Goal: Task Accomplishment & Management: Manage account settings

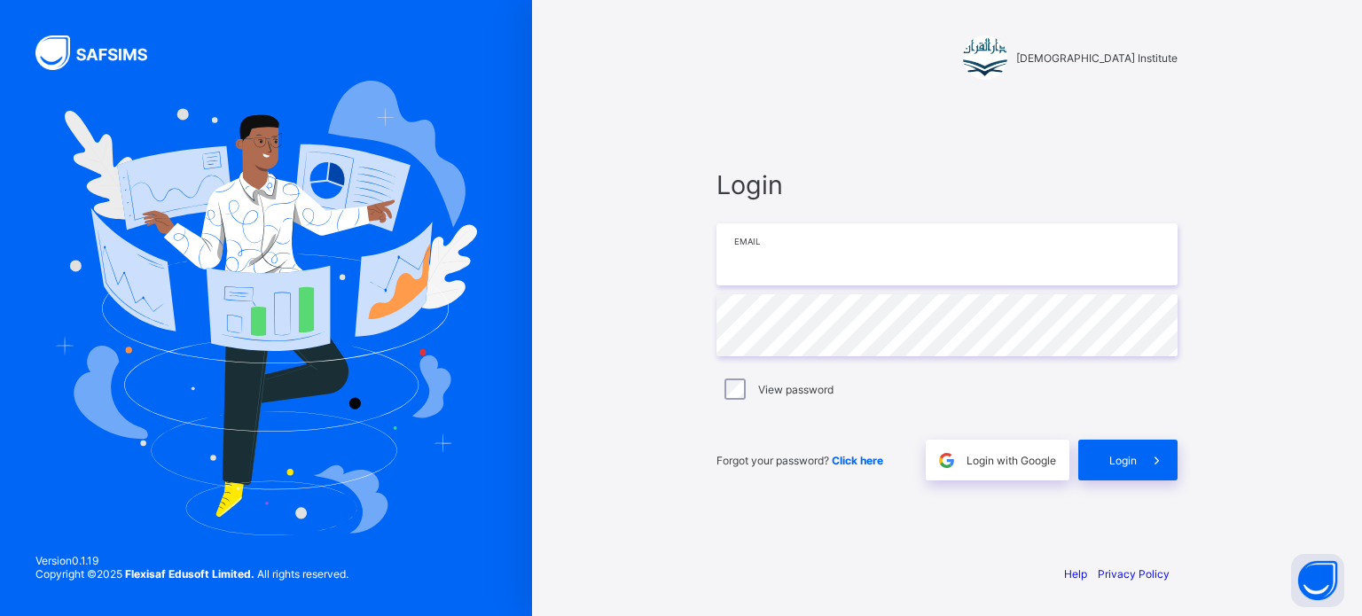
click at [993, 276] on input "email" at bounding box center [946, 254] width 461 height 62
type input "**********"
click at [1081, 459] on div "Login" at bounding box center [1127, 460] width 99 height 41
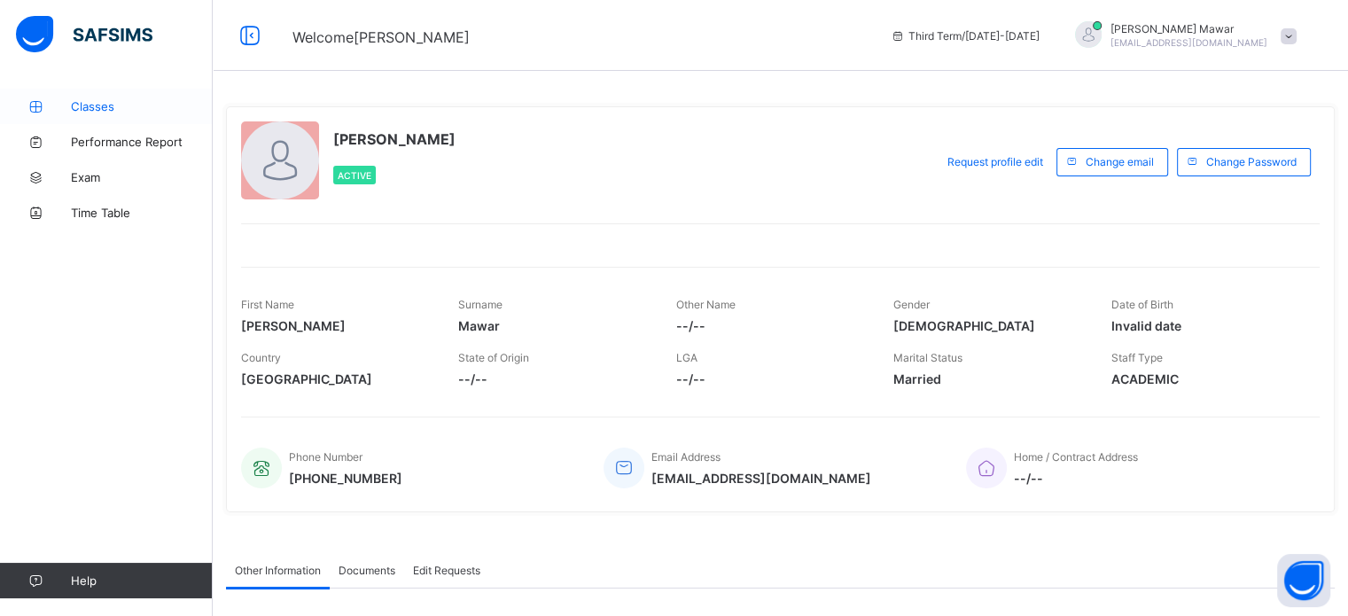
click at [102, 109] on span "Classes" at bounding box center [142, 106] width 142 height 14
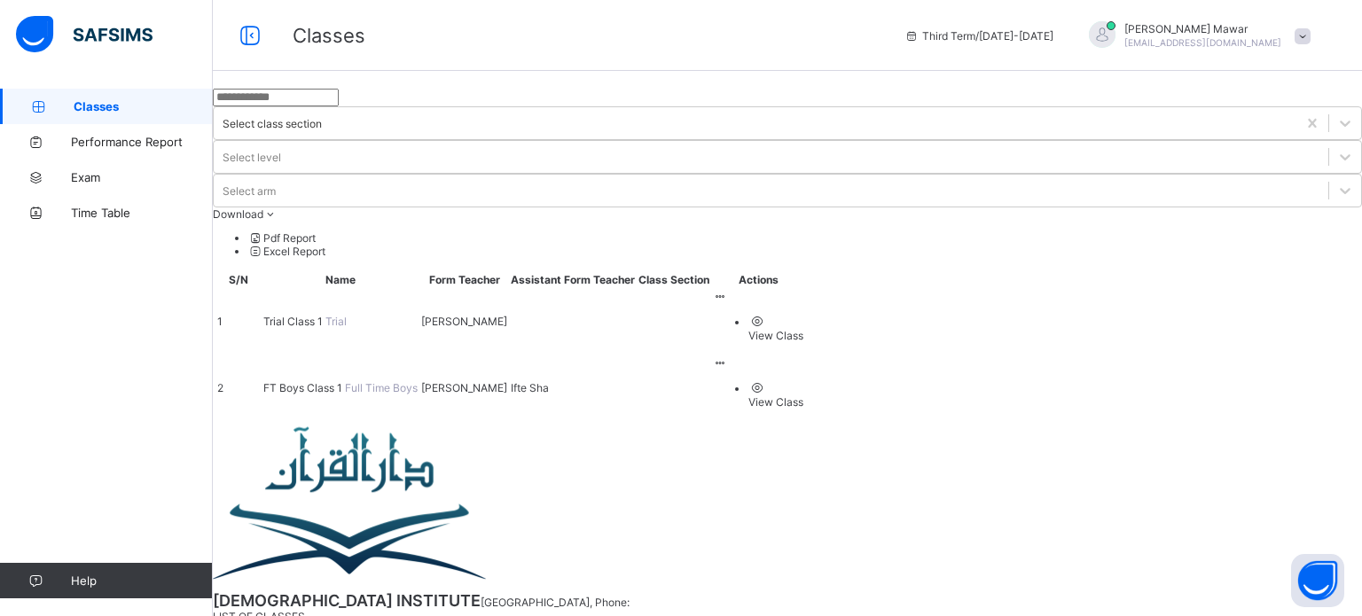
click at [345, 381] on span "FT Boys Class 1" at bounding box center [304, 387] width 82 height 13
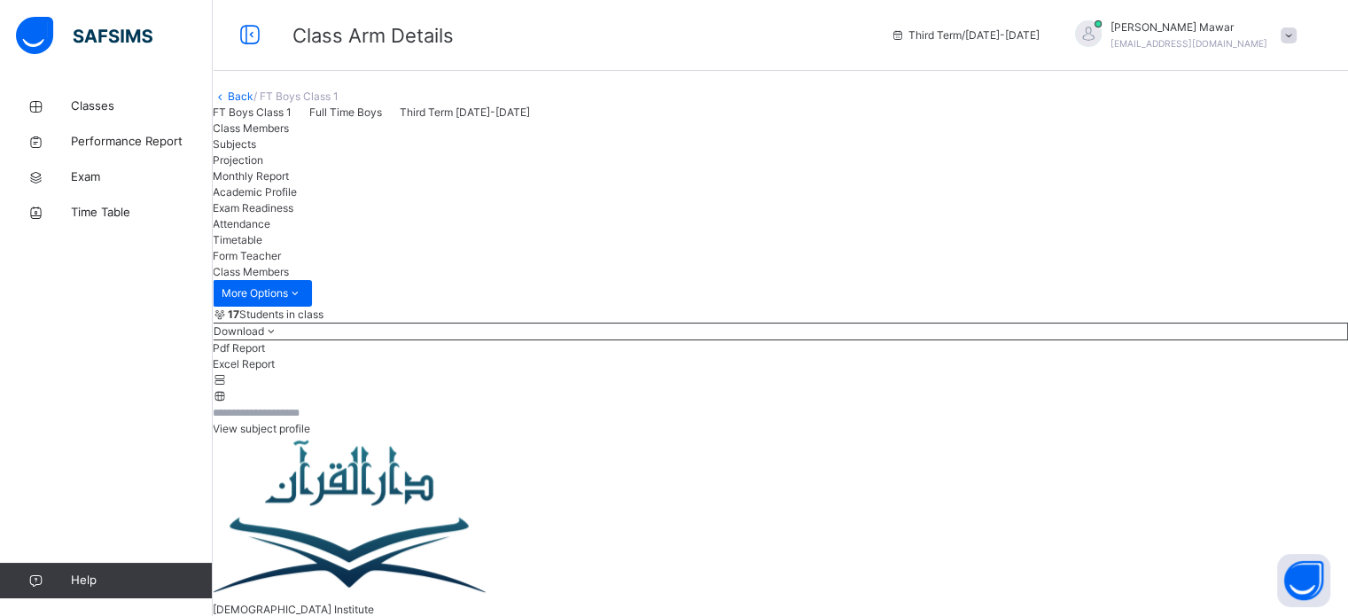
click at [270, 231] on span "Attendance" at bounding box center [242, 223] width 58 height 13
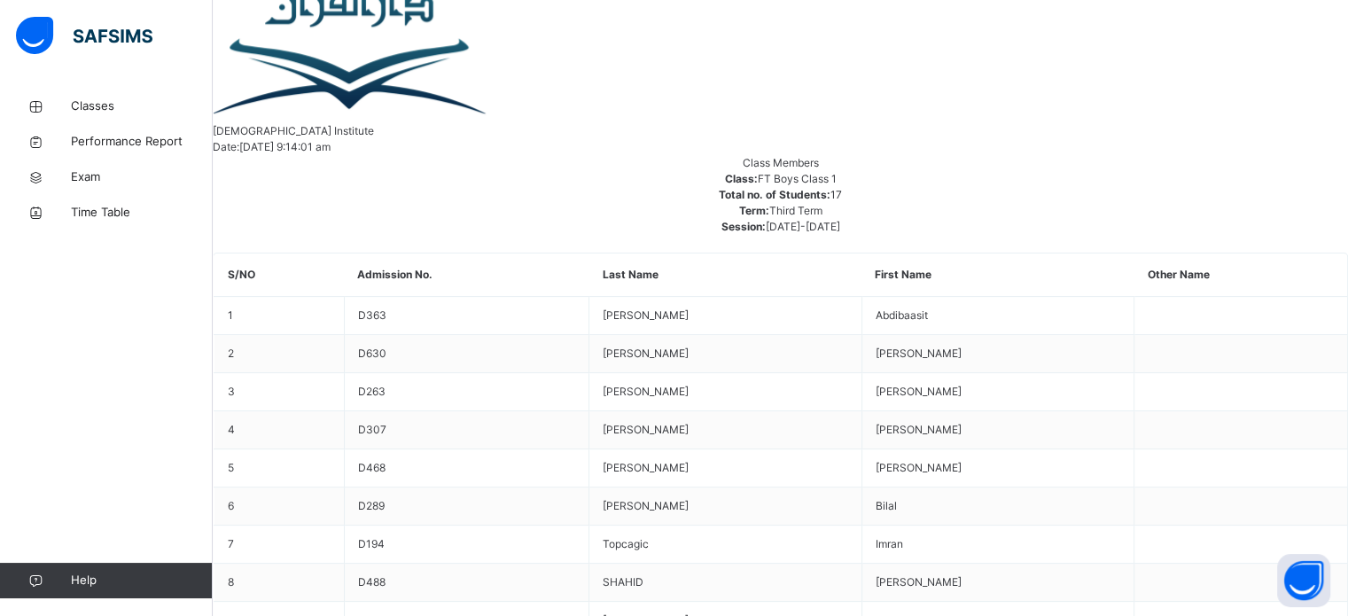
scroll to position [481, 0]
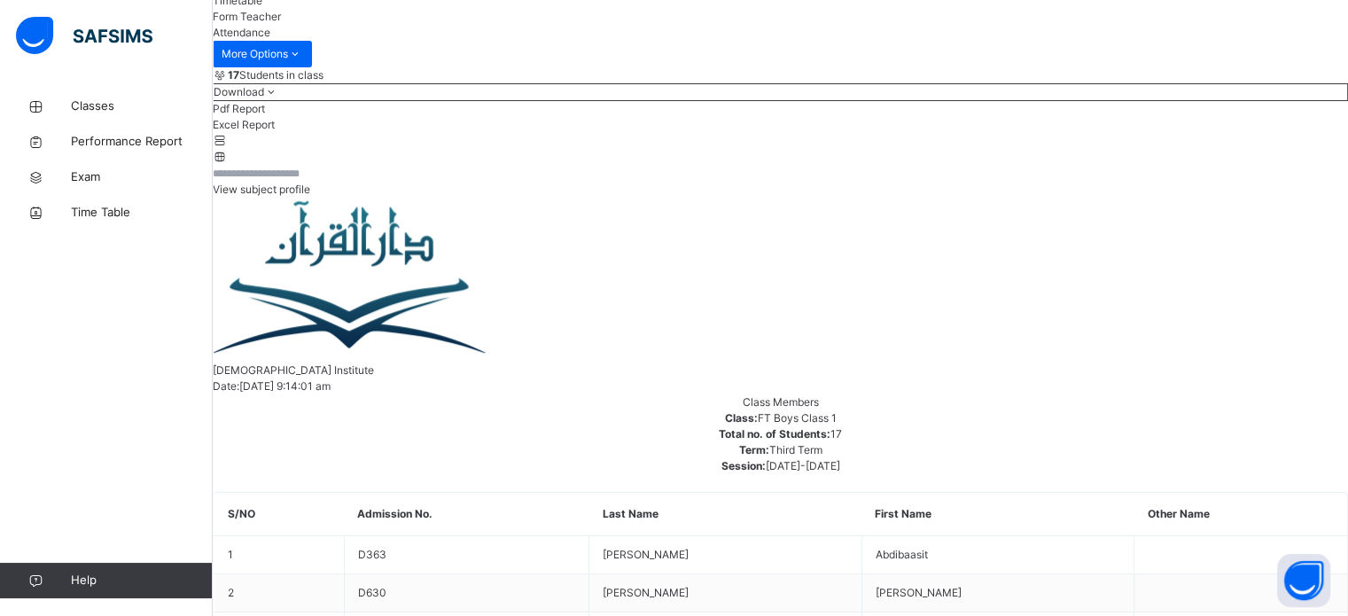
scroll to position [234, 0]
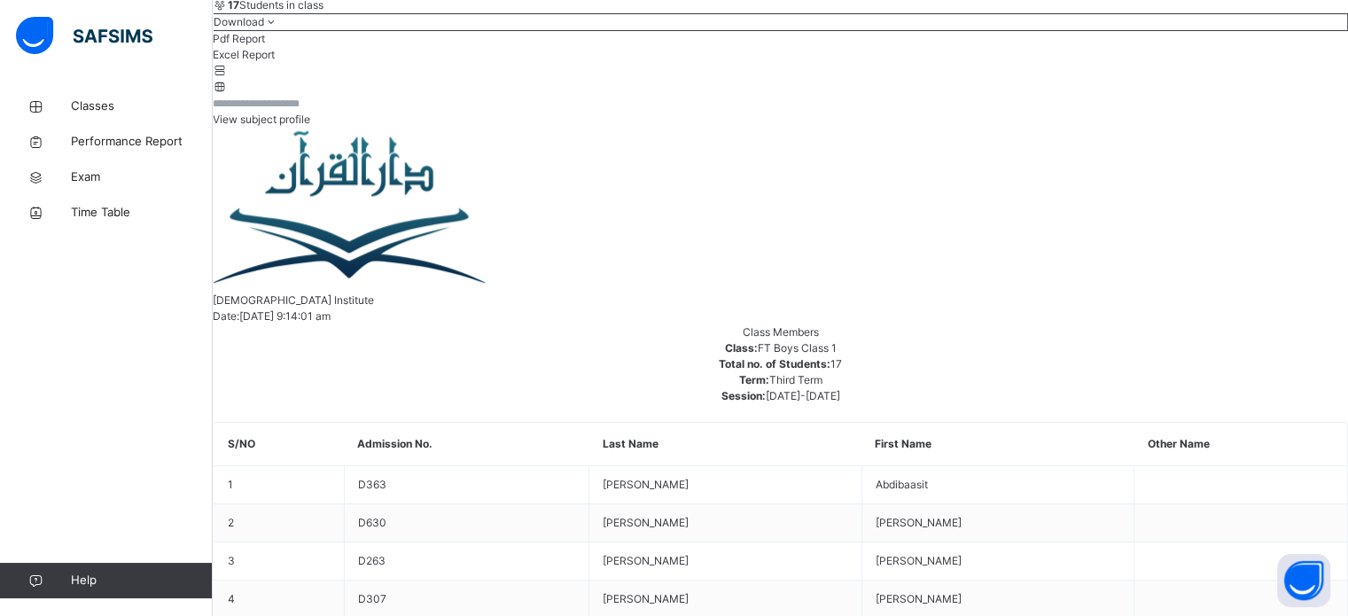
scroll to position [304, 0]
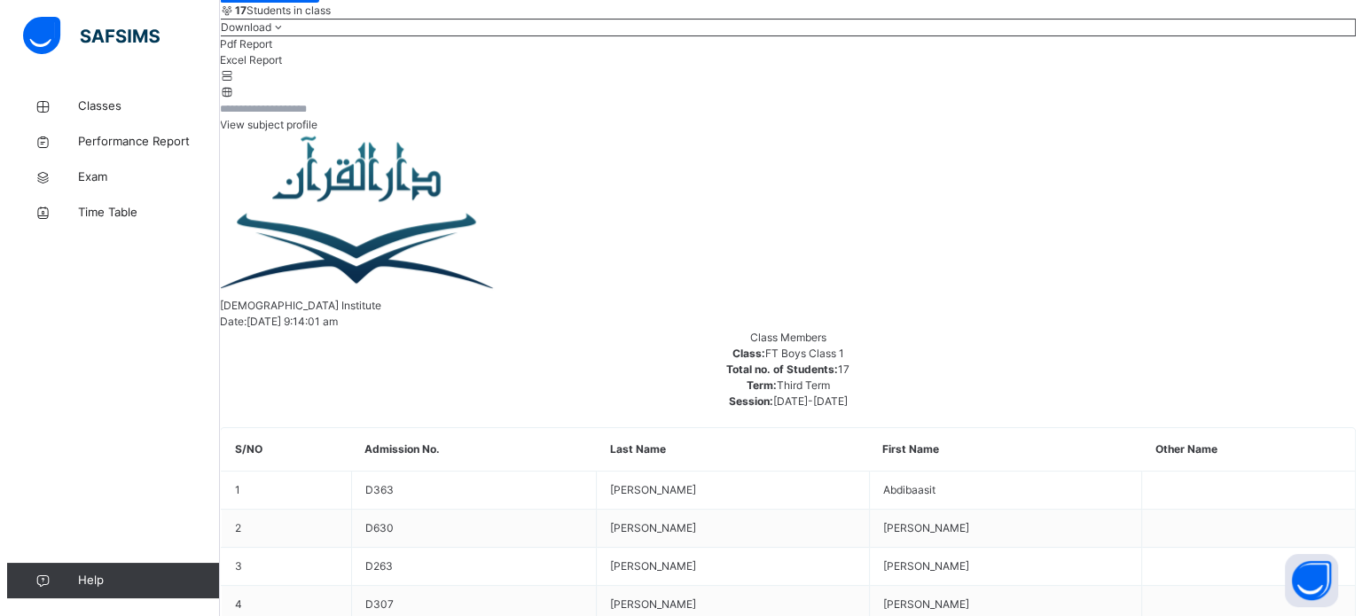
scroll to position [0, 0]
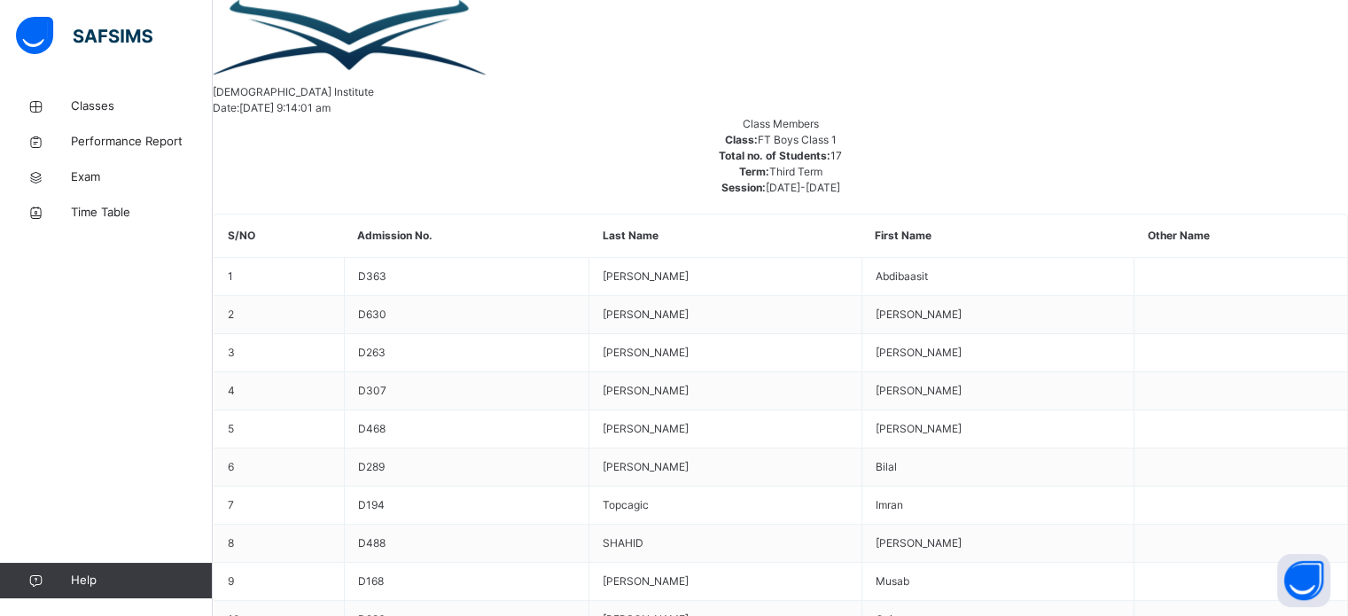
scroll to position [518, 0]
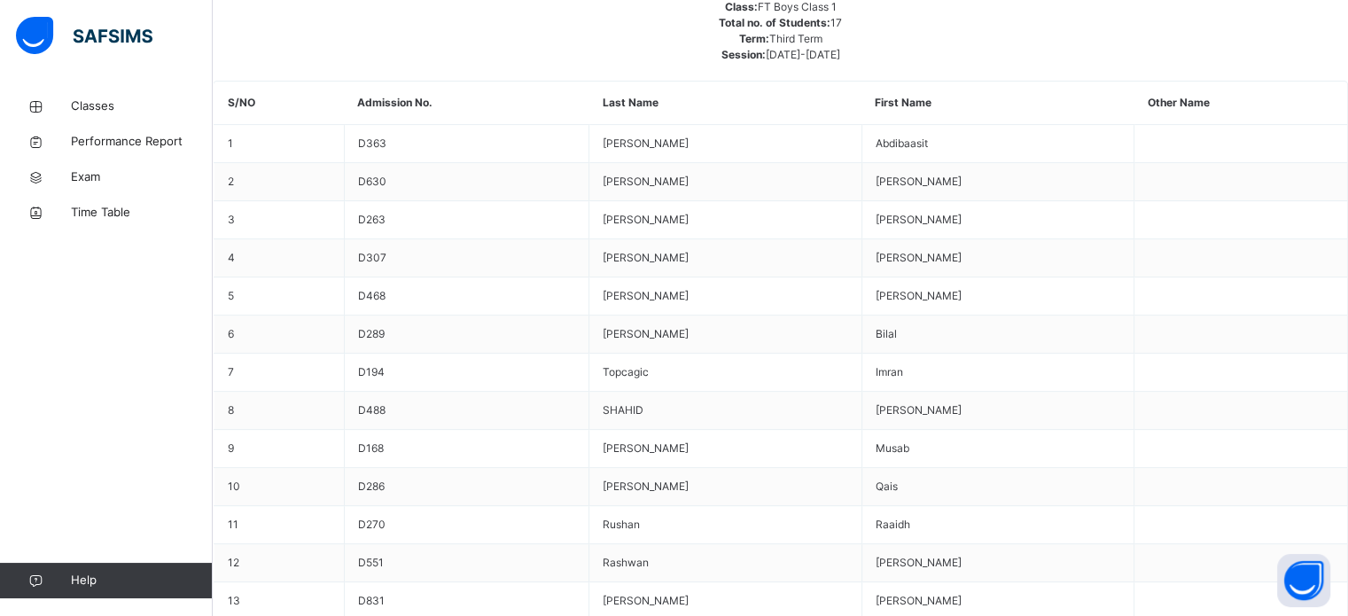
scroll to position [184, 0]
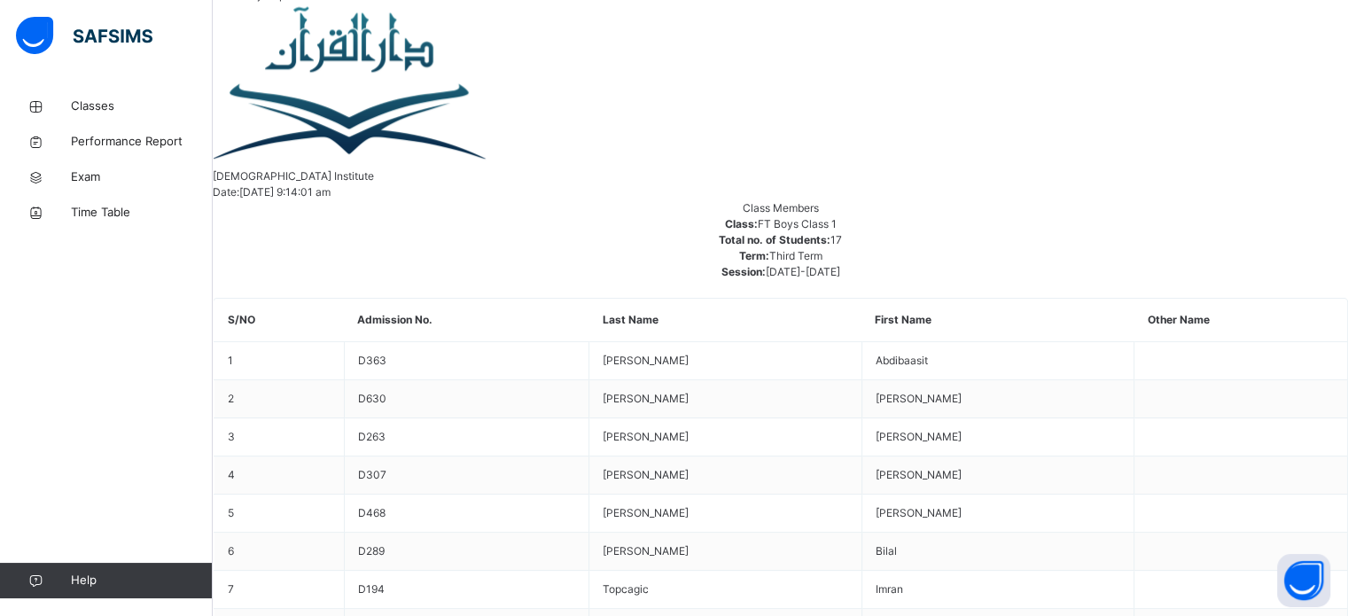
scroll to position [430, 0]
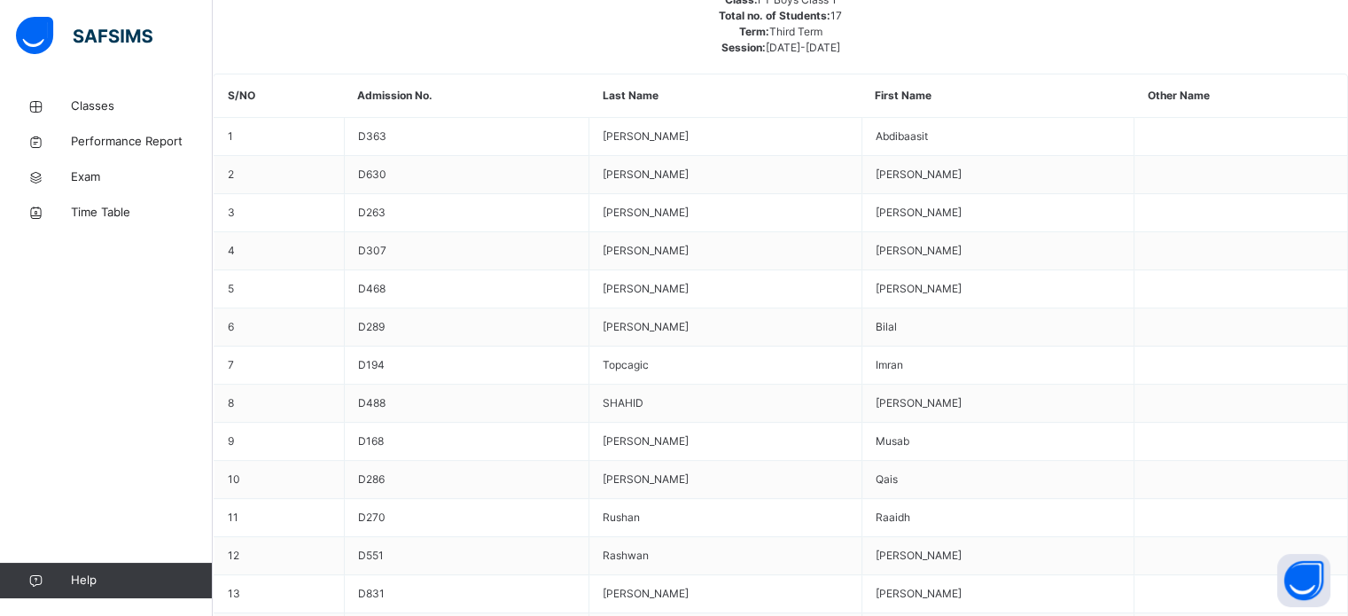
scroll to position [707, 0]
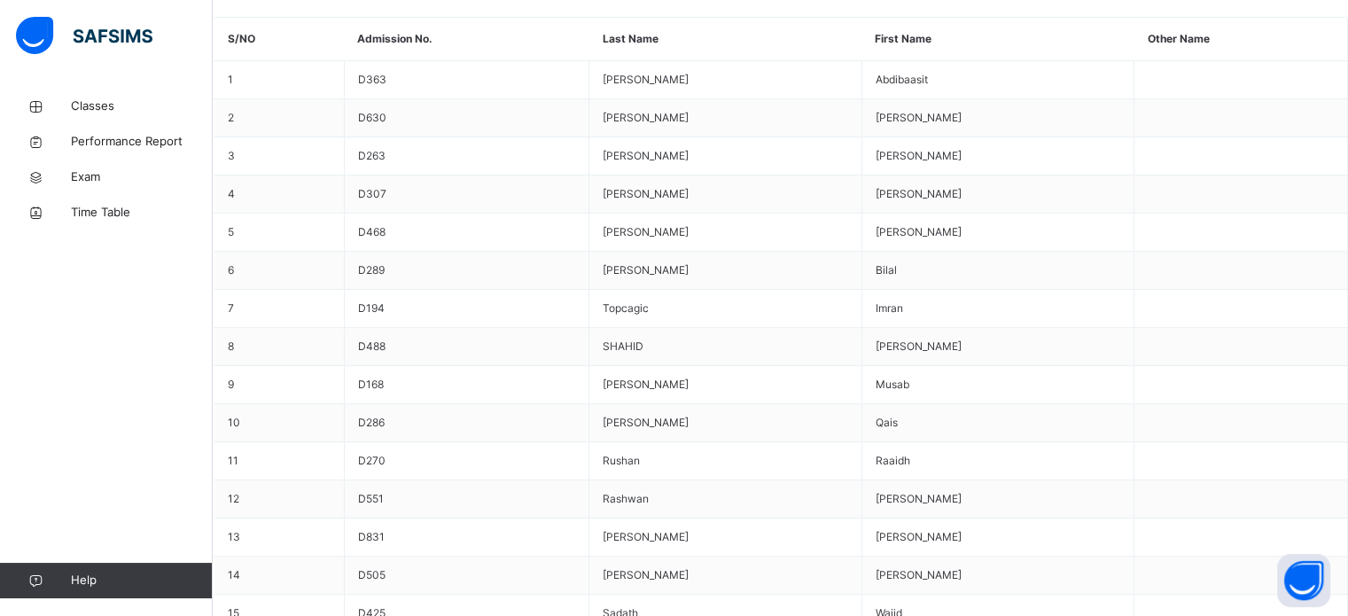
drag, startPoint x: 532, startPoint y: 348, endPoint x: 537, endPoint y: 369, distance: 21.1
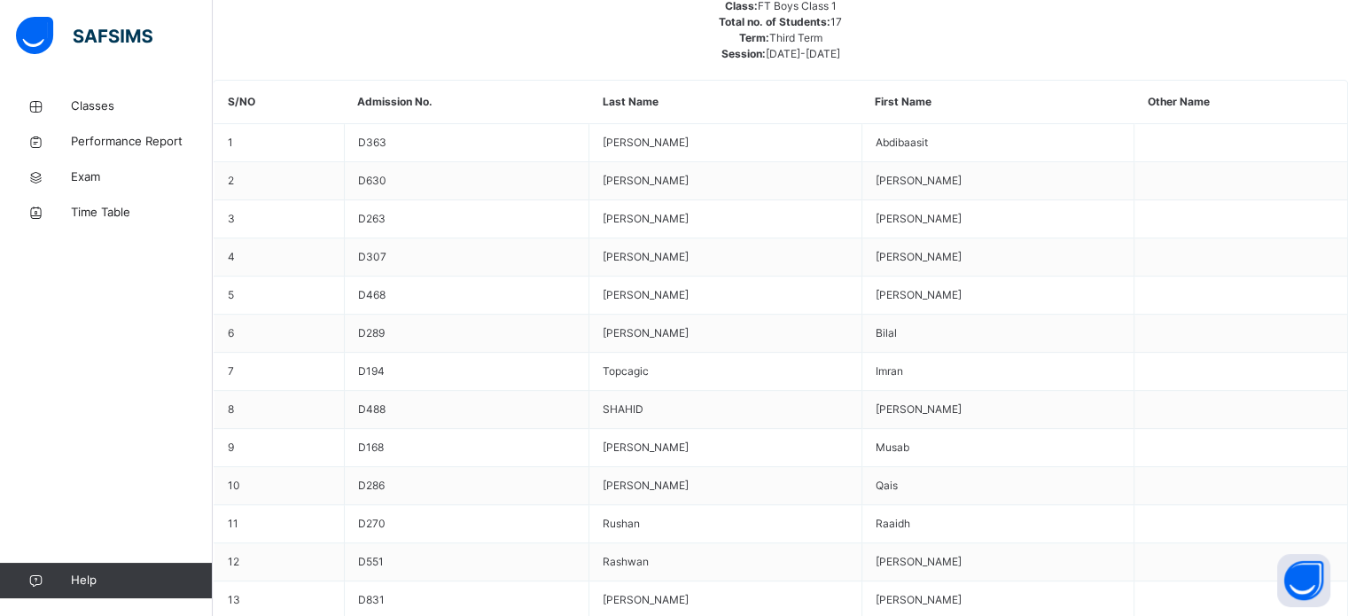
scroll to position [649, 0]
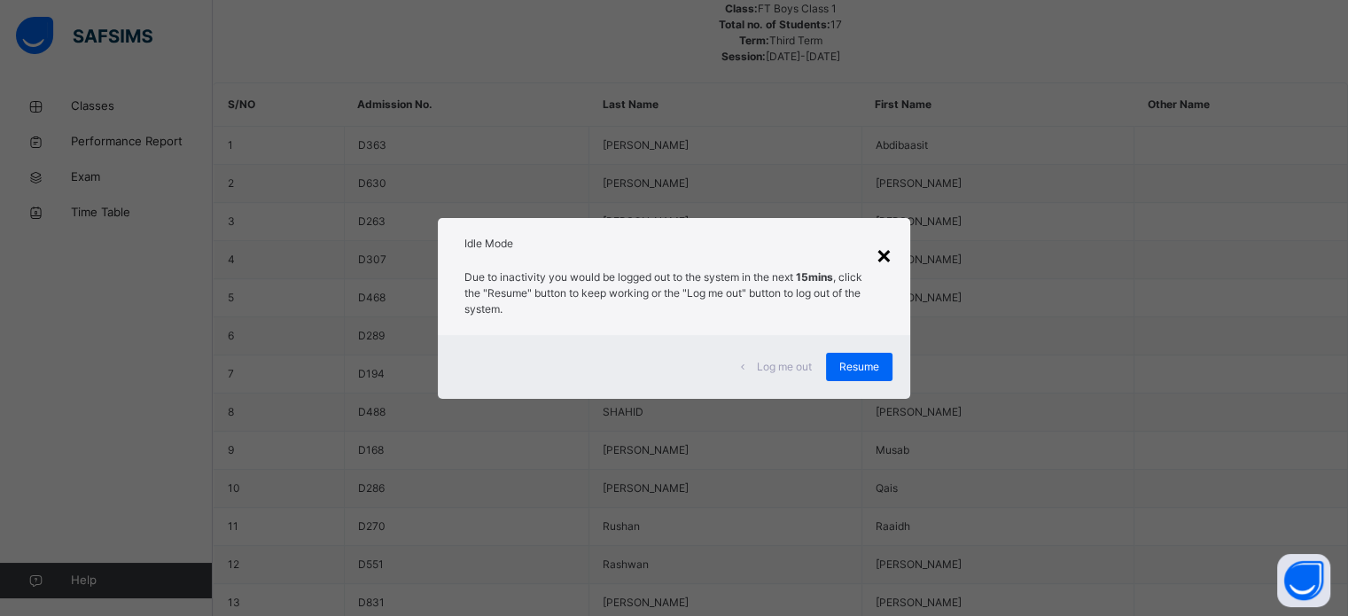
click at [887, 259] on div "×" at bounding box center [884, 254] width 17 height 37
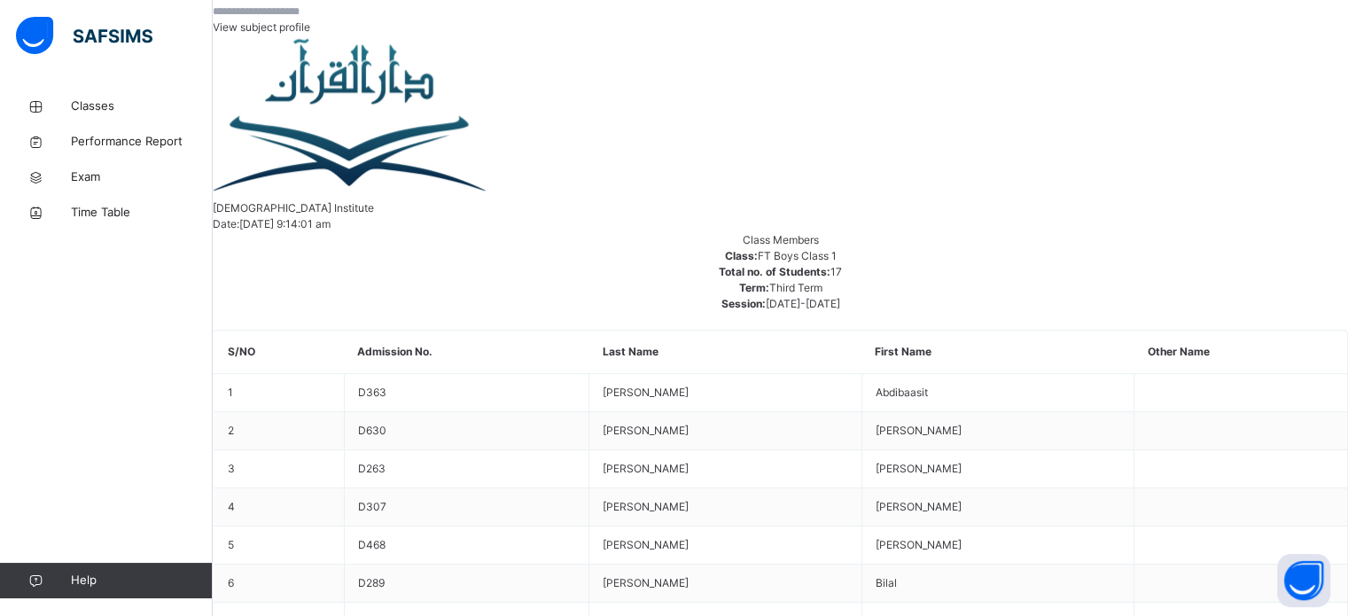
scroll to position [401, 0]
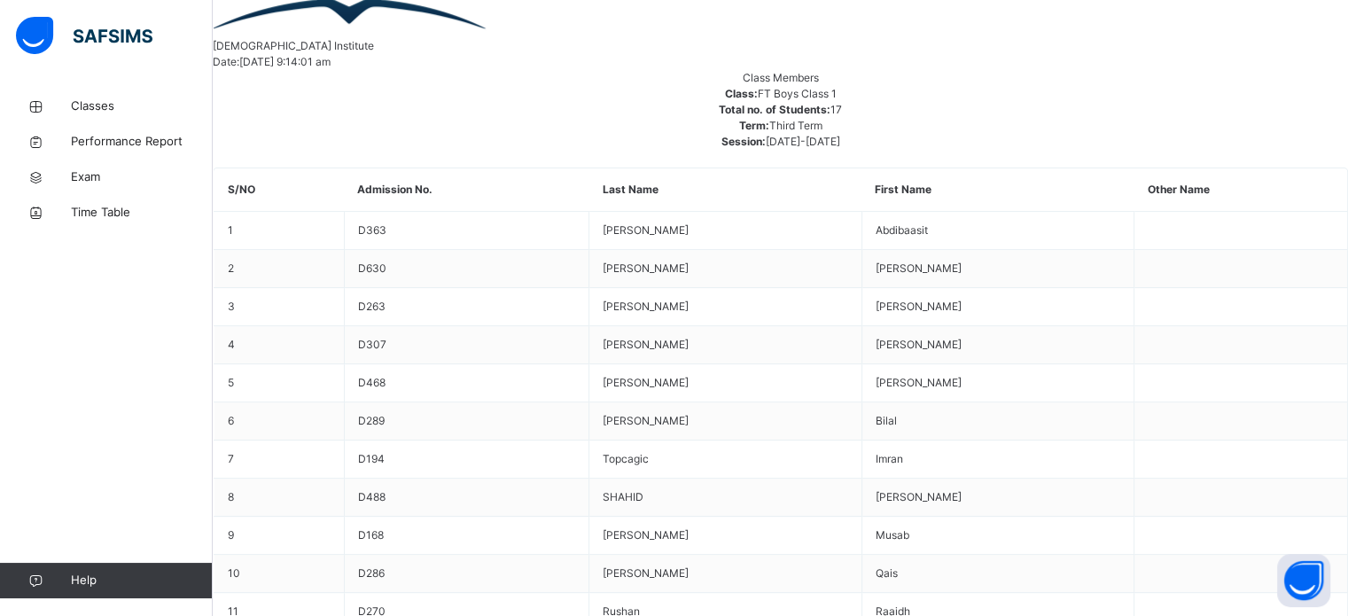
scroll to position [605, 0]
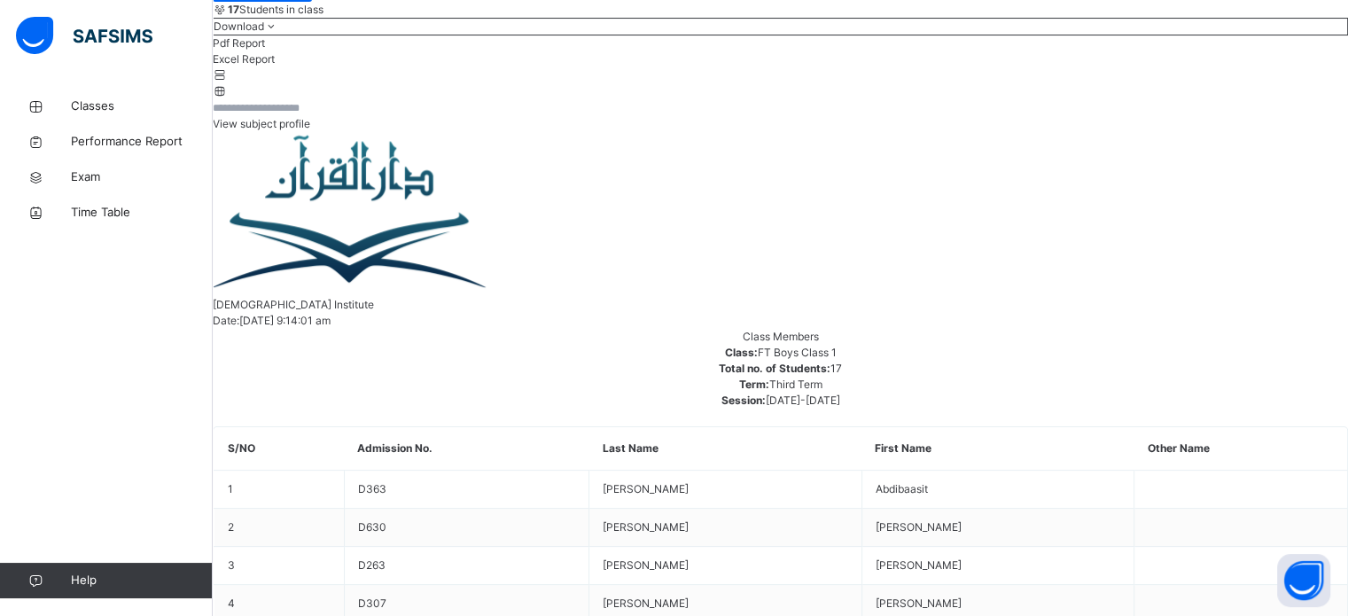
scroll to position [290, 0]
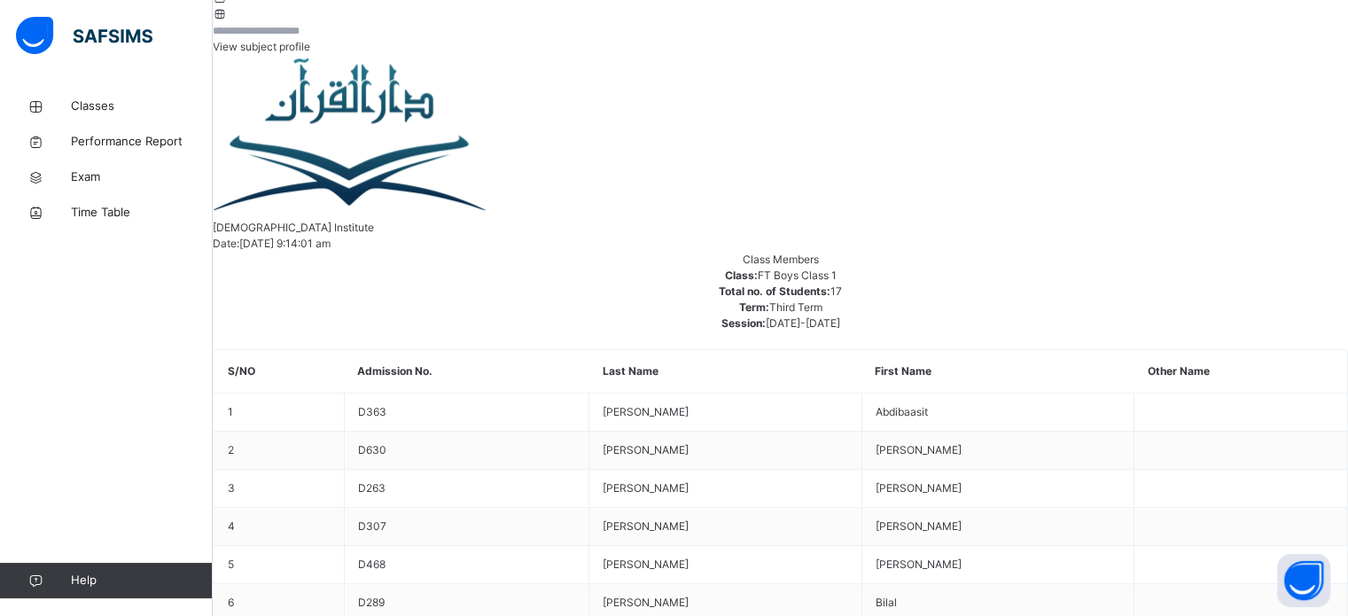
scroll to position [359, 0]
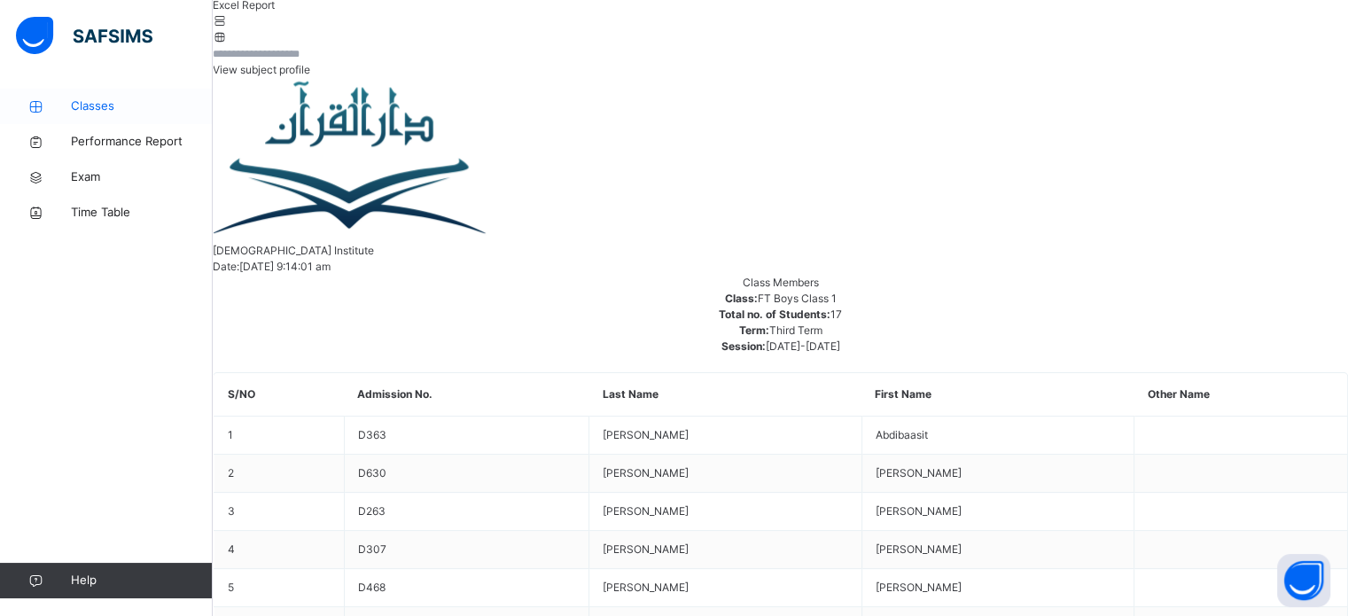
click at [74, 111] on span "Classes" at bounding box center [142, 107] width 142 height 18
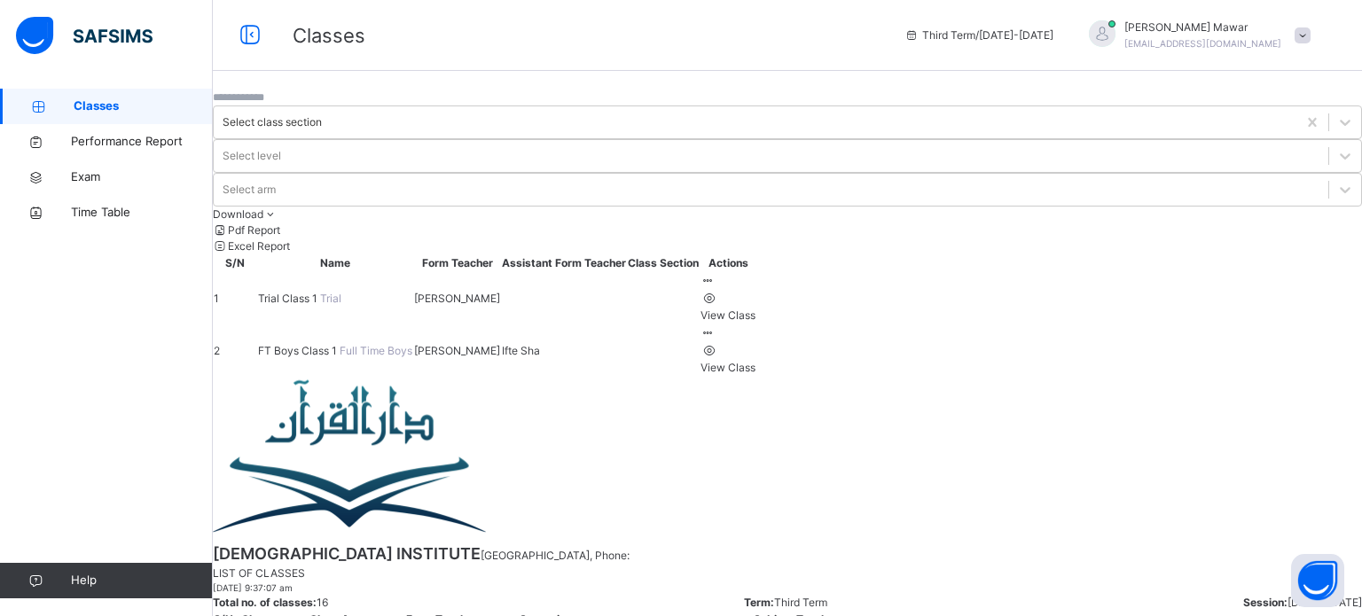
click at [340, 344] on span "Full Time Boys" at bounding box center [376, 350] width 73 height 13
click at [500, 343] on div "[PERSON_NAME]" at bounding box center [457, 351] width 86 height 16
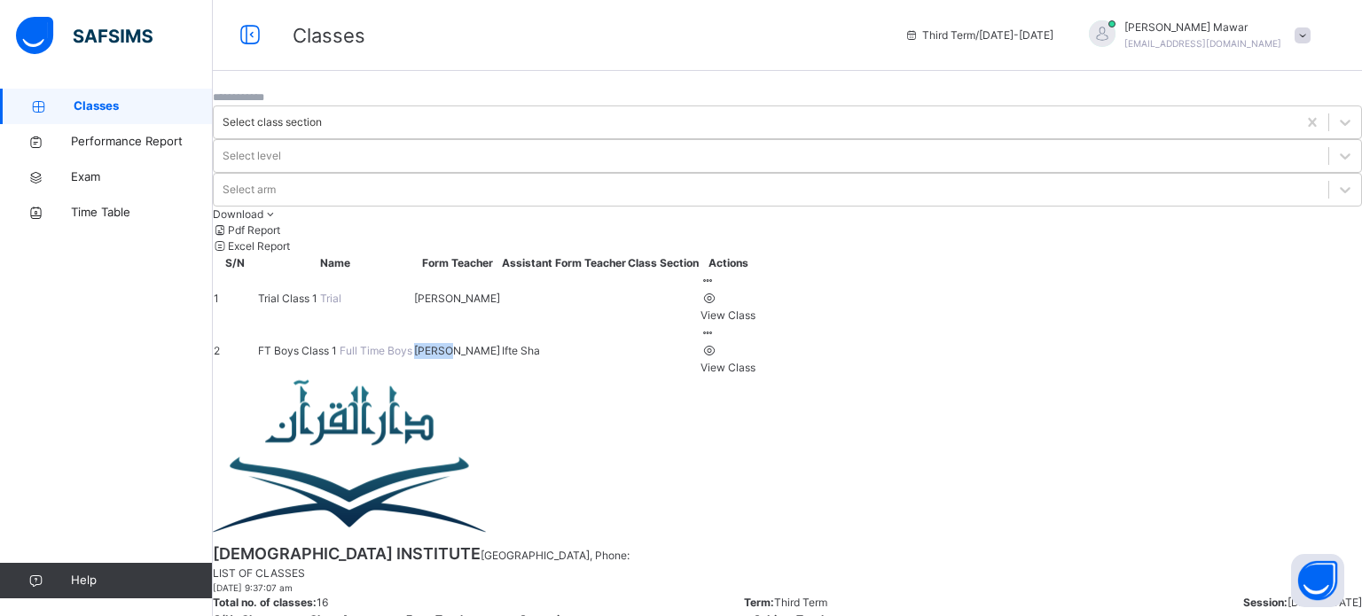
click at [500, 343] on div "[PERSON_NAME]" at bounding box center [457, 351] width 86 height 16
click at [413, 324] on td "FT Boys Class 1 Full Time Boys" at bounding box center [335, 350] width 156 height 52
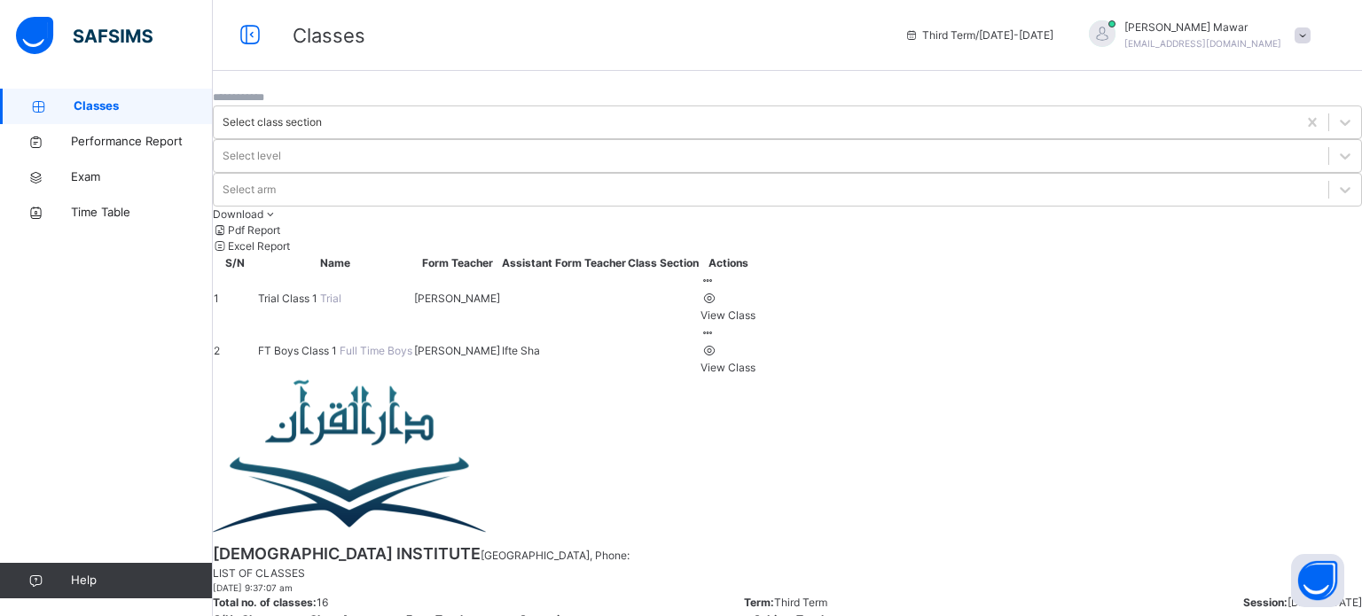
click at [413, 324] on td "FT Boys Class 1 Full Time Boys" at bounding box center [335, 350] width 156 height 52
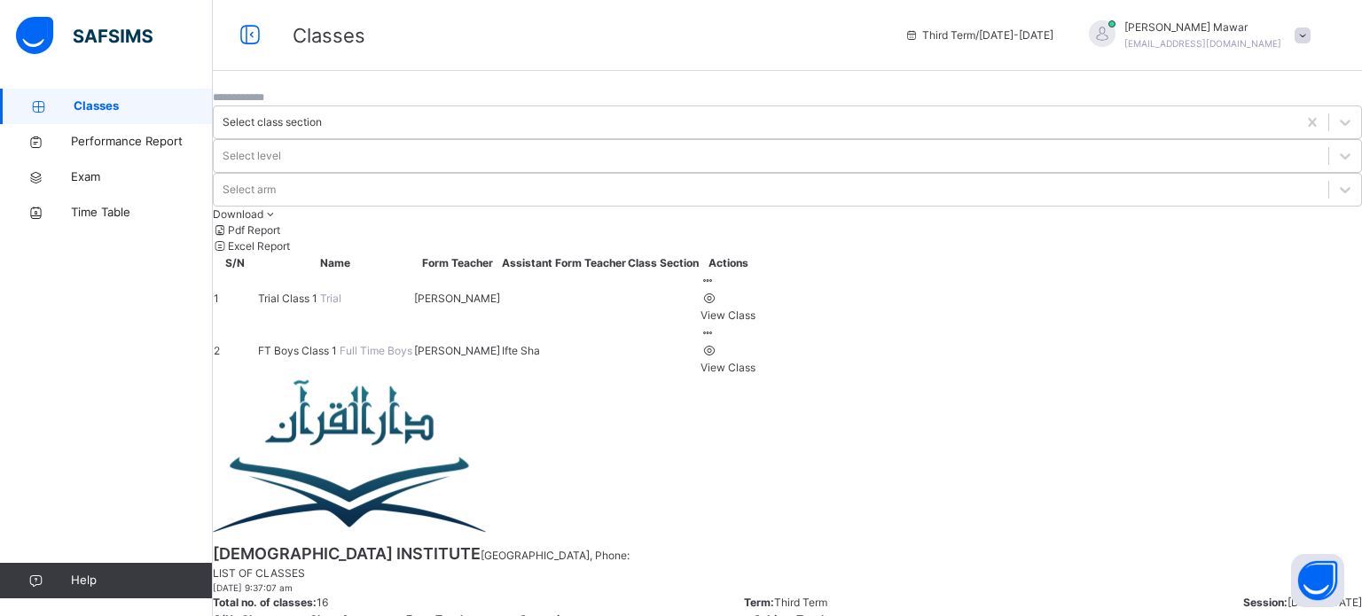
click at [413, 324] on td "FT Boys Class 1 Full Time Boys" at bounding box center [335, 350] width 156 height 52
click at [340, 344] on span "FT Boys Class 1" at bounding box center [299, 350] width 82 height 13
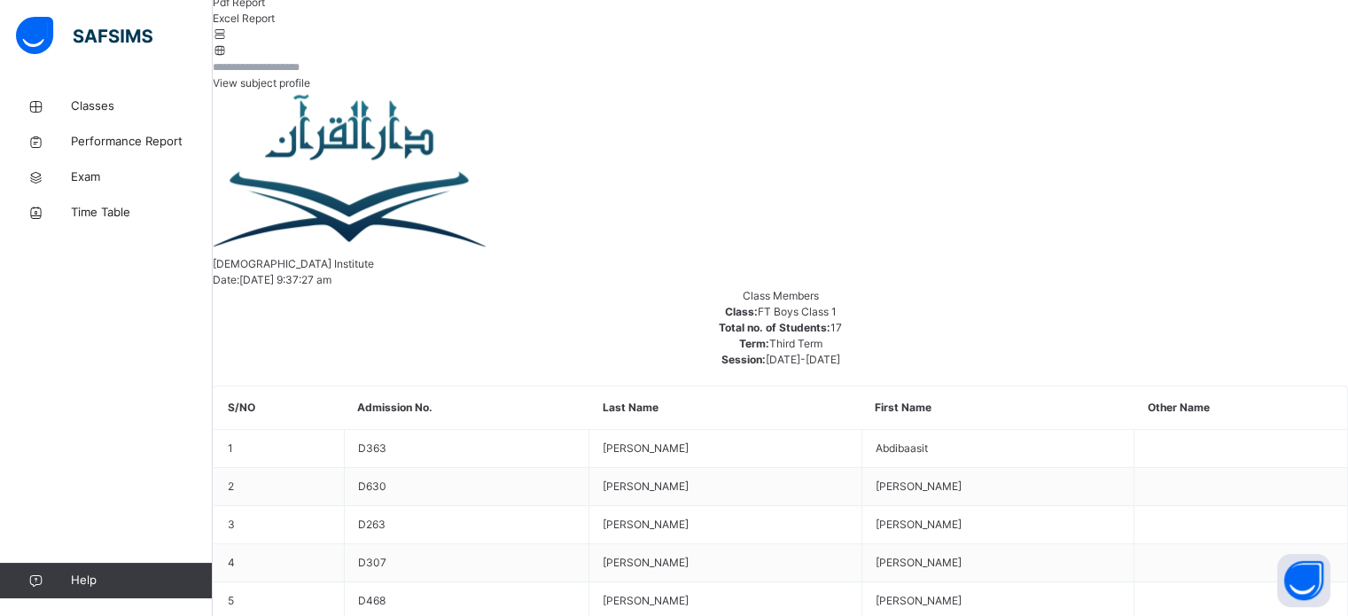
scroll to position [348, 0]
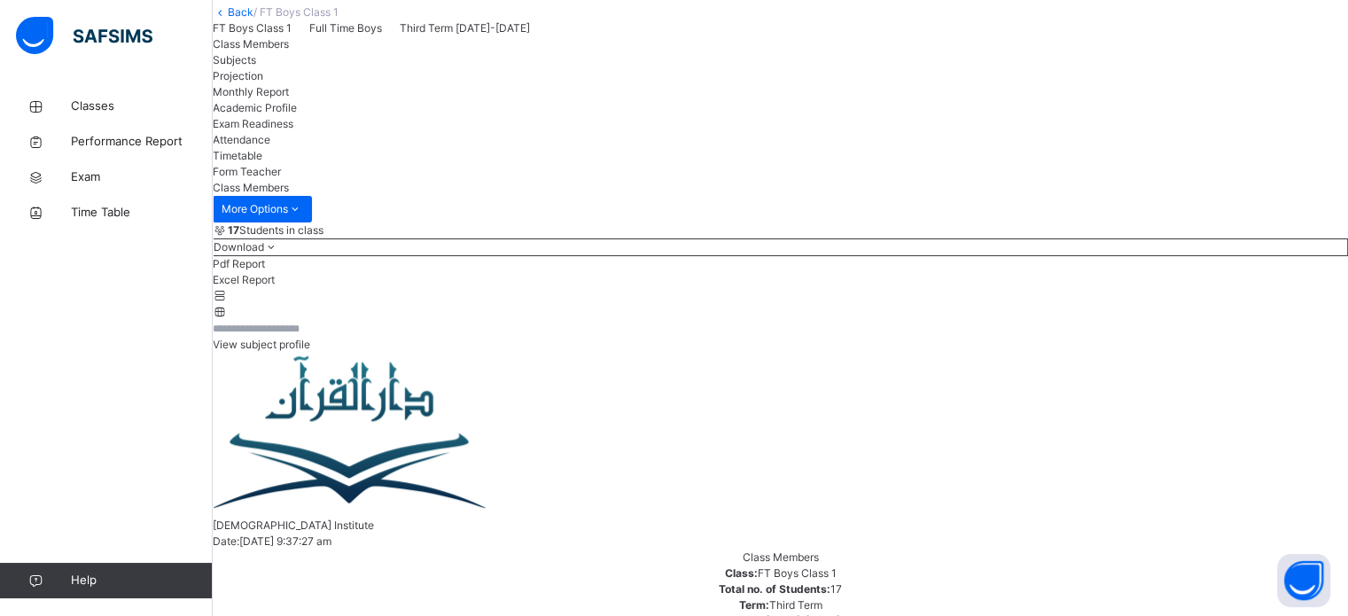
scroll to position [82, 0]
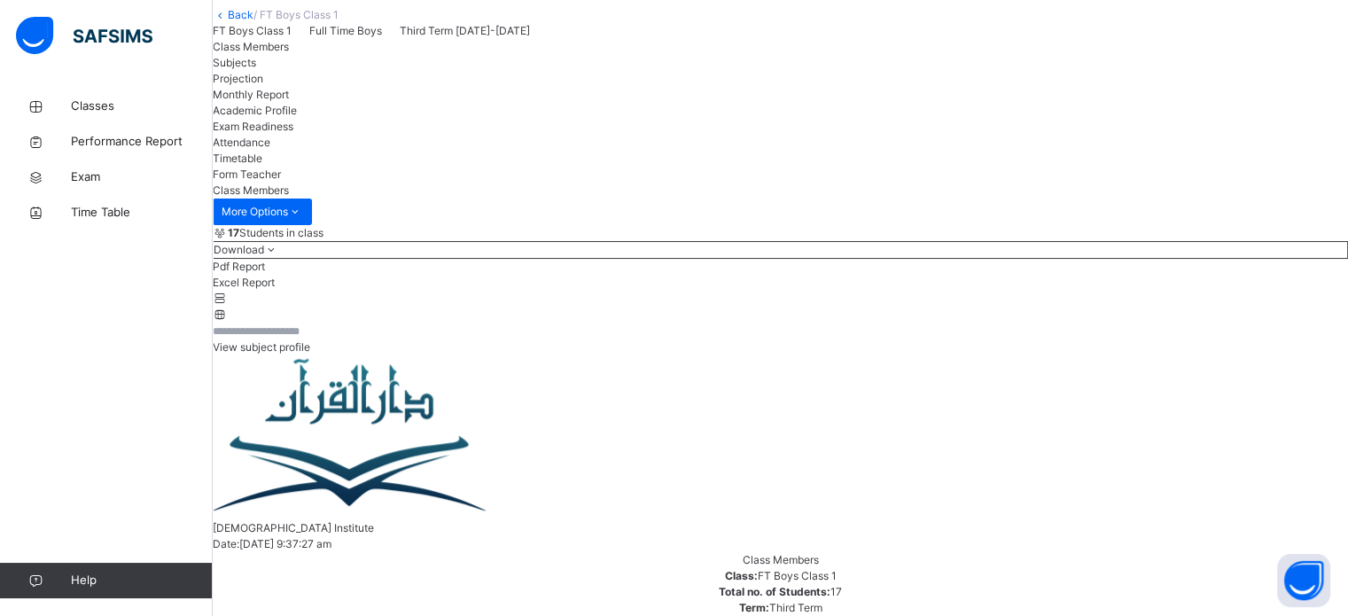
click at [429, 87] on div "Projection" at bounding box center [781, 79] width 1136 height 16
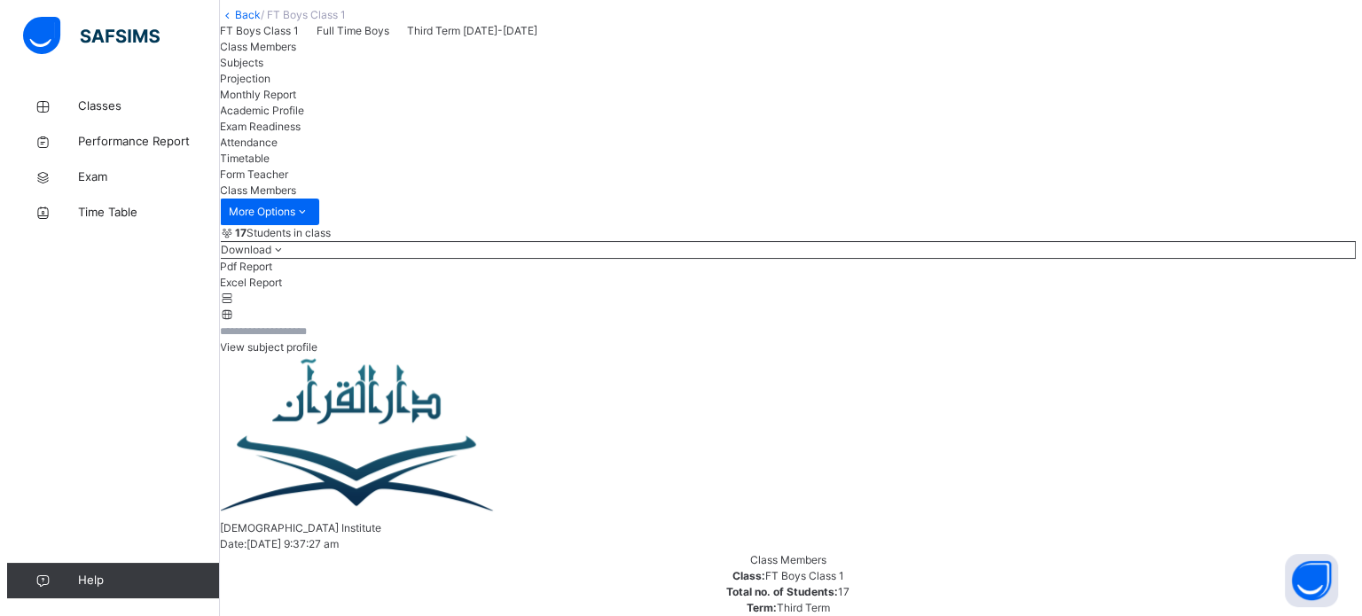
scroll to position [0, 0]
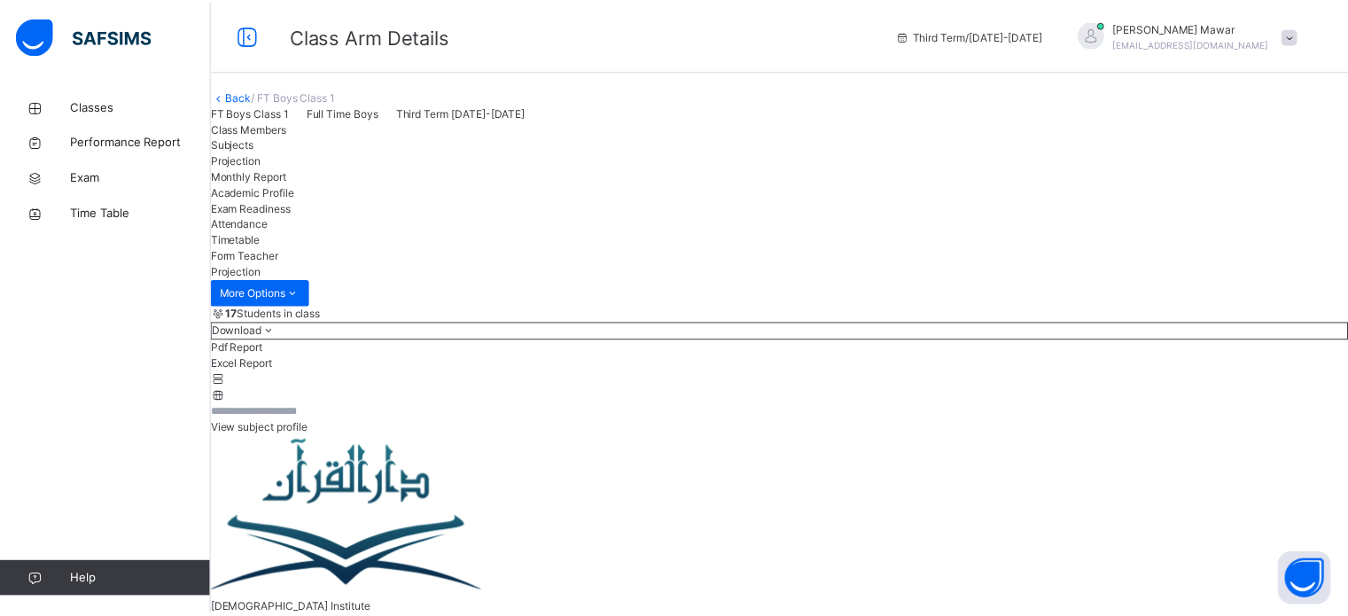
scroll to position [93, 0]
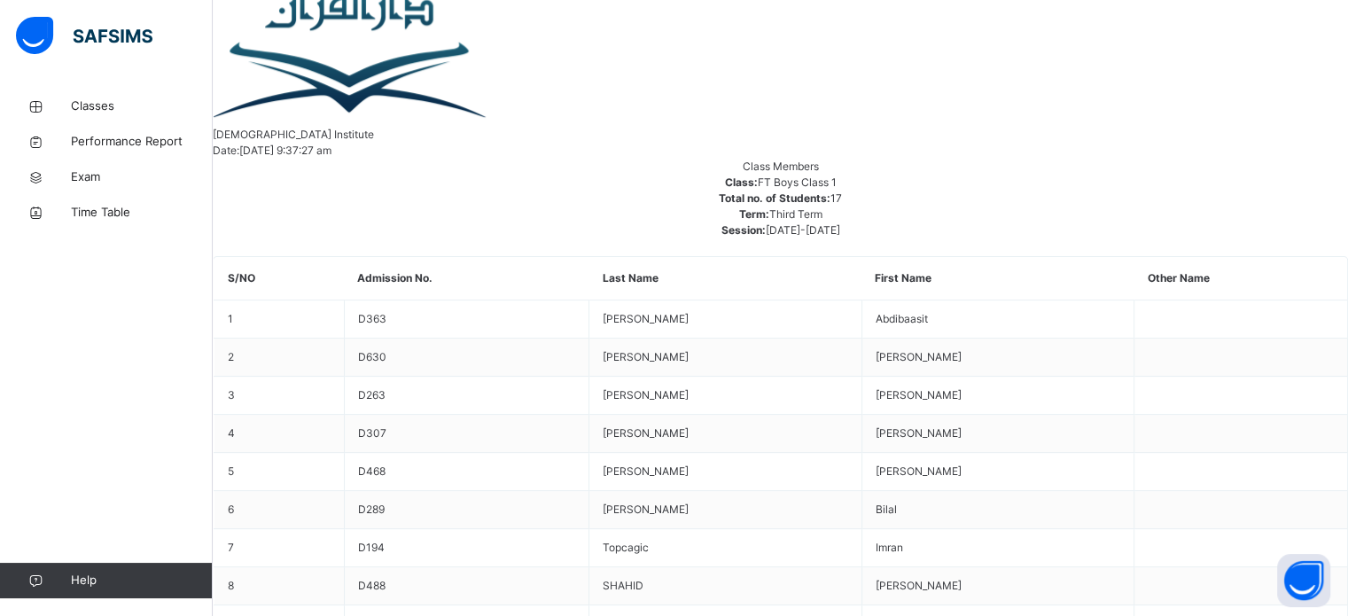
scroll to position [475, 0]
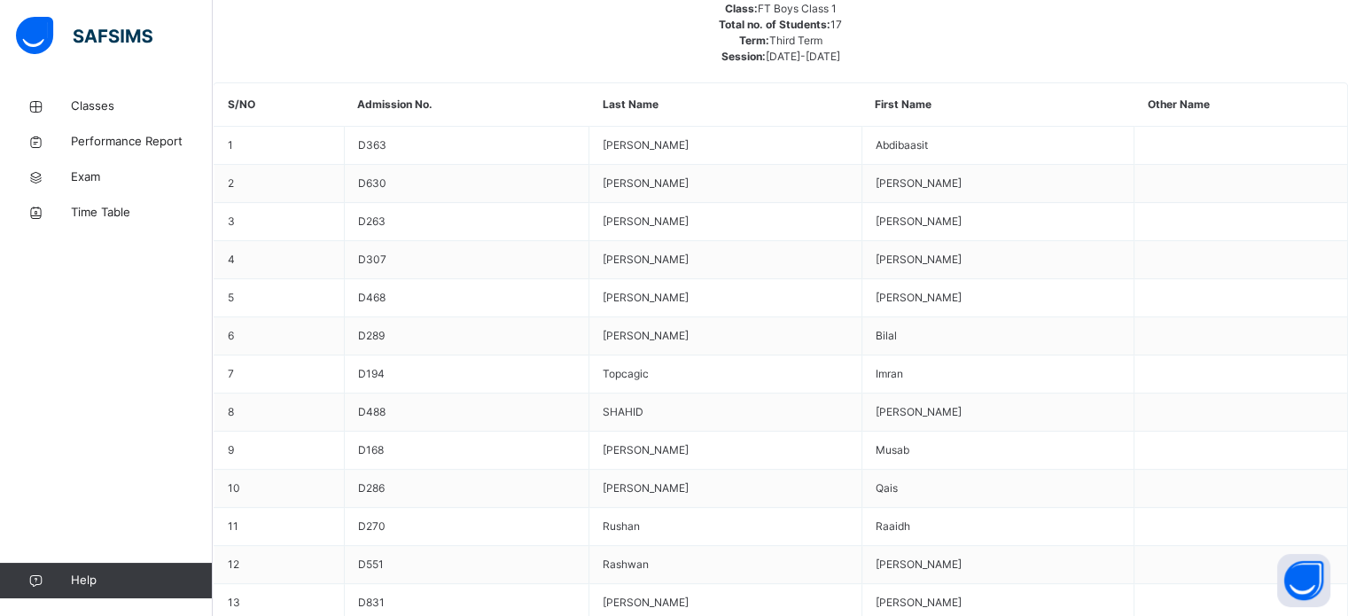
scroll to position [651, 0]
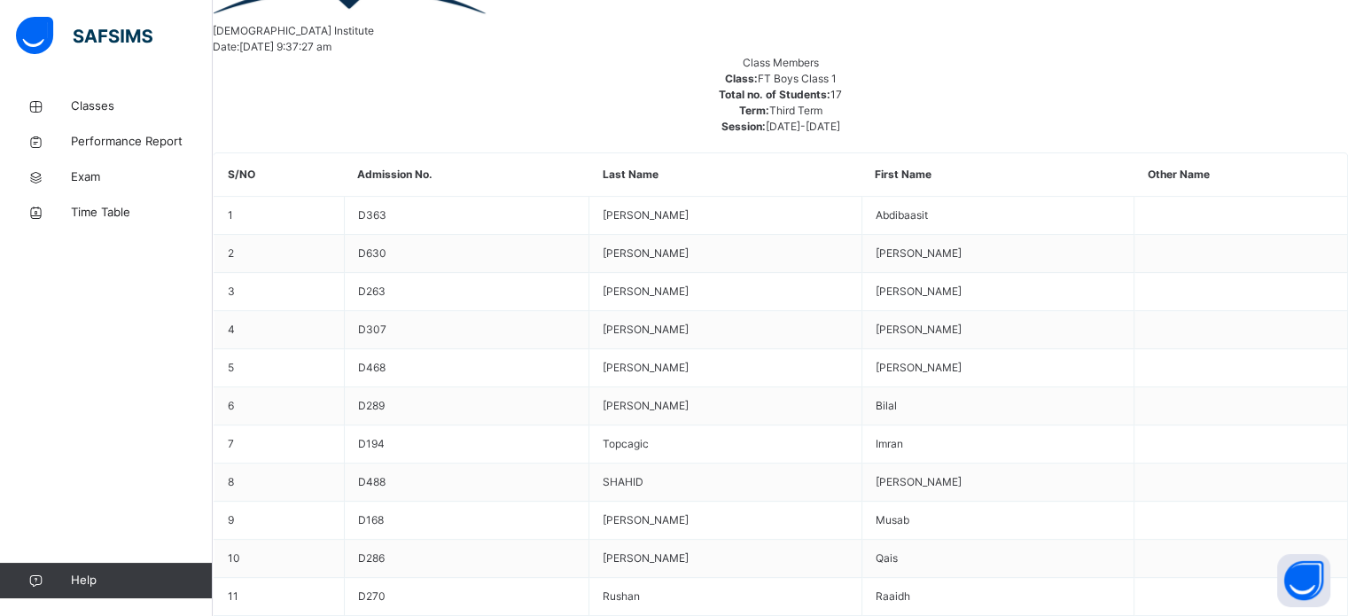
scroll to position [580, 0]
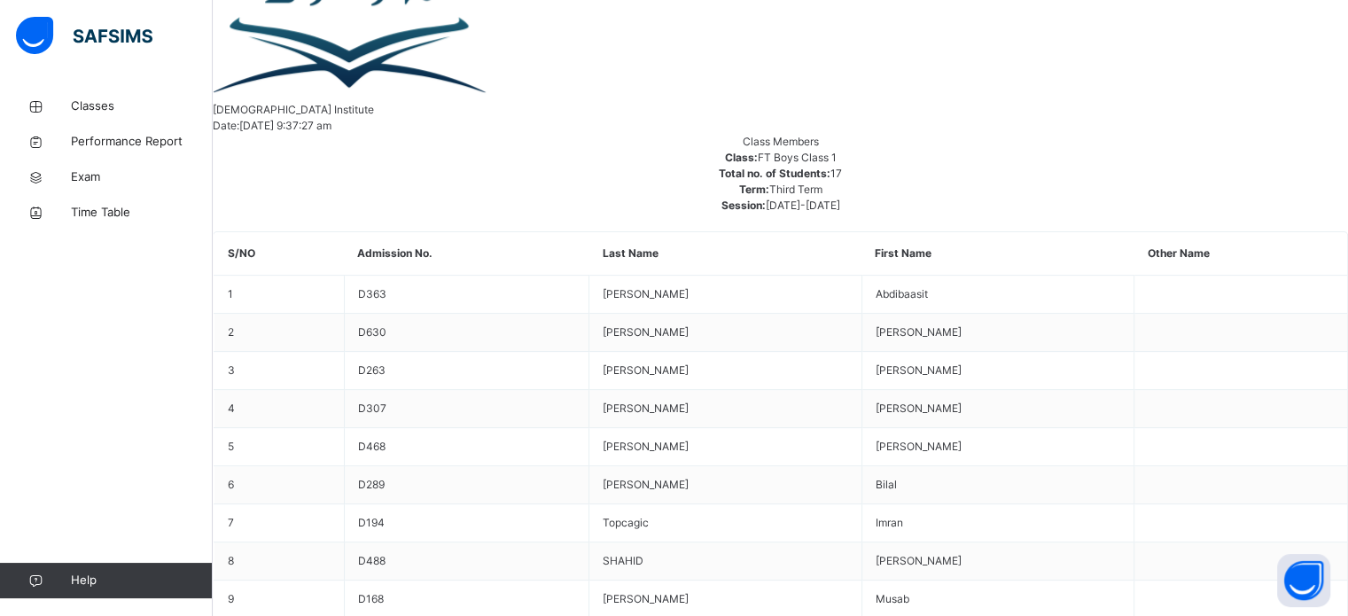
scroll to position [499, 0]
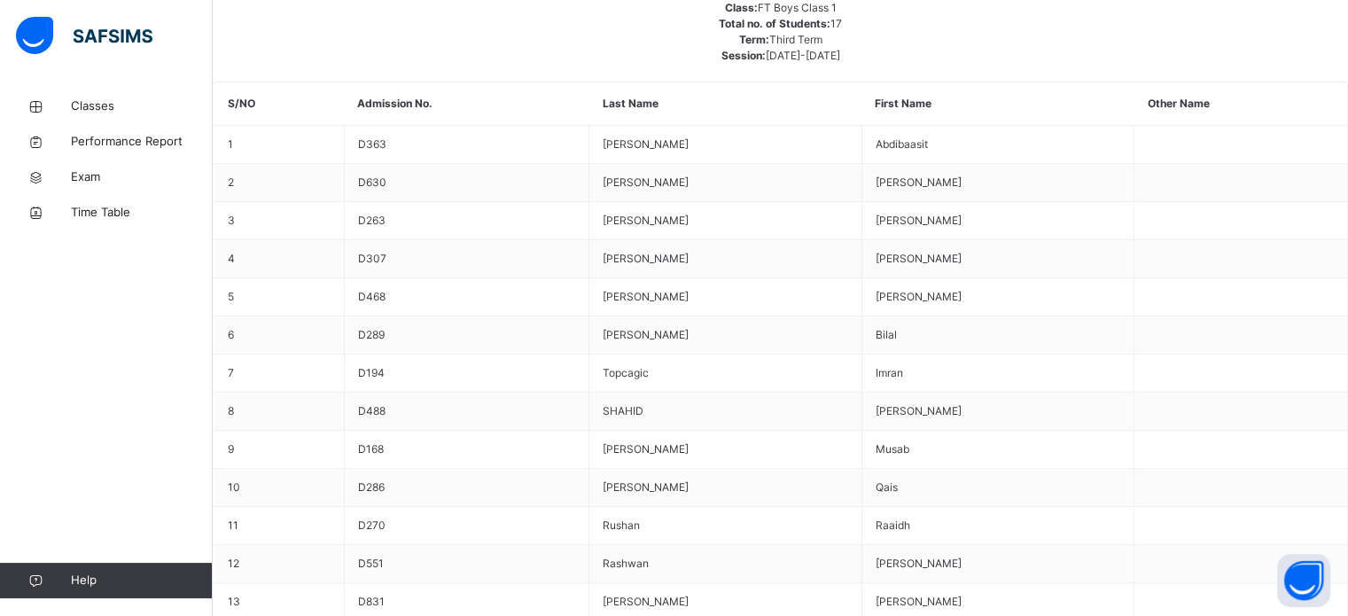
scroll to position [651, 0]
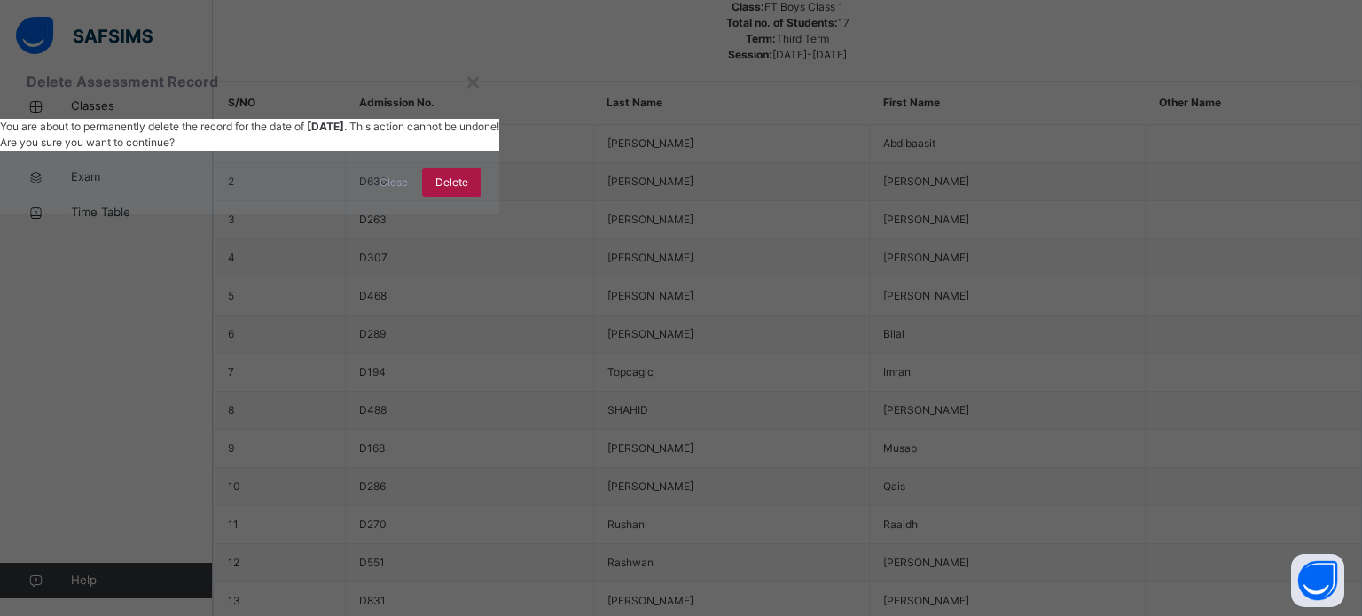
click at [468, 191] on span "Delete" at bounding box center [451, 183] width 33 height 16
click at [481, 99] on div "×" at bounding box center [473, 80] width 17 height 37
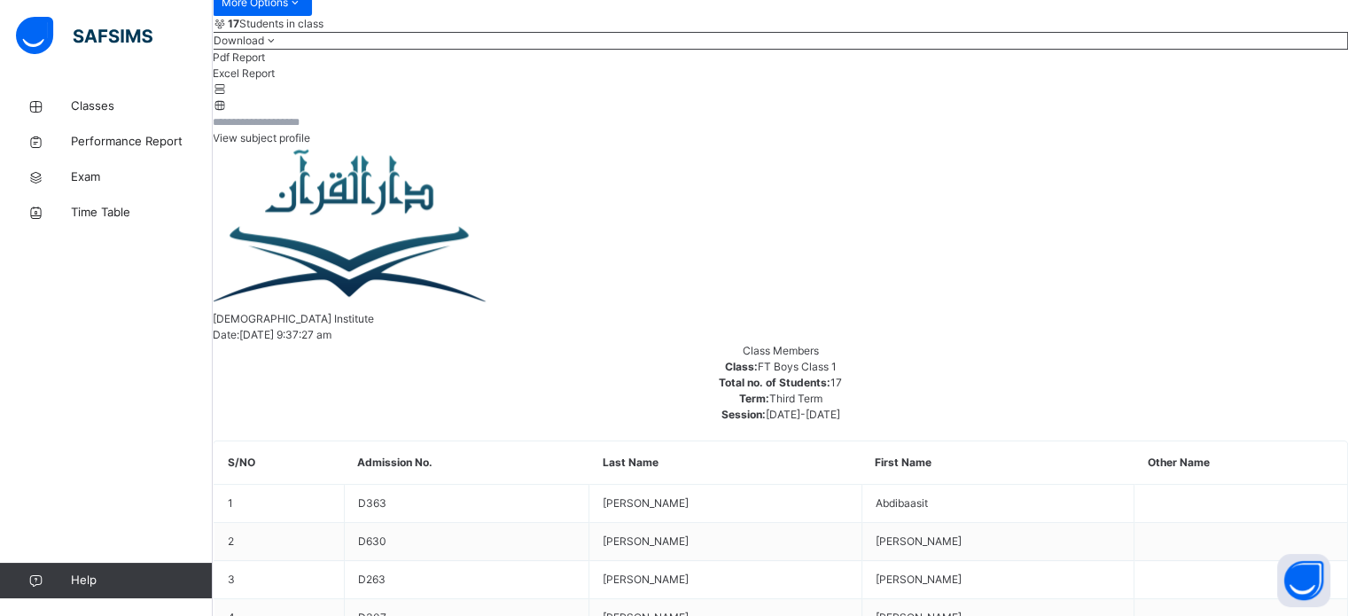
scroll to position [270, 0]
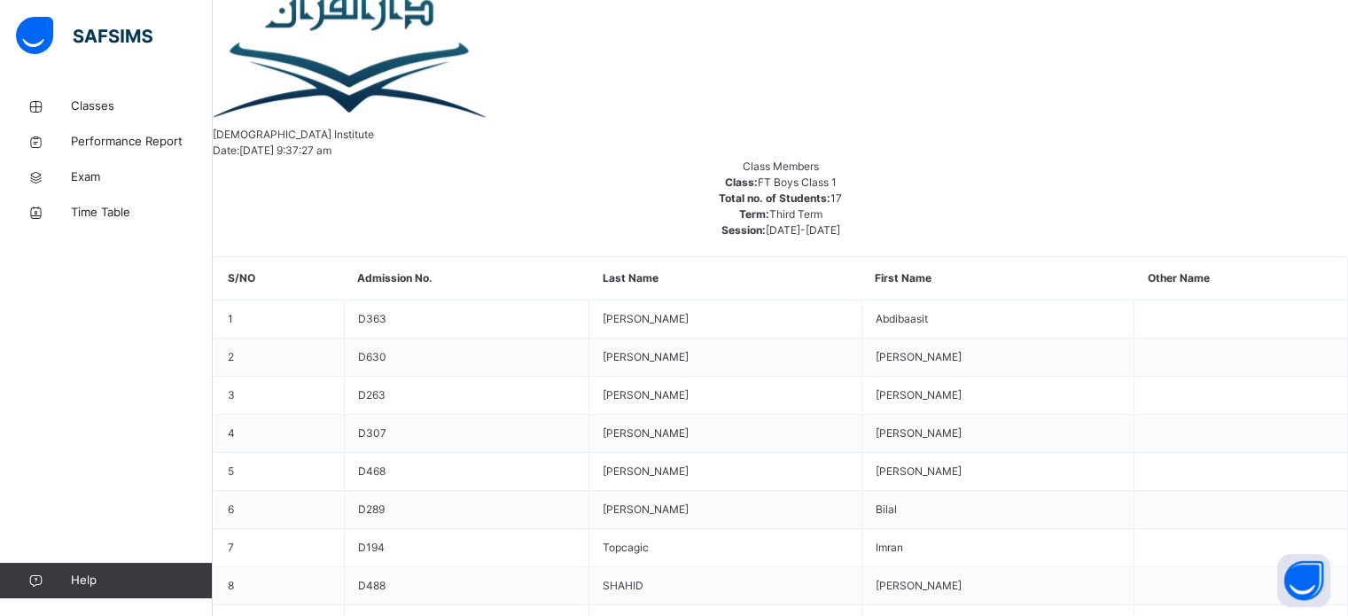
scroll to position [479, 0]
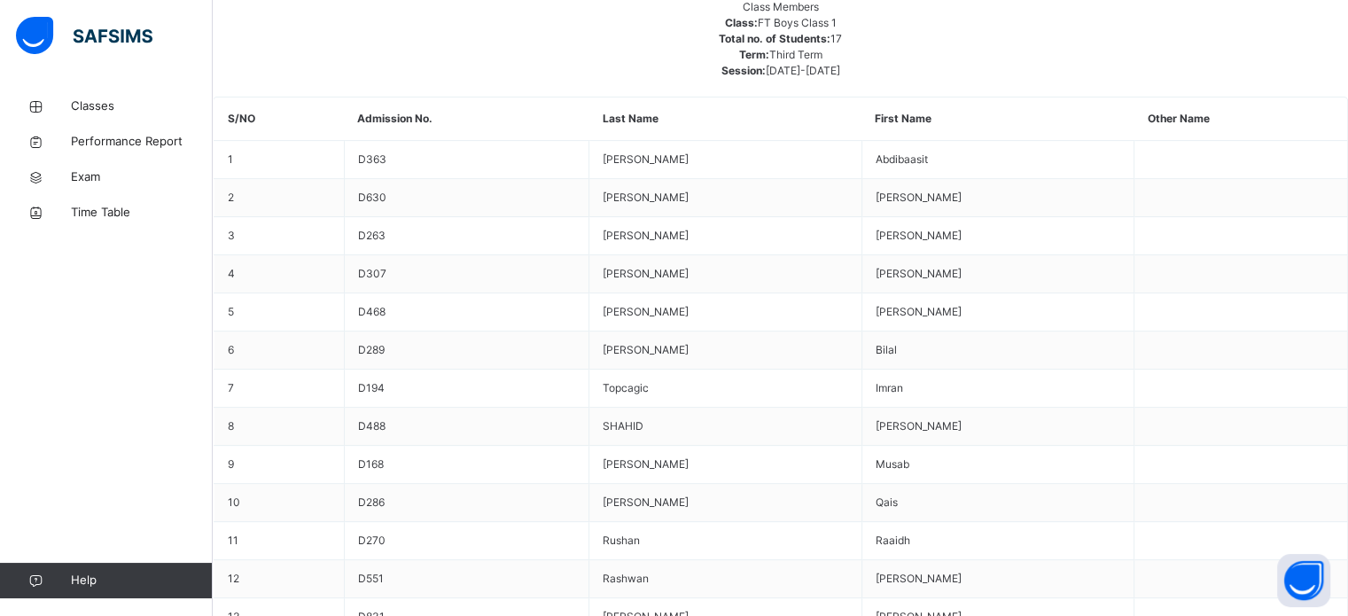
scroll to position [715, 0]
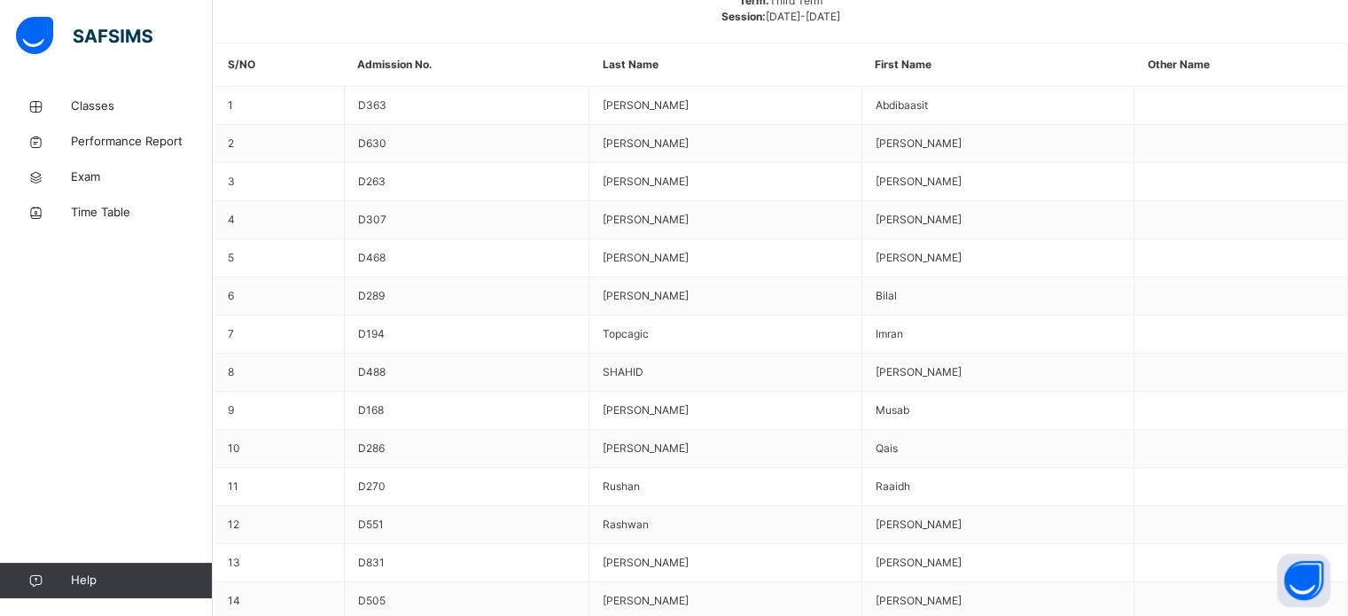
scroll to position [690, 0]
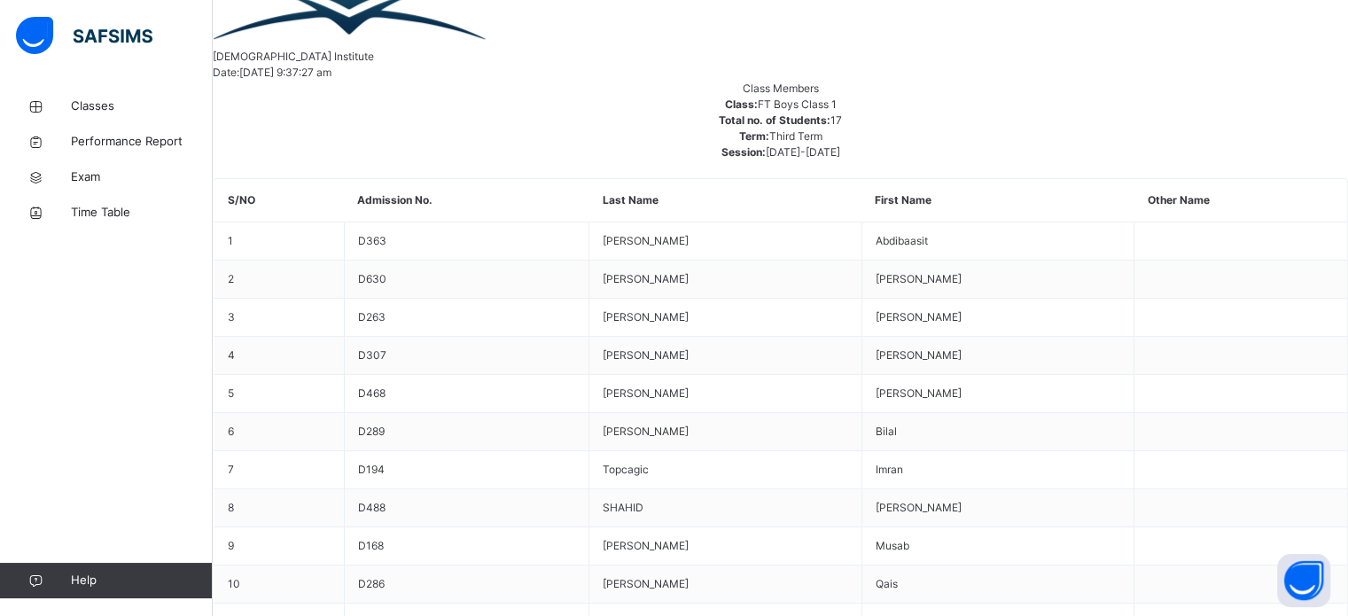
scroll to position [552, 0]
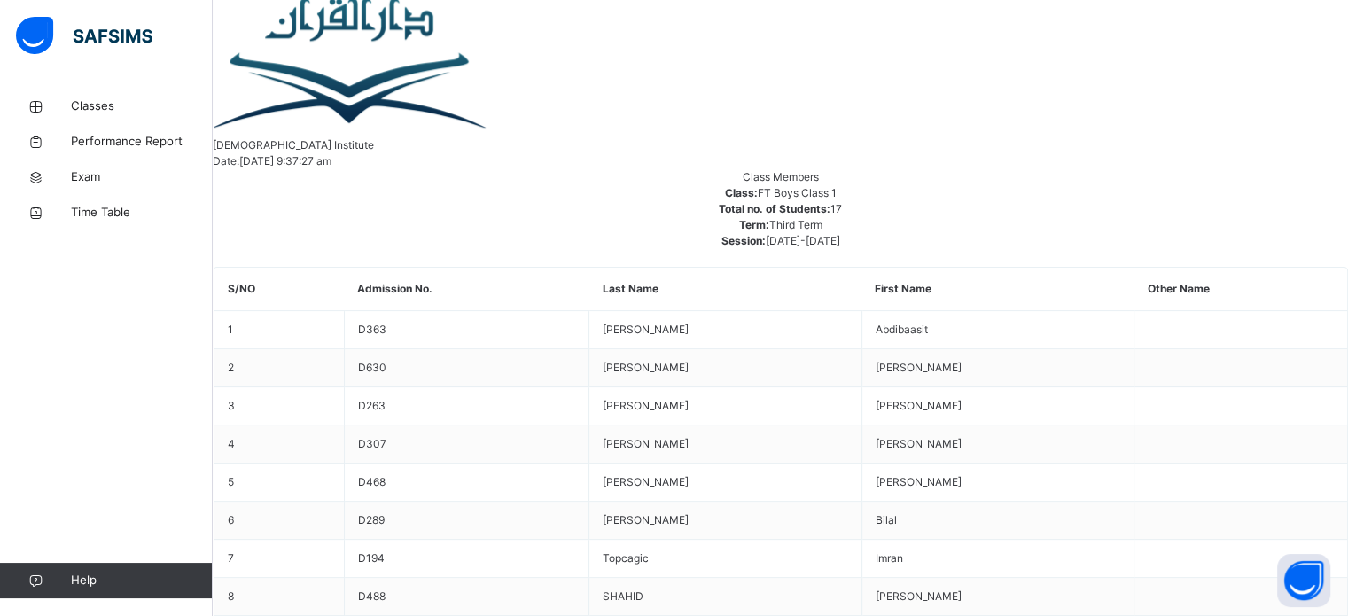
scroll to position [461, 0]
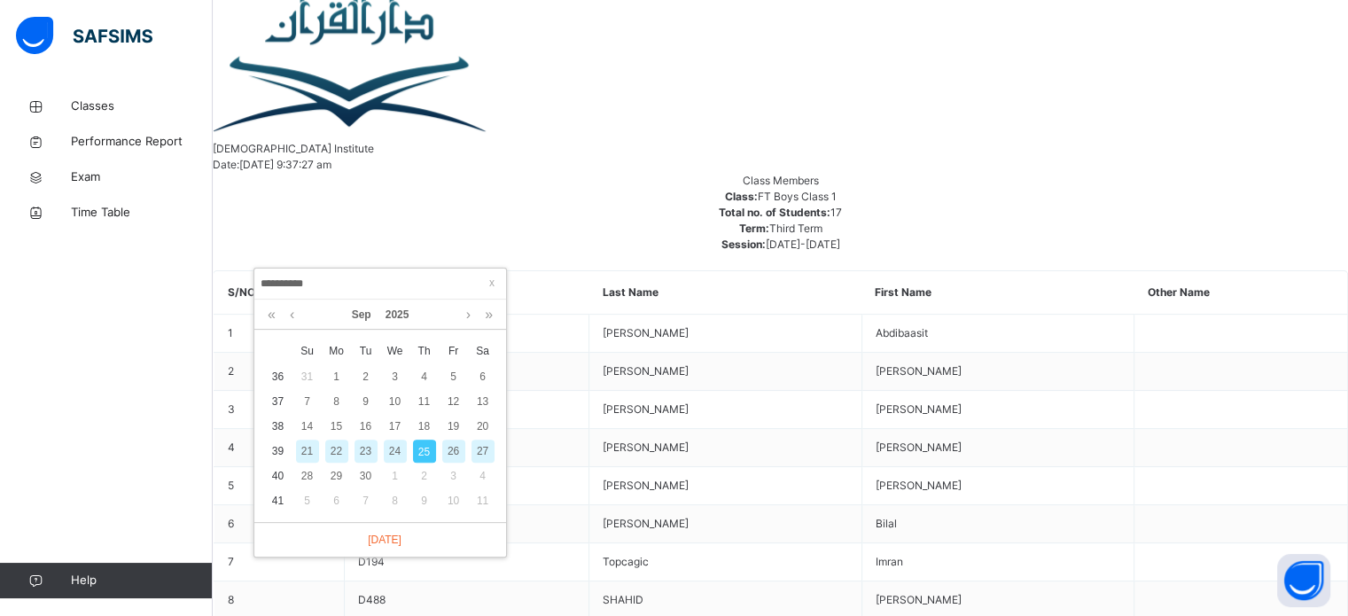
click at [396, 450] on div "24" at bounding box center [395, 451] width 23 height 23
type input "**********"
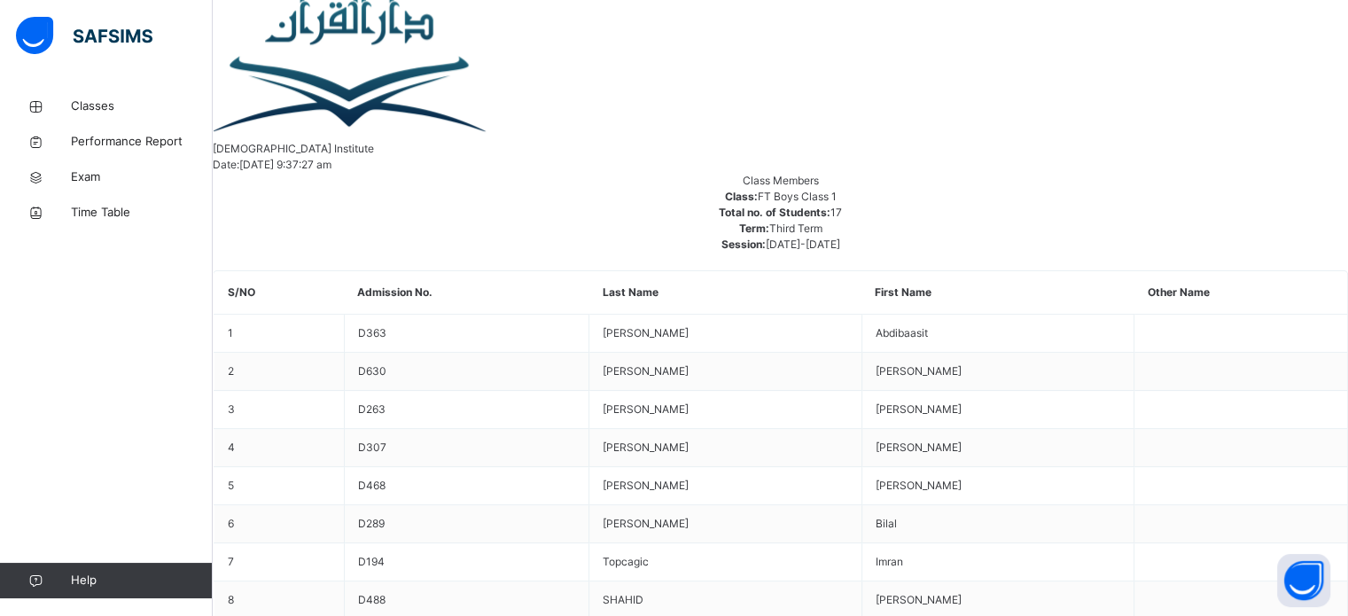
scroll to position [313, 0]
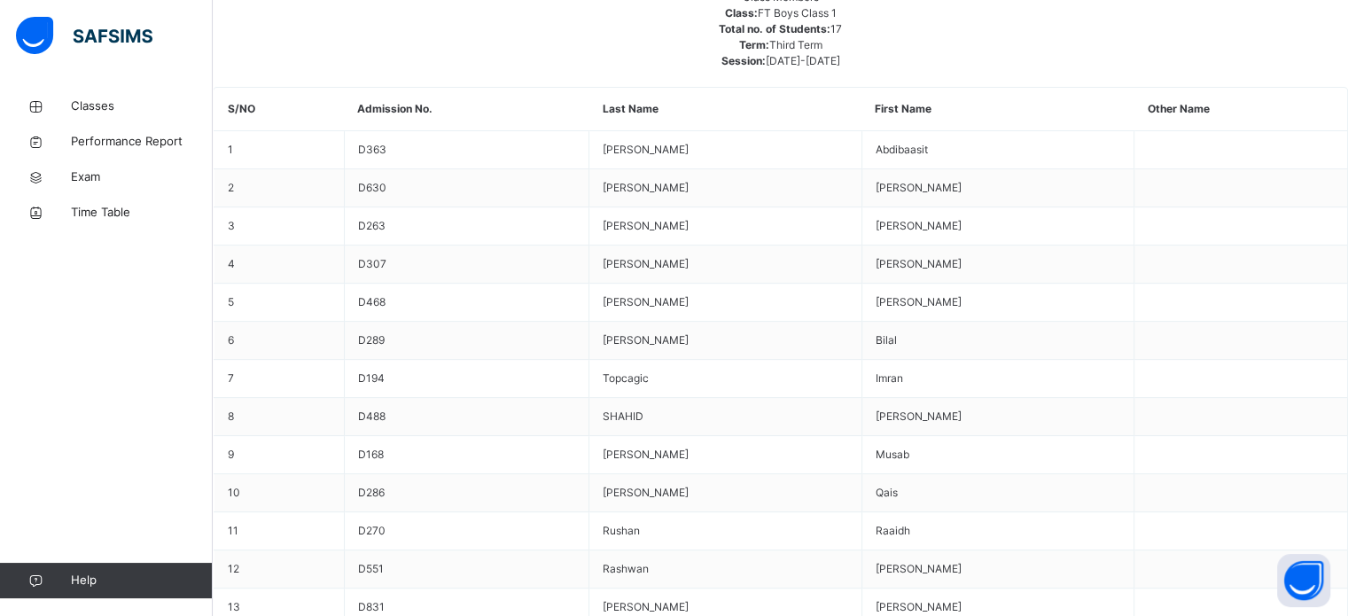
scroll to position [644, 0]
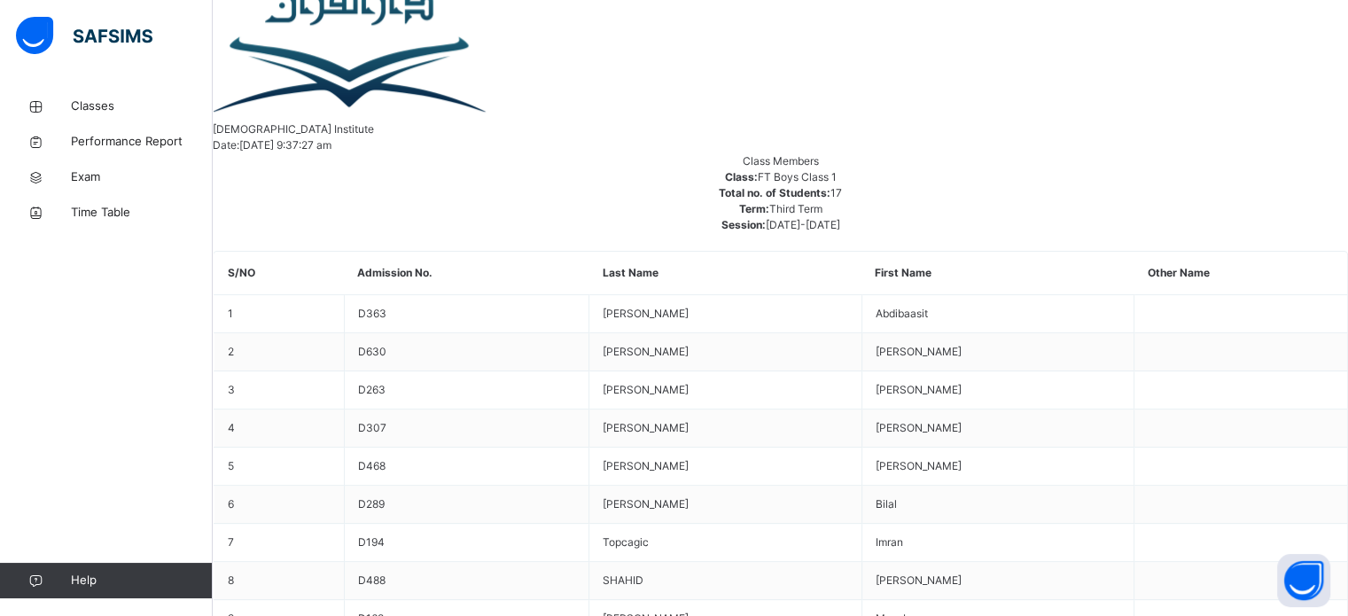
scroll to position [481, 0]
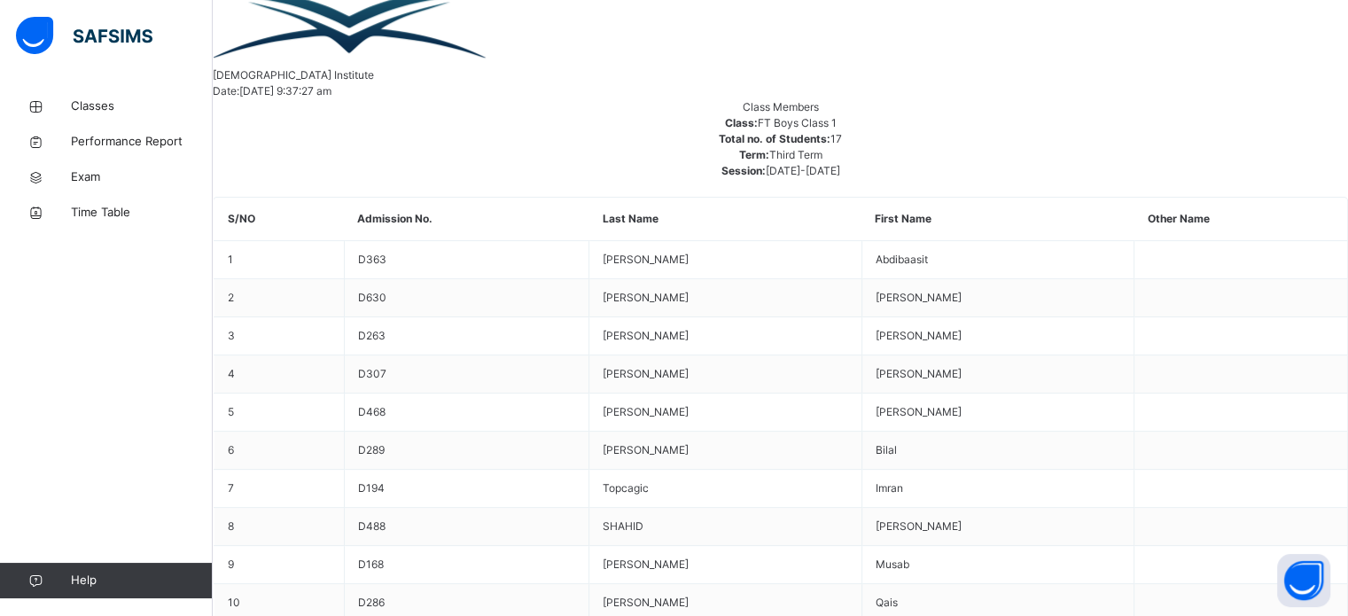
scroll to position [540, 0]
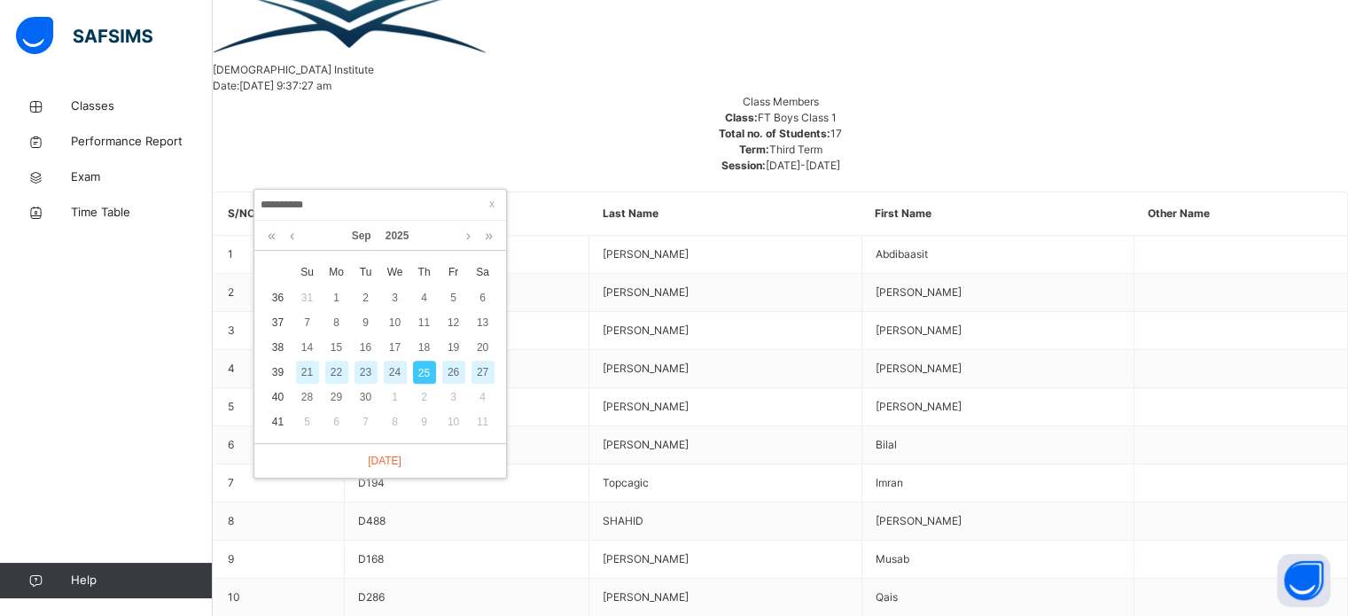
click at [370, 378] on div "23" at bounding box center [366, 372] width 23 height 23
type input "**********"
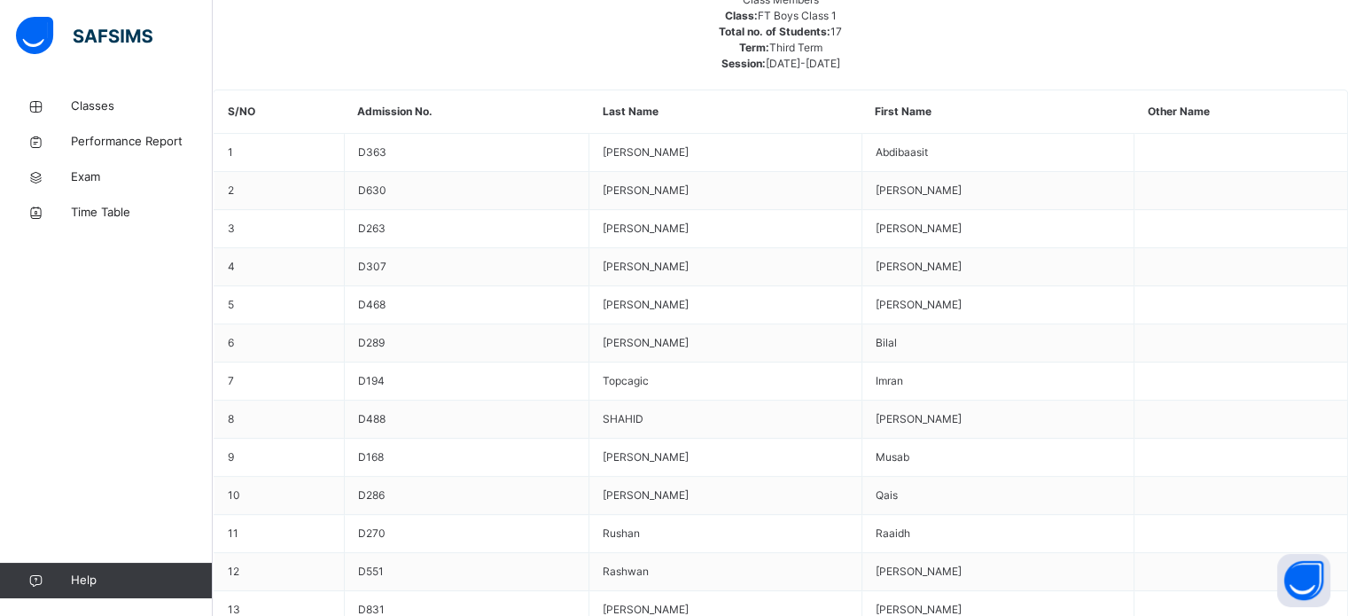
scroll to position [651, 0]
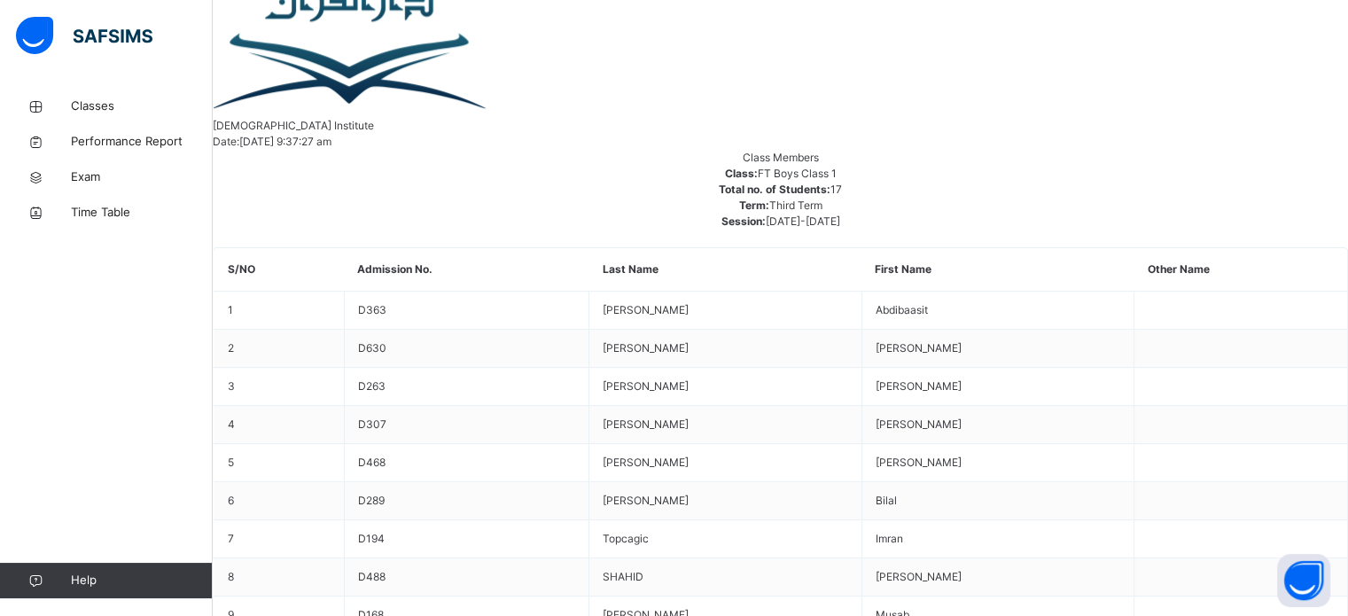
scroll to position [477, 0]
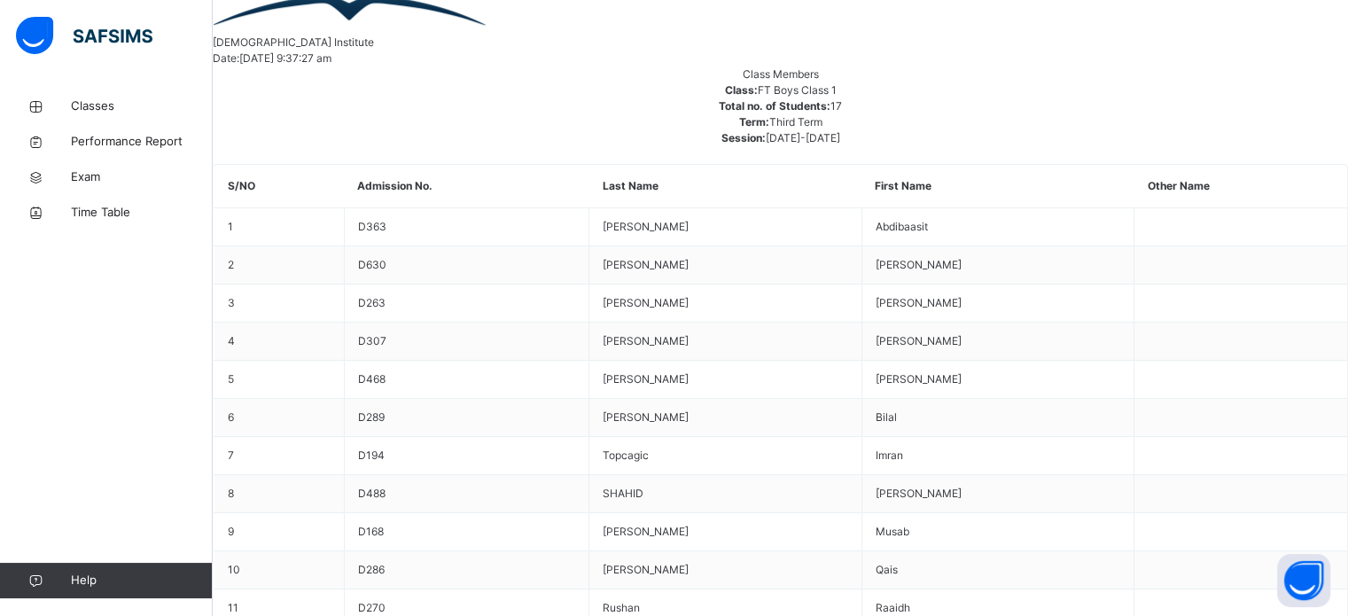
scroll to position [563, 0]
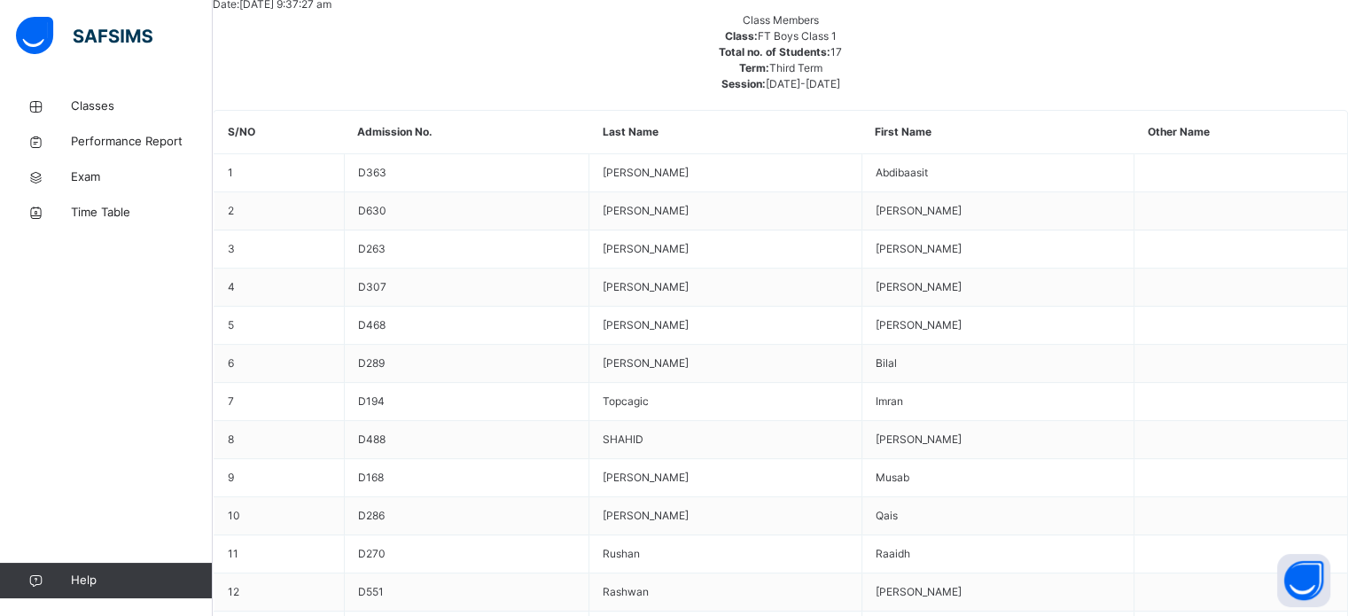
scroll to position [586, 0]
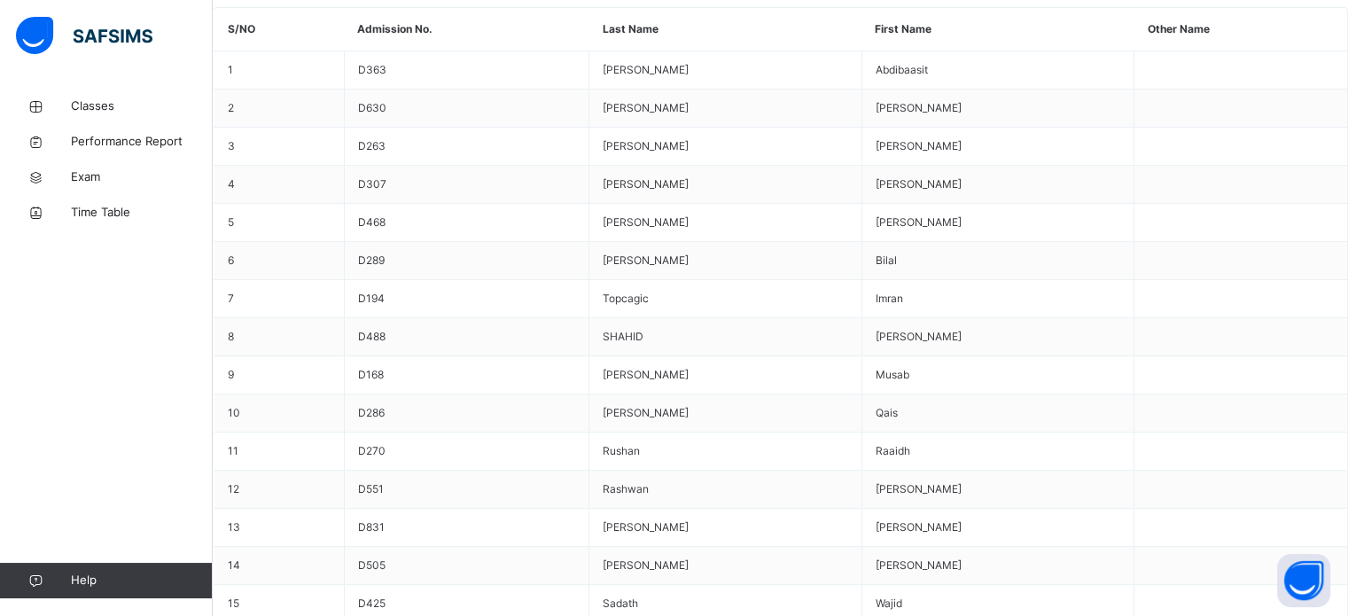
scroll to position [726, 0]
click at [78, 105] on span "Classes" at bounding box center [142, 107] width 142 height 18
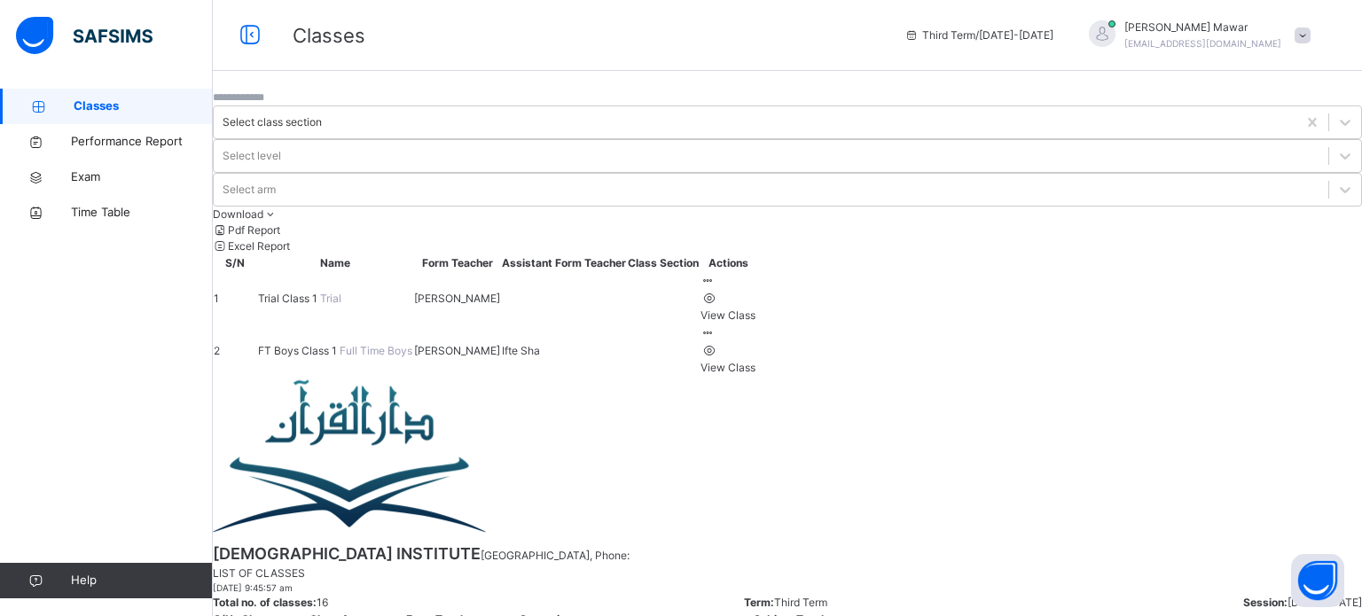
click at [340, 344] on span "FT Boys Class 1" at bounding box center [299, 350] width 82 height 13
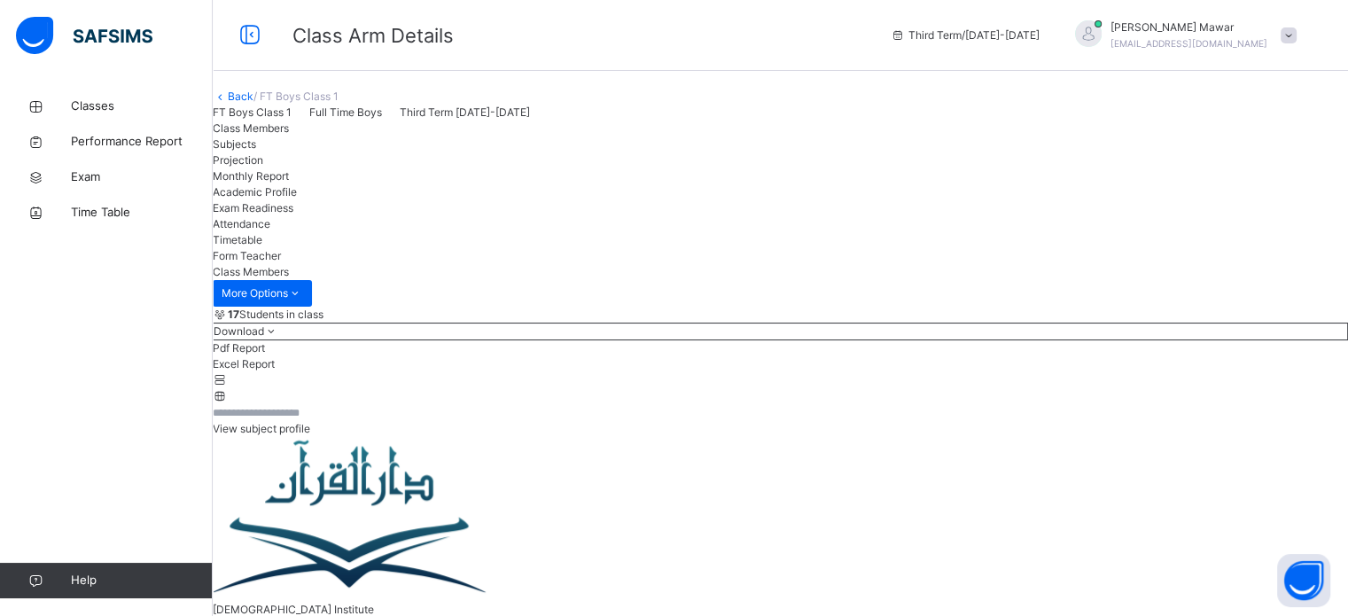
click at [432, 168] on div "Projection" at bounding box center [781, 160] width 1136 height 16
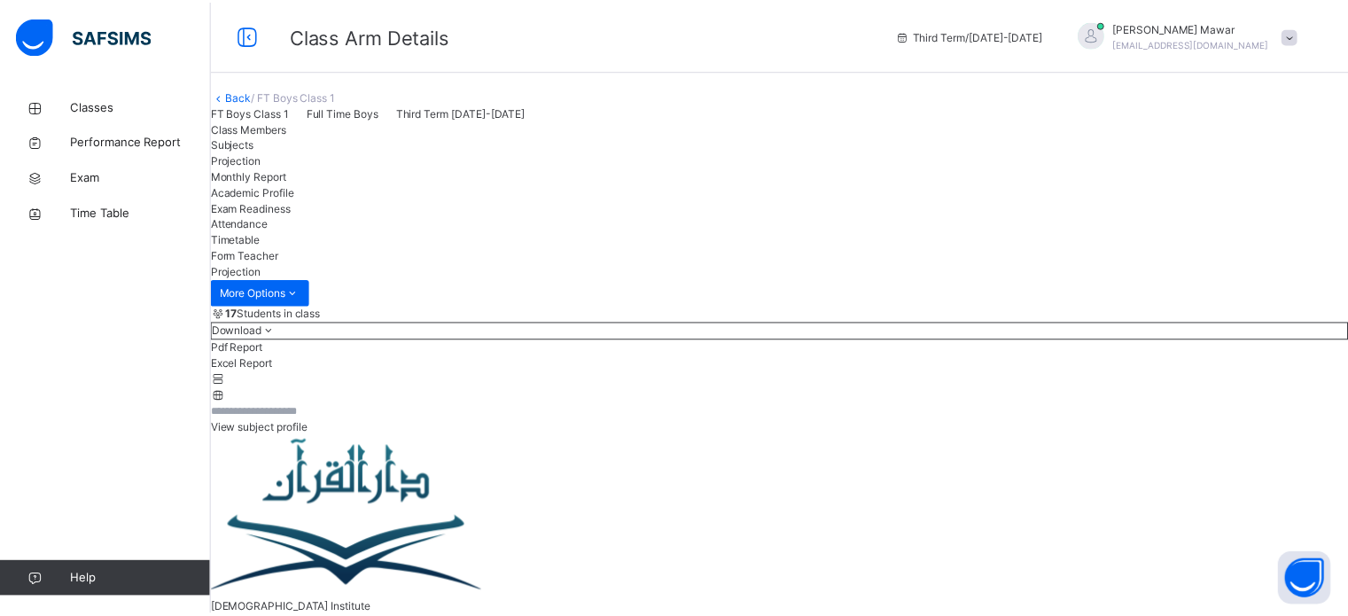
scroll to position [93, 0]
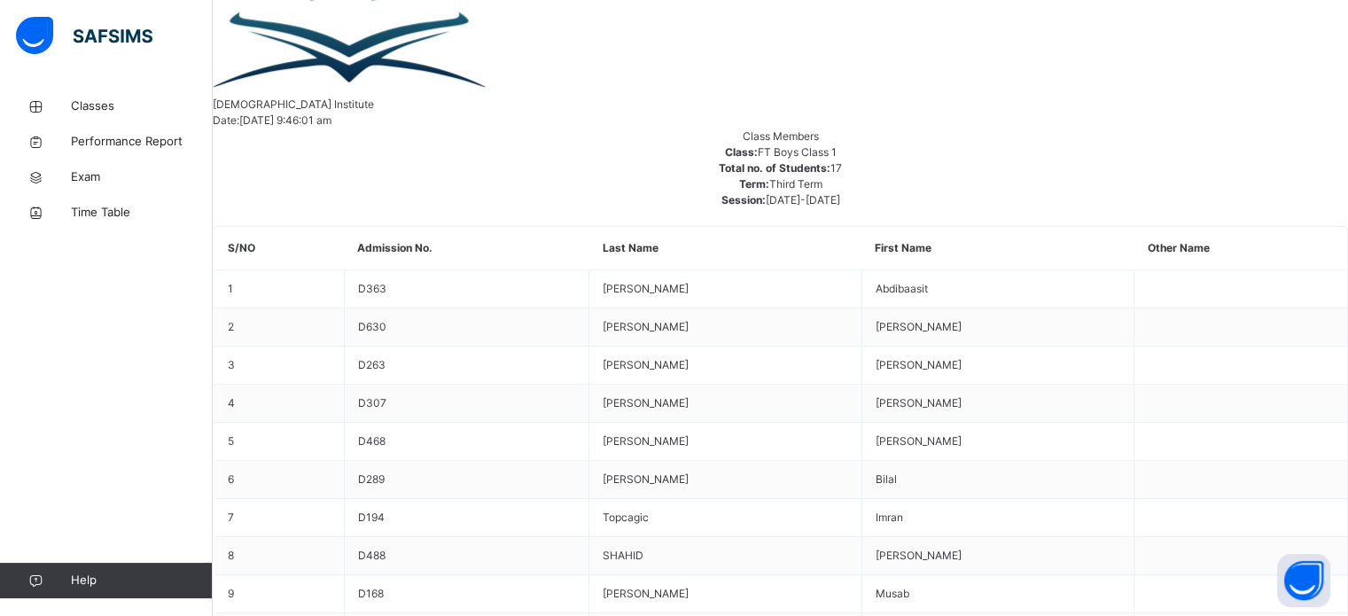
scroll to position [504, 0]
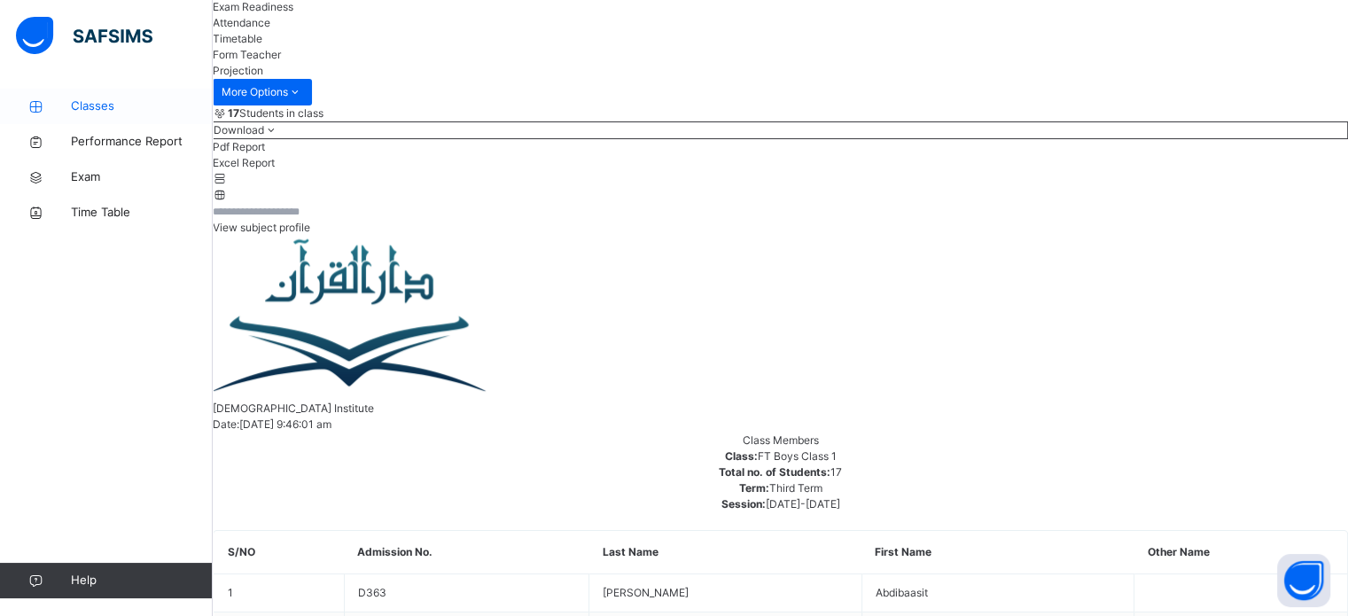
scroll to position [207, 0]
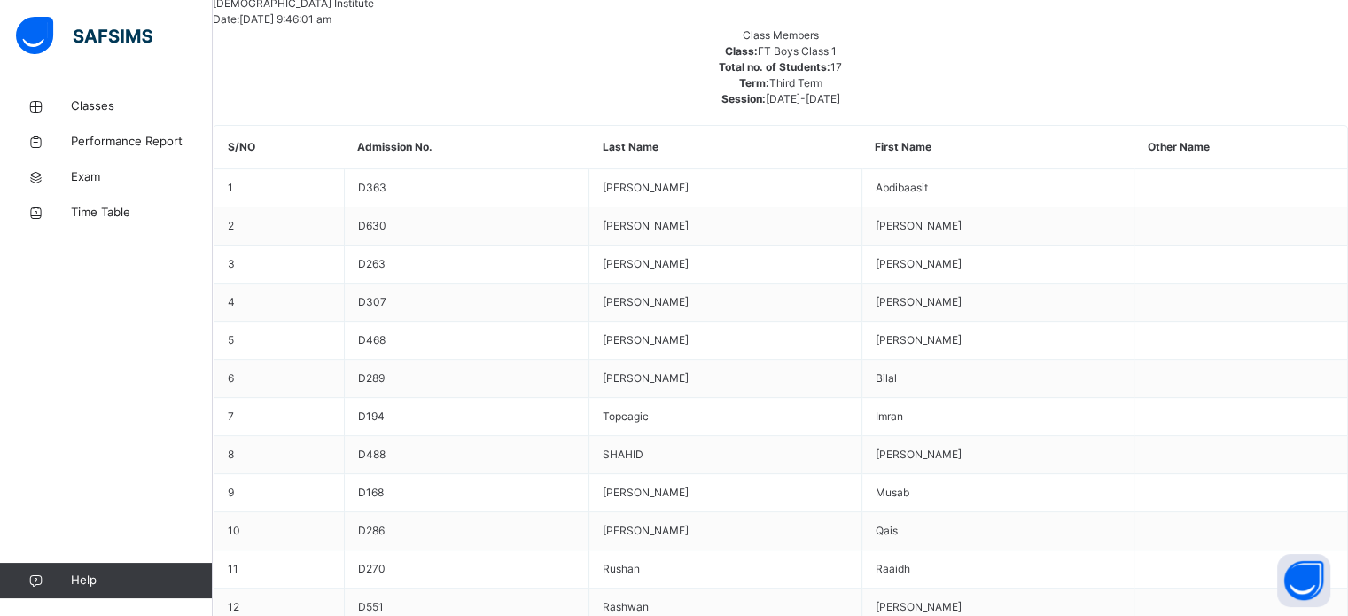
scroll to position [607, 0]
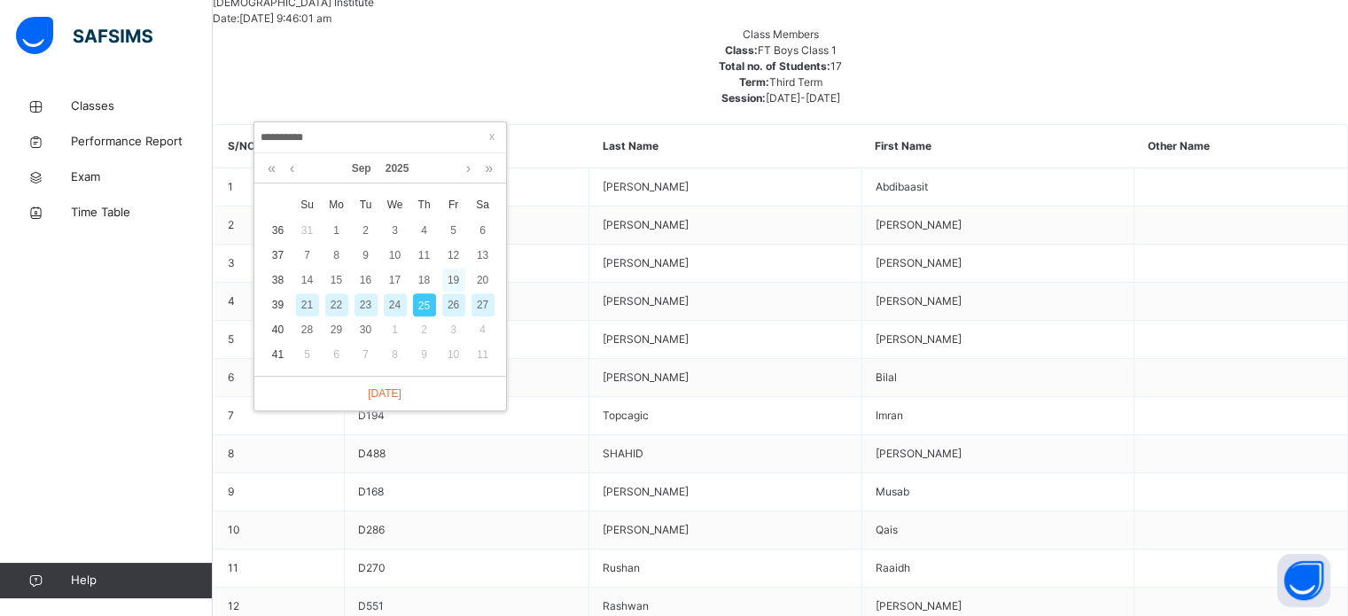
click at [460, 286] on div "19" at bounding box center [453, 280] width 23 height 23
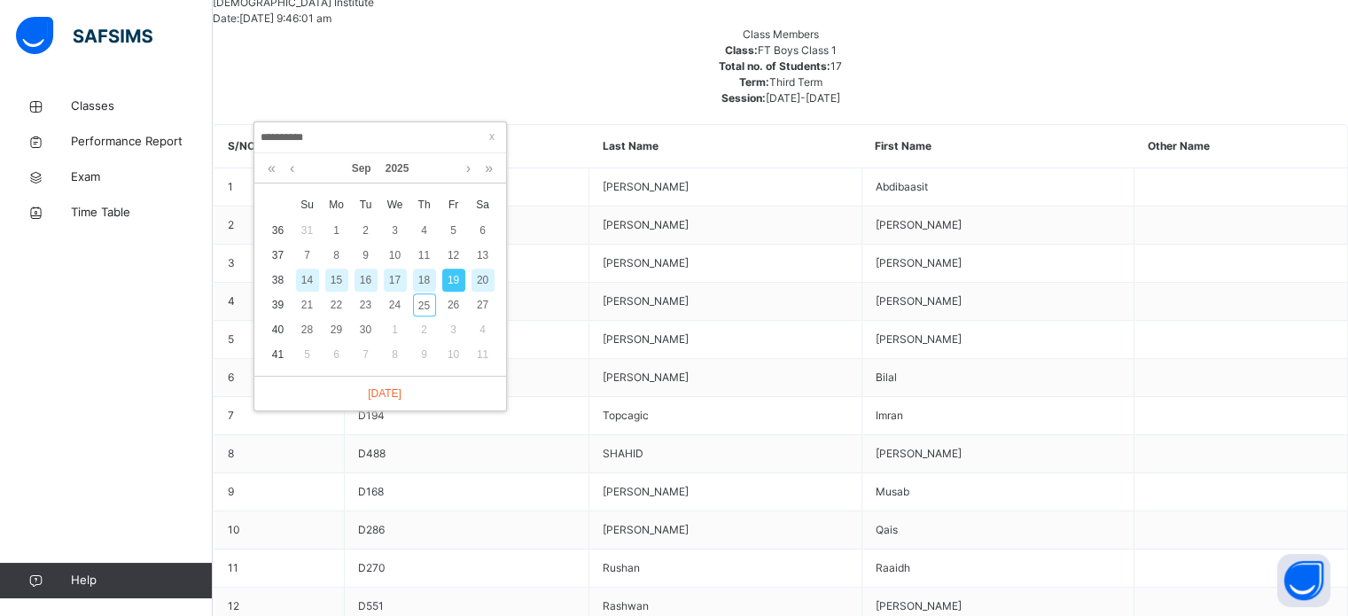
click at [486, 286] on div "20" at bounding box center [483, 280] width 23 height 23
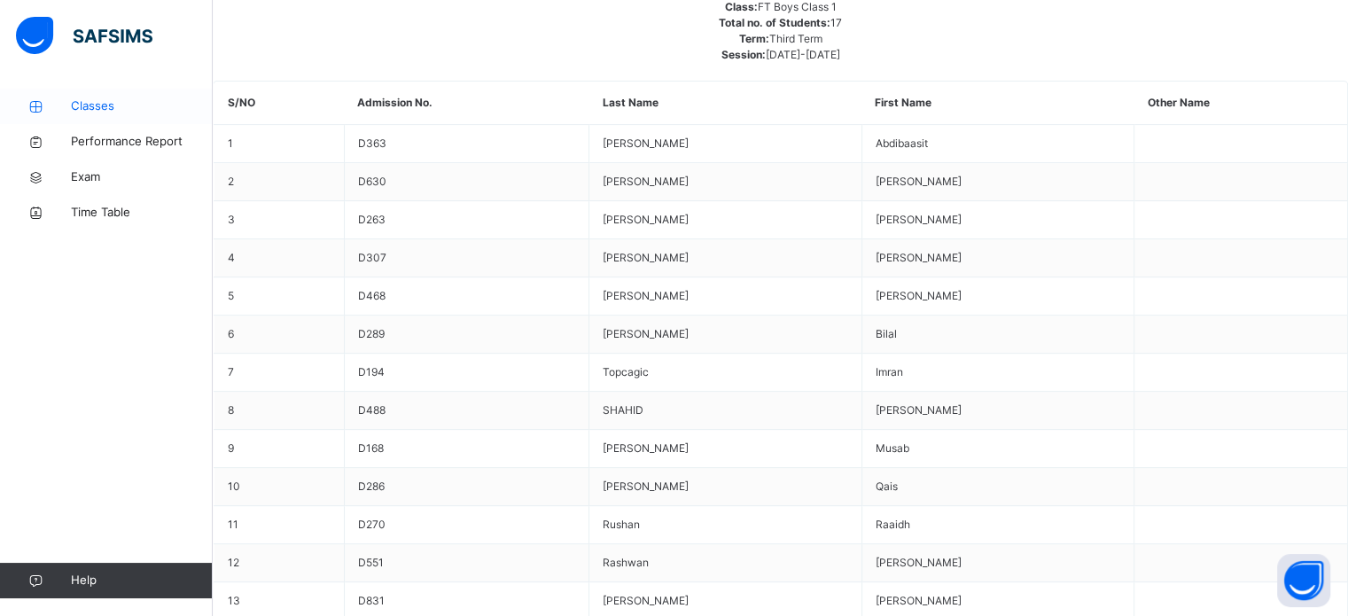
scroll to position [216, 0]
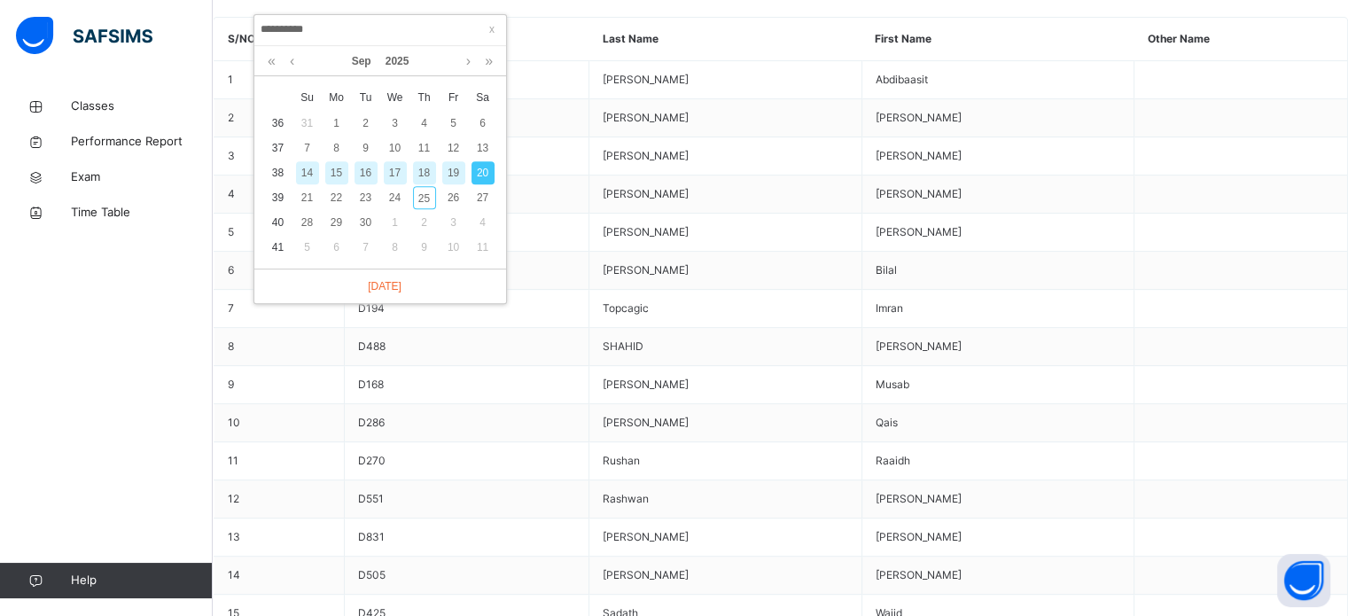
click at [457, 181] on div "19" at bounding box center [453, 172] width 23 height 23
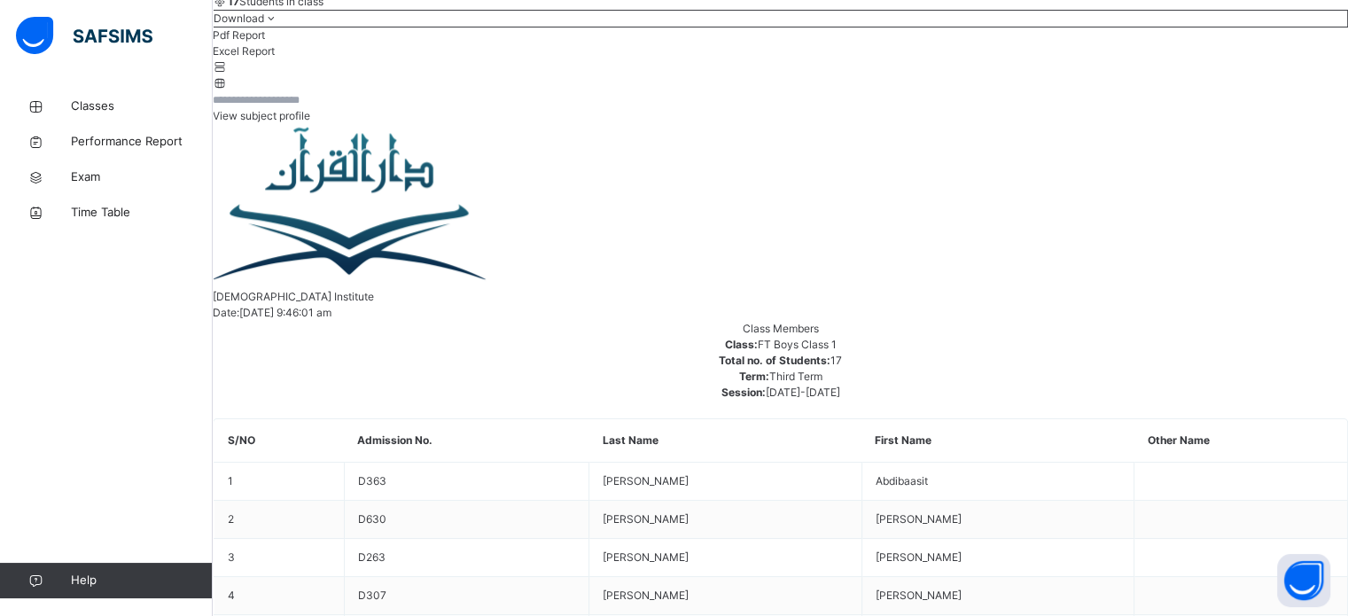
scroll to position [715, 0]
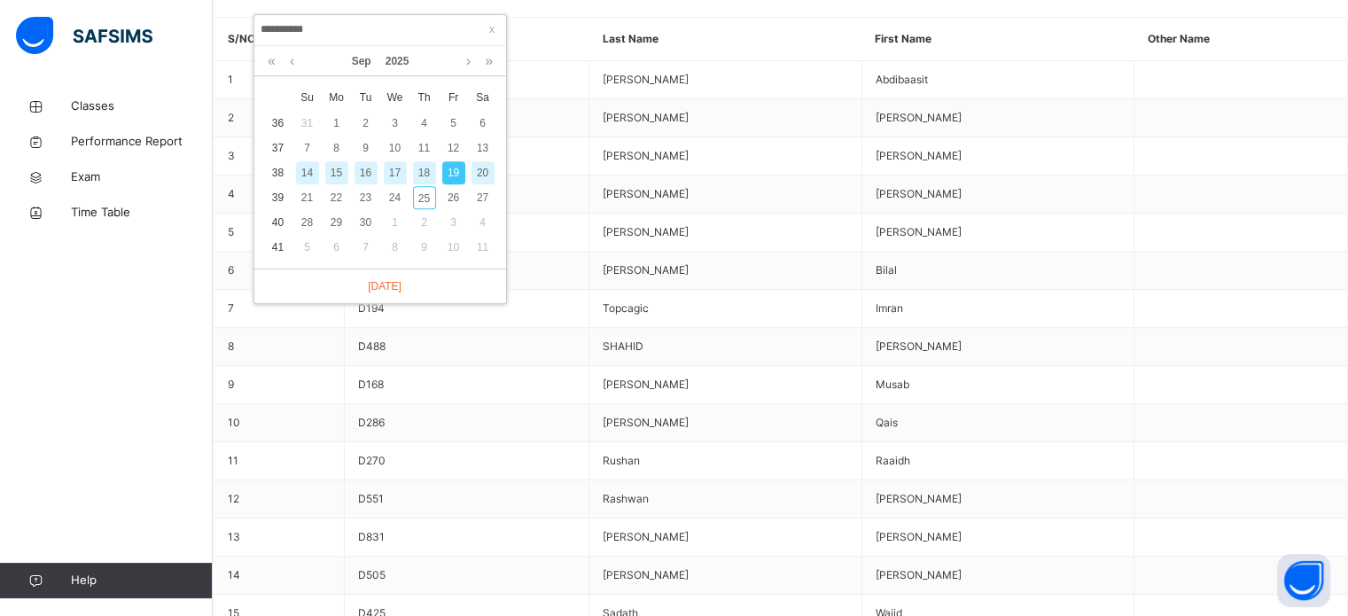
click at [425, 174] on div "18" at bounding box center [424, 172] width 23 height 23
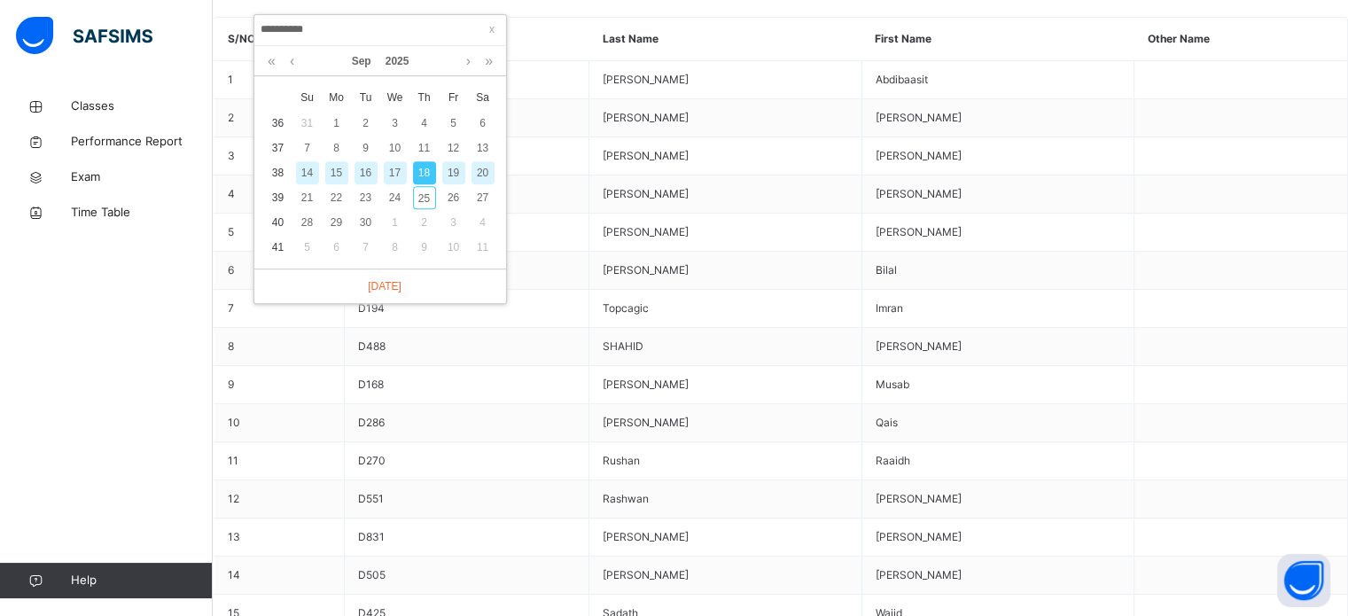
click at [390, 177] on div "17" at bounding box center [395, 172] width 23 height 23
type input "**********"
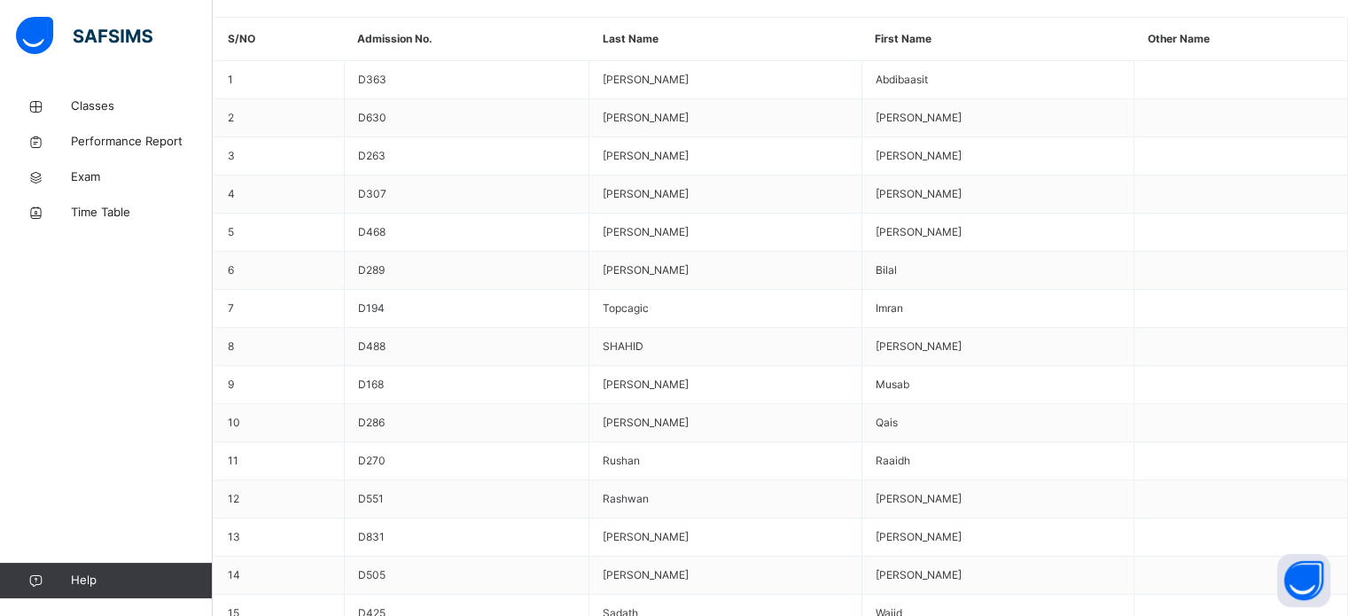
scroll to position [216, 0]
click at [85, 122] on link "Classes" at bounding box center [106, 106] width 213 height 35
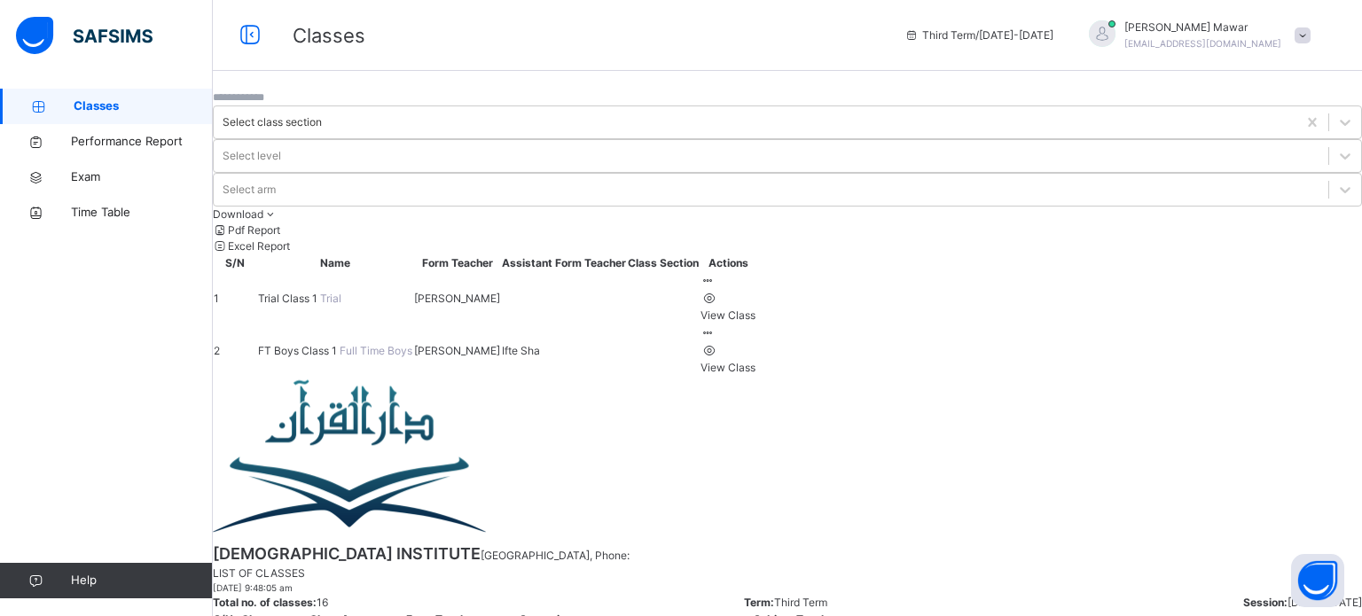
click at [491, 324] on td "[PERSON_NAME]" at bounding box center [457, 350] width 88 height 52
click at [488, 324] on td "[PERSON_NAME]" at bounding box center [457, 350] width 88 height 52
click at [413, 324] on td "FT Boys Class 1 Full Time Boys" at bounding box center [335, 350] width 156 height 52
click at [340, 344] on span "FT Boys Class 1" at bounding box center [299, 350] width 82 height 13
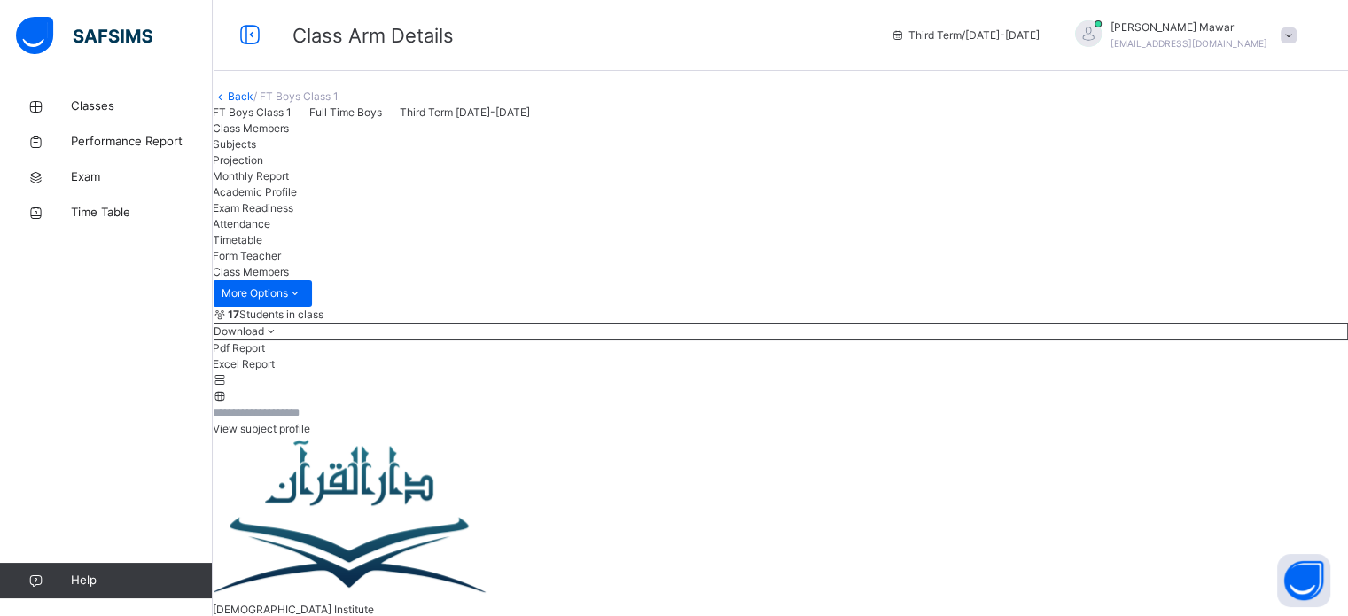
click at [435, 168] on div "Projection" at bounding box center [781, 160] width 1136 height 16
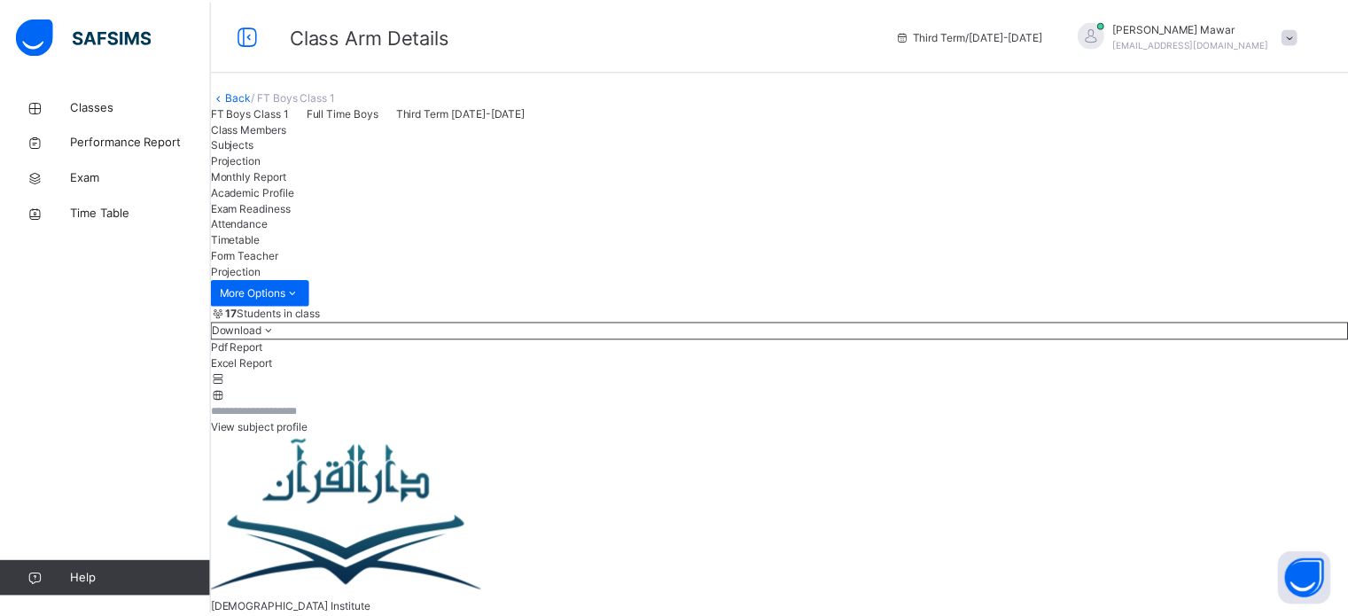
scroll to position [93, 0]
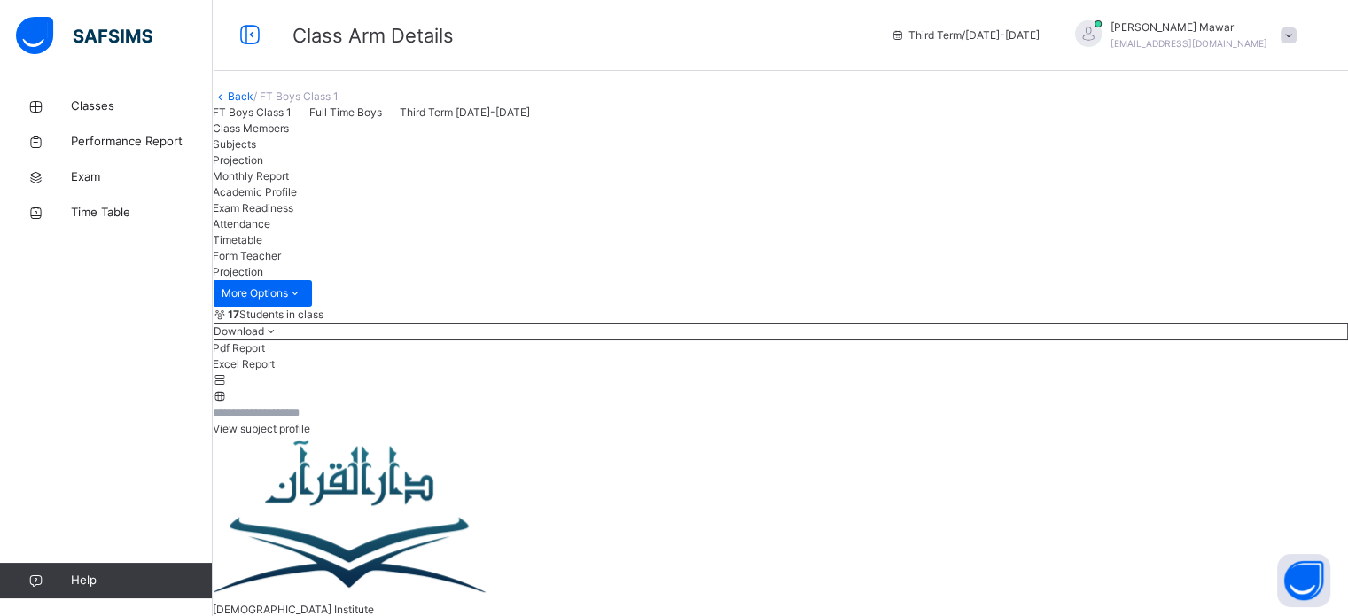
scroll to position [82, 0]
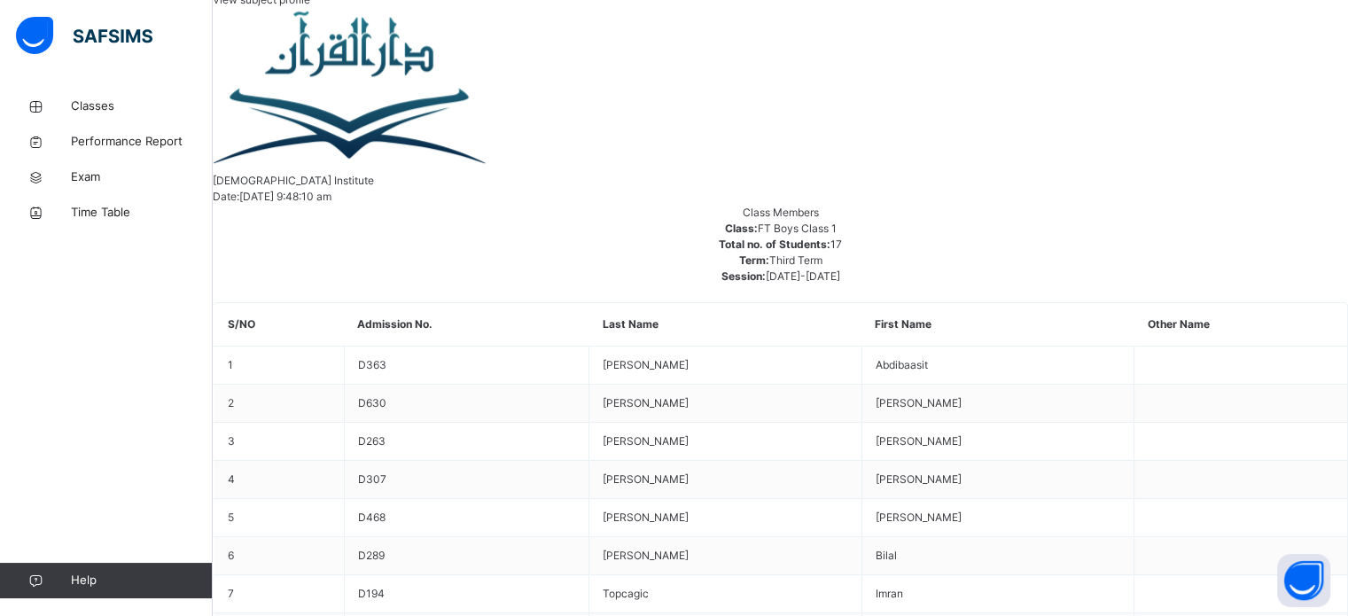
scroll to position [430, 0]
click at [85, 122] on link "Classes" at bounding box center [106, 106] width 213 height 35
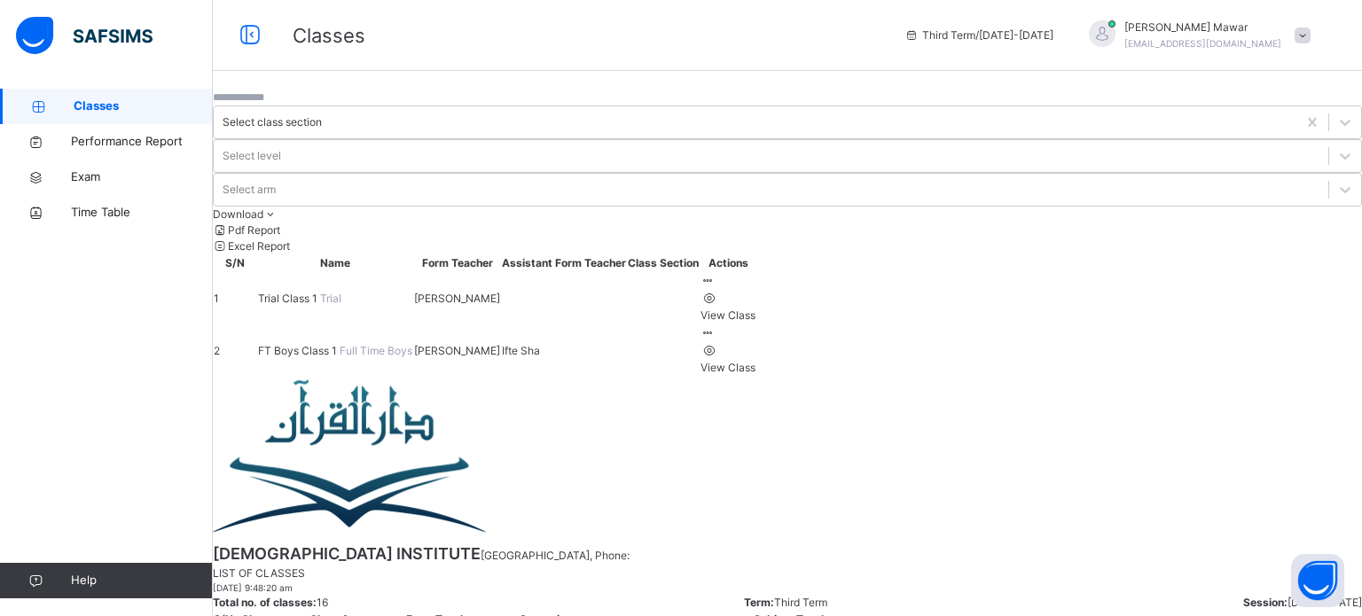
click at [340, 344] on span "FT Boys Class 1" at bounding box center [299, 350] width 82 height 13
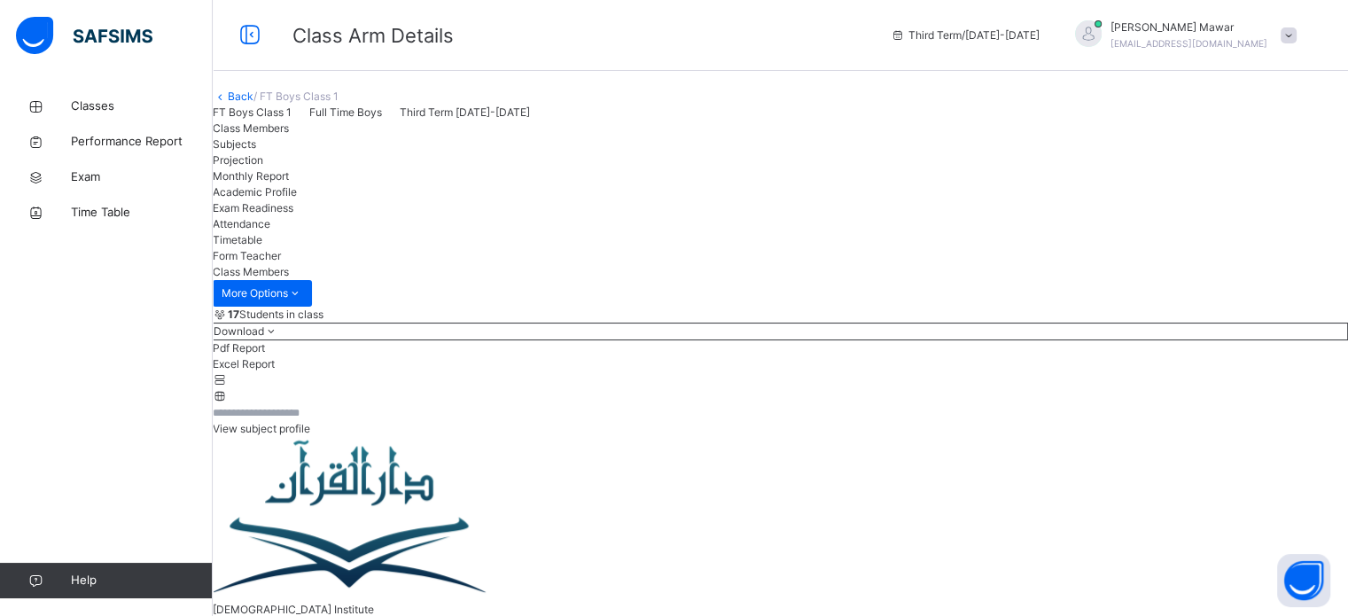
click at [263, 167] on span "Projection" at bounding box center [238, 159] width 51 height 13
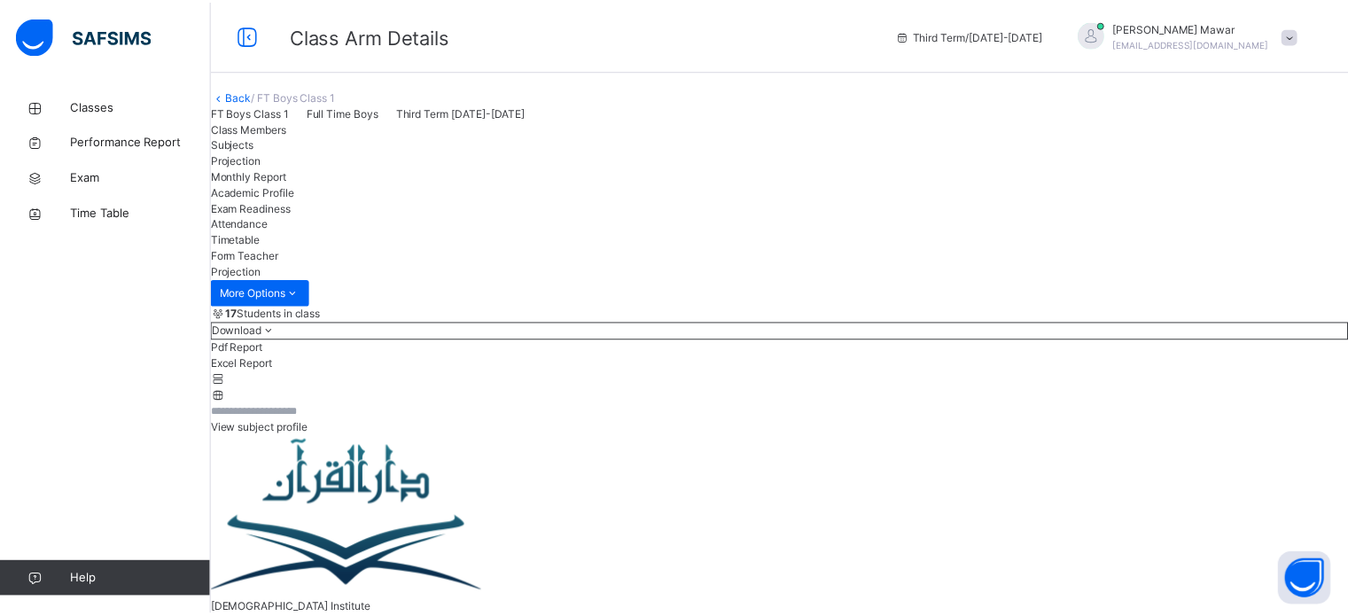
scroll to position [93, 0]
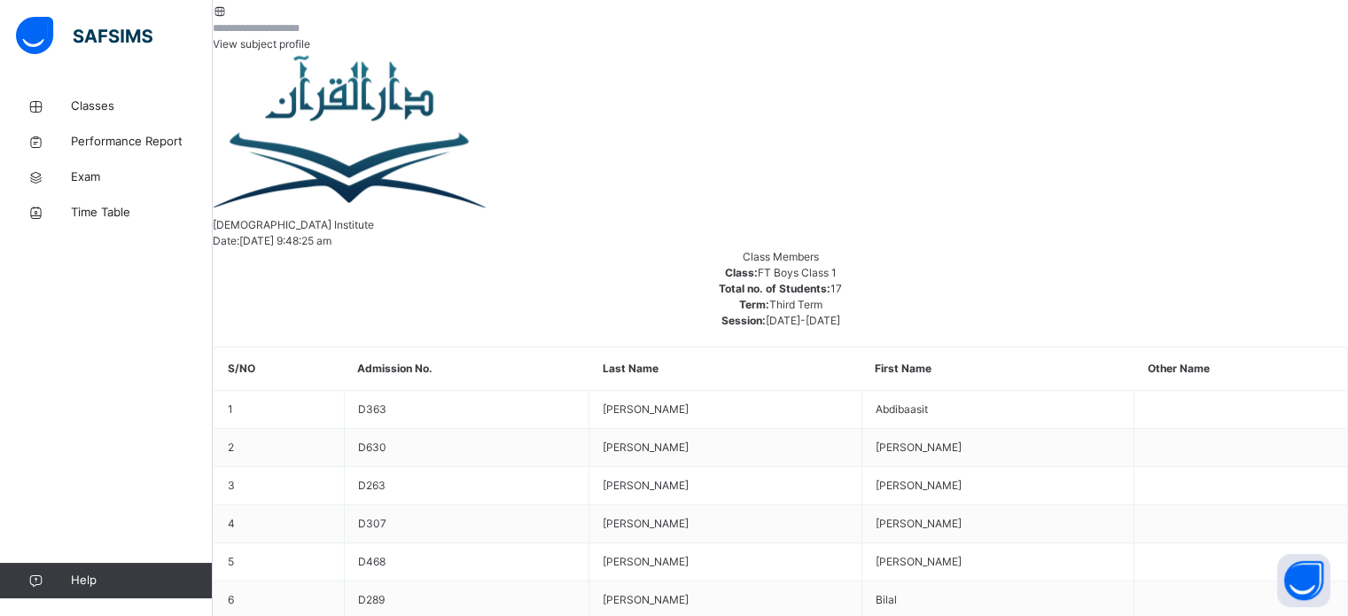
scroll to position [387, 0]
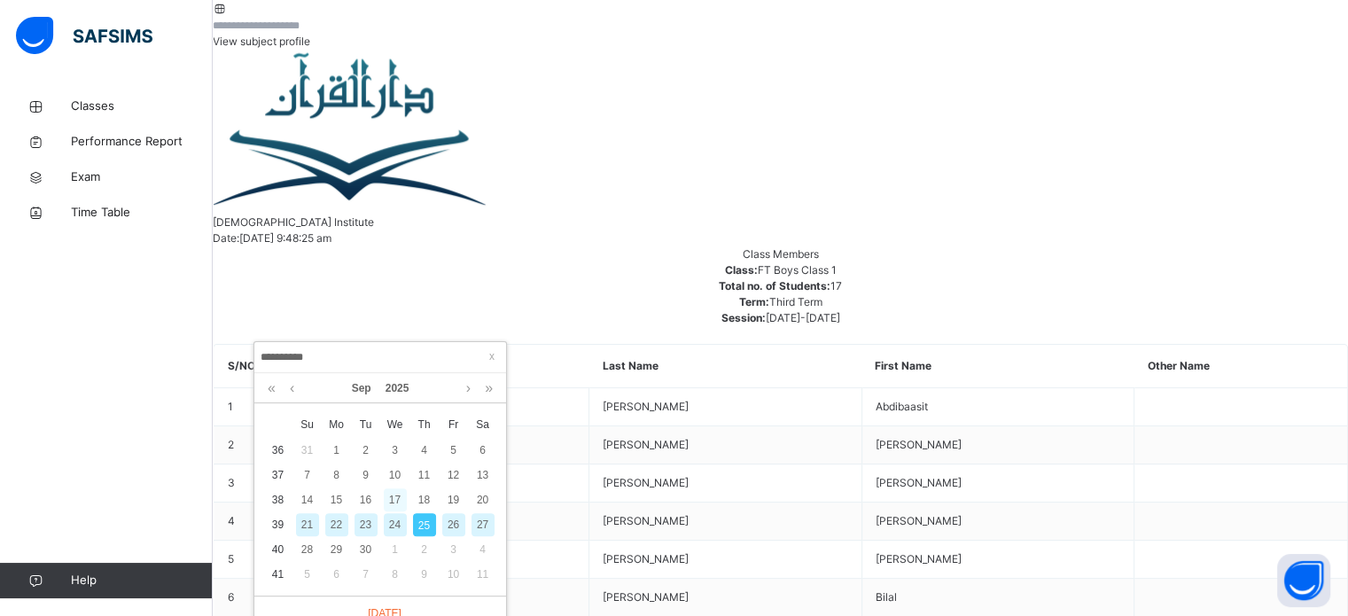
click at [398, 504] on div "17" at bounding box center [395, 500] width 23 height 23
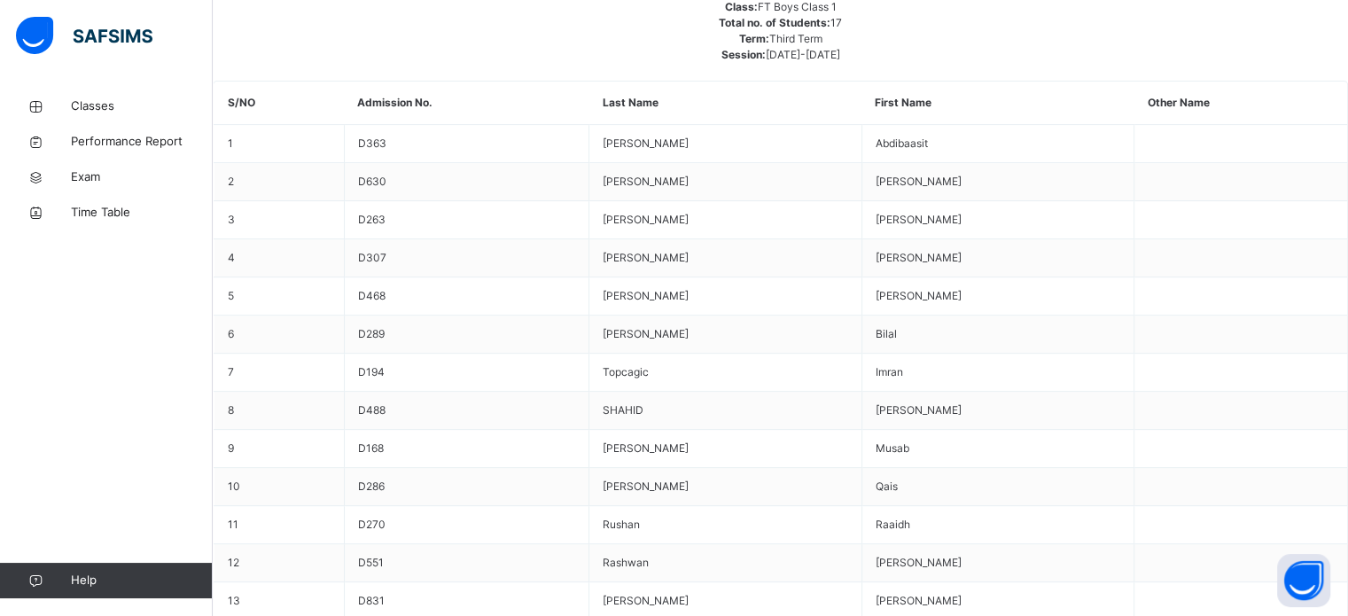
scroll to position [101, 0]
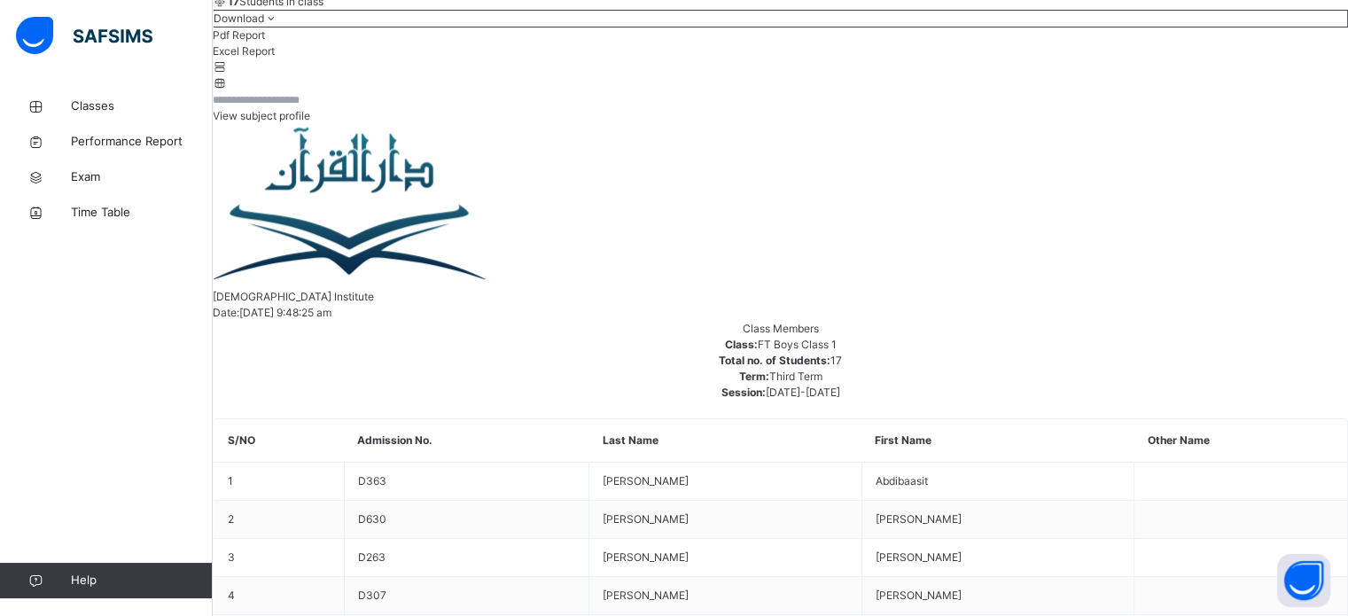
scroll to position [715, 0]
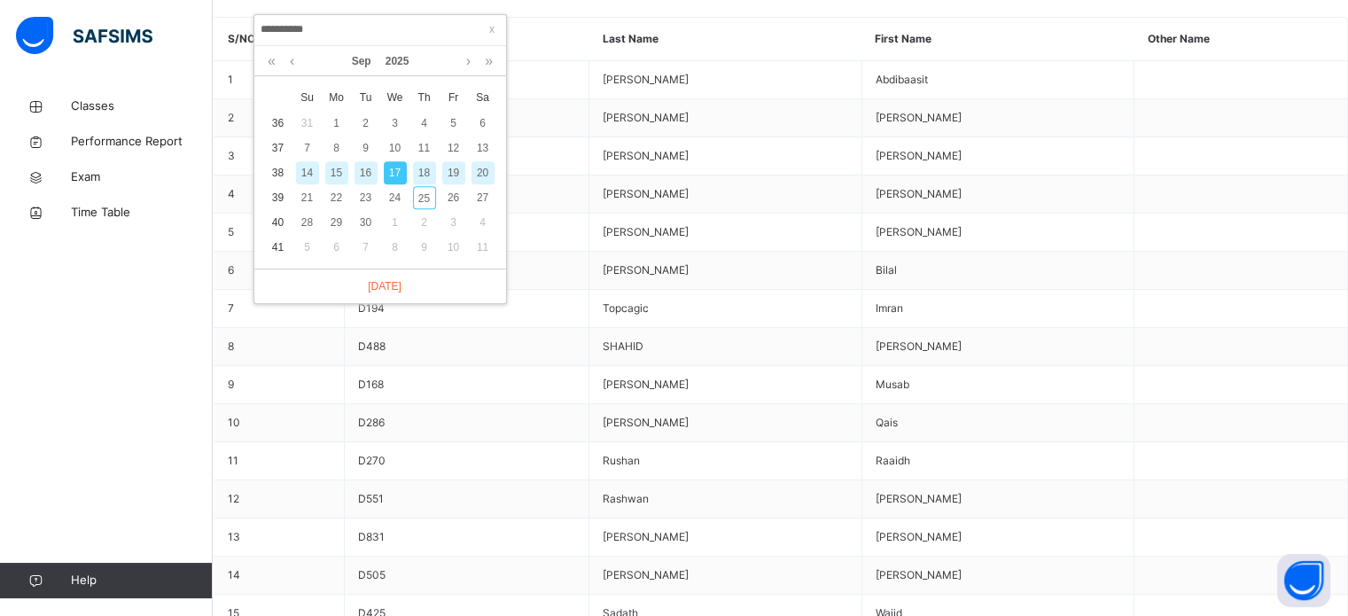
click at [365, 180] on div "16" at bounding box center [366, 172] width 23 height 23
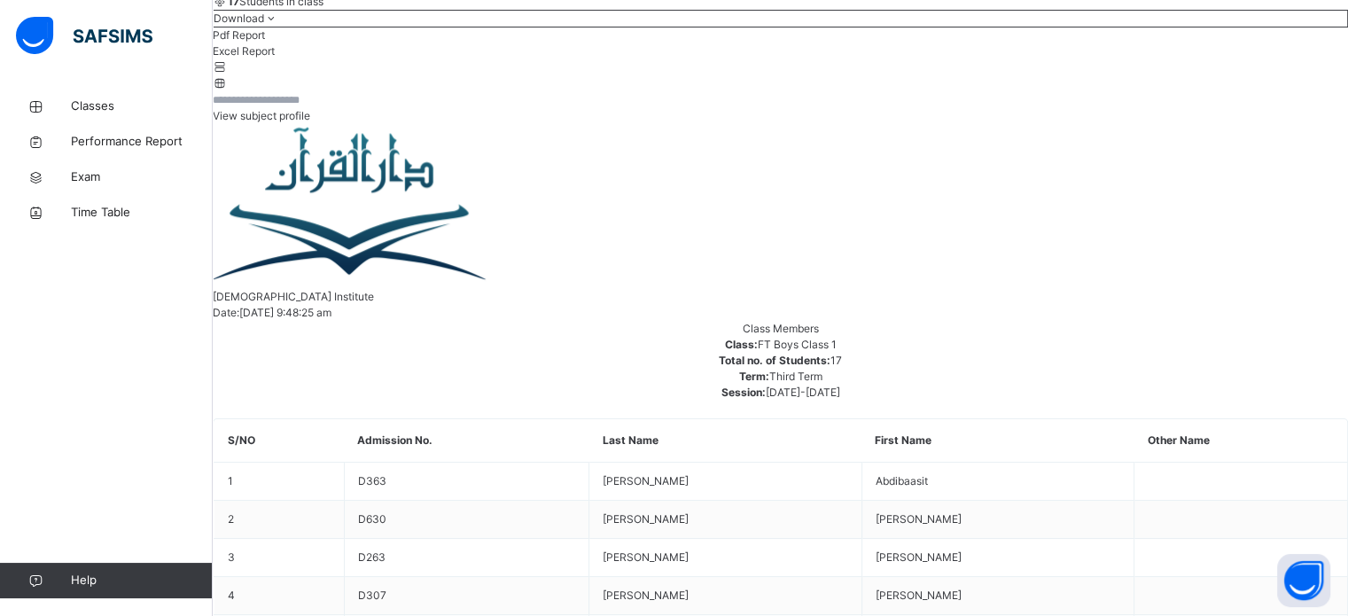
scroll to position [715, 0]
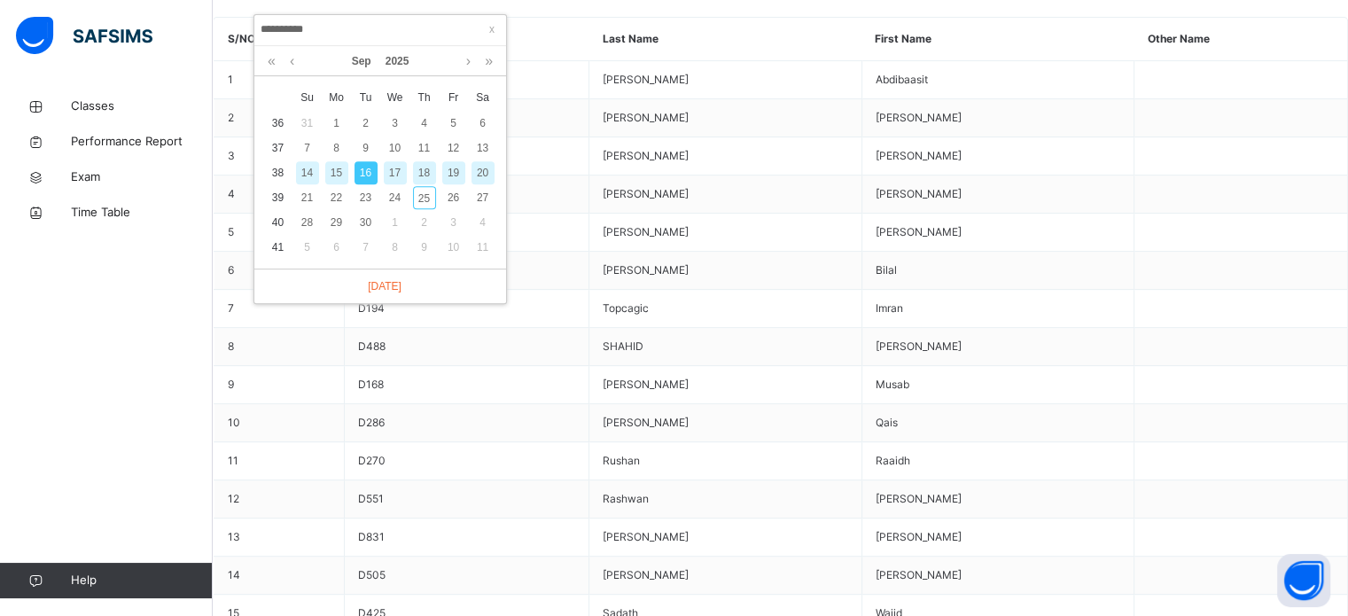
click at [342, 181] on div "15" at bounding box center [336, 172] width 23 height 23
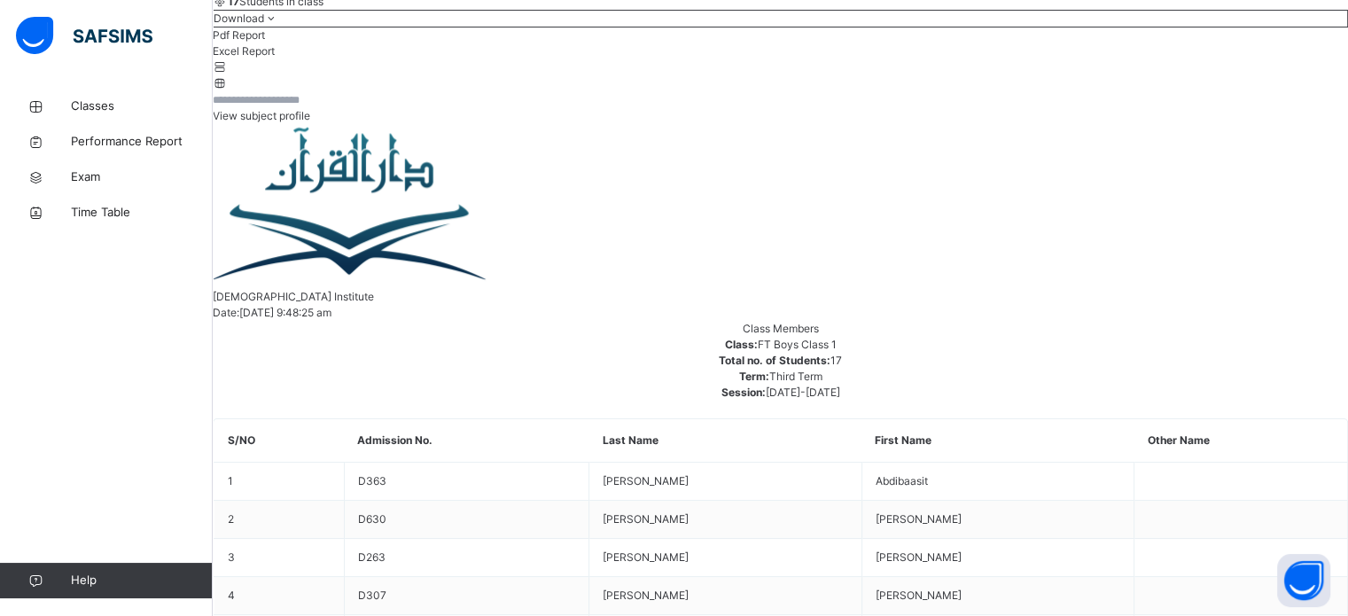
scroll to position [715, 0]
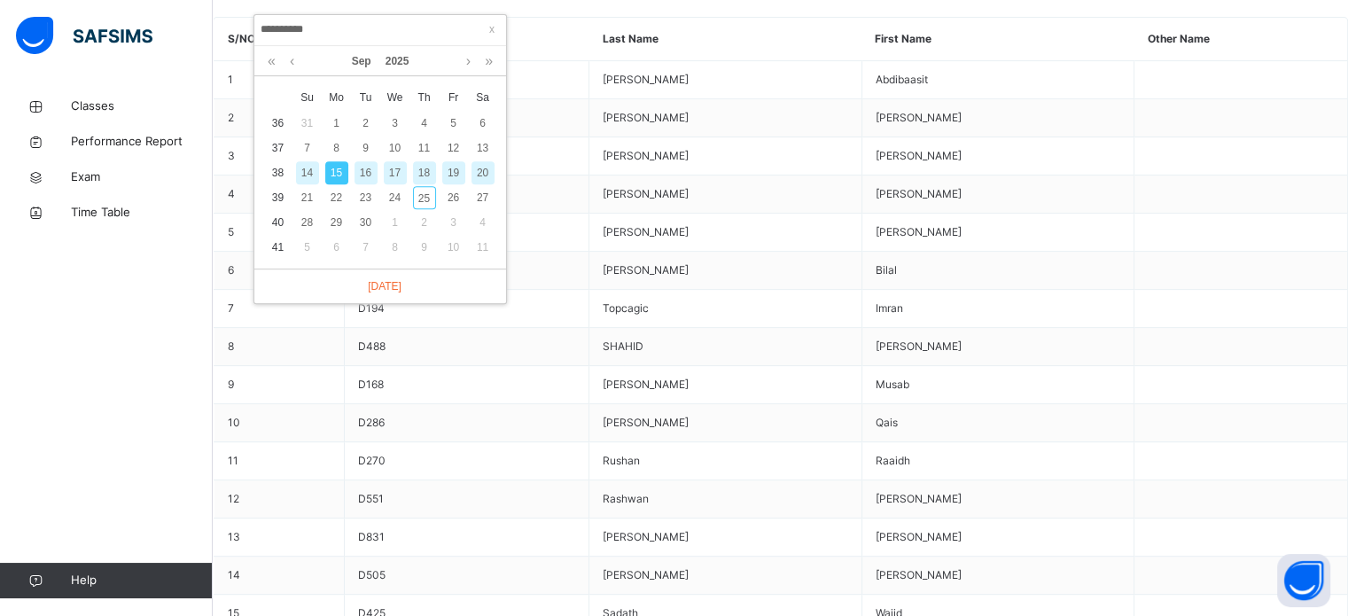
click at [325, 174] on div "15" at bounding box center [336, 172] width 23 height 23
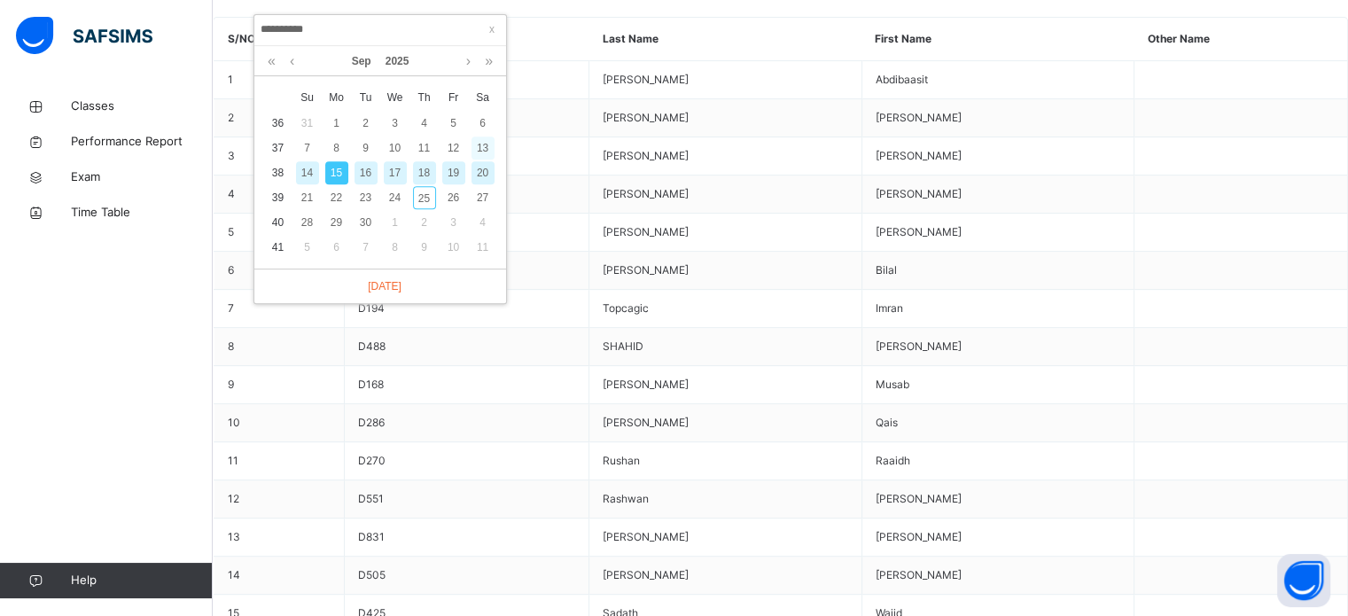
click at [480, 156] on div "13" at bounding box center [483, 148] width 23 height 23
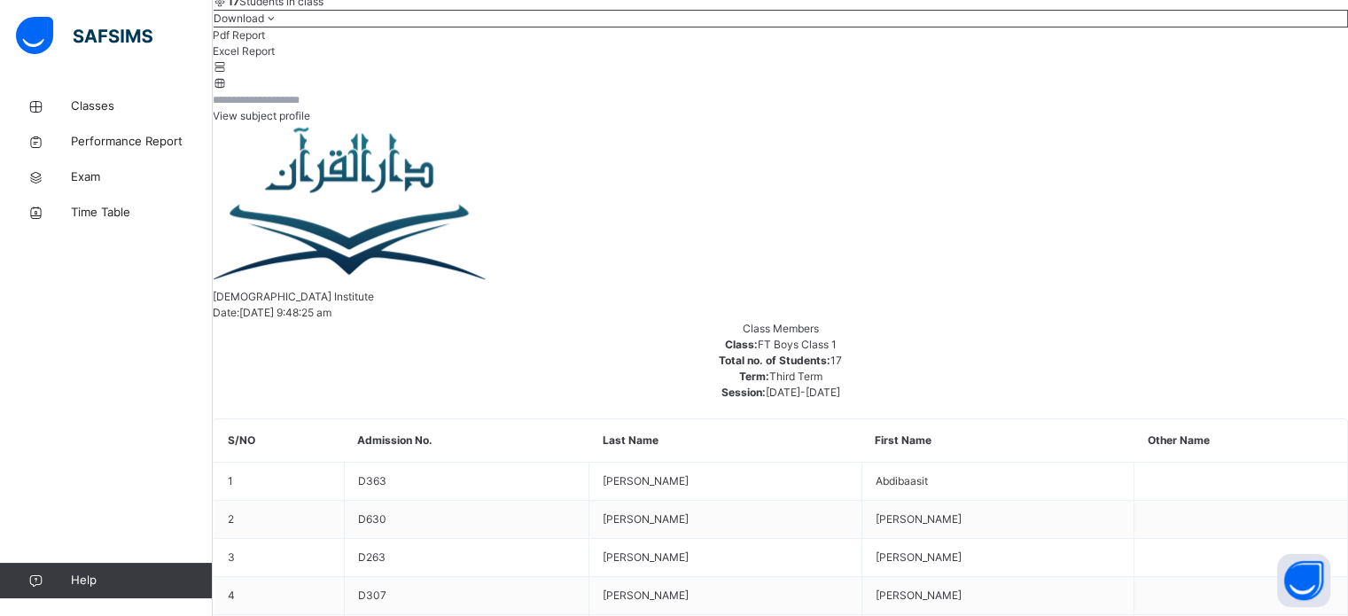
scroll to position [715, 0]
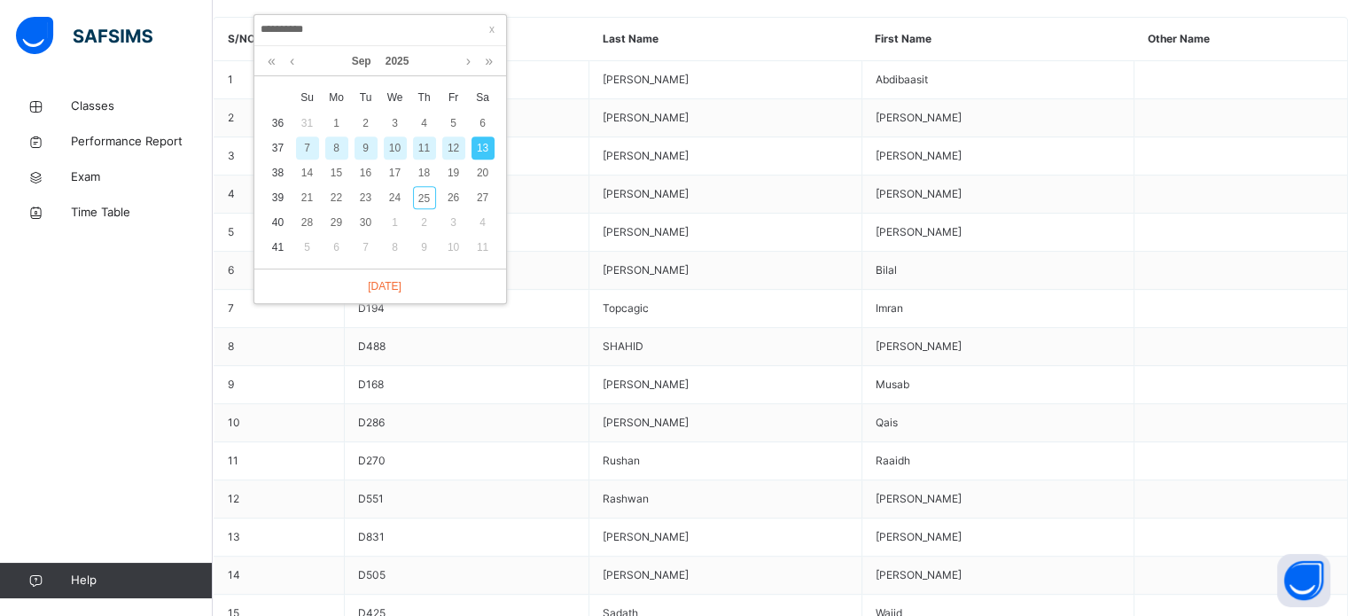
click at [454, 155] on div "12" at bounding box center [453, 148] width 23 height 23
type input "**********"
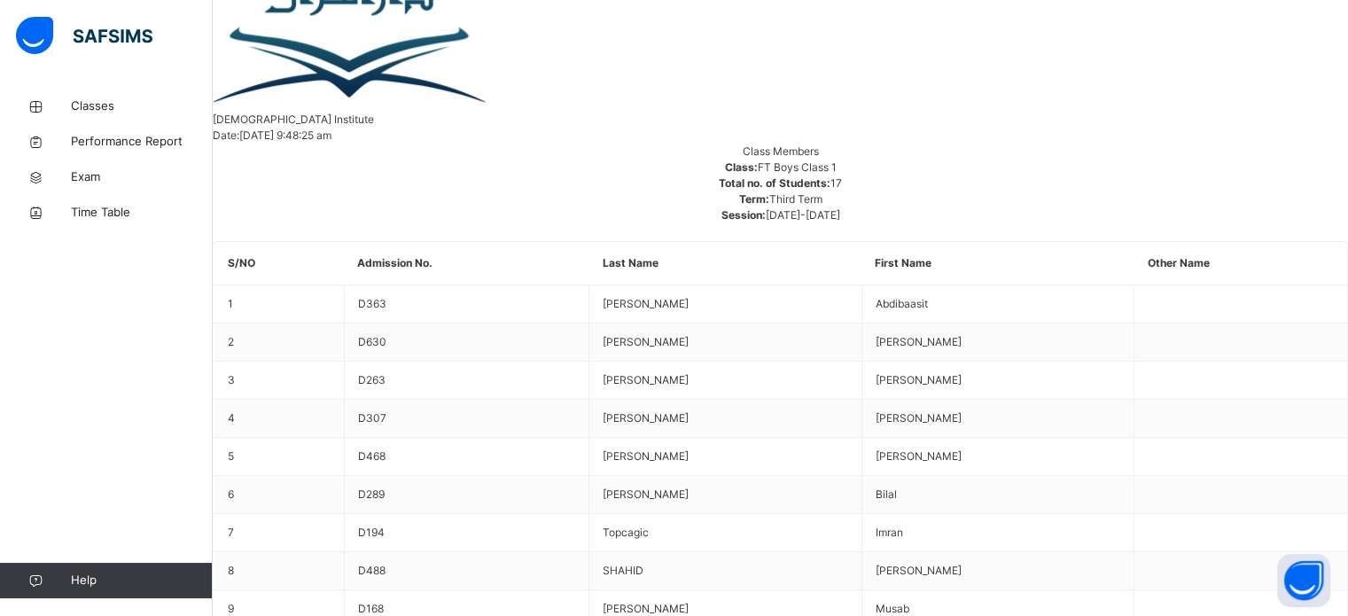
scroll to position [438, 0]
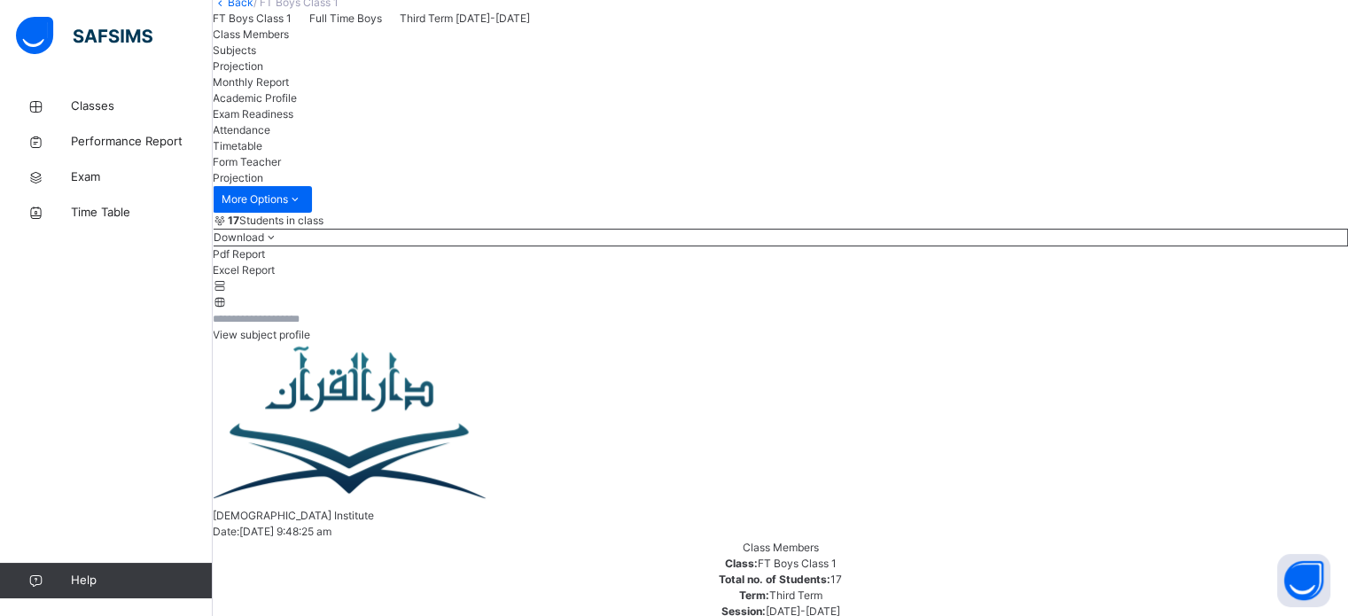
scroll to position [91, 0]
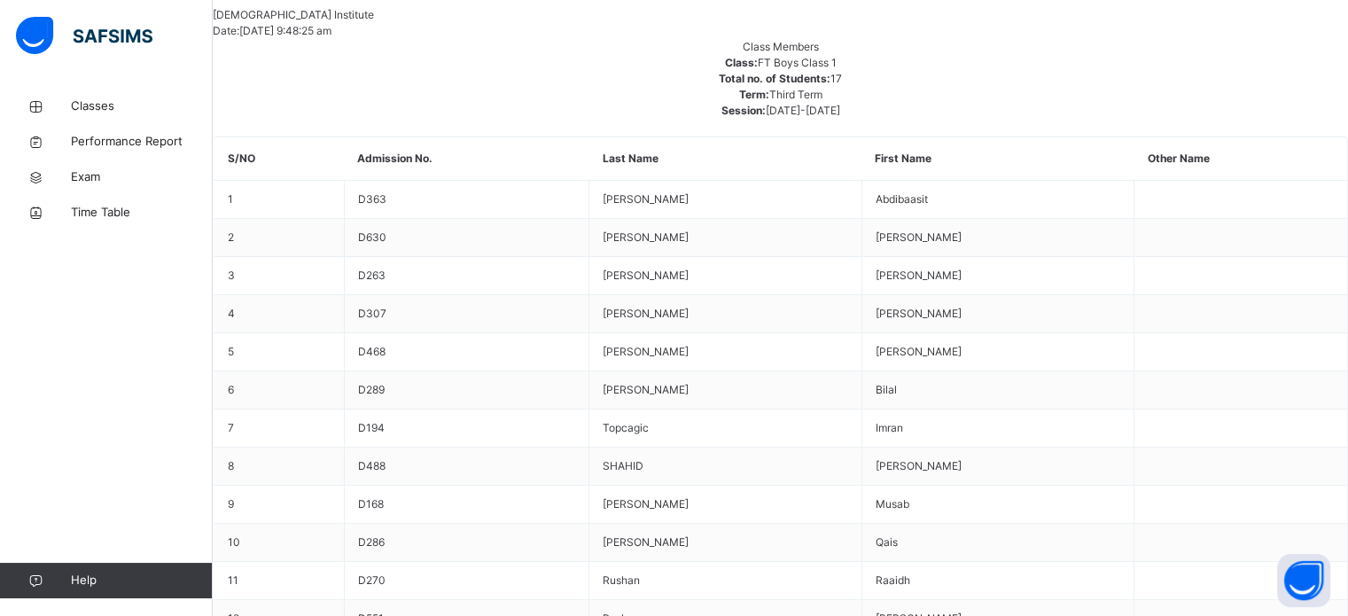
scroll to position [651, 0]
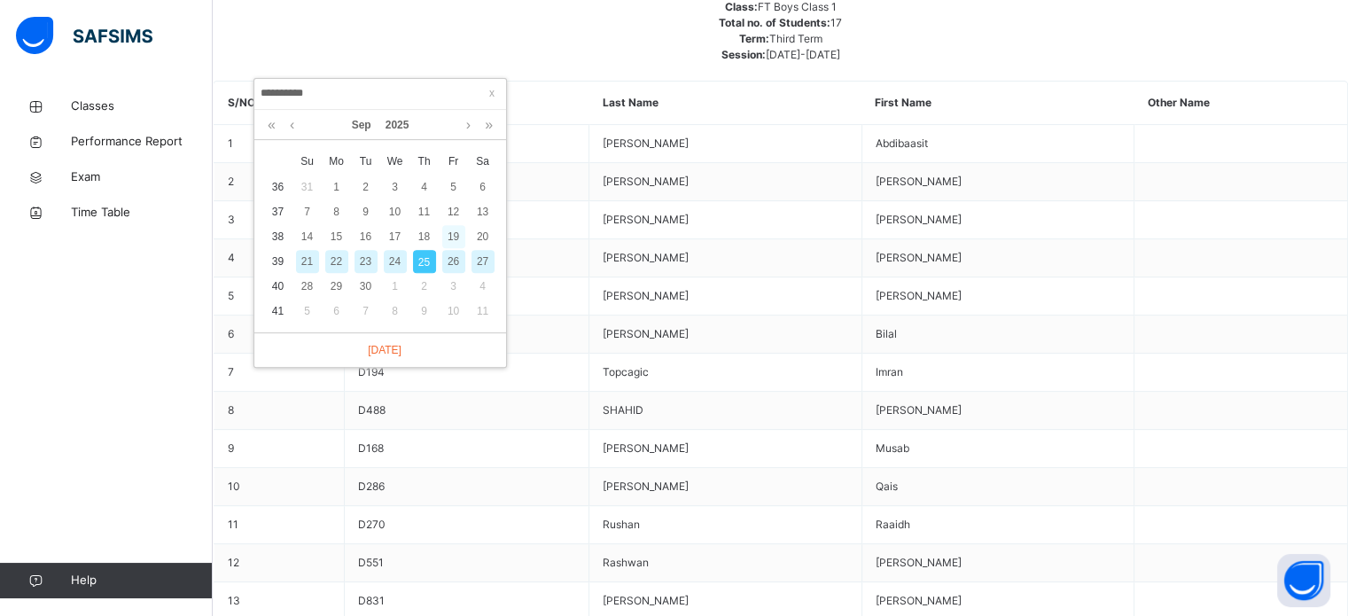
click at [448, 227] on div "19" at bounding box center [453, 236] width 23 height 23
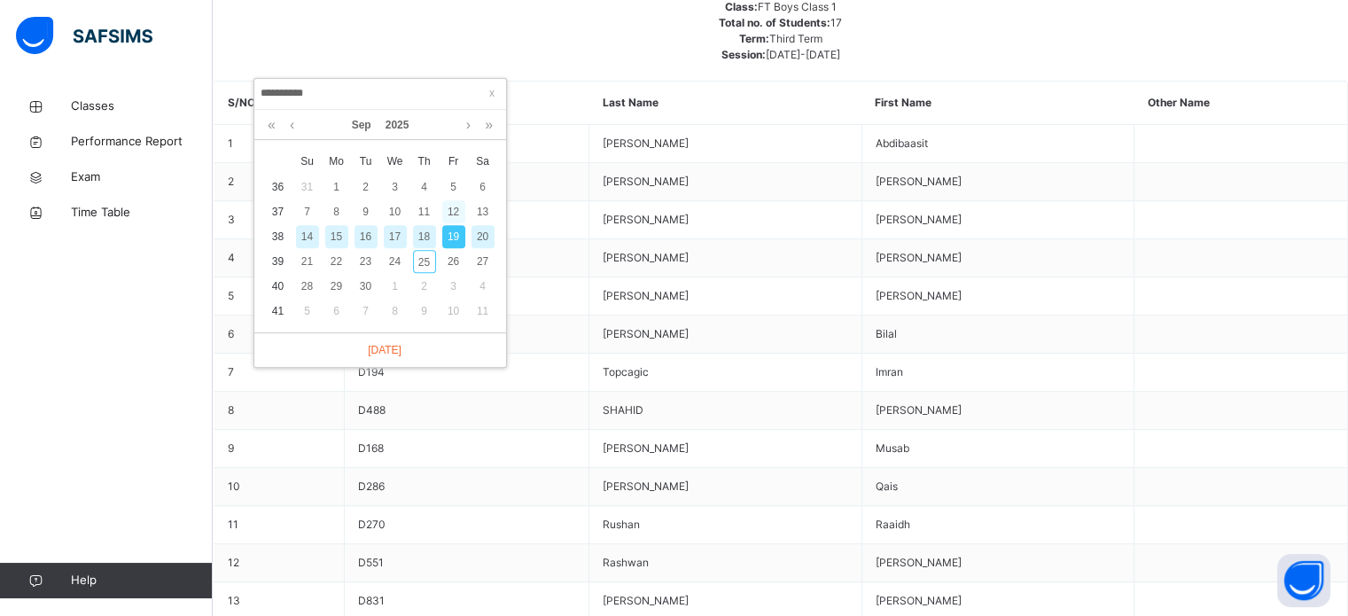
click at [445, 213] on div "12" at bounding box center [453, 211] width 23 height 23
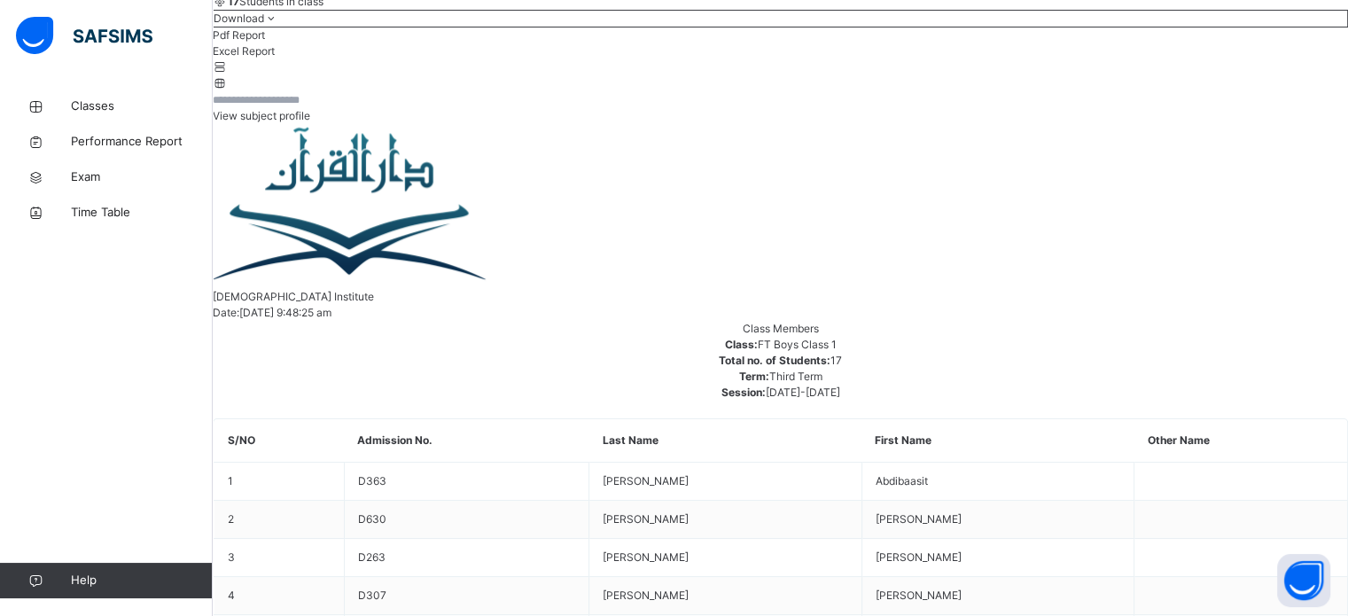
scroll to position [715, 0]
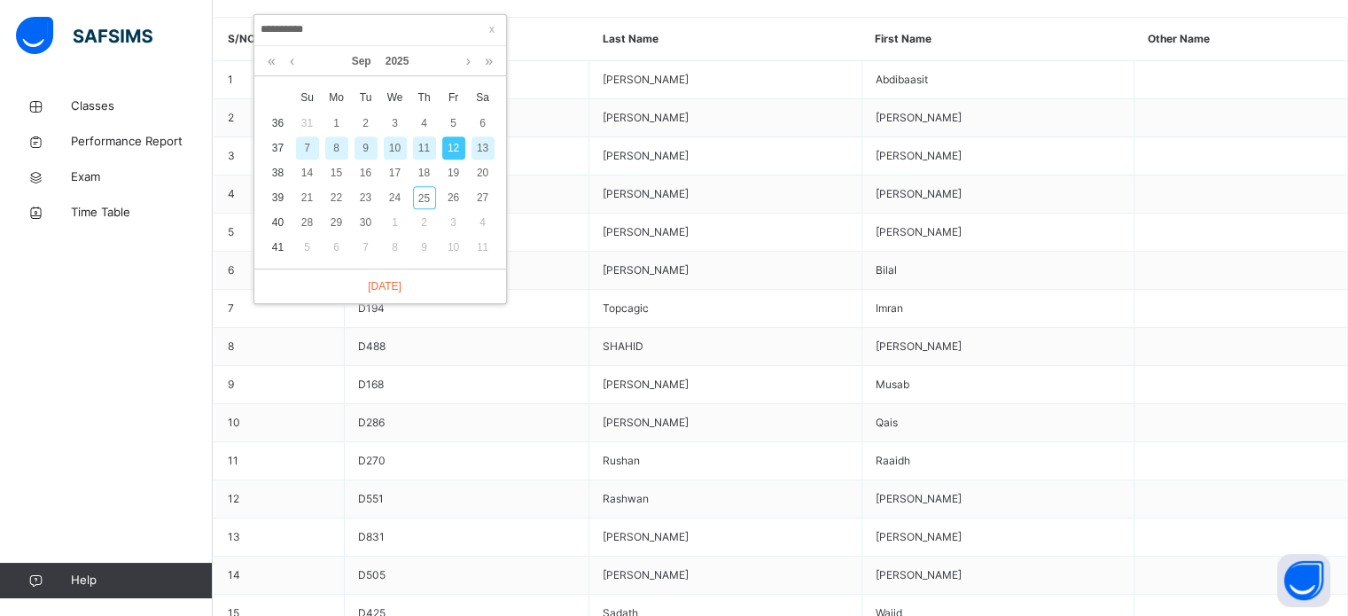
click at [432, 158] on div "11" at bounding box center [424, 148] width 23 height 23
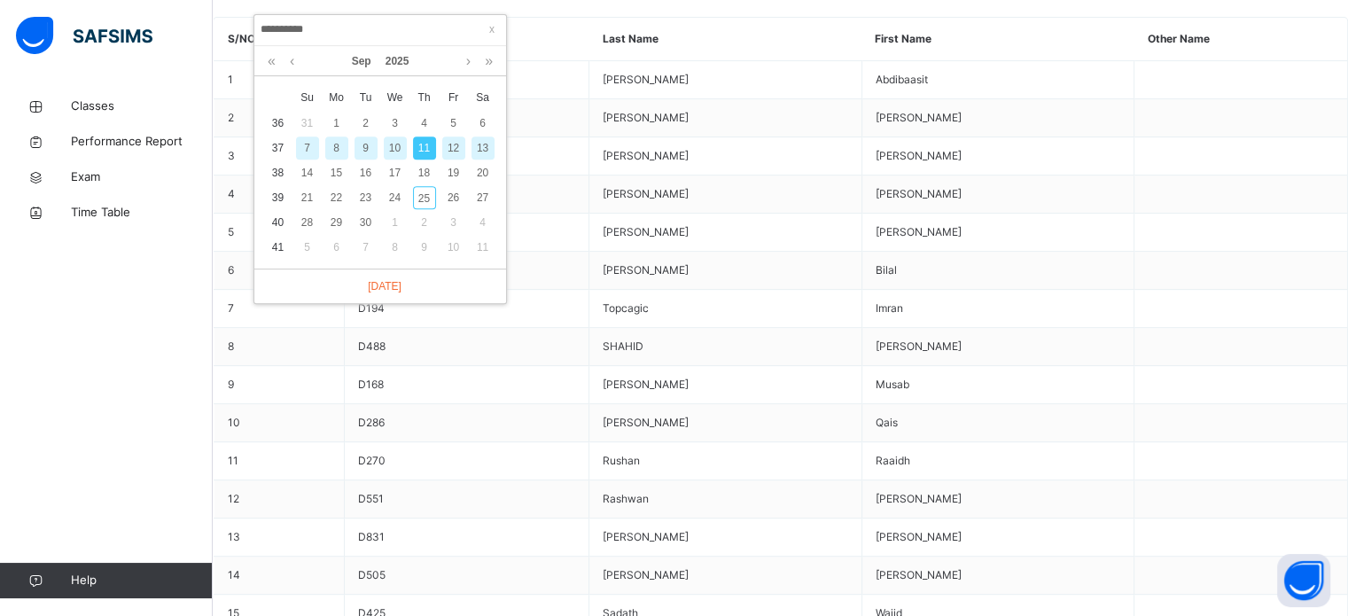
click at [413, 149] on div "11" at bounding box center [424, 148] width 23 height 23
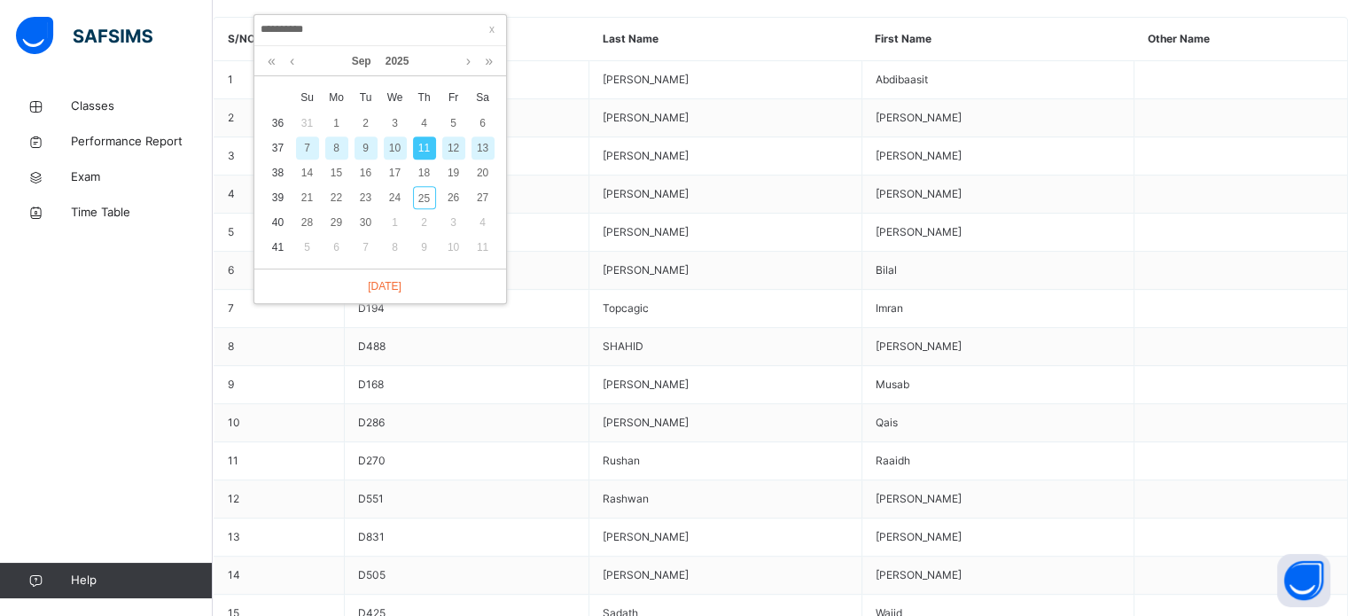
click at [419, 149] on div "11" at bounding box center [424, 148] width 23 height 23
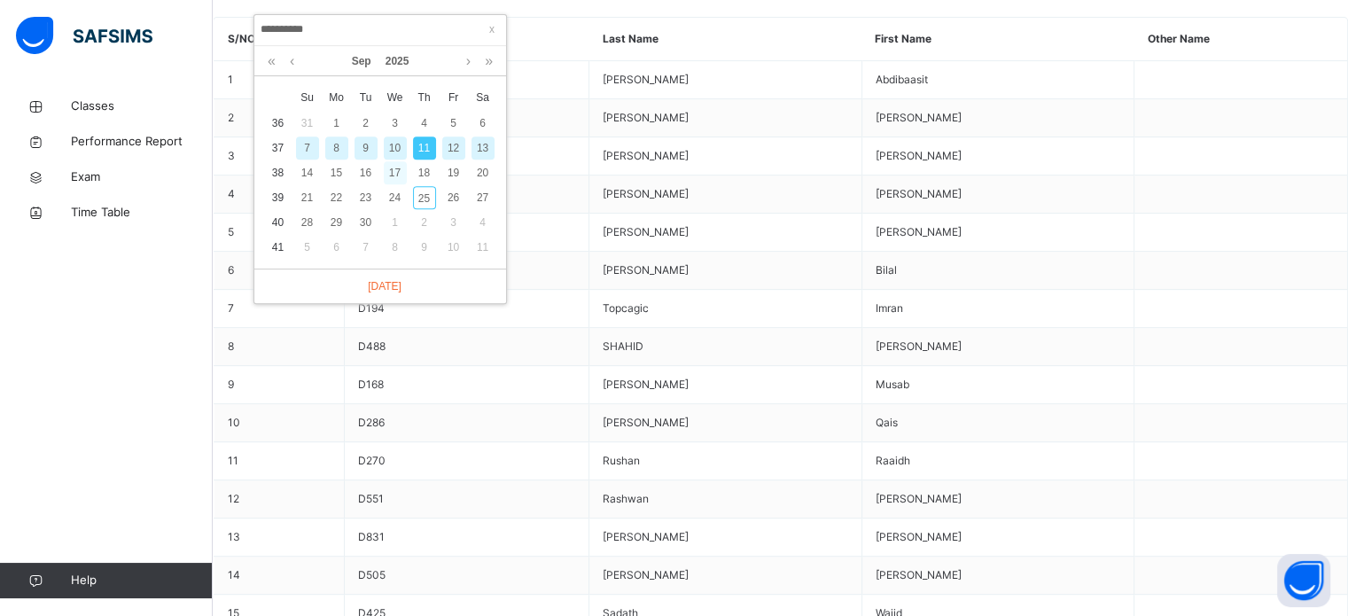
click at [395, 162] on div "17" at bounding box center [395, 172] width 23 height 23
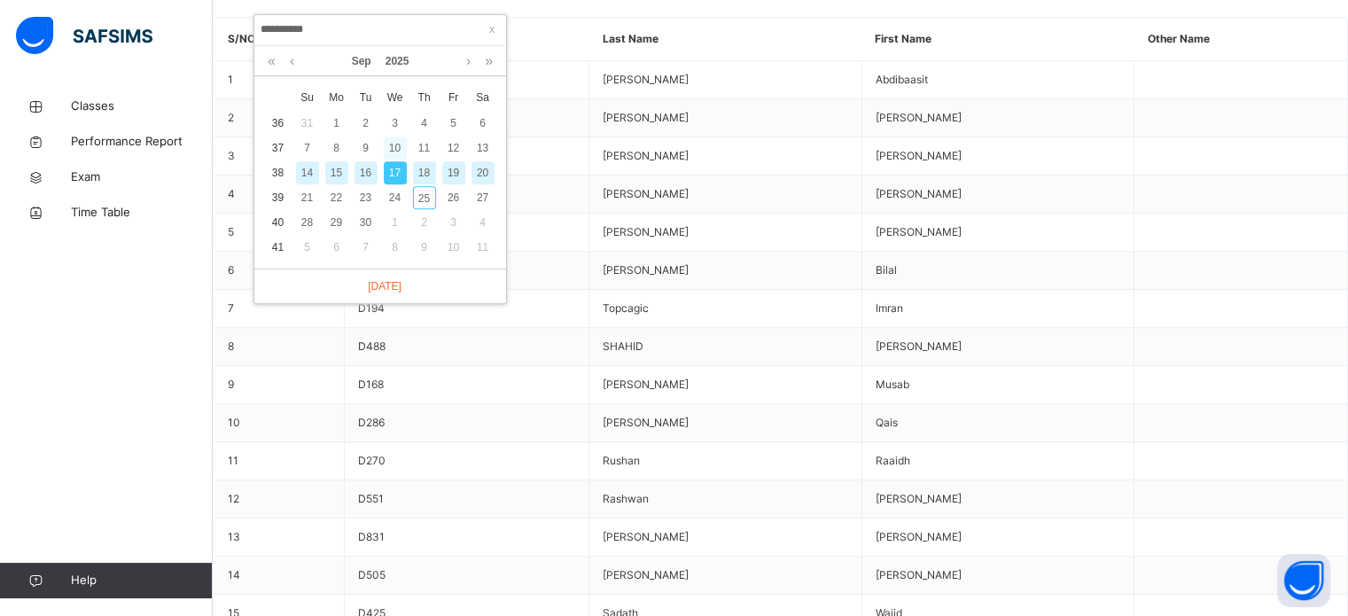
click at [402, 152] on div "10" at bounding box center [395, 148] width 23 height 23
type input "**********"
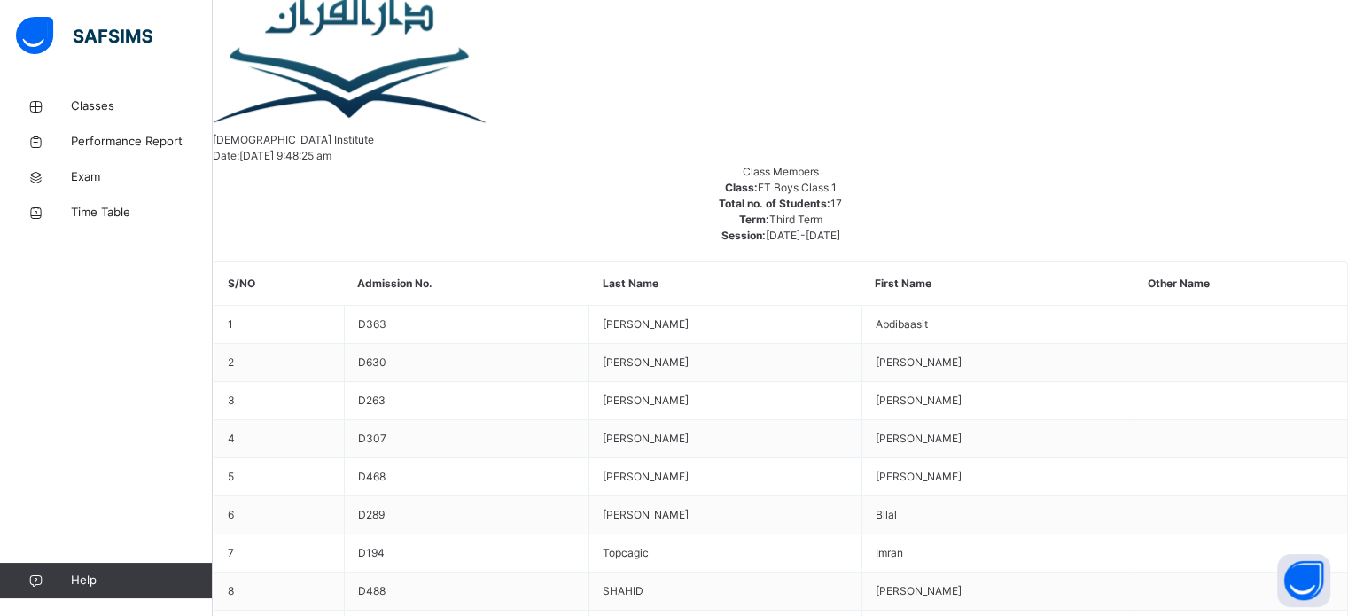
scroll to position [448, 0]
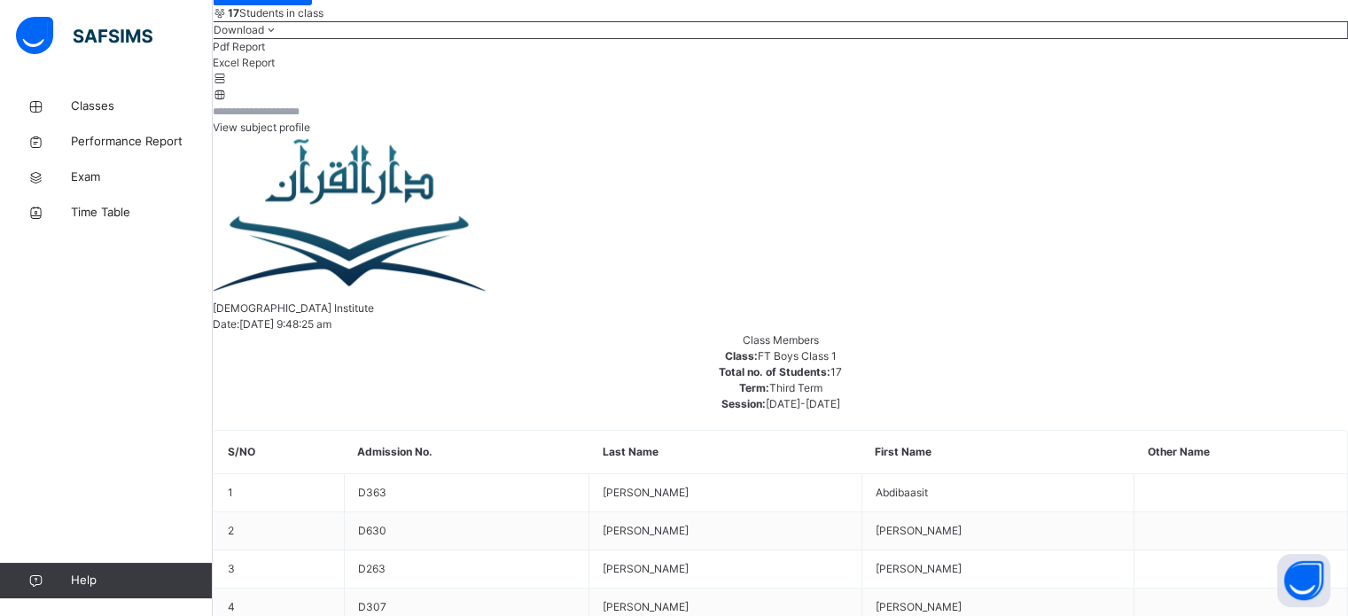
scroll to position [301, 0]
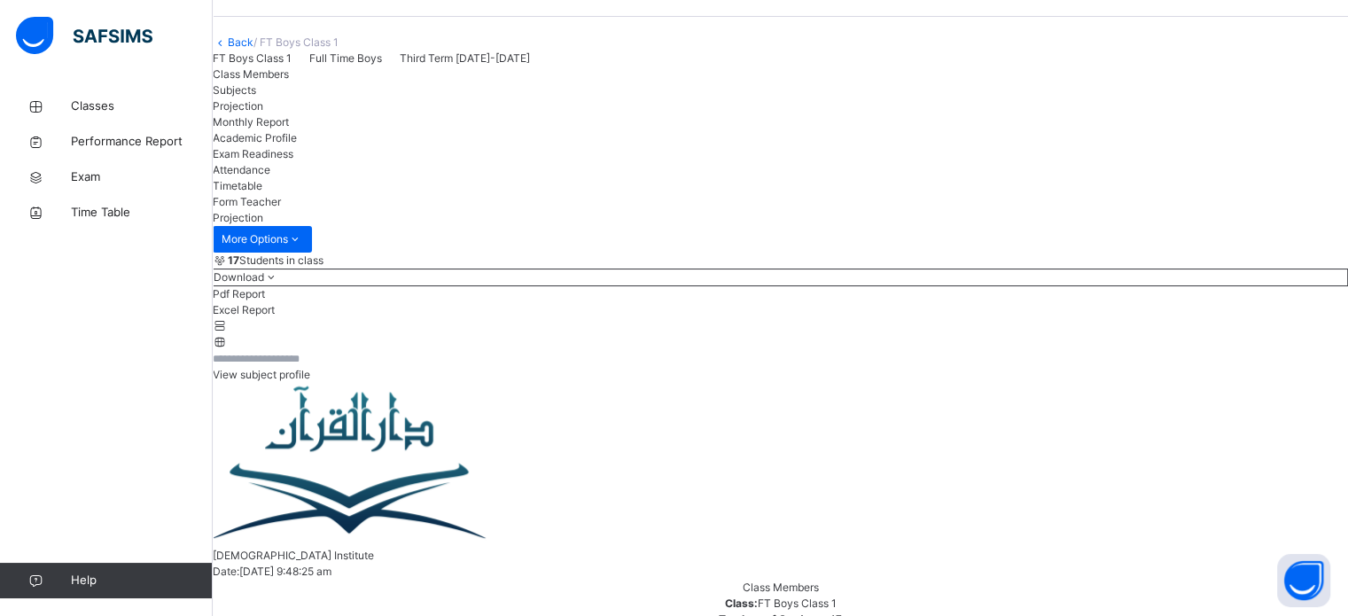
scroll to position [0, 0]
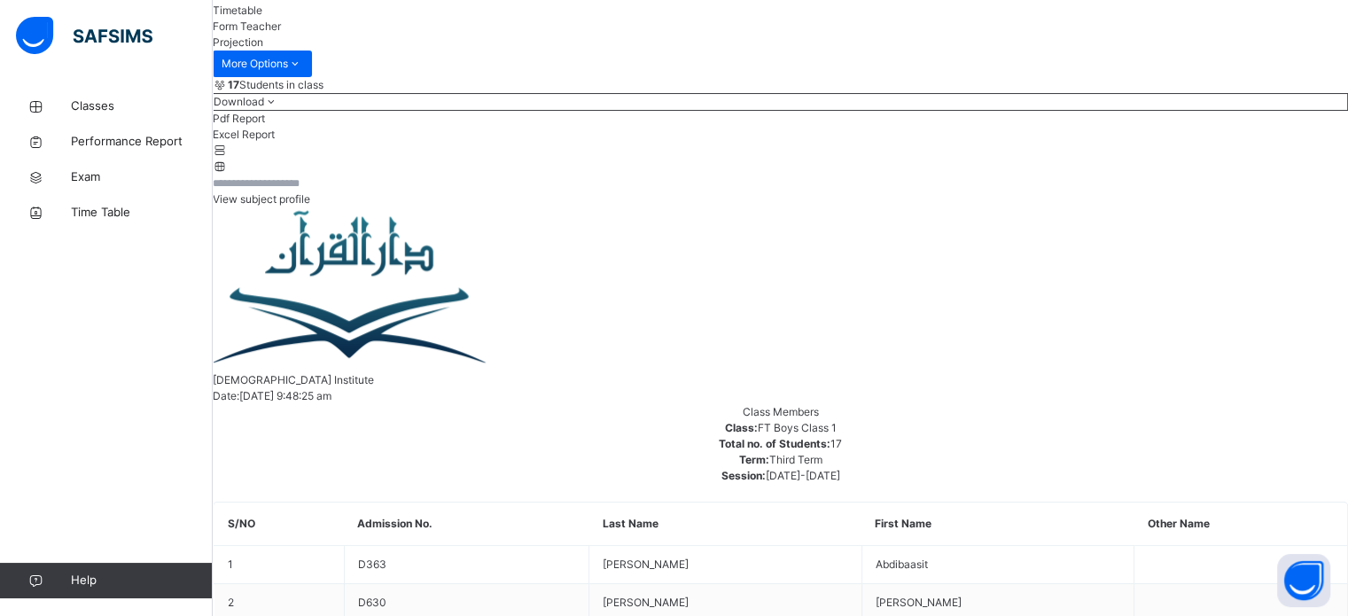
scroll to position [218, 0]
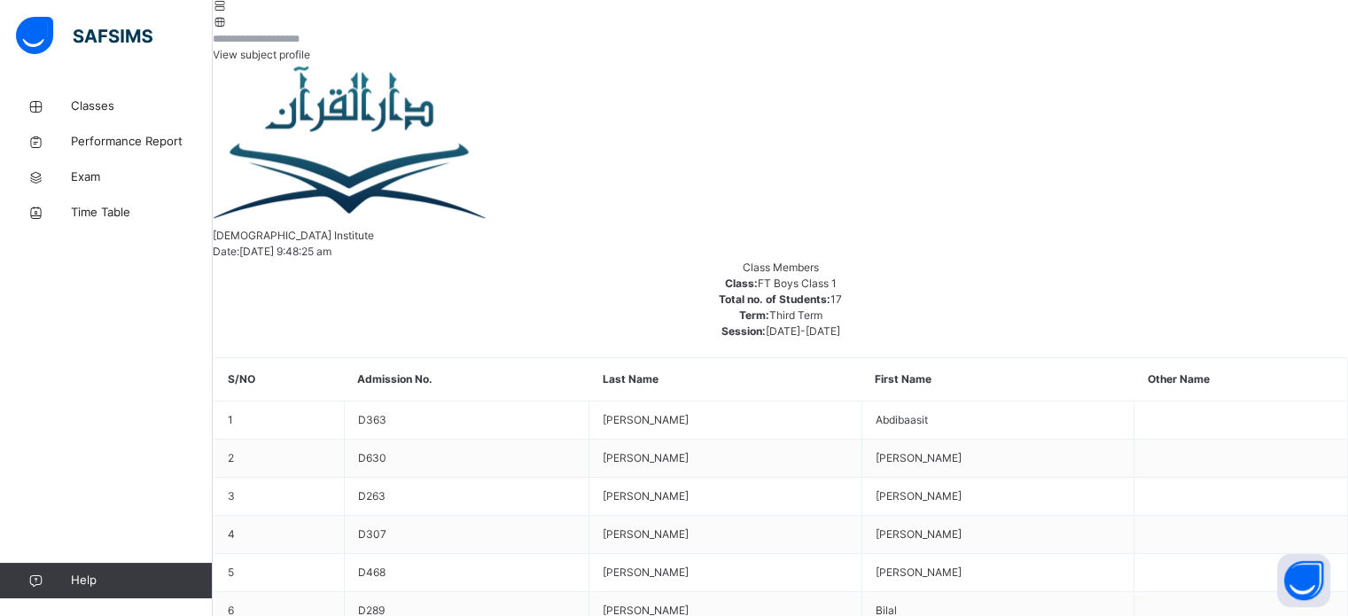
scroll to position [382, 0]
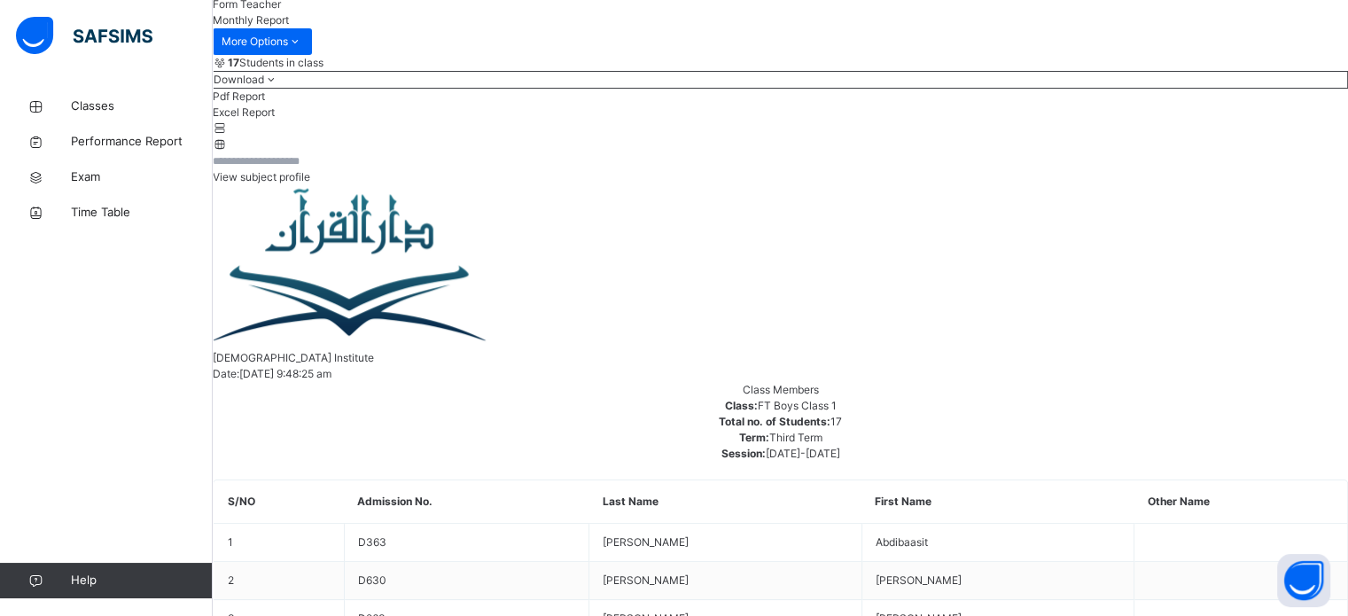
scroll to position [254, 0]
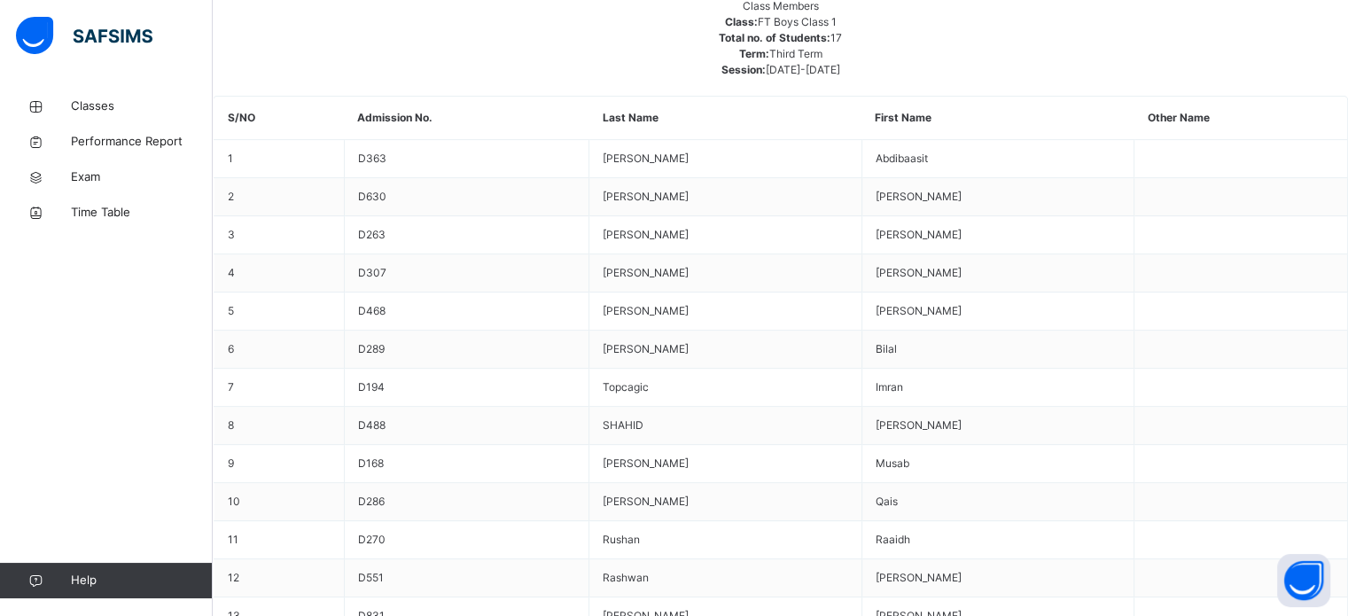
scroll to position [715, 0]
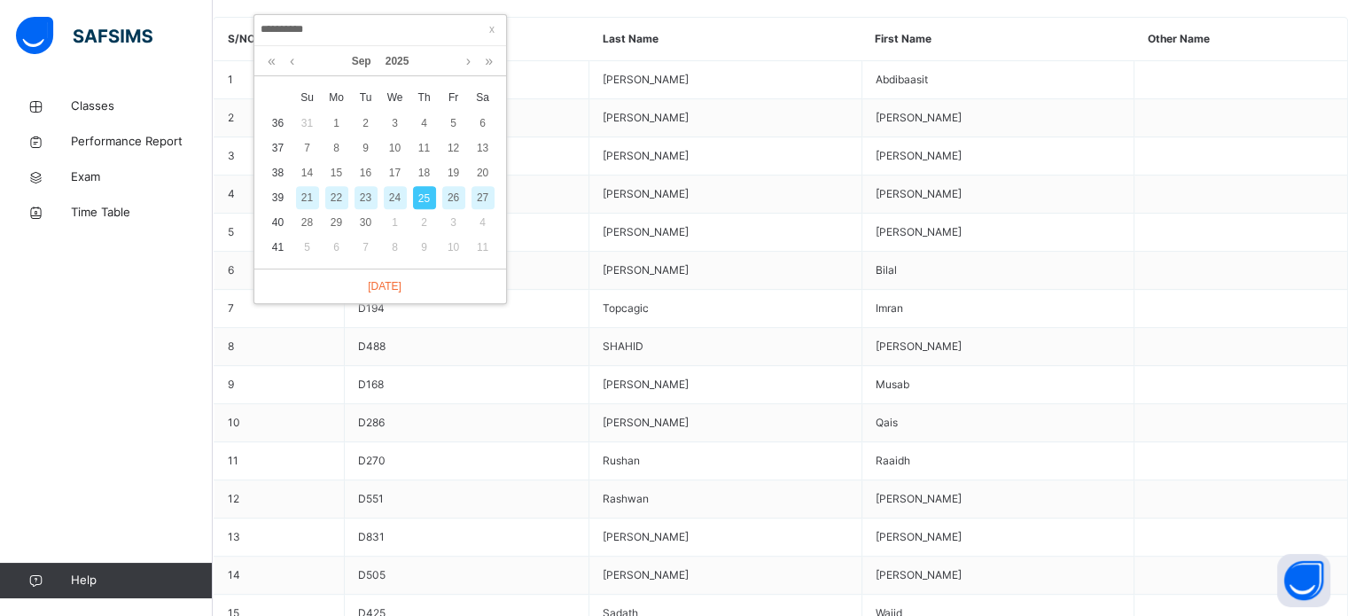
click at [394, 195] on div "24" at bounding box center [395, 197] width 23 height 23
type input "**********"
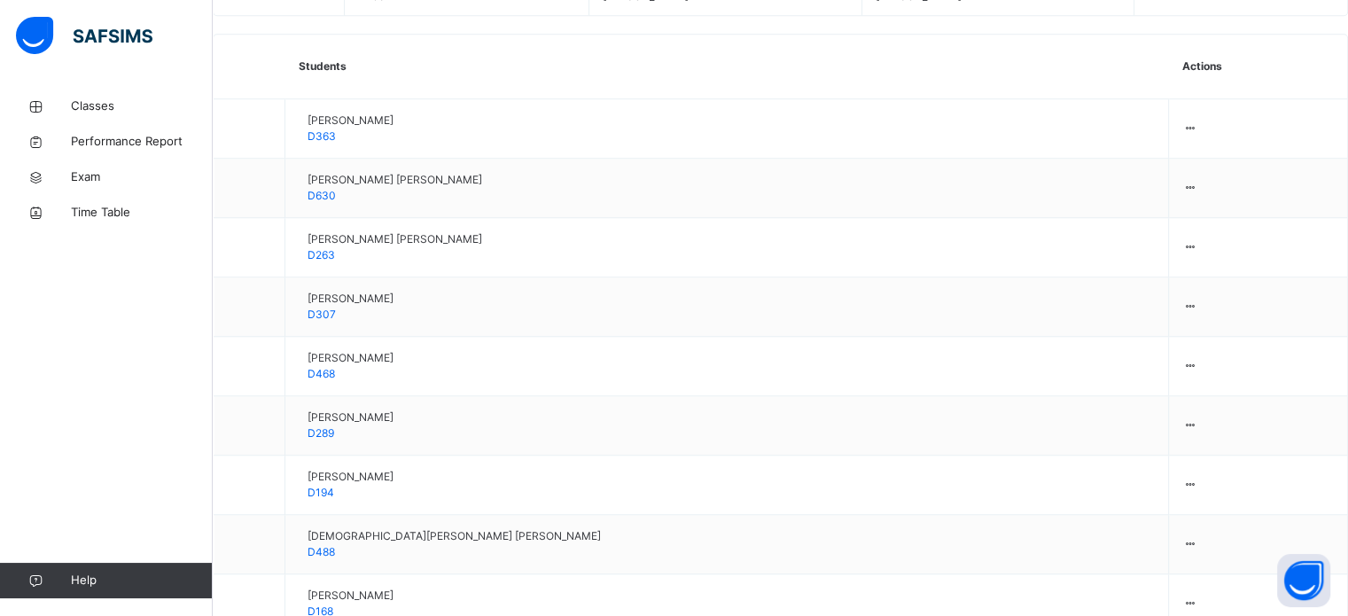
scroll to position [1413, 0]
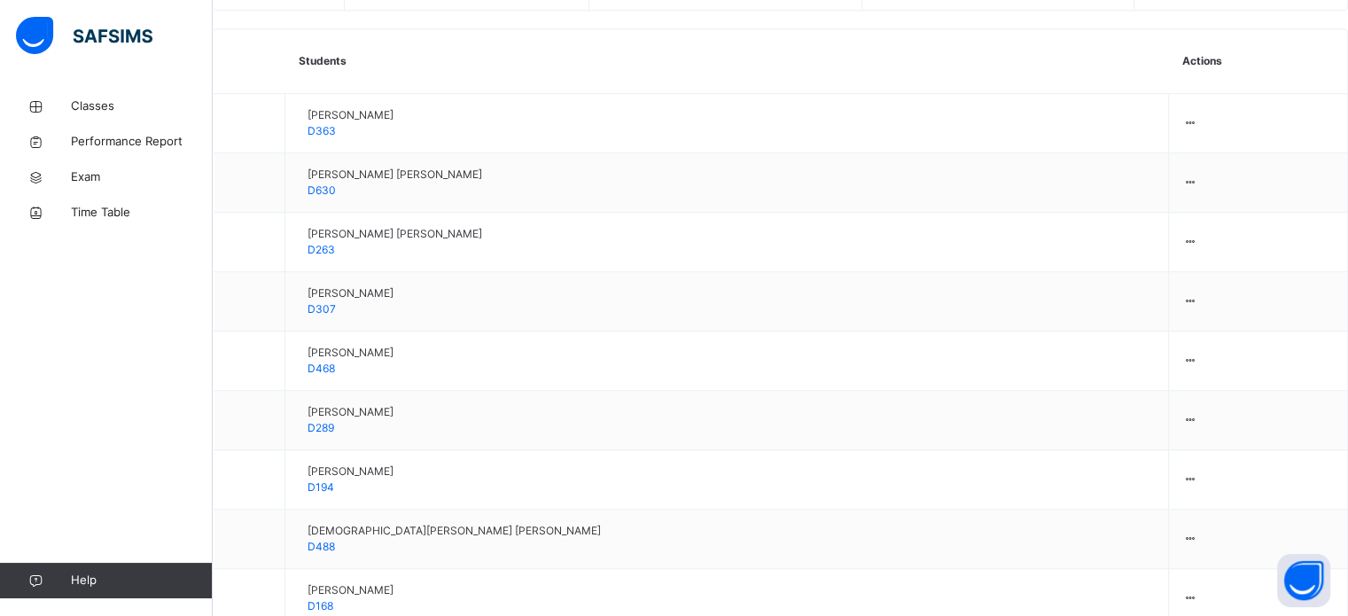
type input "***"
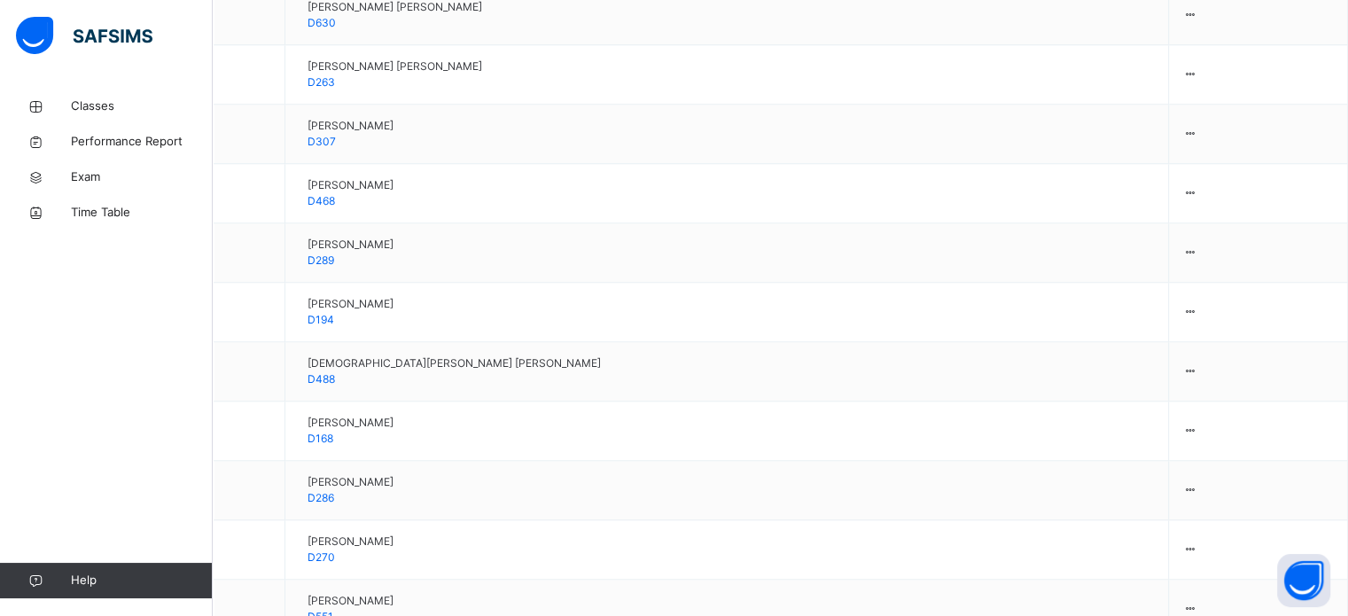
scroll to position [1739, 0]
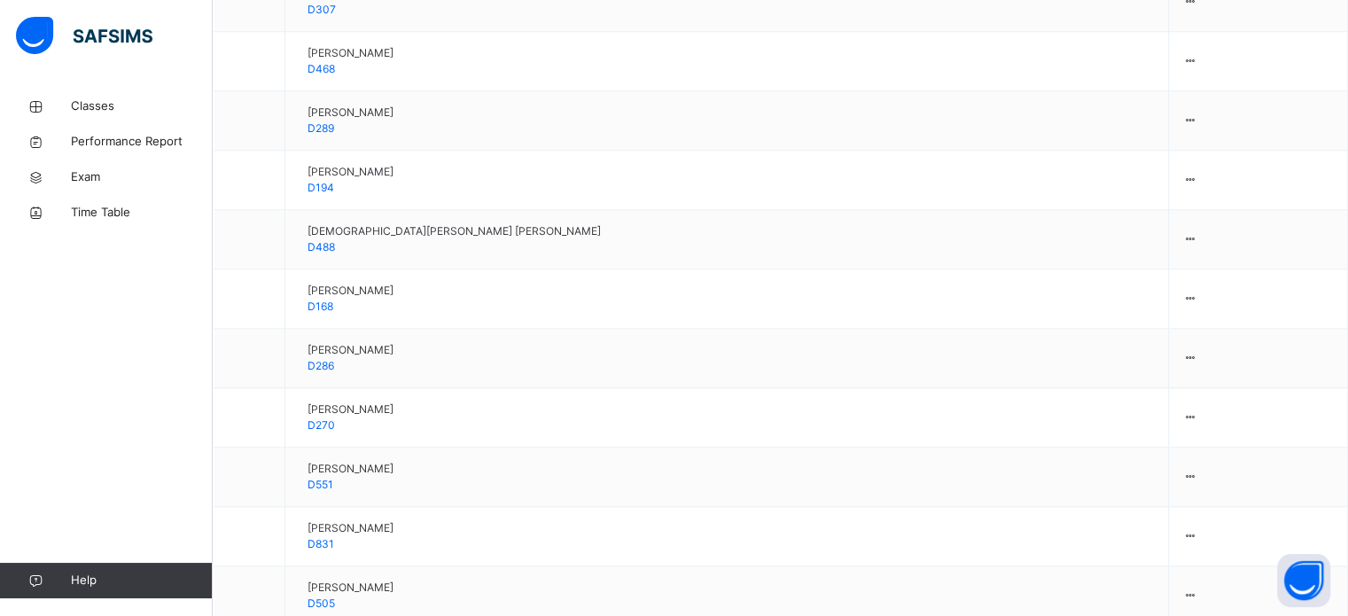
scroll to position [1714, 0]
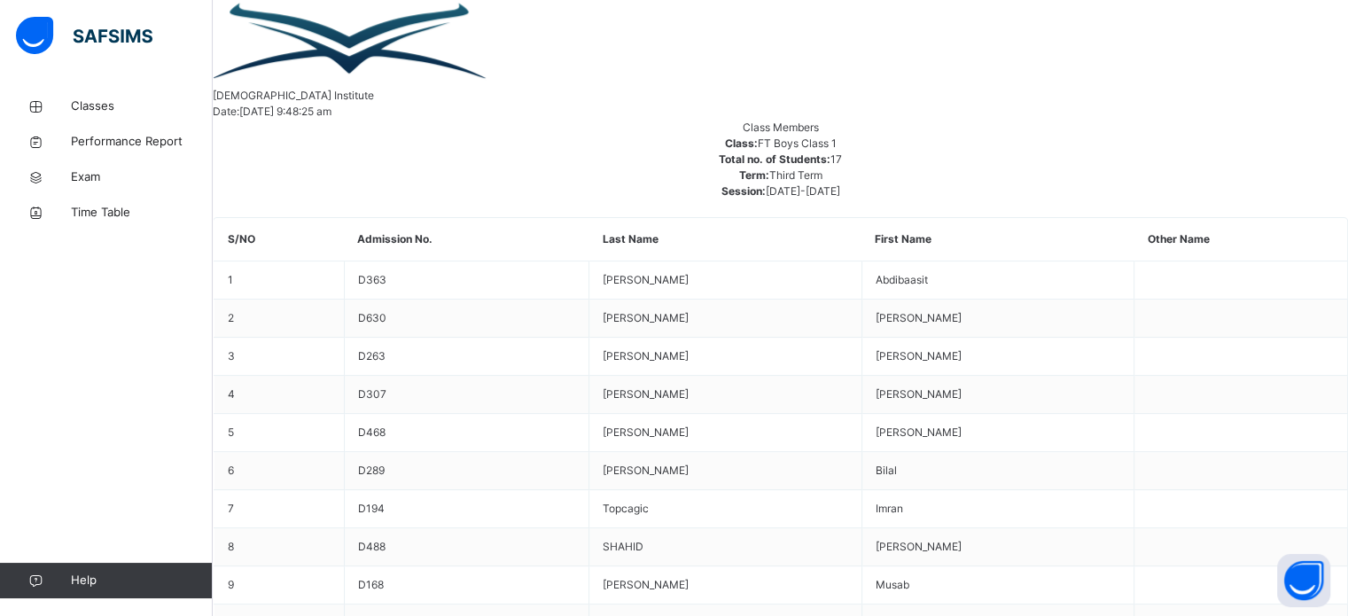
scroll to position [511, 0]
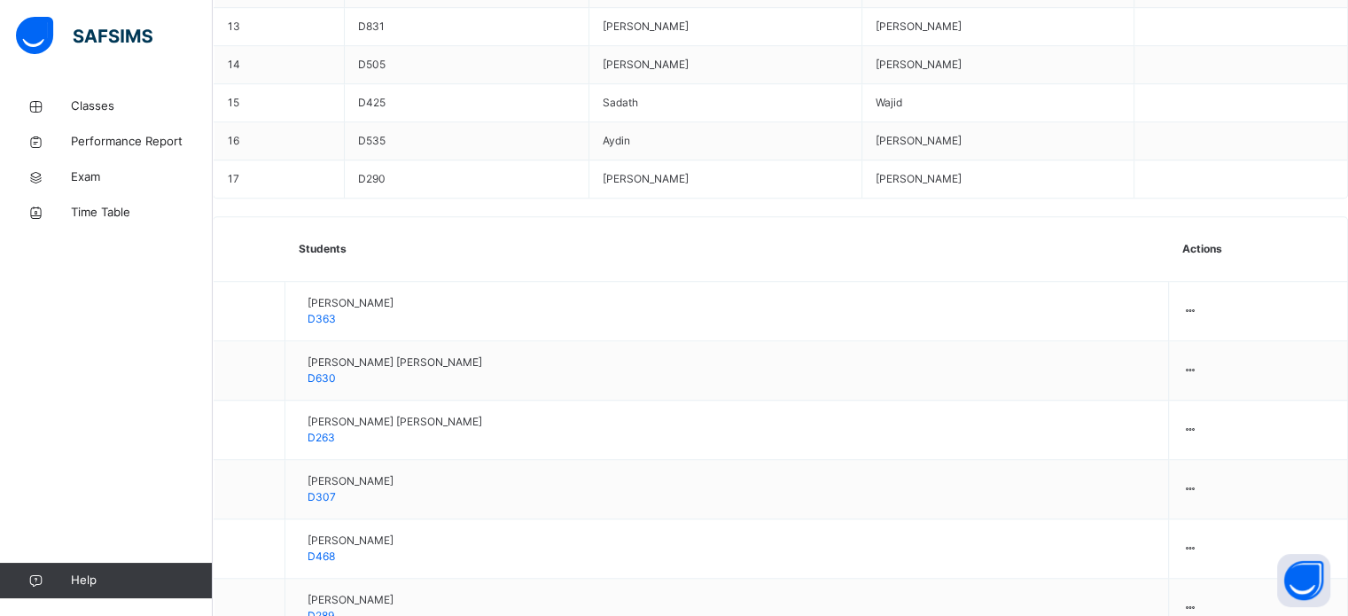
scroll to position [1226, 0]
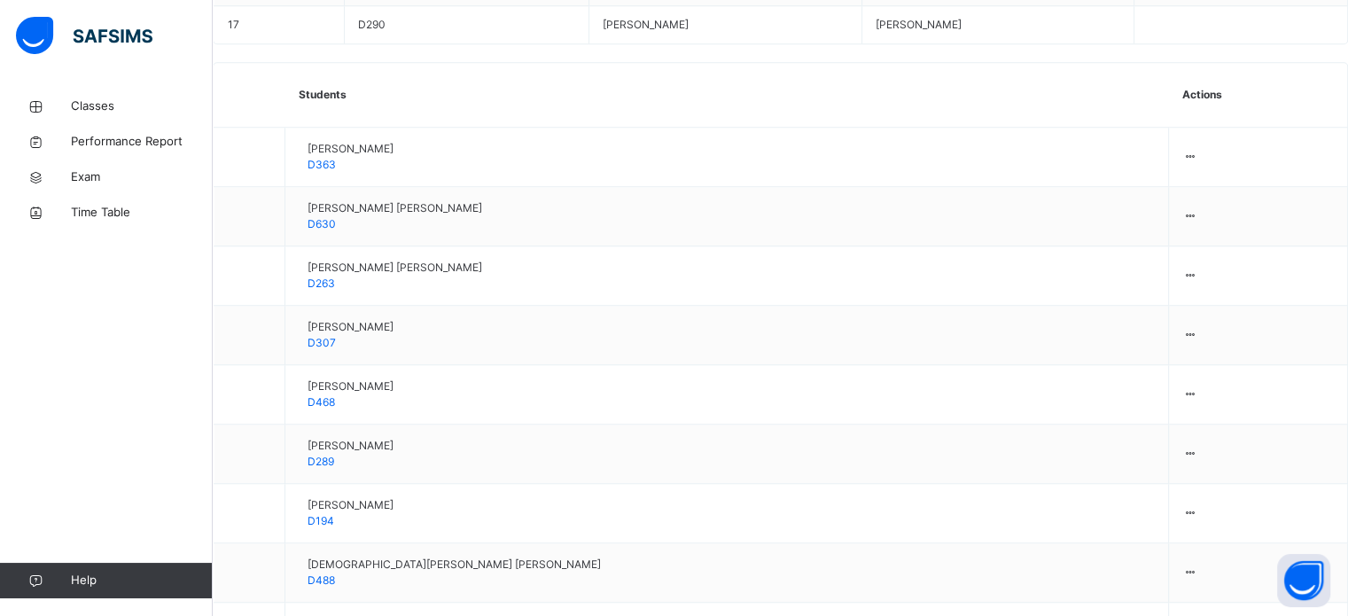
scroll to position [1413, 0]
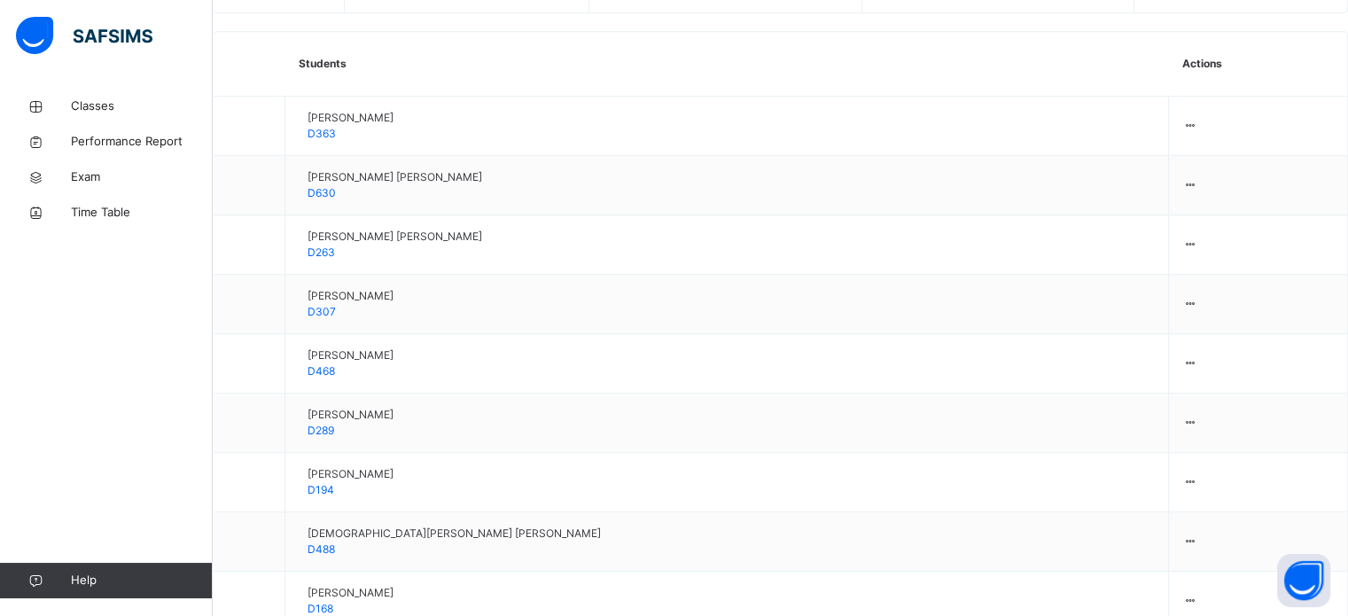
type input "*"
type input "**"
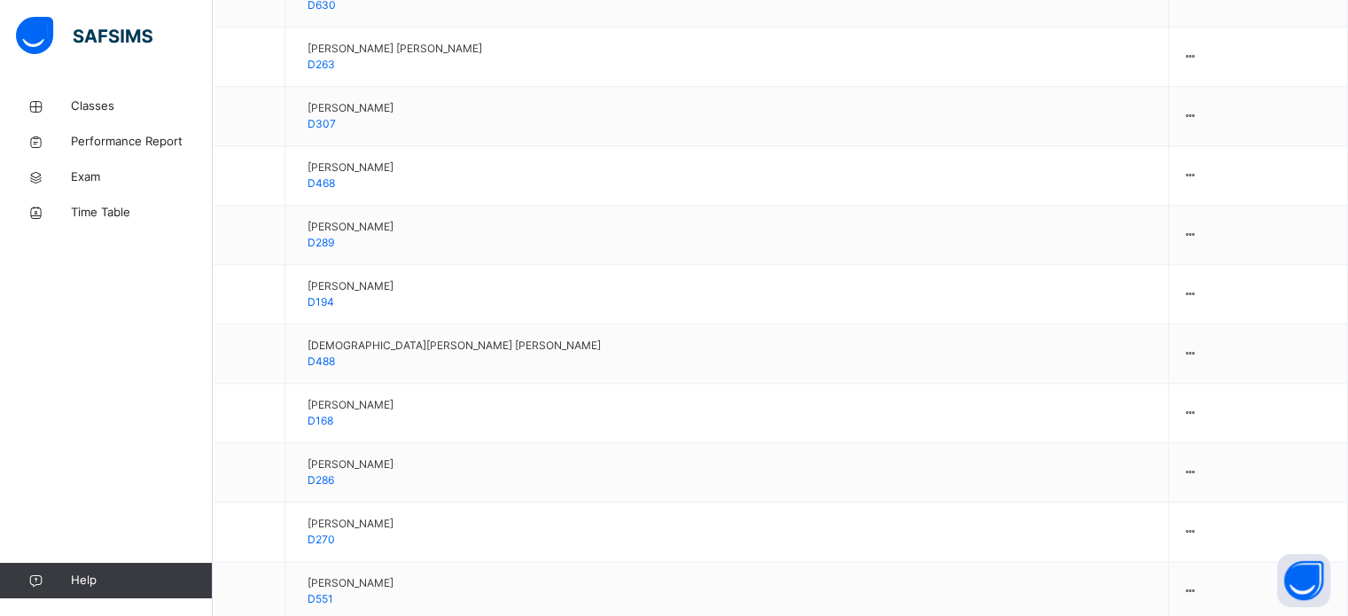
scroll to position [1739, 0]
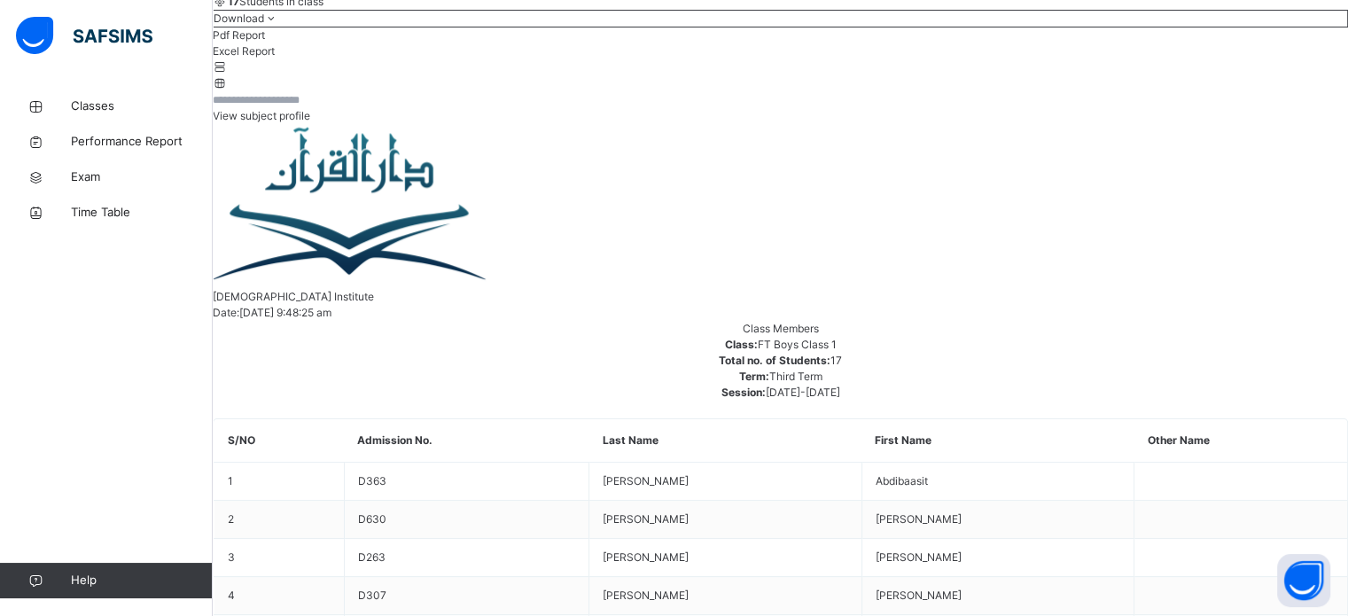
scroll to position [715, 0]
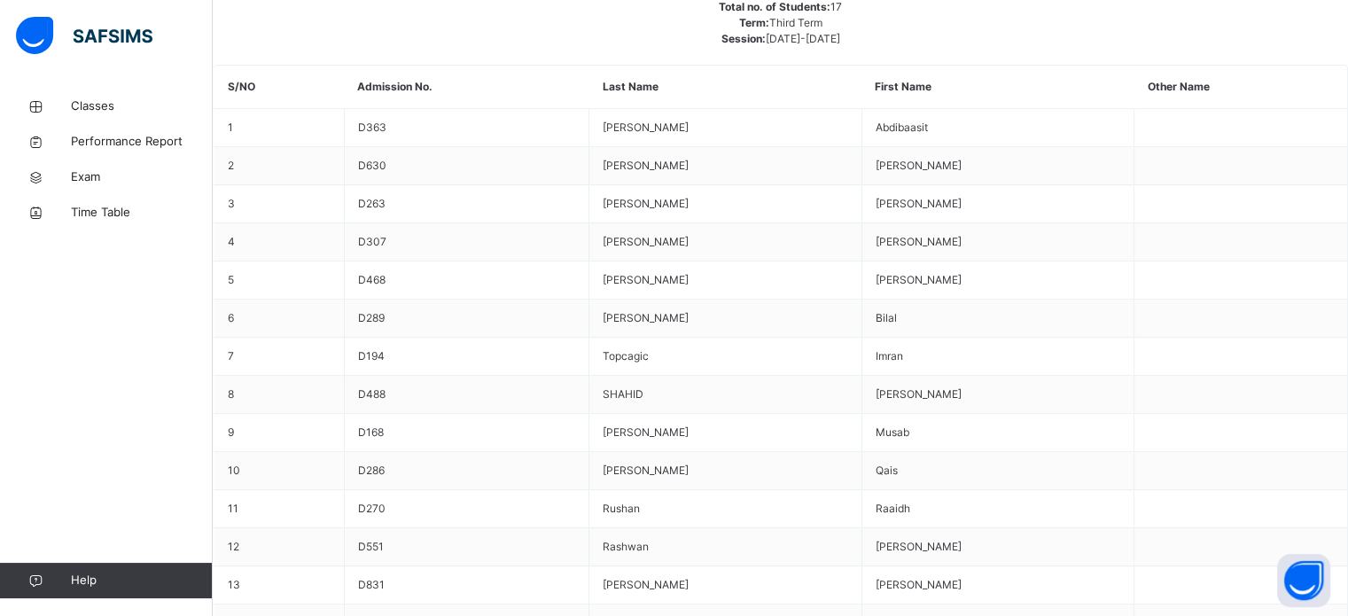
scroll to position [660, 0]
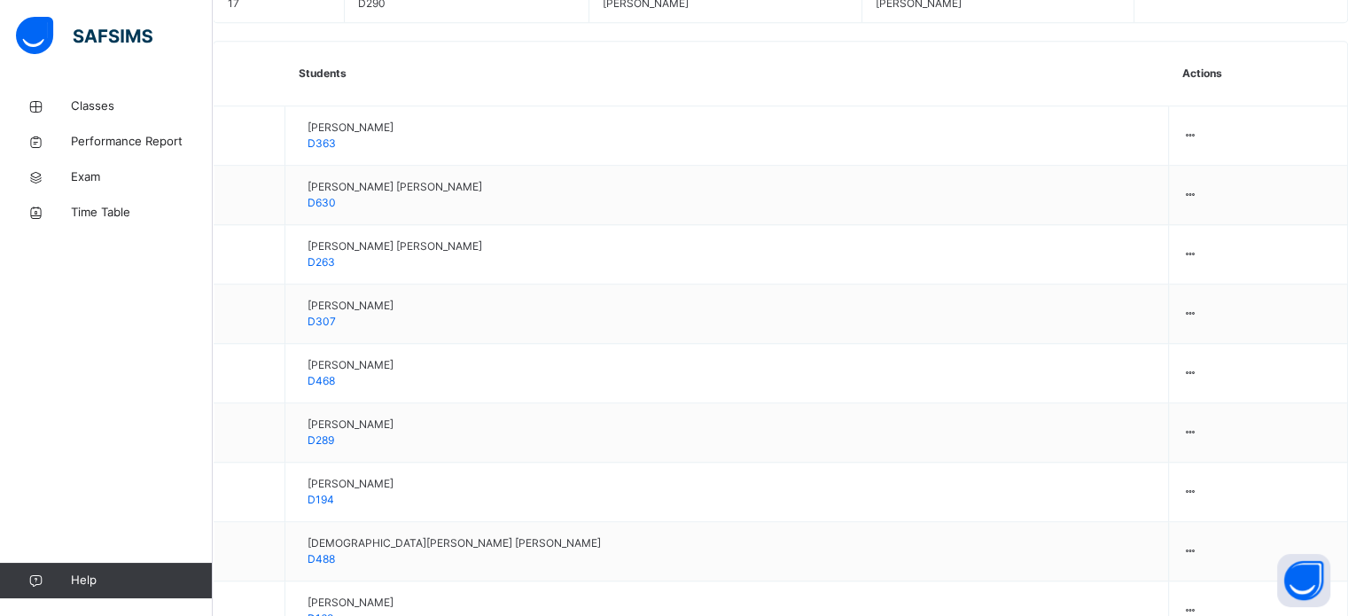
scroll to position [1624, 0]
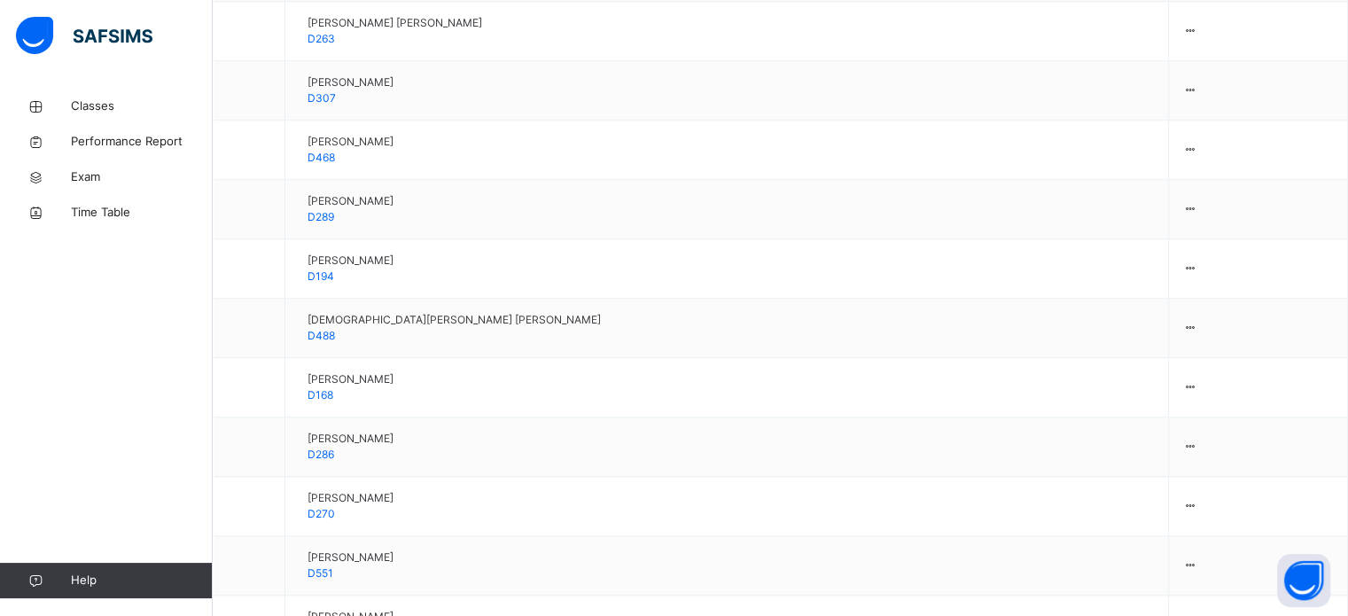
type input "**"
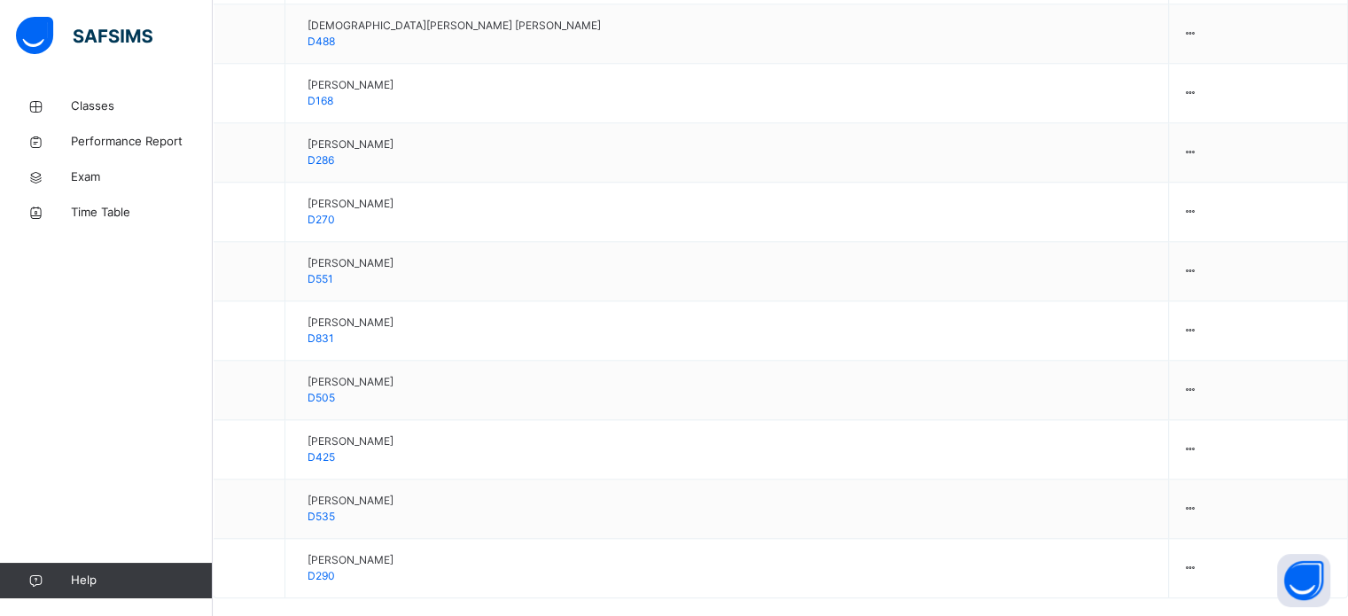
scroll to position [1950, 0]
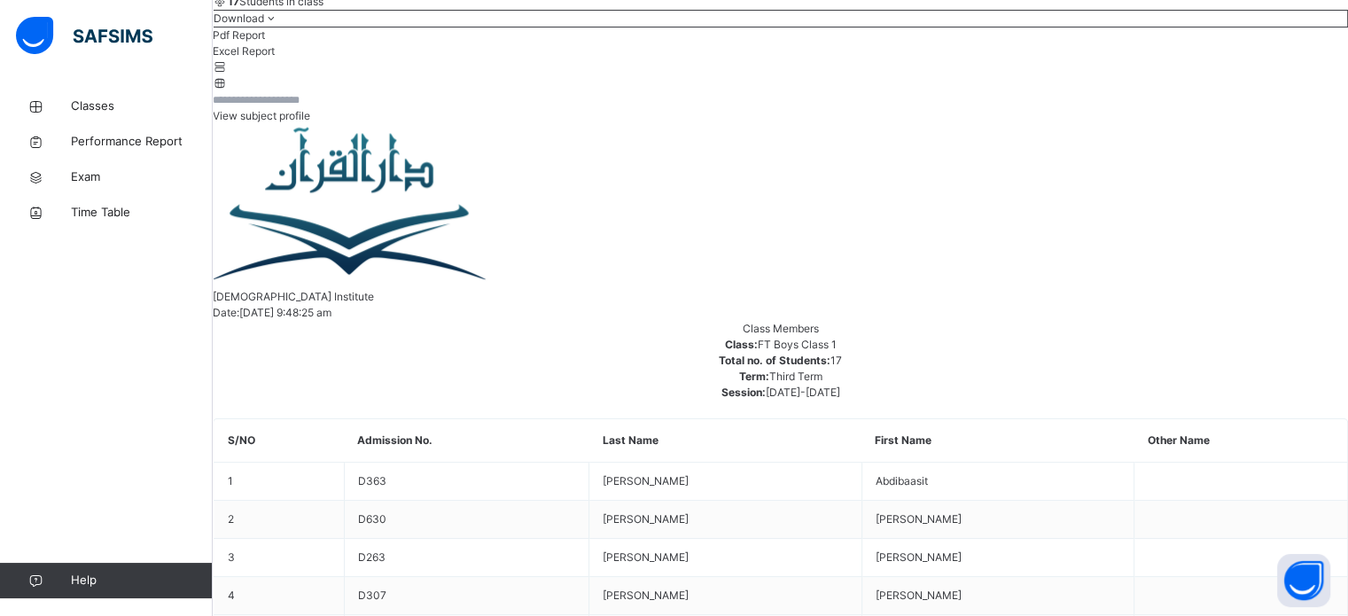
scroll to position [715, 0]
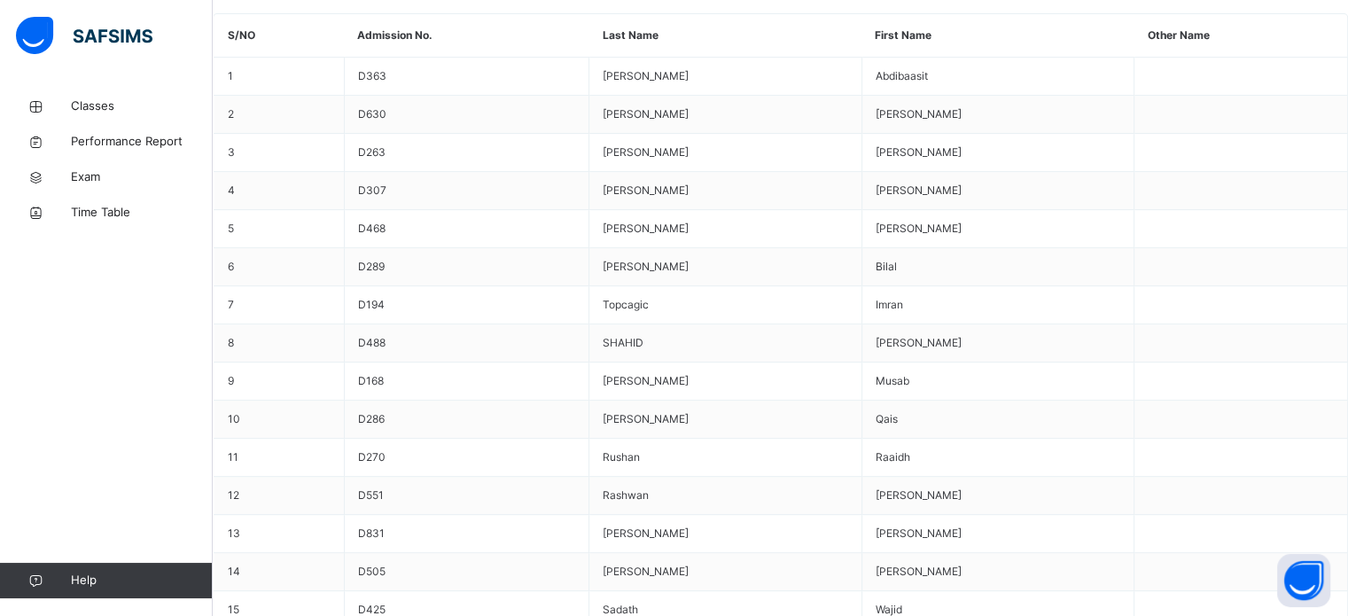
scroll to position [708, 0]
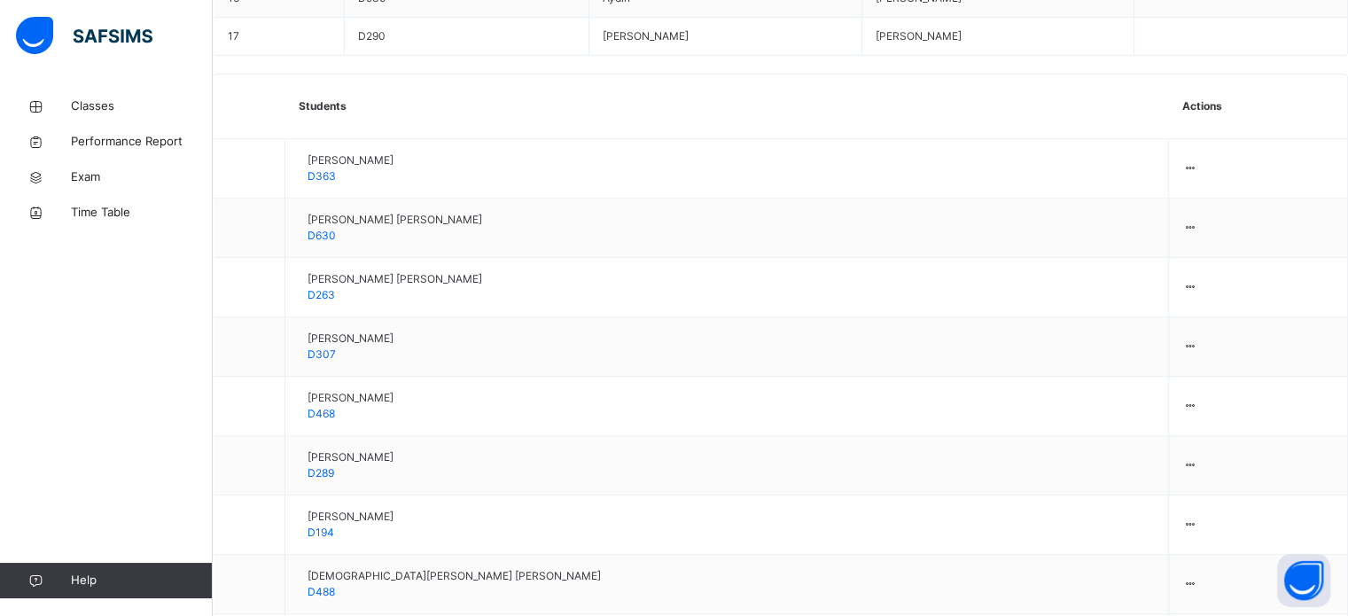
scroll to position [1369, 0]
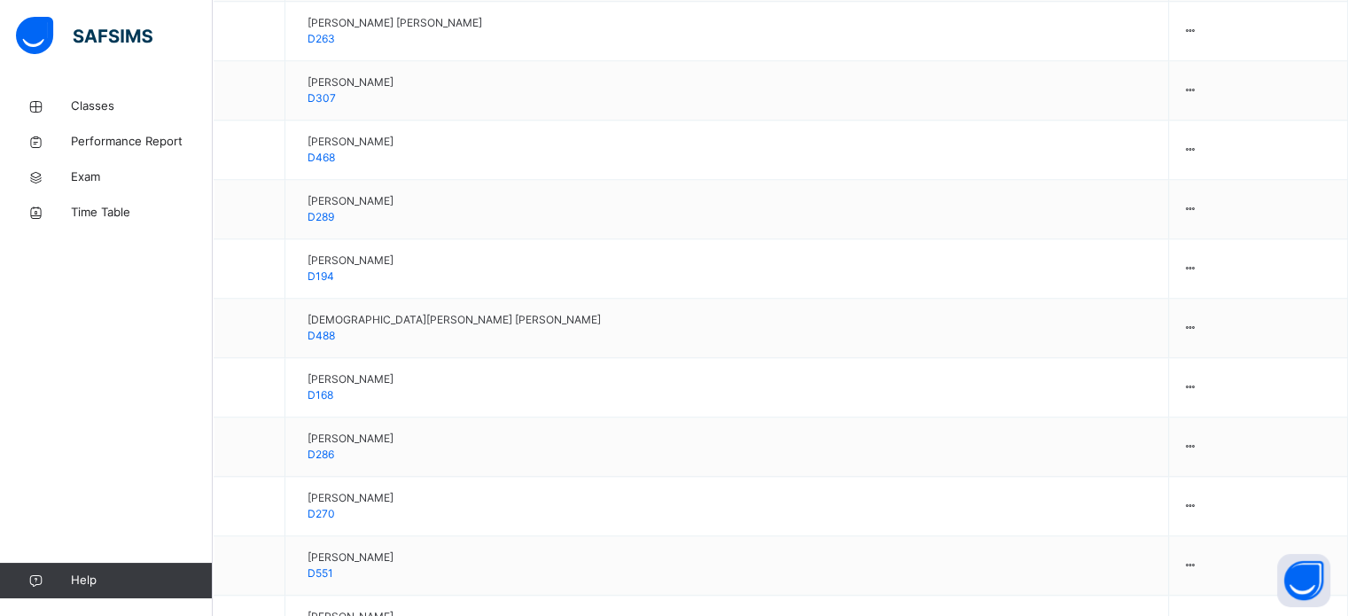
type input "**"
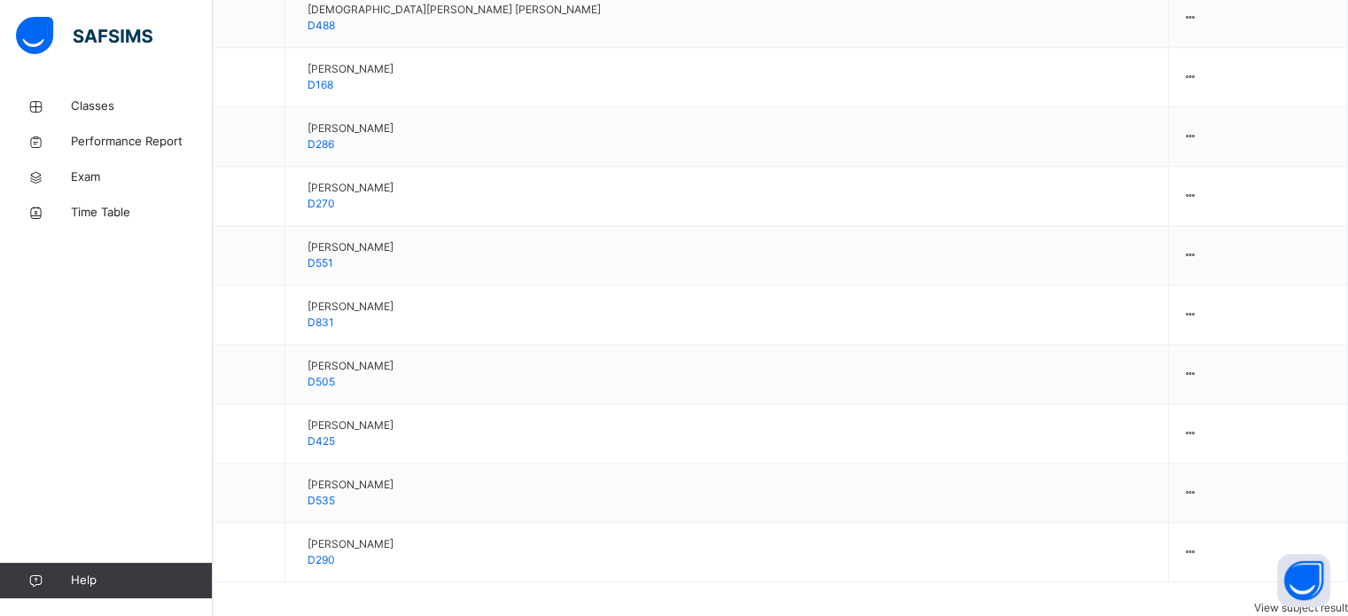
scroll to position [1950, 0]
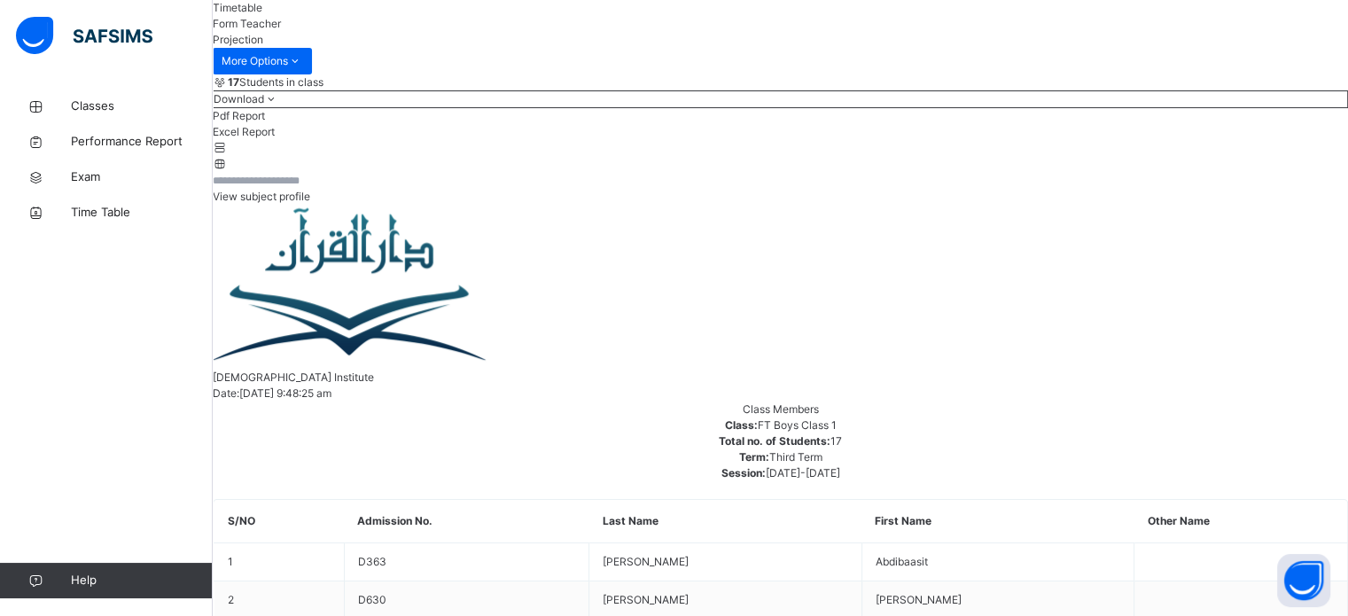
scroll to position [236, 0]
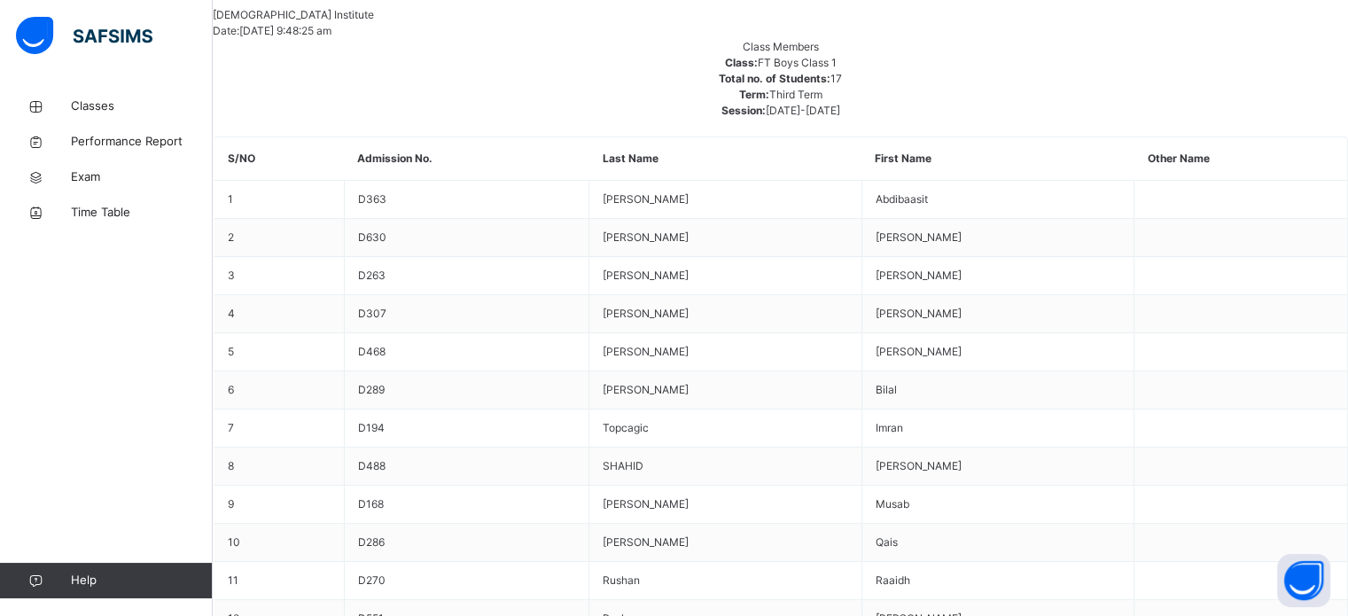
scroll to position [618, 0]
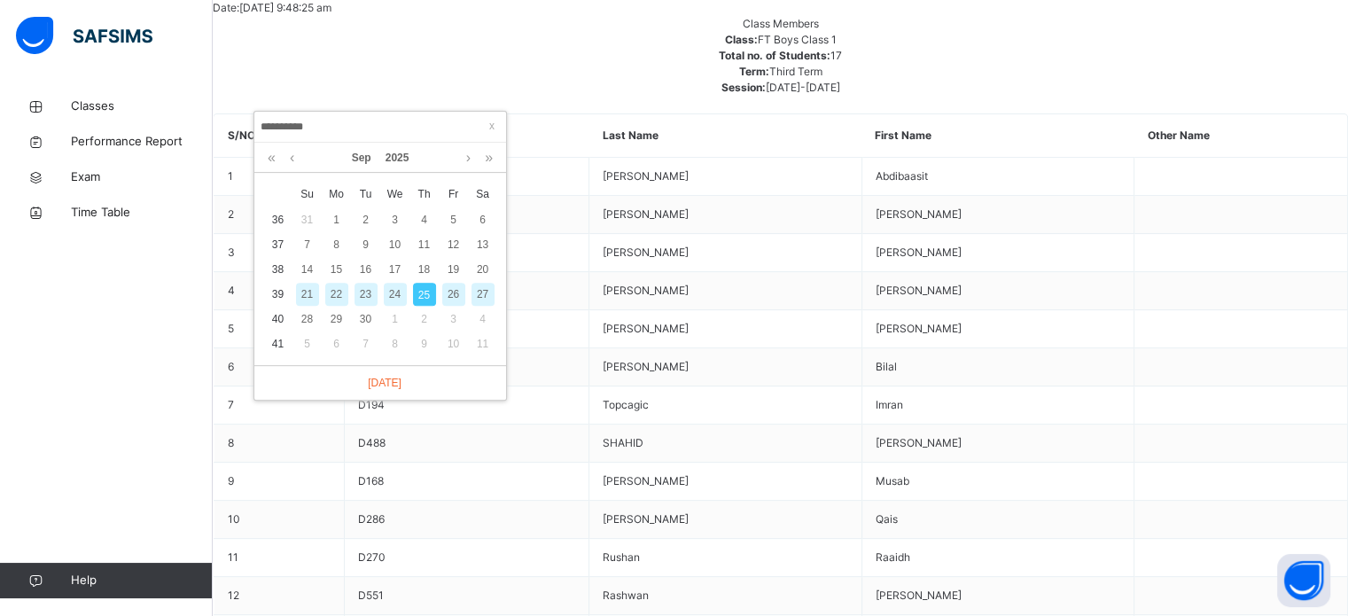
click at [385, 298] on div "24" at bounding box center [395, 294] width 23 height 23
type input "**********"
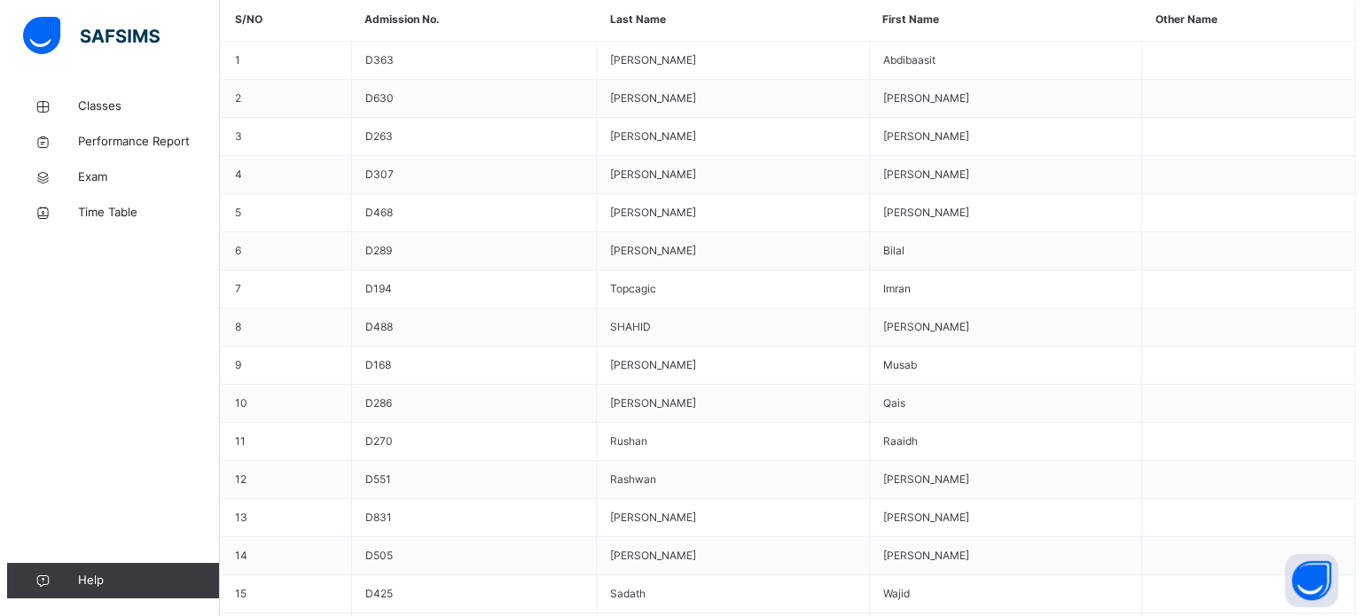
scroll to position [732, 0]
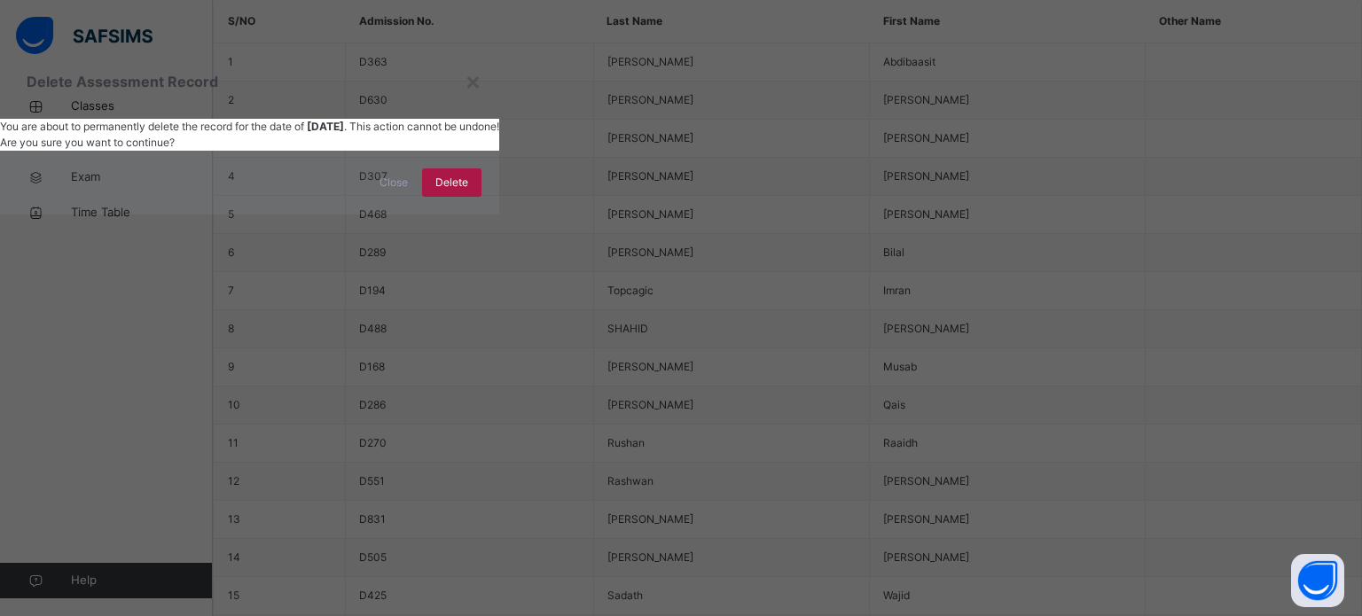
click at [468, 191] on span "Delete" at bounding box center [451, 183] width 33 height 16
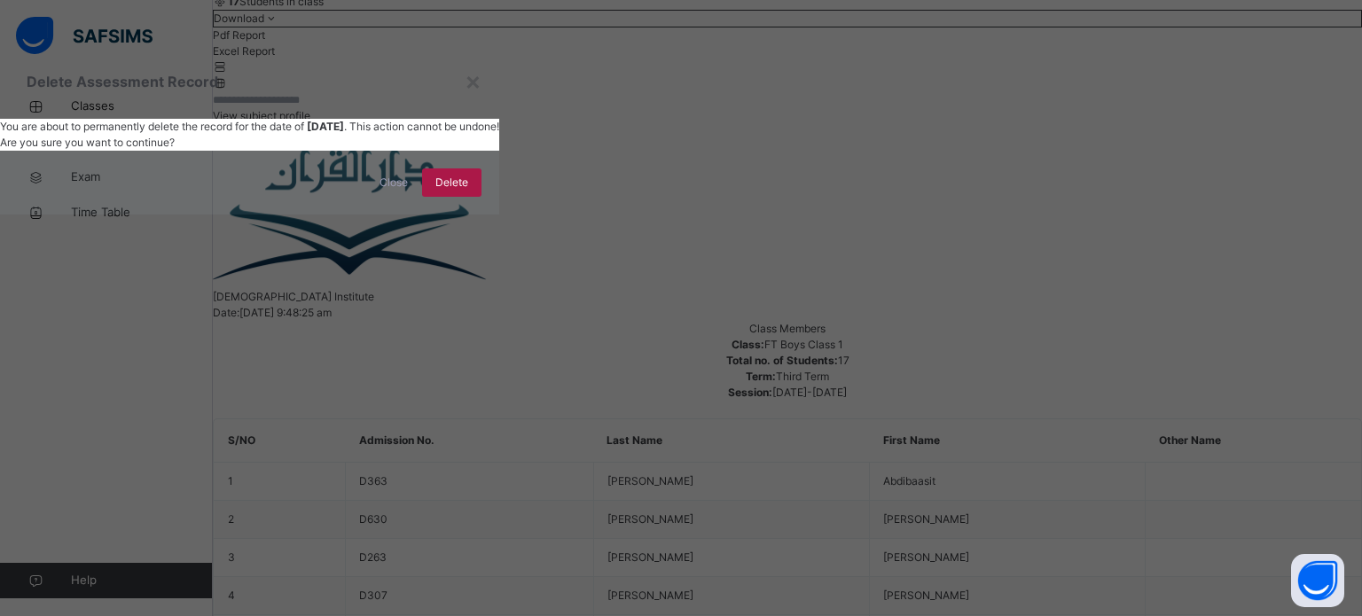
scroll to position [715, 0]
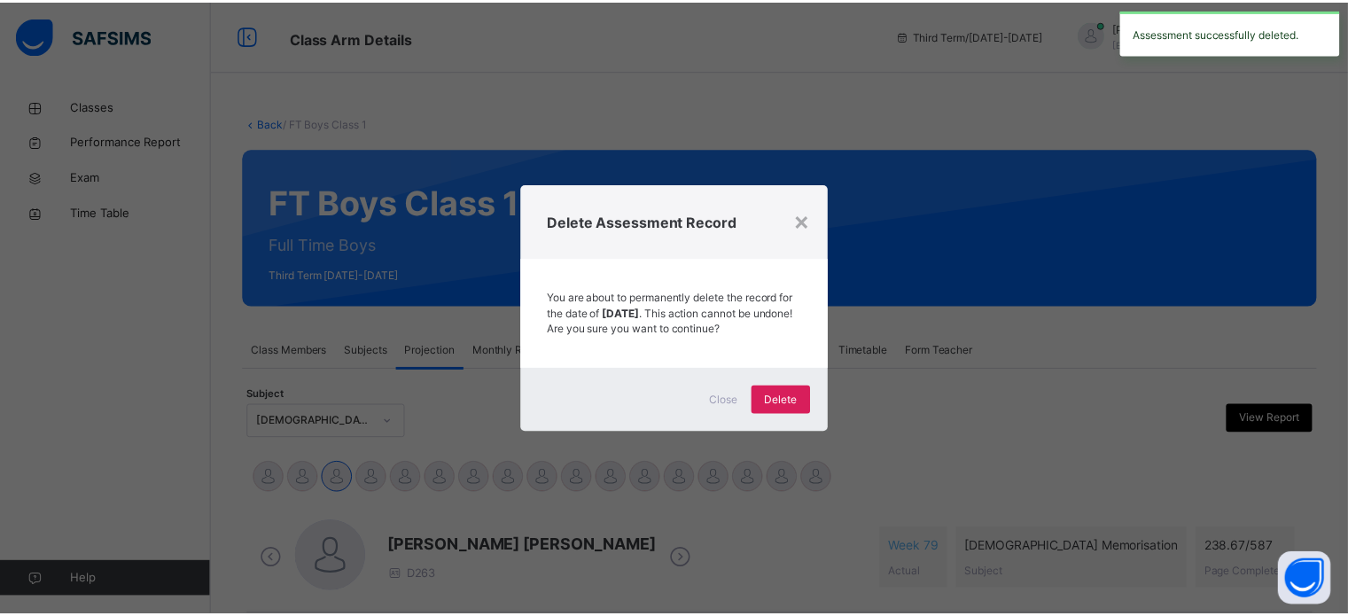
scroll to position [715, 0]
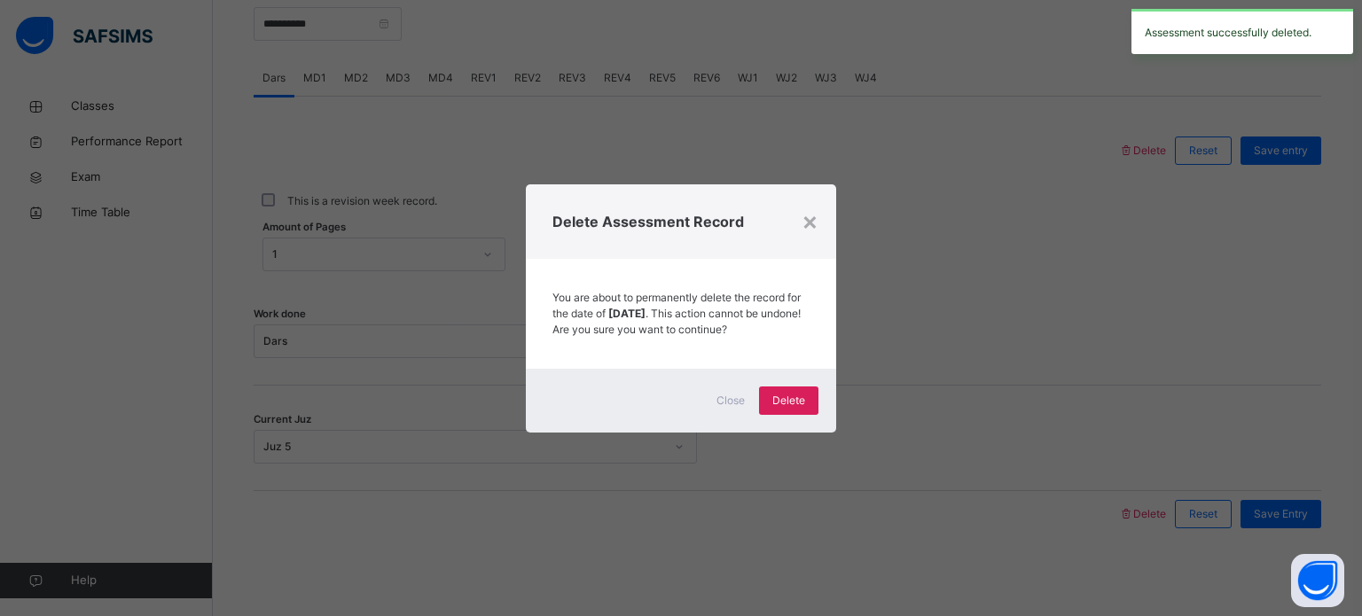
click at [774, 409] on span "Delete" at bounding box center [788, 401] width 33 height 16
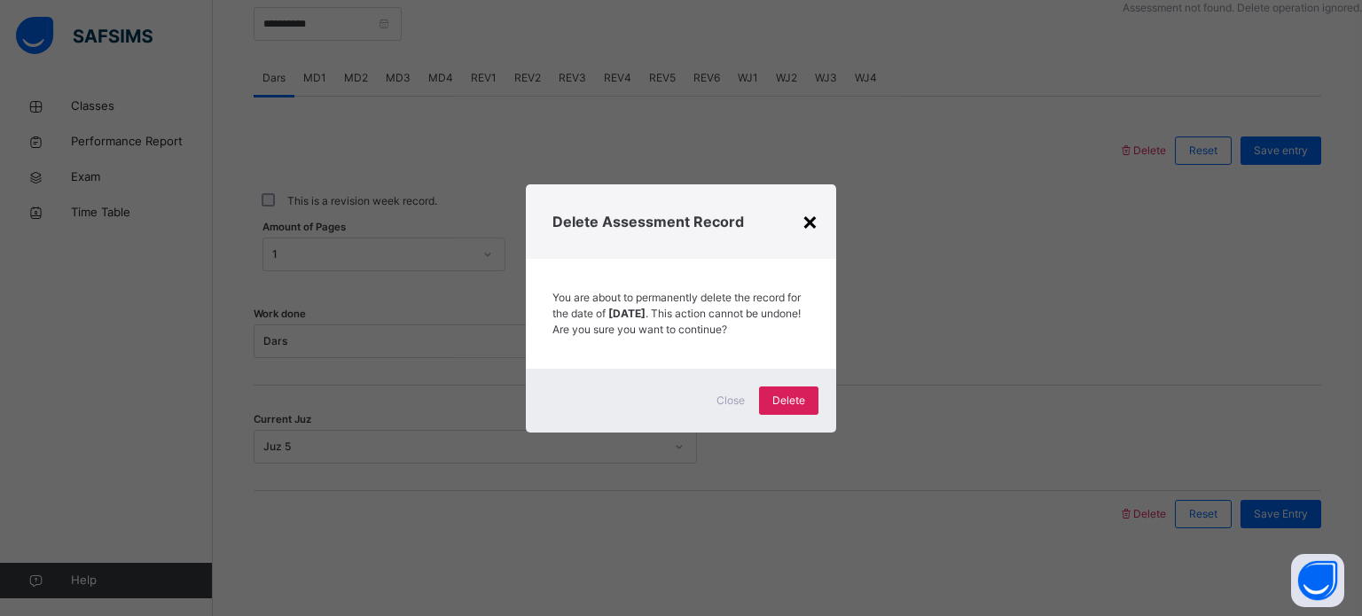
click at [817, 219] on div "×" at bounding box center [809, 220] width 17 height 37
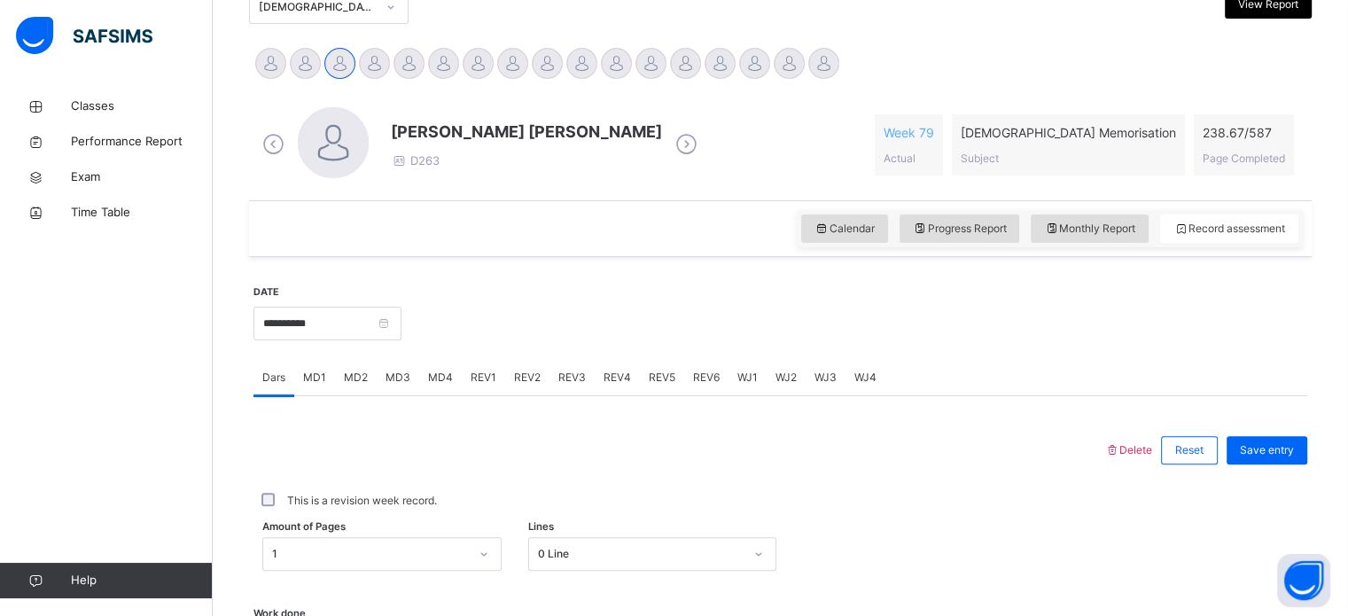
scroll to position [422, 0]
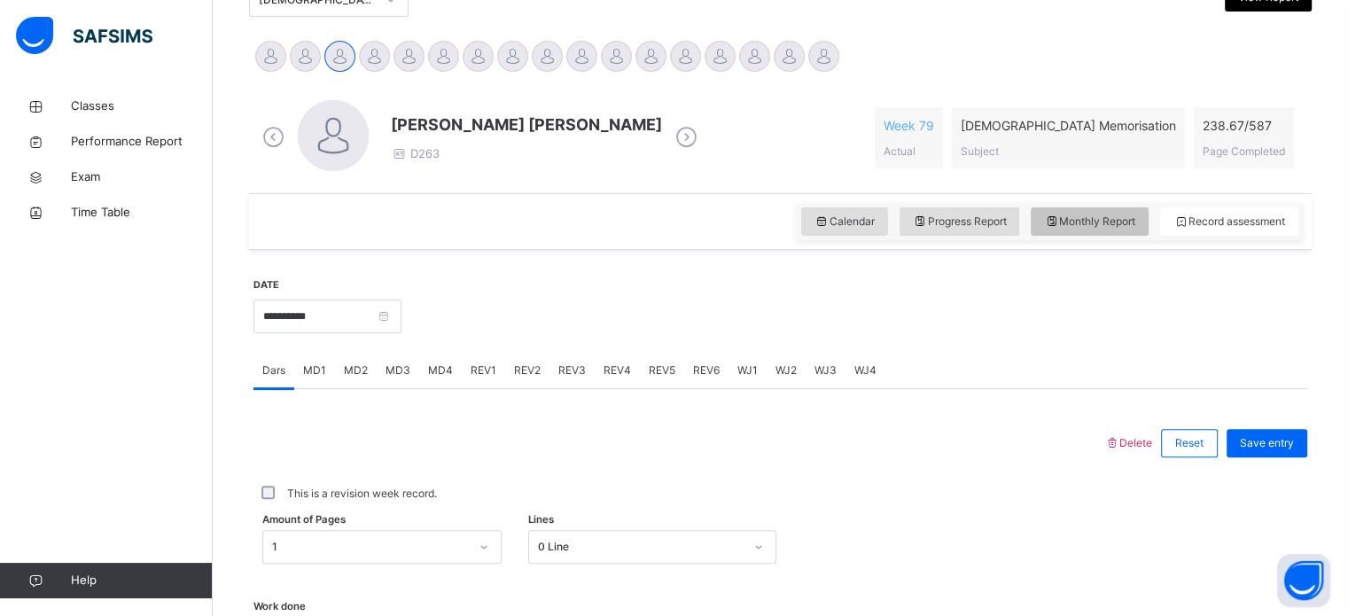
click at [1115, 212] on div "Monthly Report" at bounding box center [1090, 221] width 118 height 28
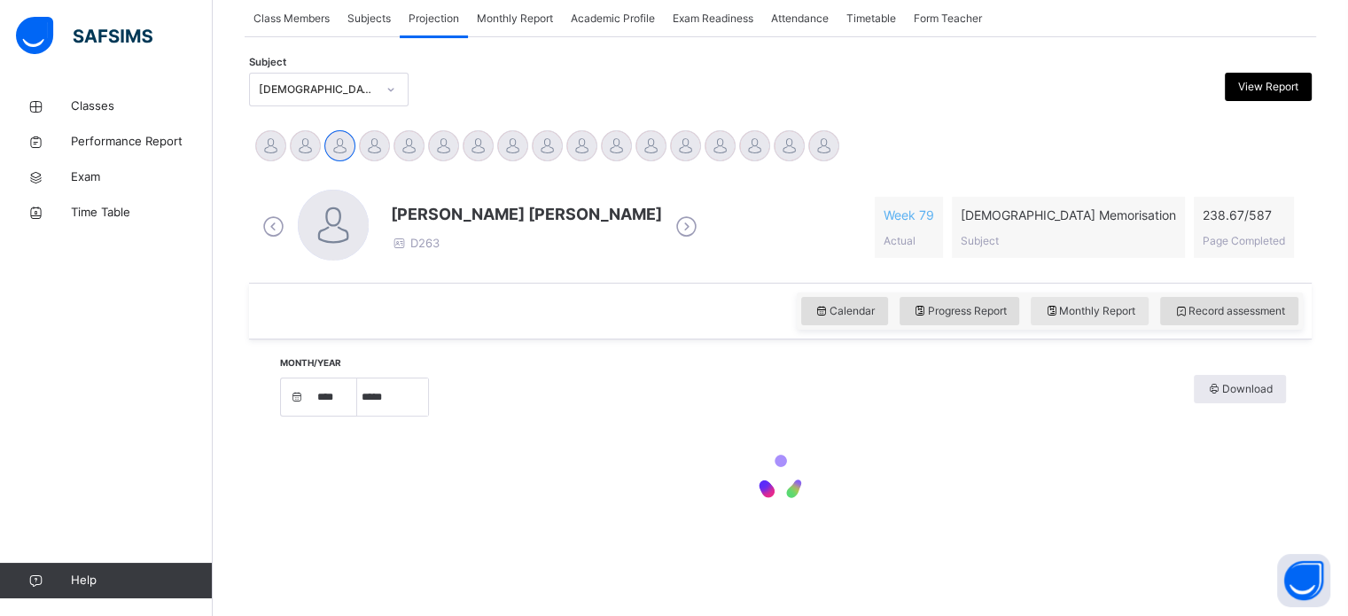
select select "****"
select select "*"
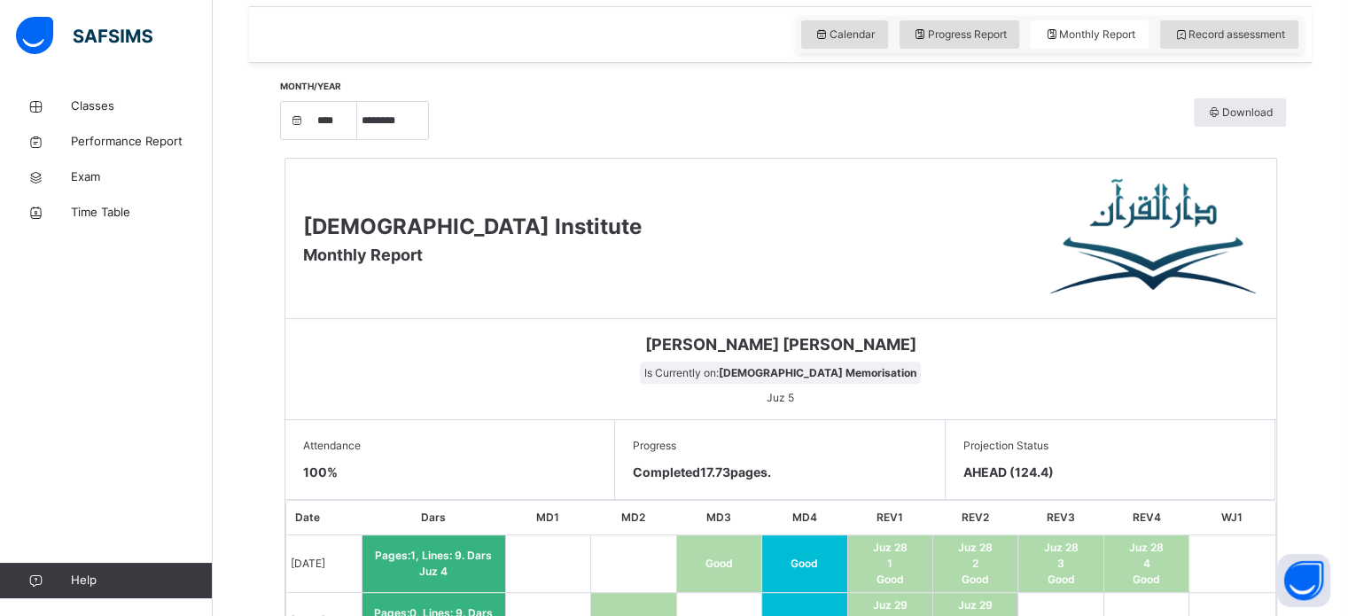
scroll to position [604, 0]
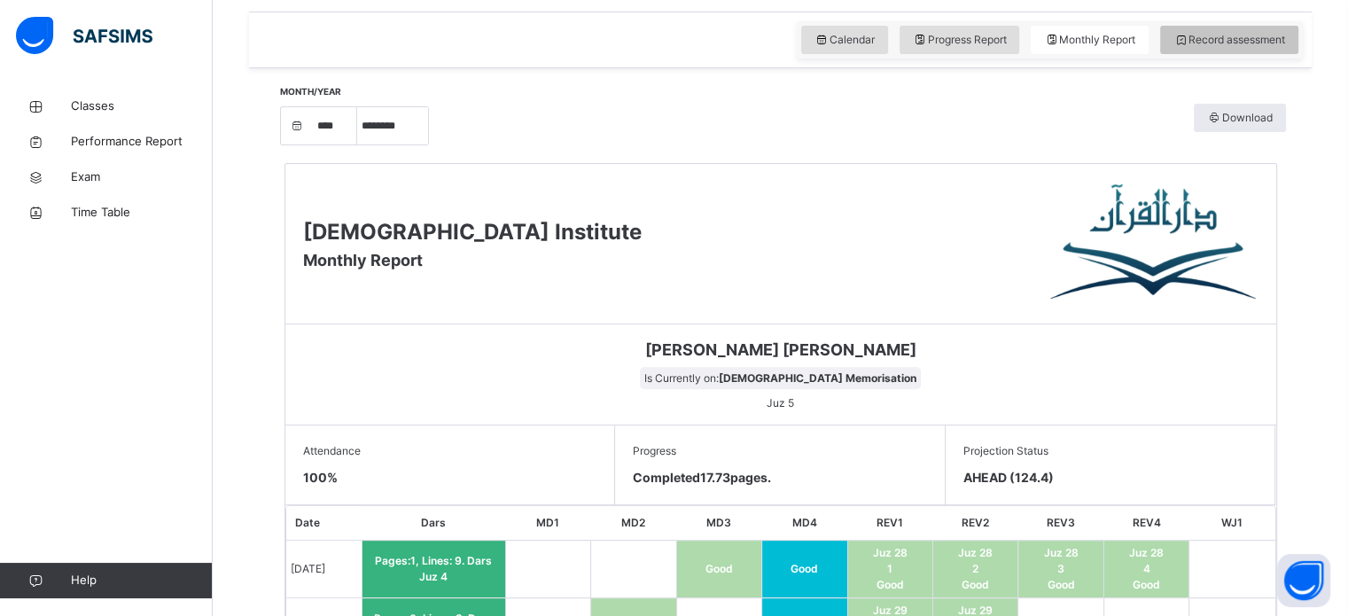
click at [1202, 48] on div "Record assessment" at bounding box center [1230, 40] width 138 height 28
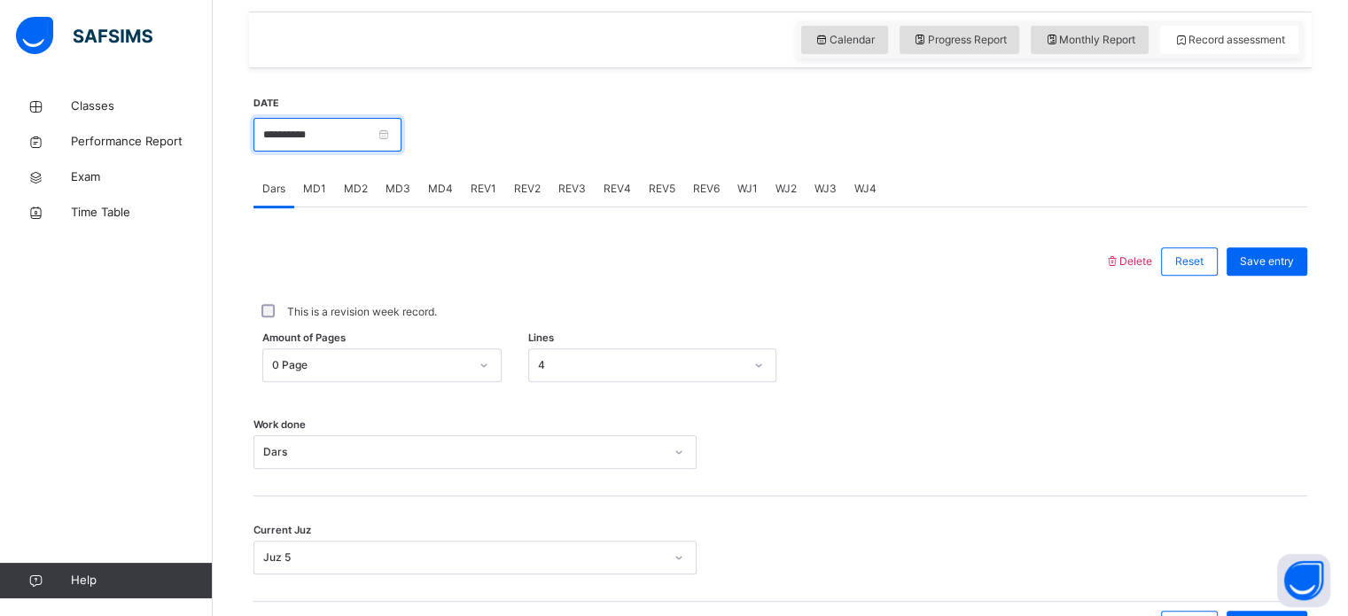
click at [379, 124] on input "**********" at bounding box center [328, 135] width 148 height 34
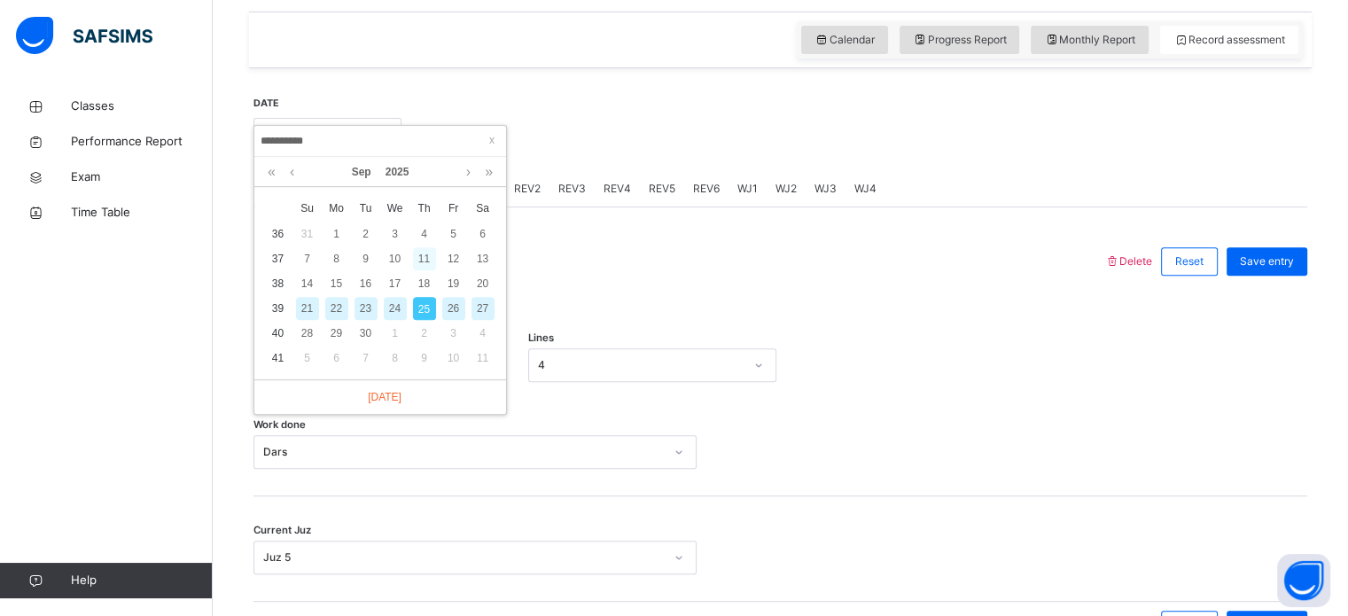
click at [417, 262] on div "11" at bounding box center [424, 258] width 23 height 23
type input "**********"
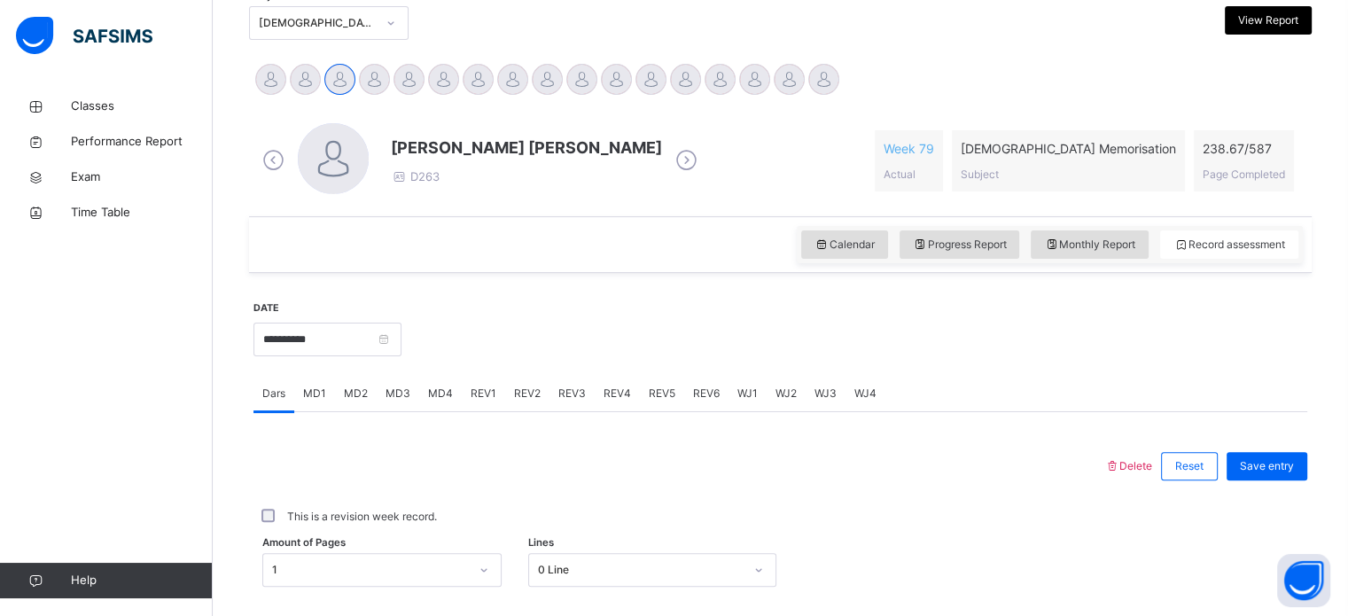
scroll to position [353, 0]
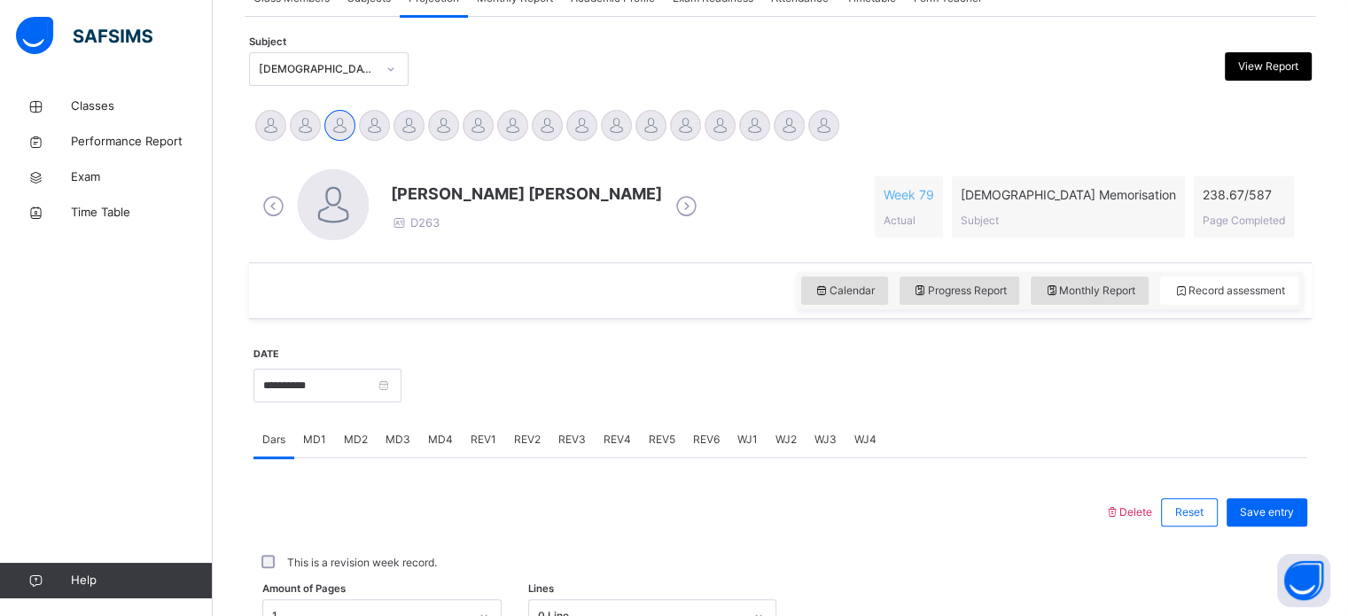
click at [787, 439] on span "WJ2" at bounding box center [786, 440] width 21 height 16
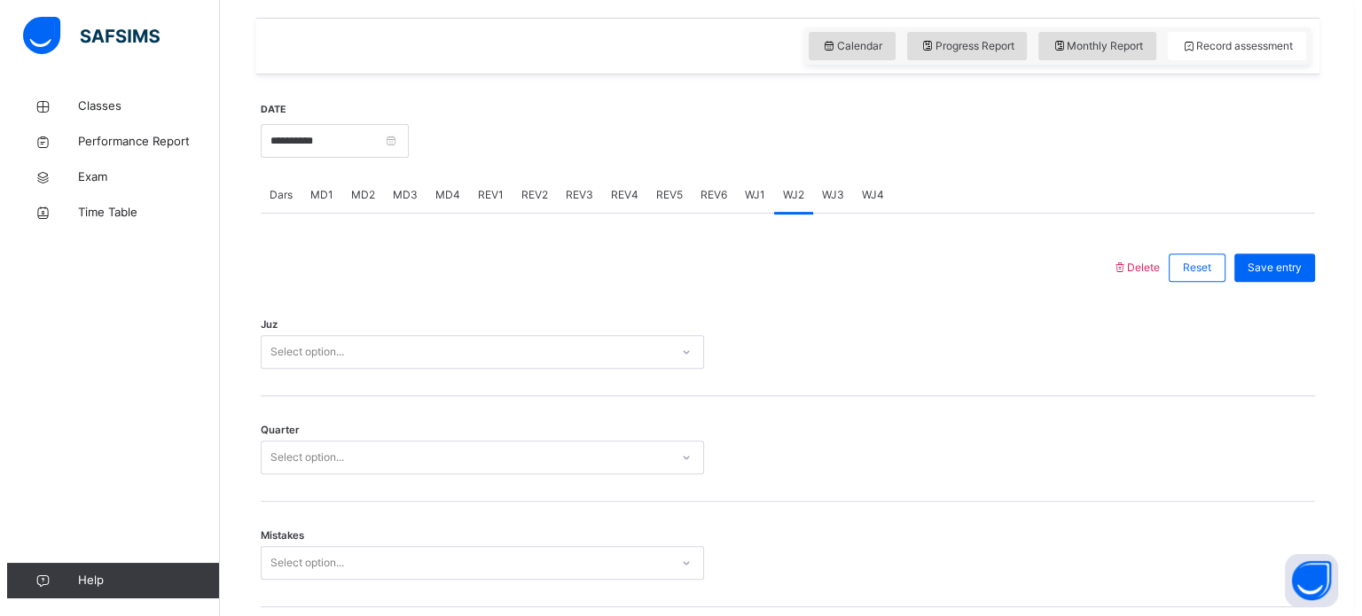
scroll to position [599, 0]
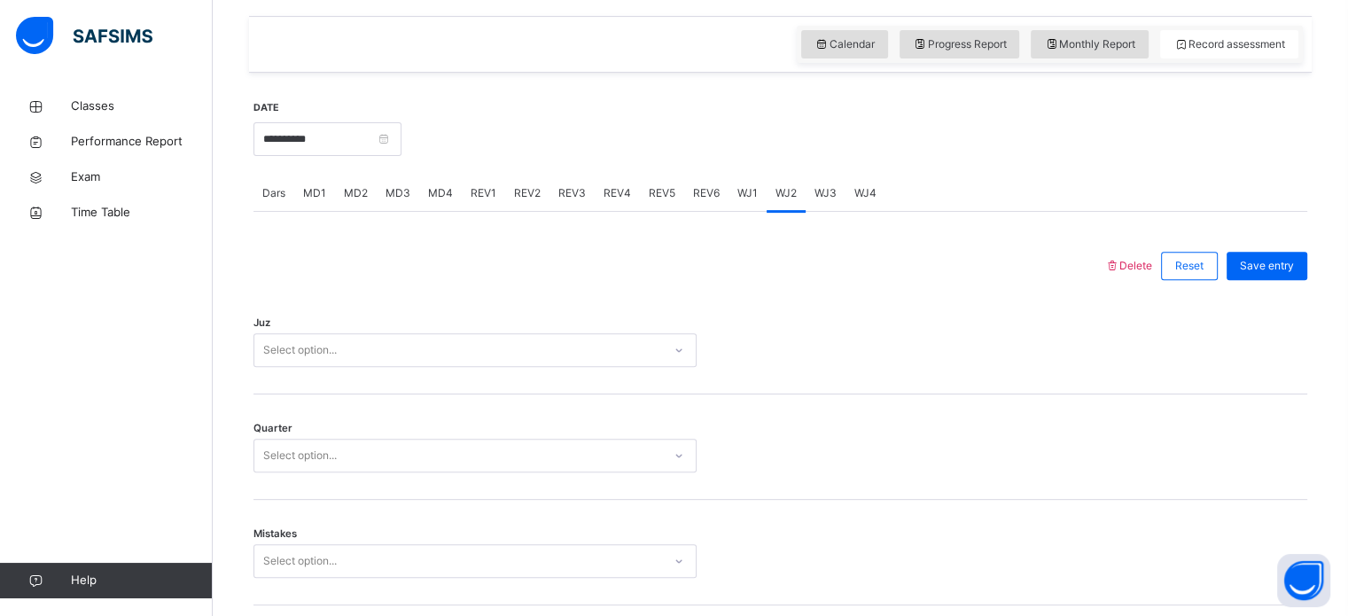
click at [762, 208] on div "WJ1" at bounding box center [748, 193] width 38 height 35
click at [1191, 267] on span "Reset" at bounding box center [1190, 266] width 28 height 16
click at [1147, 267] on span "Delete" at bounding box center [1129, 265] width 48 height 13
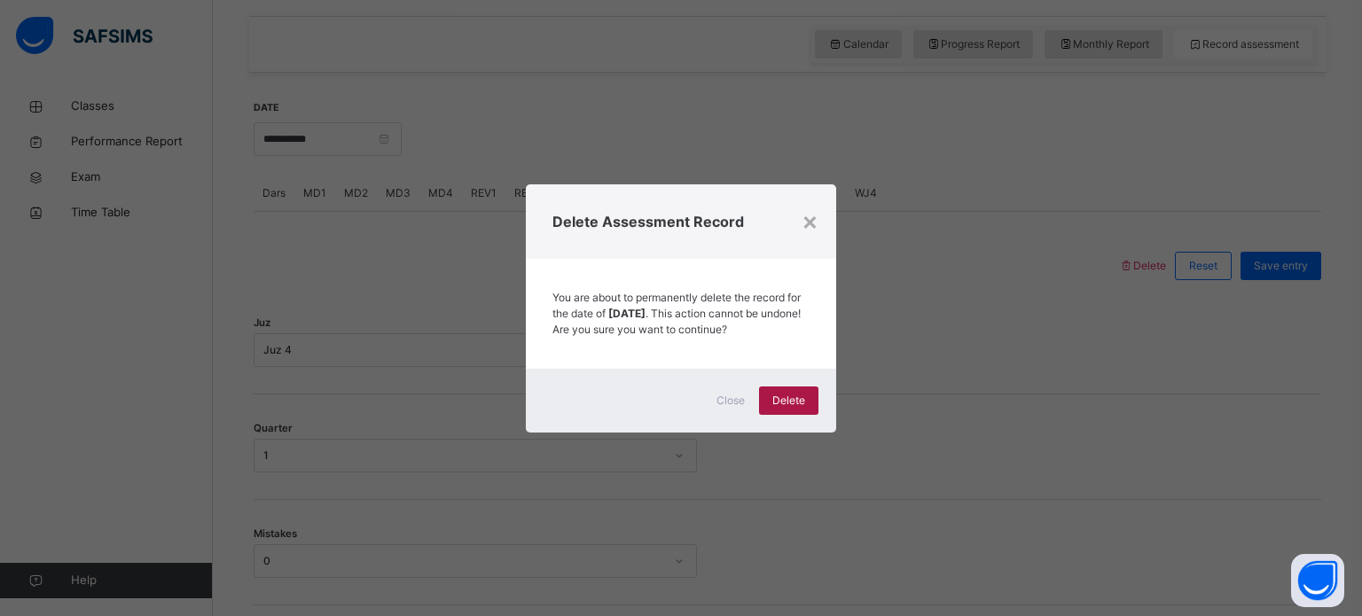
click at [809, 407] on div "Delete" at bounding box center [788, 401] width 59 height 28
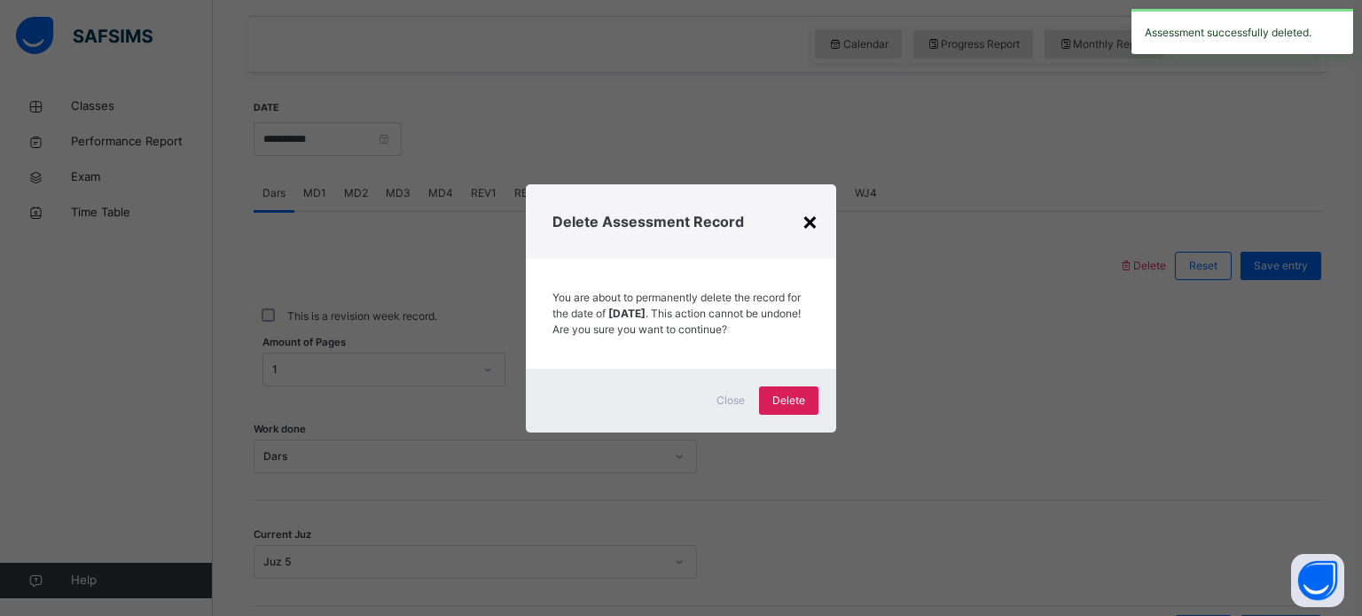
click at [812, 215] on div "×" at bounding box center [809, 220] width 17 height 37
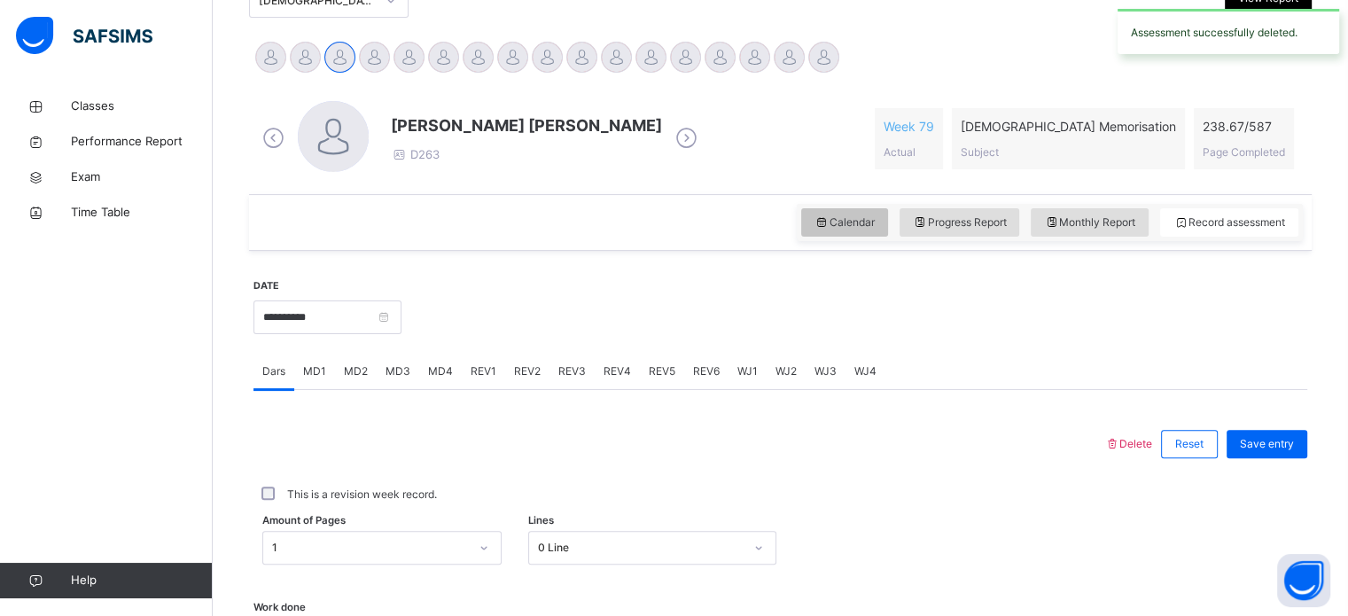
scroll to position [420, 0]
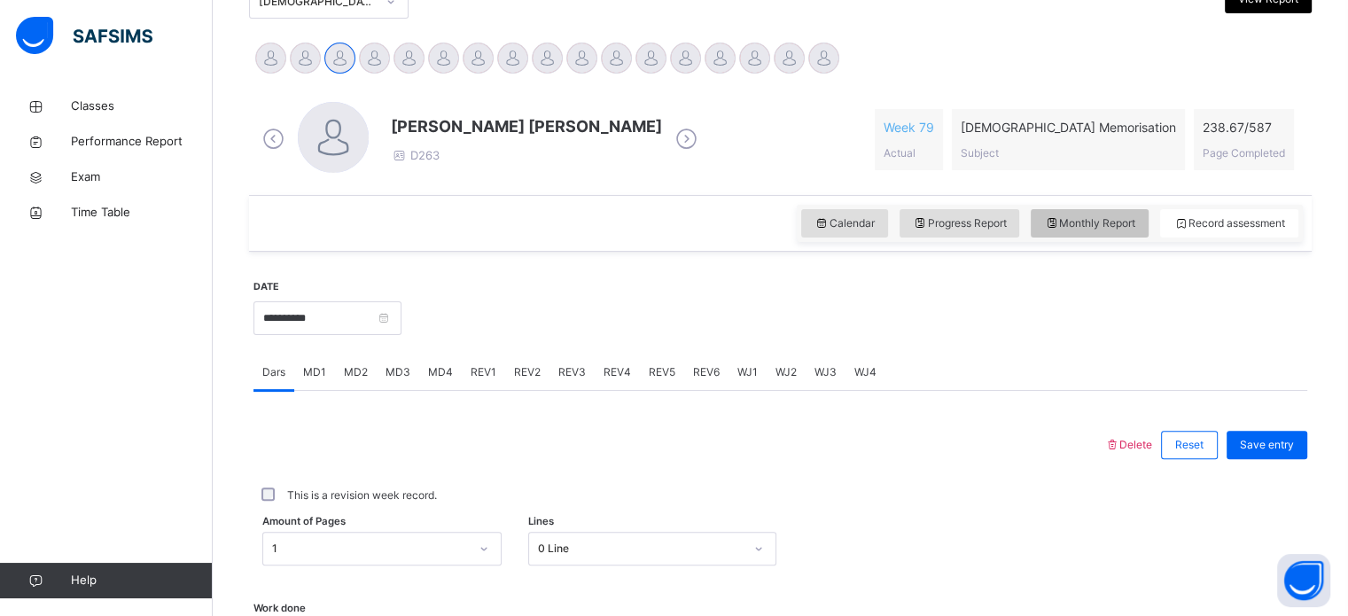
click at [1095, 217] on span "Monthly Report" at bounding box center [1089, 223] width 91 height 16
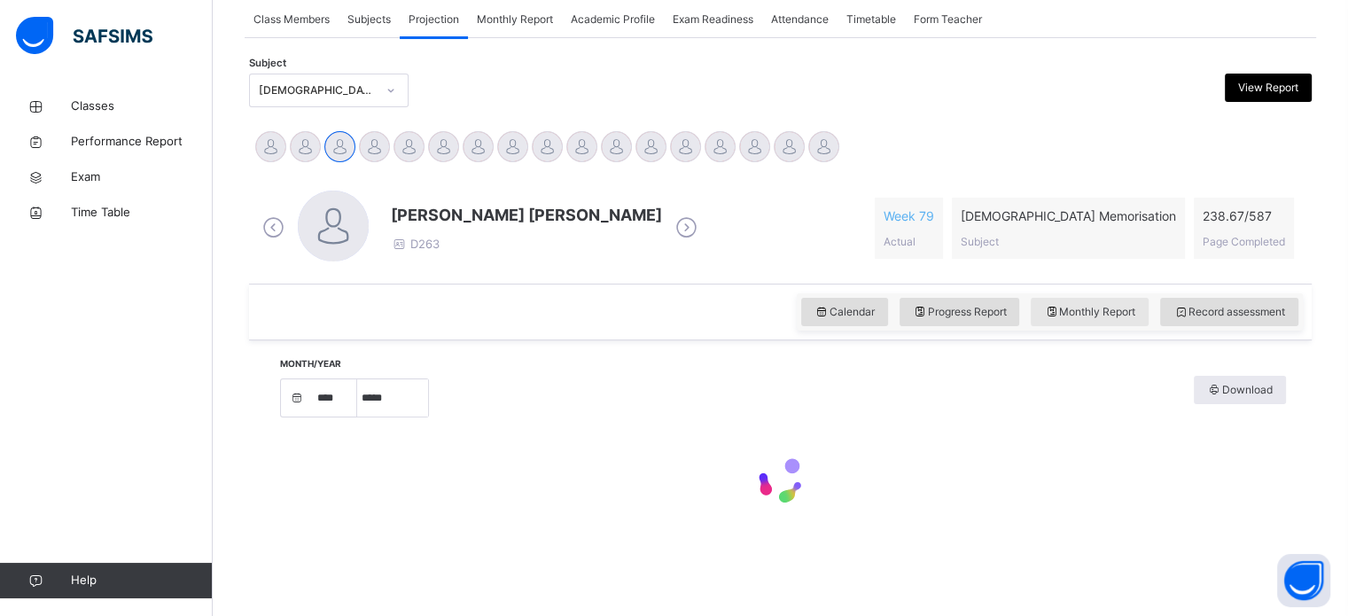
select select "****"
select select "*"
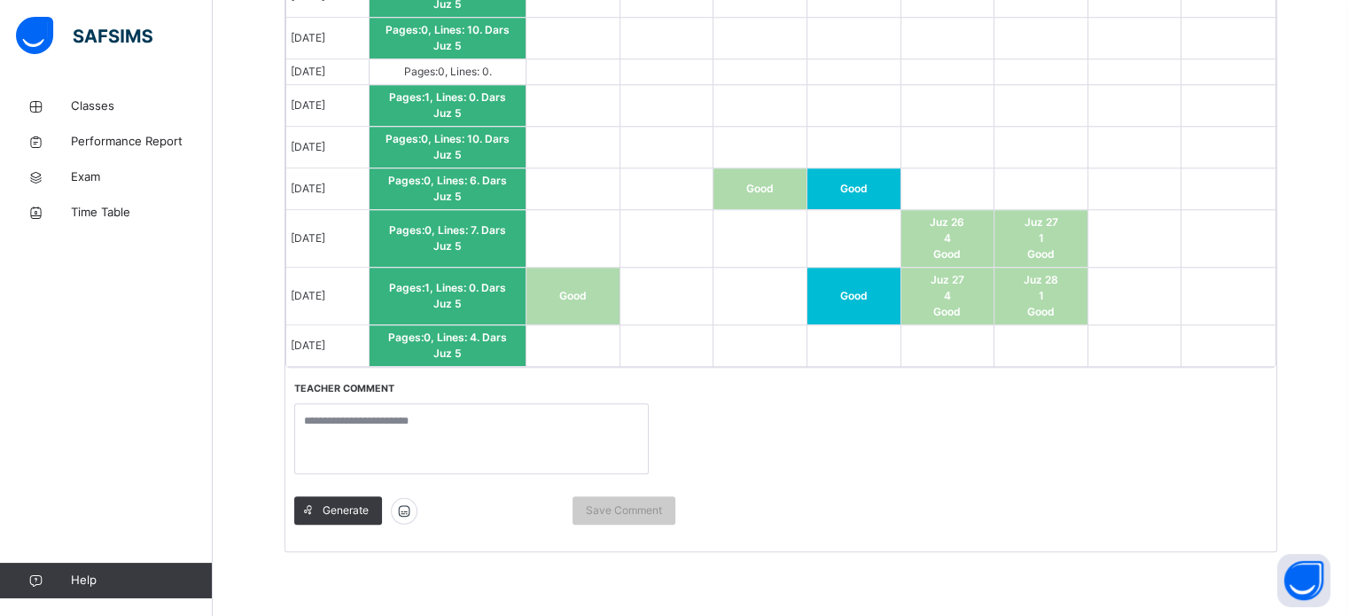
scroll to position [1777, 0]
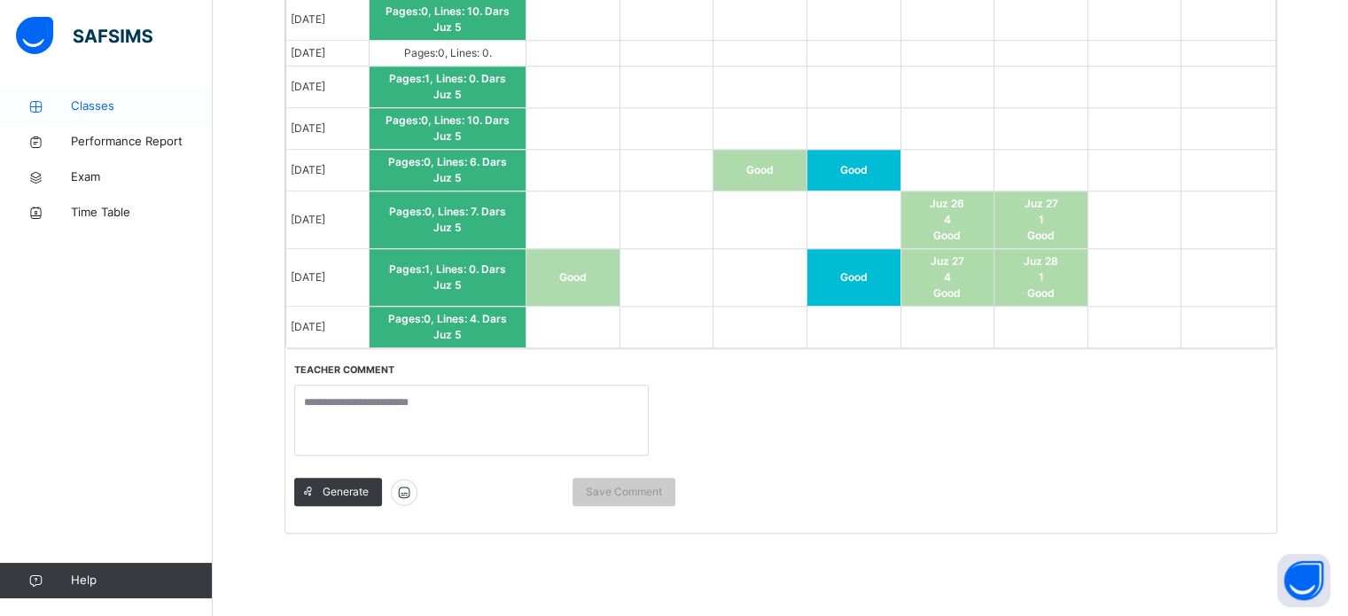
click at [89, 92] on link "Classes" at bounding box center [106, 106] width 213 height 35
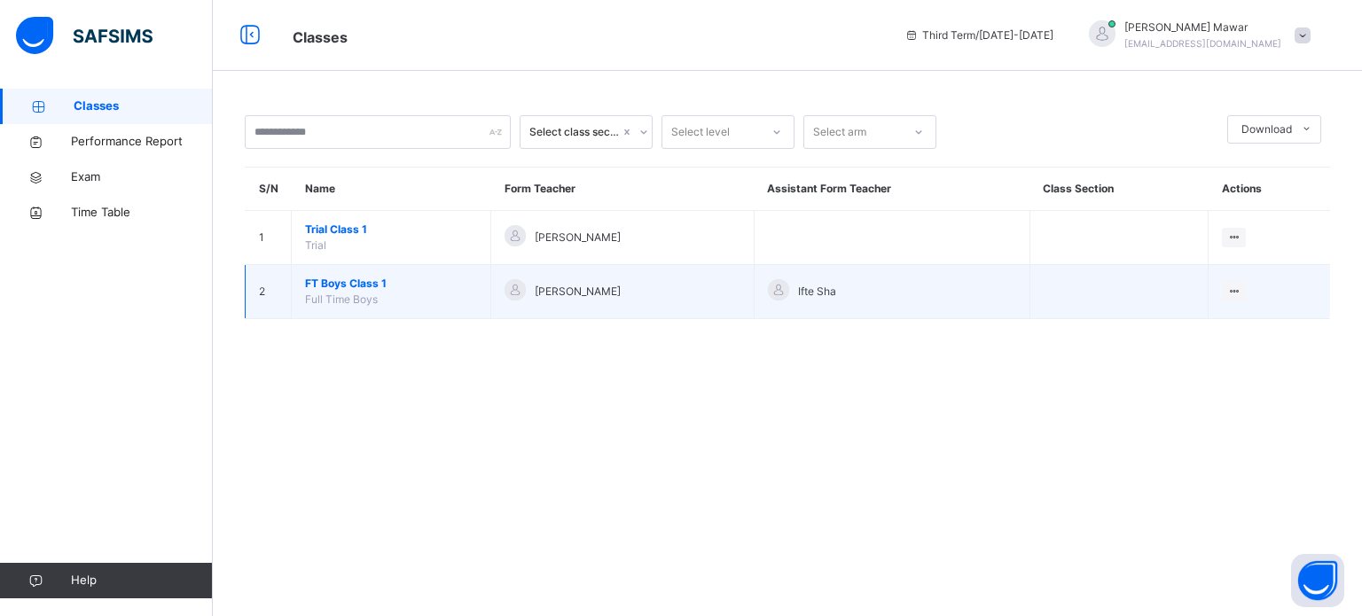
click at [383, 297] on td "FT Boys Class 1 Full Time Boys" at bounding box center [391, 292] width 199 height 54
click at [351, 274] on td "FT Boys Class 1 Full Time Boys" at bounding box center [391, 292] width 199 height 54
click at [351, 299] on span "Full Time Boys" at bounding box center [341, 299] width 73 height 13
click at [355, 277] on span "FT Boys Class 1" at bounding box center [391, 284] width 172 height 16
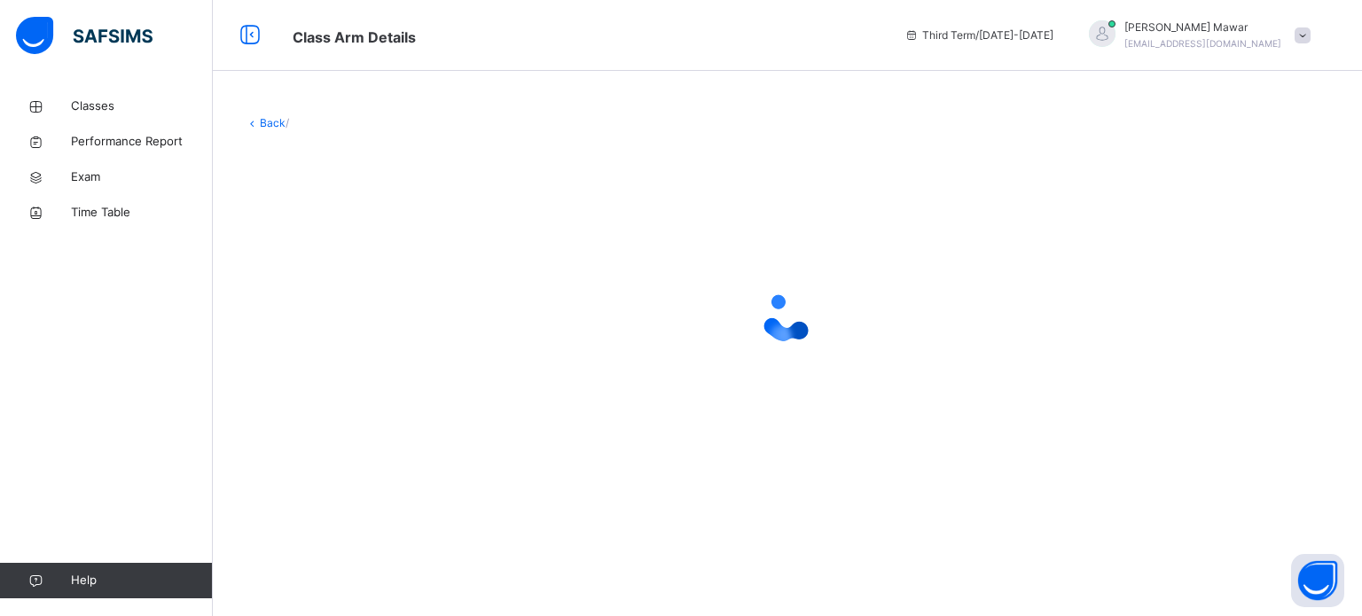
click at [355, 277] on div at bounding box center [787, 317] width 1085 height 337
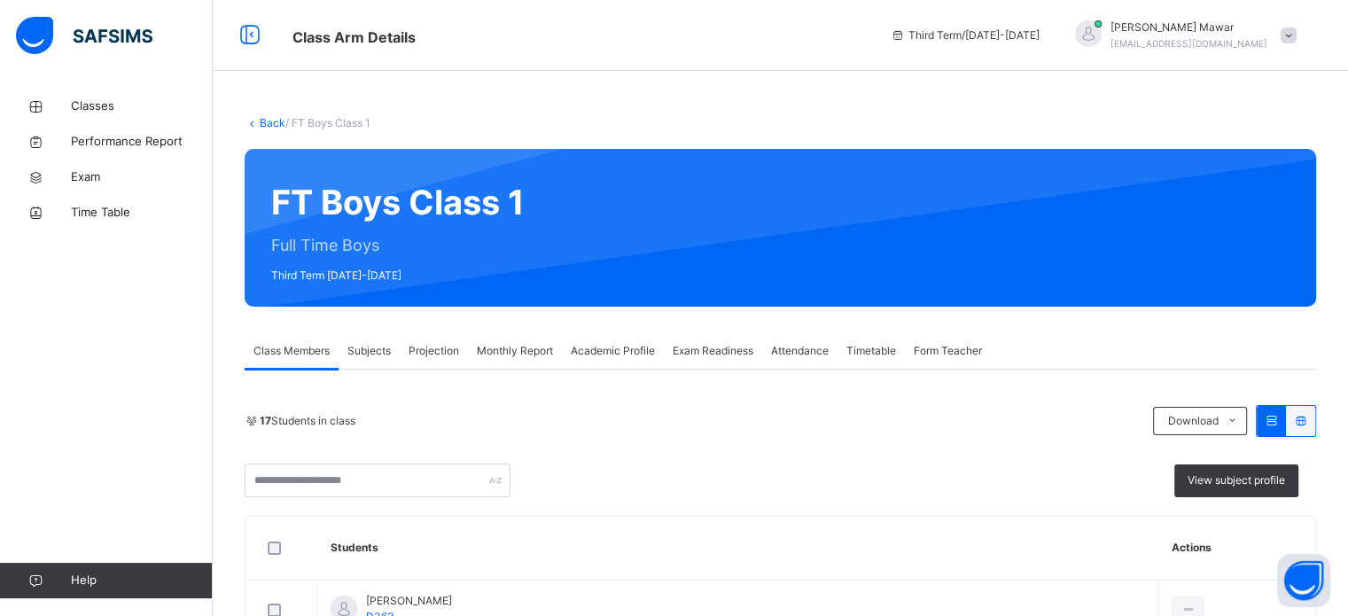
click at [436, 356] on span "Projection" at bounding box center [434, 351] width 51 height 16
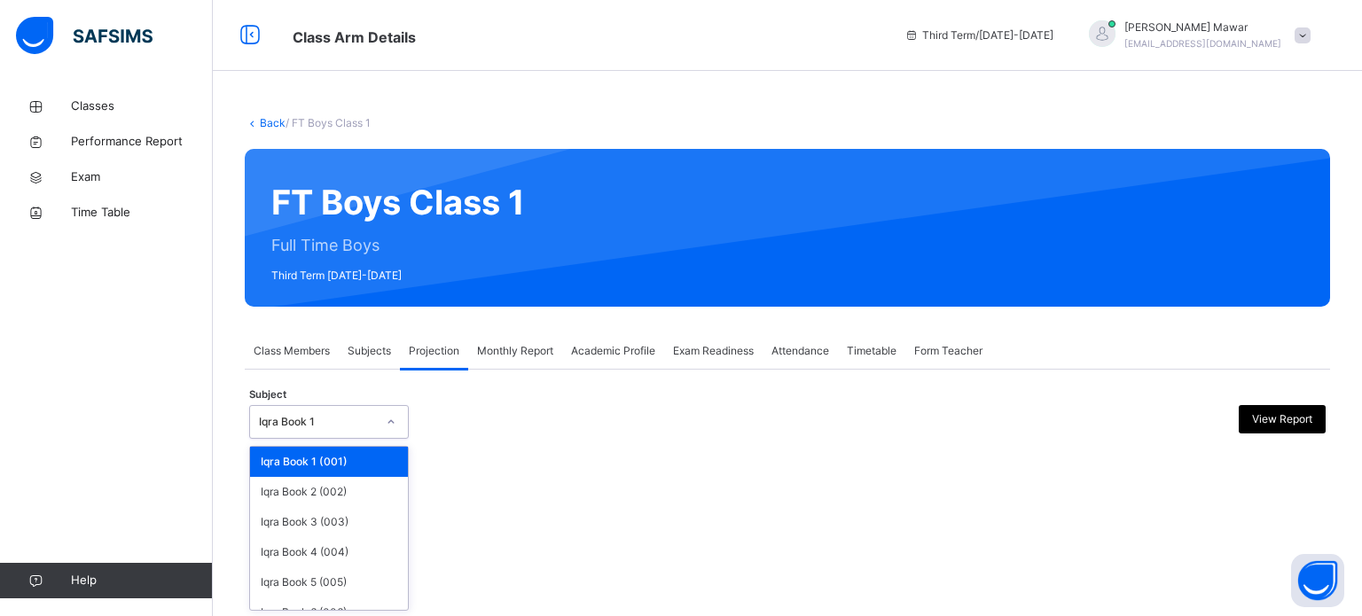
click at [371, 407] on div "Iqra Book 1" at bounding box center [329, 422] width 160 height 34
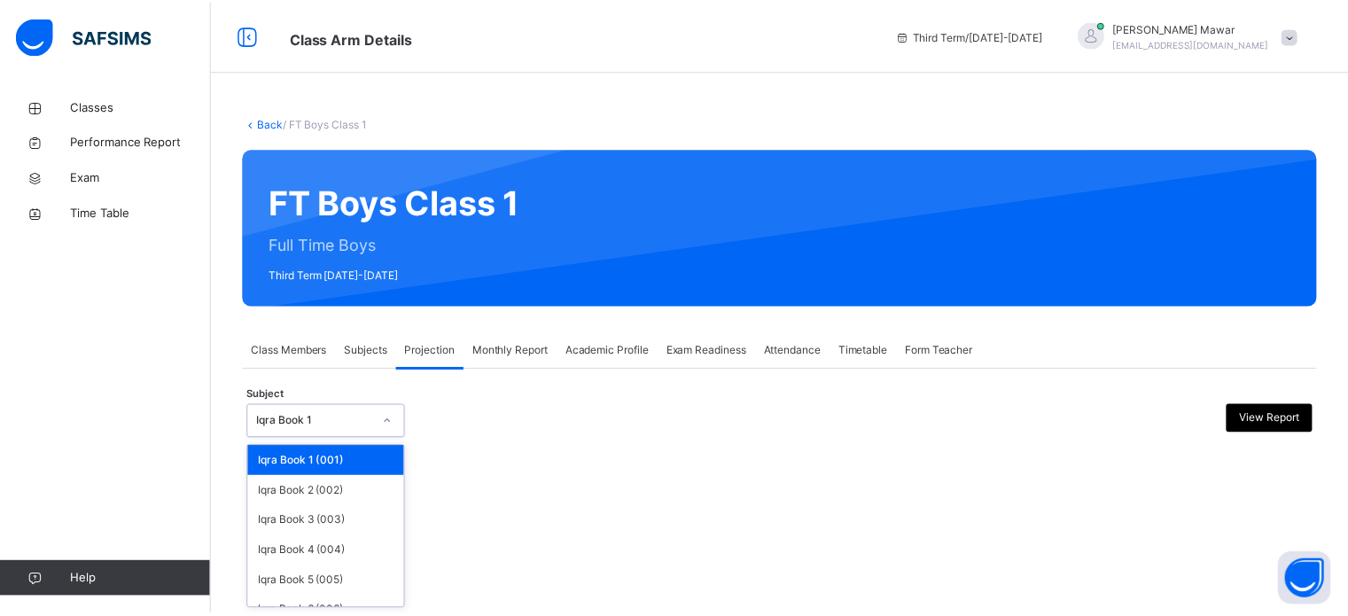
scroll to position [93, 0]
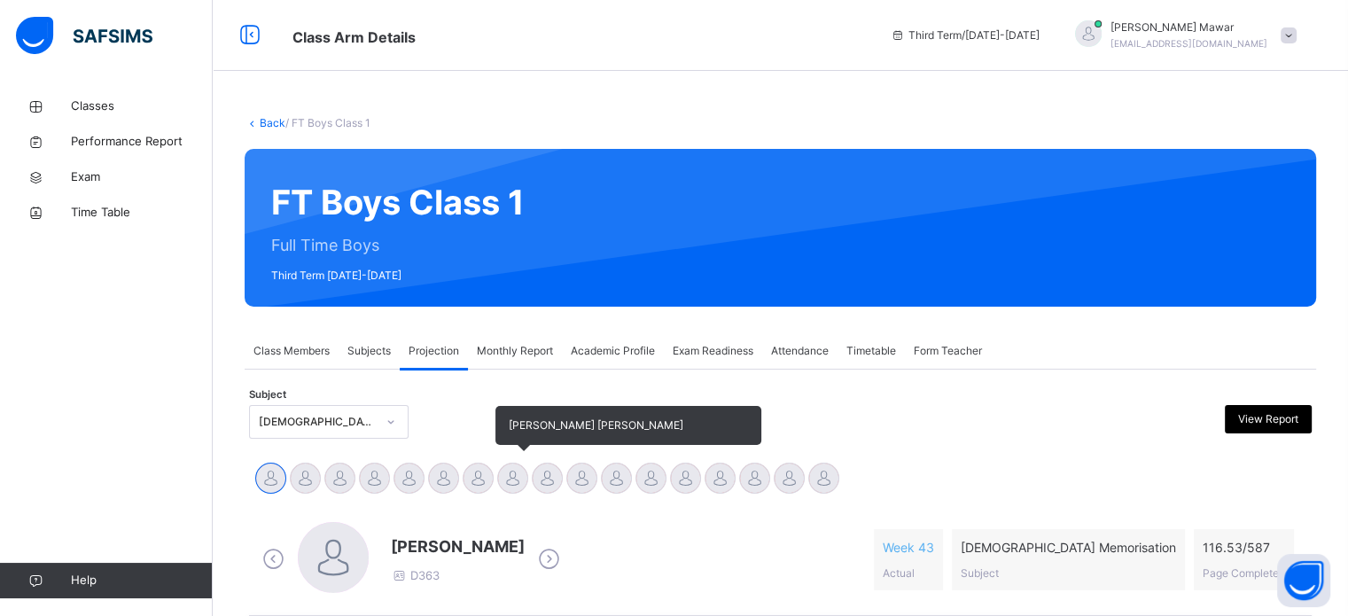
click at [525, 477] on div at bounding box center [512, 478] width 31 height 31
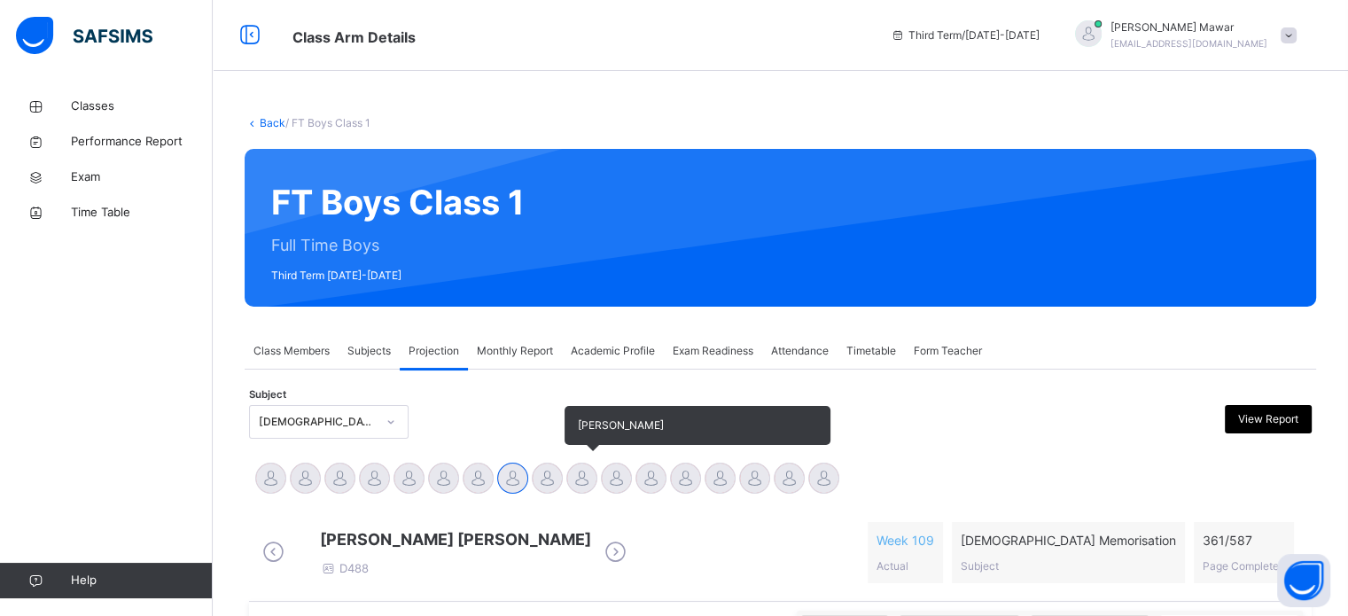
click at [565, 481] on div "[PERSON_NAME]" at bounding box center [582, 480] width 35 height 39
click at [542, 481] on div at bounding box center [547, 478] width 31 height 31
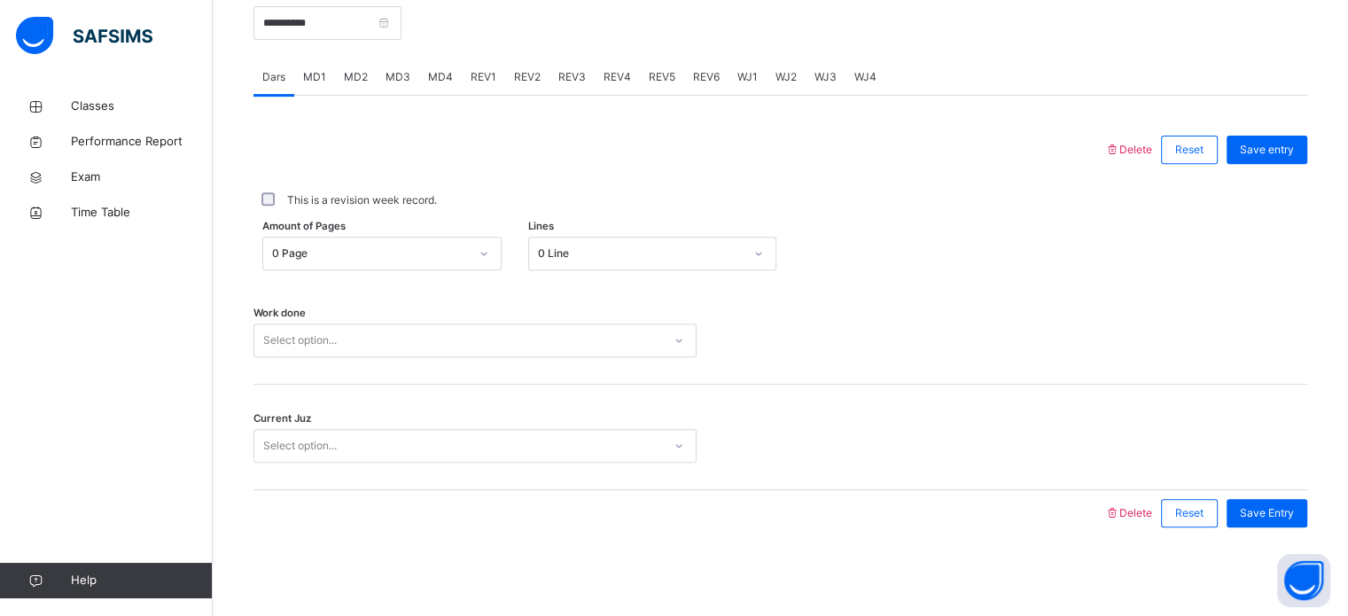
scroll to position [705, 0]
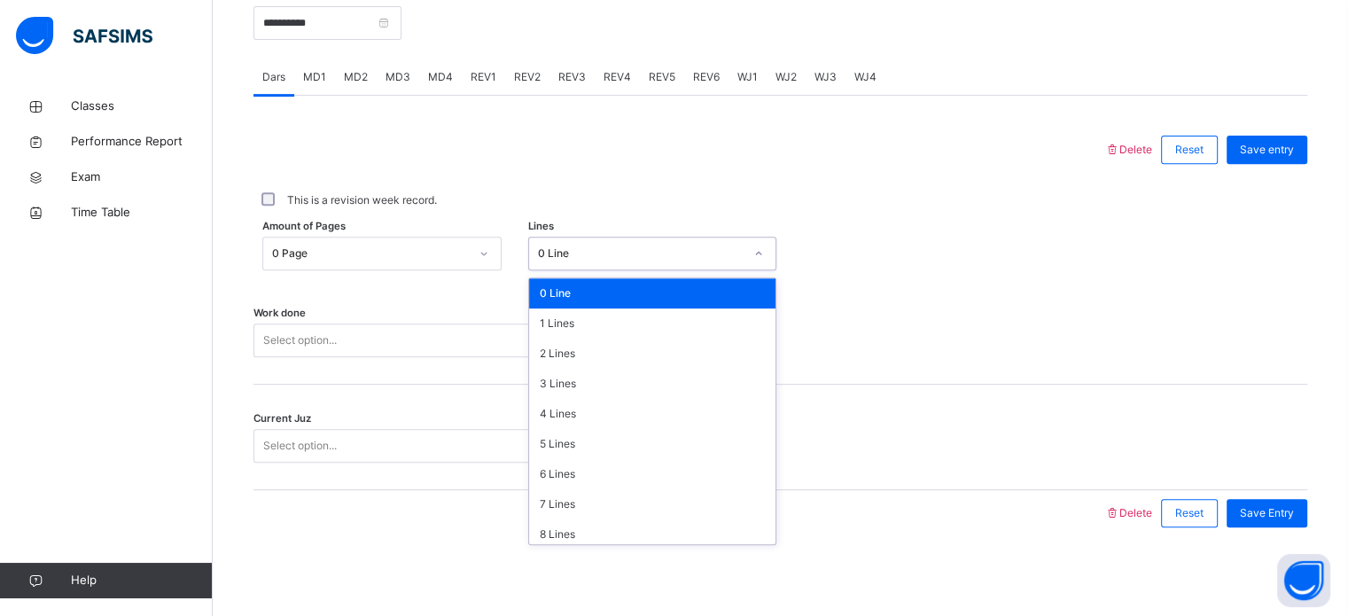
click at [575, 253] on div "0 Line" at bounding box center [635, 253] width 213 height 27
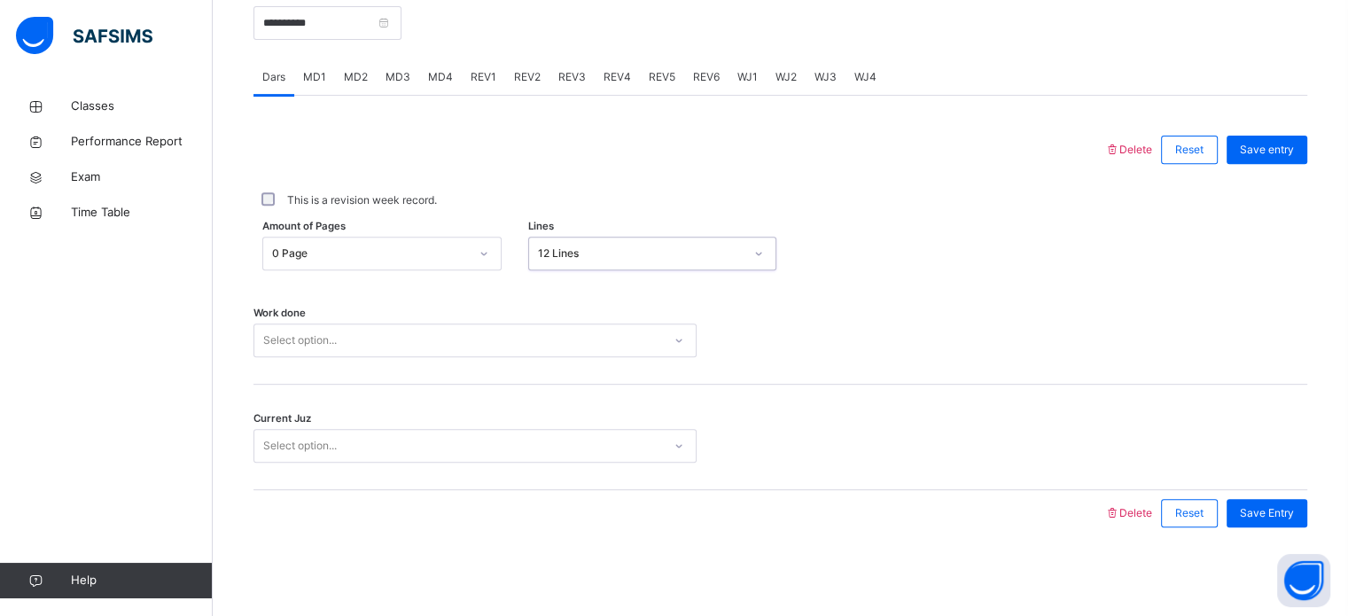
scroll to position [715, 0]
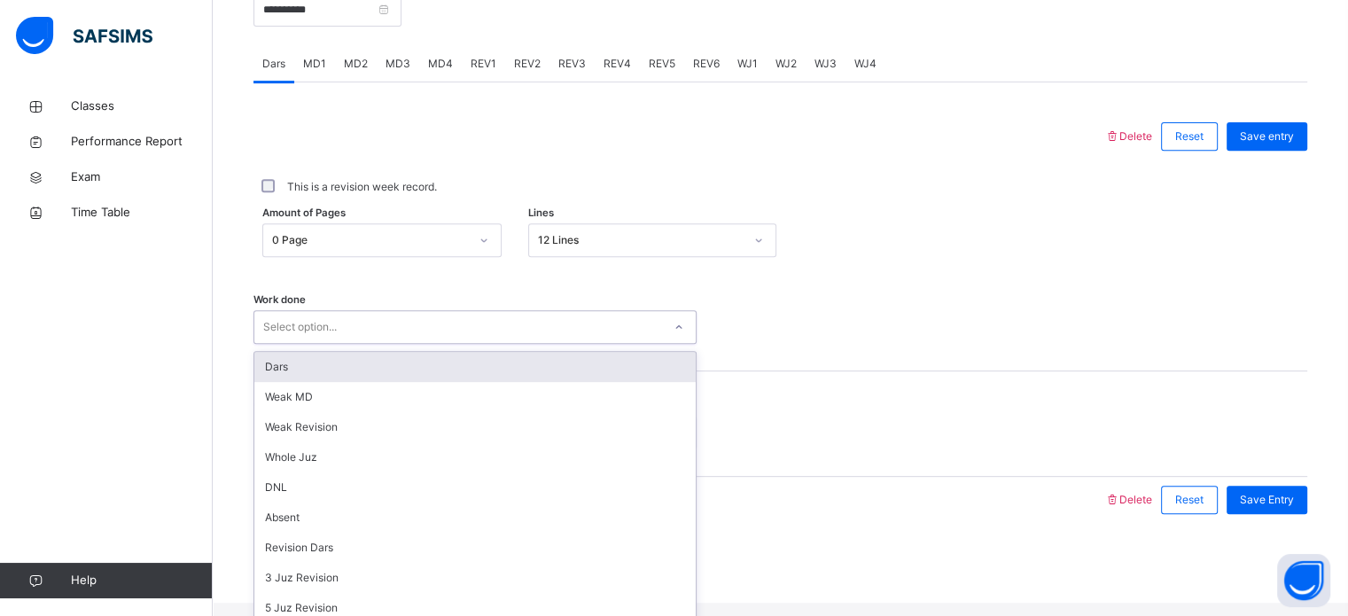
click at [494, 344] on div "Select option..." at bounding box center [475, 327] width 443 height 34
click at [489, 371] on div "Dars" at bounding box center [475, 367] width 442 height 30
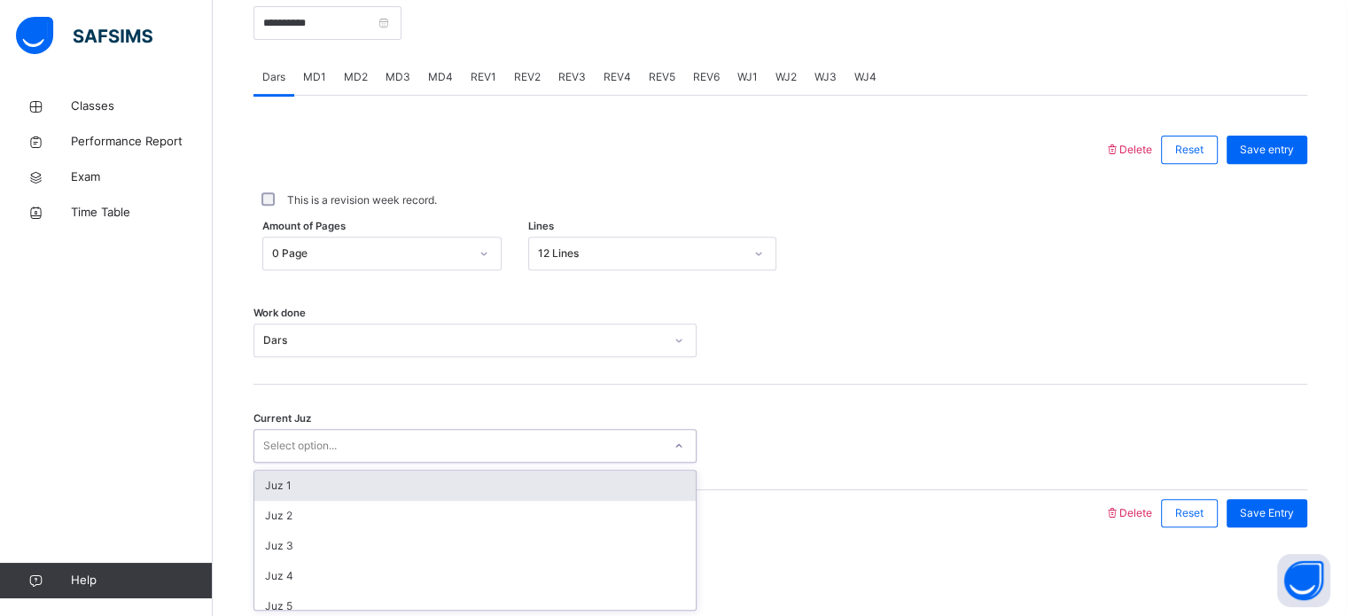
click at [443, 449] on div "Select option..." at bounding box center [458, 446] width 408 height 27
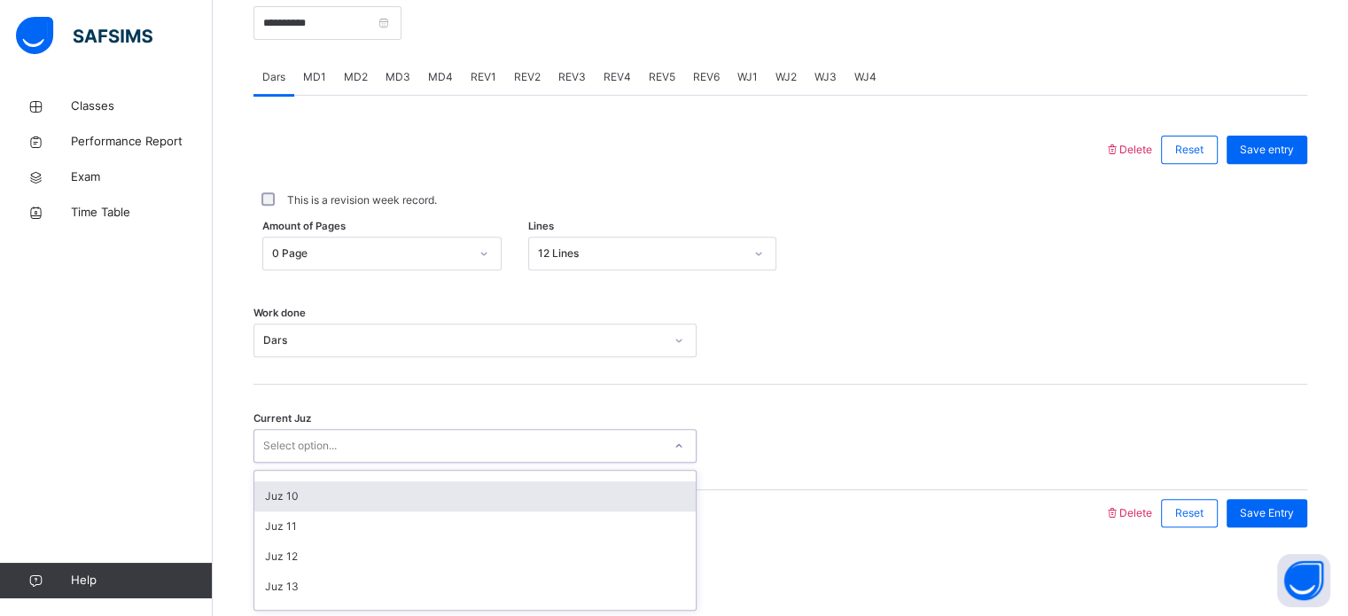
scroll to position [231, 0]
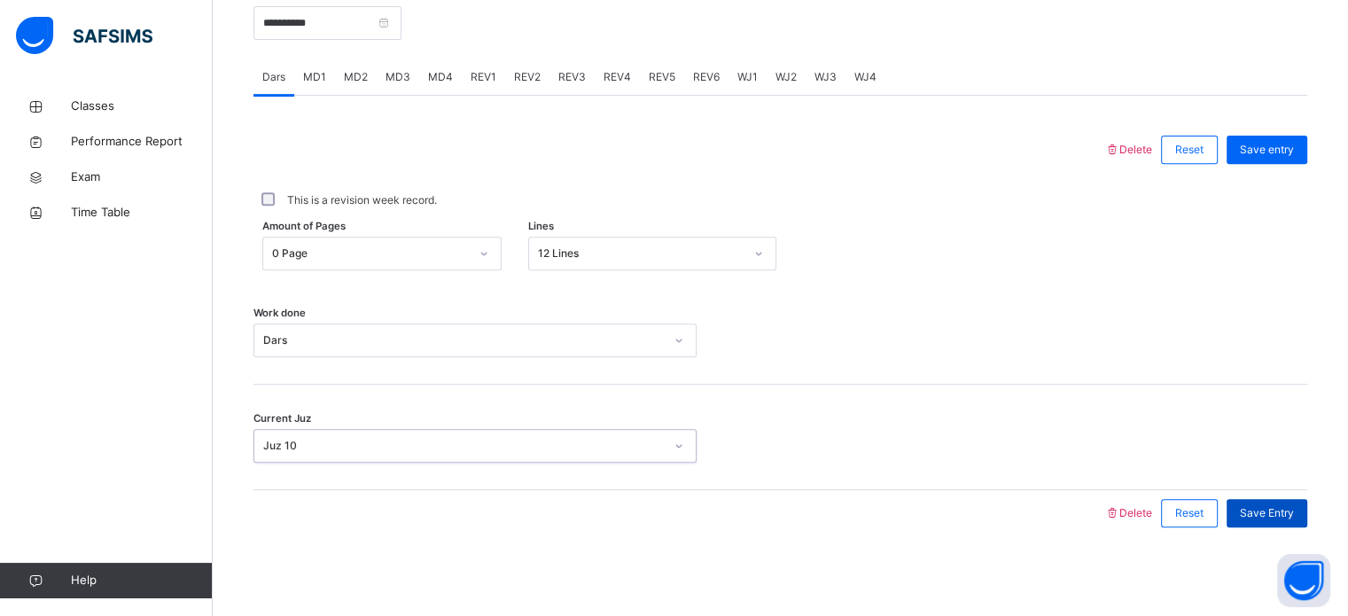
click at [1293, 509] on span "Save Entry" at bounding box center [1267, 513] width 54 height 16
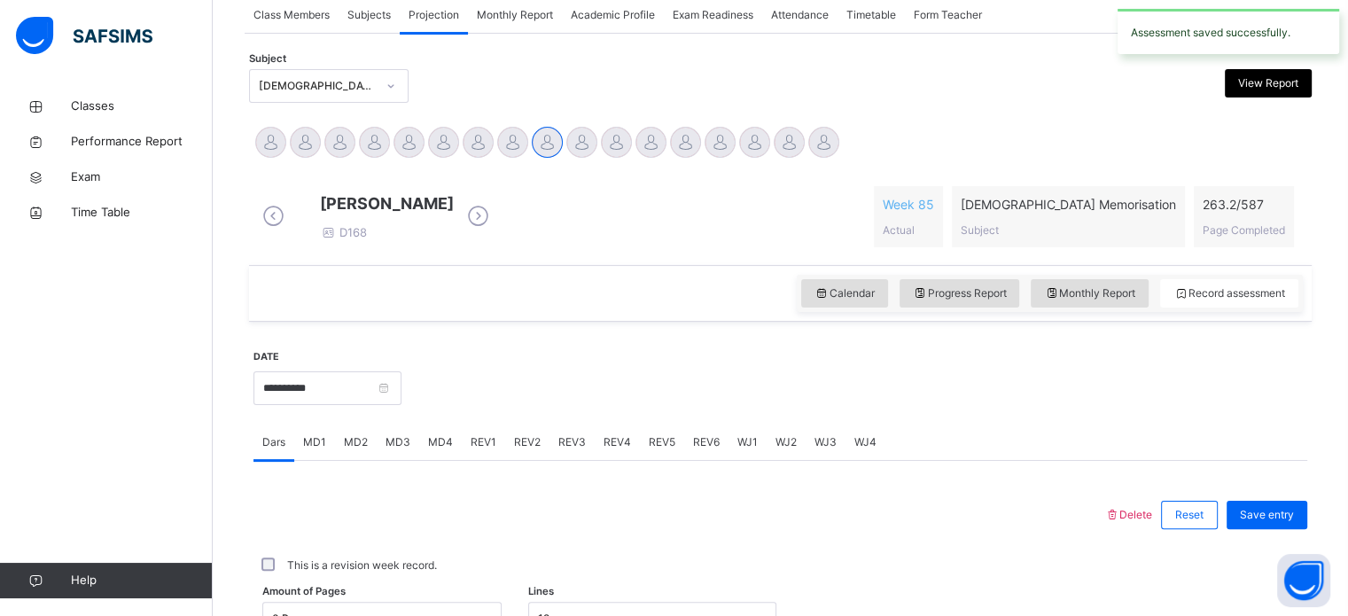
scroll to position [340, 0]
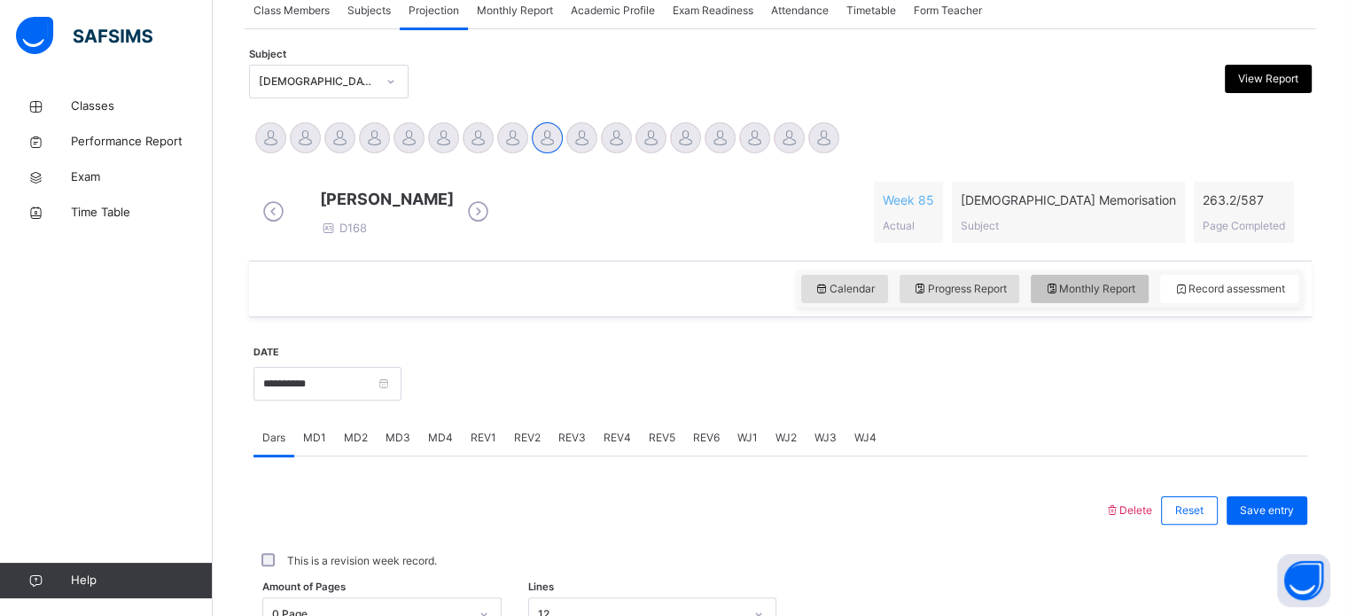
click at [1131, 294] on span "Monthly Report" at bounding box center [1089, 289] width 91 height 16
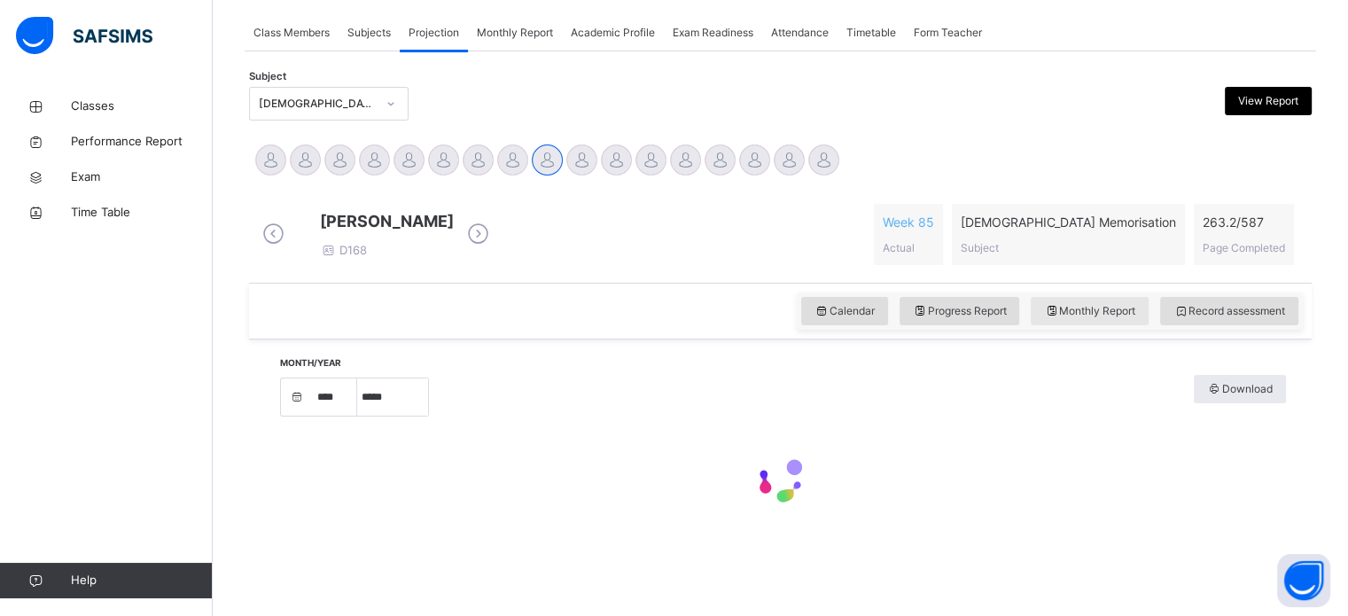
select select "****"
select select "*"
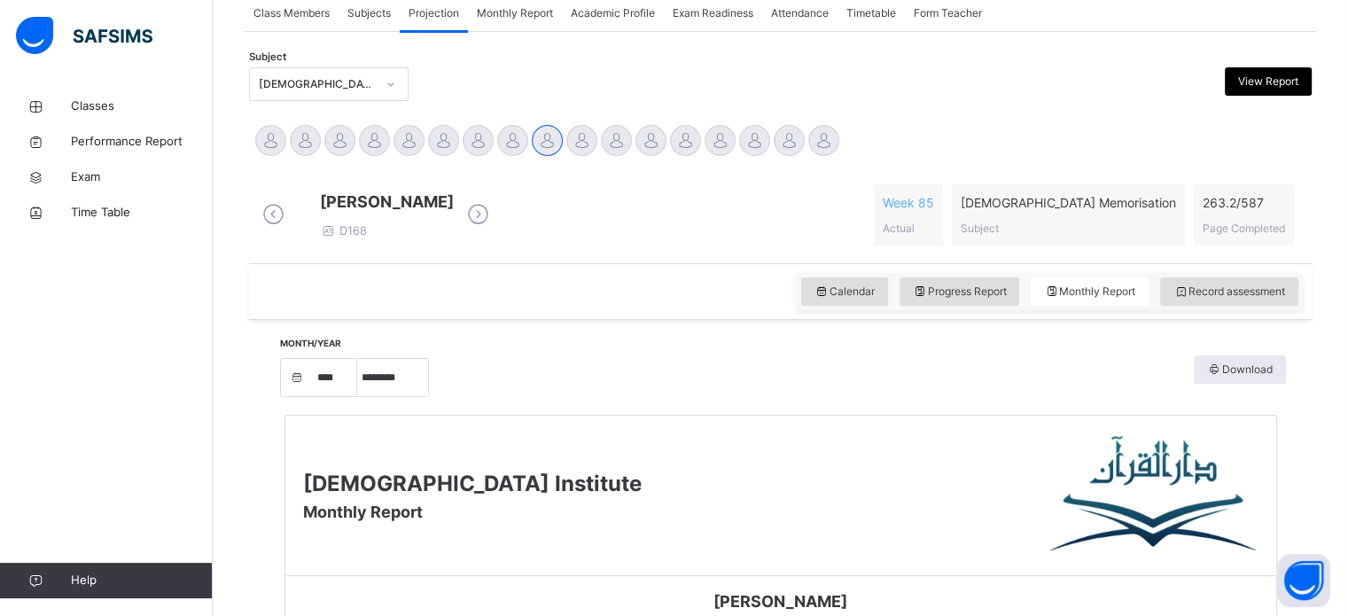
scroll to position [184, 0]
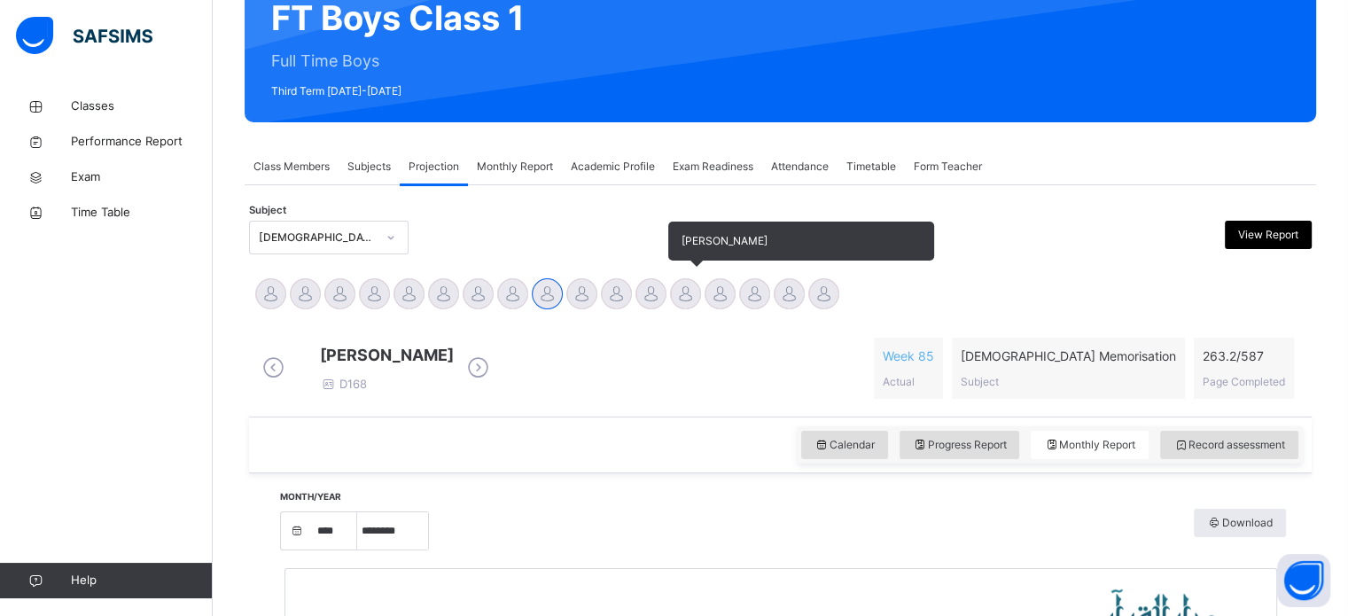
click at [702, 308] on div "[PERSON_NAME]" at bounding box center [685, 296] width 35 height 39
click at [684, 293] on div at bounding box center [685, 293] width 31 height 31
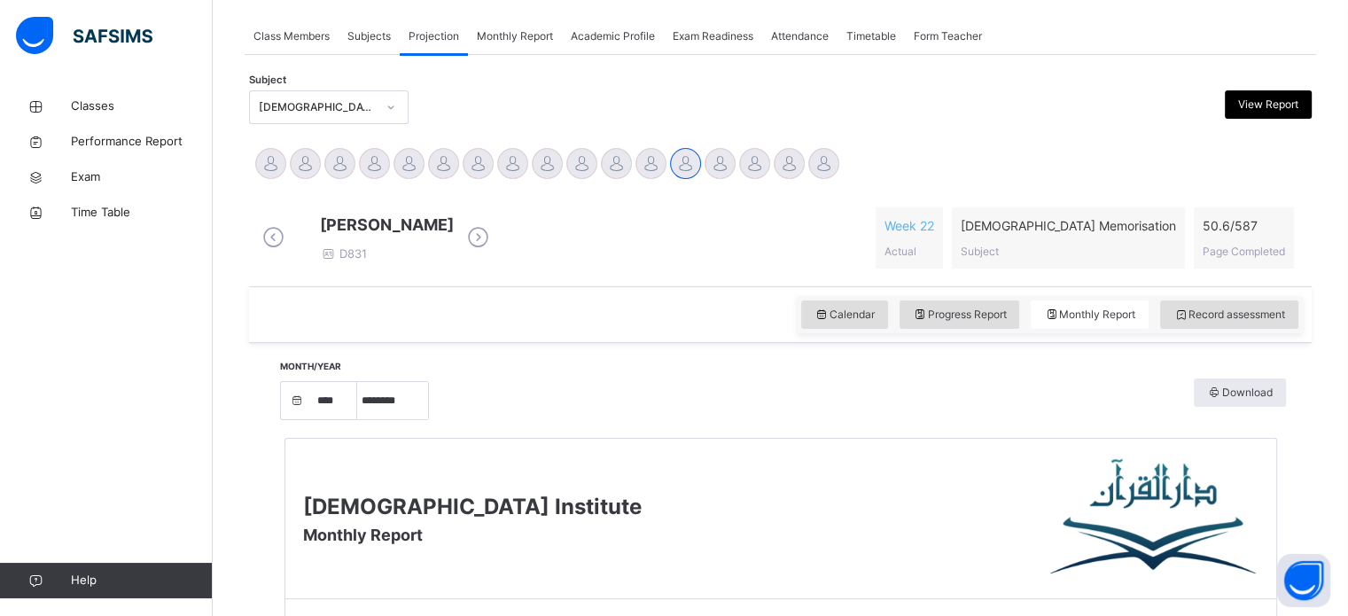
scroll to position [314, 0]
click at [958, 318] on div "Progress Report" at bounding box center [960, 315] width 121 height 28
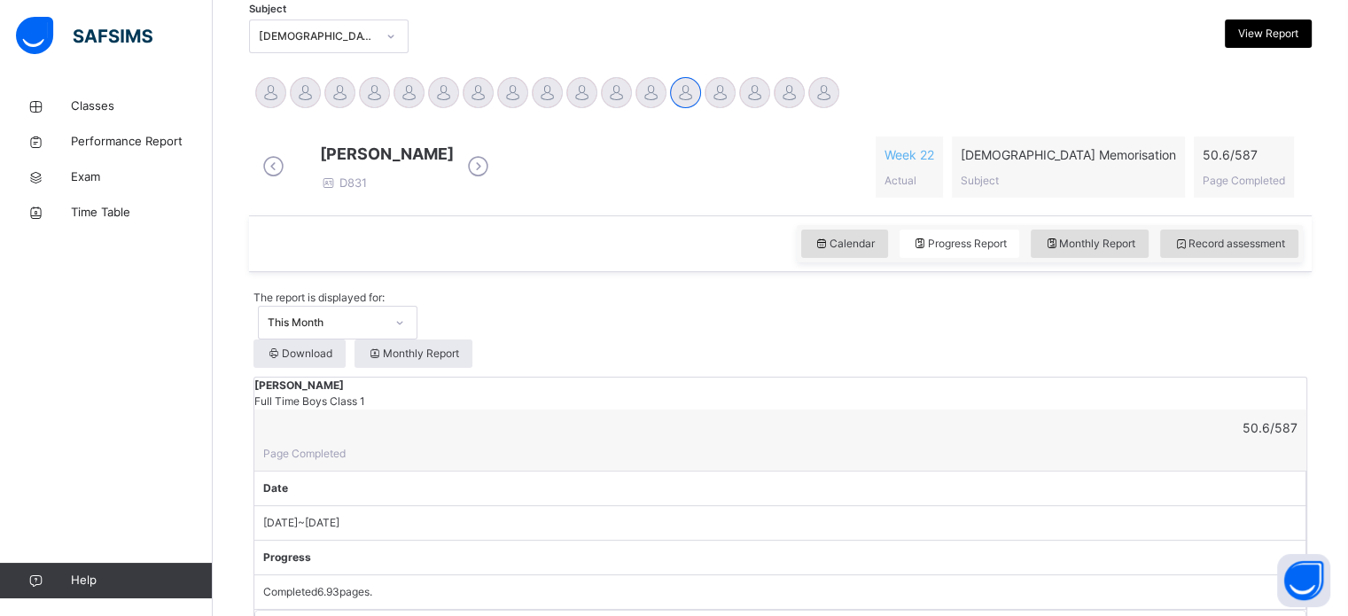
scroll to position [352, 0]
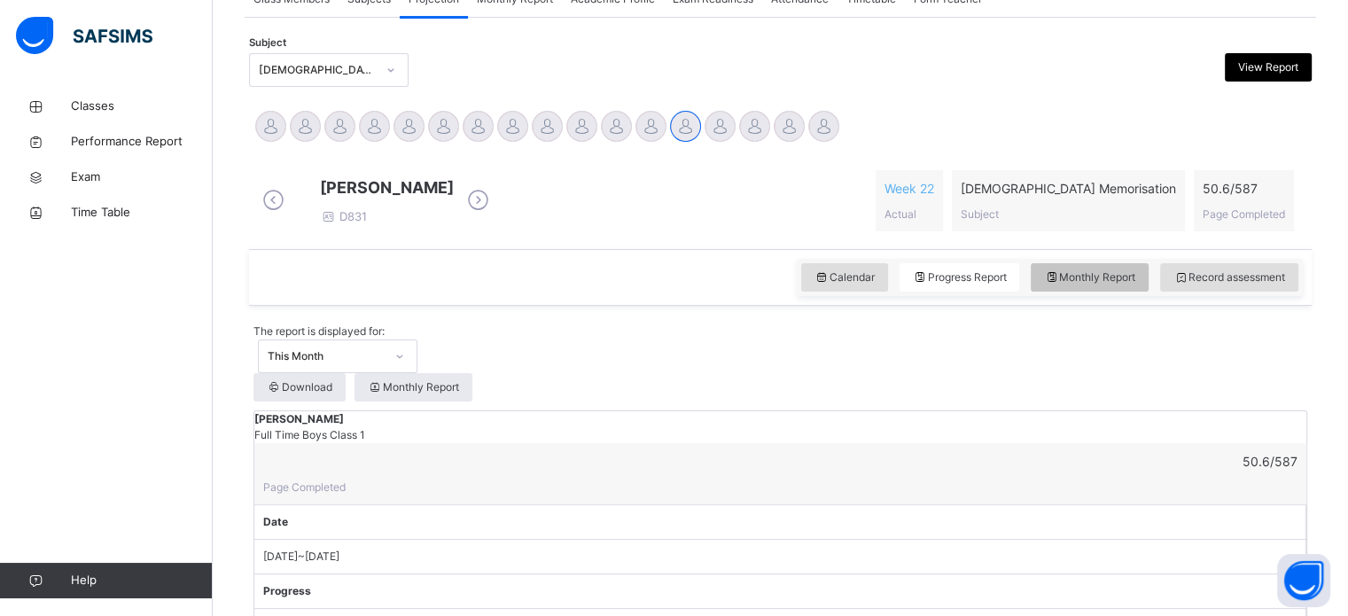
click at [1117, 292] on div "Monthly Report" at bounding box center [1090, 277] width 118 height 28
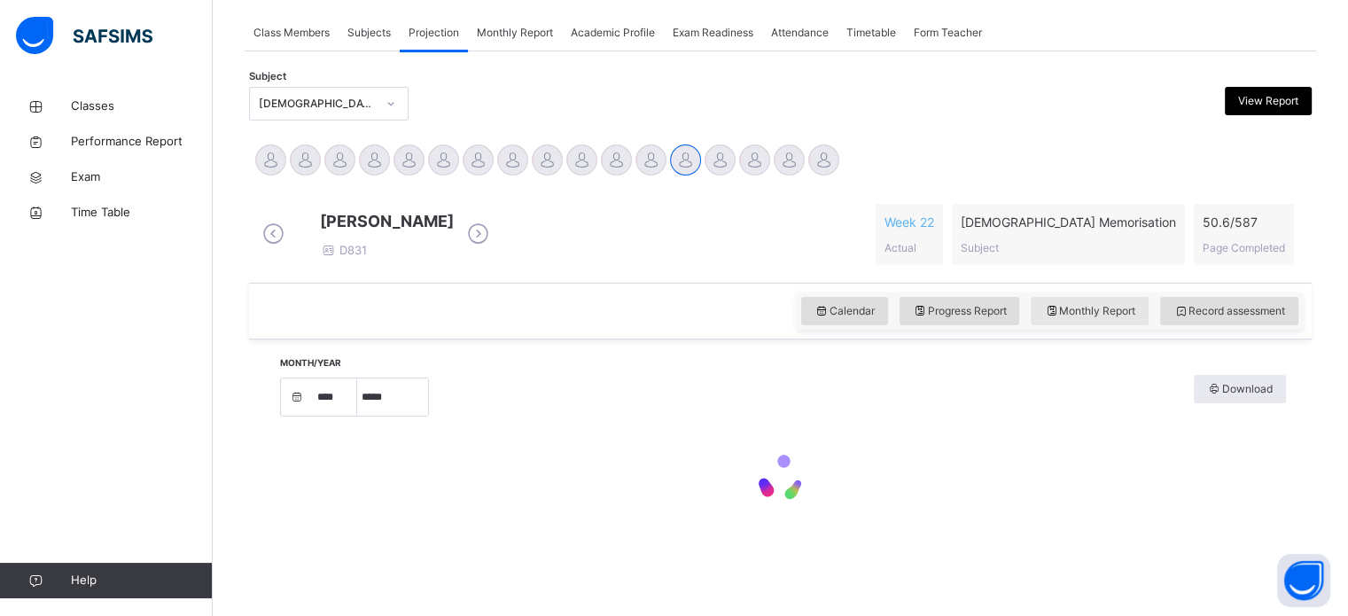
select select "****"
select select "*"
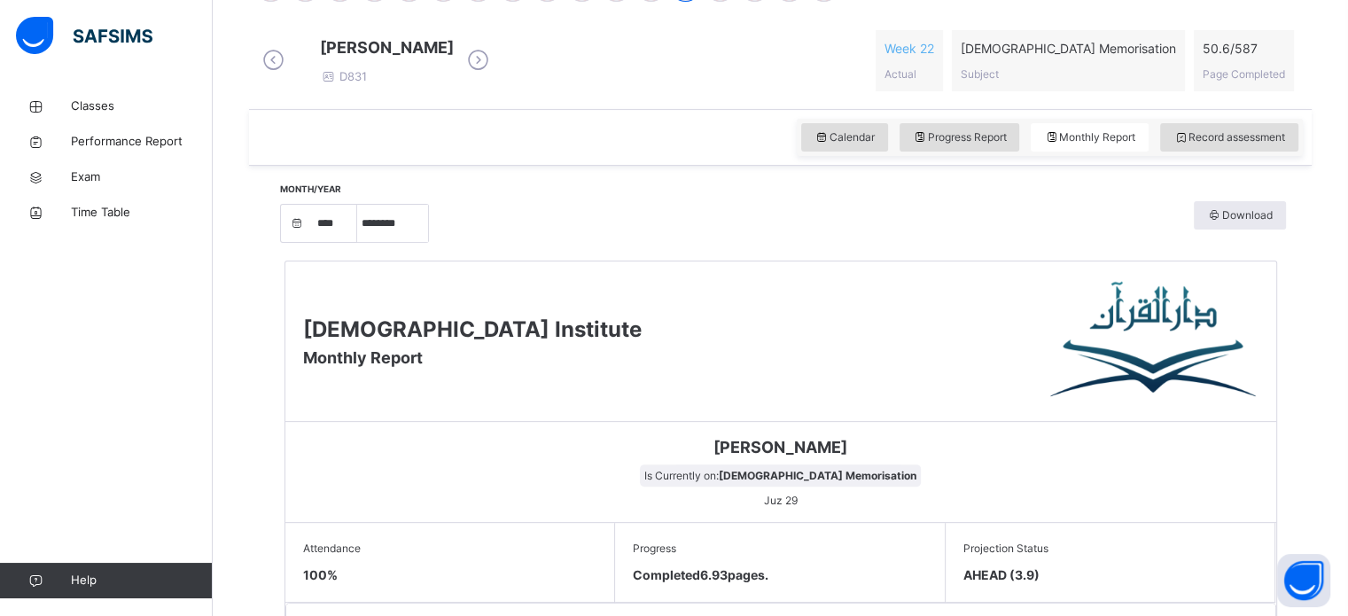
scroll to position [398, 0]
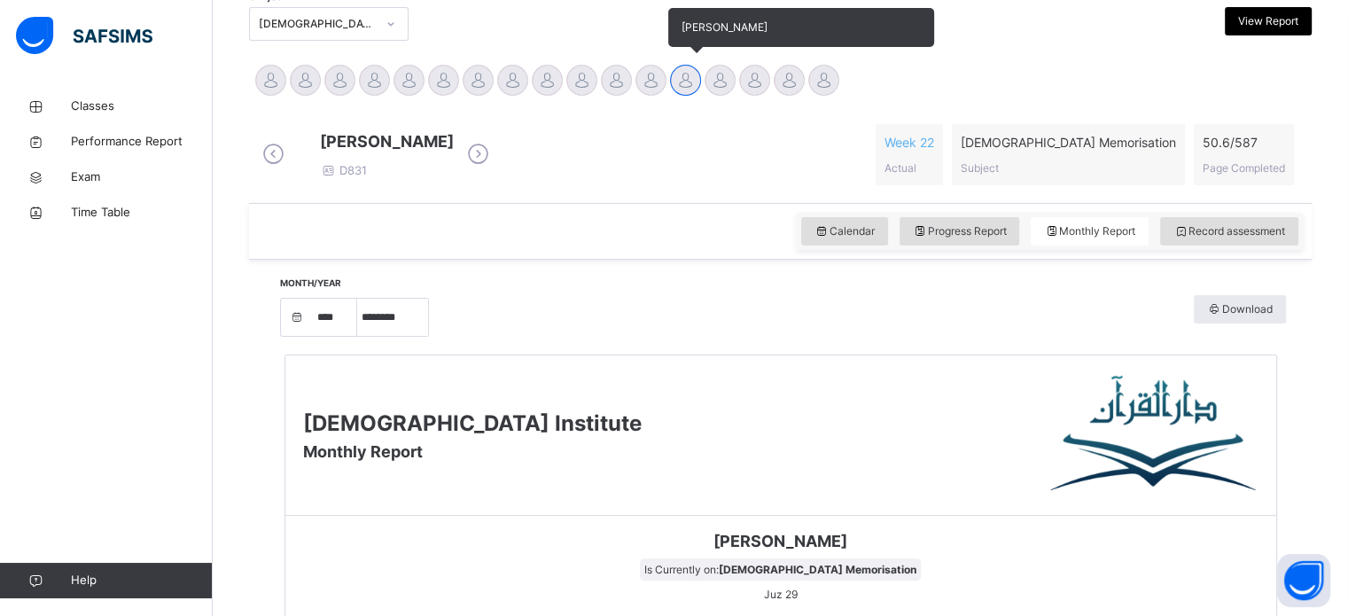
click at [680, 70] on div at bounding box center [685, 80] width 31 height 31
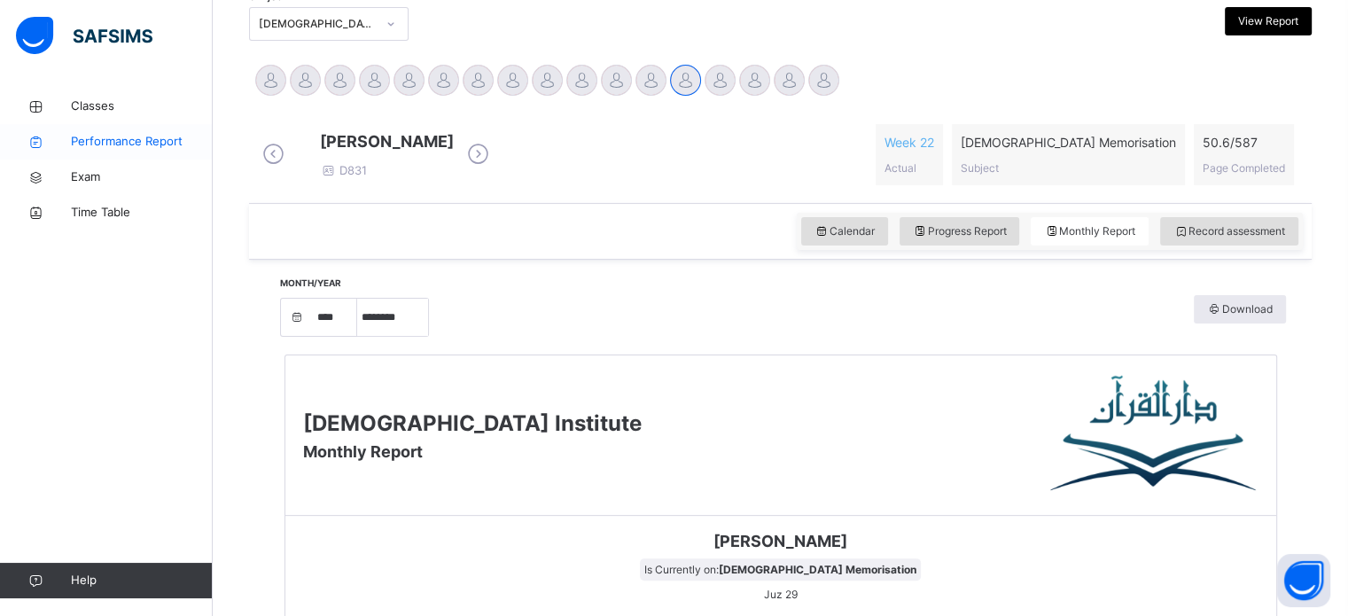
click at [113, 137] on span "Performance Report" at bounding box center [142, 142] width 142 height 18
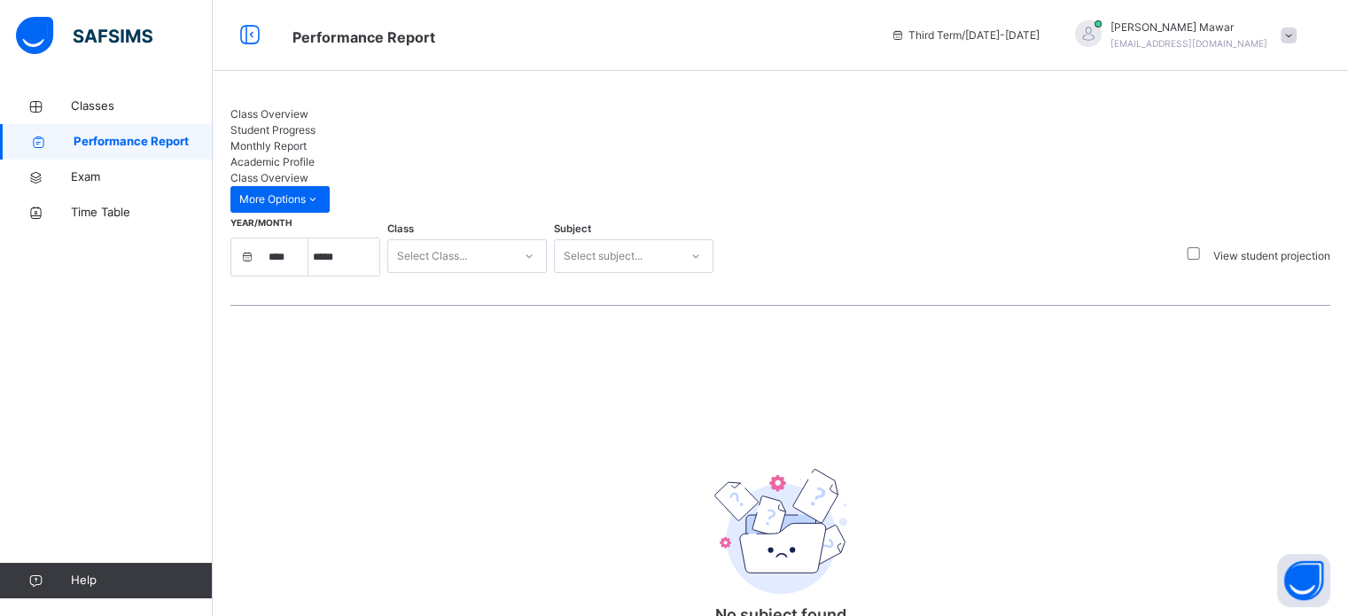
select select "****"
select select "*"
click at [95, 116] on link "Classes" at bounding box center [106, 106] width 213 height 35
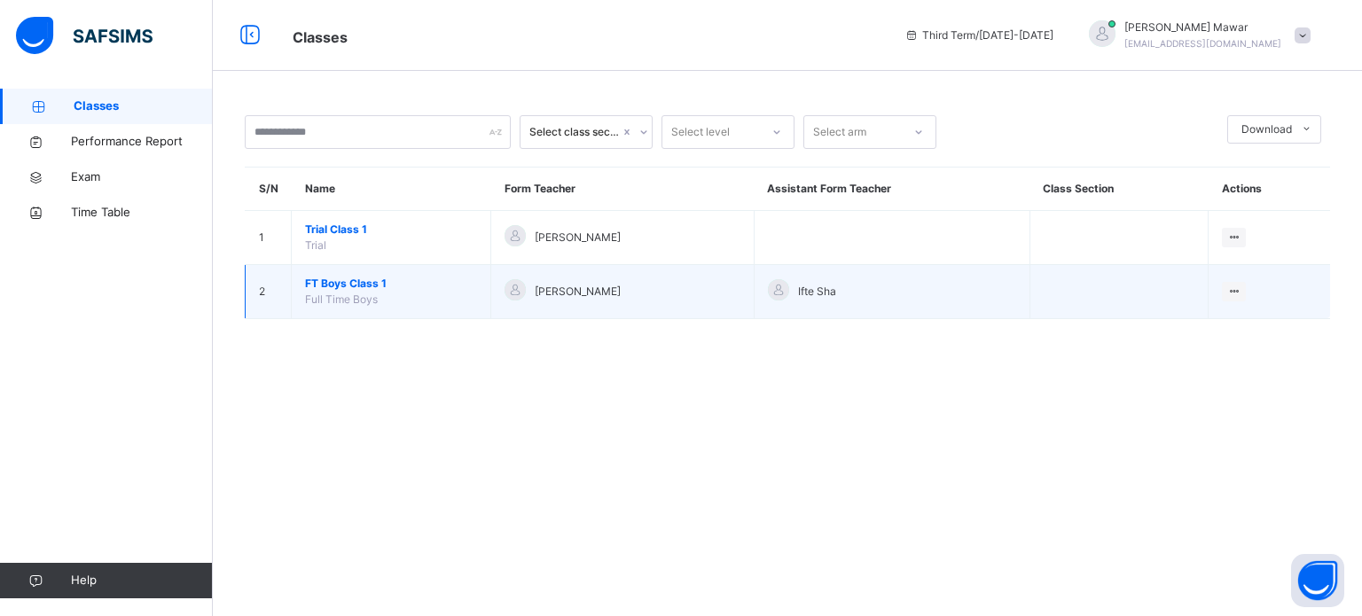
click at [363, 276] on span "FT Boys Class 1" at bounding box center [391, 284] width 172 height 16
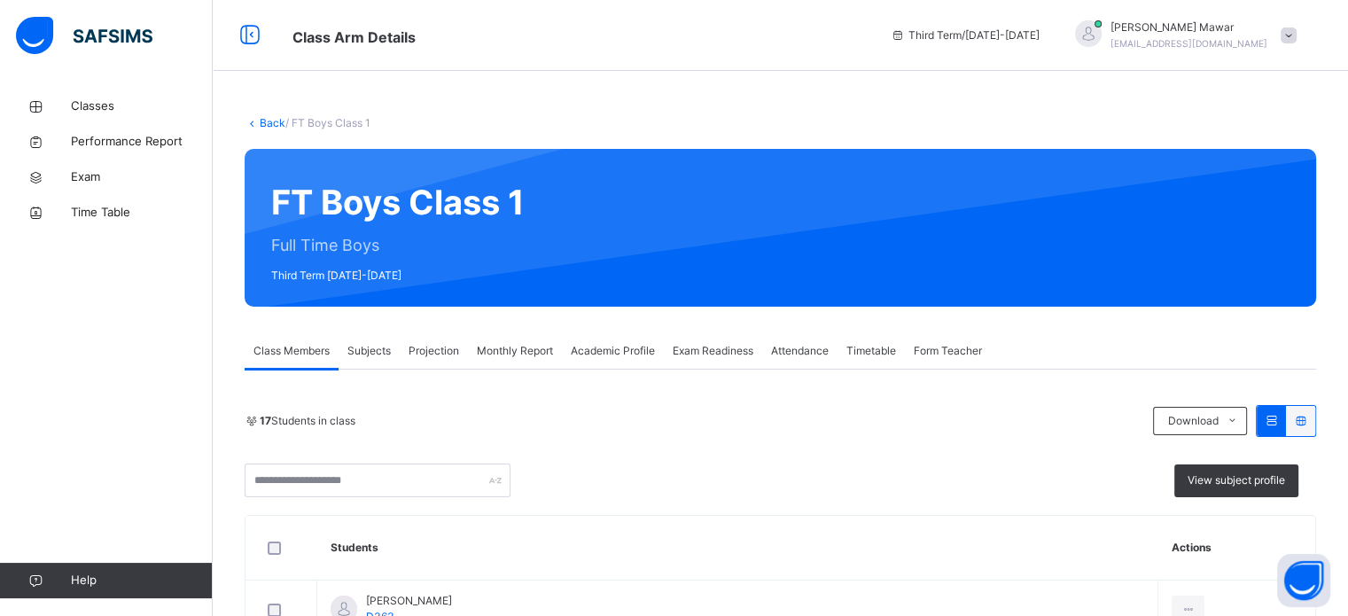
scroll to position [27, 0]
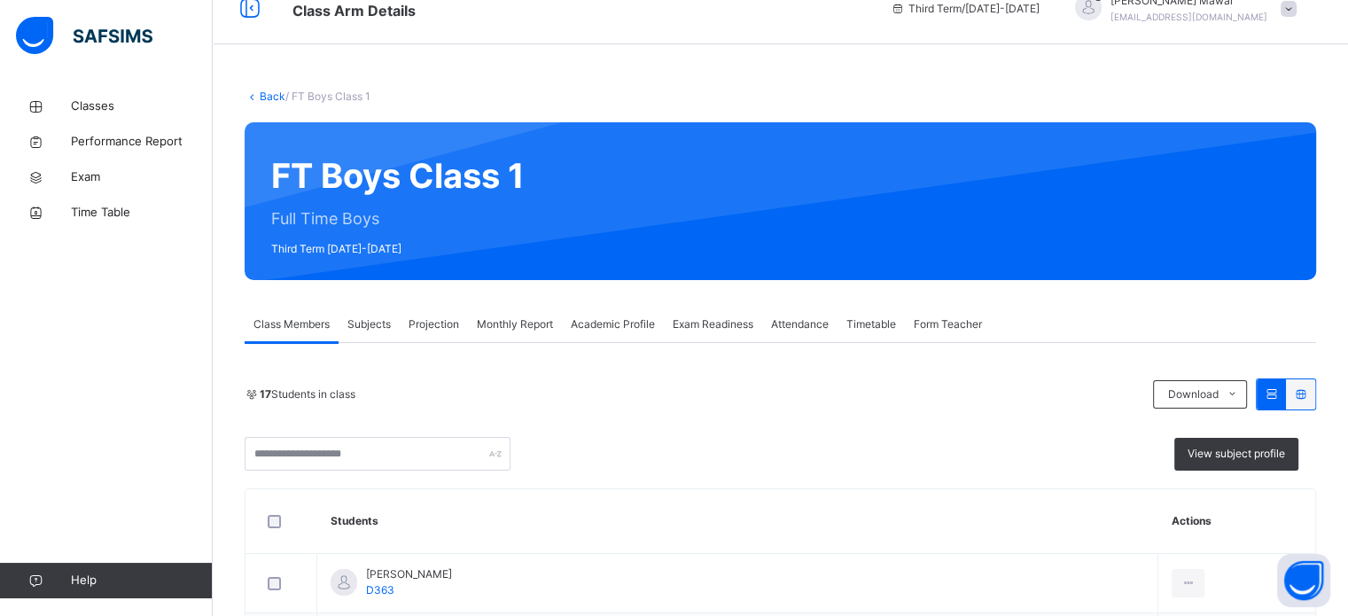
click at [429, 322] on span "Projection" at bounding box center [434, 325] width 51 height 16
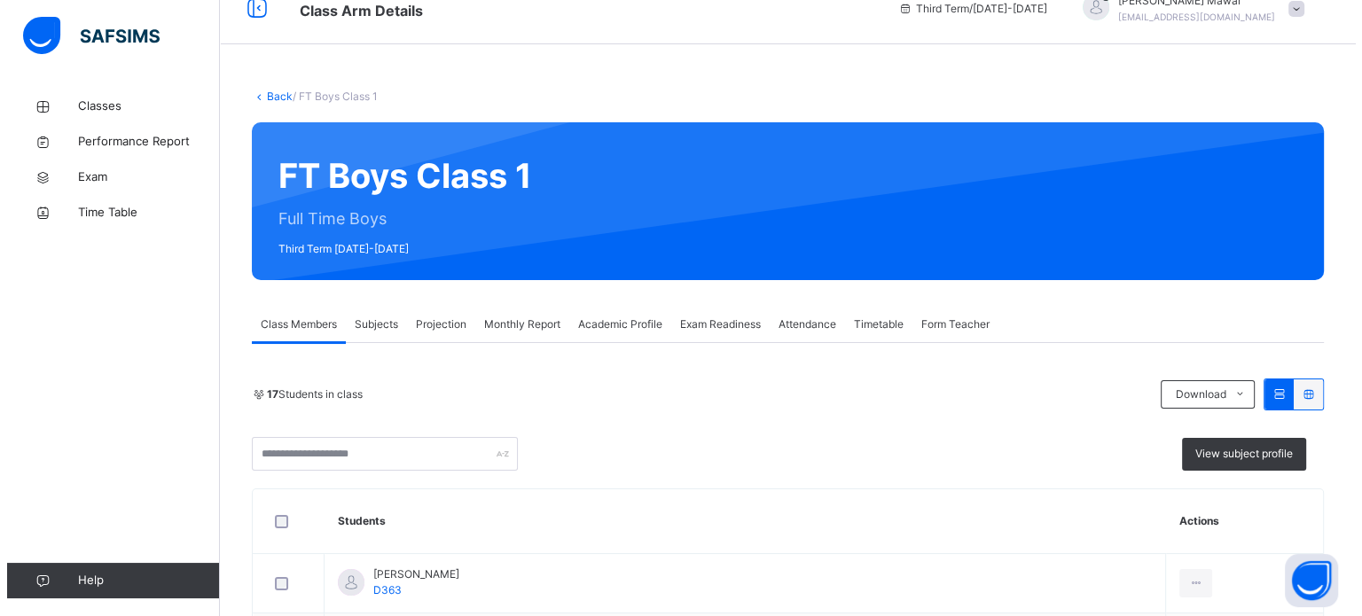
scroll to position [0, 0]
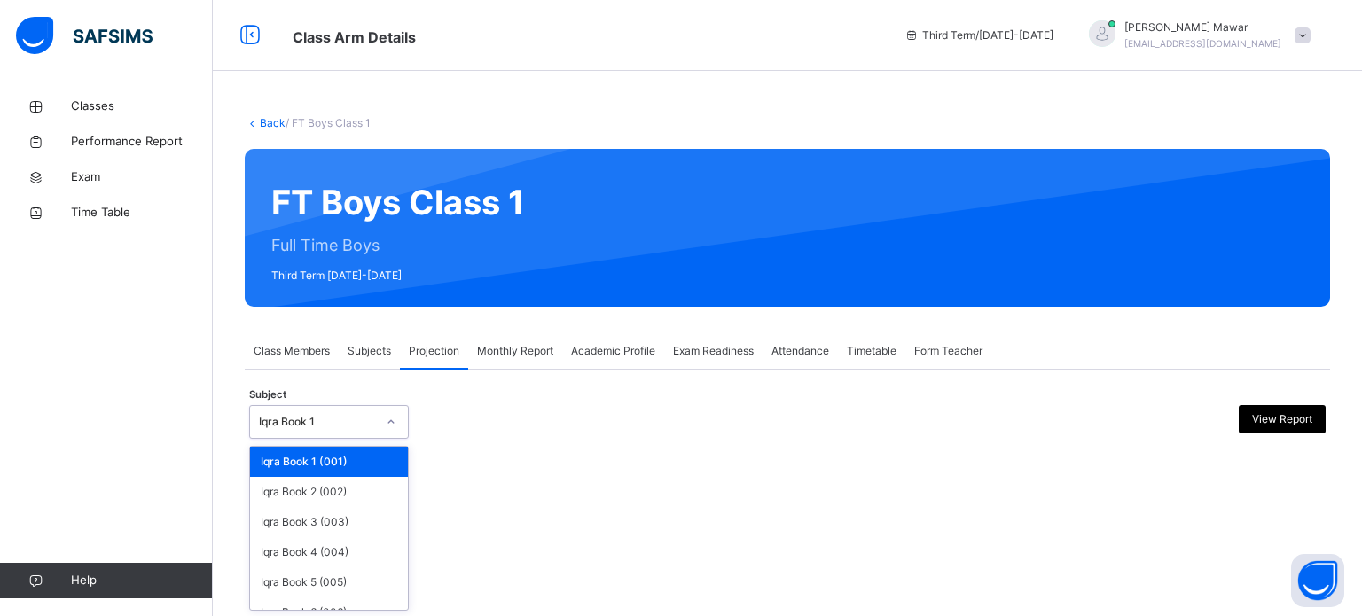
click at [383, 418] on div at bounding box center [391, 422] width 30 height 28
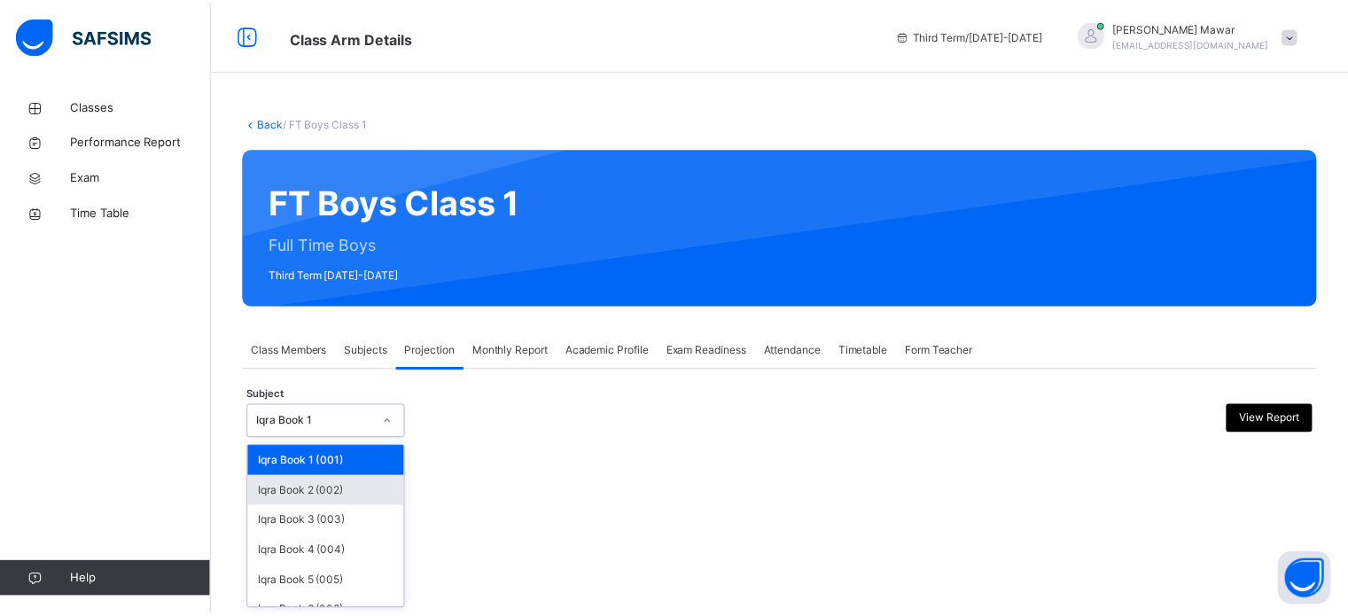
scroll to position [93, 0]
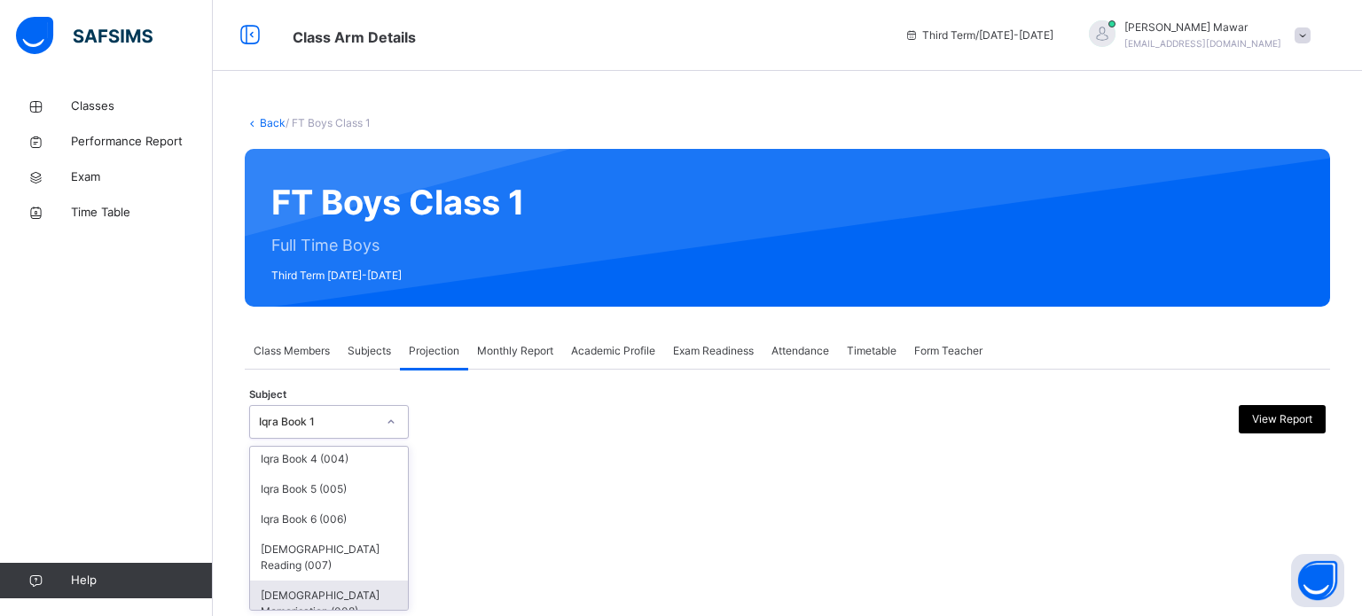
click at [322, 581] on div "[DEMOGRAPHIC_DATA] Memorisation (008)" at bounding box center [329, 604] width 158 height 46
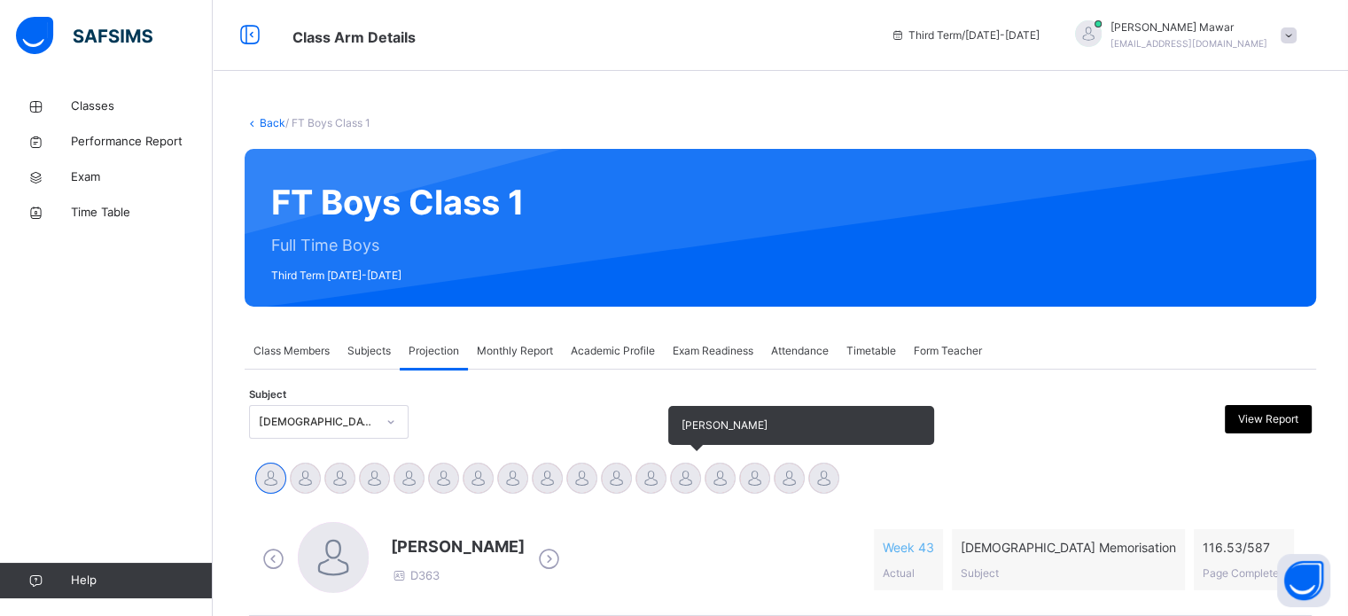
click at [682, 468] on div at bounding box center [685, 478] width 31 height 31
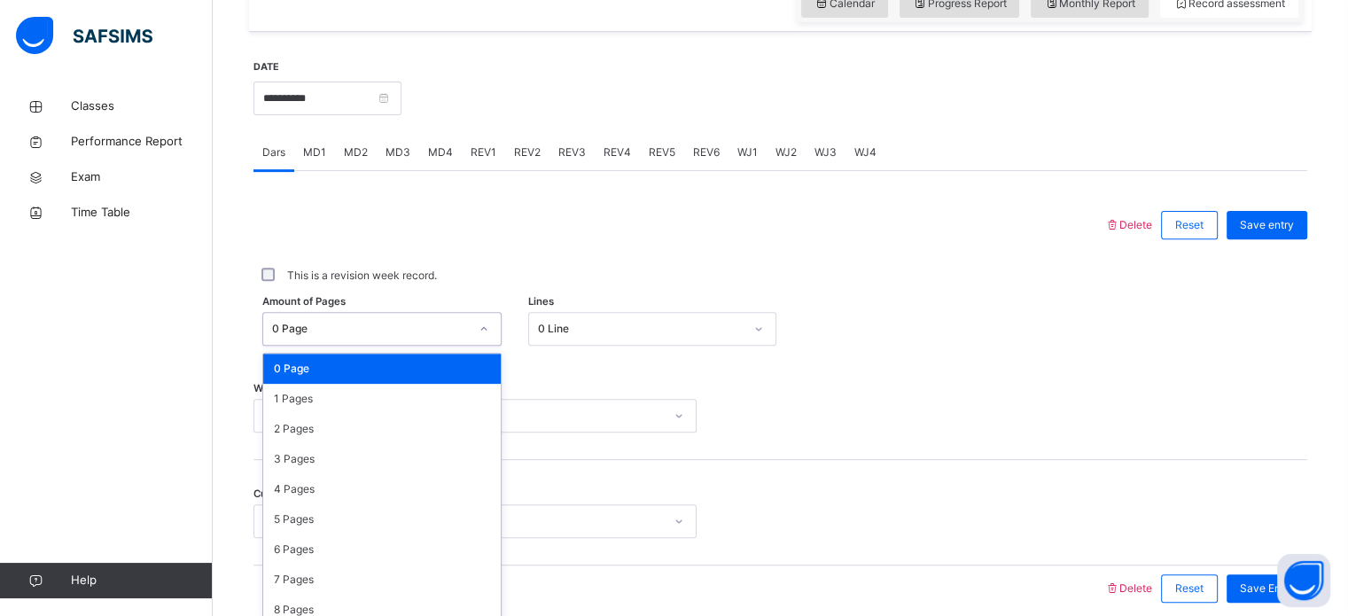
scroll to position [651, 0]
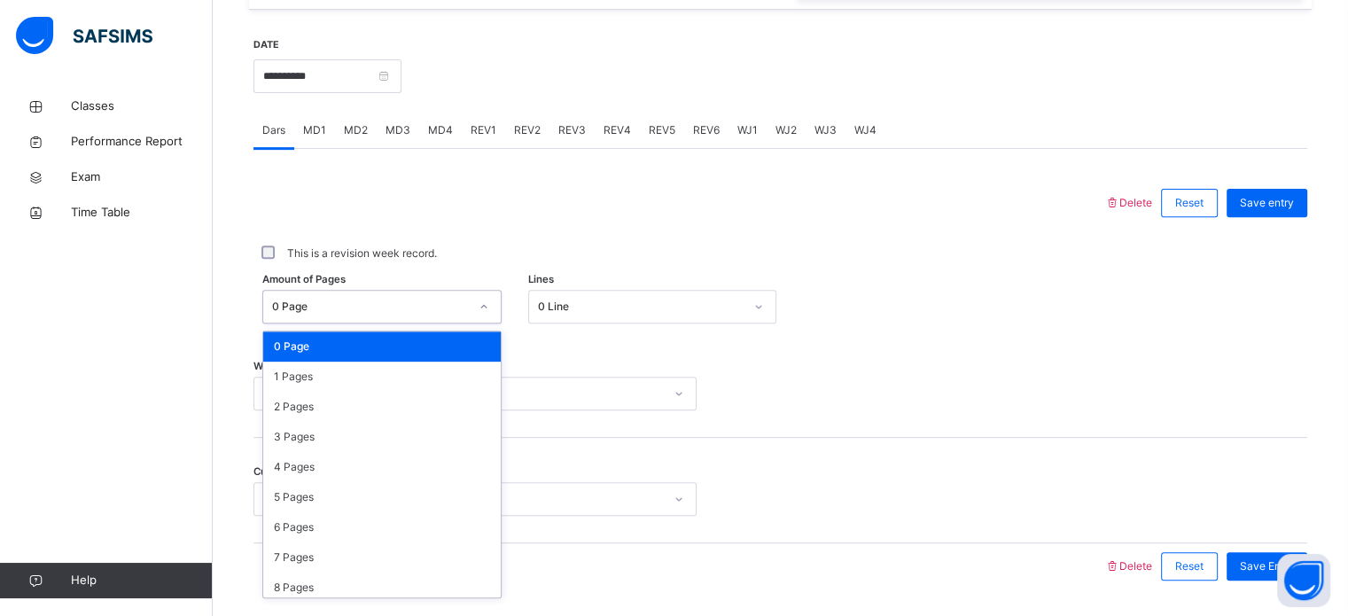
click at [358, 324] on div "0 Page" at bounding box center [381, 307] width 239 height 34
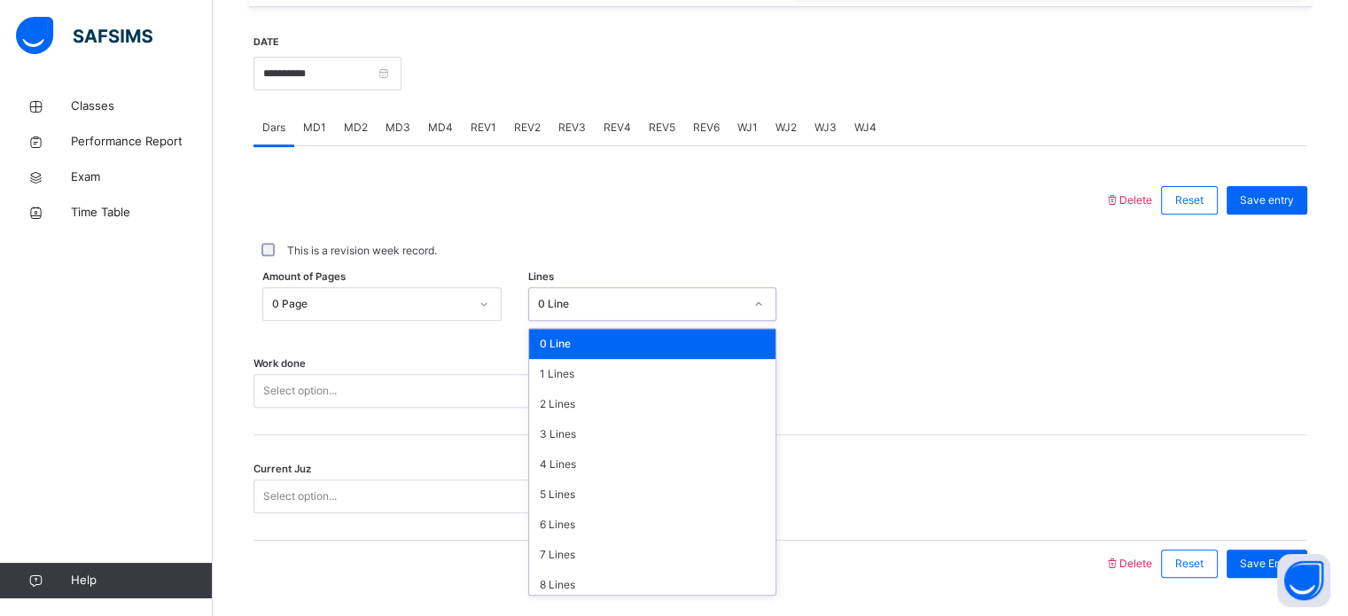
click at [573, 312] on div "0 Line" at bounding box center [641, 304] width 206 height 16
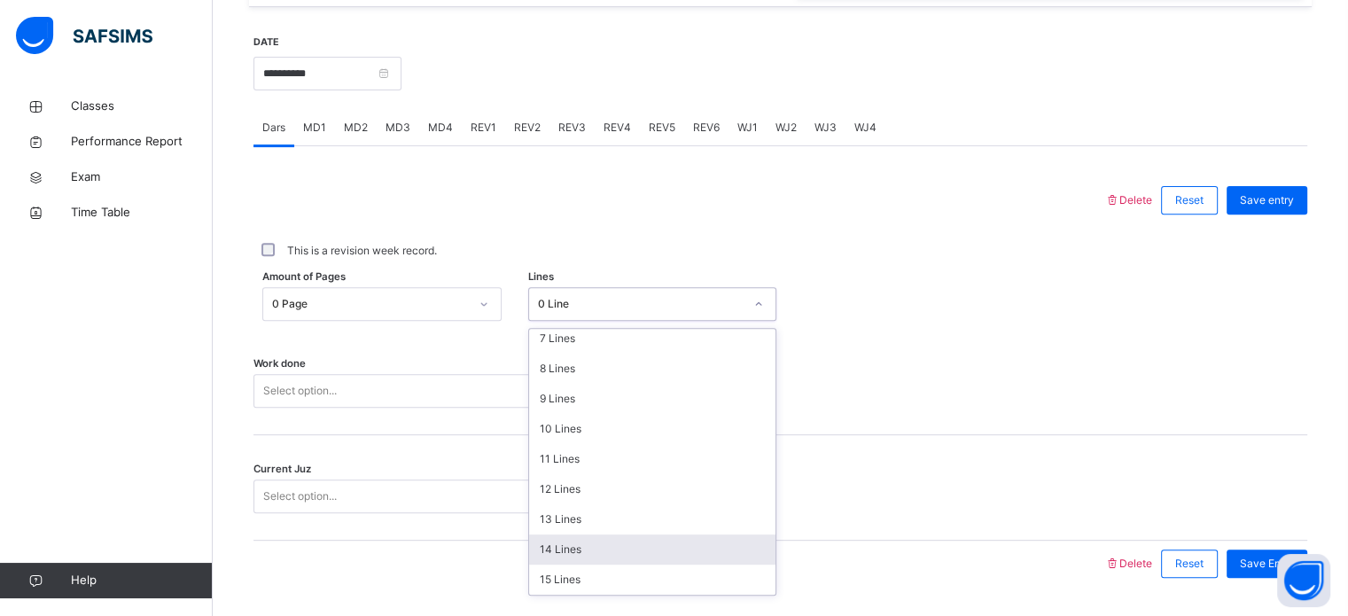
click at [591, 553] on div "14 Lines" at bounding box center [652, 550] width 246 height 30
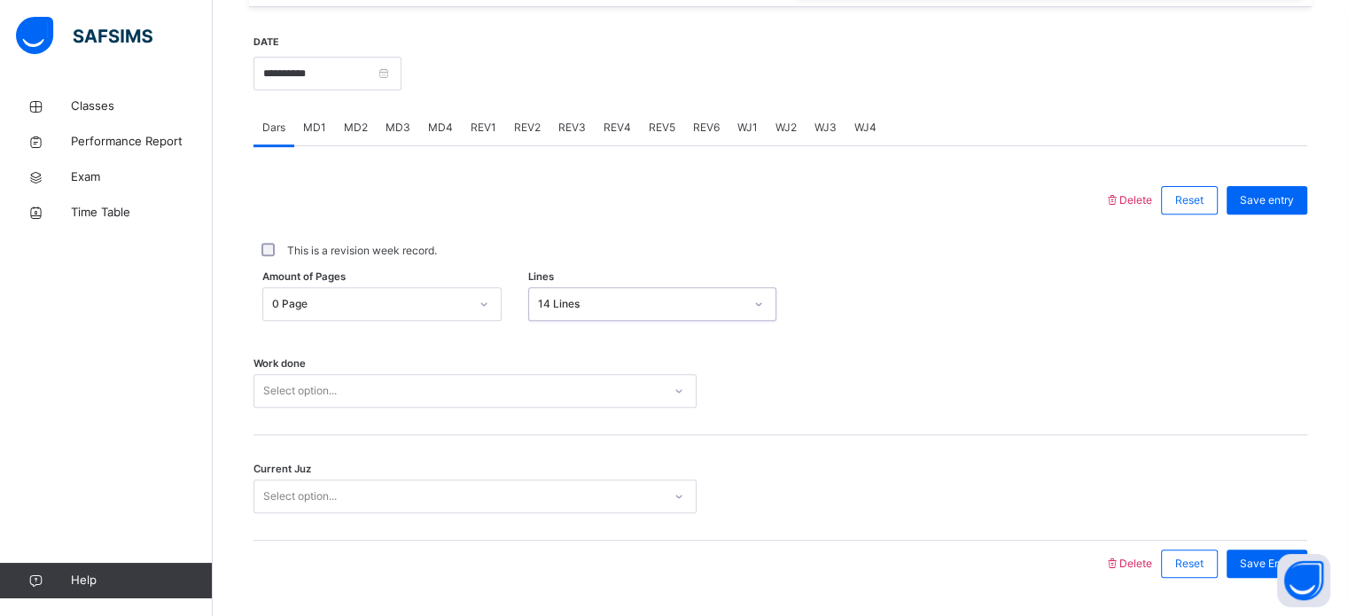
scroll to position [715, 0]
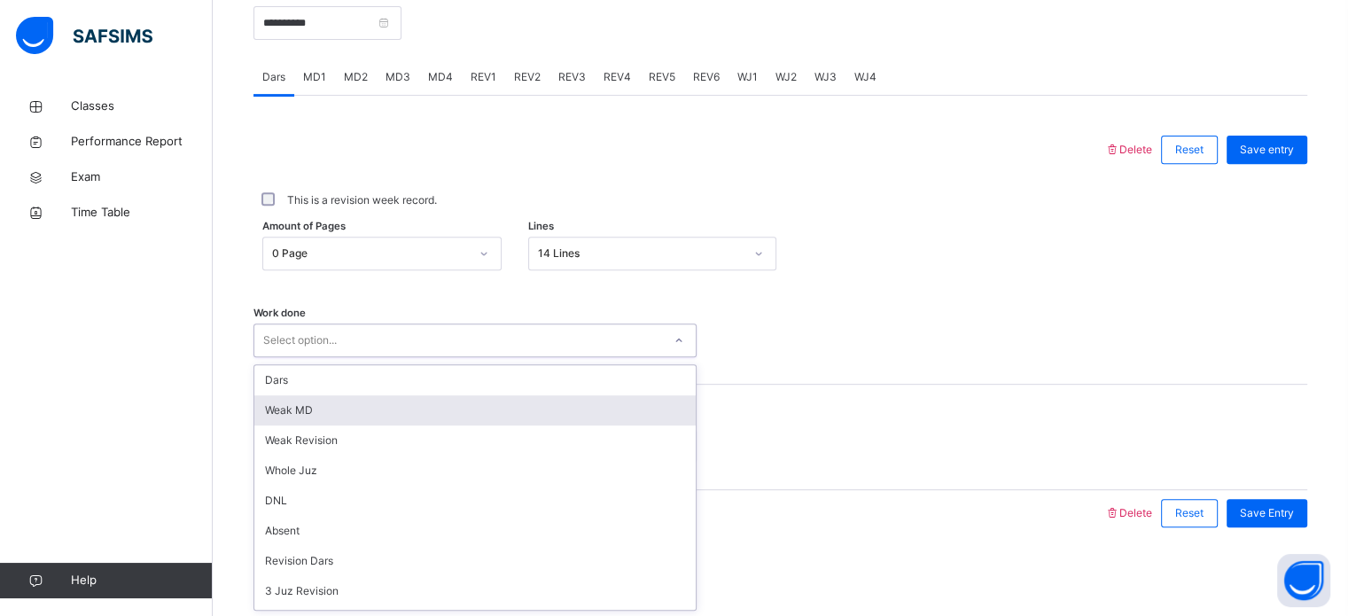
click at [430, 357] on div "option [PERSON_NAME] MD focused, 2 of 16. 16 results available. Use Up and Down…" at bounding box center [475, 341] width 443 height 34
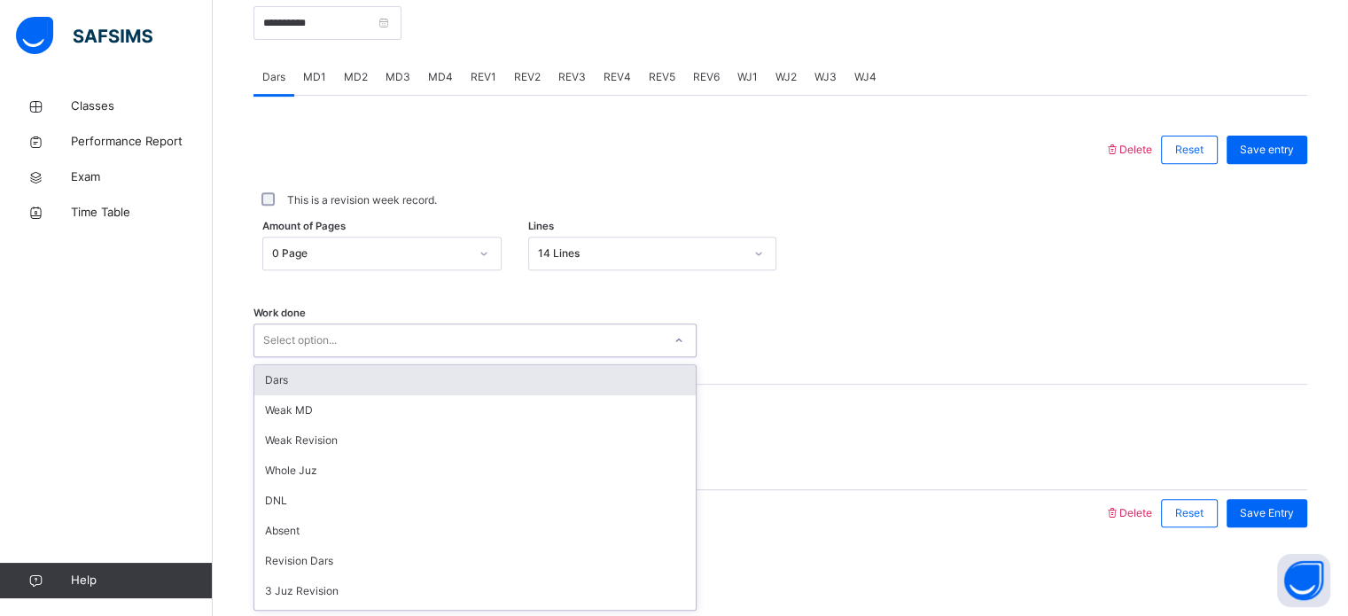
click at [395, 375] on div "Dars" at bounding box center [475, 380] width 442 height 30
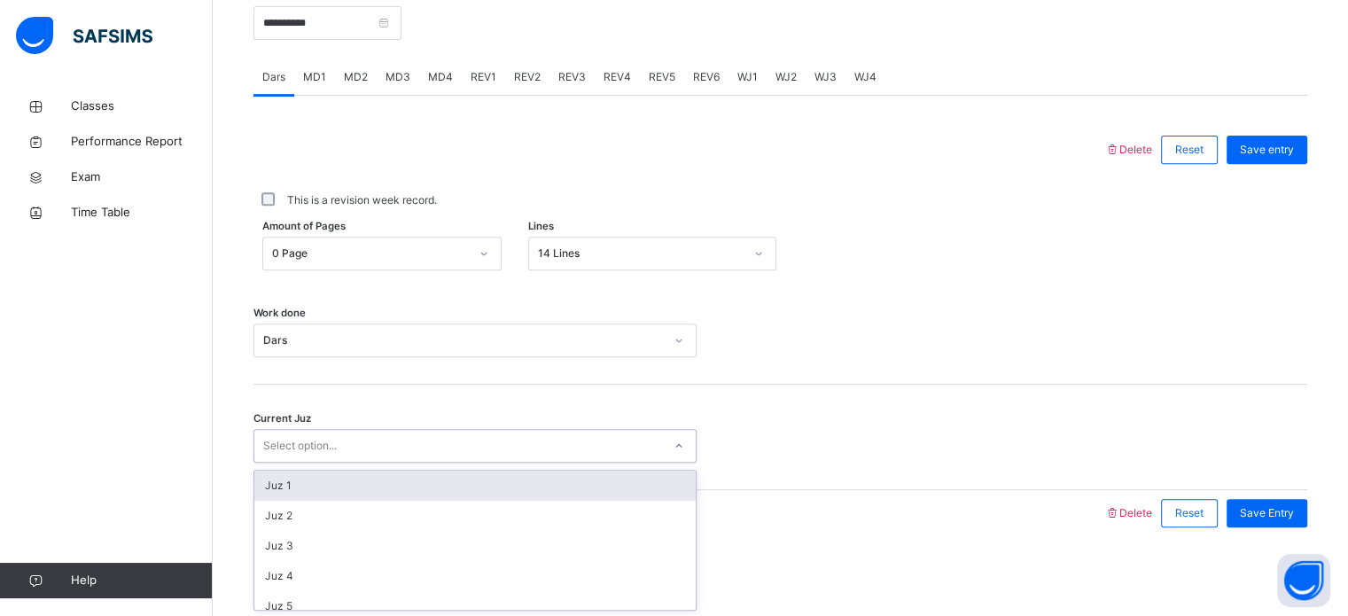
click at [358, 439] on div "Select option..." at bounding box center [458, 446] width 408 height 27
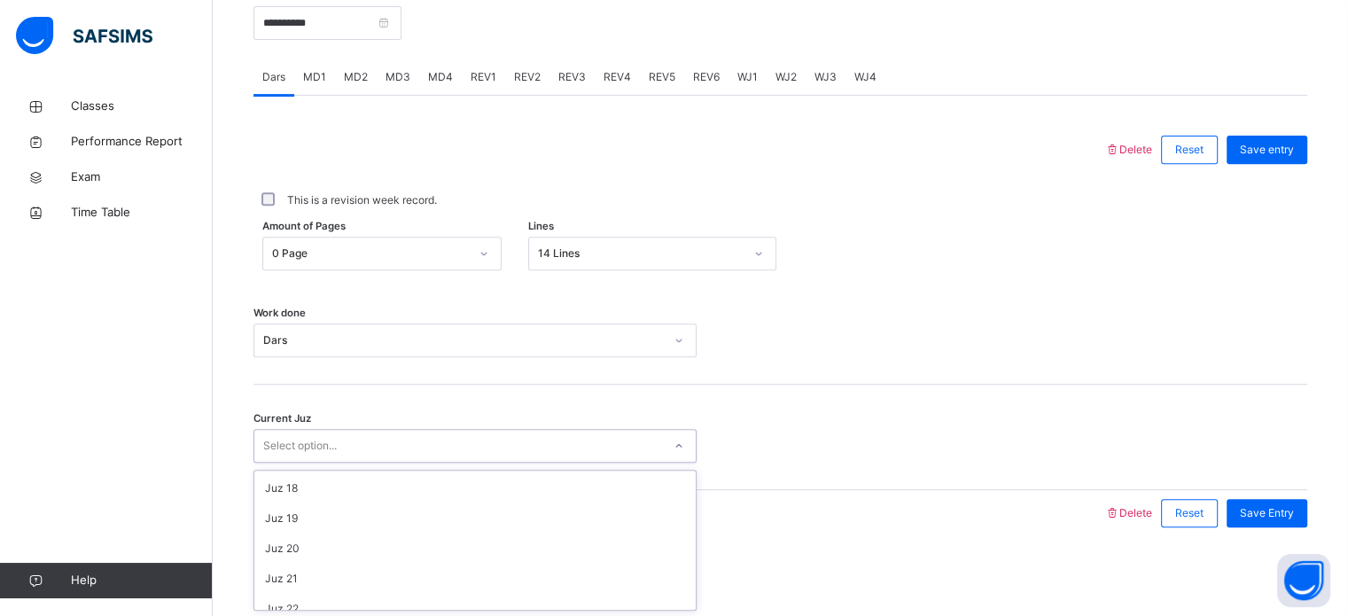
scroll to position [765, 0]
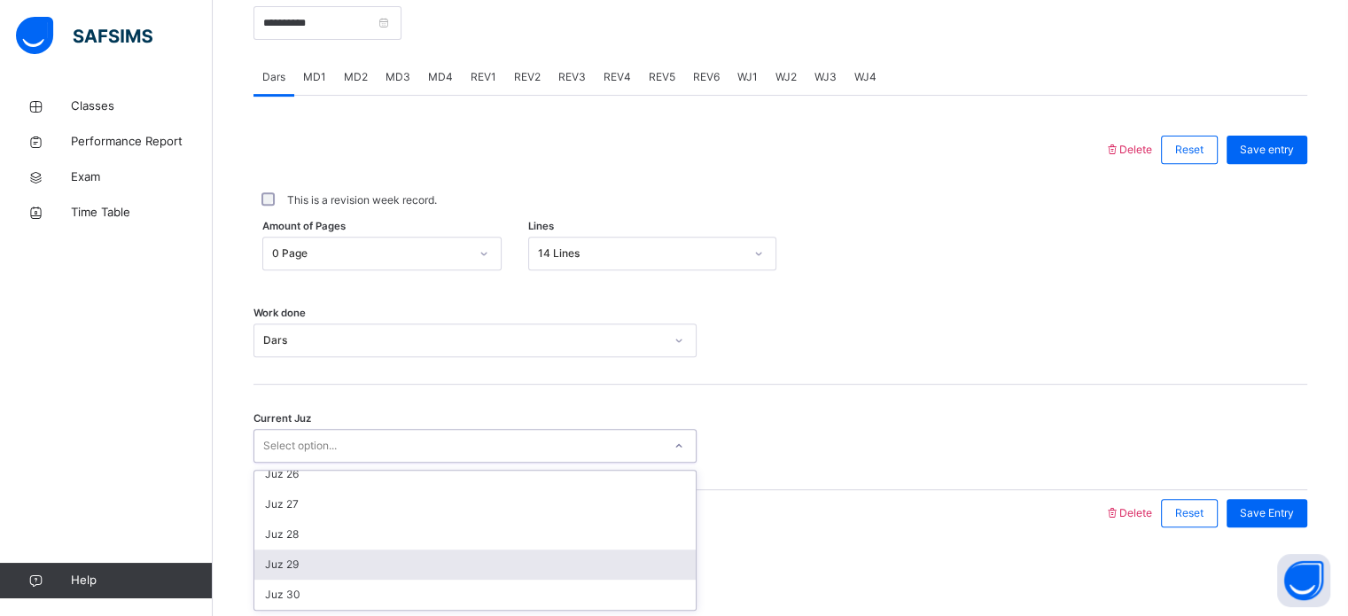
click at [348, 565] on div "Juz 29" at bounding box center [475, 565] width 442 height 30
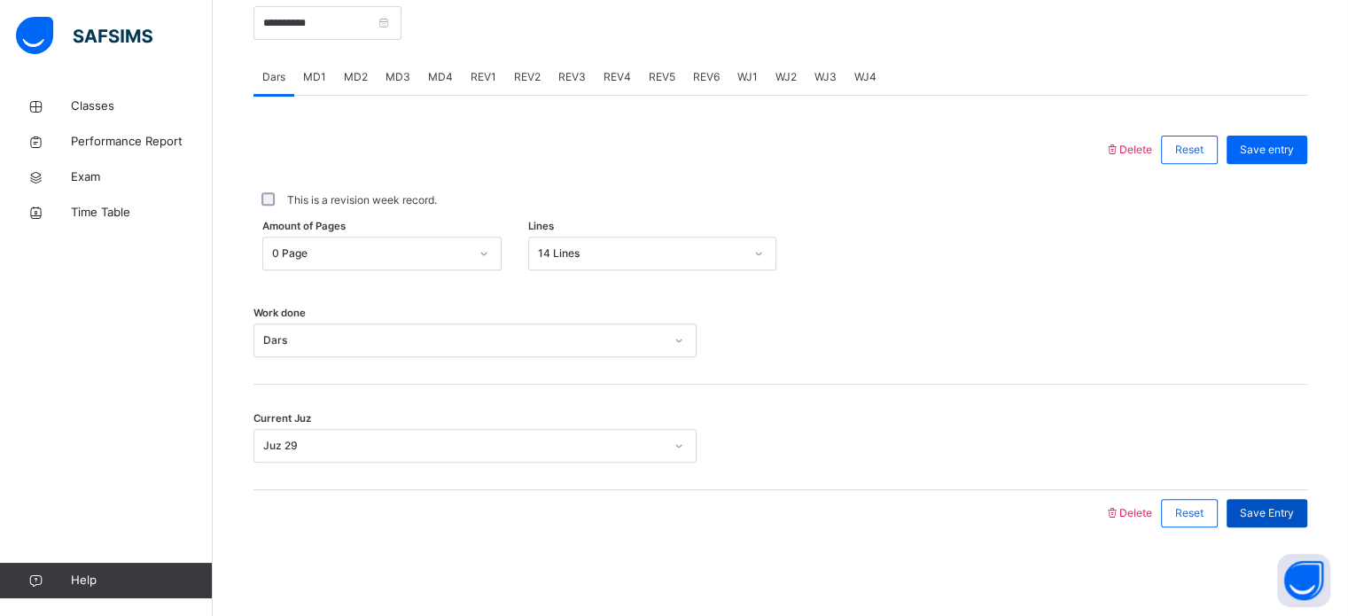
click at [1262, 505] on span "Save Entry" at bounding box center [1267, 513] width 54 height 16
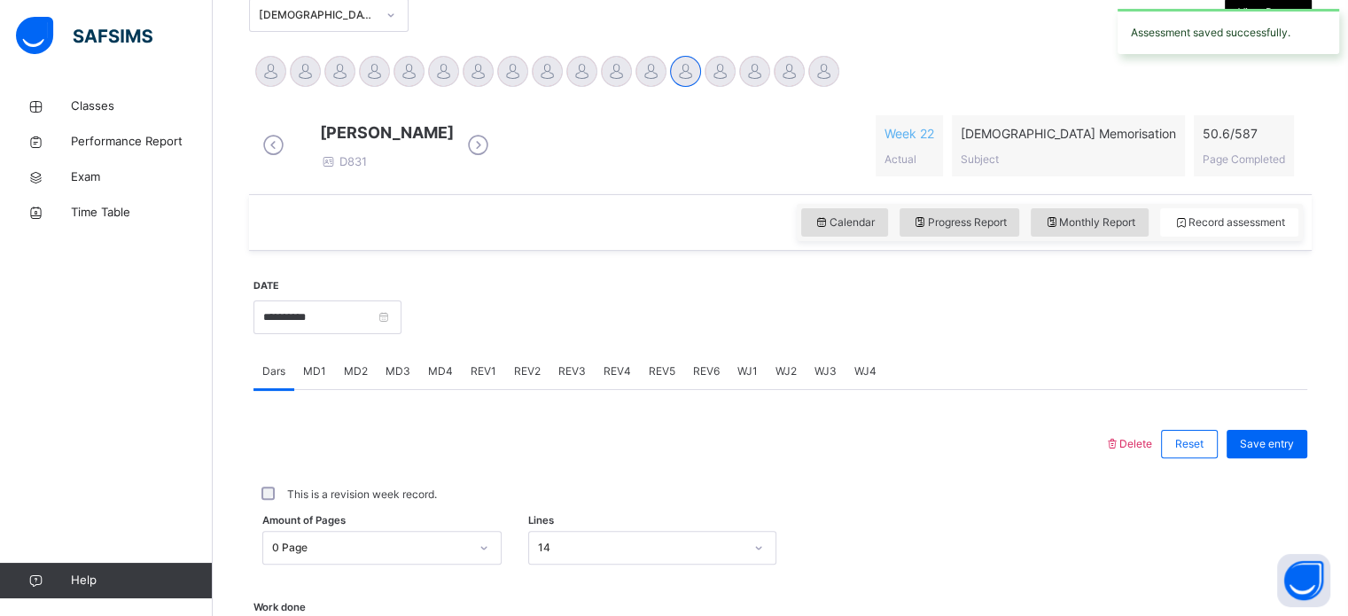
scroll to position [403, 0]
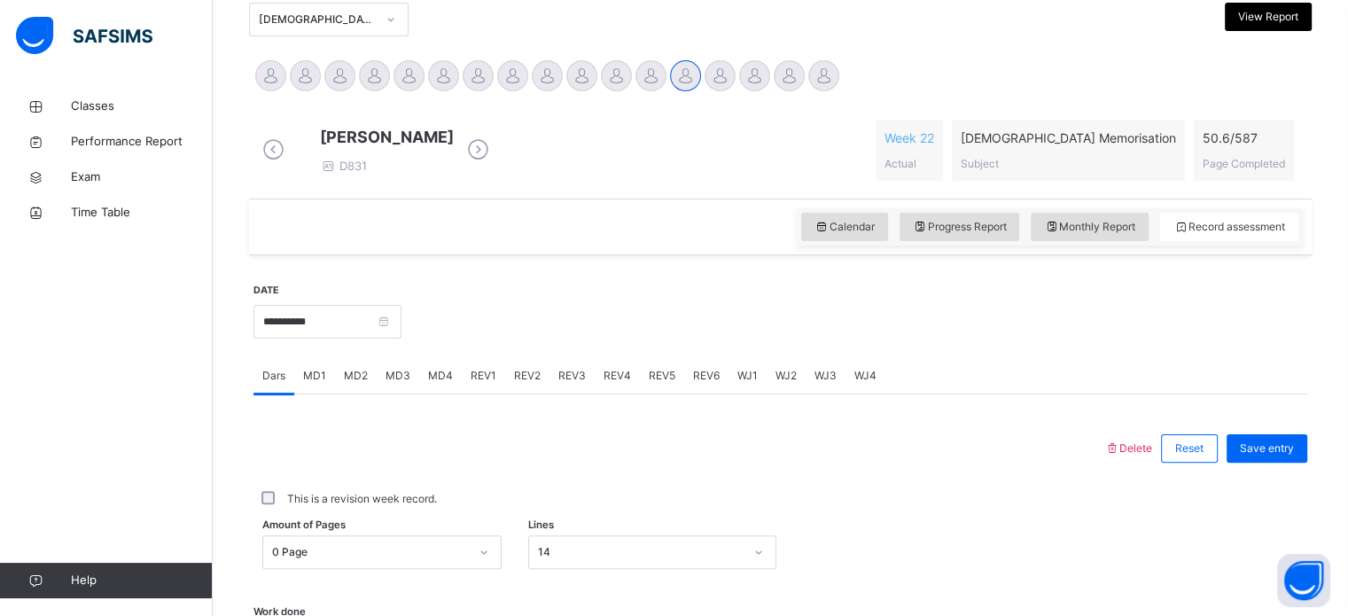
click at [456, 392] on div "MD4" at bounding box center [440, 375] width 43 height 35
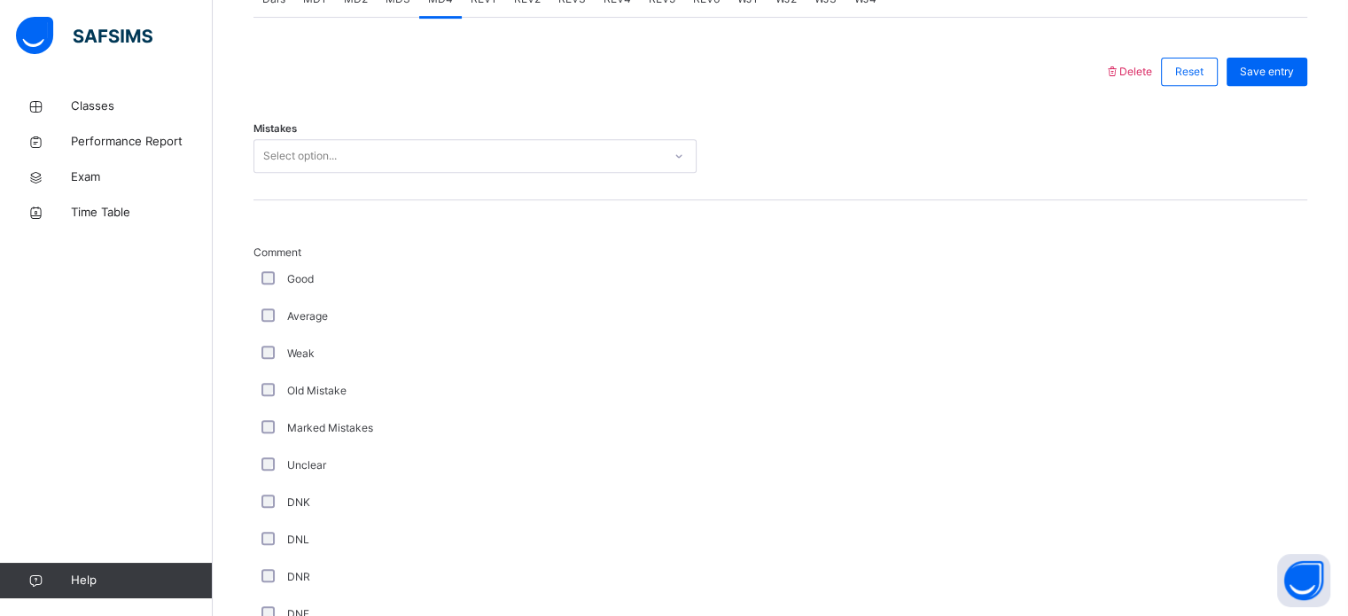
scroll to position [780, 0]
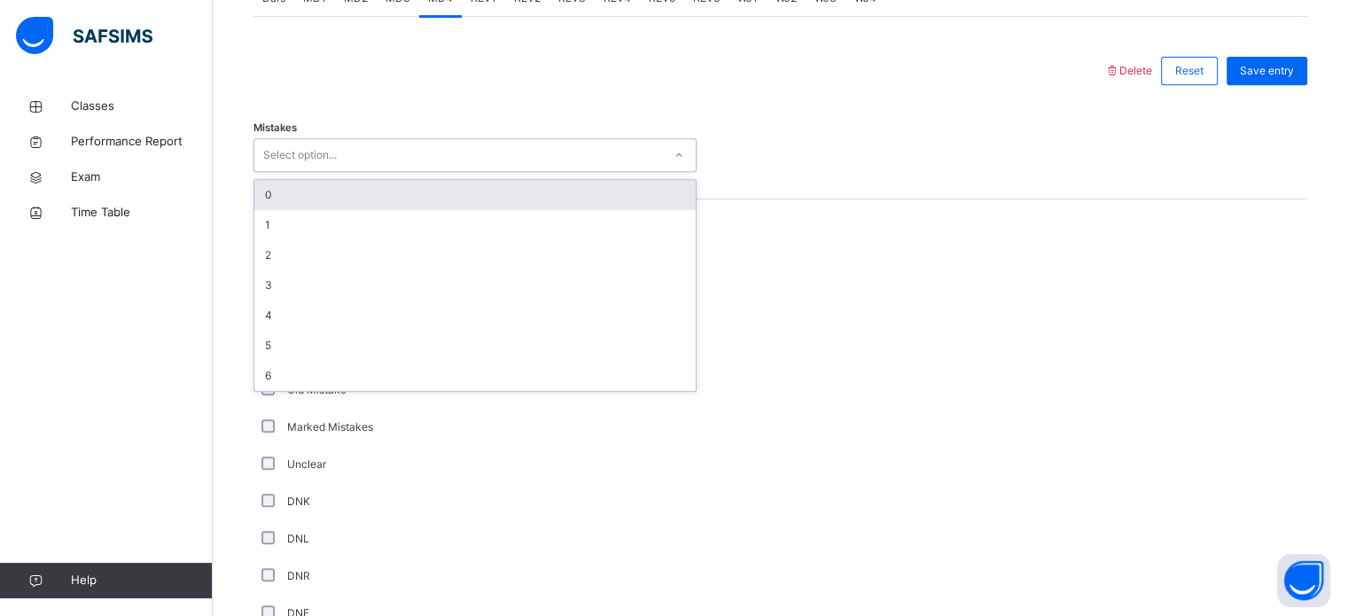
click at [418, 158] on div "Select option..." at bounding box center [458, 155] width 408 height 27
click at [390, 210] on div "0" at bounding box center [475, 195] width 442 height 30
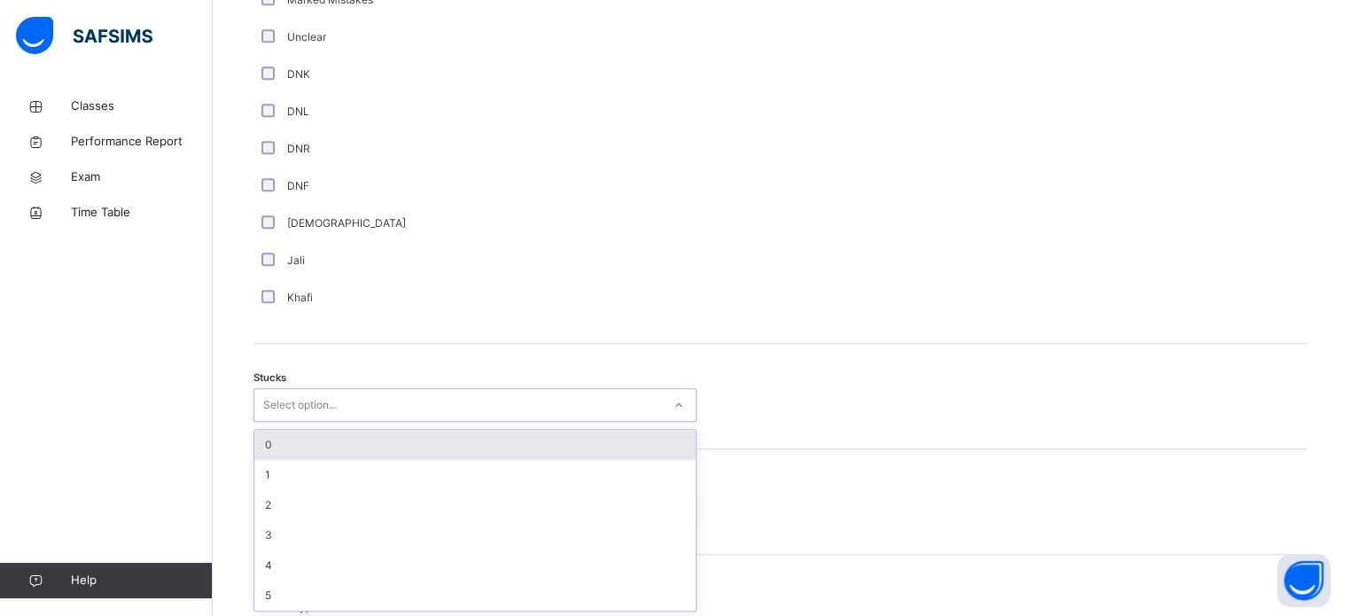
scroll to position [1223, 0]
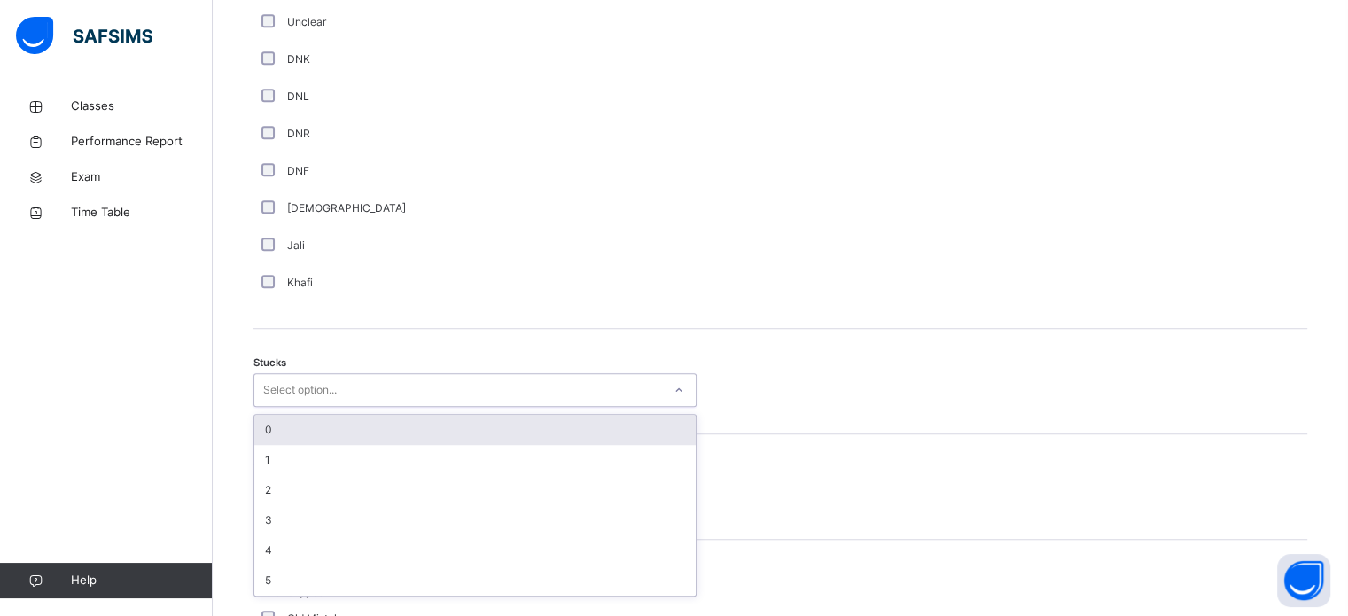
click at [305, 407] on div "option 0 focused, 1 of 6. 6 results available. Use Up and Down to choose option…" at bounding box center [475, 390] width 443 height 34
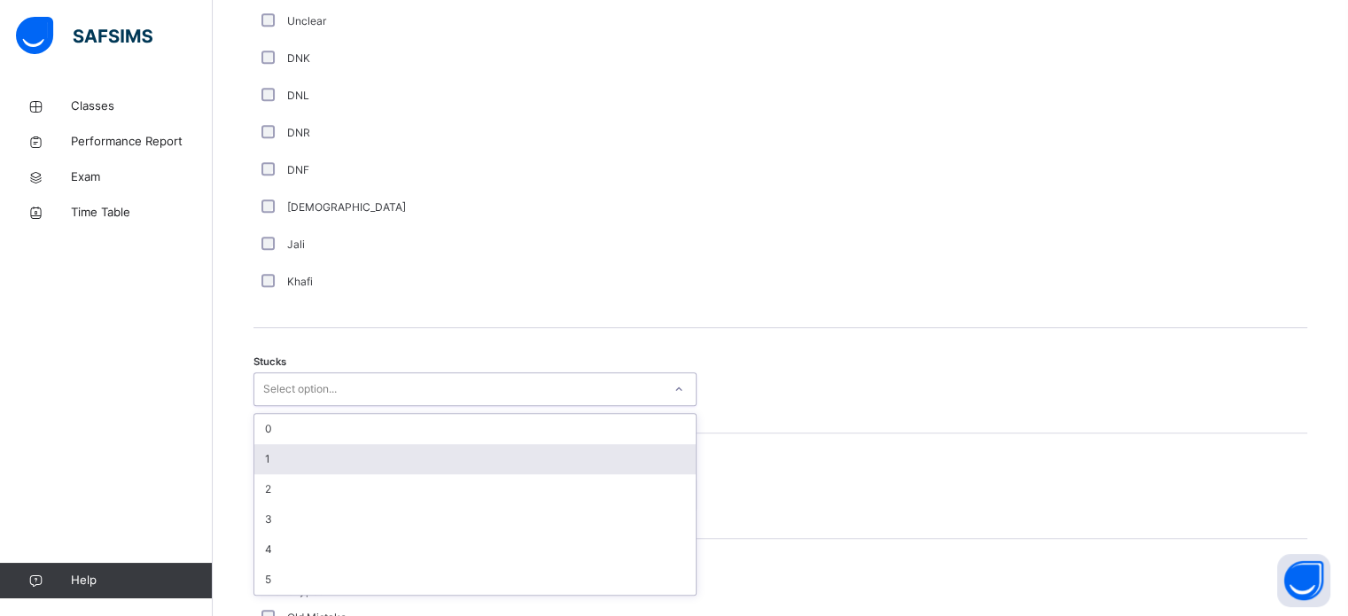
click at [305, 474] on div "1" at bounding box center [475, 459] width 442 height 30
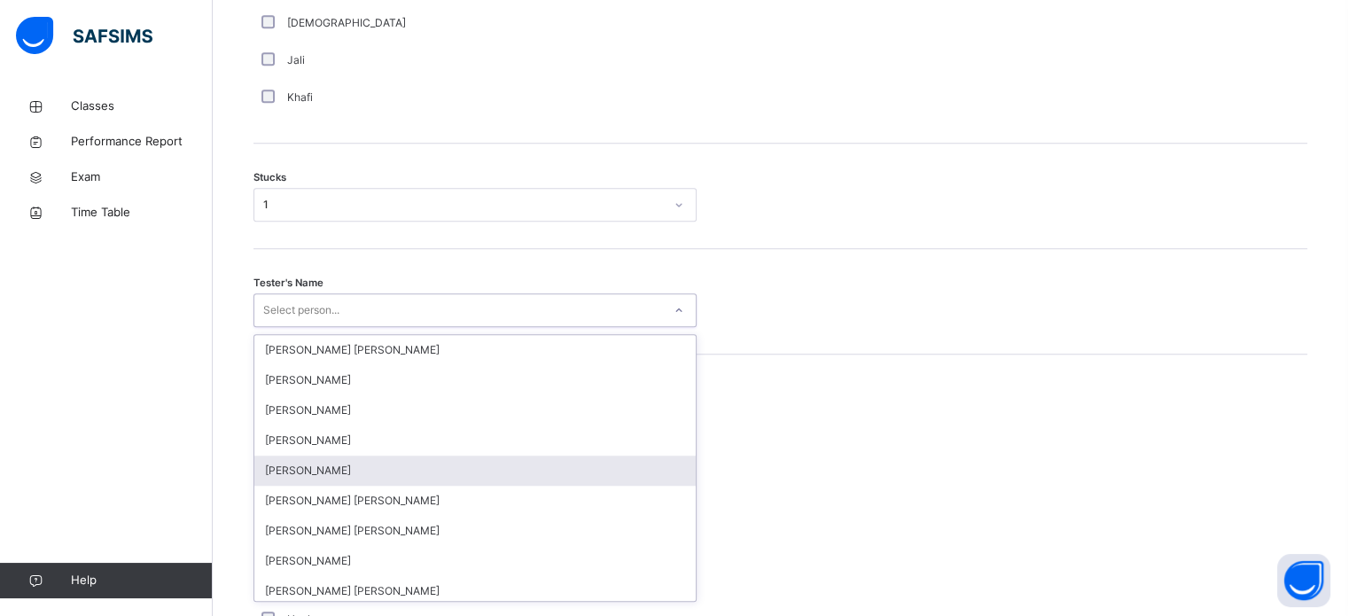
click at [316, 327] on div "option [PERSON_NAME] focused, 5 of 90. 90 results available. Use Up and Down to…" at bounding box center [475, 310] width 443 height 34
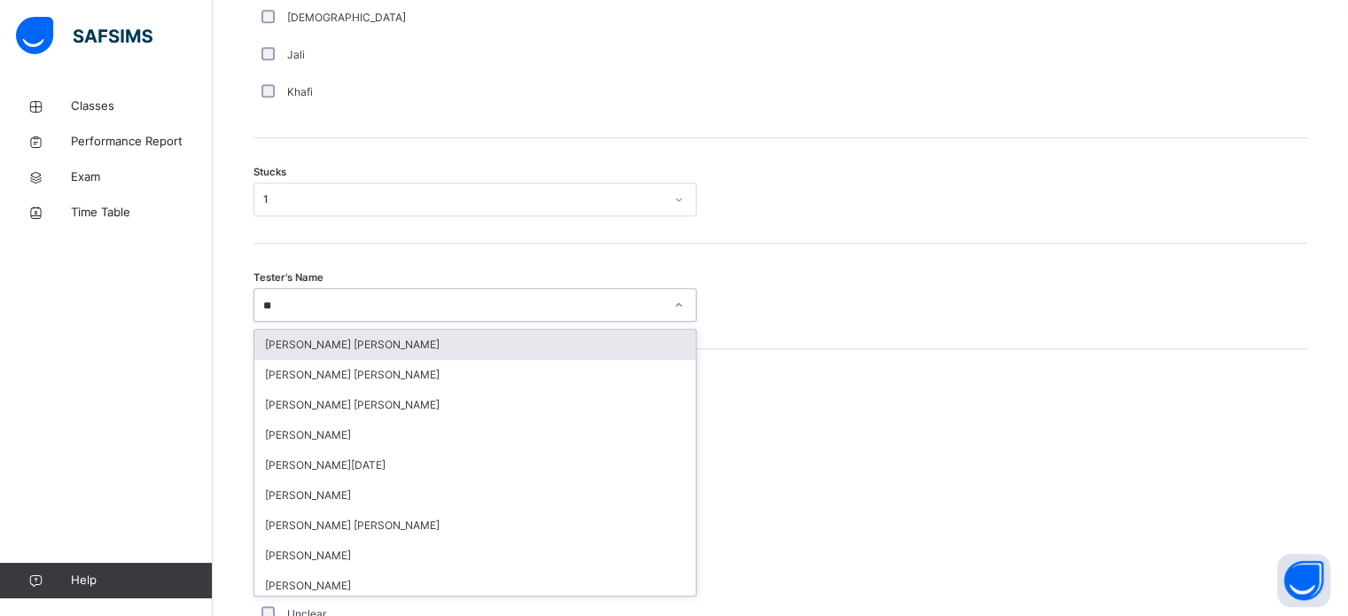
type input "***"
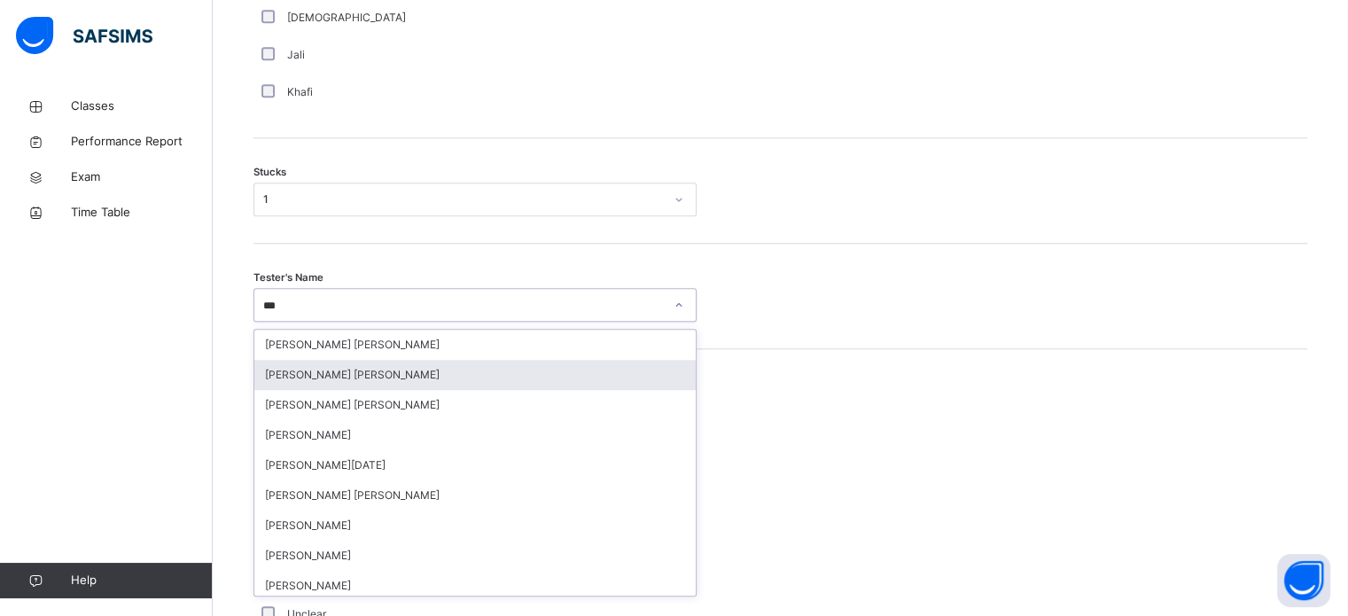
click at [379, 390] on div "[PERSON_NAME] [PERSON_NAME]" at bounding box center [475, 375] width 442 height 30
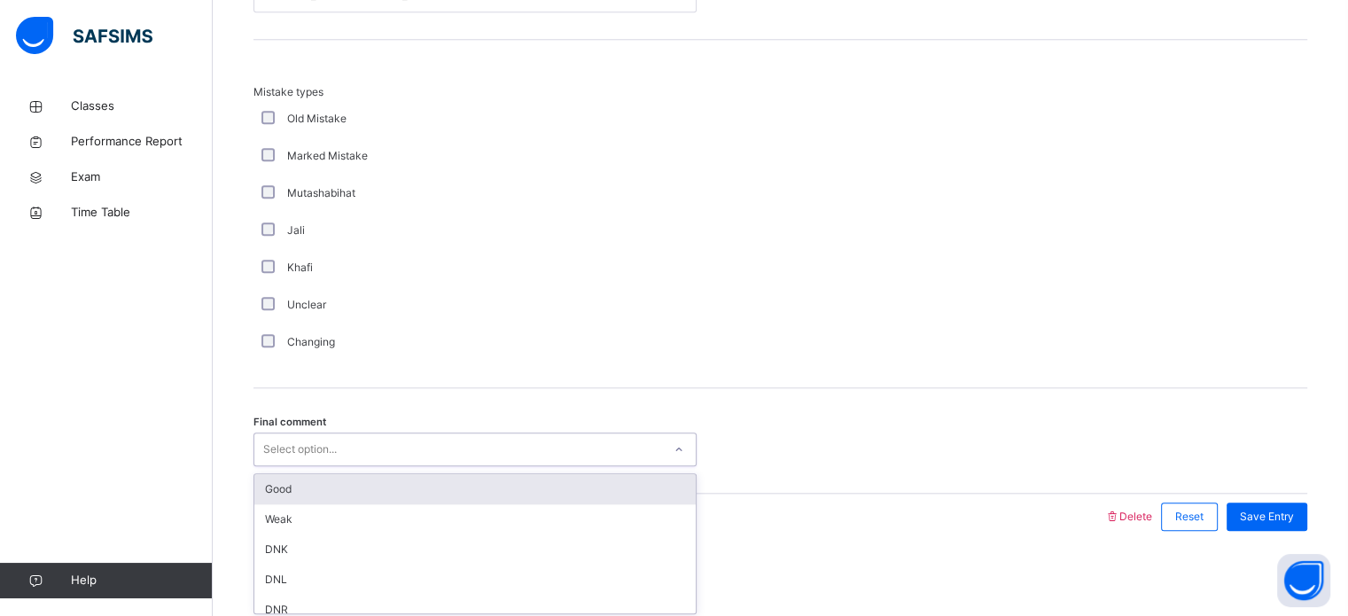
scroll to position [1739, 0]
click at [323, 468] on div "Final comment option Good focused, 1 of 6. 6 results available. Use Up and Down…" at bounding box center [781, 438] width 1054 height 106
click at [319, 480] on div "Good" at bounding box center [475, 486] width 442 height 30
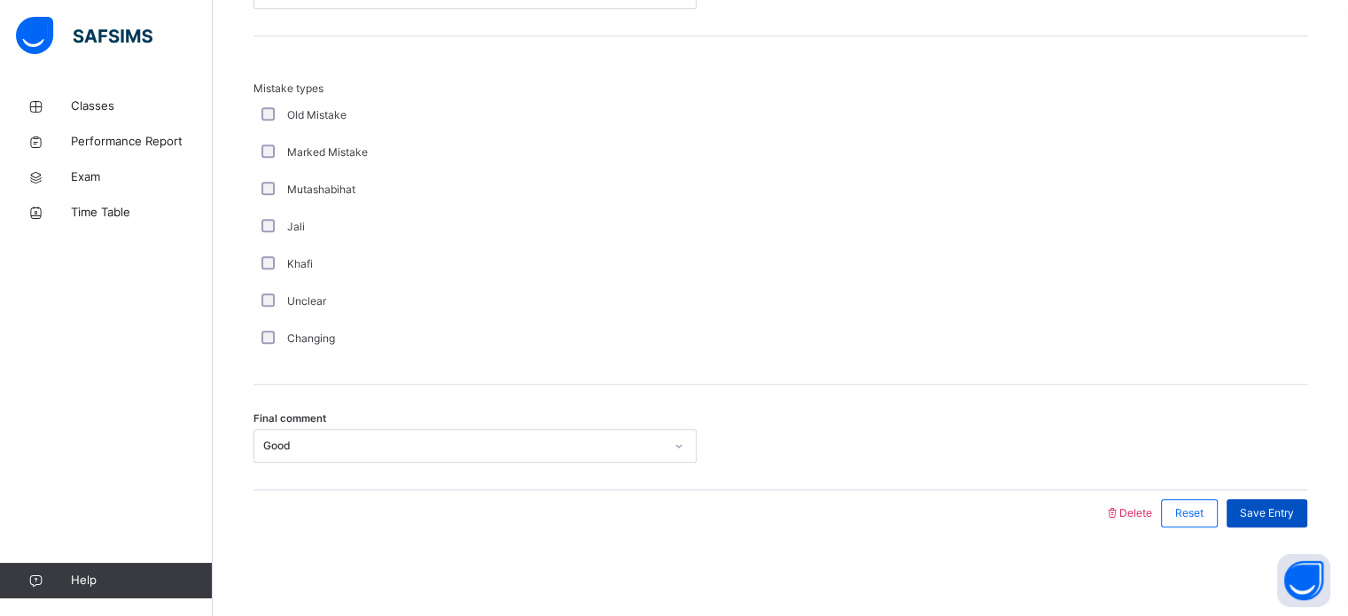
click at [1294, 513] on span "Save Entry" at bounding box center [1267, 513] width 54 height 16
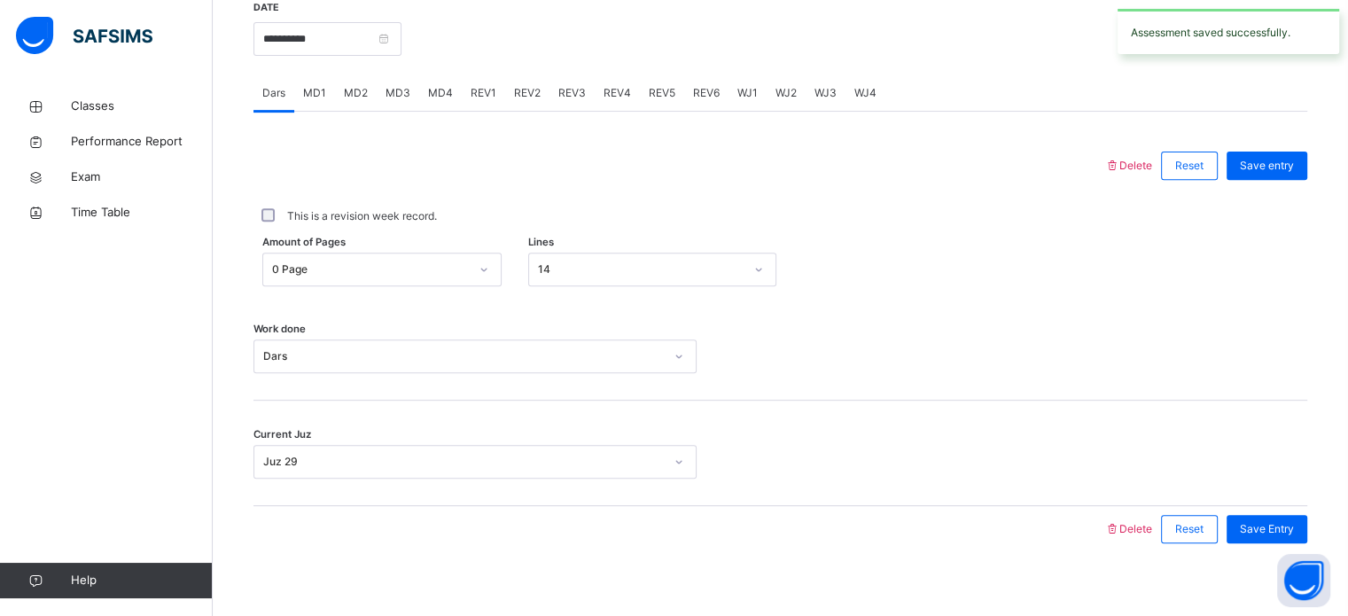
scroll to position [686, 0]
click at [479, 98] on span "REV1" at bounding box center [484, 92] width 26 height 16
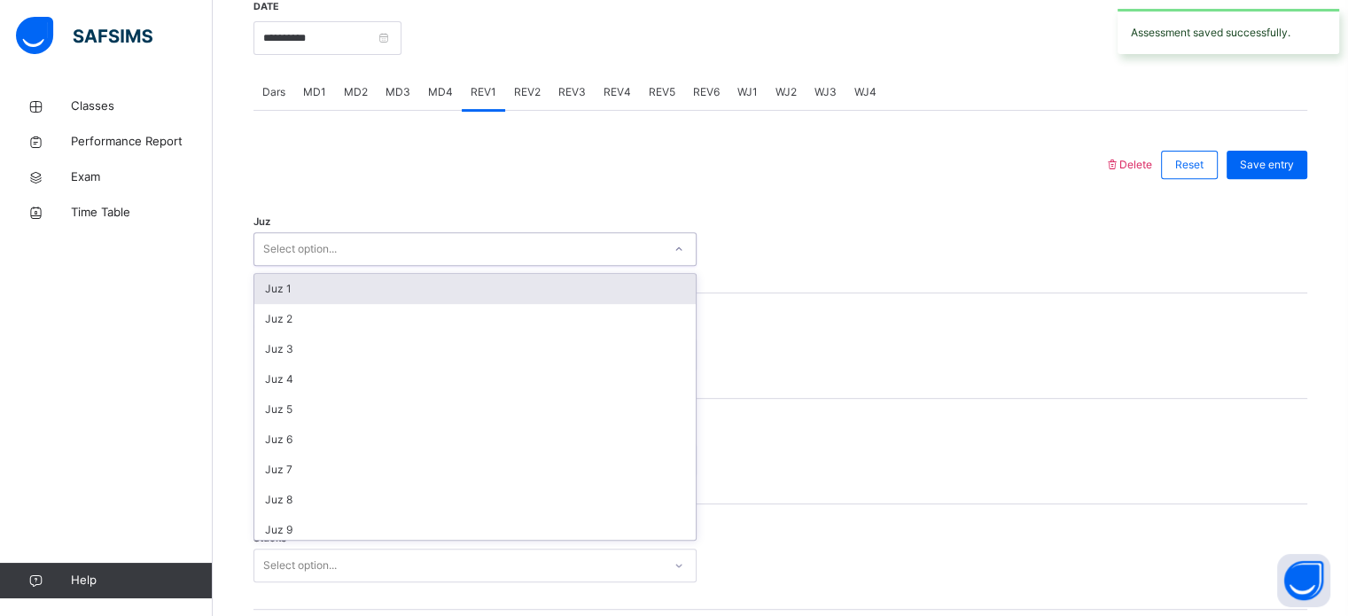
click at [318, 262] on div "Select option..." at bounding box center [300, 249] width 74 height 34
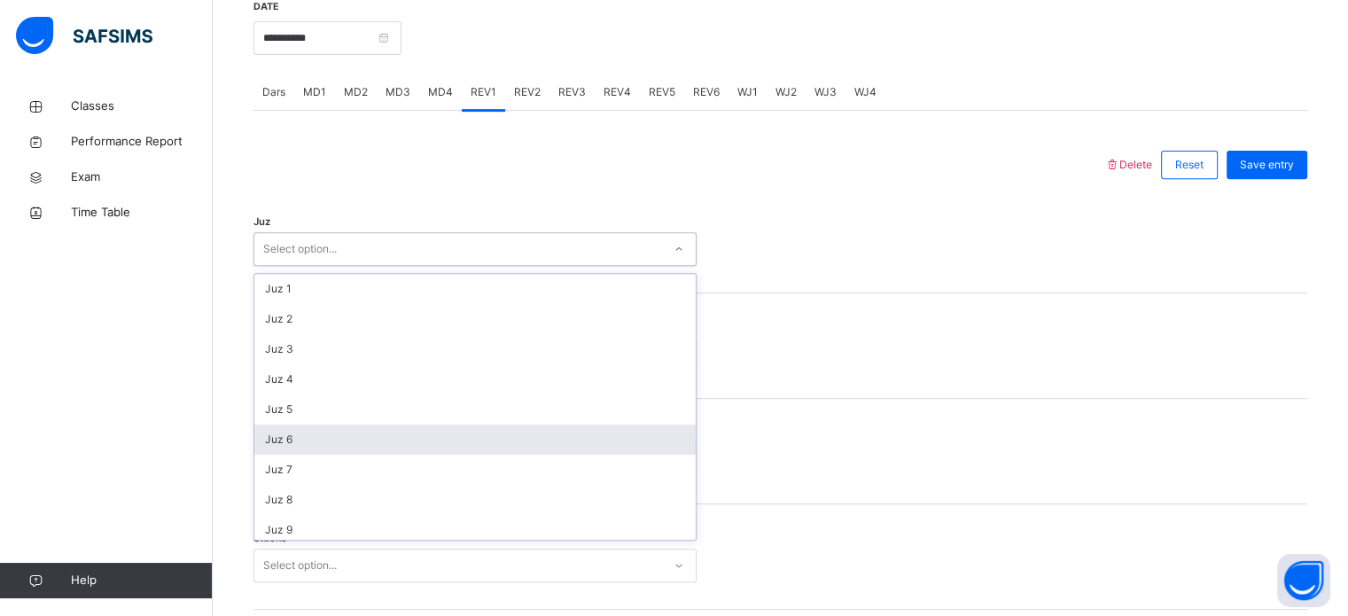
scroll to position [638, 0]
click at [326, 435] on div "Juz 27" at bounding box center [475, 434] width 442 height 30
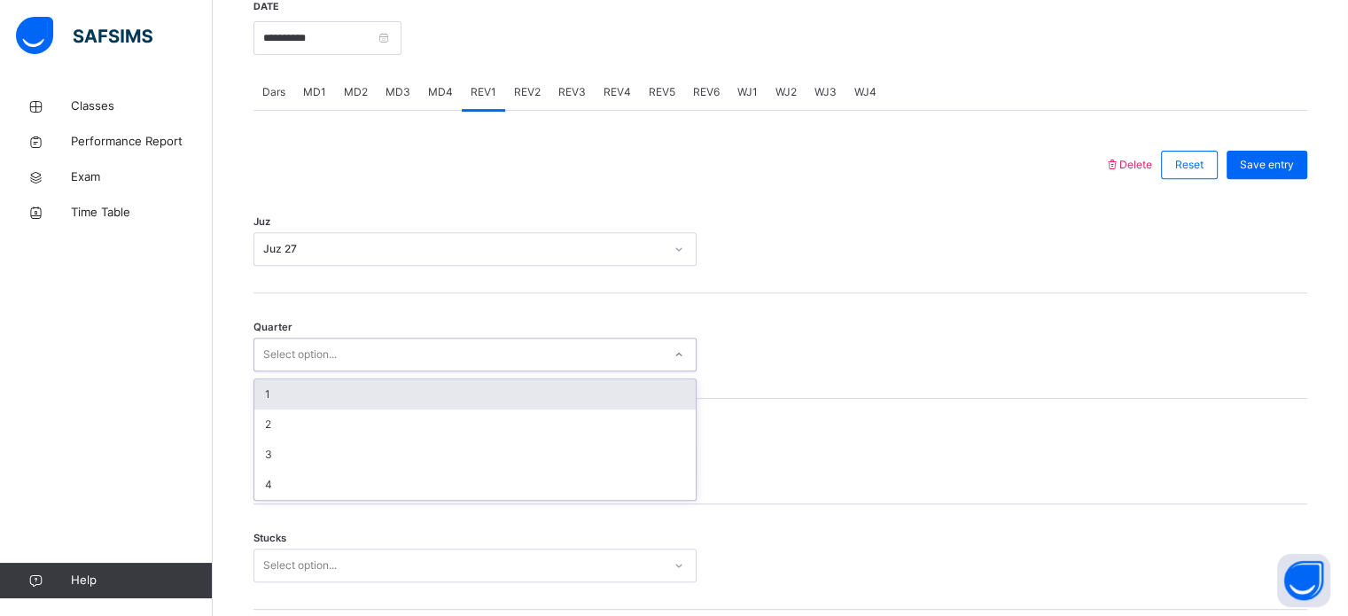
click at [367, 364] on div "Select option..." at bounding box center [458, 354] width 408 height 27
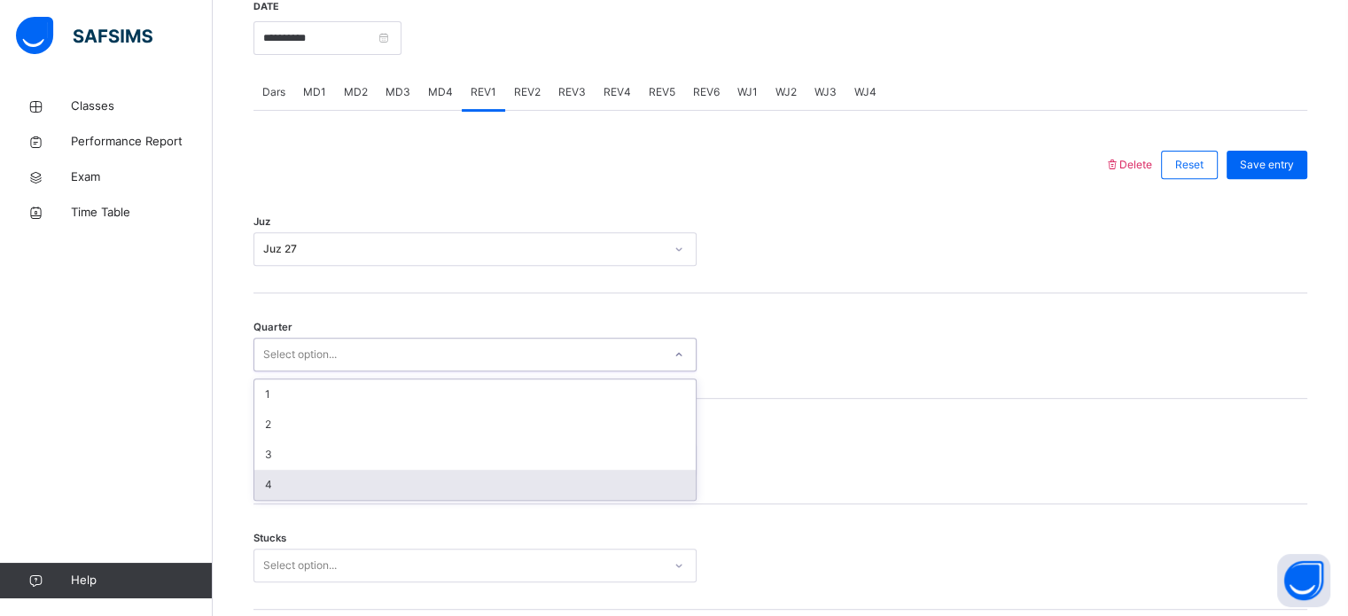
click at [314, 489] on div "4" at bounding box center [475, 485] width 442 height 30
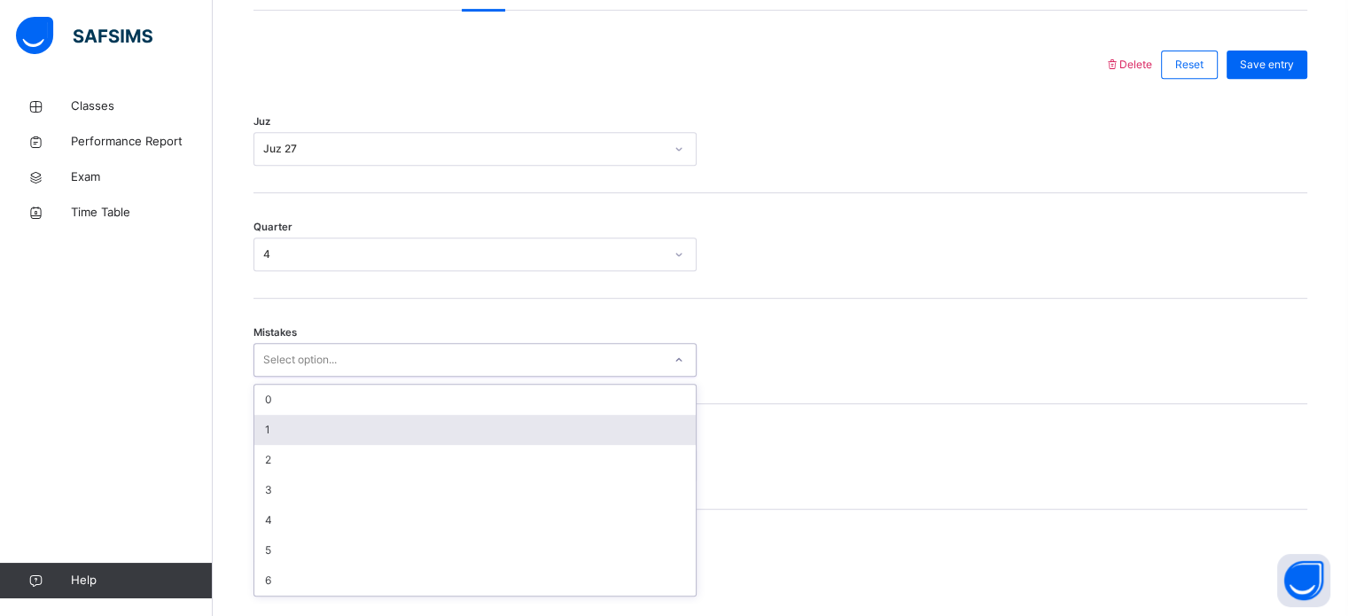
click at [348, 377] on div "option 1 focused, 2 of 7. 7 results available. Use Up and Down to choose option…" at bounding box center [475, 360] width 443 height 34
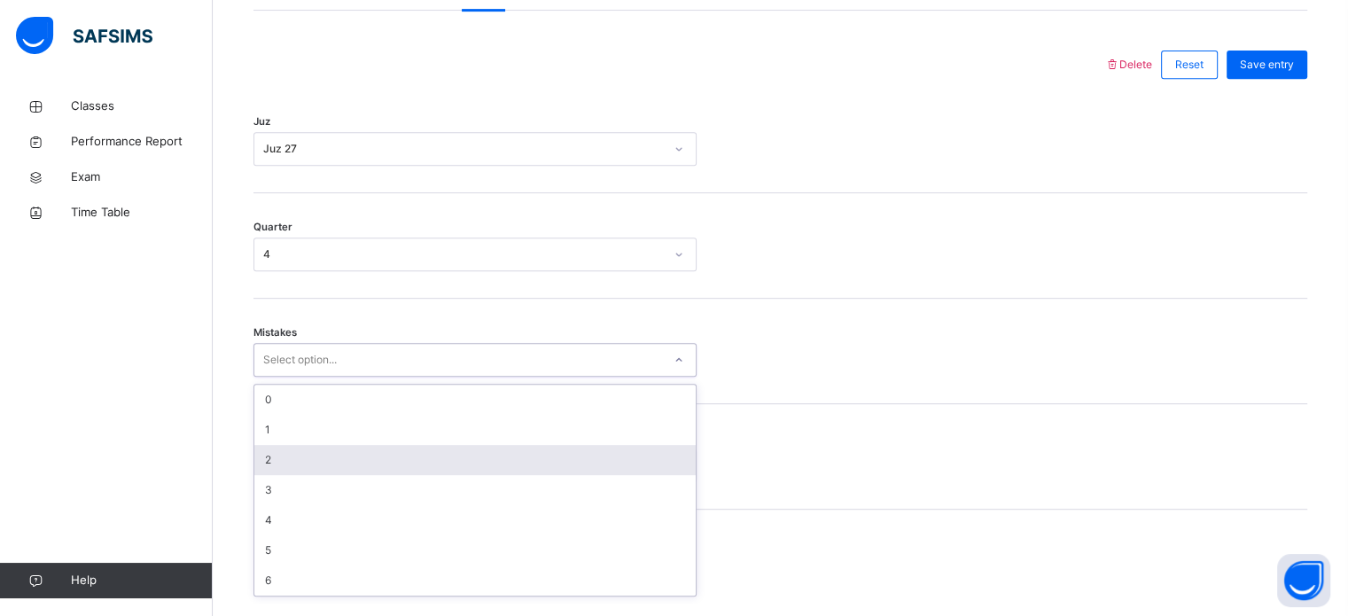
scroll to position [787, 0]
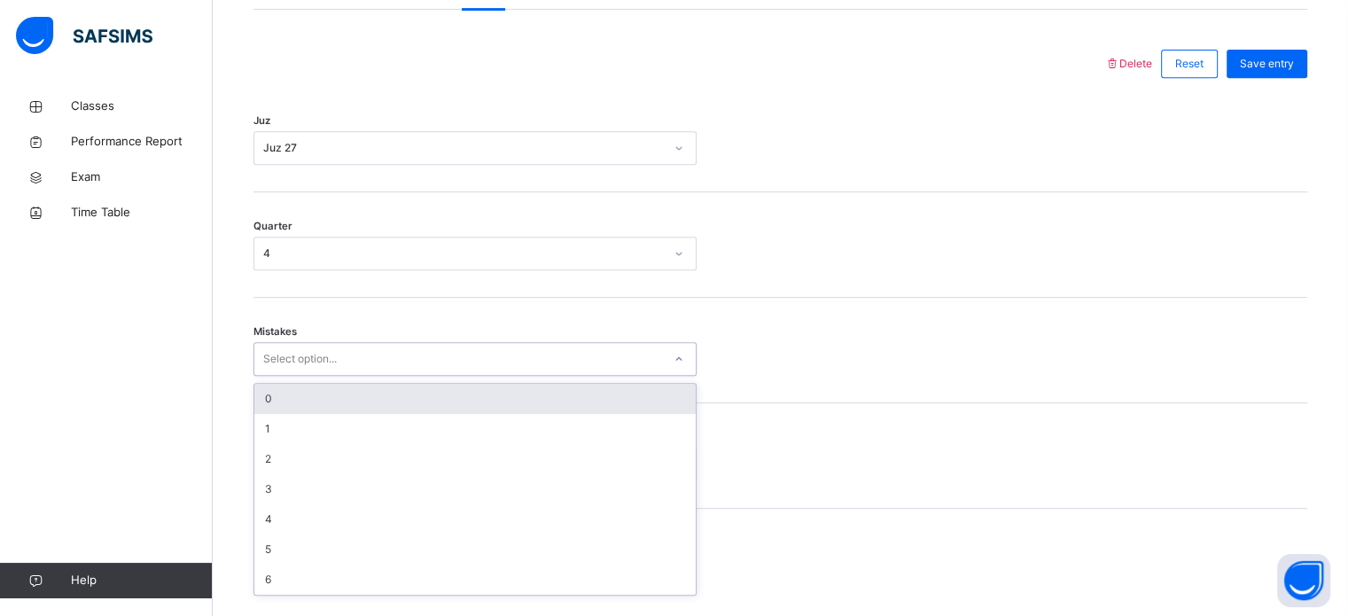
click at [370, 414] on div "0" at bounding box center [475, 399] width 442 height 30
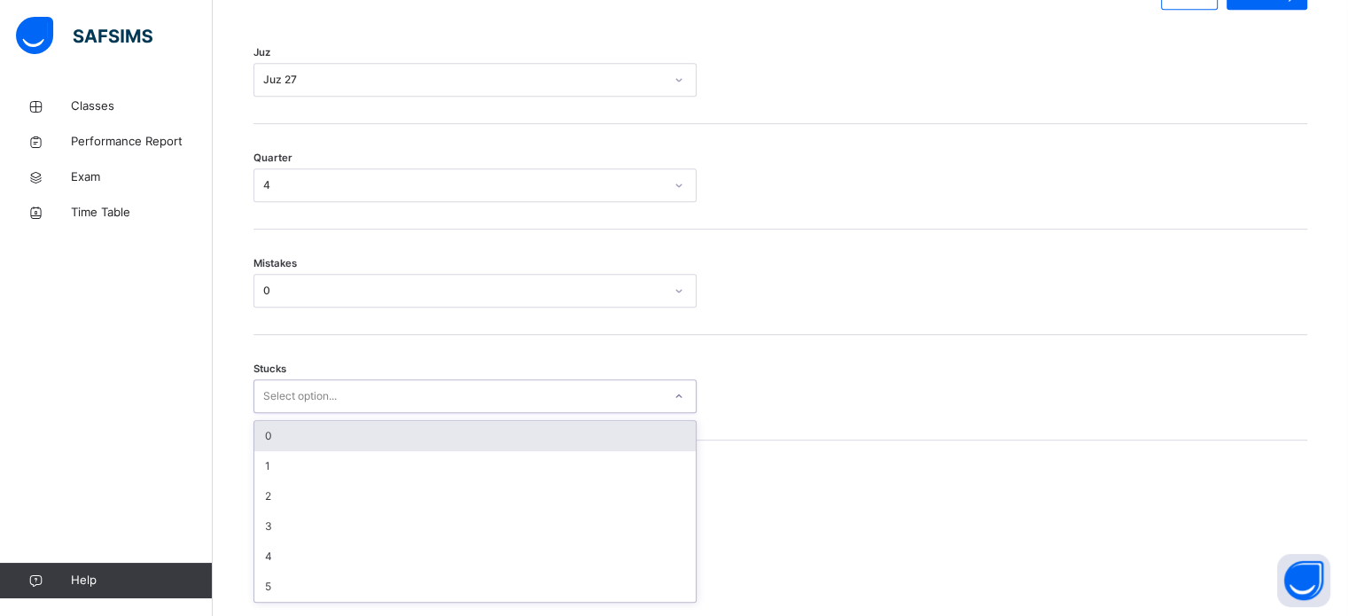
click at [345, 413] on div "option 0 focused, 1 of 6. 6 results available. Use Up and Down to choose option…" at bounding box center [475, 396] width 443 height 34
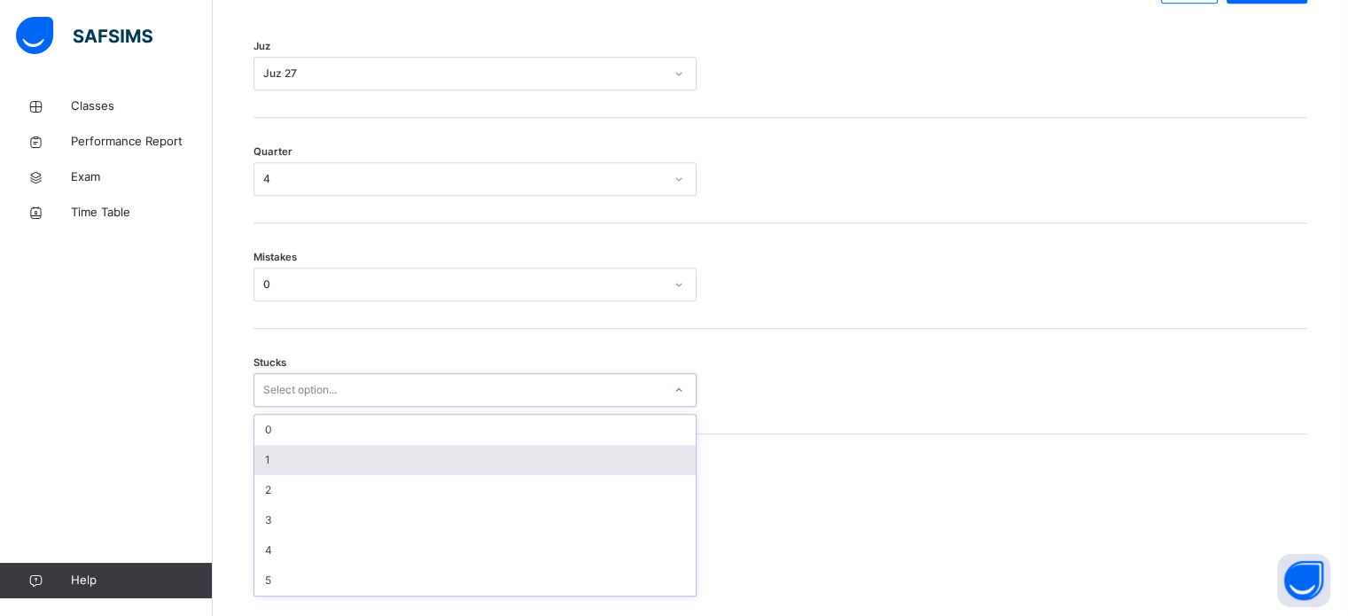
click at [336, 475] on div "1" at bounding box center [475, 460] width 442 height 30
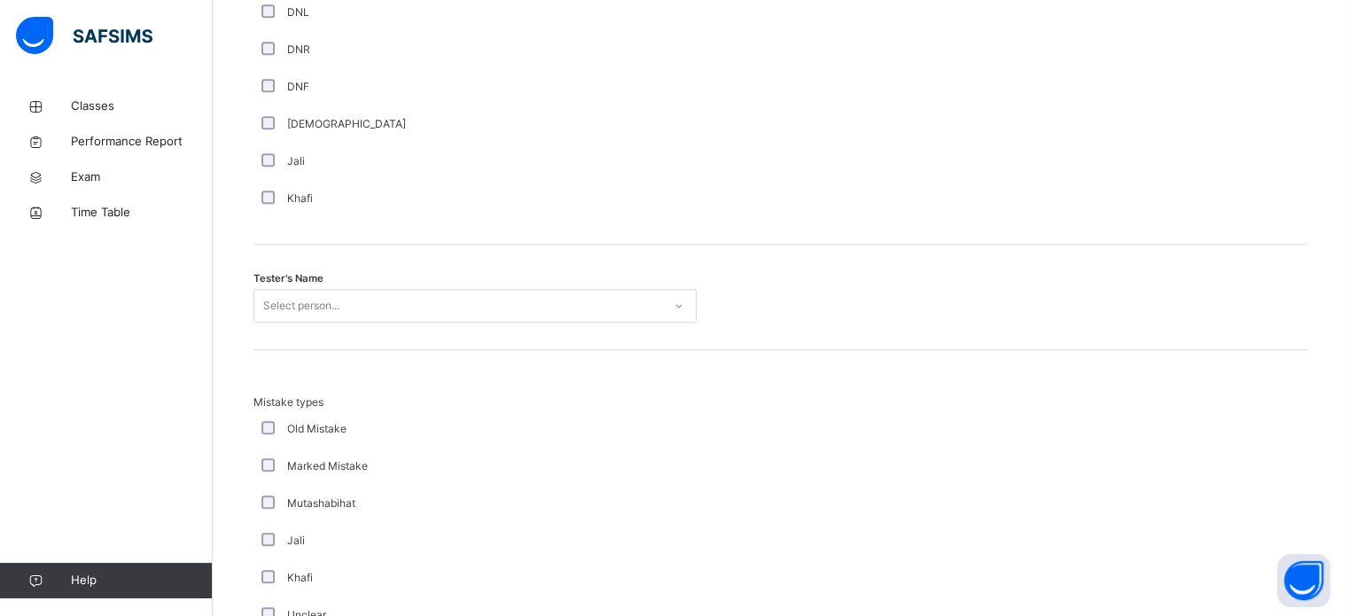
scroll to position [1650, 0]
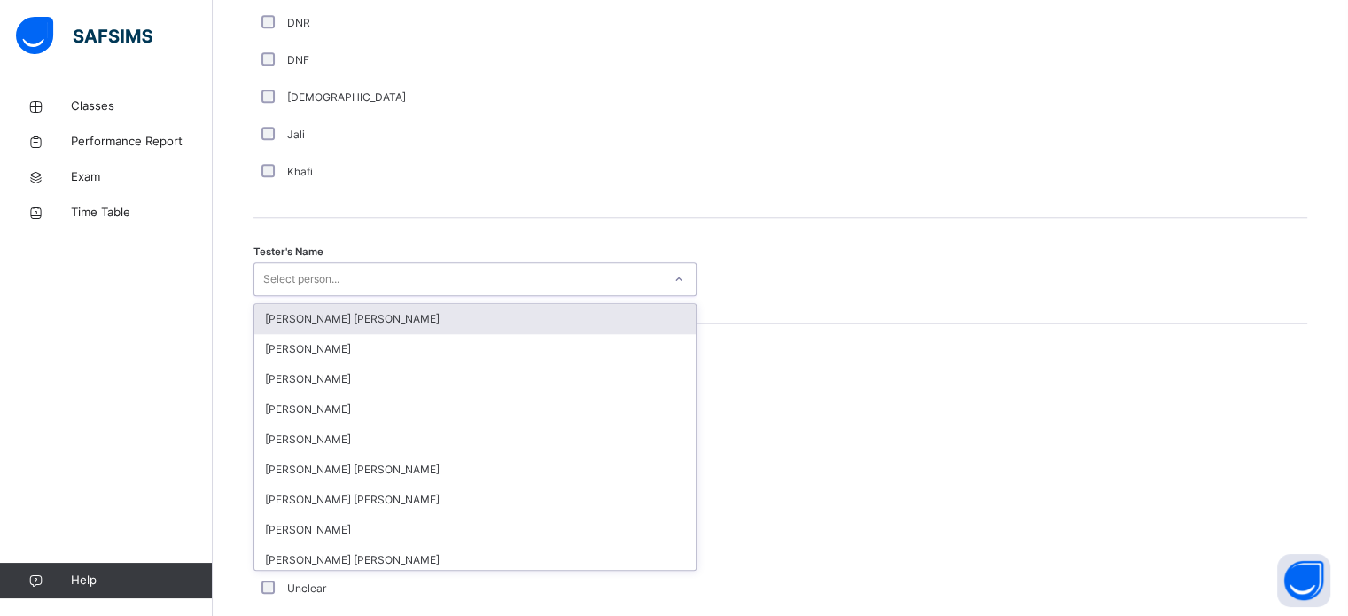
click at [369, 281] on div "Select person..." at bounding box center [458, 279] width 408 height 27
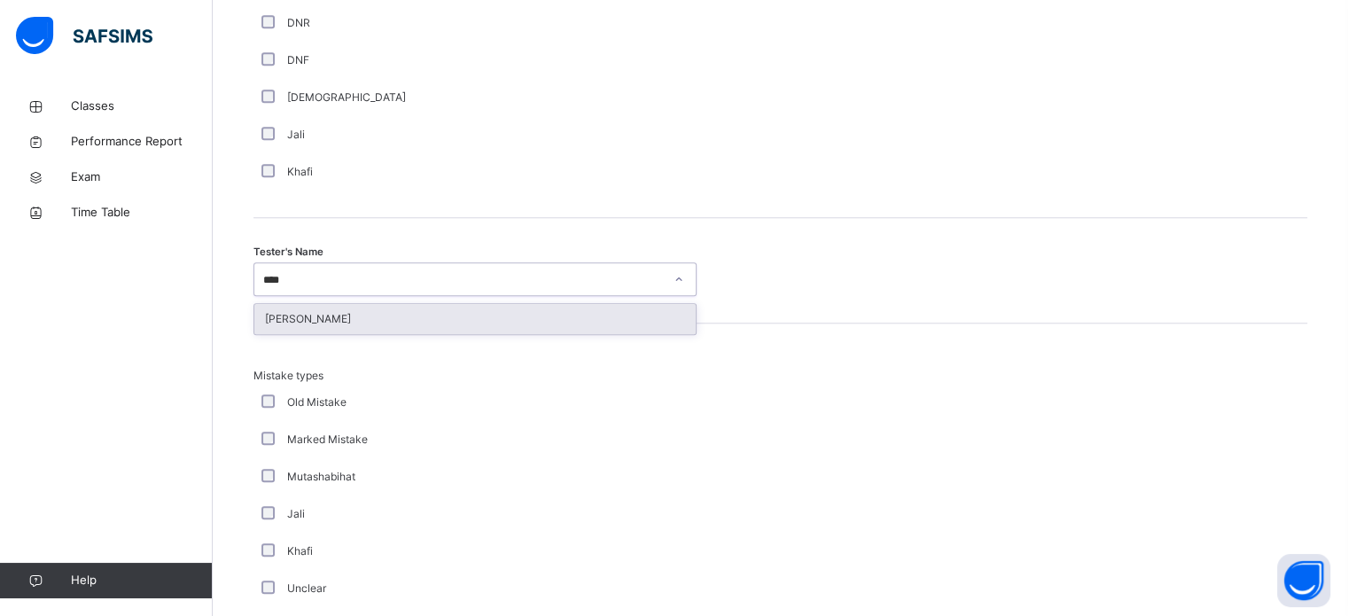
type input "*****"
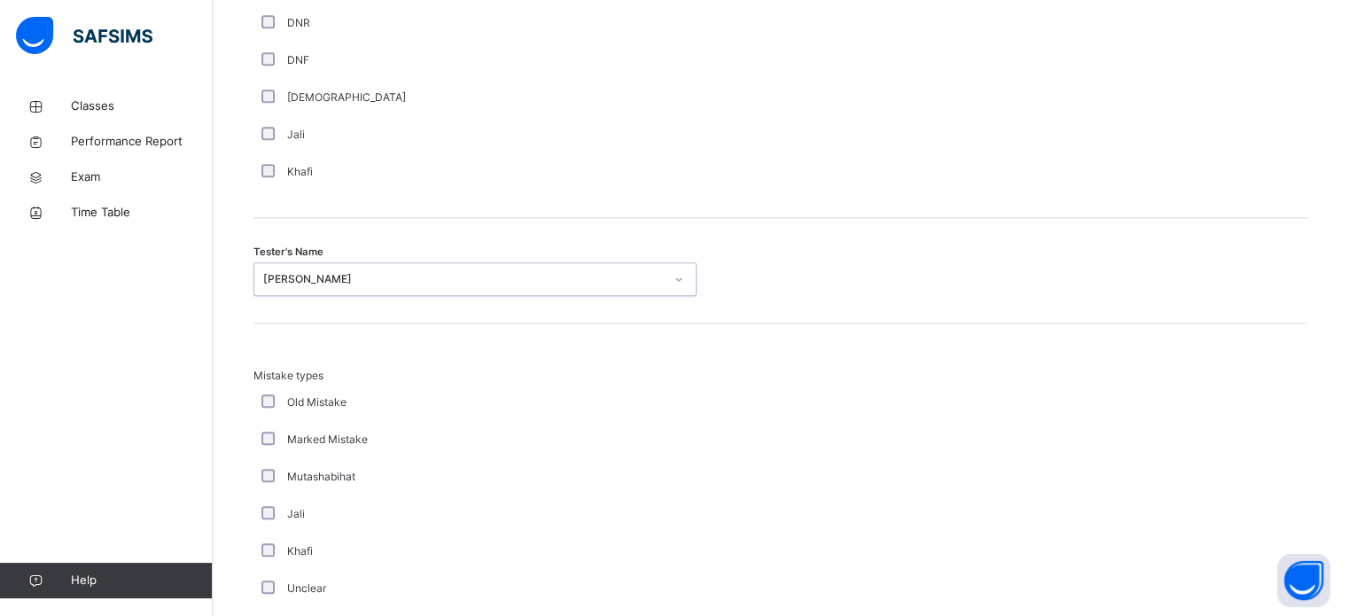
scroll to position [1950, 0]
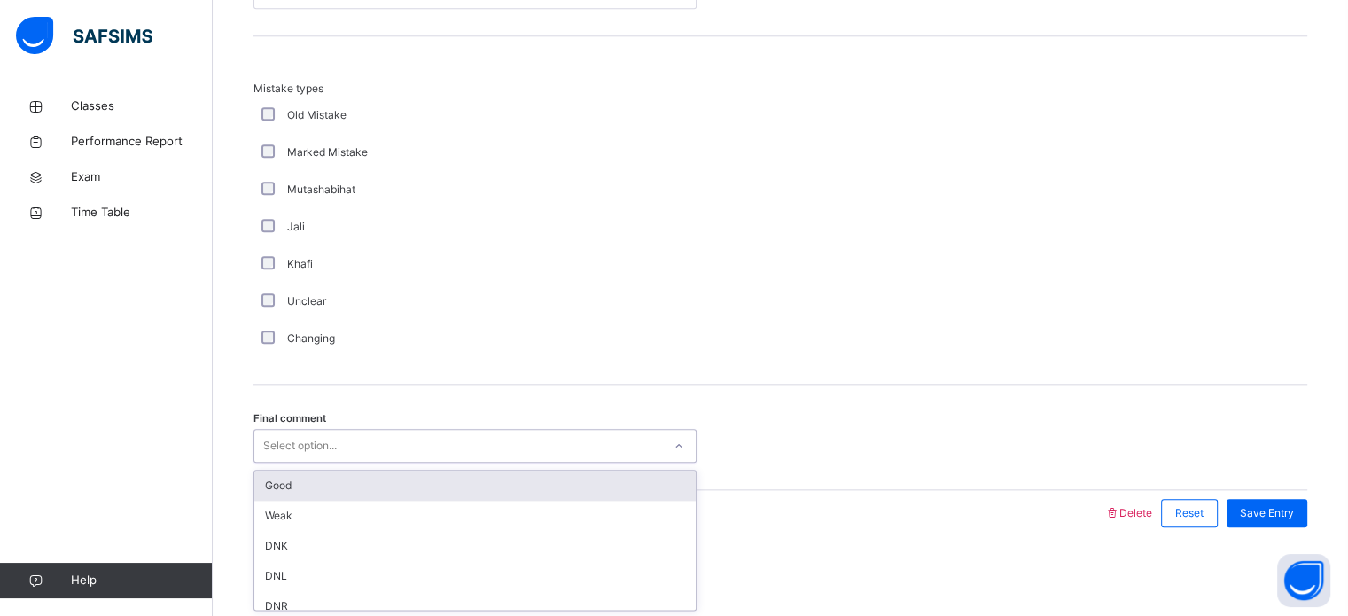
click at [302, 453] on div "Select option..." at bounding box center [300, 446] width 74 height 34
click at [309, 492] on div "Good" at bounding box center [475, 486] width 442 height 30
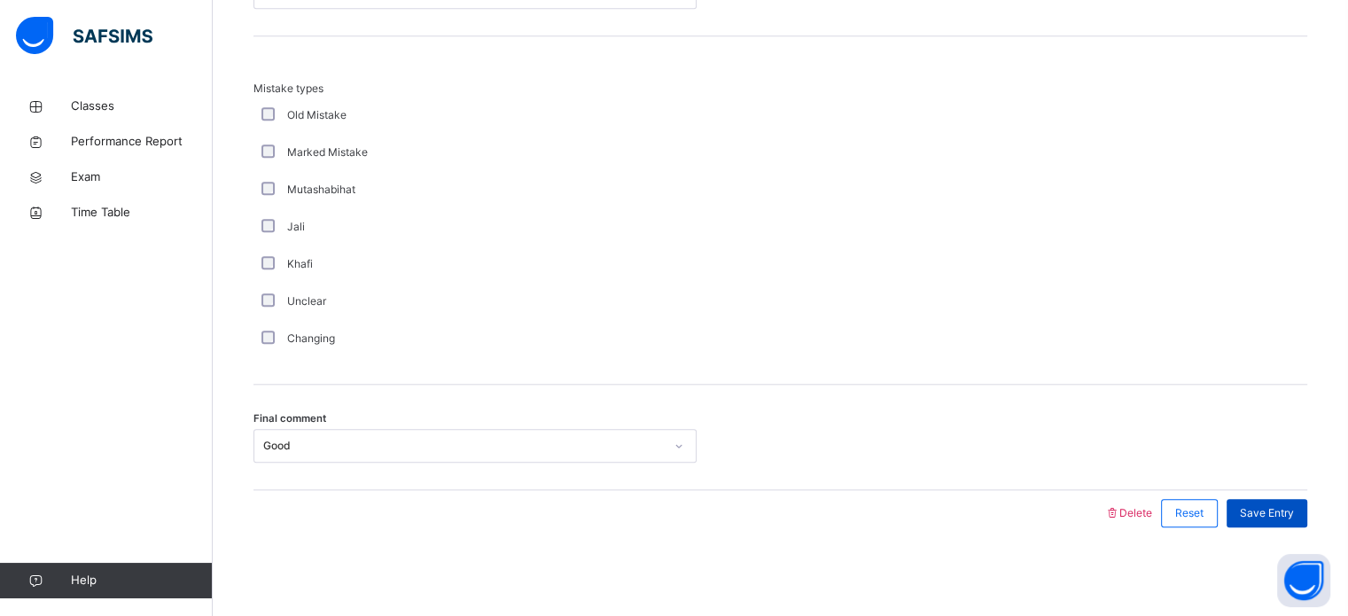
click at [1271, 505] on span "Save Entry" at bounding box center [1267, 513] width 54 height 16
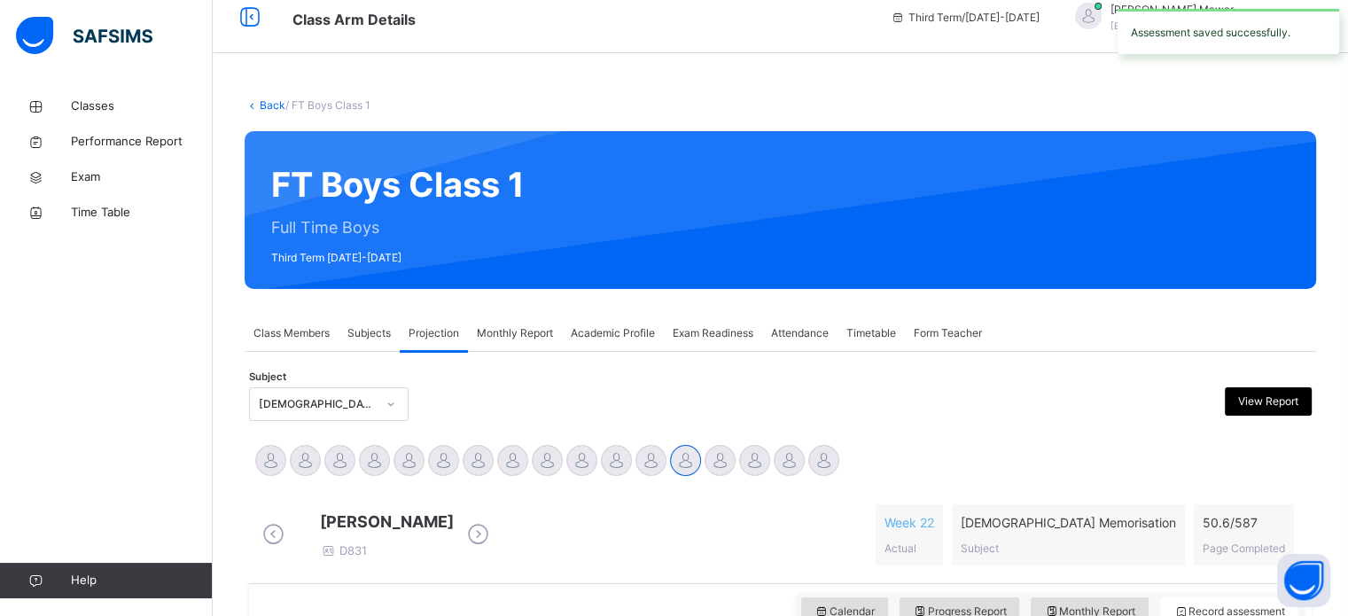
scroll to position [0, 0]
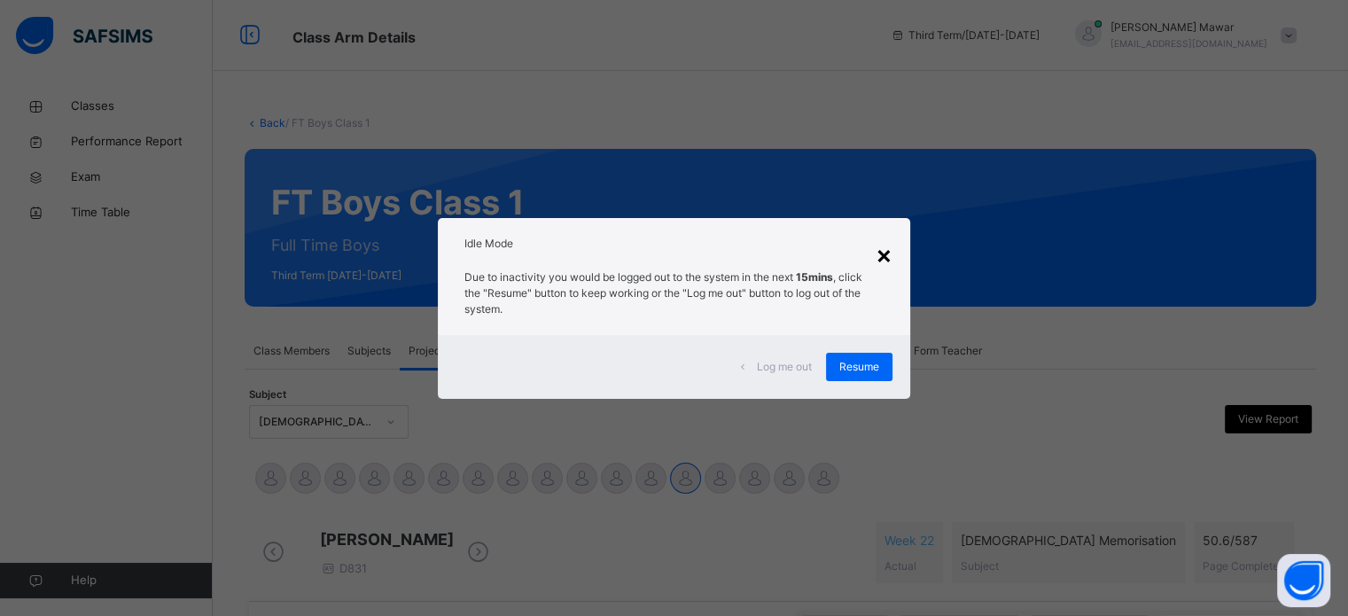
click at [893, 259] on div "×" at bounding box center [884, 254] width 17 height 37
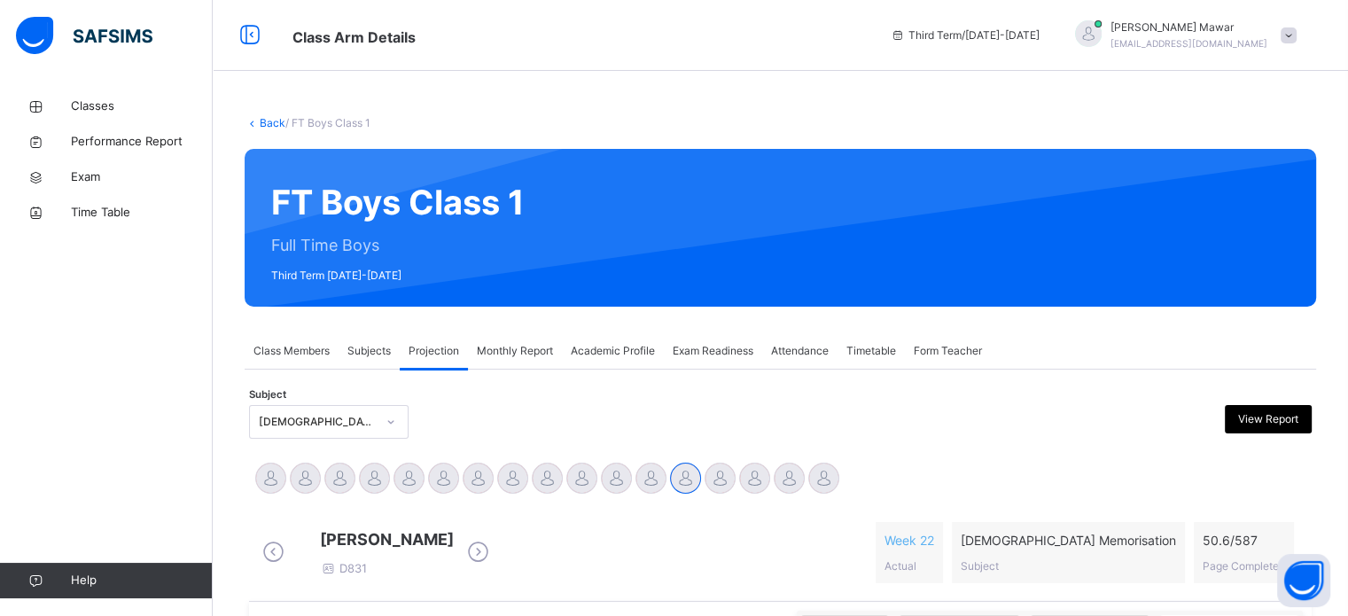
click at [893, 260] on div at bounding box center [920, 228] width 739 height 122
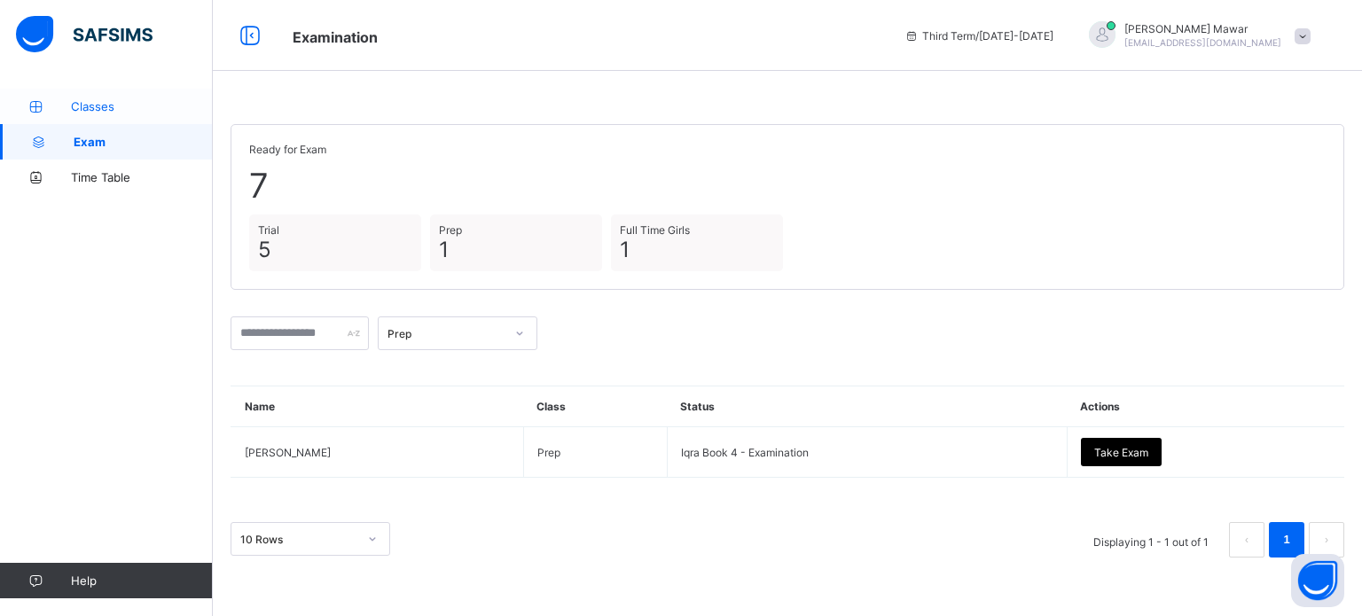
click at [123, 104] on span "Classes" at bounding box center [142, 106] width 142 height 14
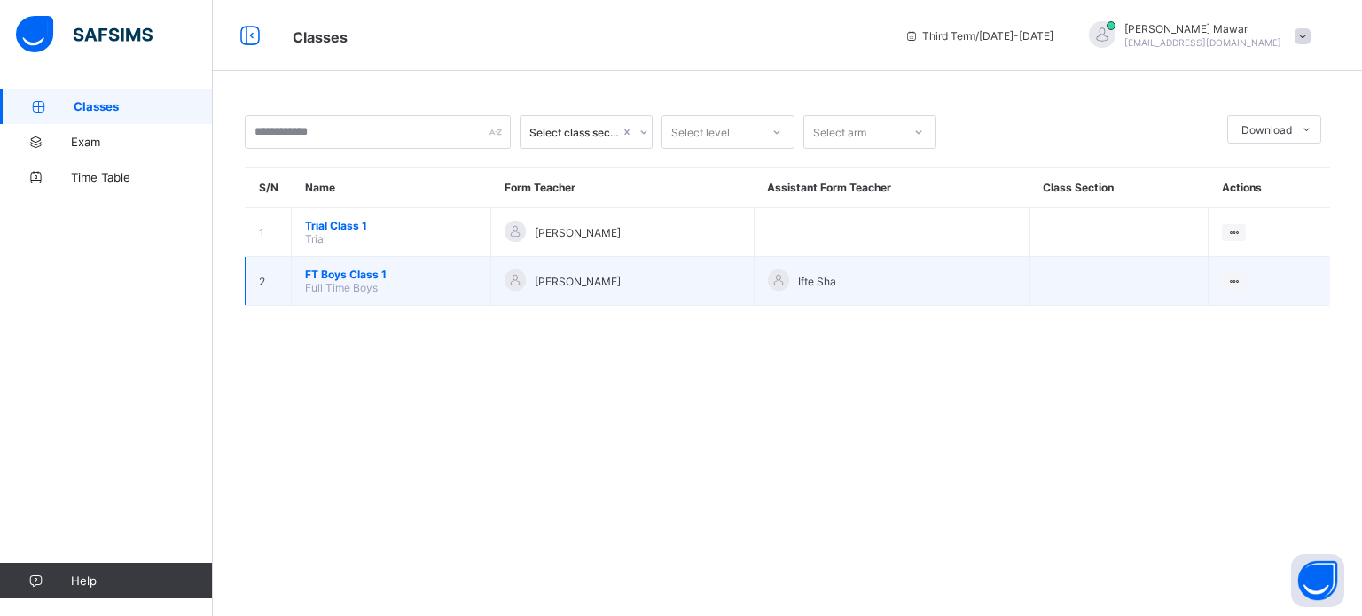
click at [359, 274] on span "FT Boys Class 1" at bounding box center [391, 274] width 172 height 13
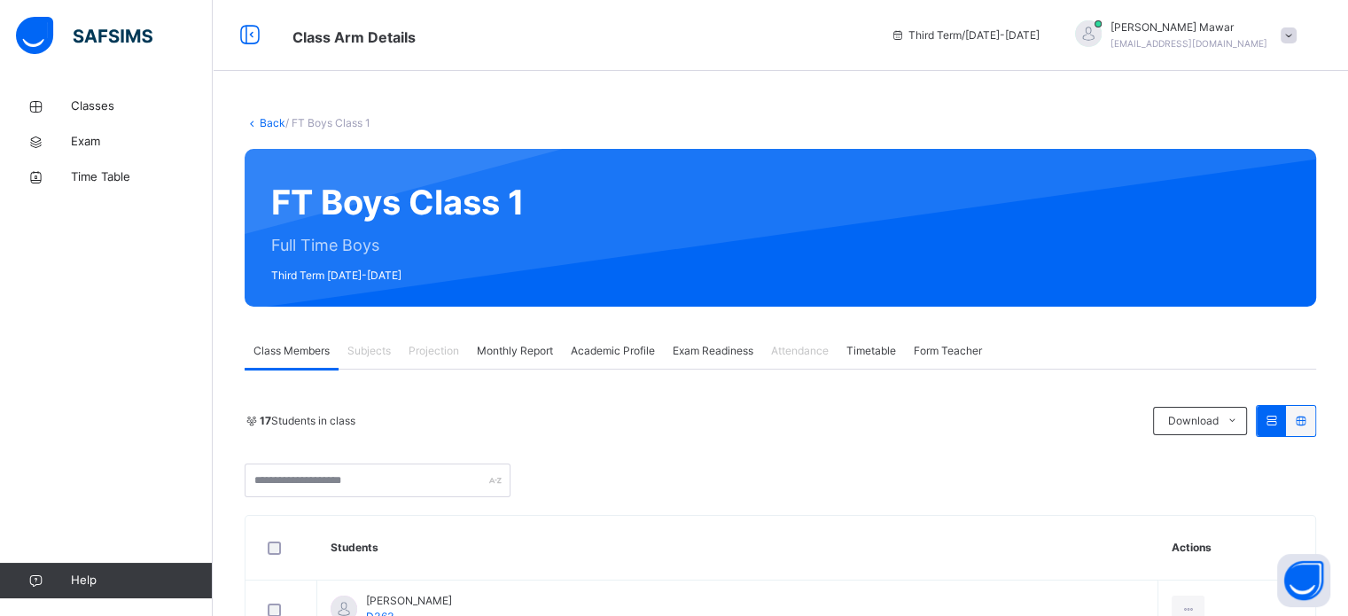
click at [452, 354] on span "Projection" at bounding box center [434, 351] width 51 height 16
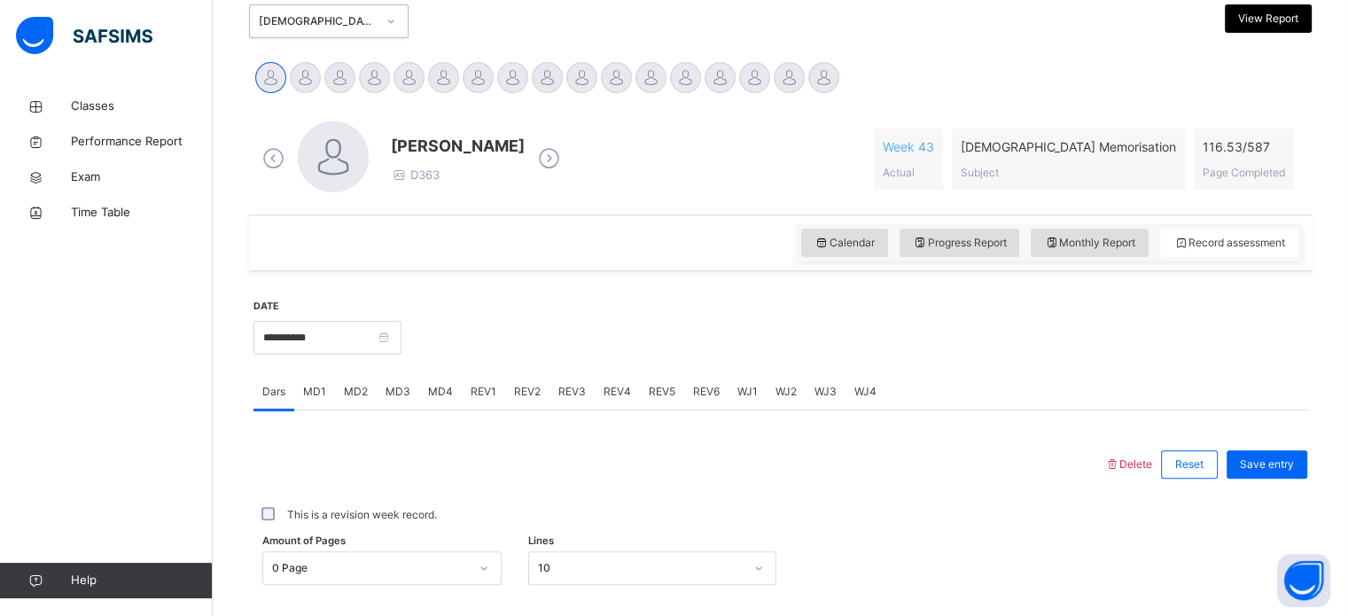
scroll to position [422, 0]
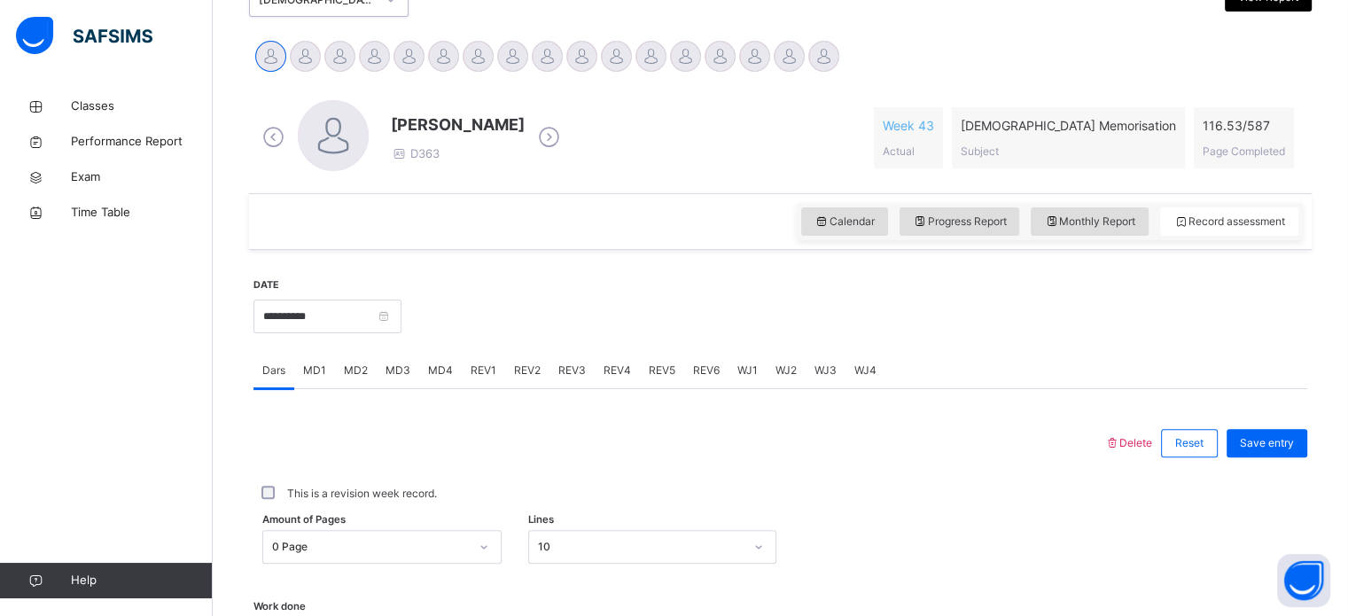
click at [481, 364] on span "REV1" at bounding box center [484, 371] width 26 height 16
click at [320, 528] on div "Select option..." at bounding box center [475, 528] width 443 height 34
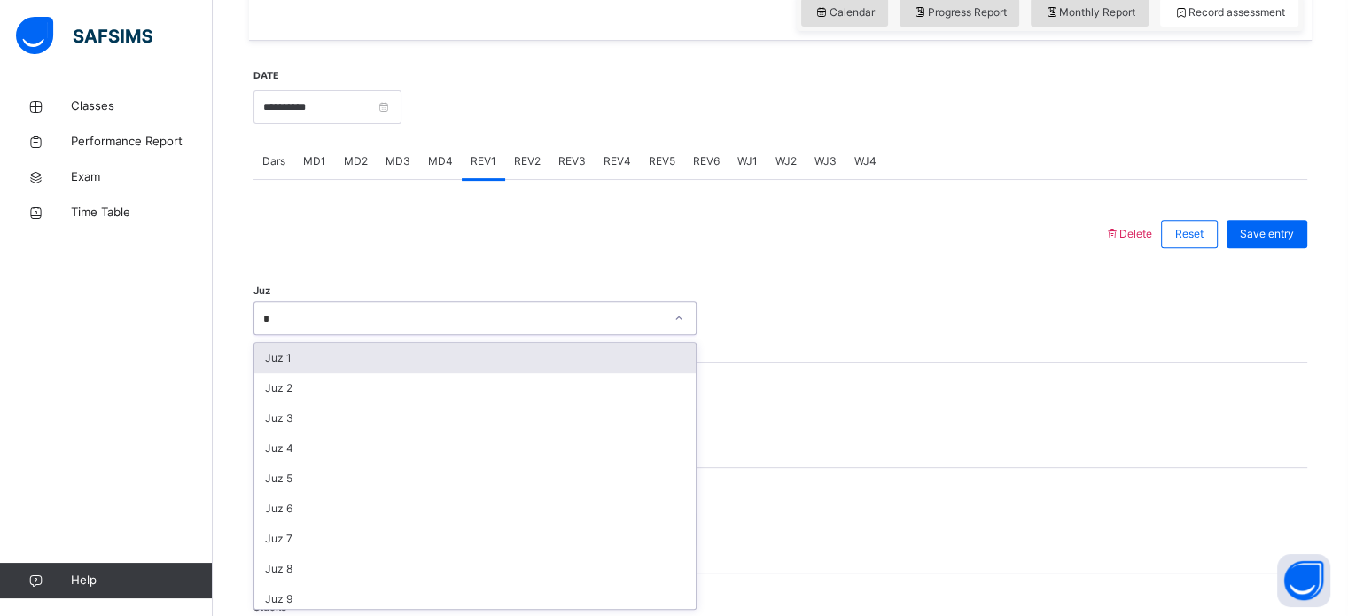
type input "**"
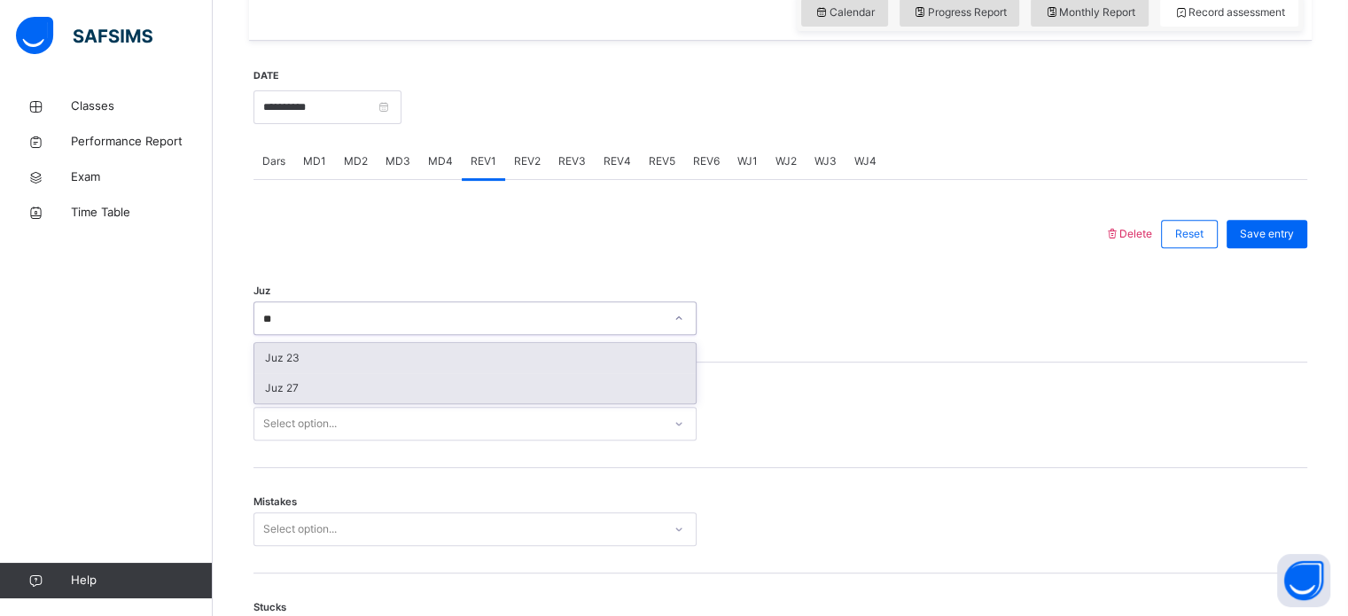
click at [361, 391] on div "Juz 27" at bounding box center [475, 388] width 442 height 30
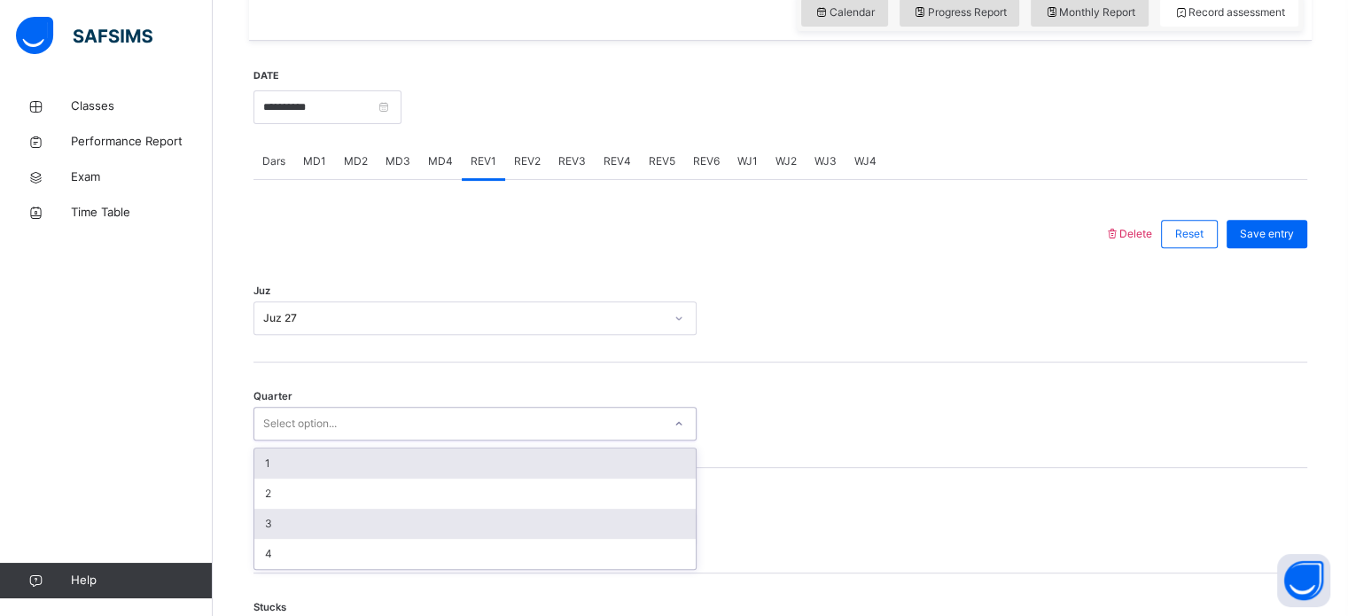
click at [342, 524] on div "3" at bounding box center [475, 524] width 442 height 30
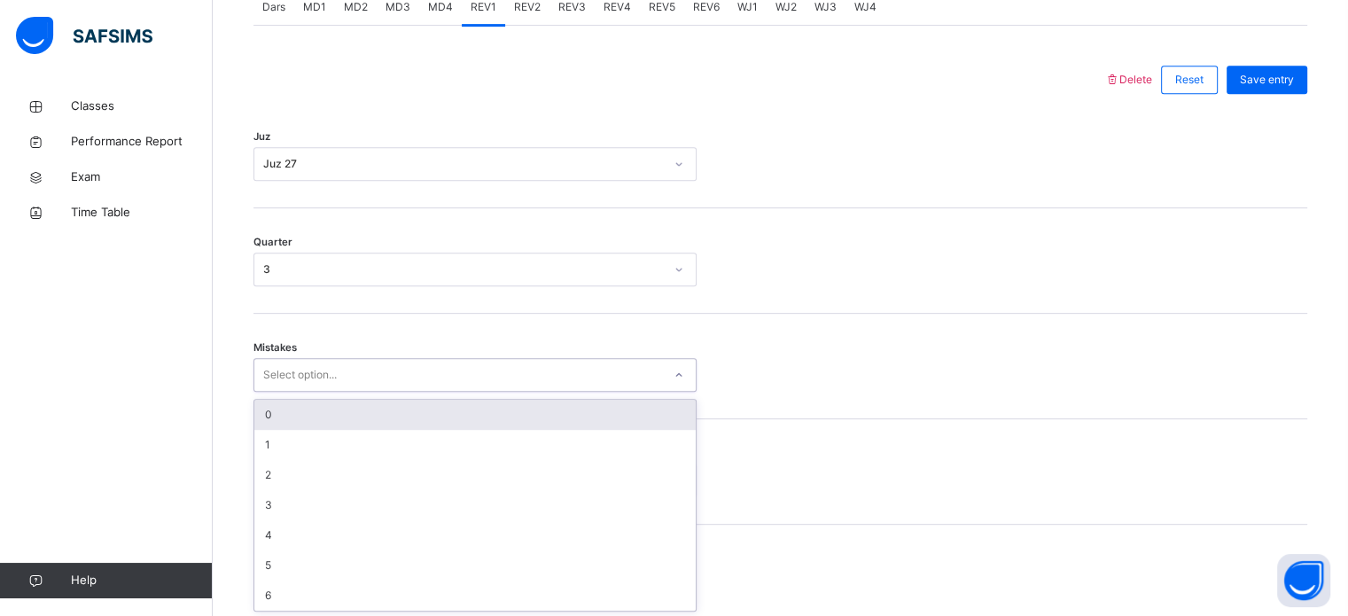
scroll to position [787, 0]
click at [461, 411] on div "0" at bounding box center [475, 413] width 442 height 30
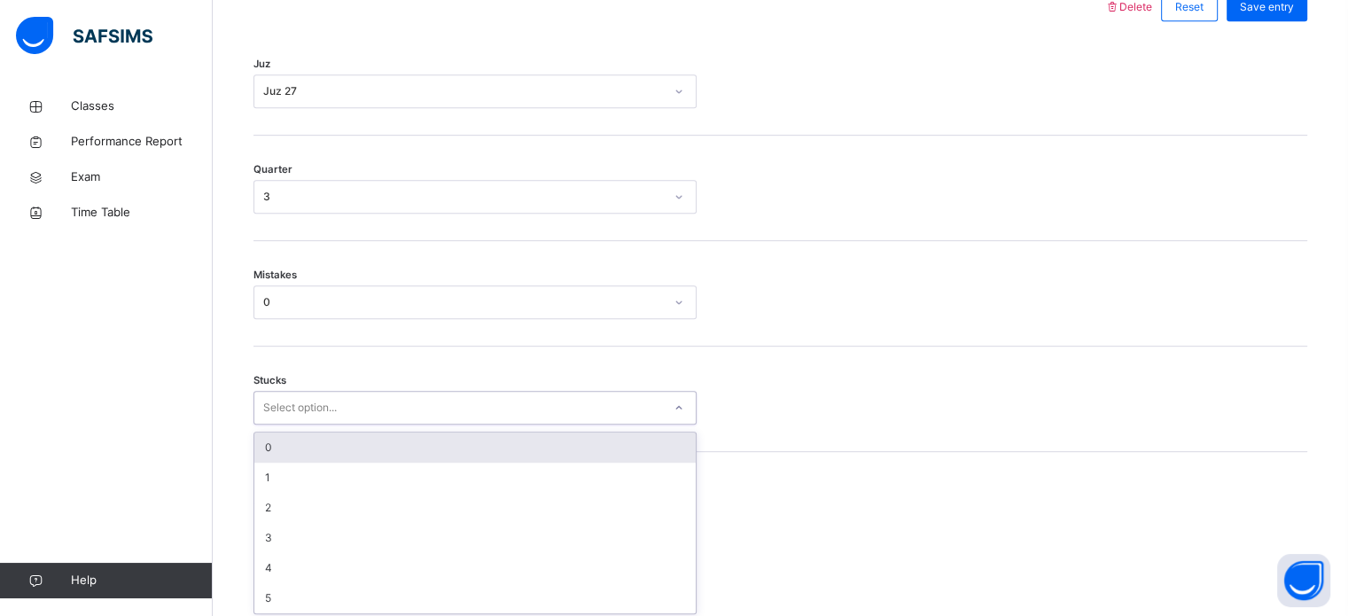
scroll to position [862, 0]
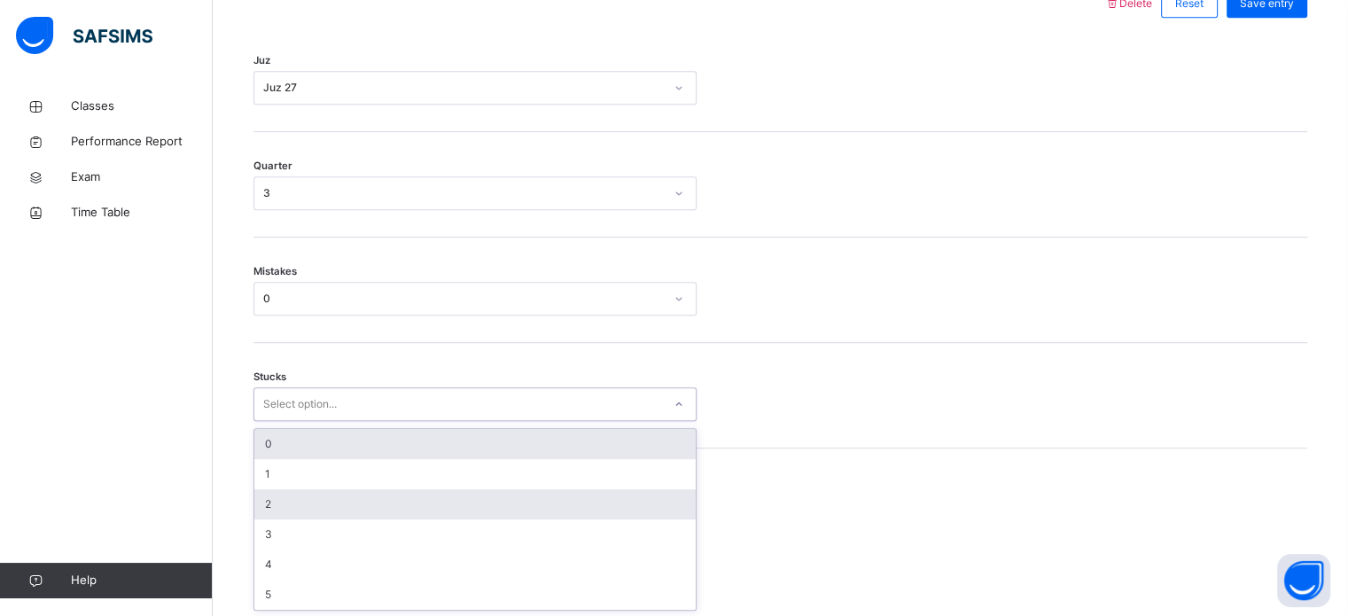
click at [406, 489] on div "2" at bounding box center [475, 504] width 442 height 30
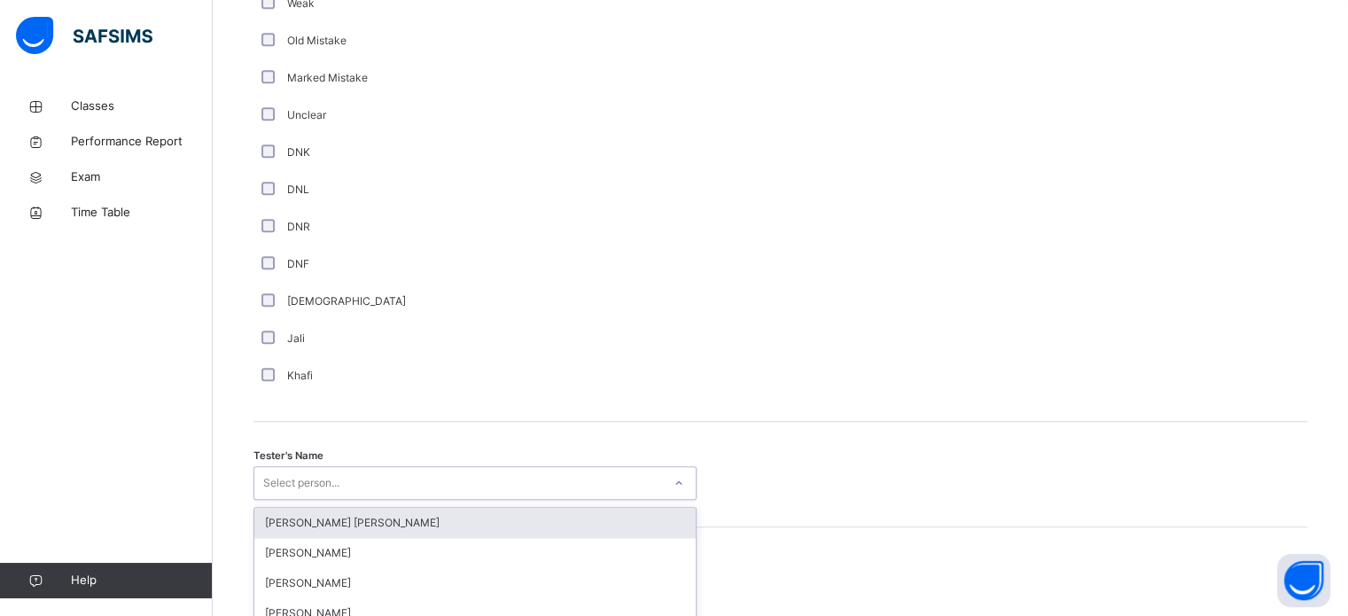
scroll to position [1624, 0]
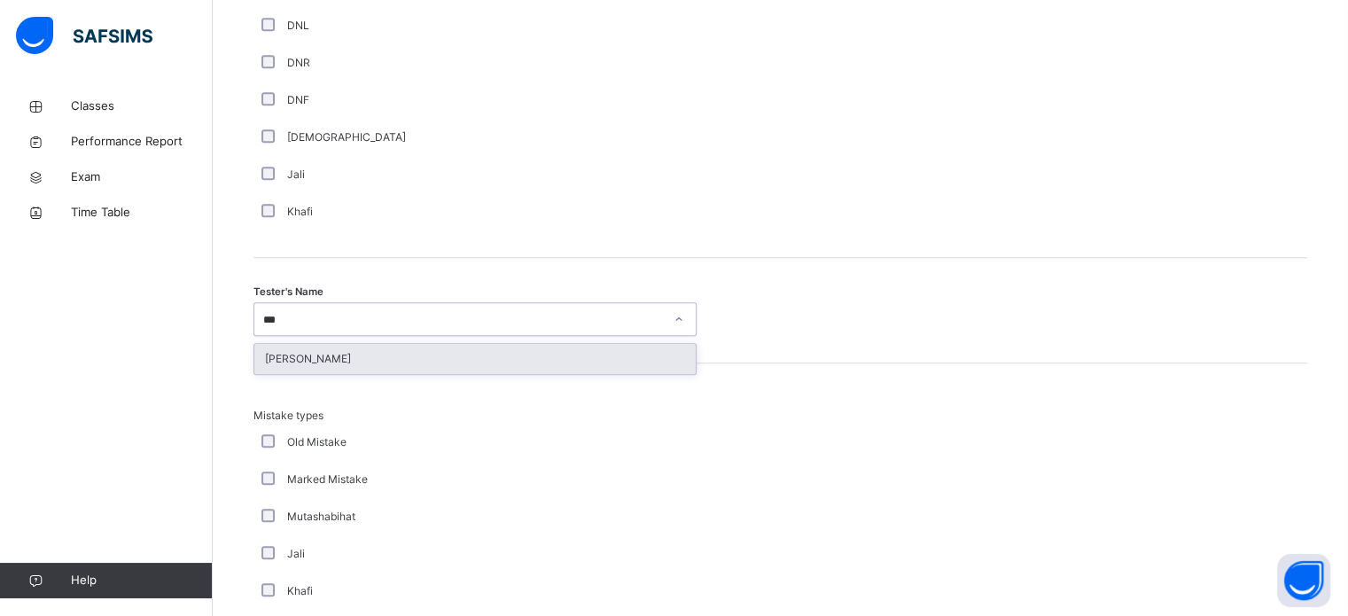
type input "****"
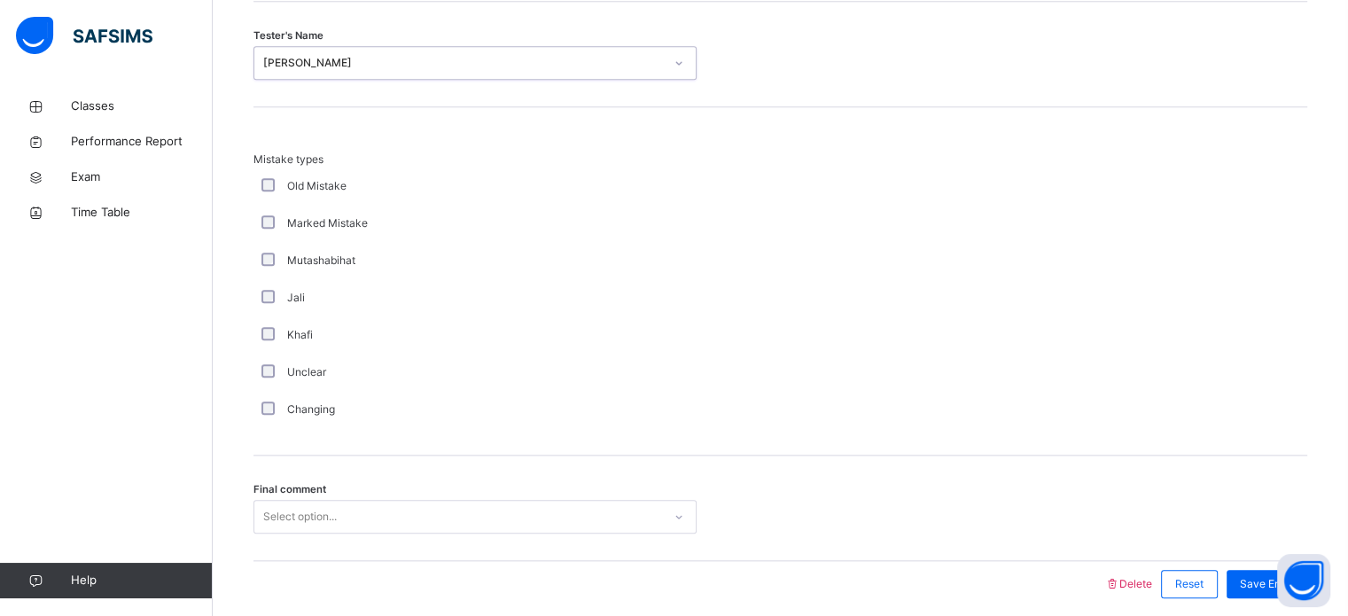
scroll to position [1950, 0]
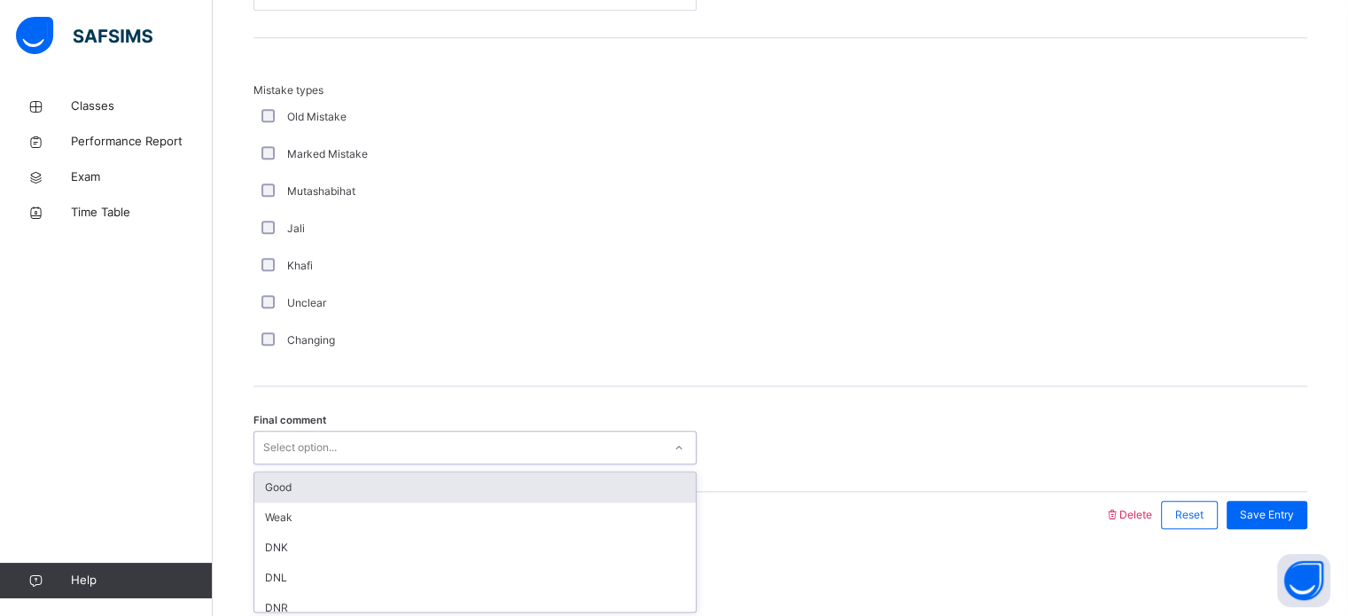
click at [507, 486] on div "Good" at bounding box center [475, 488] width 442 height 30
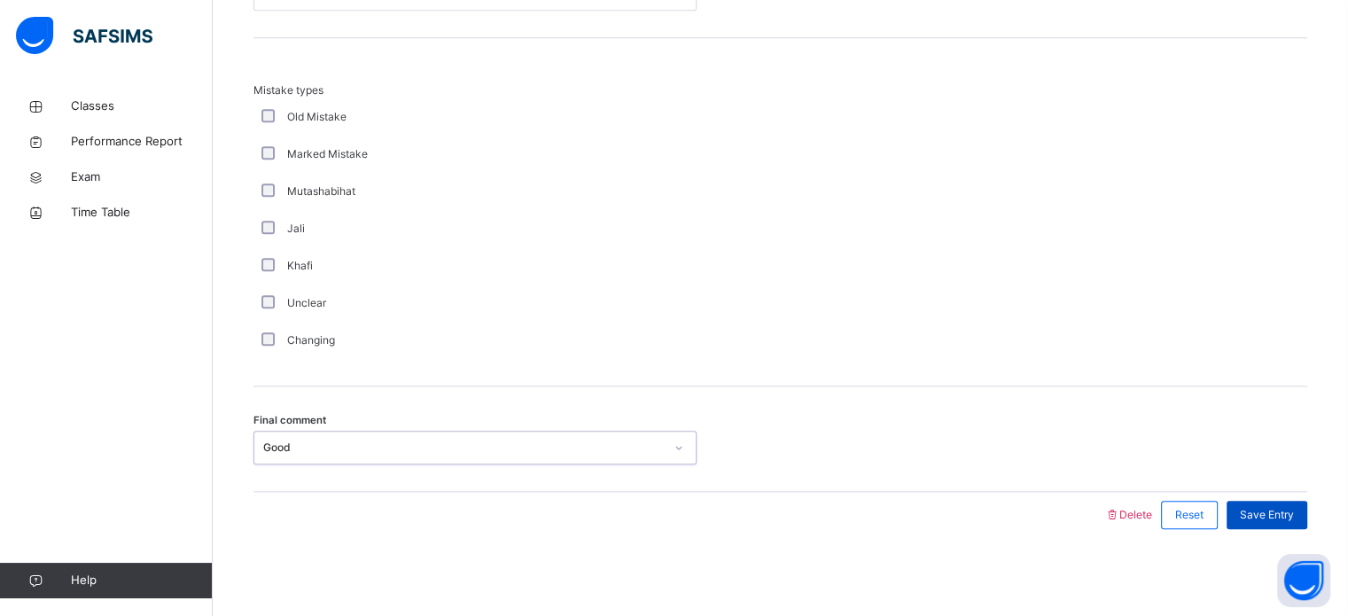
click at [1294, 518] on span "Save Entry" at bounding box center [1267, 515] width 54 height 16
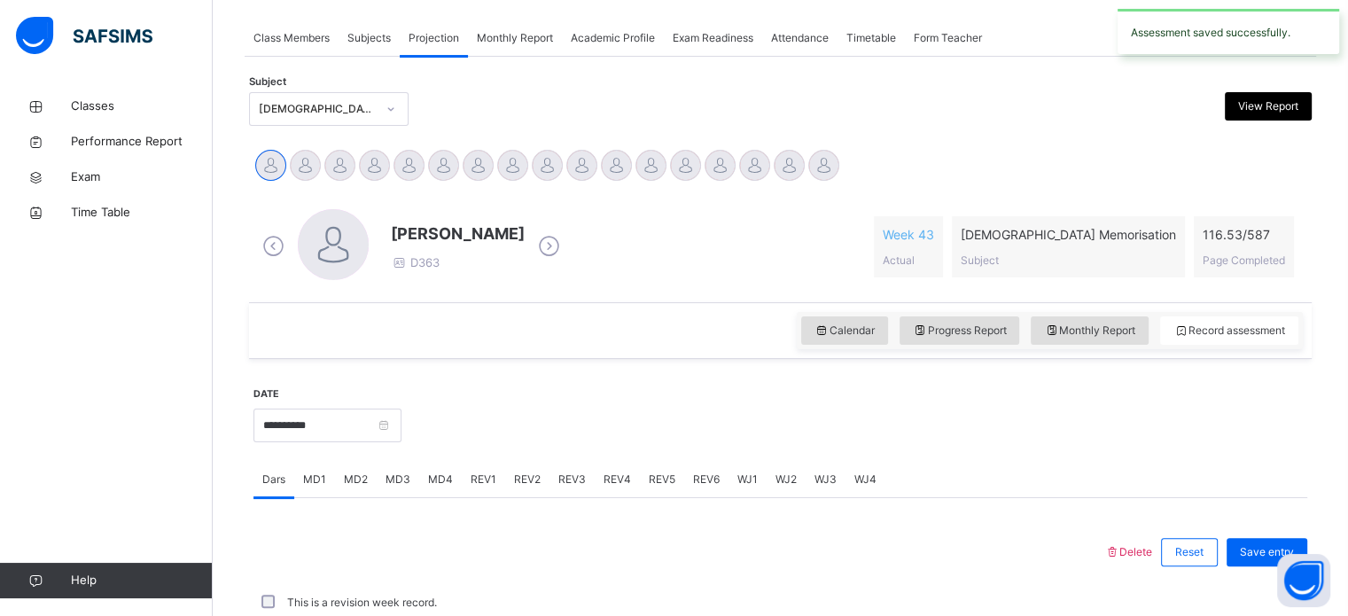
scroll to position [715, 0]
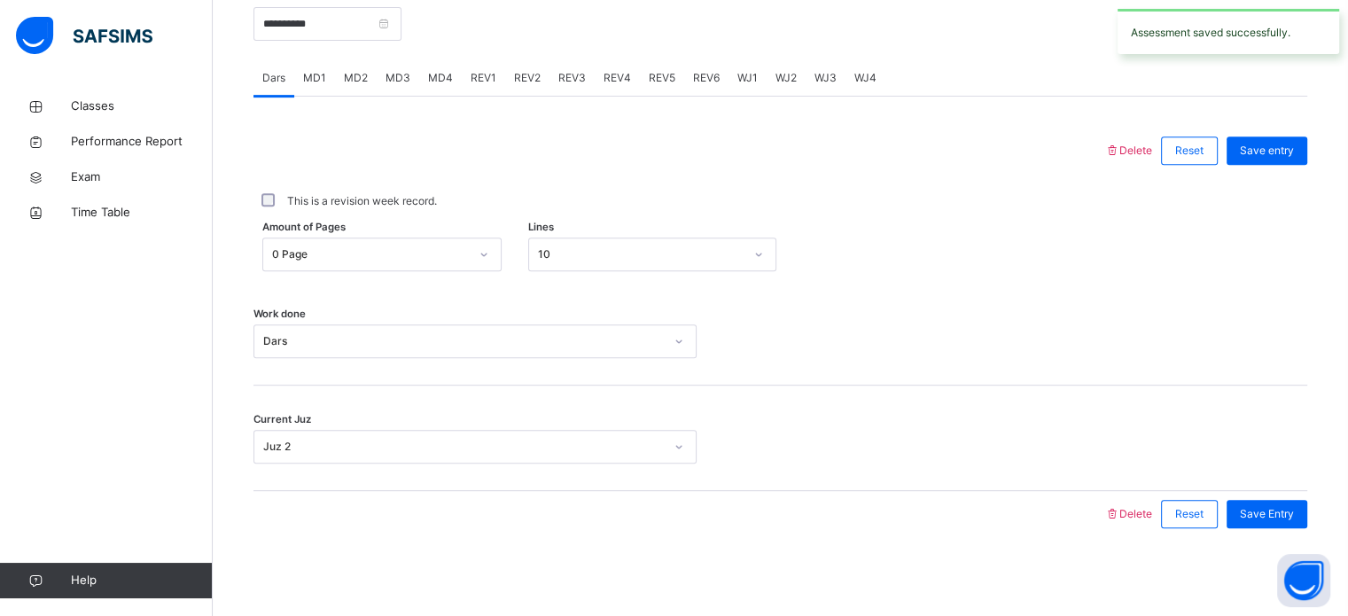
click at [523, 76] on span "REV2" at bounding box center [527, 78] width 27 height 16
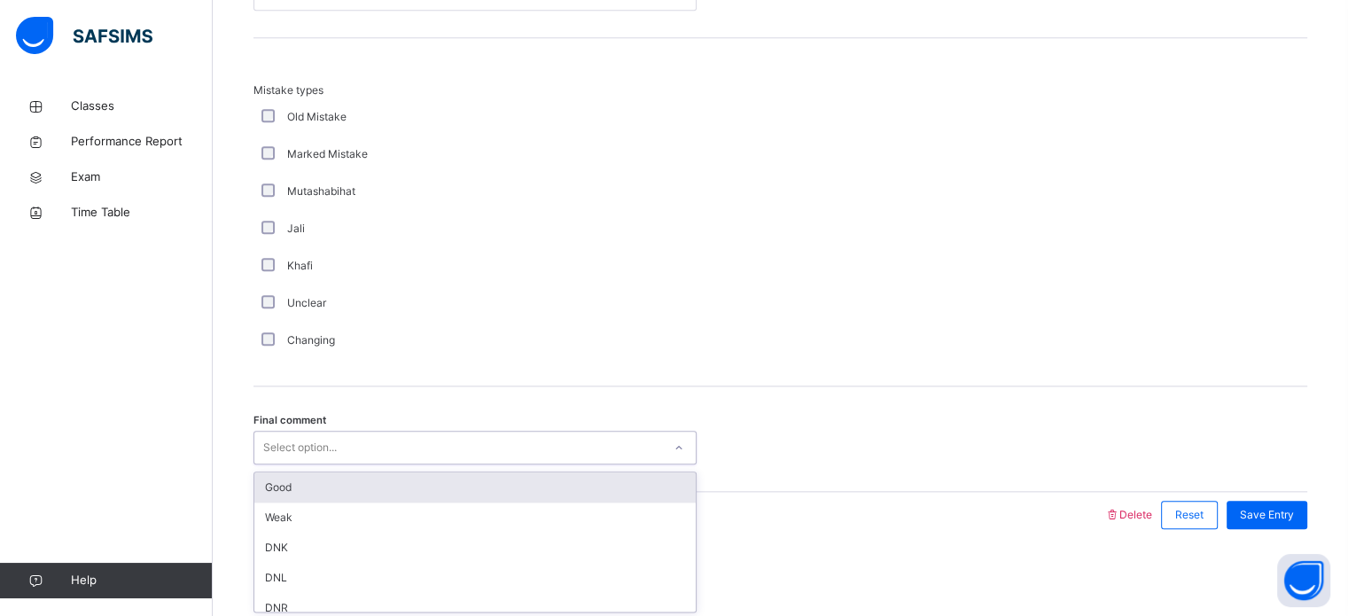
click at [330, 481] on div "Good" at bounding box center [475, 488] width 442 height 30
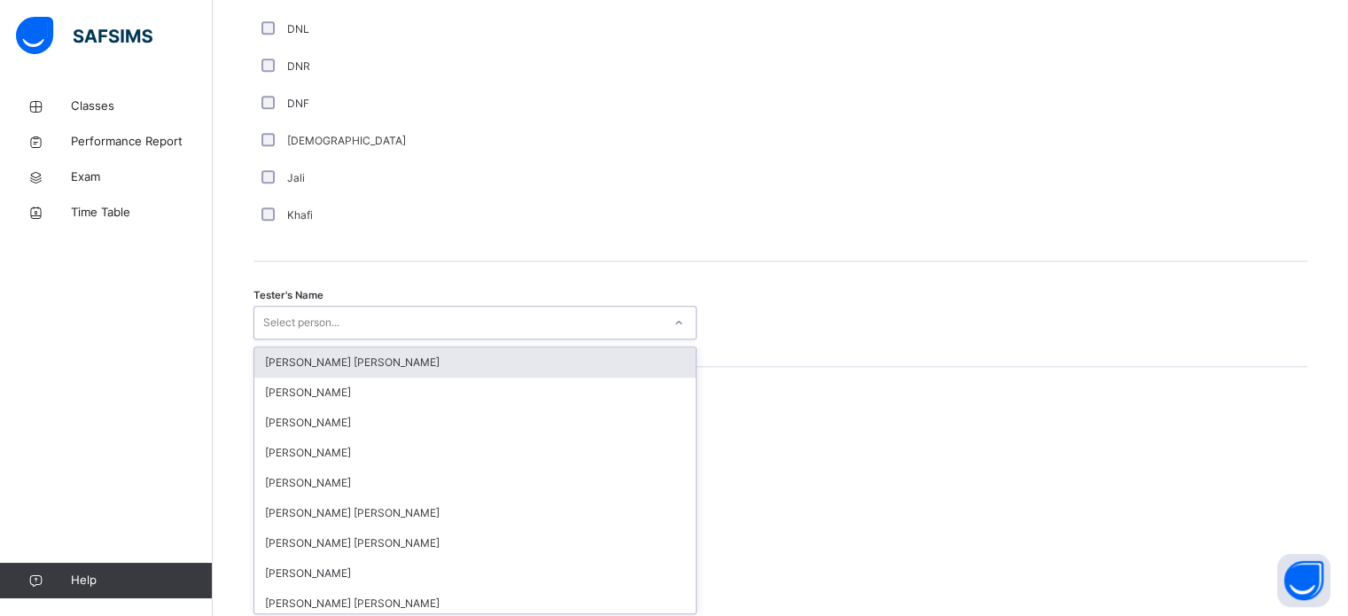
scroll to position [1624, 0]
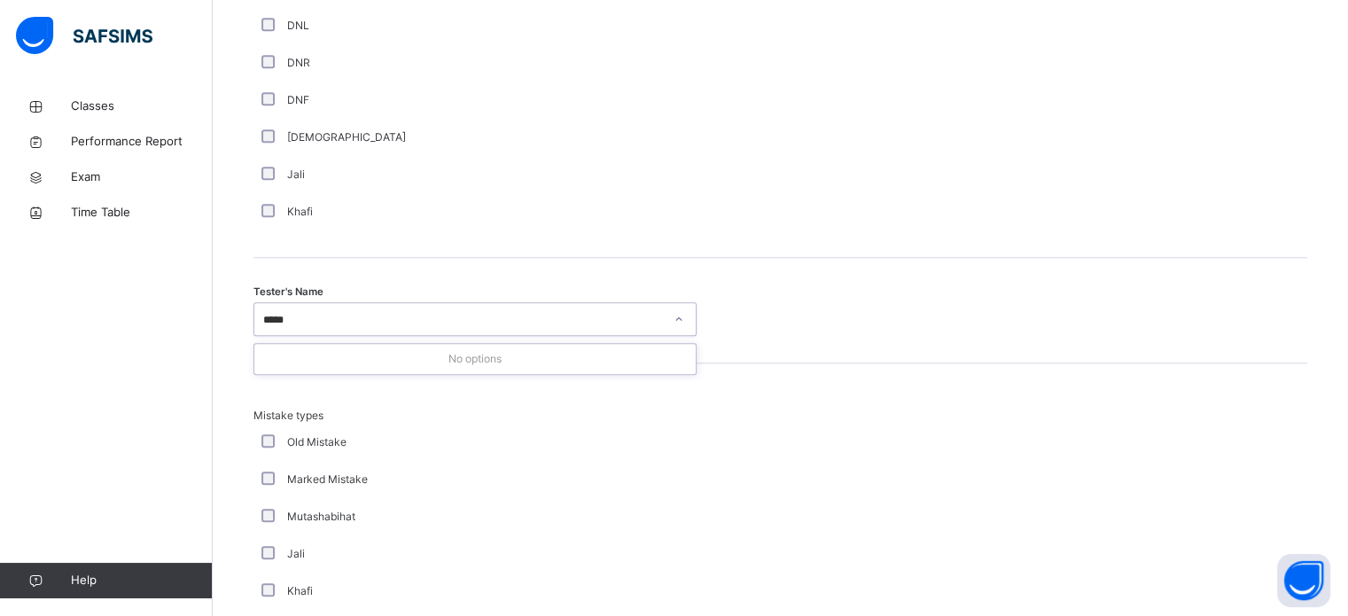
type input "****"
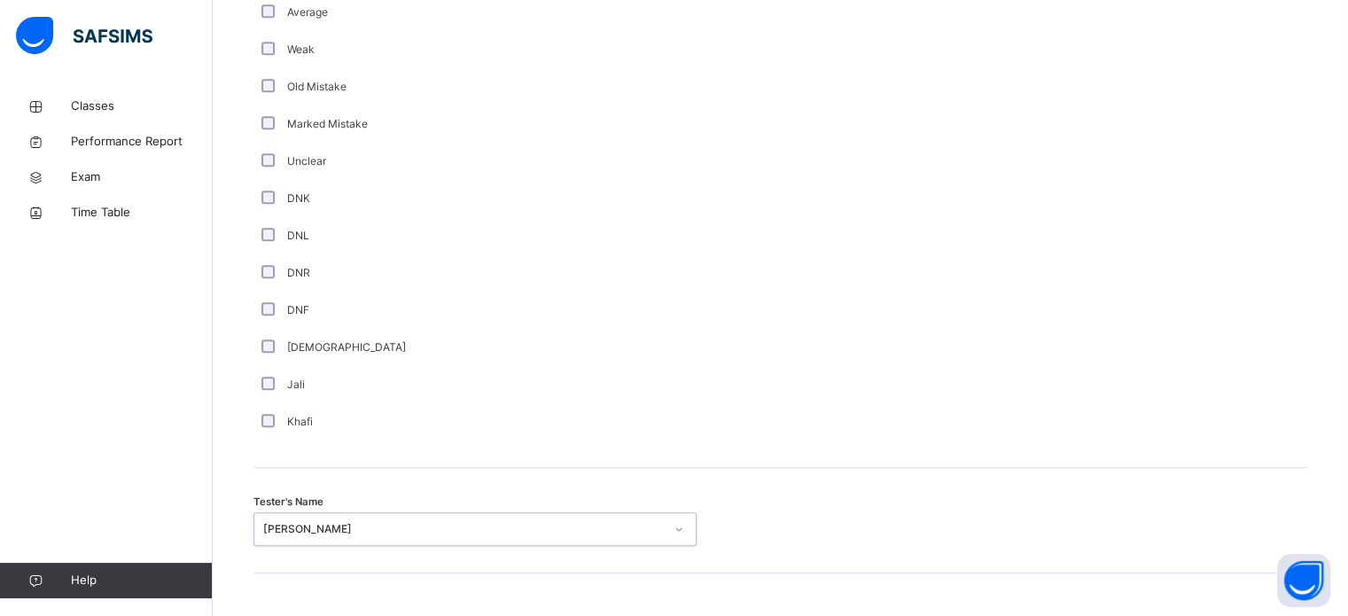
scroll to position [1250, 0]
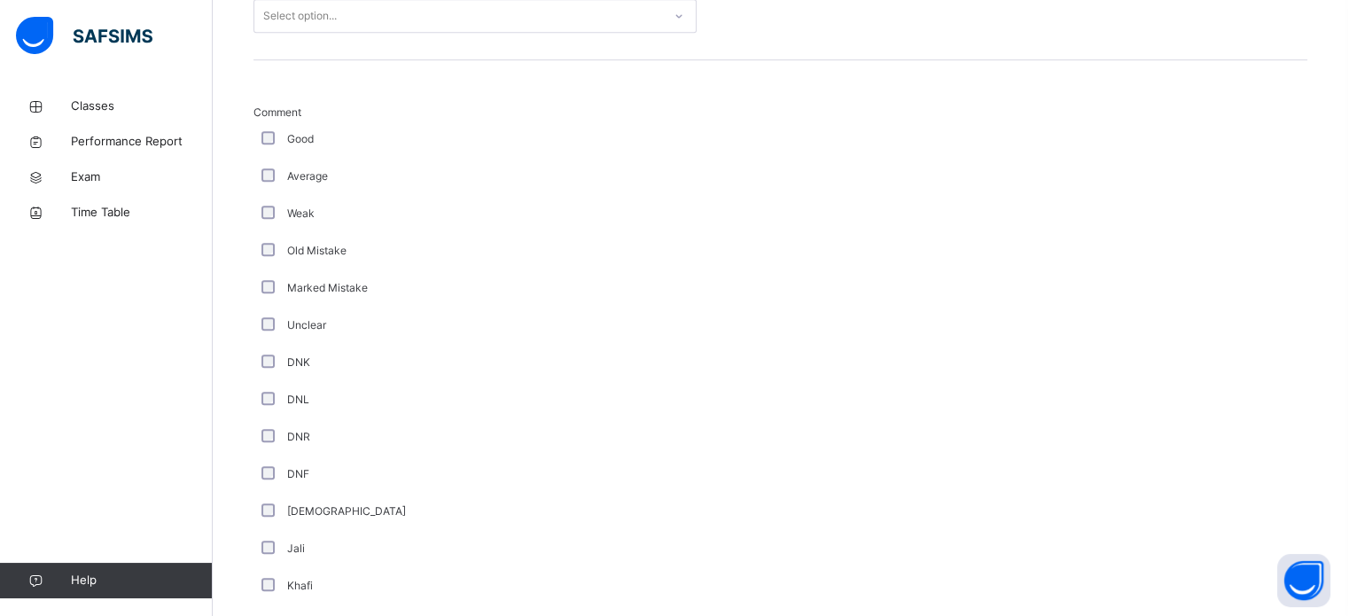
click at [284, 105] on span "Comment" at bounding box center [475, 113] width 443 height 16
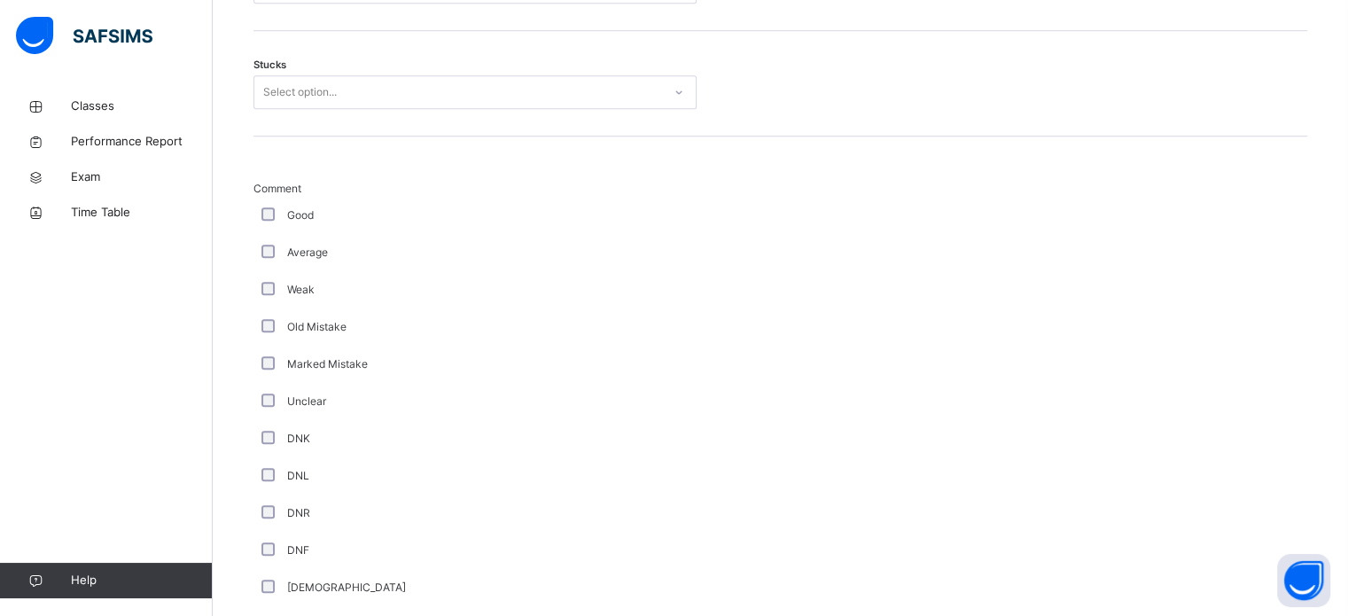
scroll to position [1159, 0]
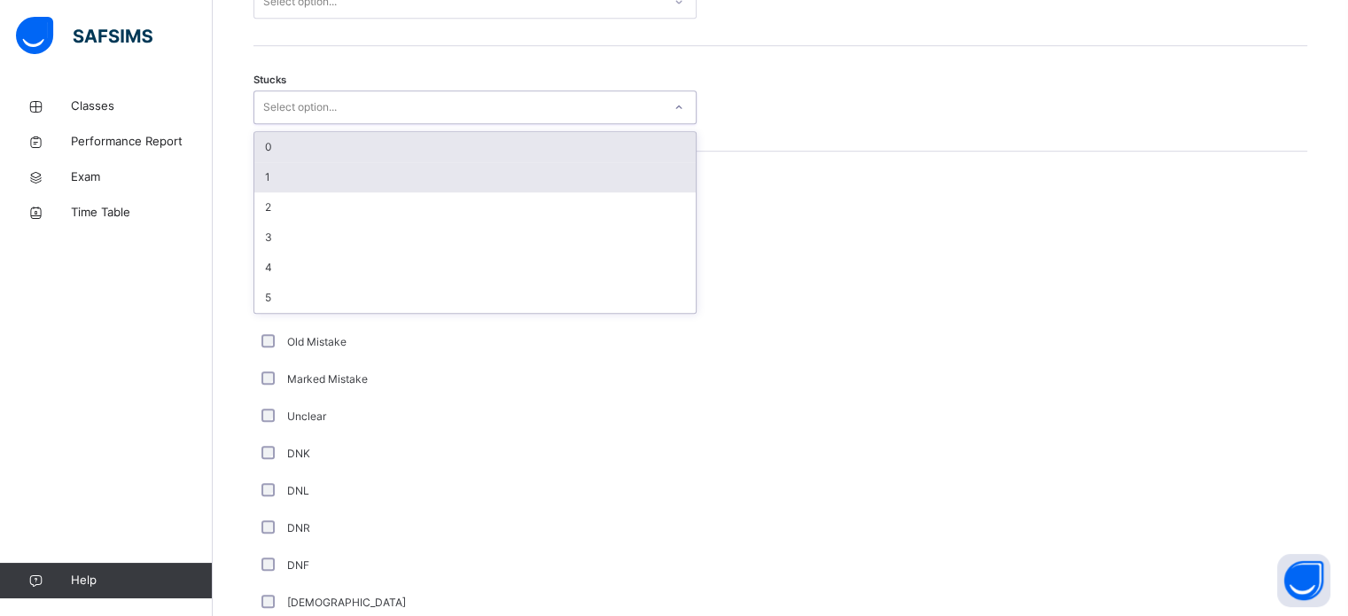
click at [388, 162] on div "1" at bounding box center [475, 177] width 442 height 30
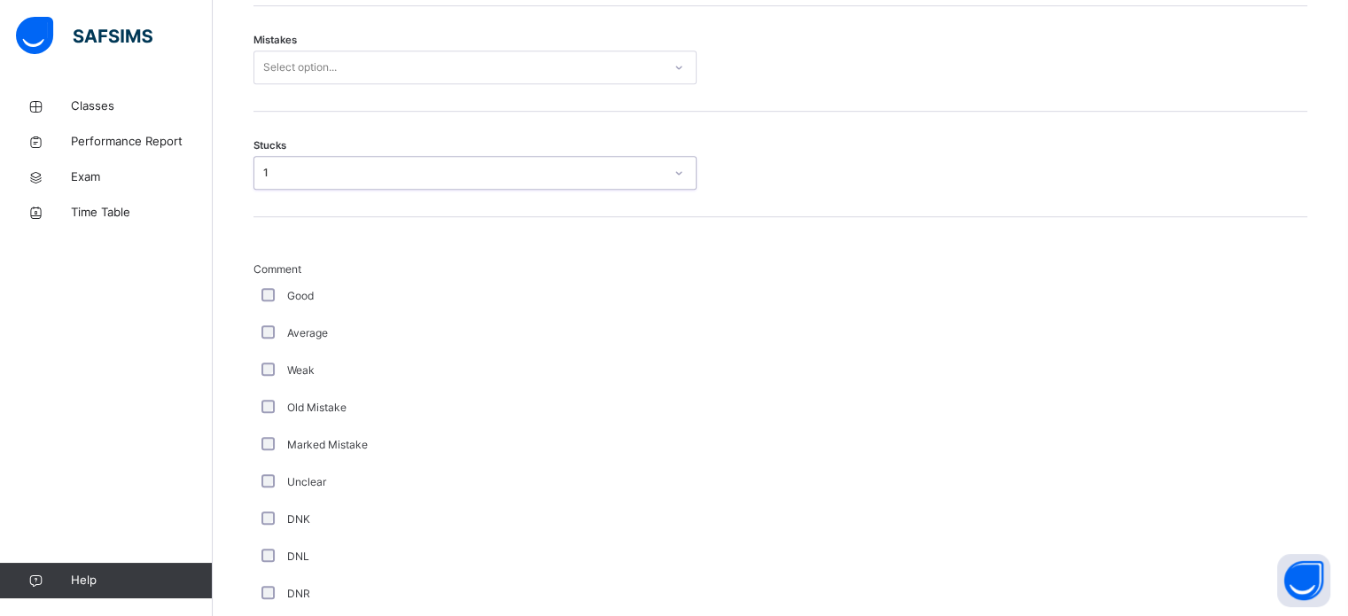
scroll to position [971, 0]
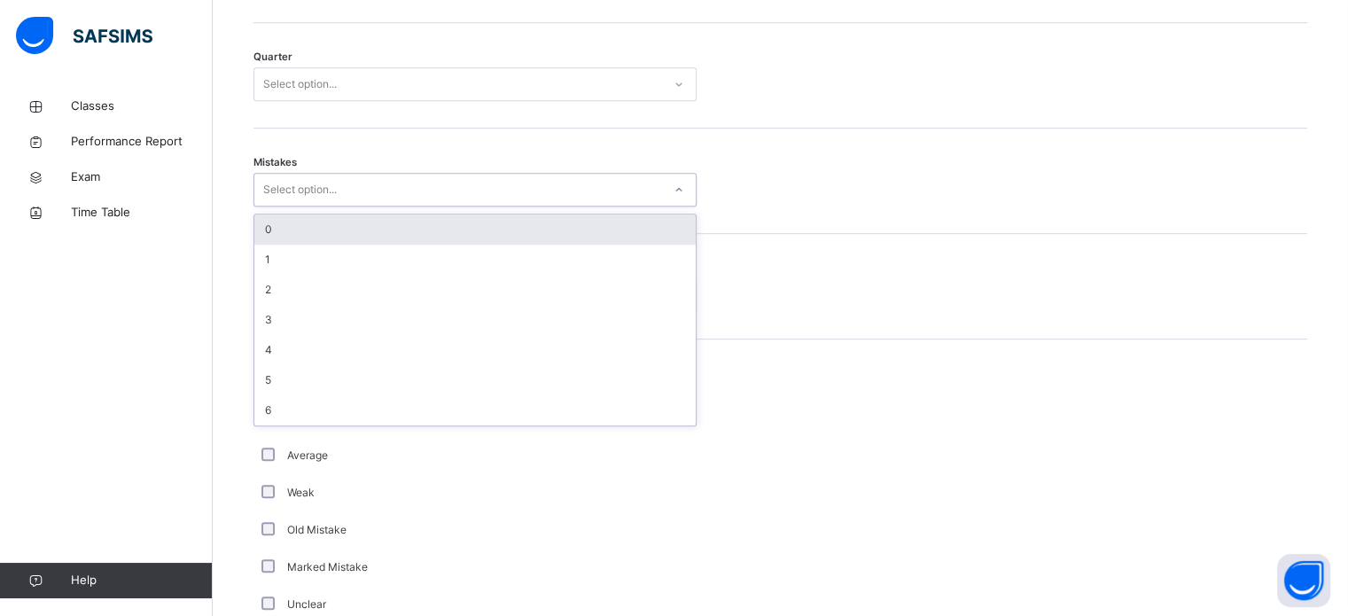
click at [408, 241] on div "0" at bounding box center [475, 230] width 442 height 30
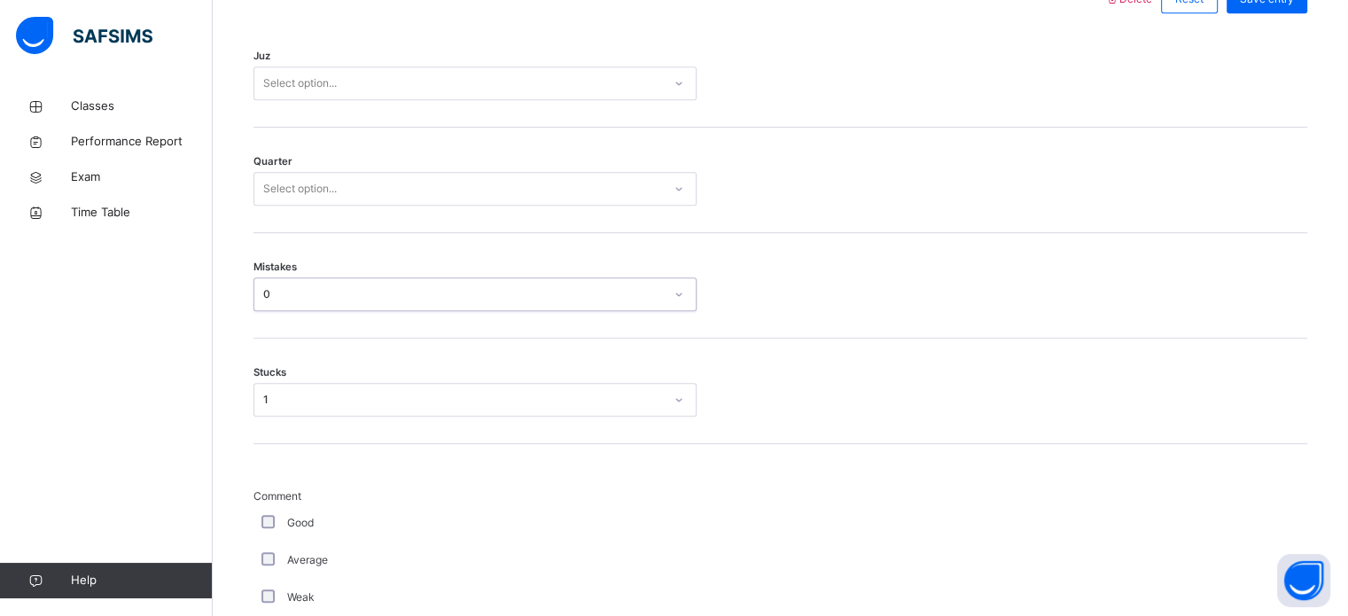
scroll to position [865, 0]
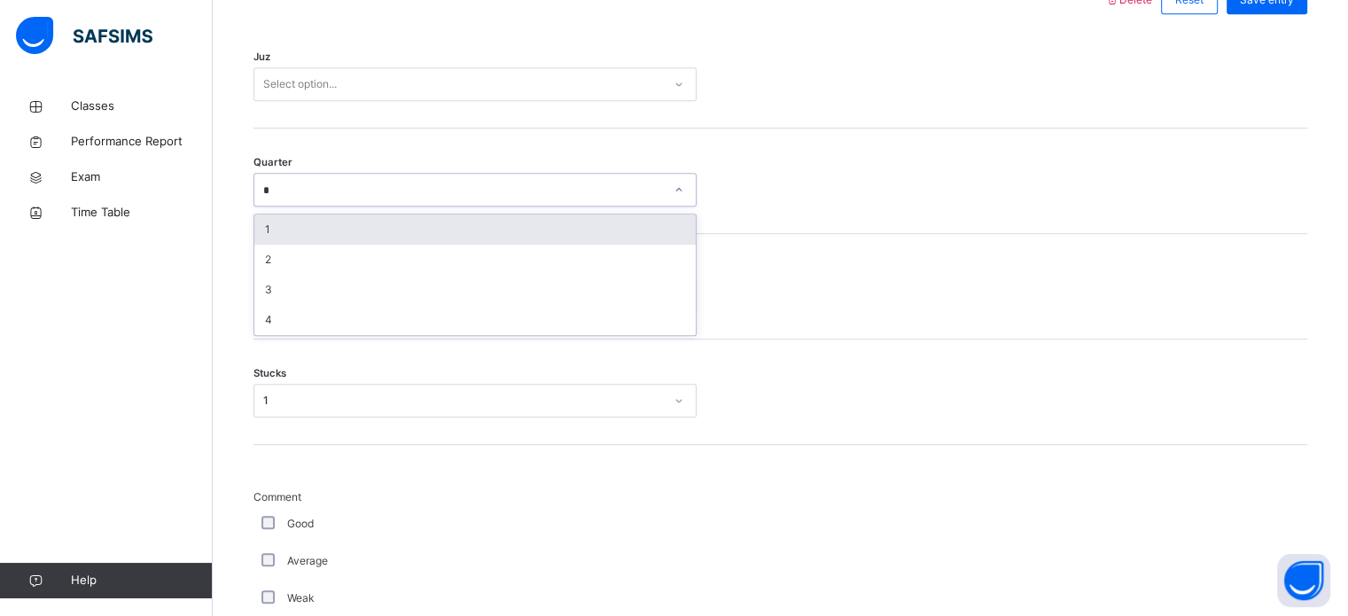
type input "**"
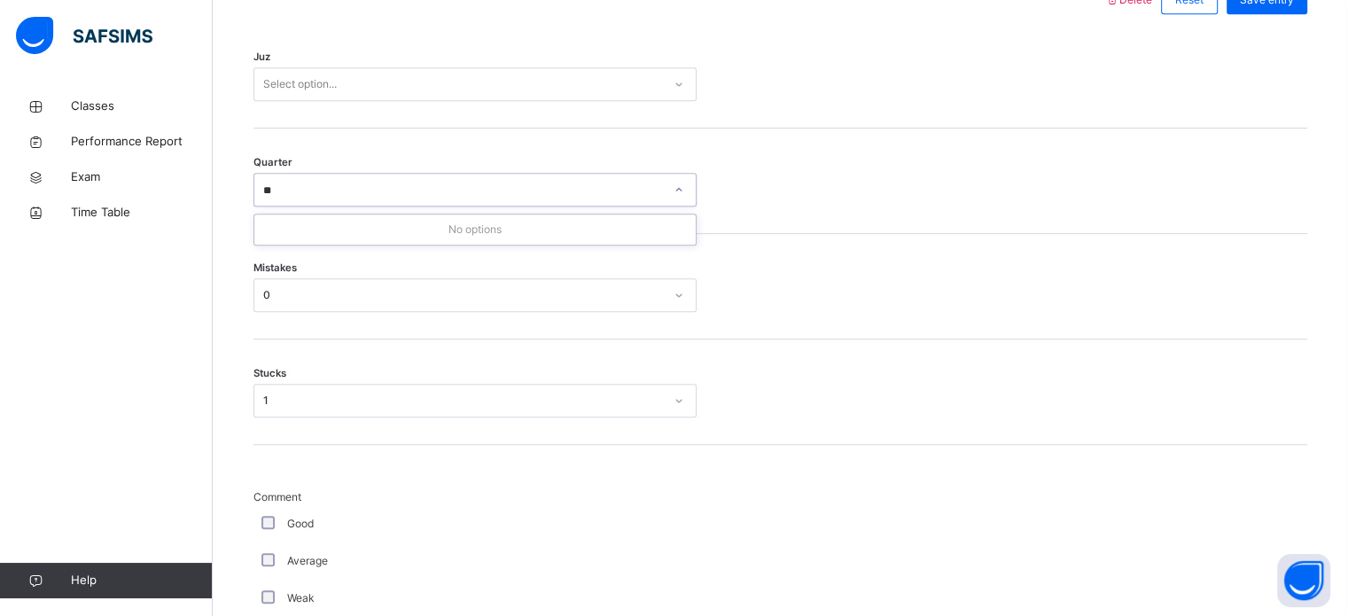
click at [518, 226] on div "No options" at bounding box center [475, 230] width 442 height 30
type input "*"
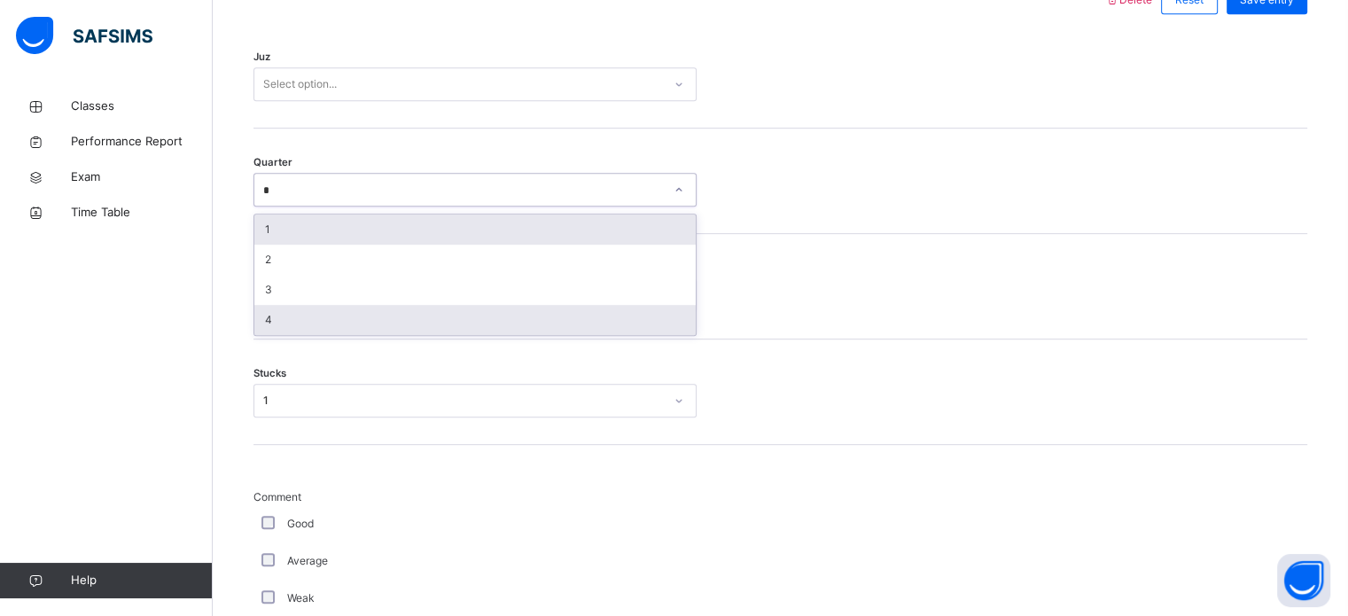
click at [355, 328] on div "4" at bounding box center [475, 320] width 442 height 30
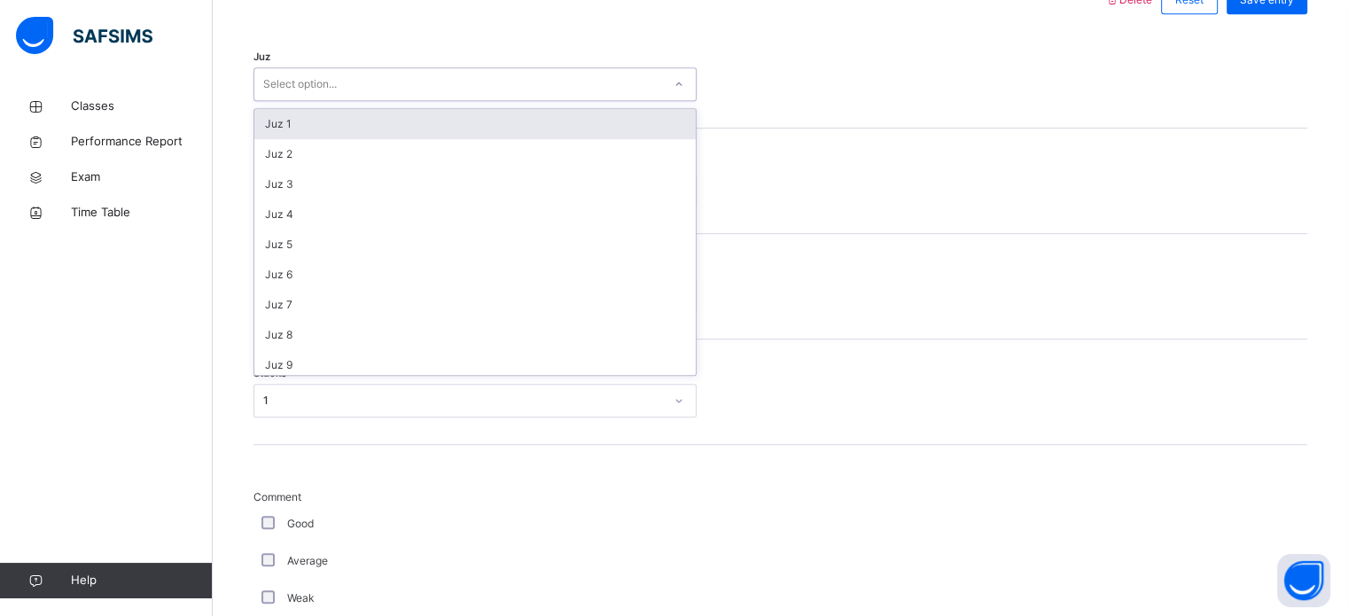
type input "*"
type input "**"
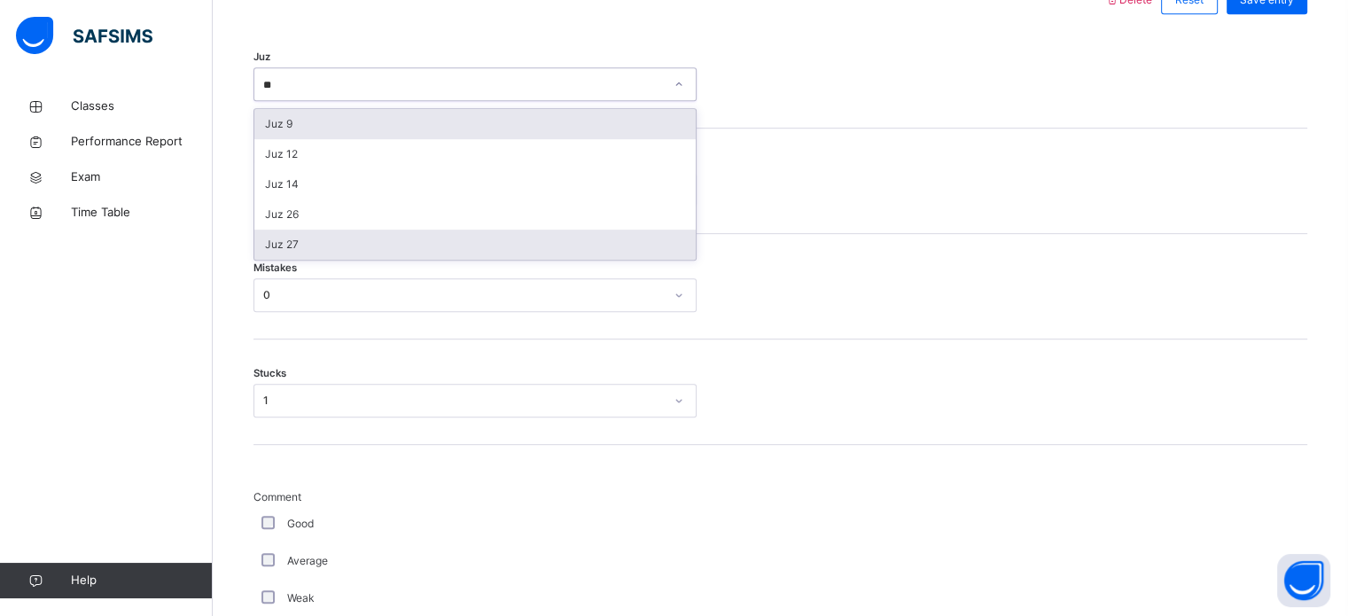
click at [381, 241] on div "Juz 27" at bounding box center [475, 245] width 442 height 30
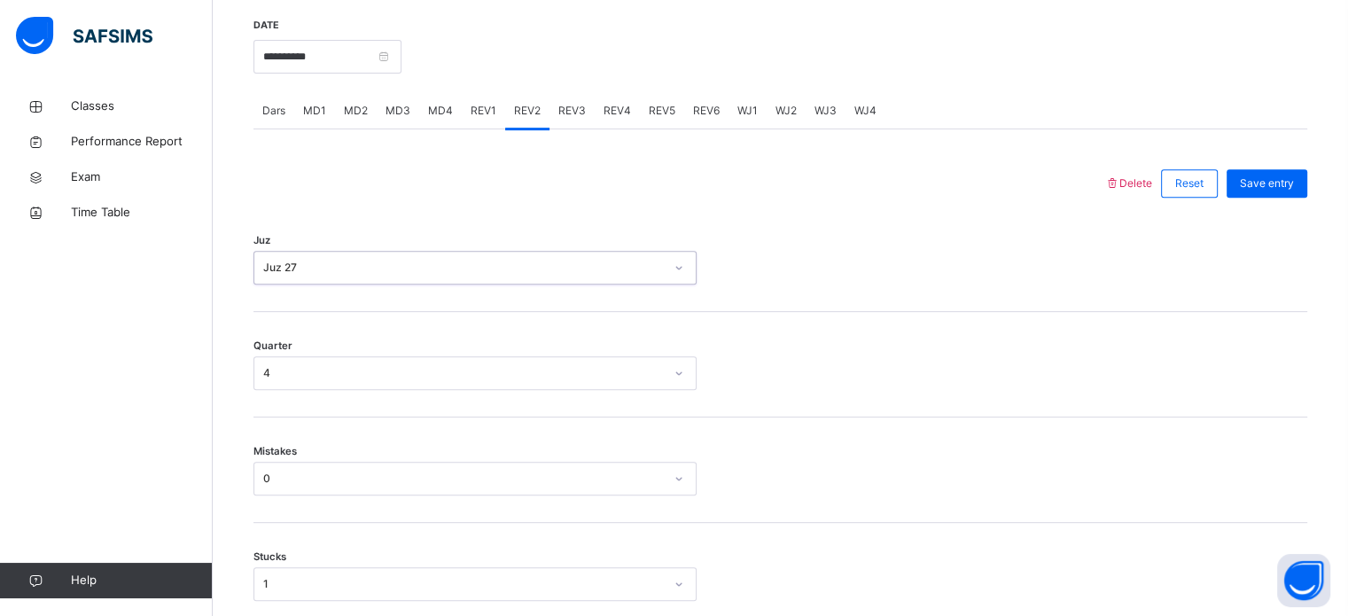
scroll to position [671, 0]
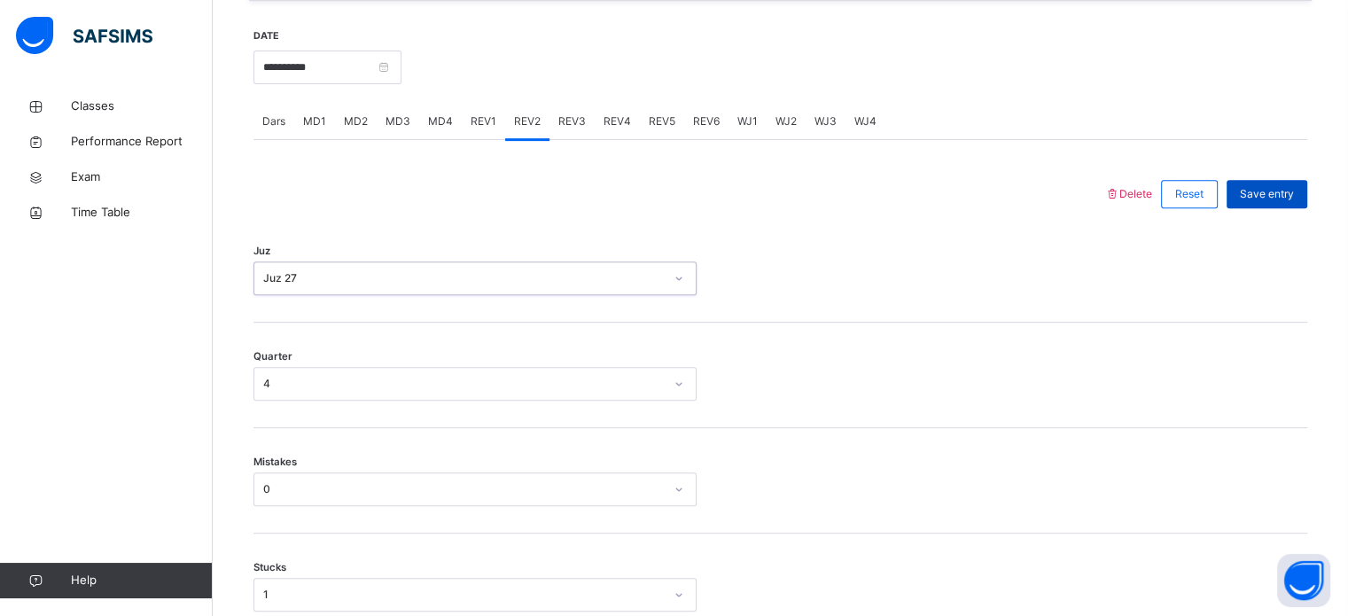
click at [1308, 192] on div "Save entry" at bounding box center [1267, 194] width 81 height 28
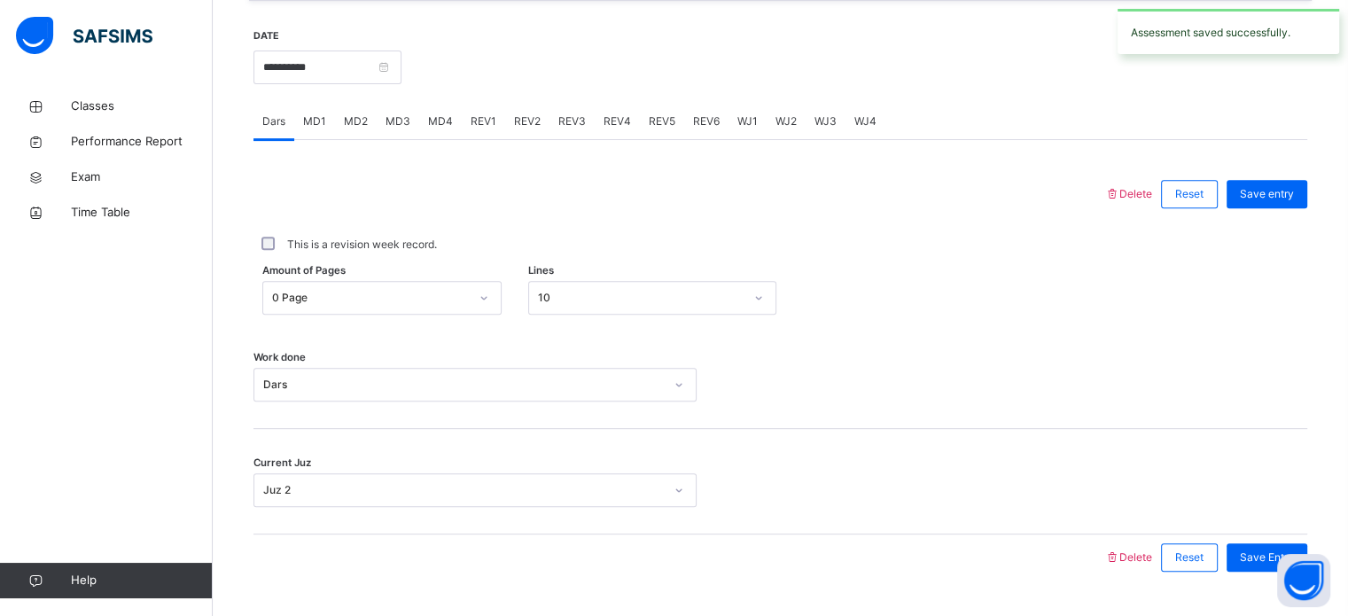
click at [560, 130] on div "REV3" at bounding box center [572, 121] width 45 height 35
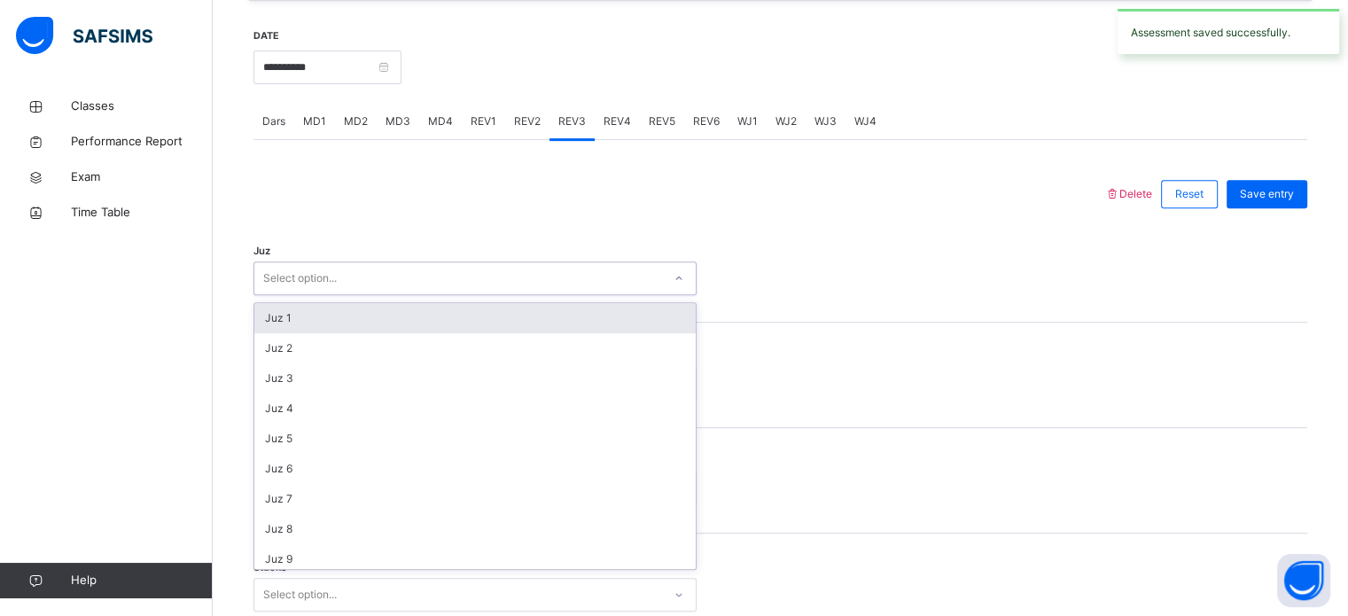
click at [429, 274] on div "Select option..." at bounding box center [458, 278] width 408 height 27
type input "**"
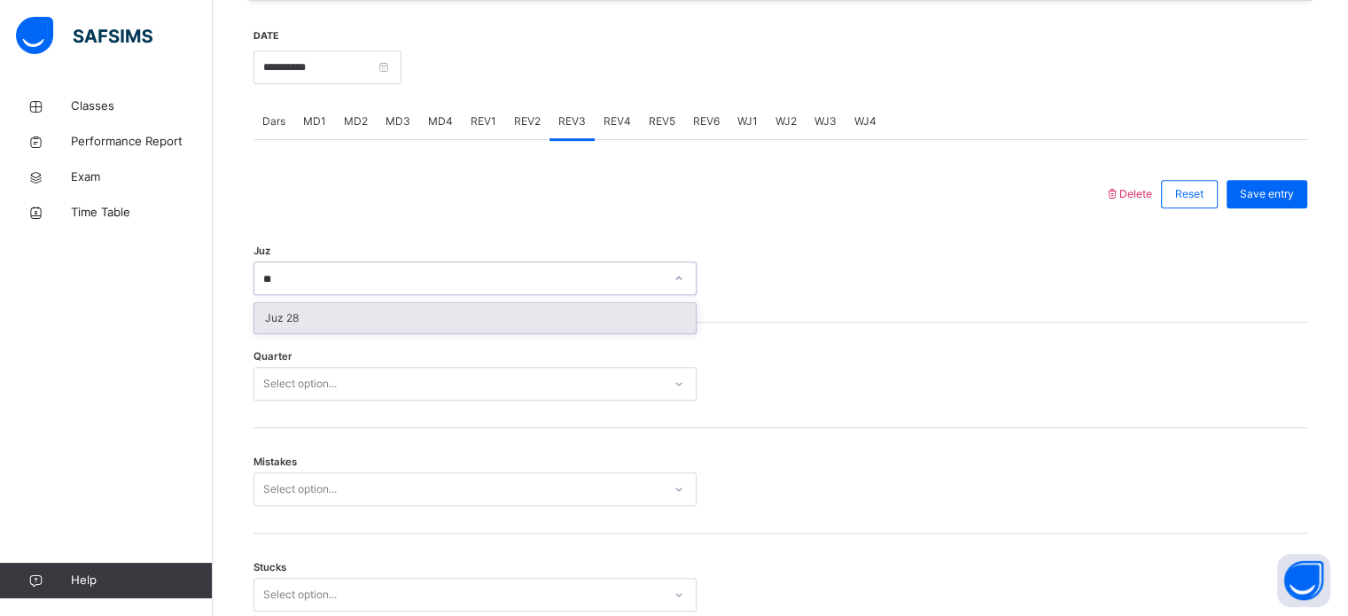
click at [445, 309] on div "Juz 28" at bounding box center [475, 318] width 442 height 30
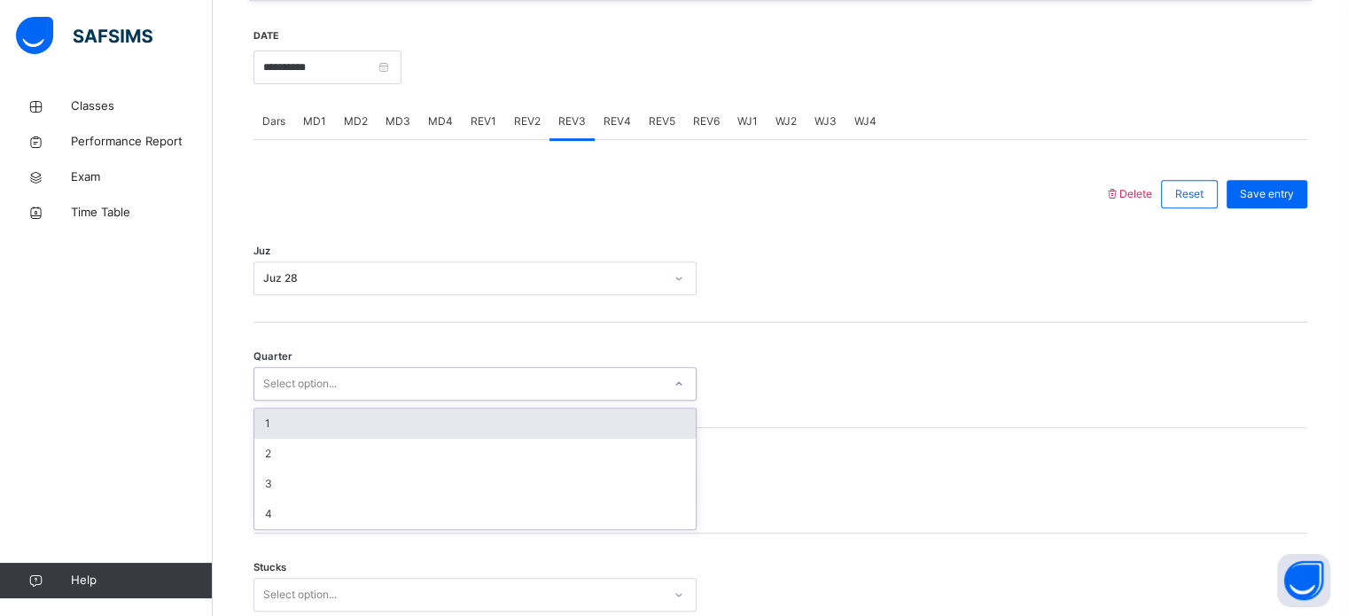
click at [371, 425] on div "1" at bounding box center [475, 424] width 442 height 30
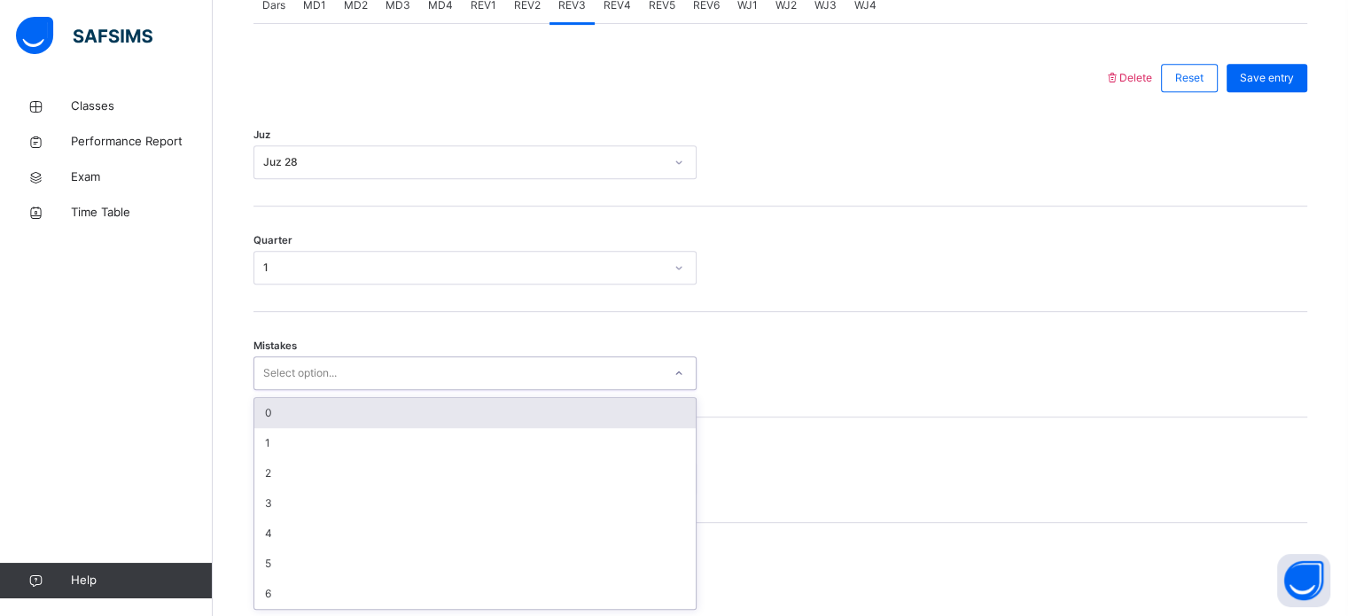
click at [392, 418] on div "0" at bounding box center [475, 413] width 442 height 30
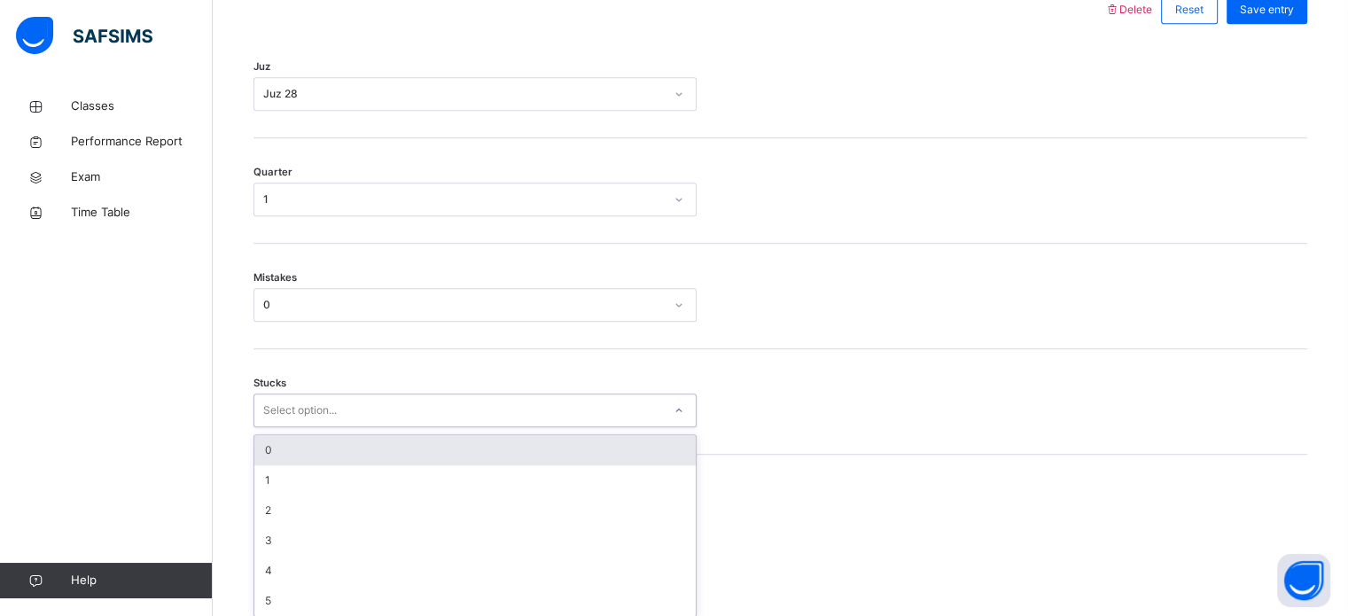
scroll to position [862, 0]
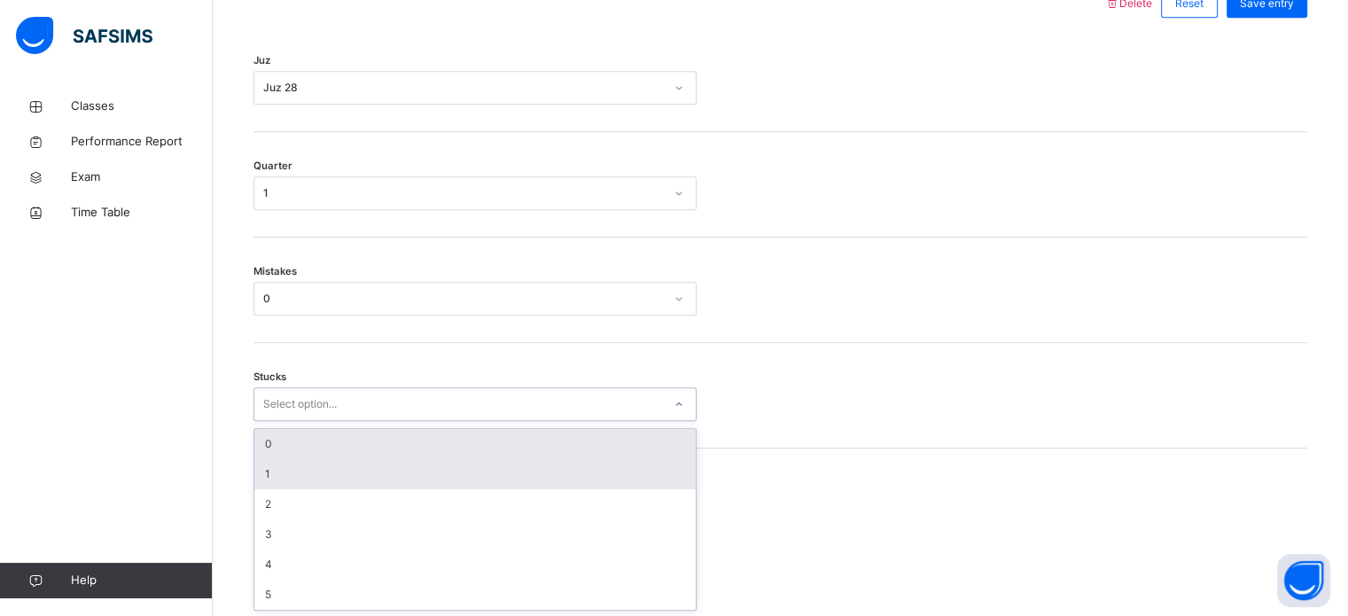
click at [395, 481] on div "1" at bounding box center [475, 474] width 442 height 30
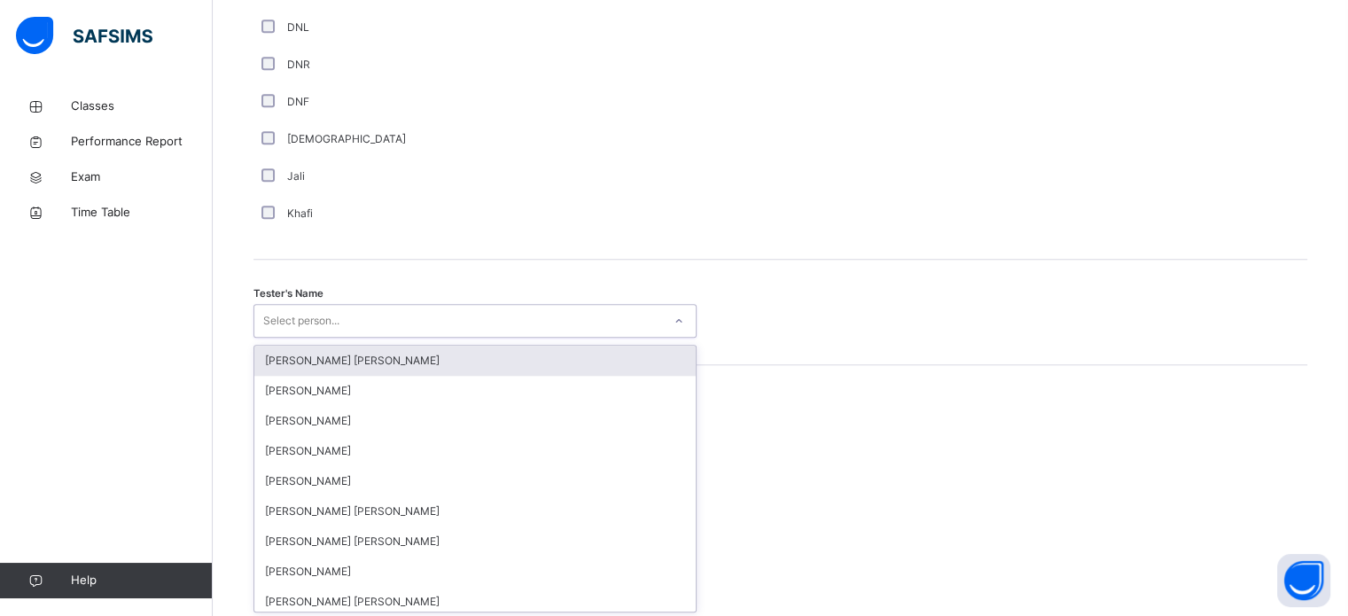
scroll to position [1624, 0]
type input "***"
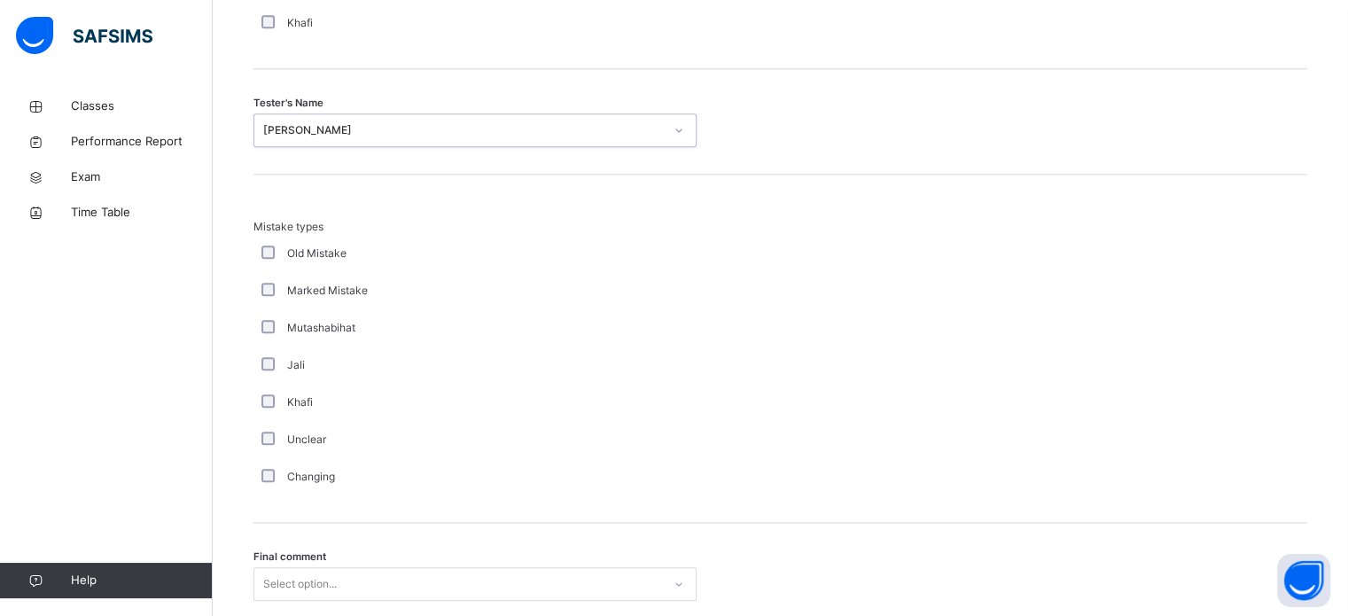
scroll to position [1950, 0]
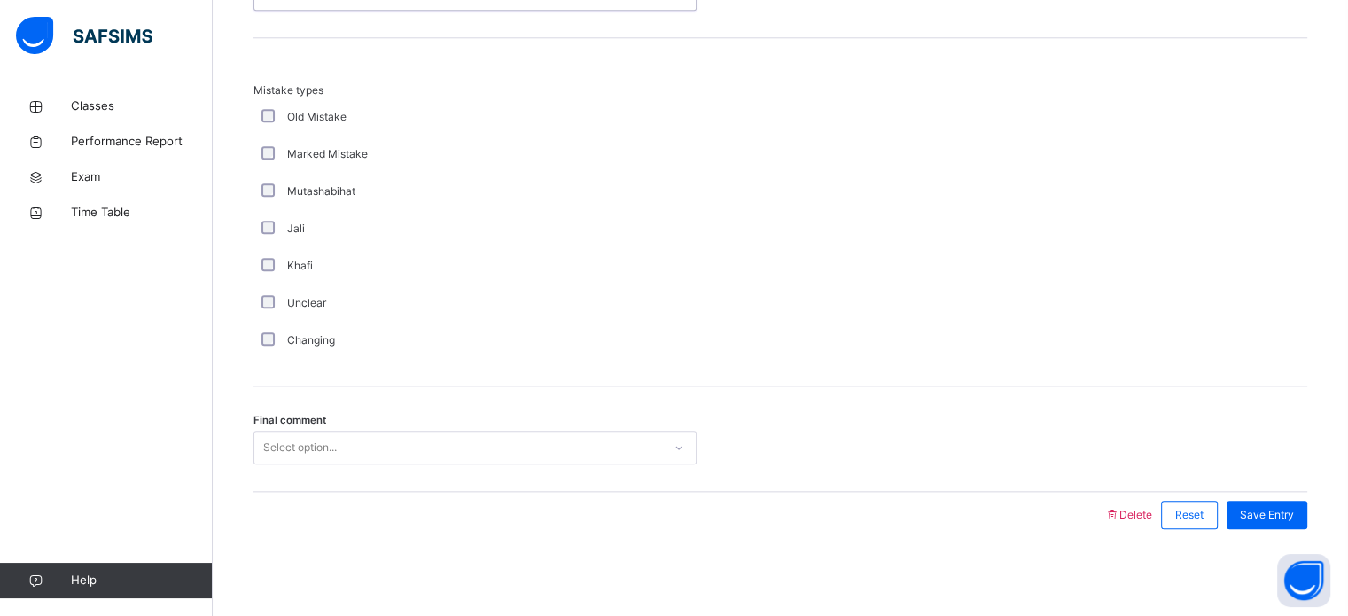
click at [459, 413] on div "Final comment Select option..." at bounding box center [781, 440] width 1054 height 106
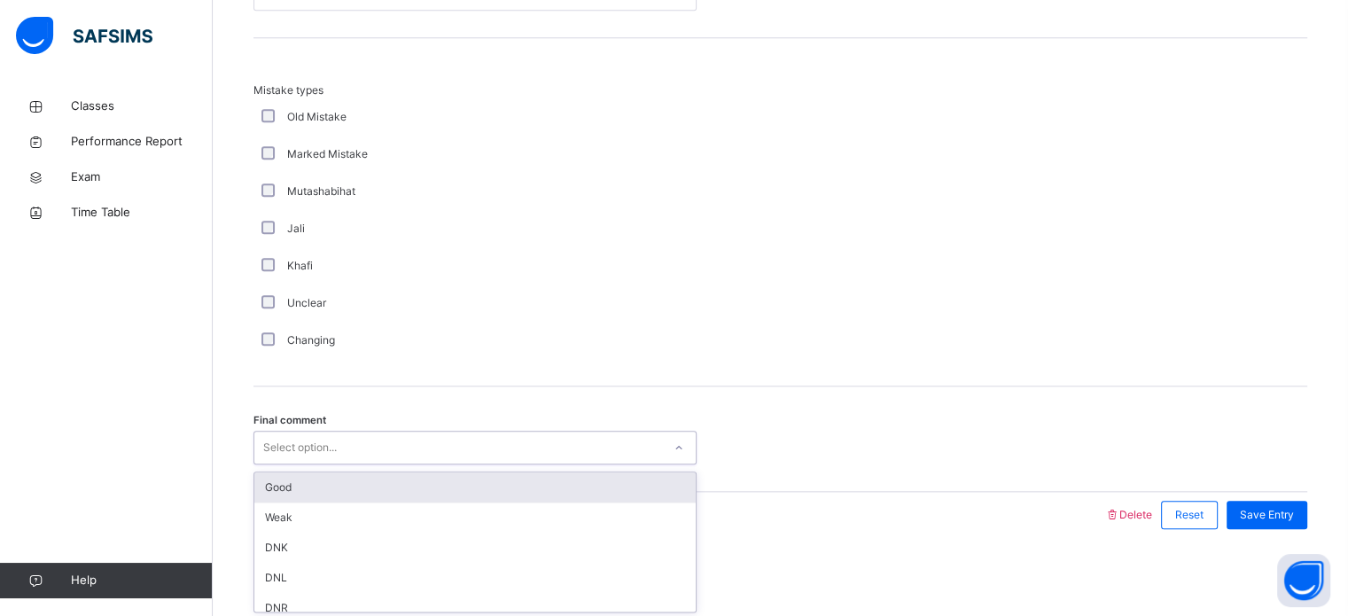
click at [463, 473] on div "Good" at bounding box center [475, 488] width 442 height 30
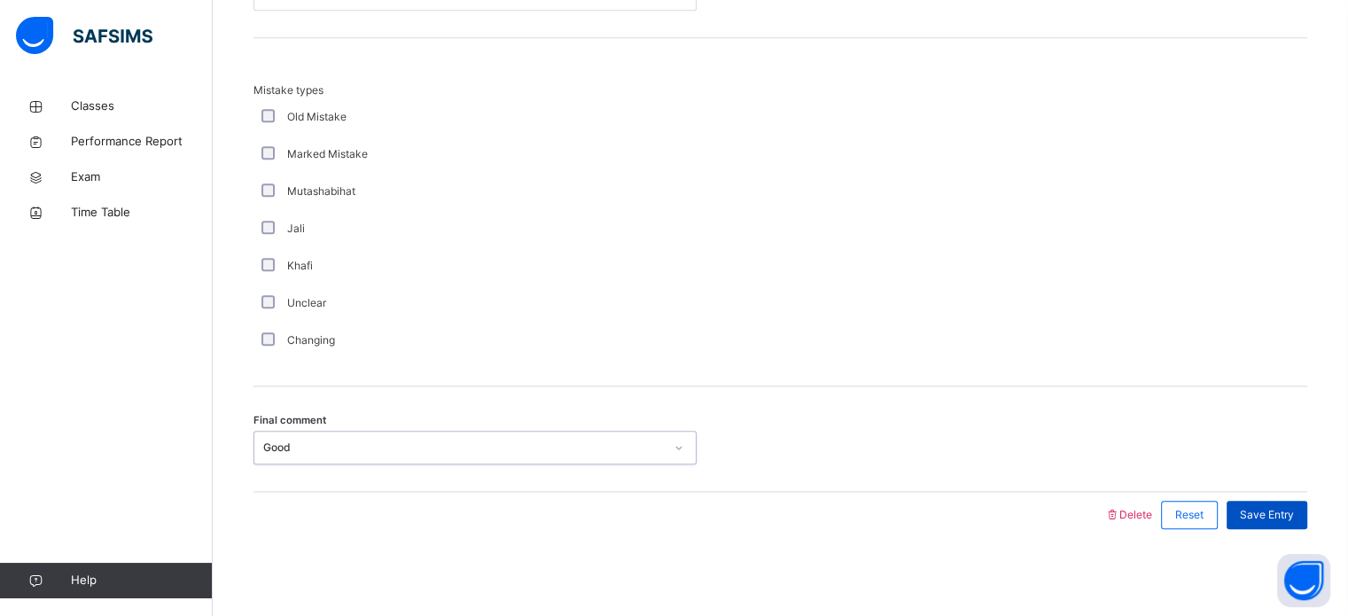
click at [1285, 524] on div "Save Entry" at bounding box center [1267, 515] width 81 height 28
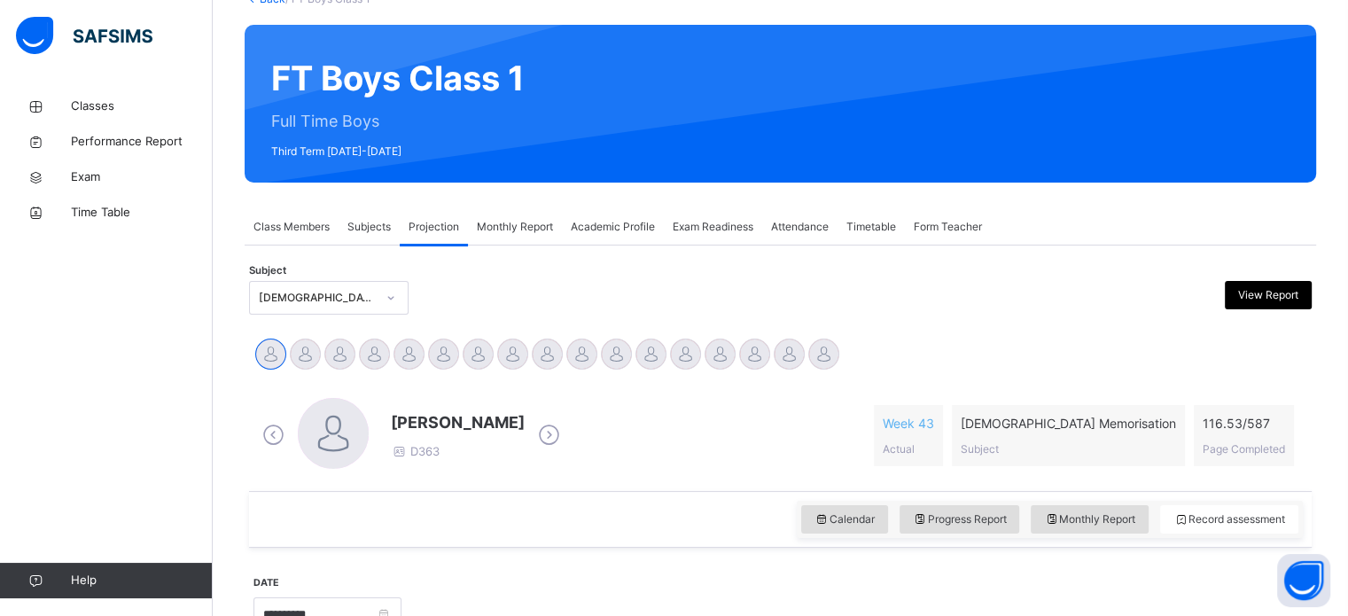
scroll to position [0, 0]
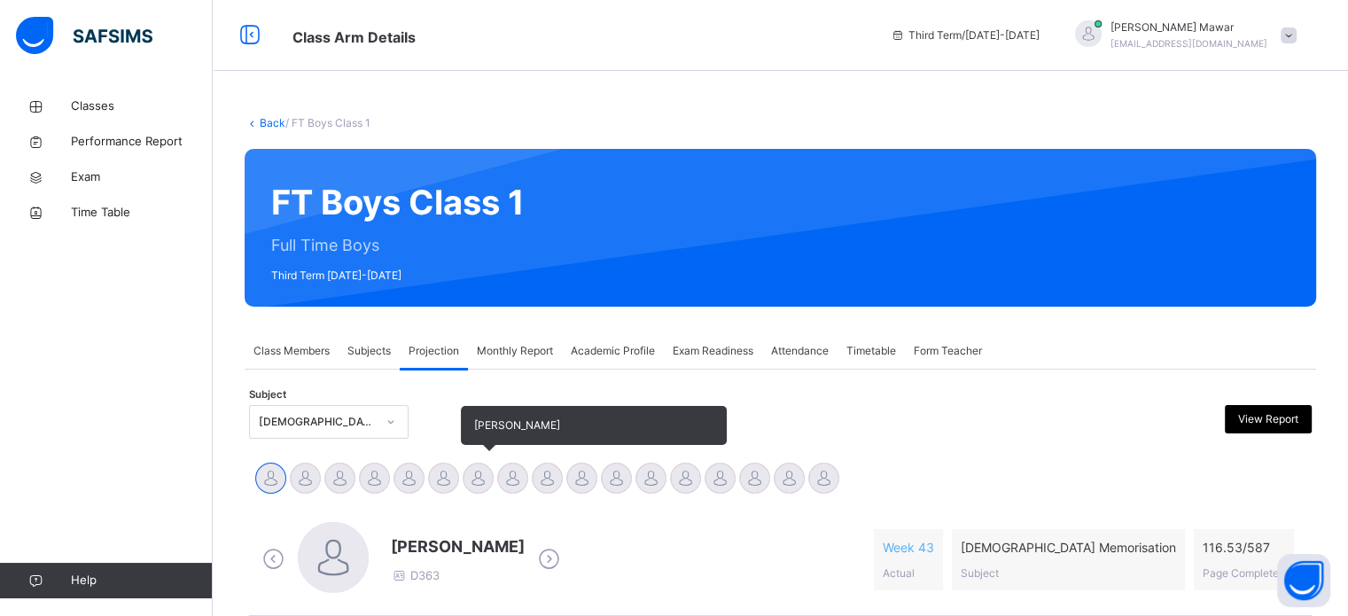
click at [473, 478] on div at bounding box center [478, 478] width 31 height 31
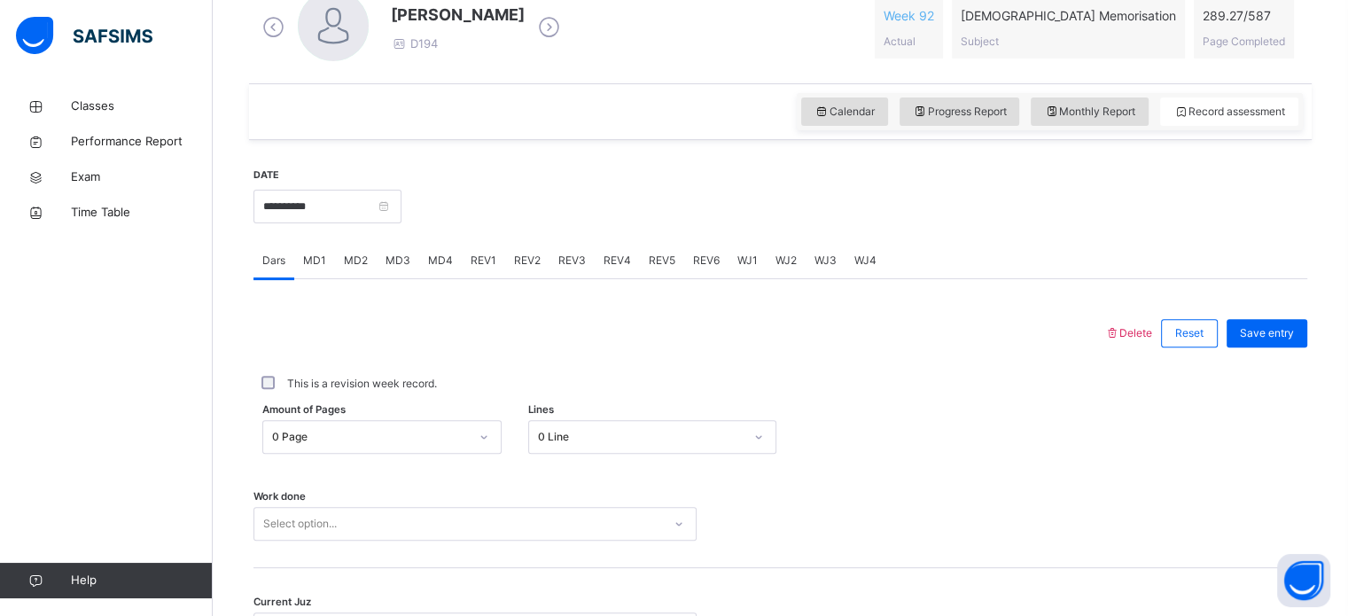
scroll to position [535, 0]
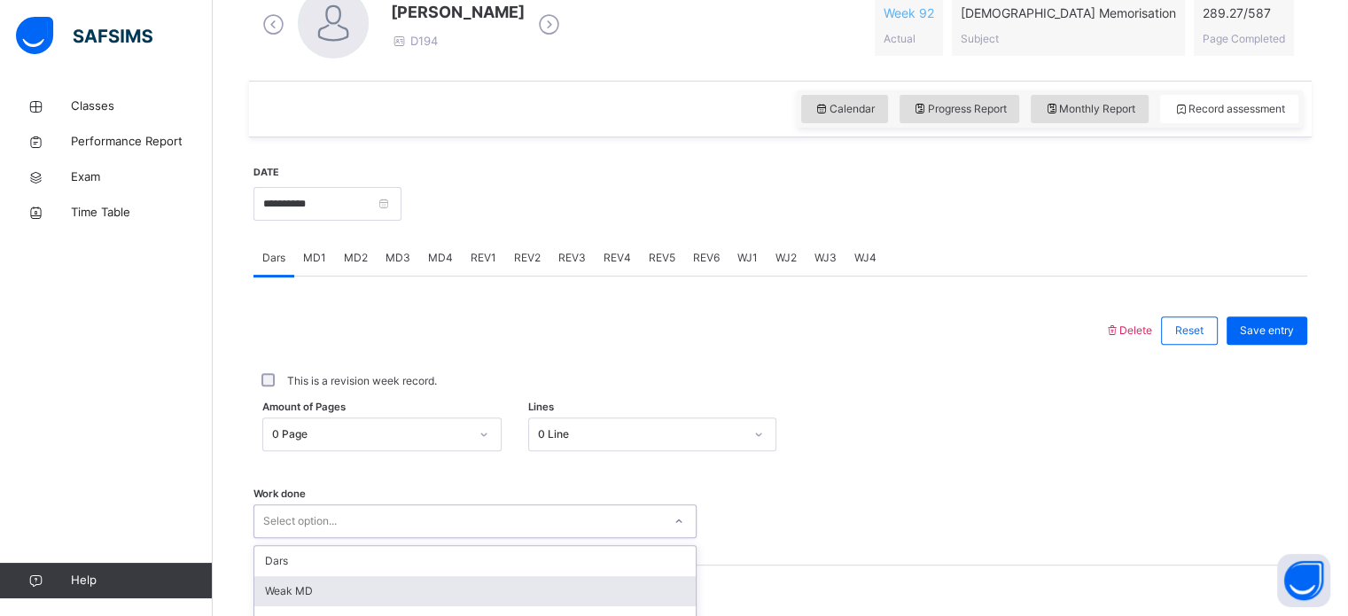
click at [394, 507] on div "option [PERSON_NAME] MD focused, 2 of 16. 16 results available. Use Up and Down…" at bounding box center [475, 521] width 443 height 34
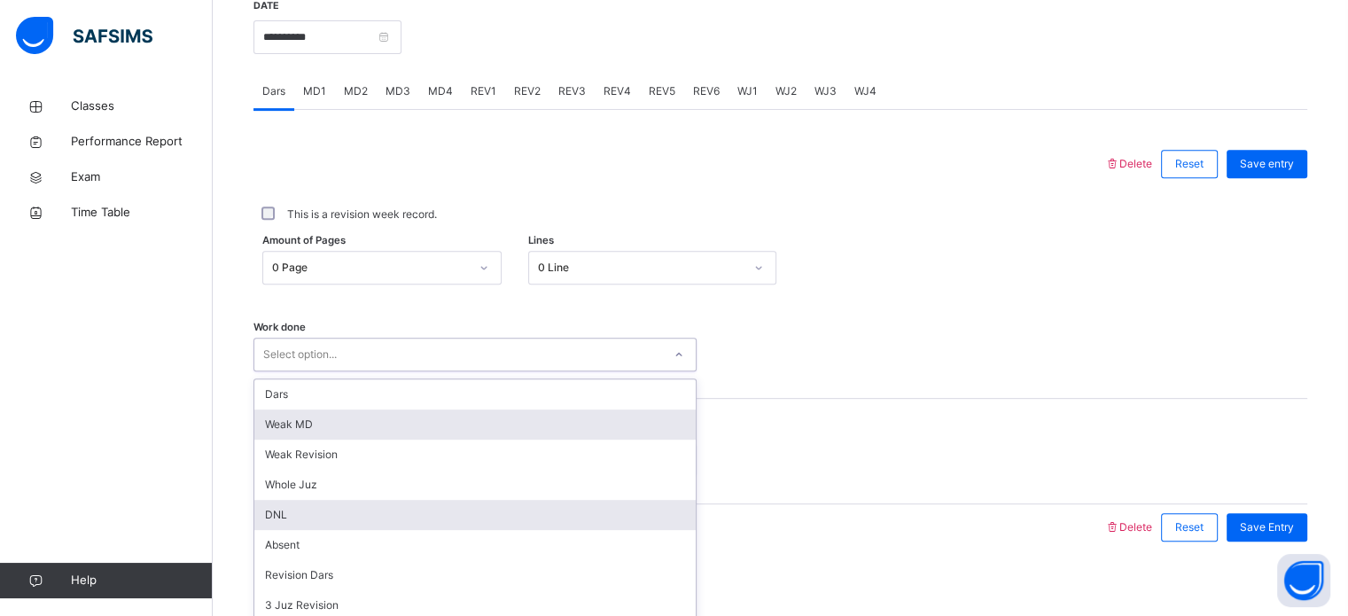
scroll to position [715, 0]
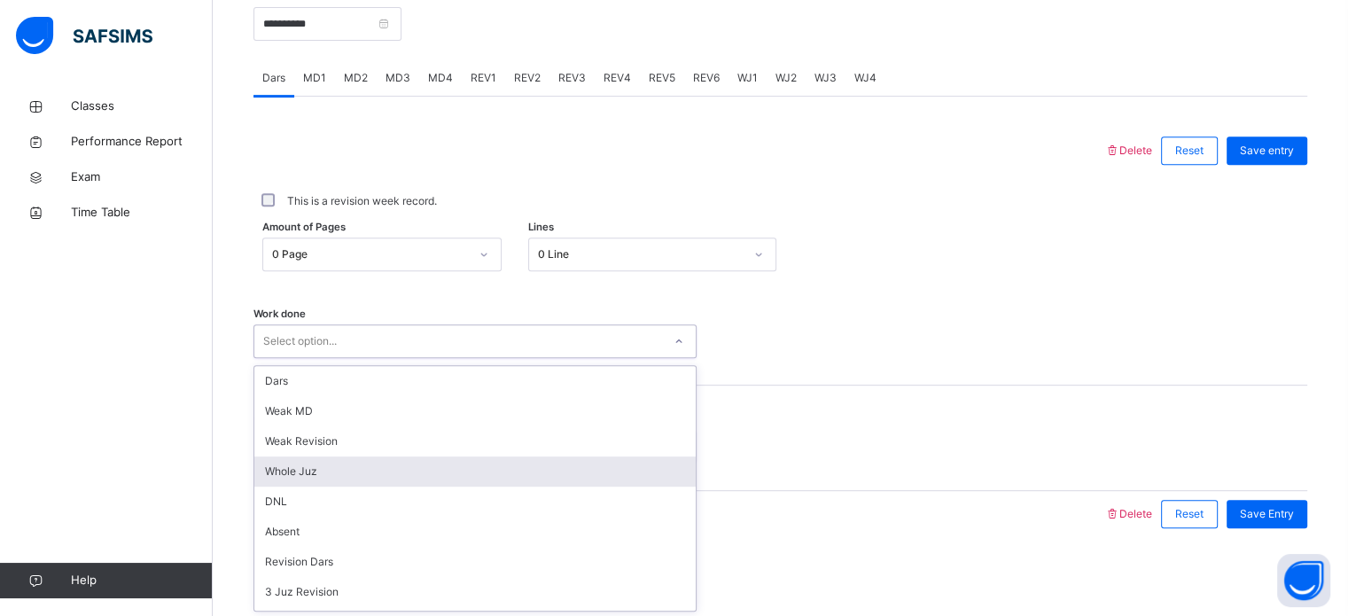
click at [418, 464] on div "Whole Juz" at bounding box center [475, 472] width 442 height 30
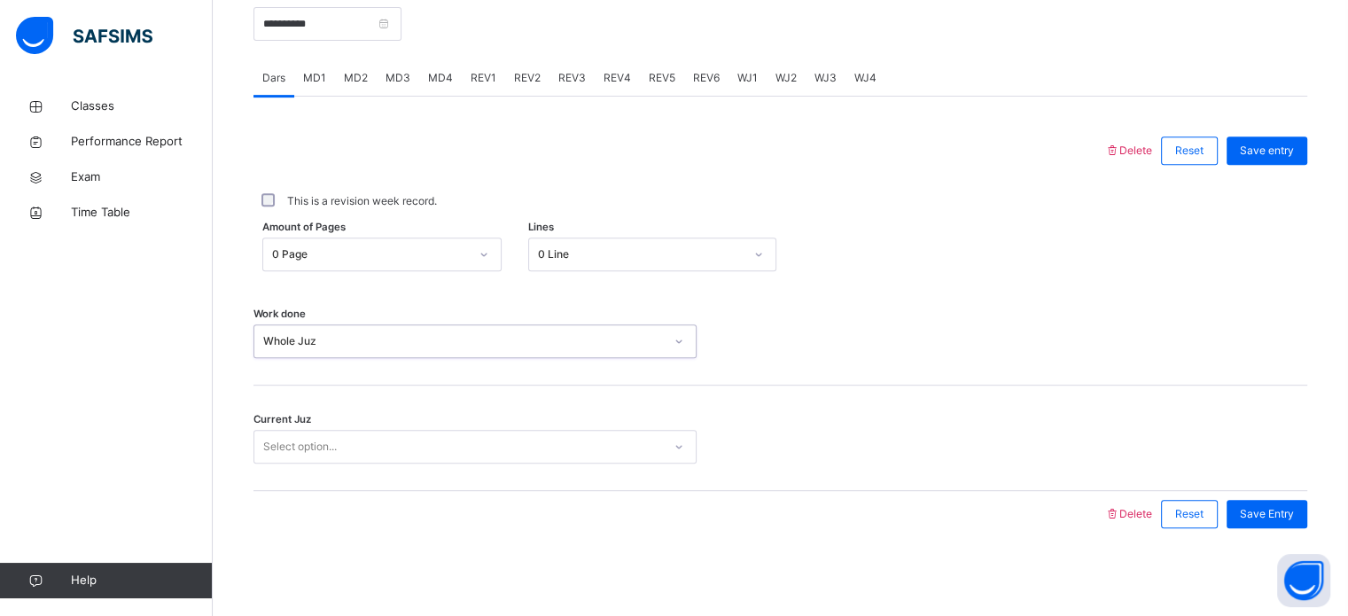
drag, startPoint x: 428, startPoint y: 453, endPoint x: 484, endPoint y: 439, distance: 57.6
click at [483, 439] on div "Select option..." at bounding box center [458, 447] width 408 height 27
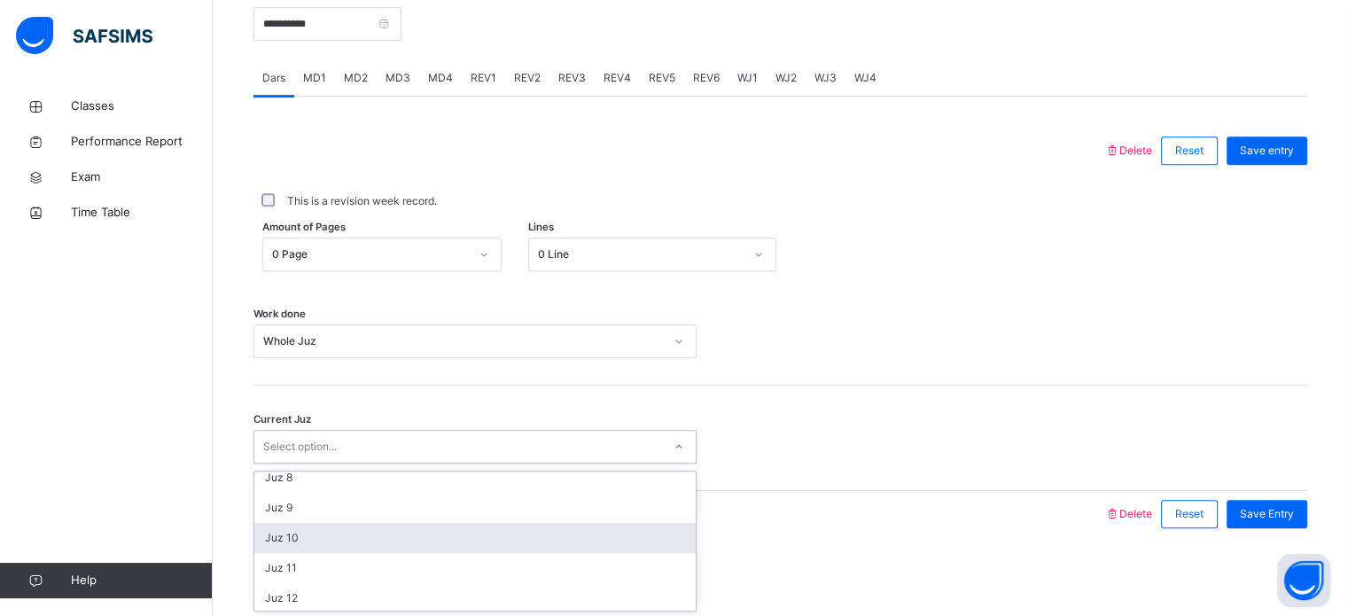
click at [435, 544] on div "Juz 10" at bounding box center [475, 538] width 442 height 30
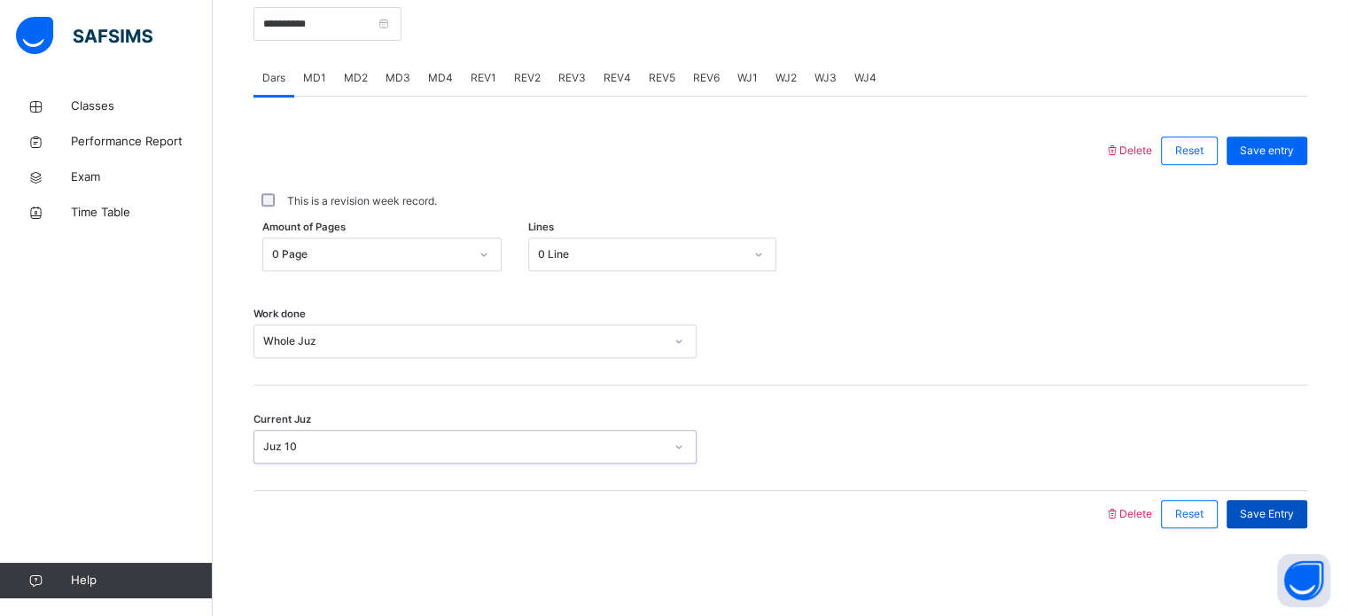
click at [1262, 514] on span "Save Entry" at bounding box center [1267, 514] width 54 height 16
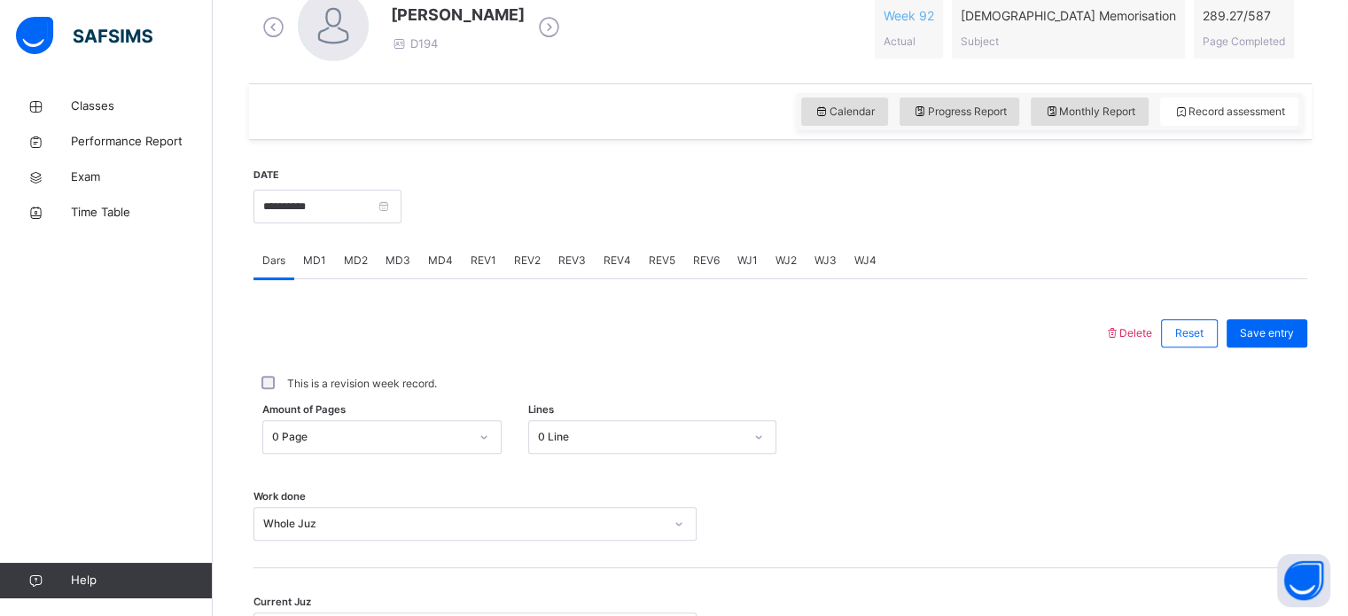
scroll to position [533, 0]
click at [1089, 98] on div "Monthly Report" at bounding box center [1090, 111] width 118 height 28
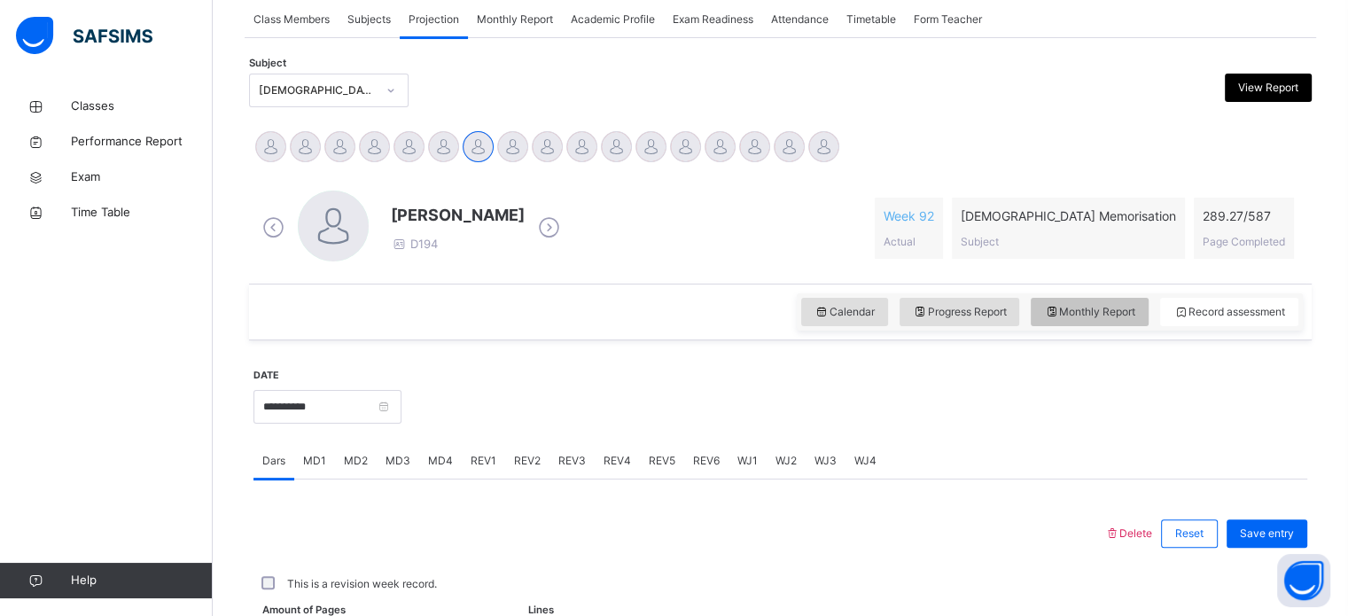
click at [1089, 98] on div "Class Members Subjects Projection Monthly Report Academic Profile Exam Readines…" at bounding box center [781, 479] width 1072 height 954
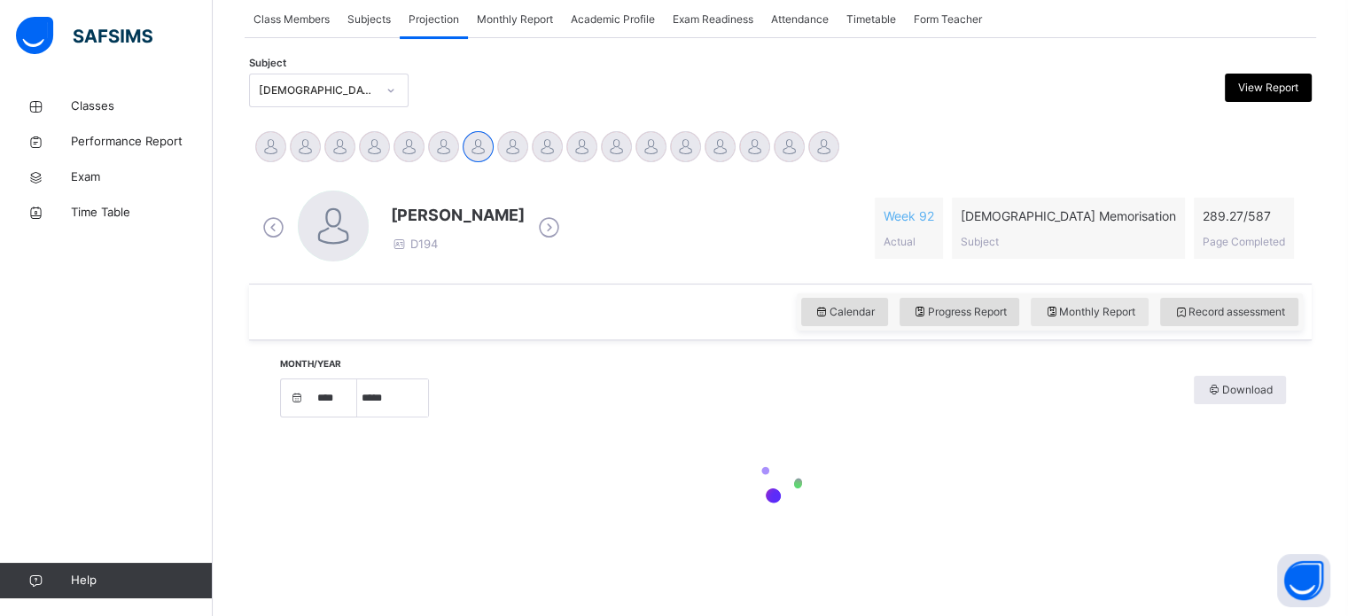
select select "****"
select select "*"
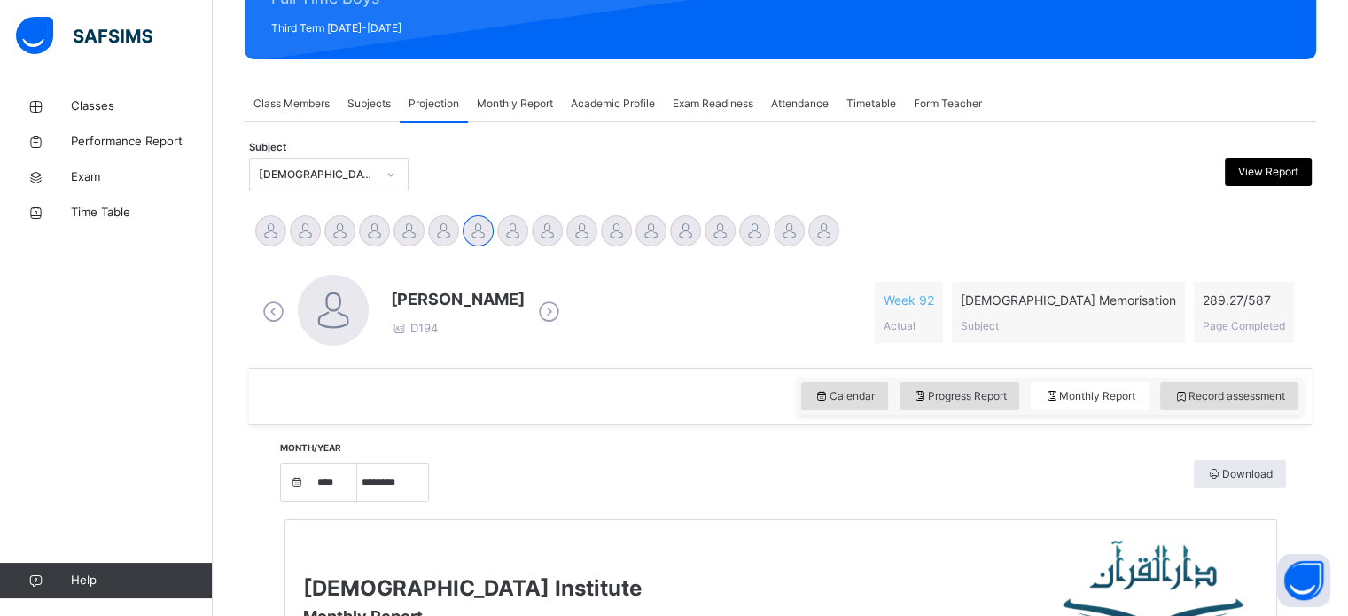
scroll to position [248, 0]
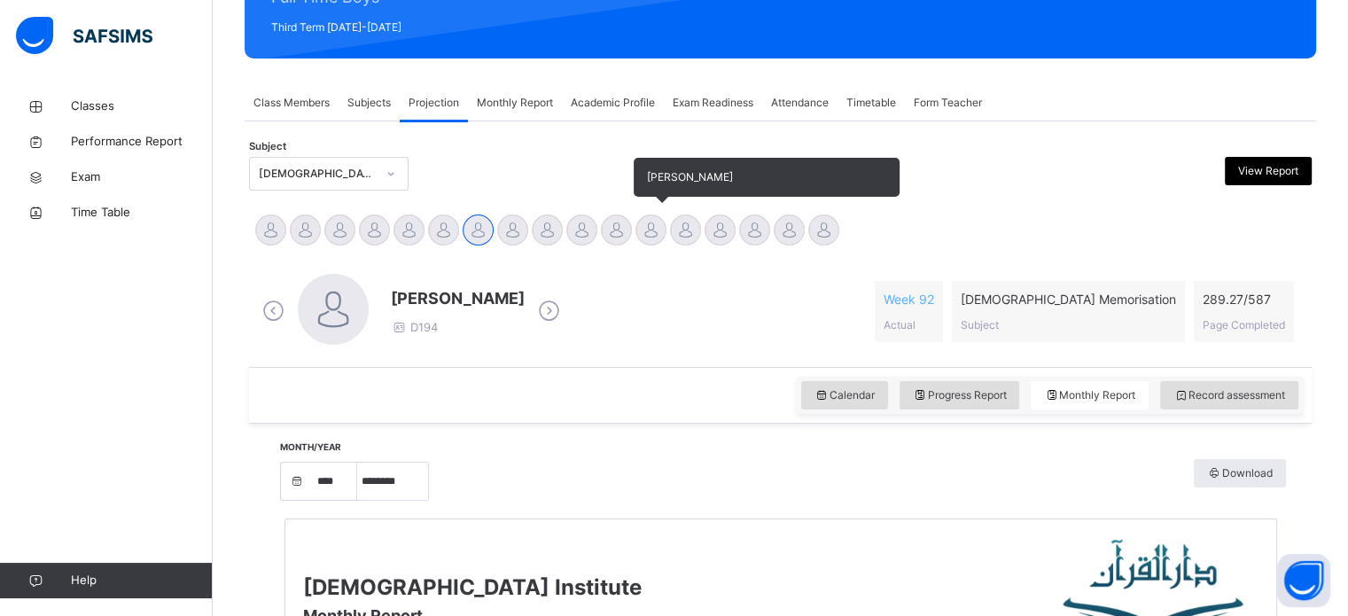
click at [640, 215] on div "[PERSON_NAME]" at bounding box center [651, 232] width 35 height 39
click at [617, 231] on div at bounding box center [616, 230] width 31 height 31
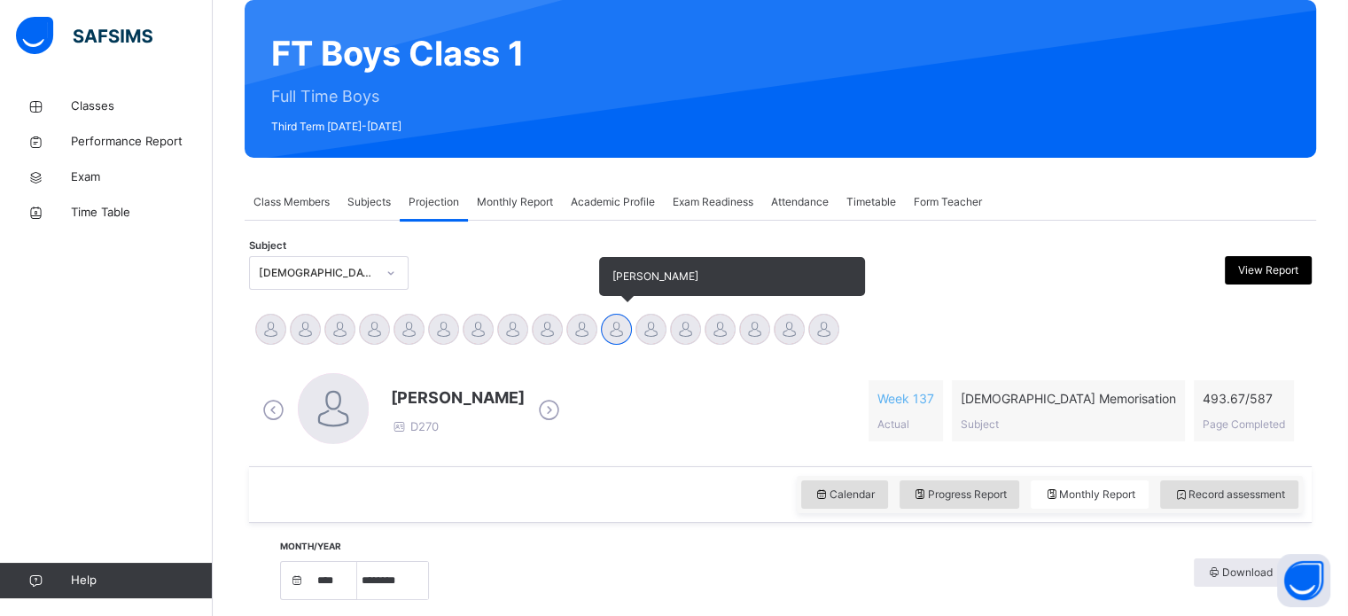
scroll to position [0, 0]
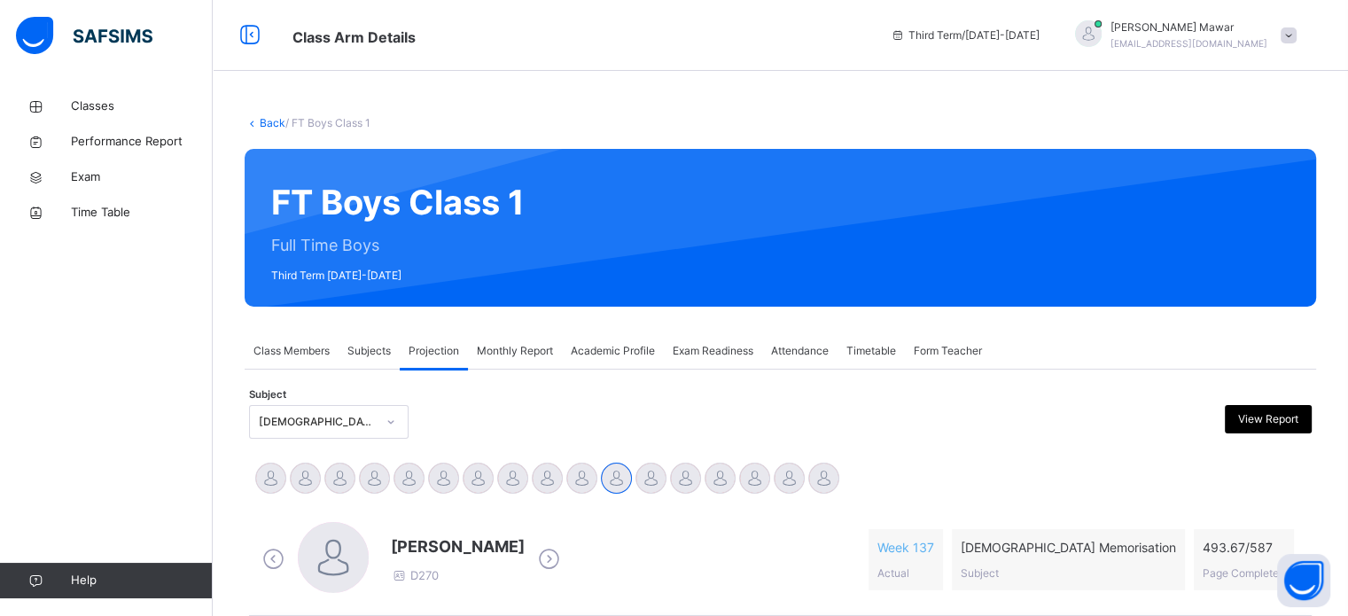
click at [1221, 362] on div "Class Members Subjects Projection Monthly Report Academic Profile Exam Readines…" at bounding box center [781, 351] width 1072 height 36
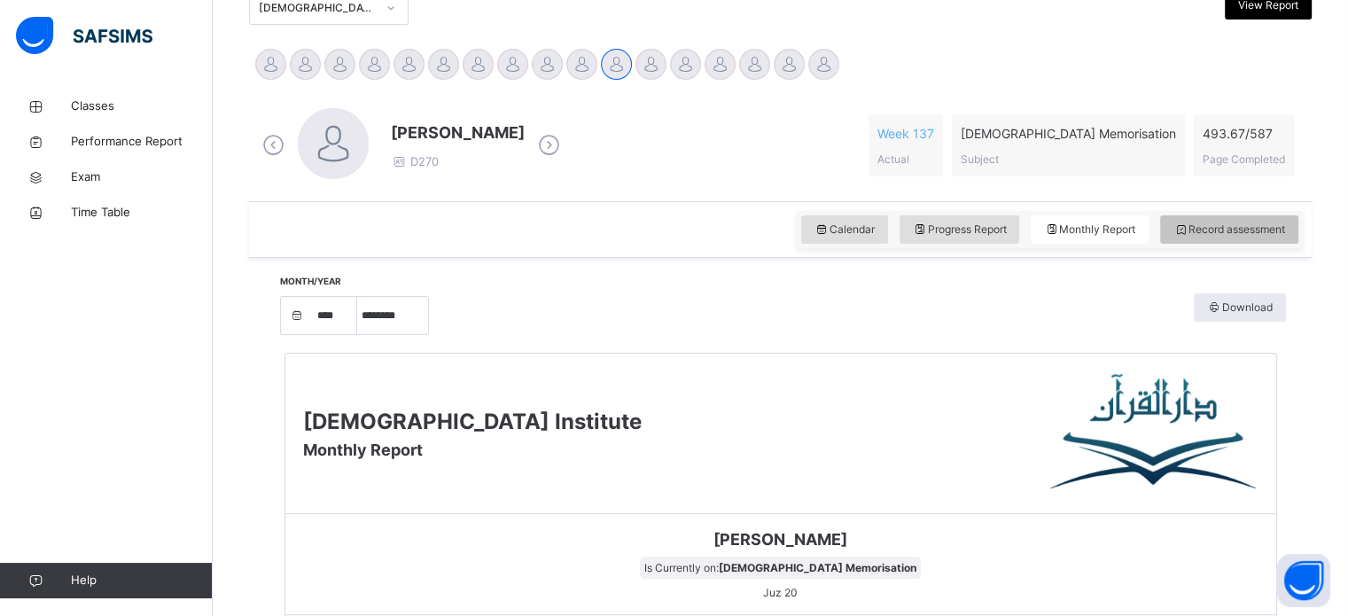
click at [1222, 222] on span "Record assessment" at bounding box center [1230, 230] width 112 height 16
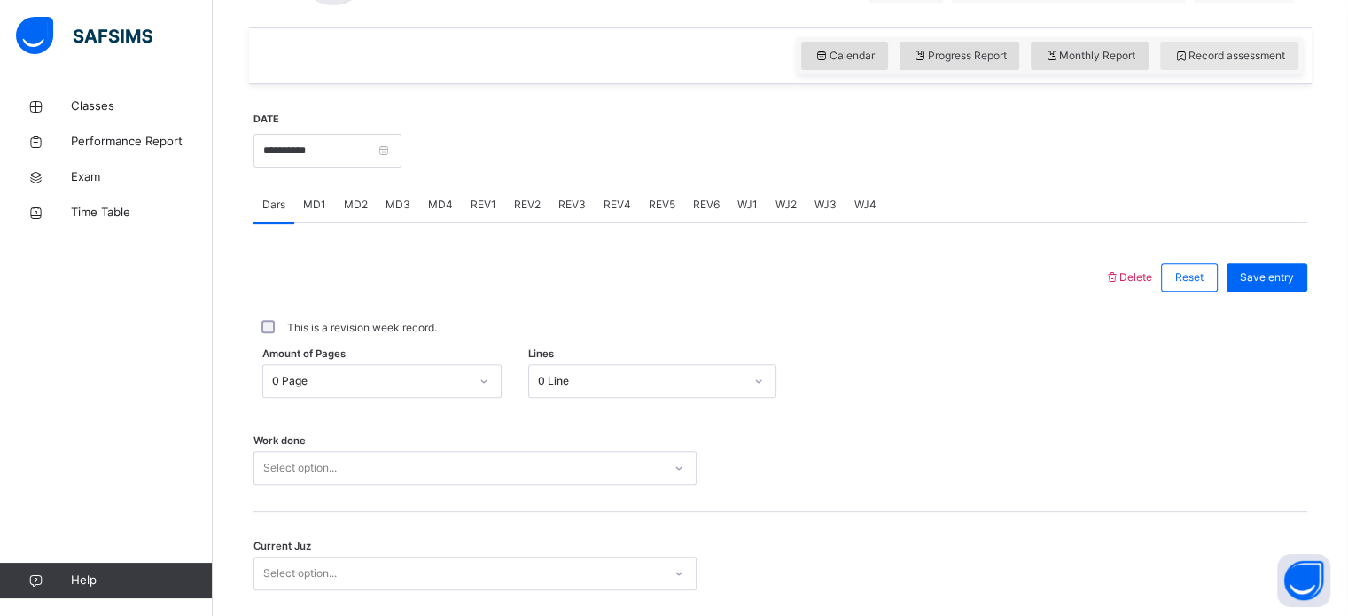
scroll to position [589, 0]
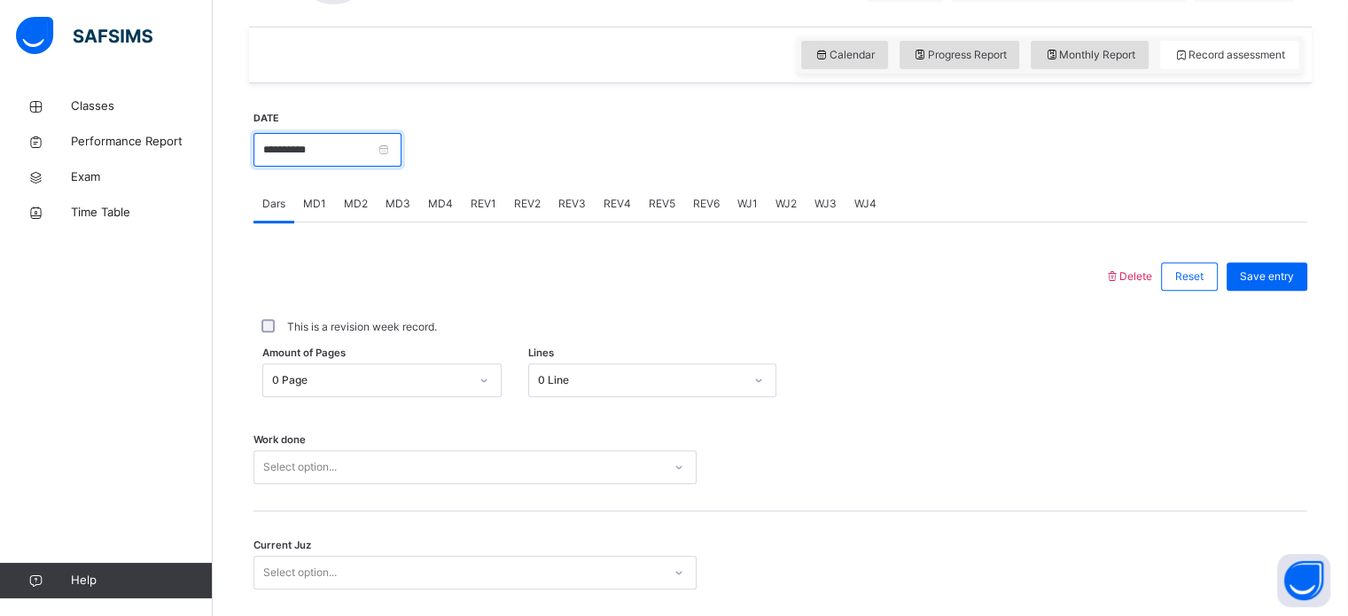
click at [336, 145] on input "**********" at bounding box center [328, 150] width 148 height 34
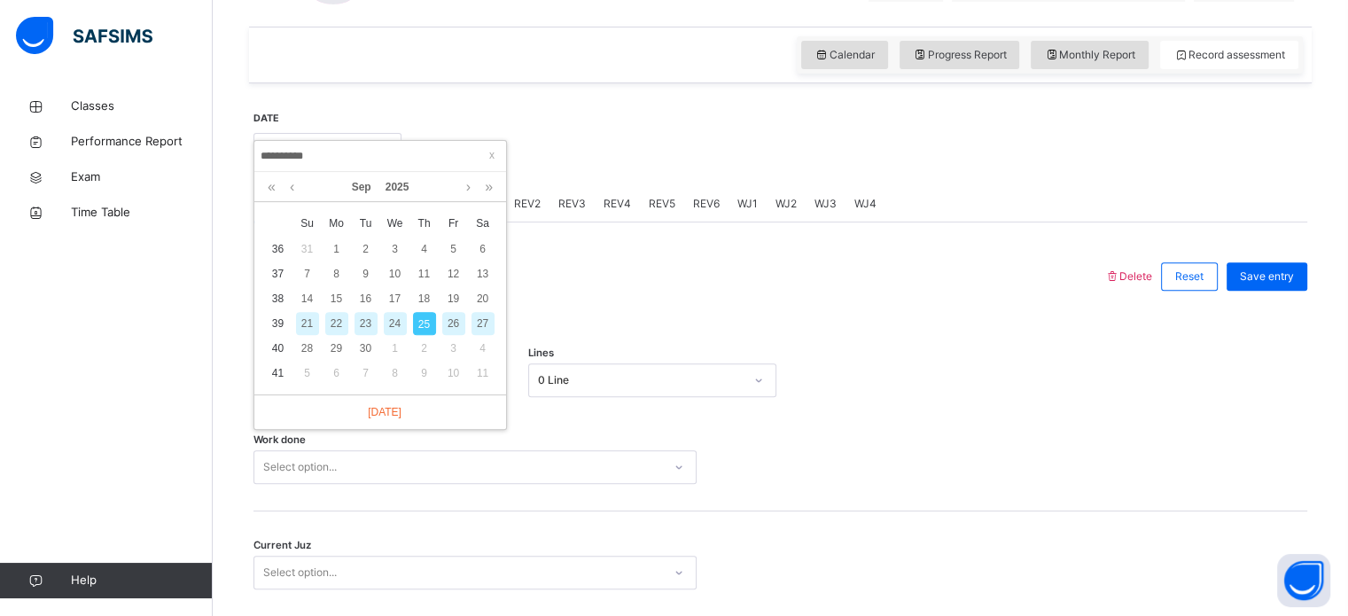
click at [368, 329] on div "23" at bounding box center [366, 323] width 23 height 23
type input "**********"
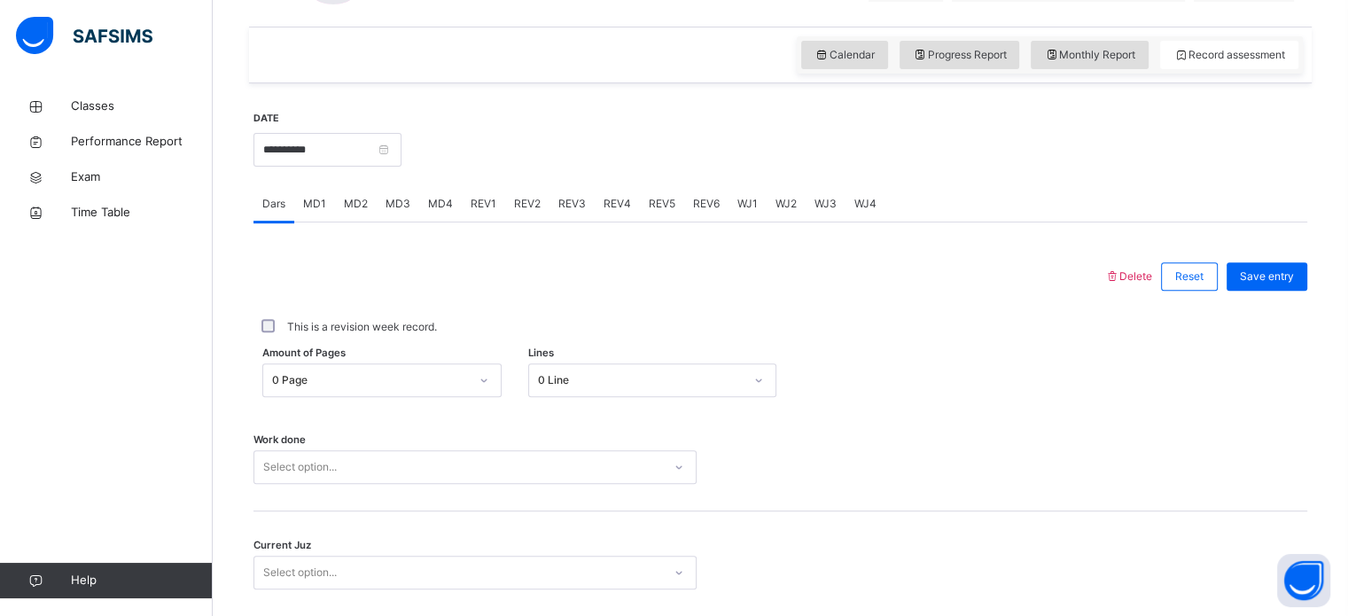
scroll to position [715, 0]
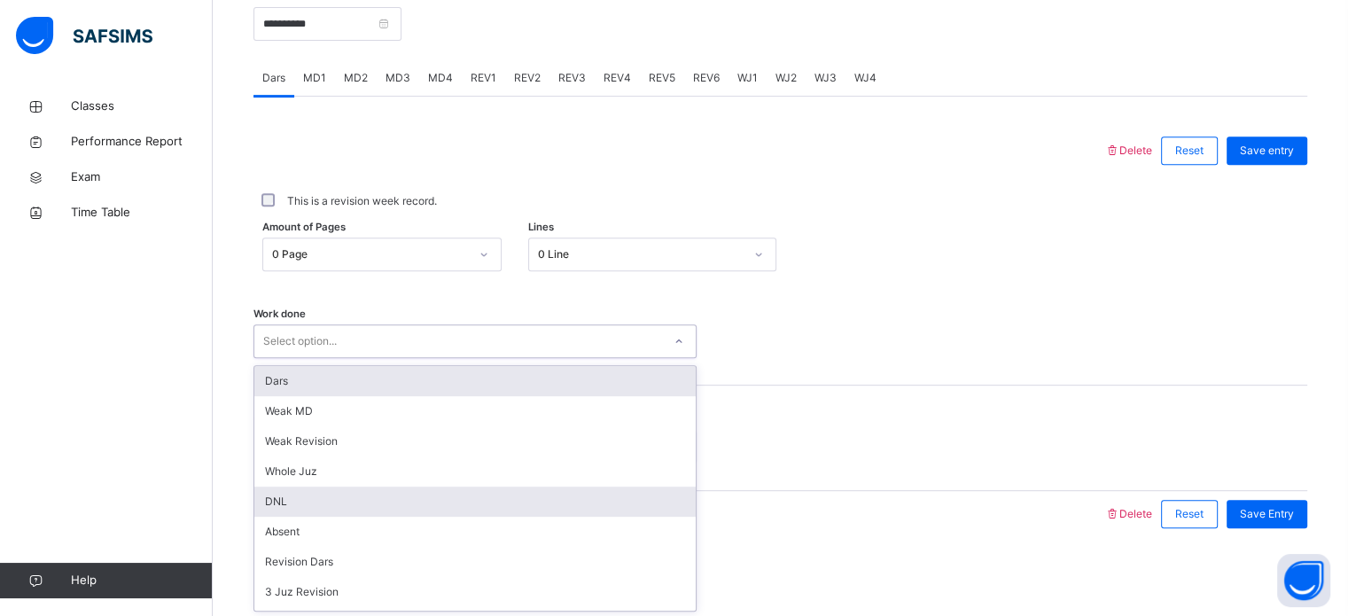
click at [335, 487] on div "DNL" at bounding box center [475, 502] width 442 height 30
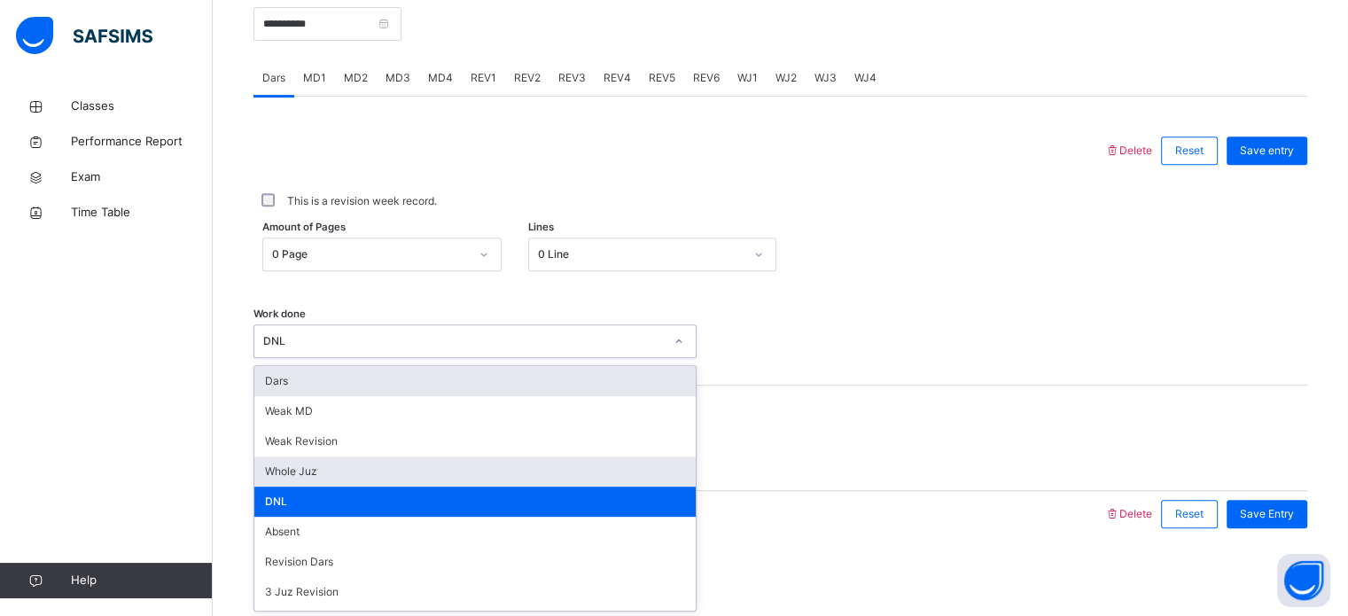
click at [315, 465] on div "Whole Juz" at bounding box center [475, 472] width 442 height 30
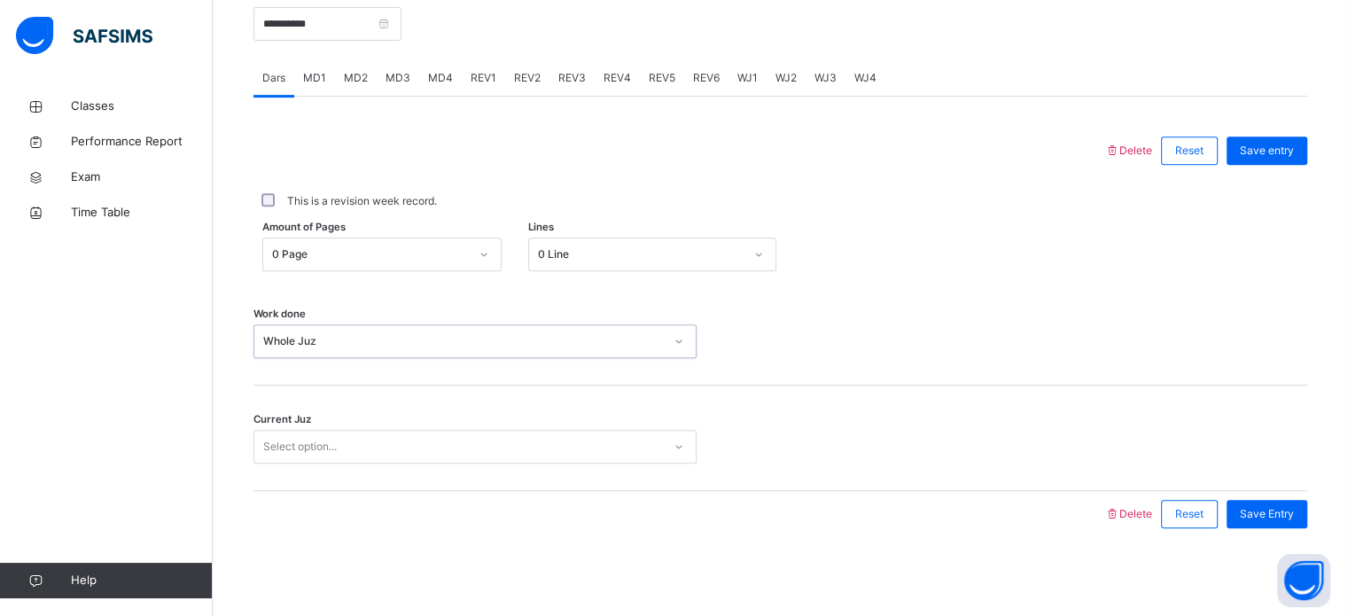
click at [366, 506] on div at bounding box center [678, 514] width 833 height 46
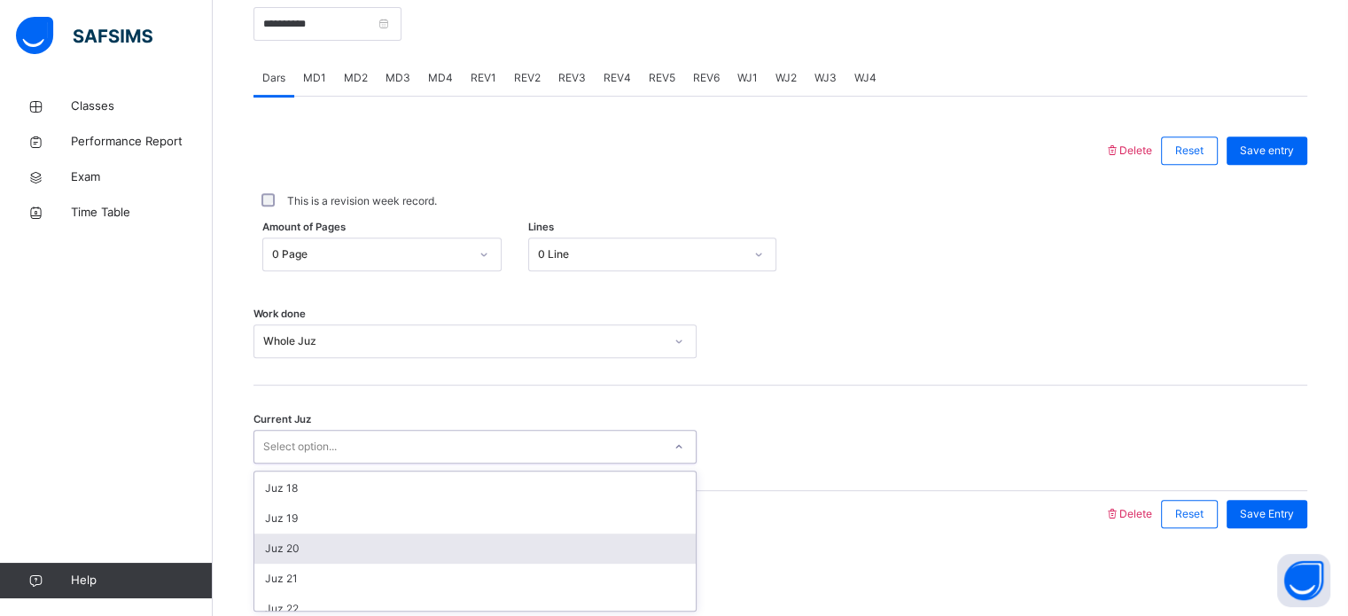
click at [312, 543] on div "Juz 20" at bounding box center [475, 549] width 442 height 30
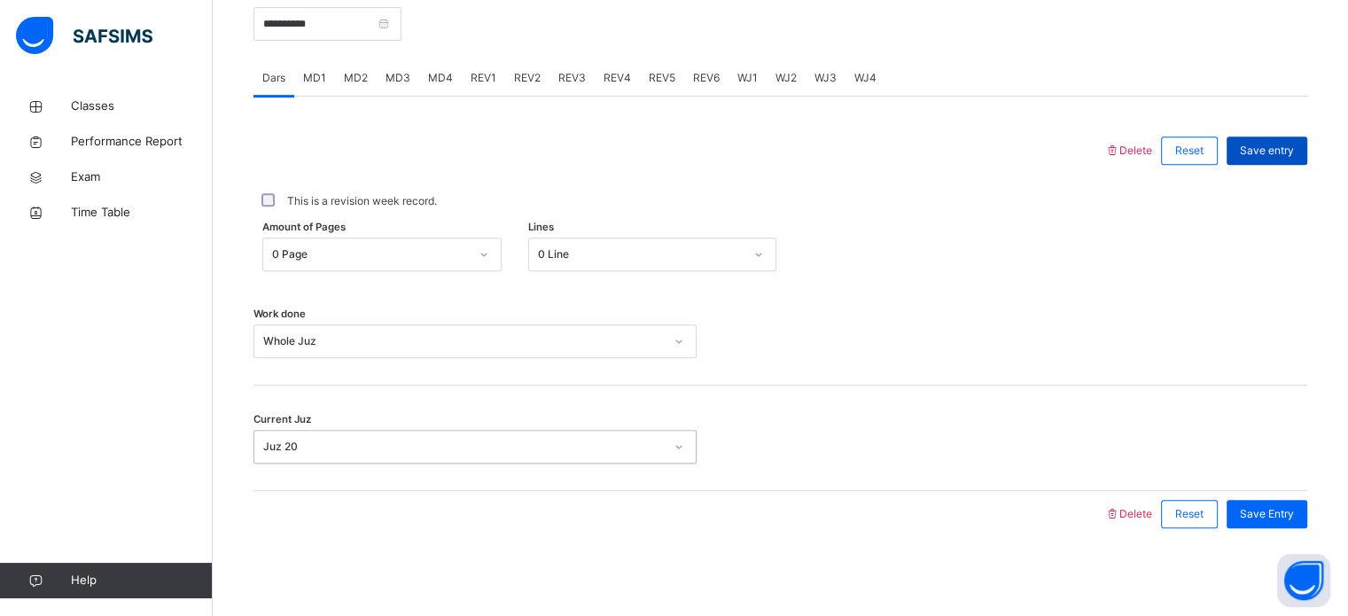
click at [1286, 152] on span "Save entry" at bounding box center [1267, 151] width 54 height 16
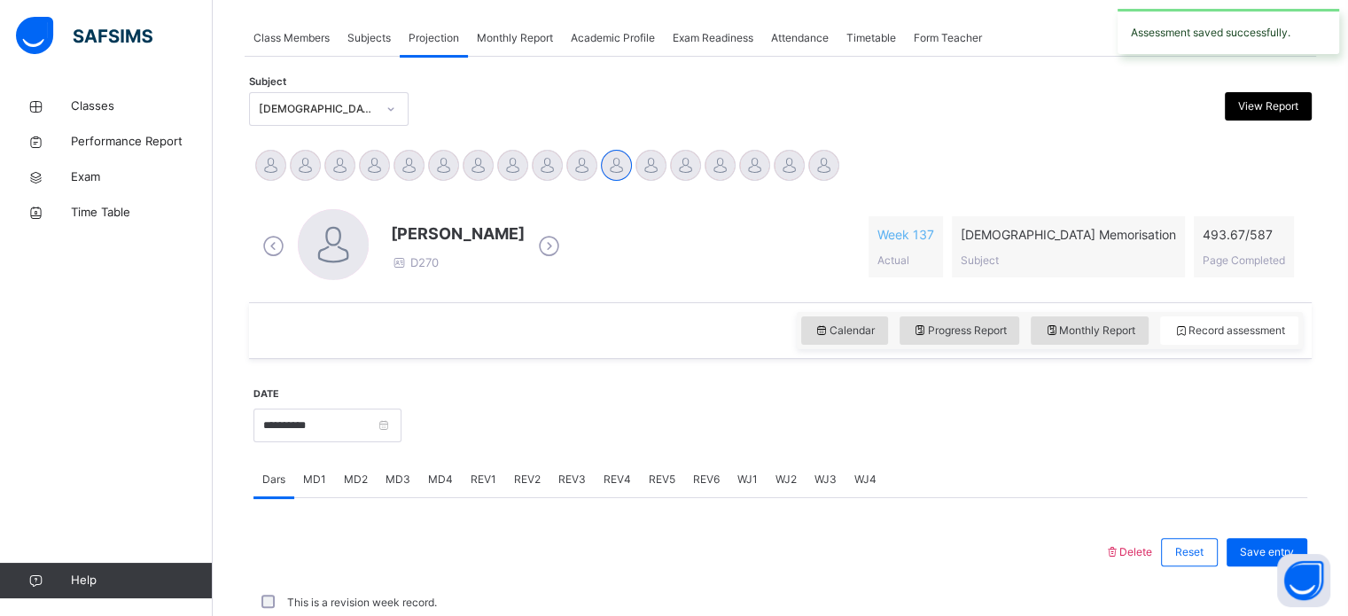
scroll to position [715, 0]
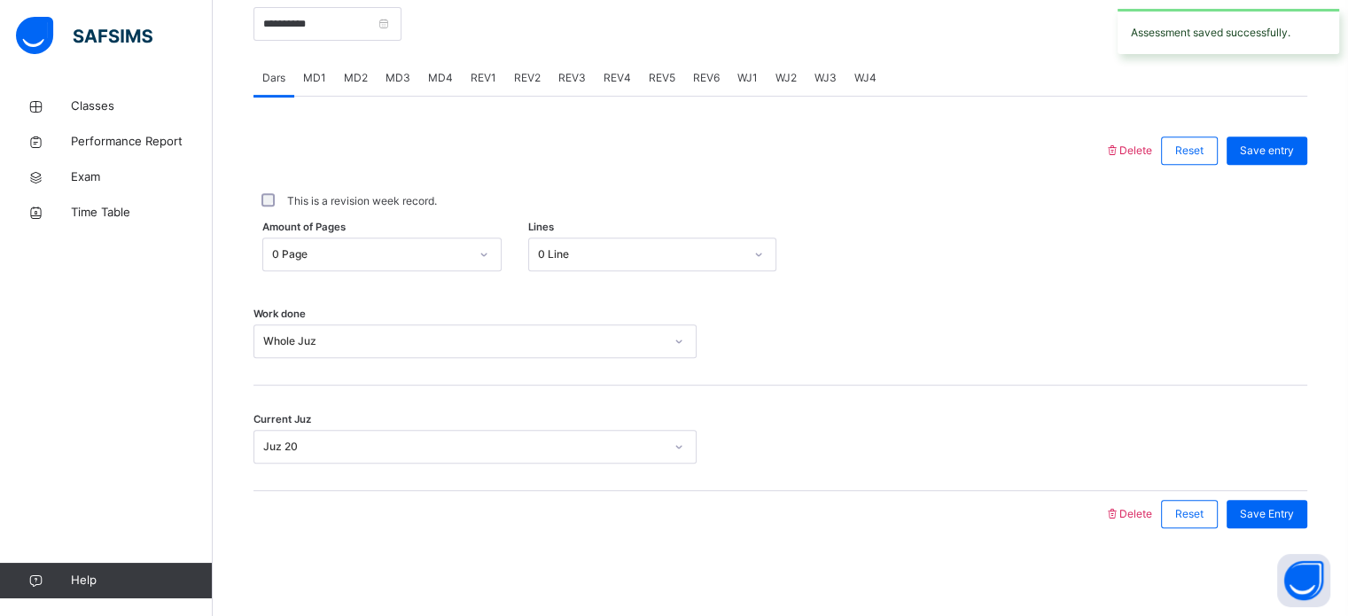
click at [738, 88] on div "WJ1" at bounding box center [748, 77] width 38 height 35
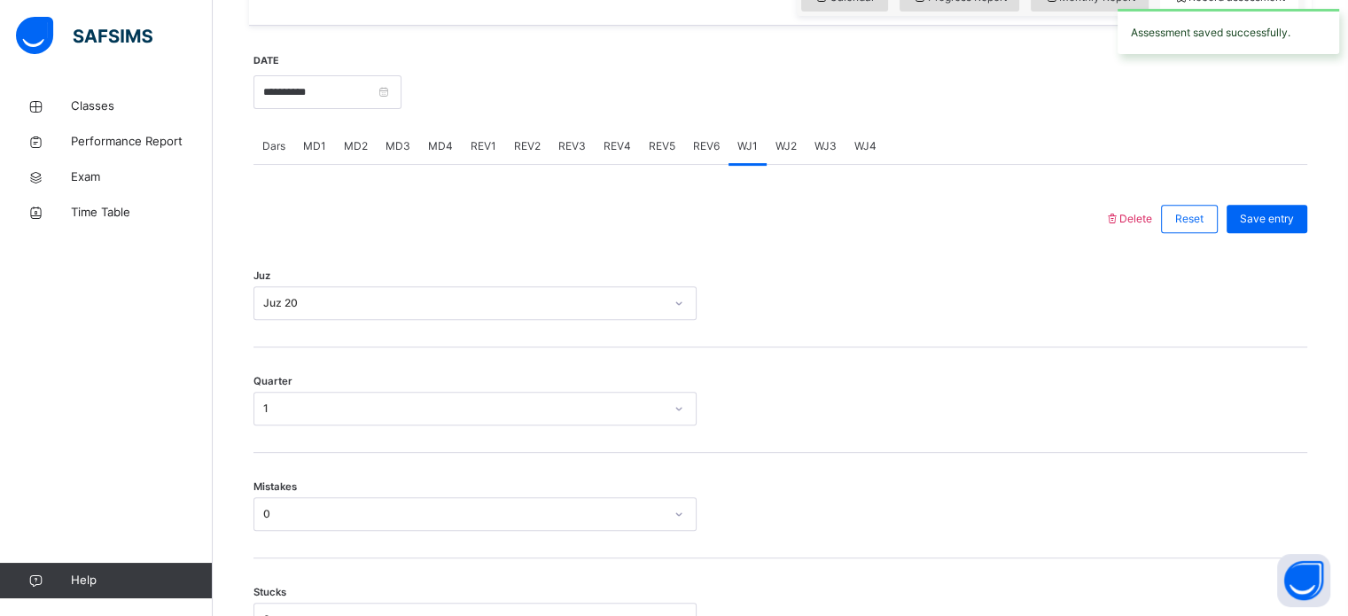
scroll to position [642, 0]
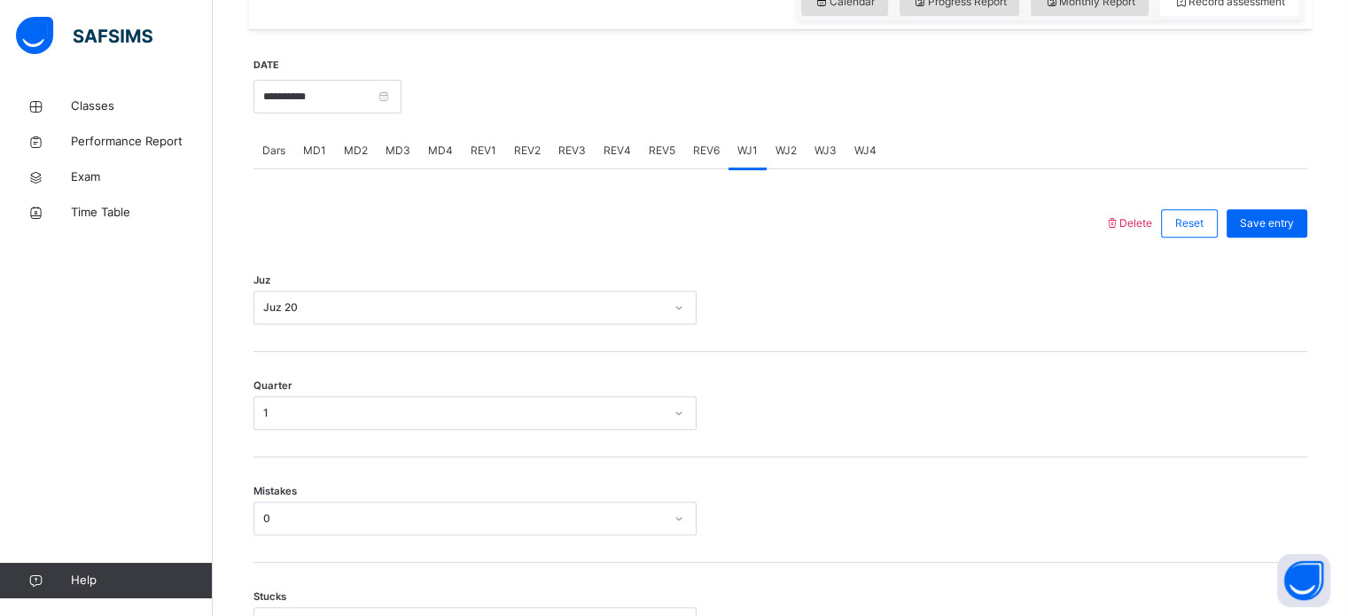
click at [792, 152] on span "WJ2" at bounding box center [786, 151] width 21 height 16
click at [815, 156] on span "WJ3" at bounding box center [826, 151] width 22 height 16
click at [866, 167] on div "WJ4" at bounding box center [866, 150] width 40 height 35
click at [795, 163] on div "WJ2" at bounding box center [786, 150] width 39 height 35
click at [824, 159] on div "WJ3" at bounding box center [826, 150] width 40 height 35
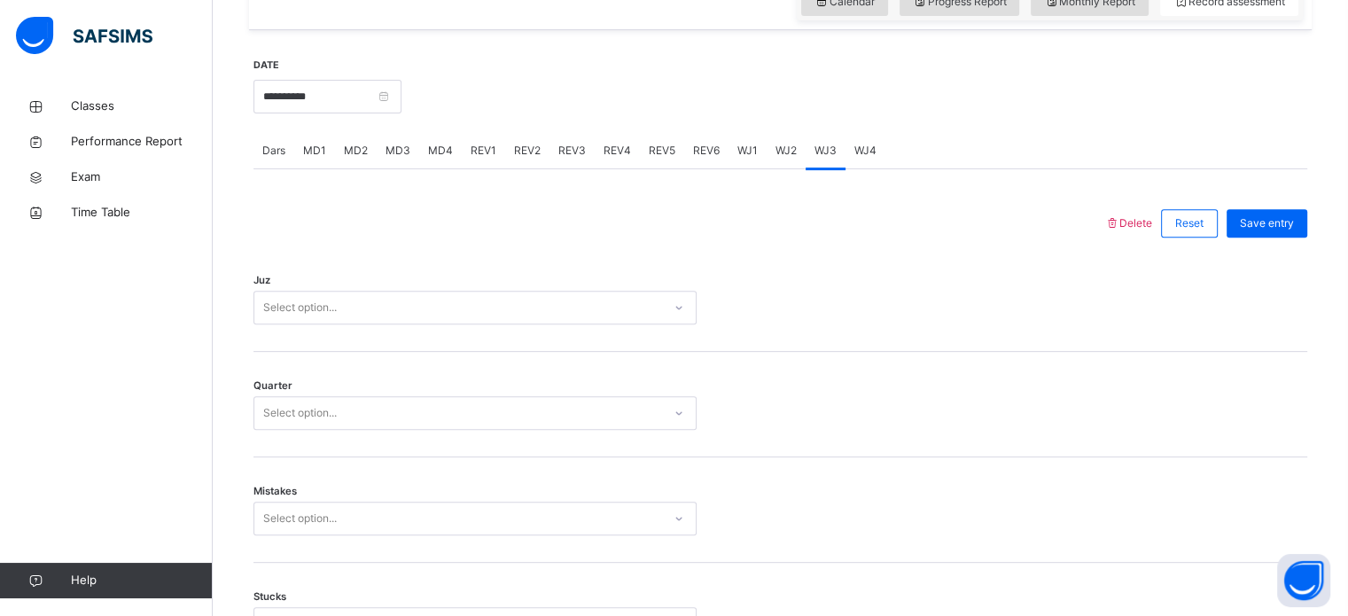
click at [738, 156] on span "WJ1" at bounding box center [748, 151] width 20 height 16
click at [767, 154] on div "WJ2" at bounding box center [786, 150] width 39 height 35
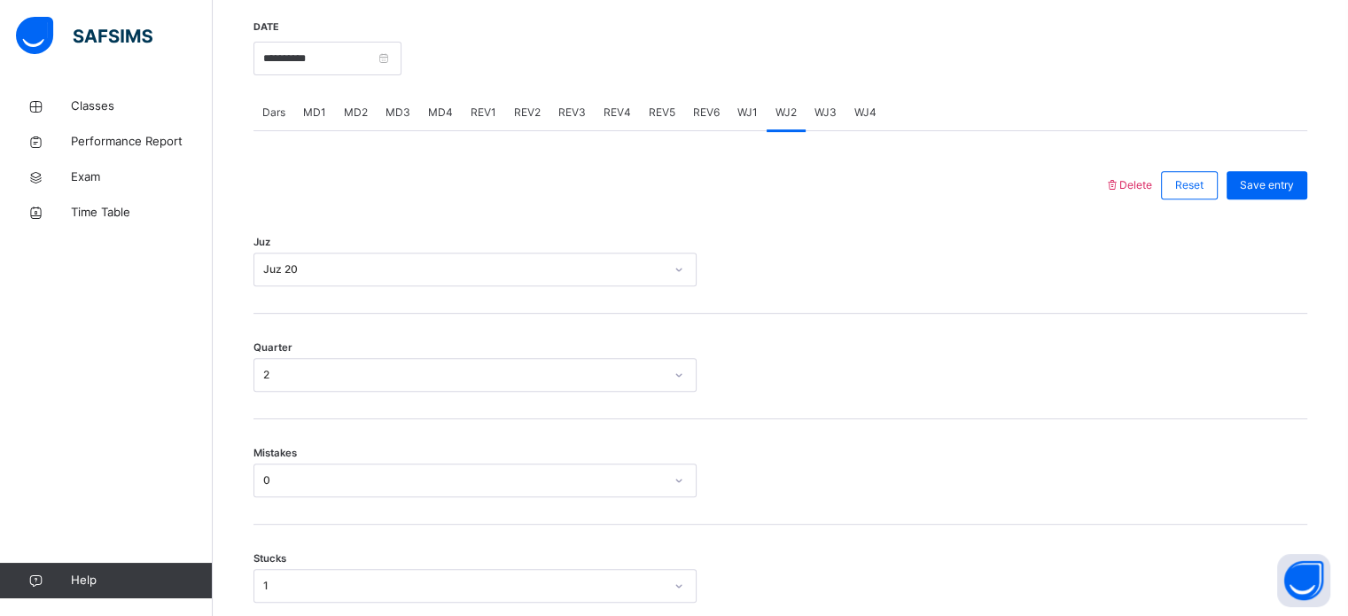
scroll to position [663, 0]
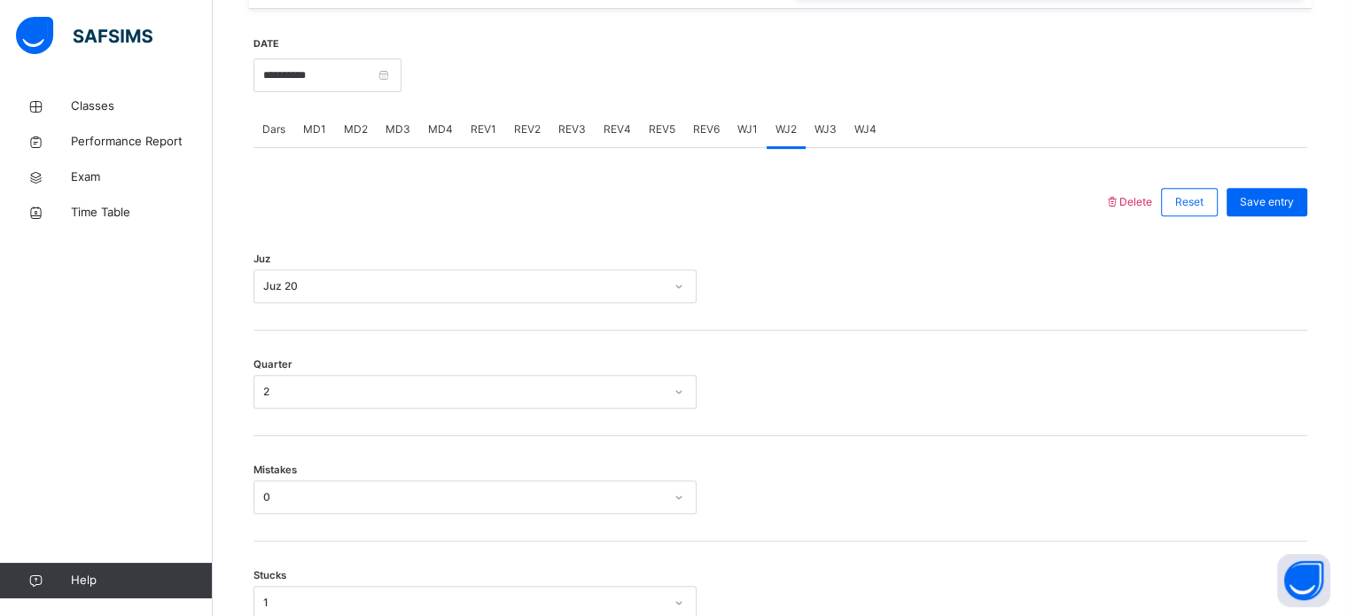
click at [855, 128] on span "WJ4" at bounding box center [866, 129] width 22 height 16
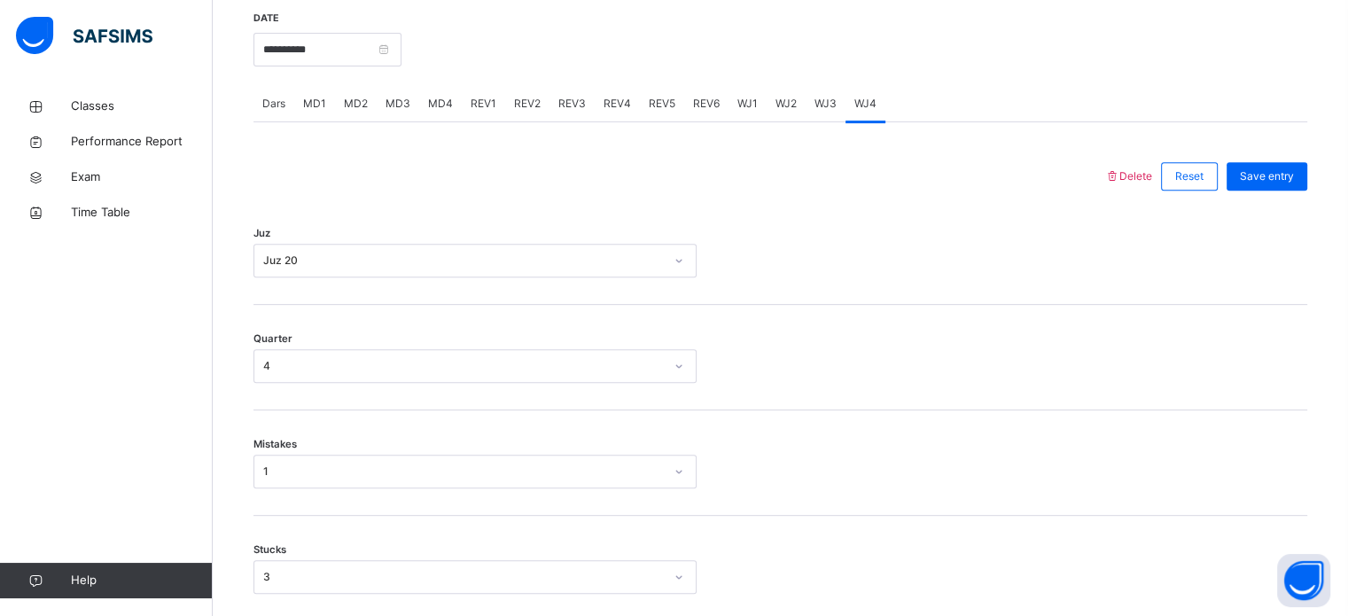
scroll to position [690, 0]
click at [825, 106] on span "WJ3" at bounding box center [826, 103] width 22 height 16
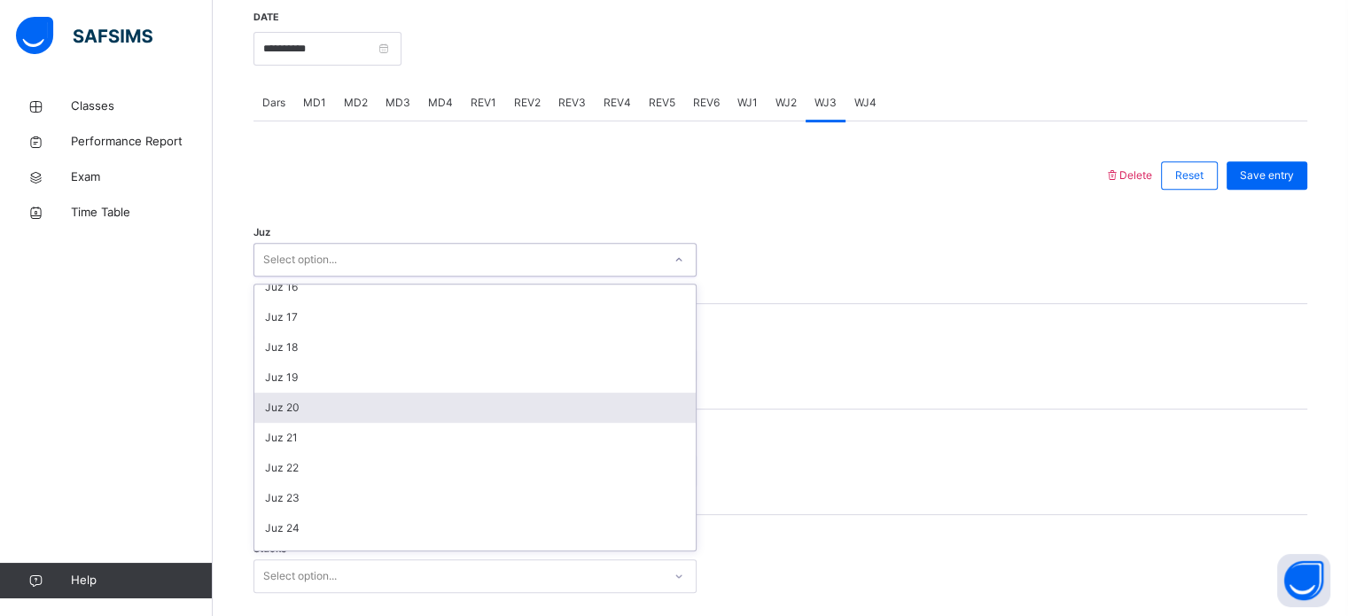
click at [311, 396] on div "Juz 20" at bounding box center [475, 408] width 442 height 30
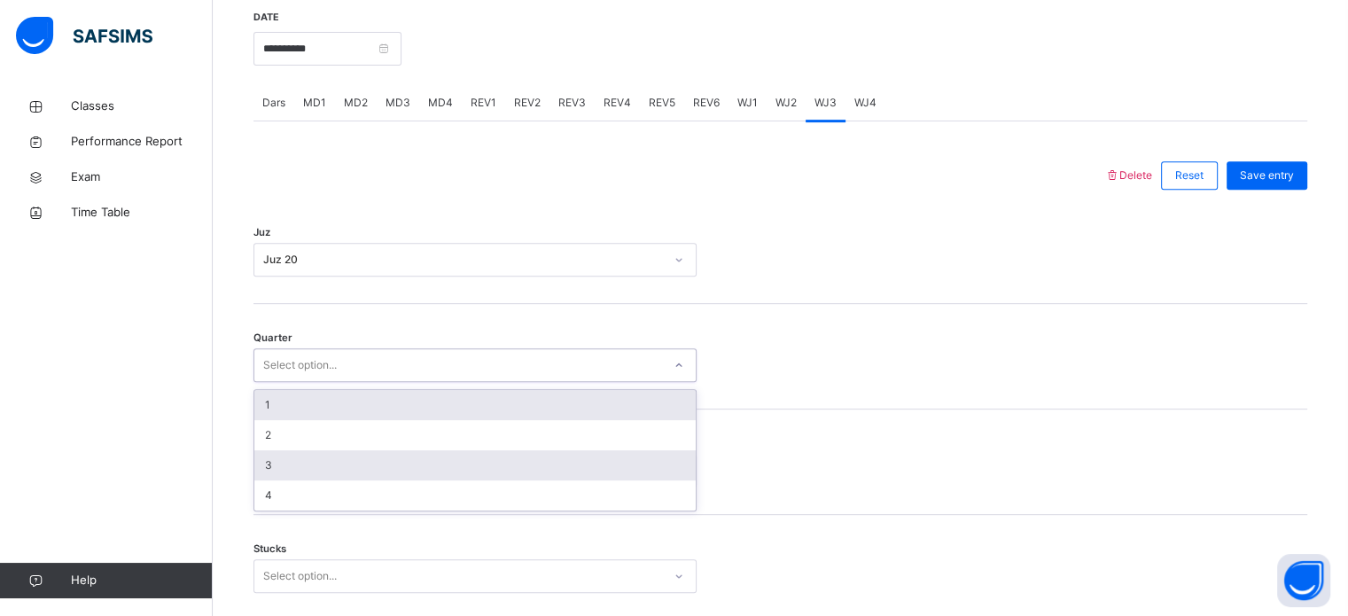
click at [301, 469] on div "3" at bounding box center [475, 465] width 442 height 30
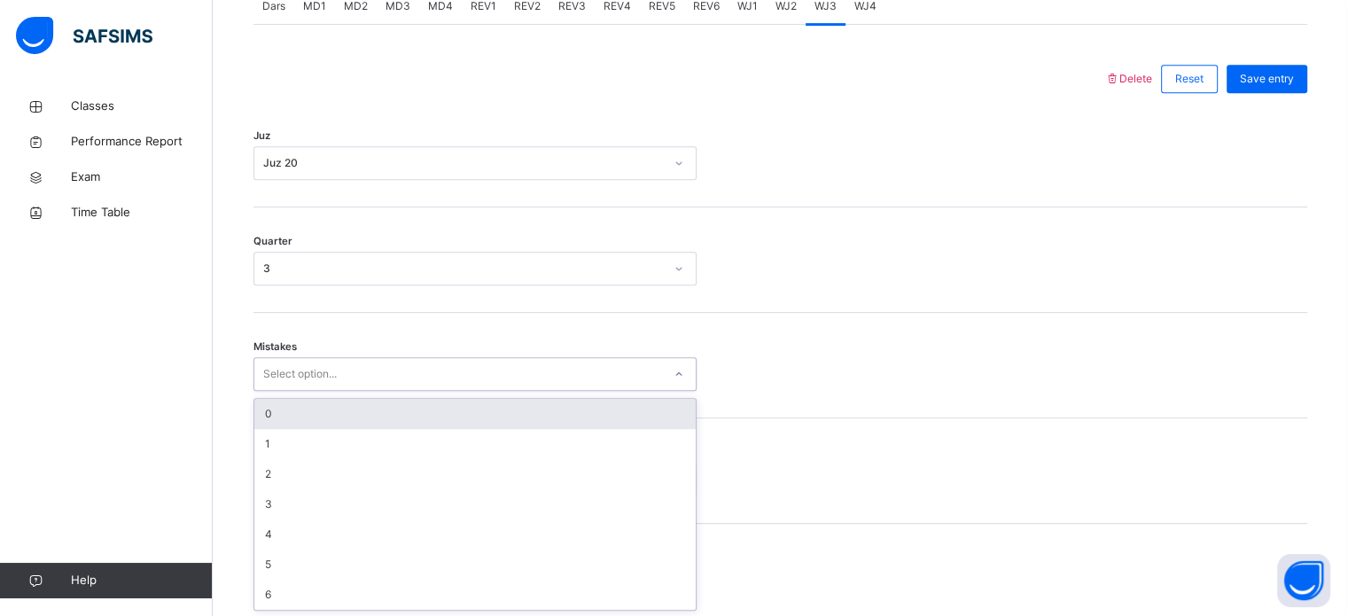
scroll to position [787, 0]
click at [333, 418] on div "0" at bounding box center [475, 413] width 442 height 30
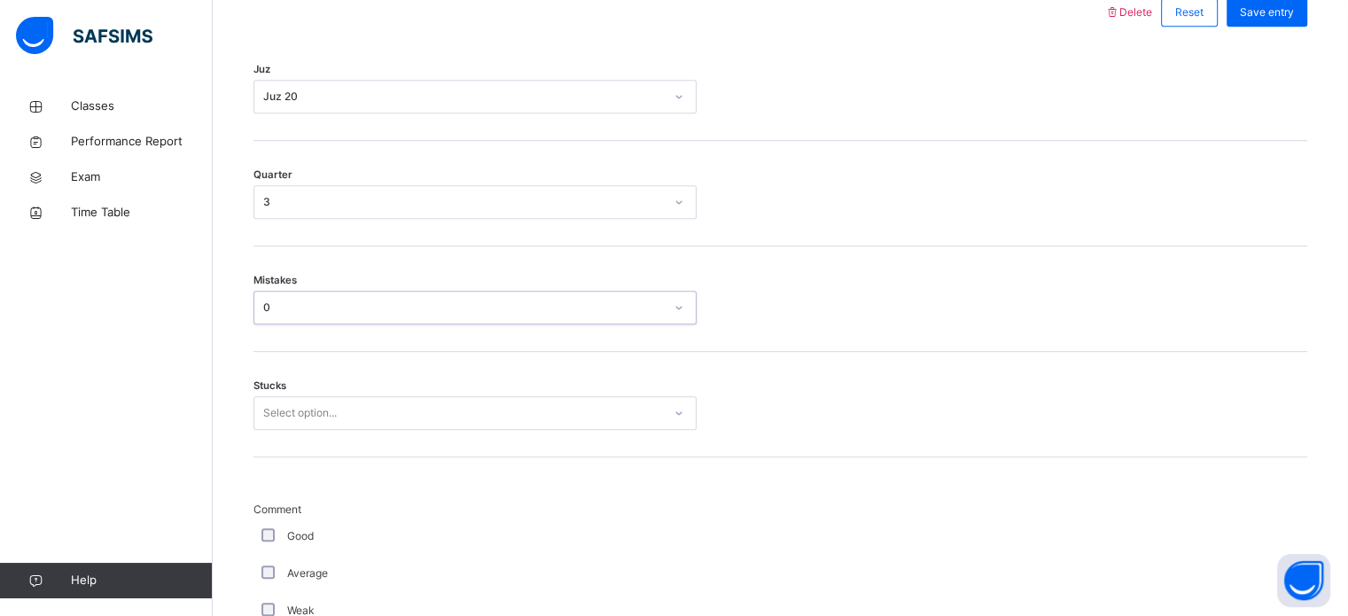
scroll to position [862, 0]
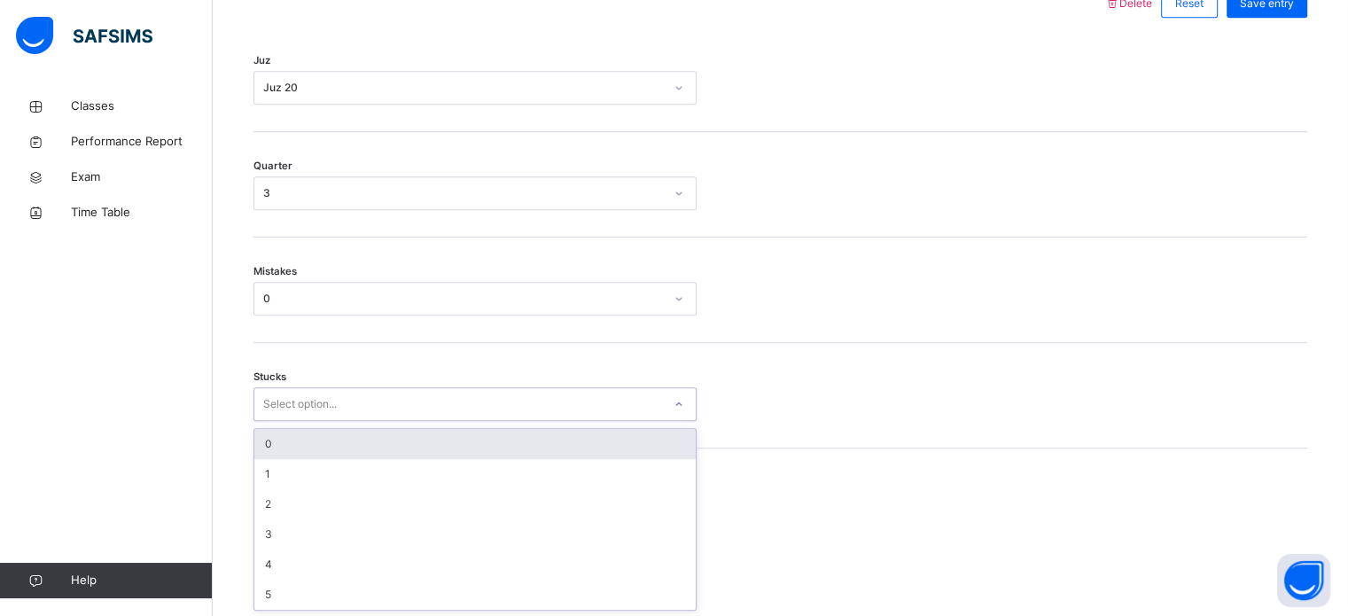
click at [326, 446] on div "0" at bounding box center [475, 444] width 442 height 30
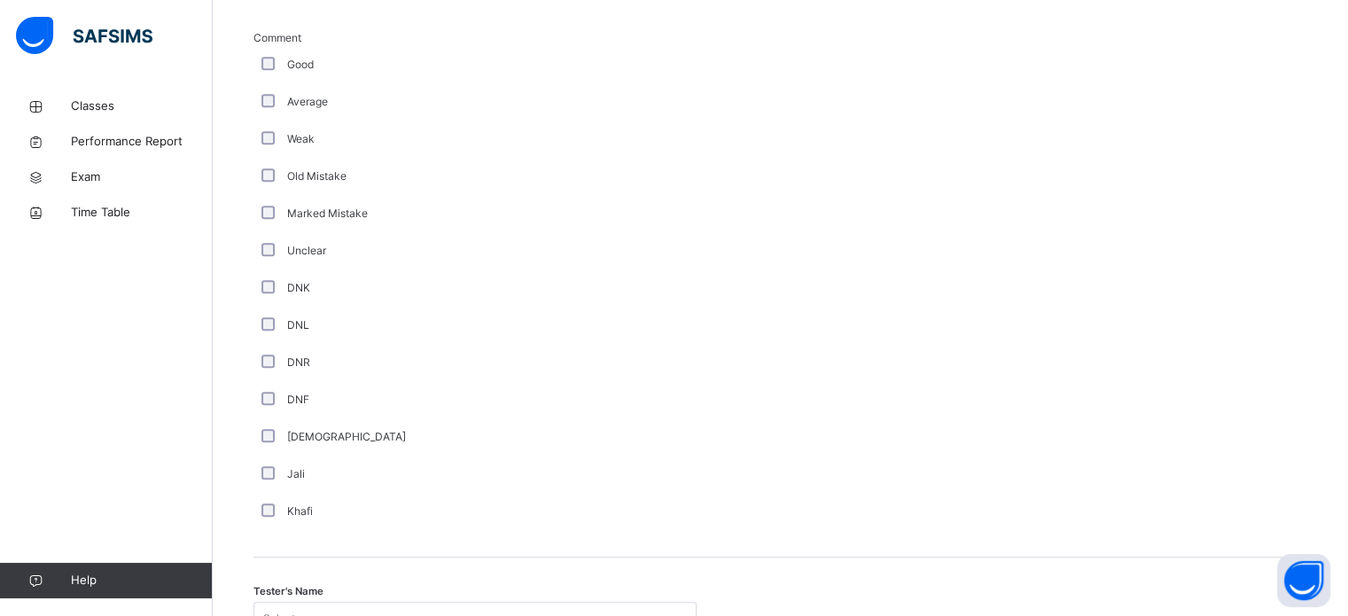
scroll to position [1325, 0]
click at [369, 590] on div "Tester's Name Select person..." at bounding box center [781, 610] width 1054 height 106
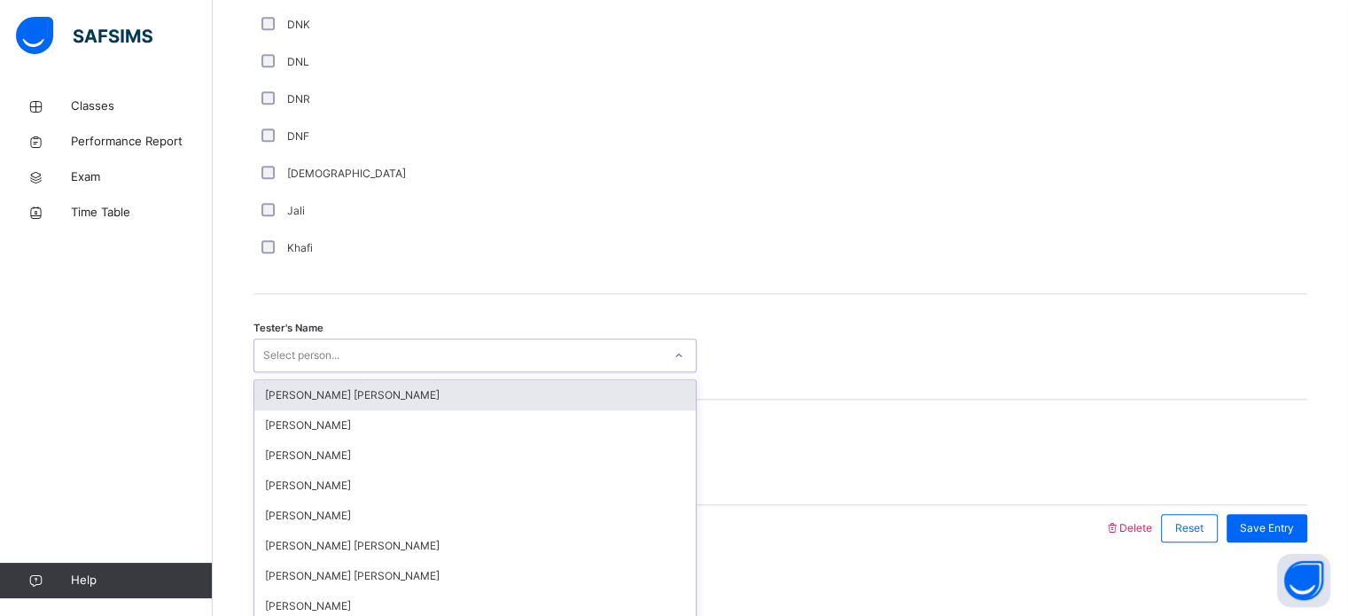
scroll to position [1601, 0]
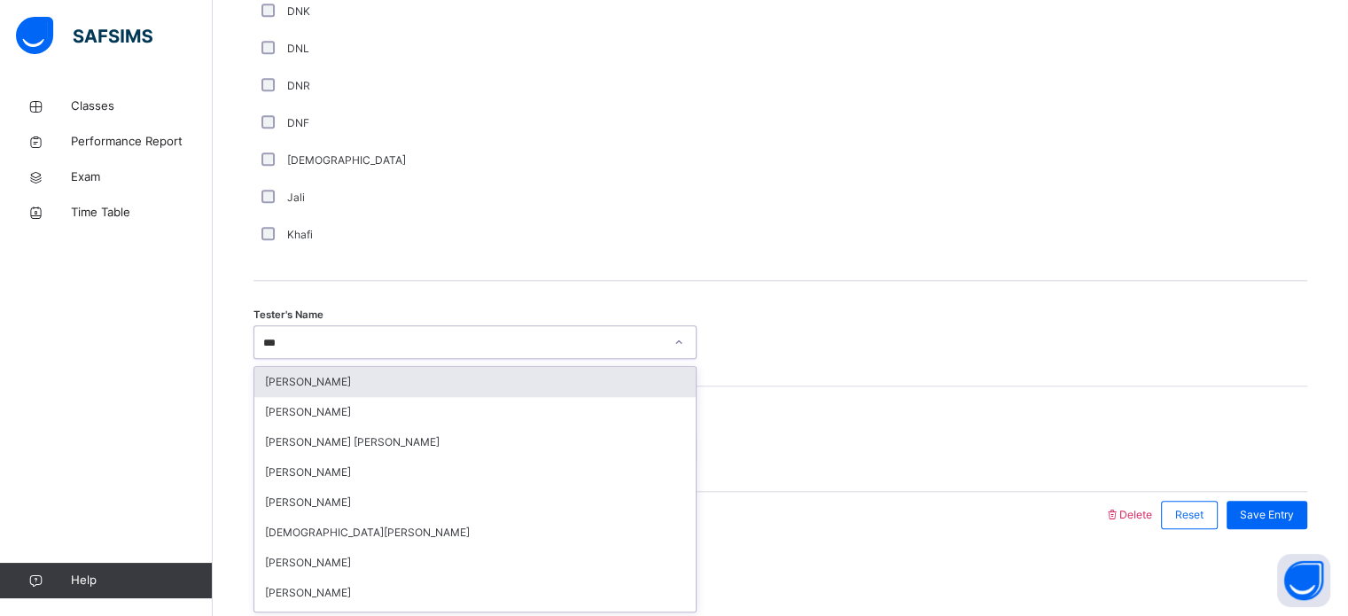
type input "****"
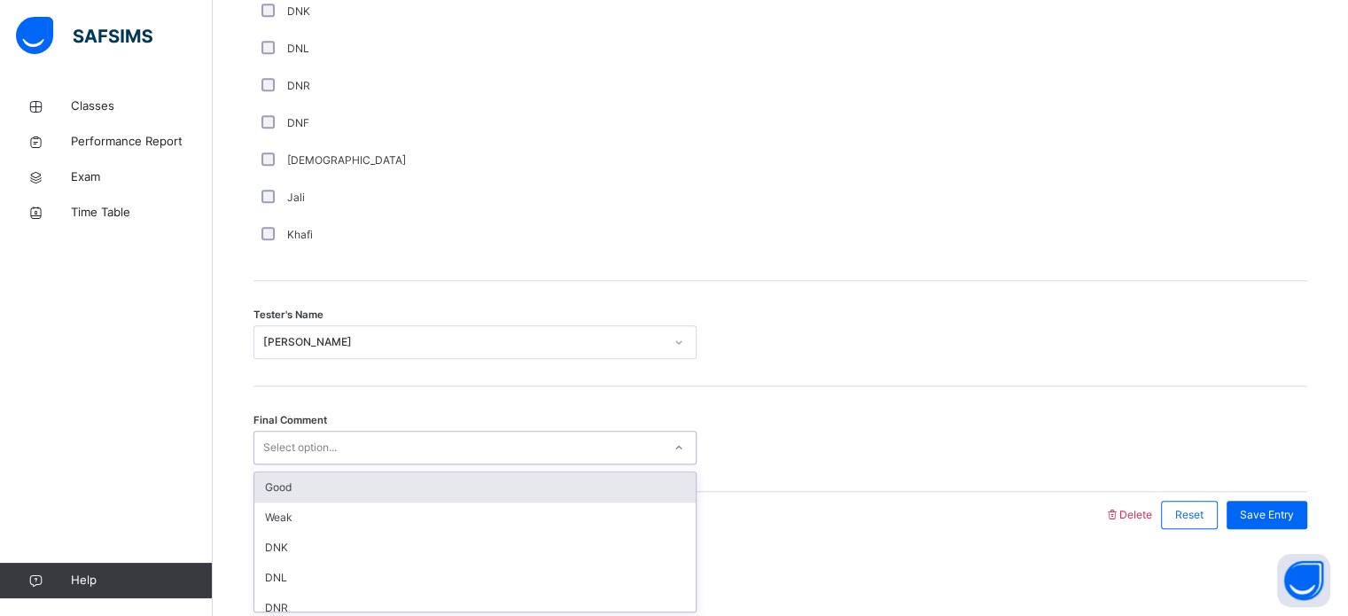
click at [496, 483] on div "Good" at bounding box center [475, 488] width 442 height 30
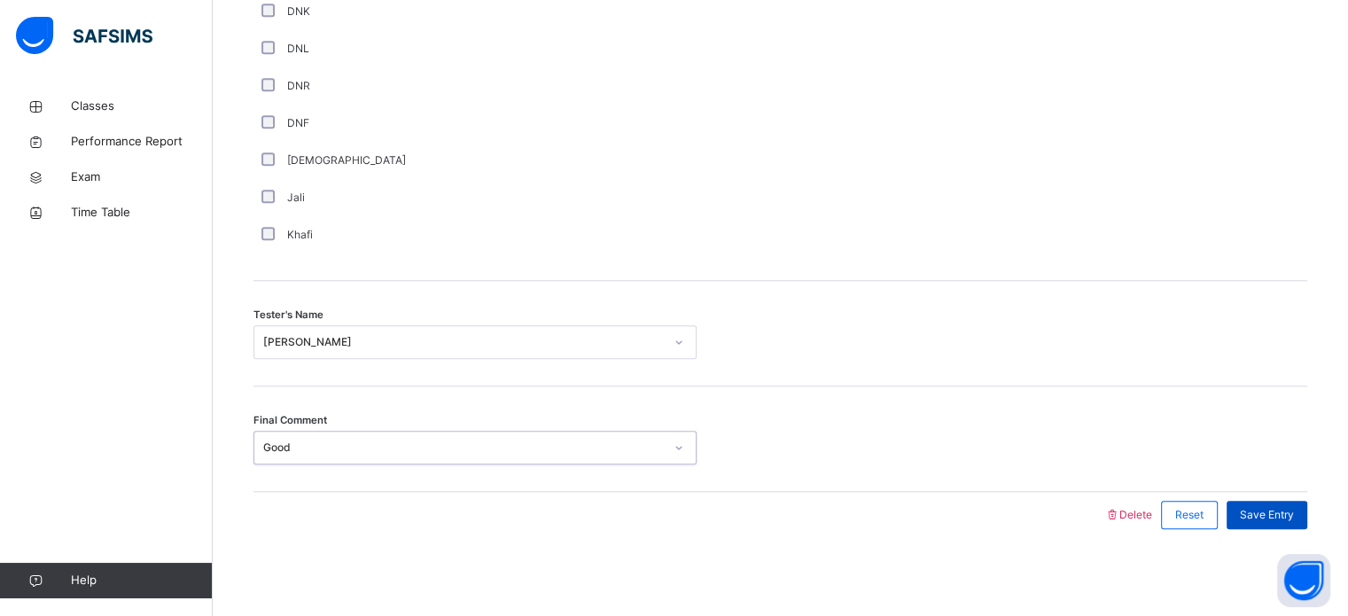
click at [1287, 518] on span "Save Entry" at bounding box center [1267, 515] width 54 height 16
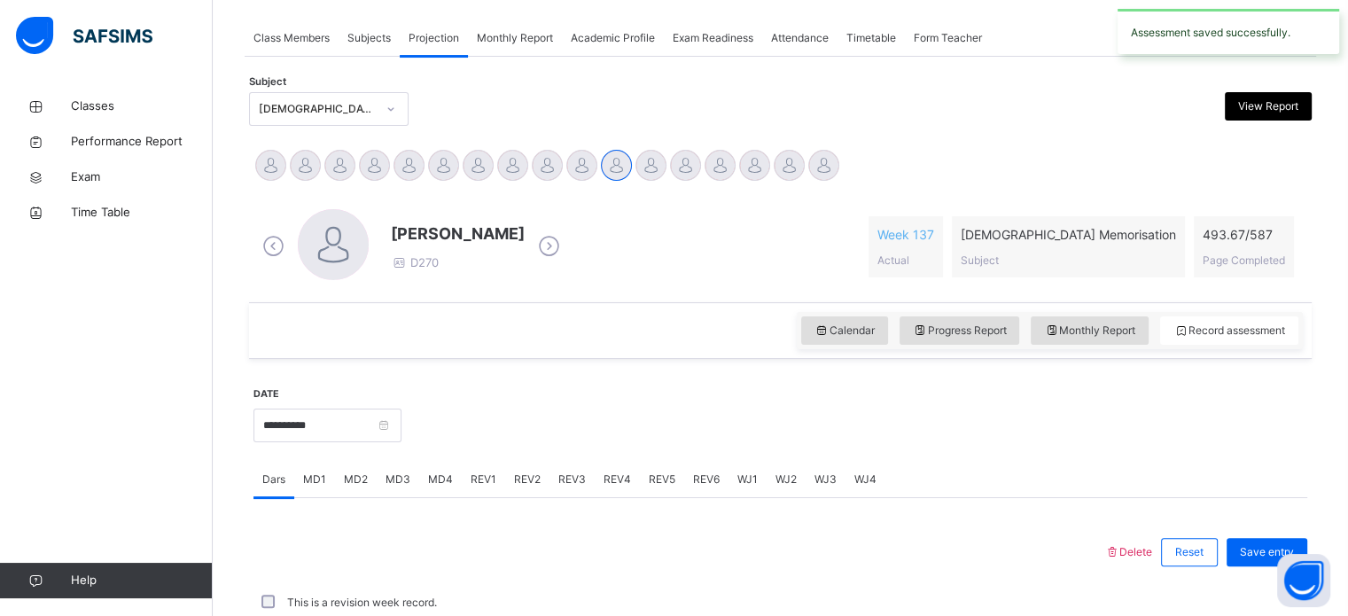
scroll to position [715, 0]
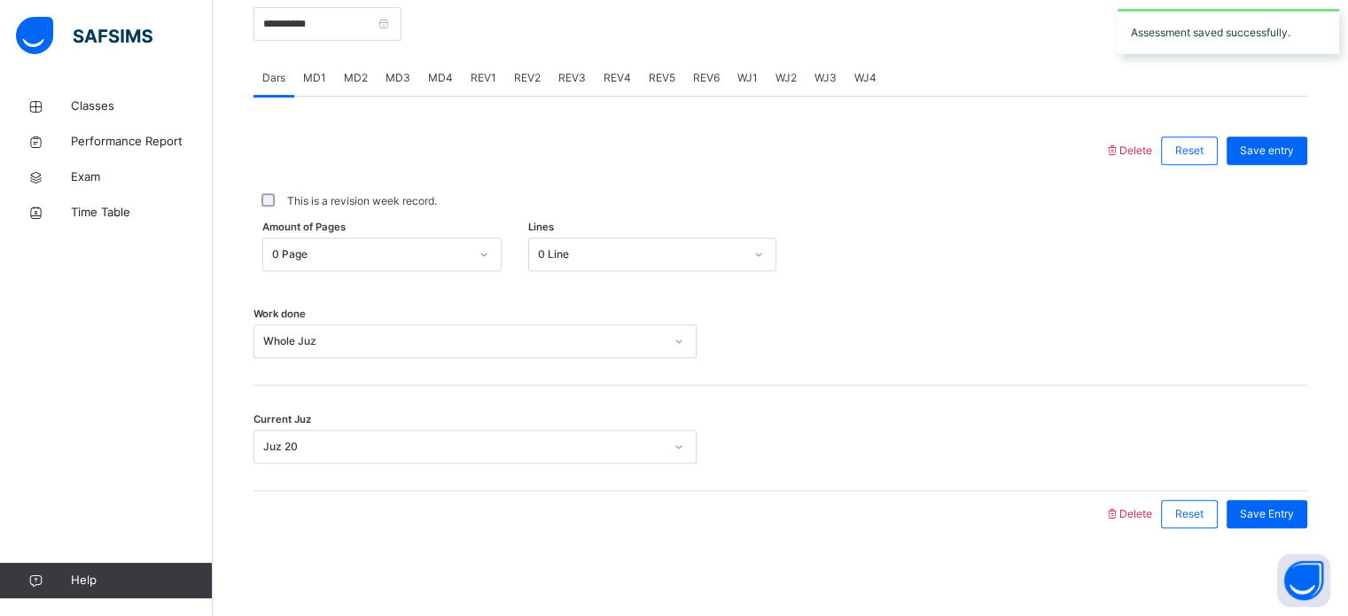
click at [309, 77] on span "MD1" at bounding box center [314, 78] width 23 height 16
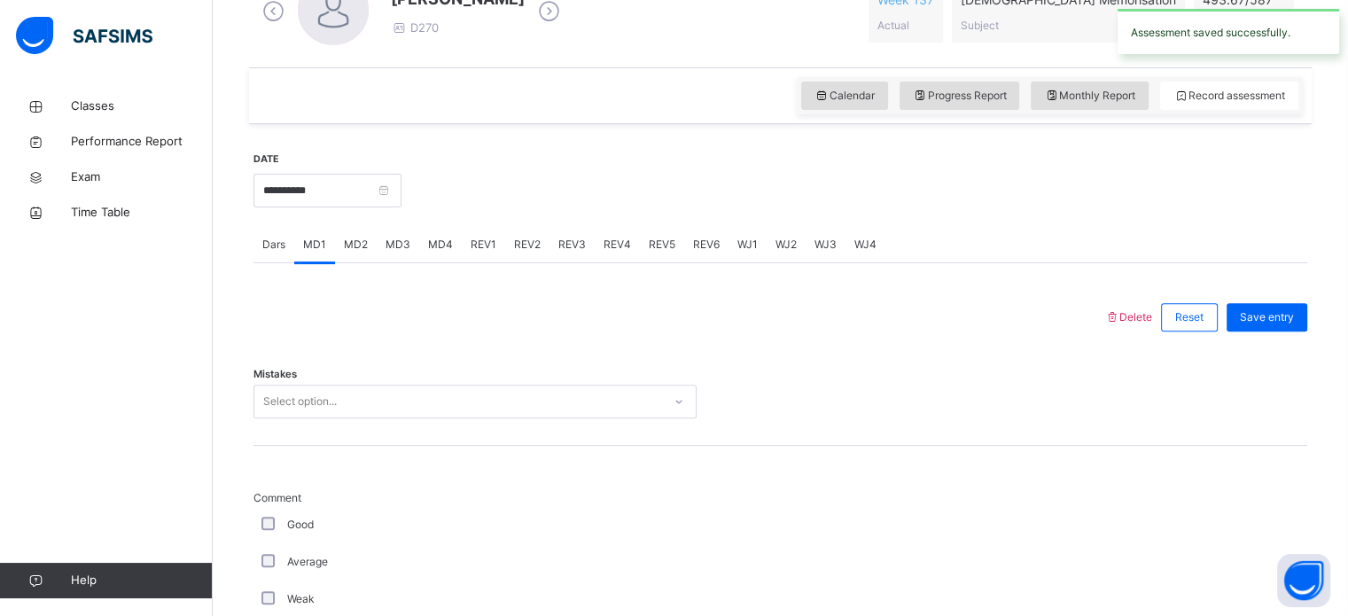
scroll to position [565, 0]
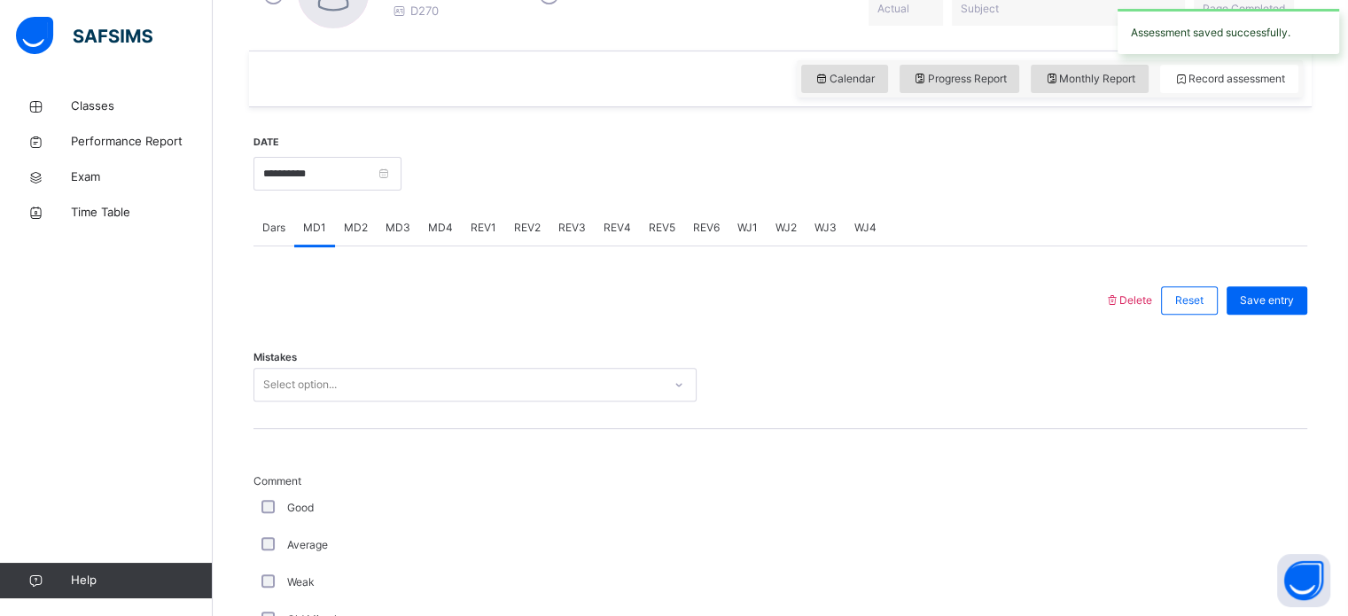
click at [468, 241] on div "REV1" at bounding box center [483, 227] width 43 height 35
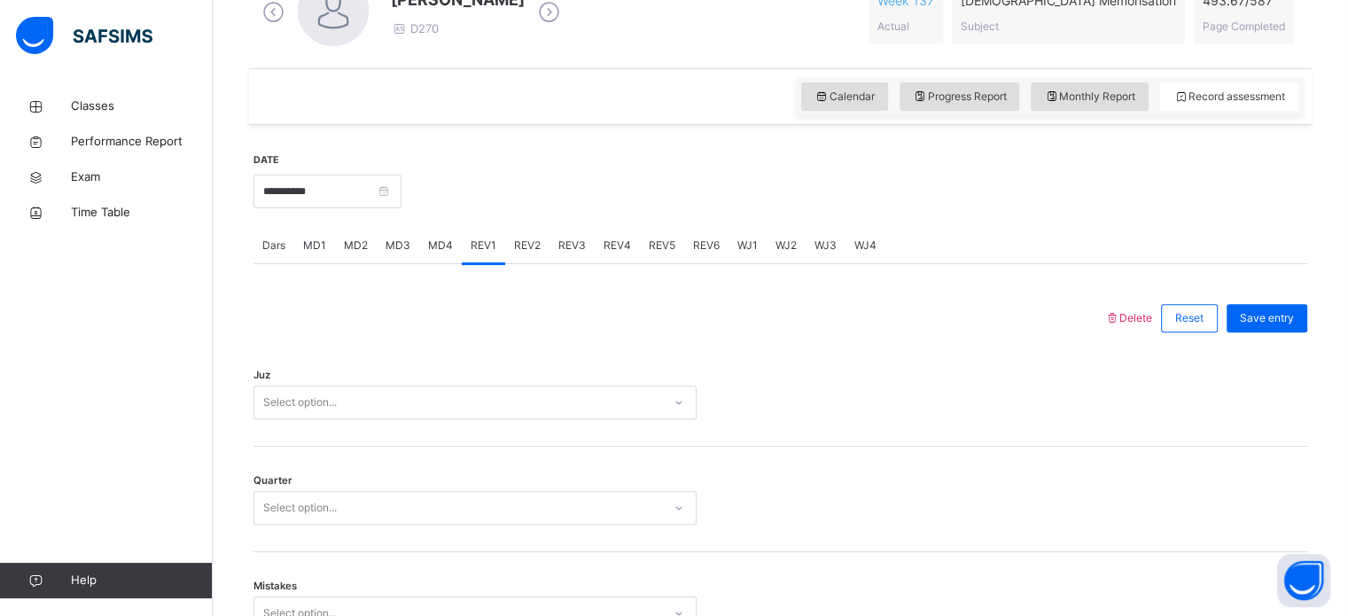
scroll to position [546, 0]
click at [329, 196] on input "**********" at bounding box center [328, 193] width 148 height 34
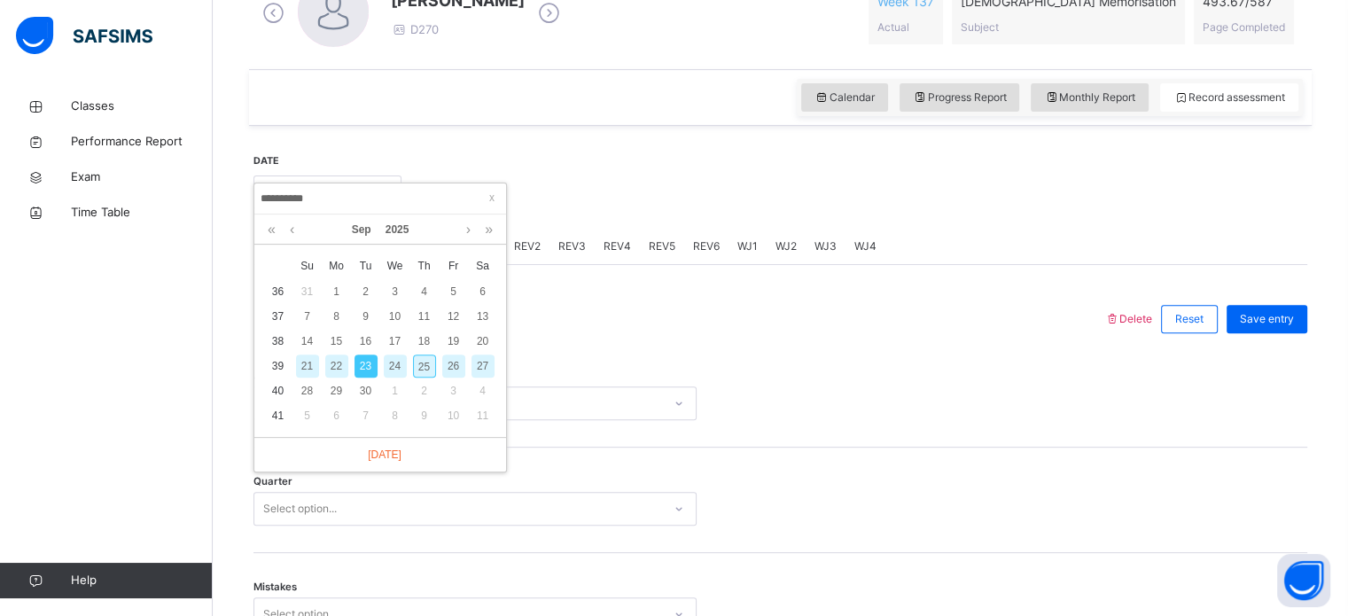
click at [397, 369] on div "24" at bounding box center [395, 366] width 23 height 23
type input "**********"
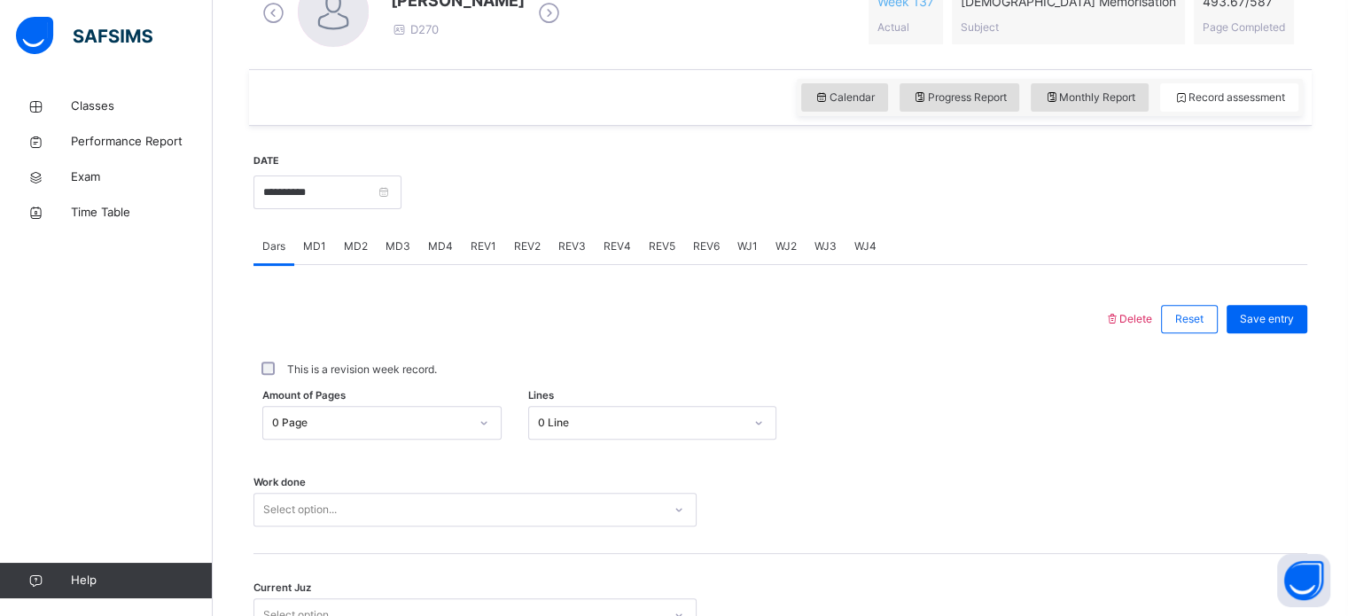
scroll to position [715, 0]
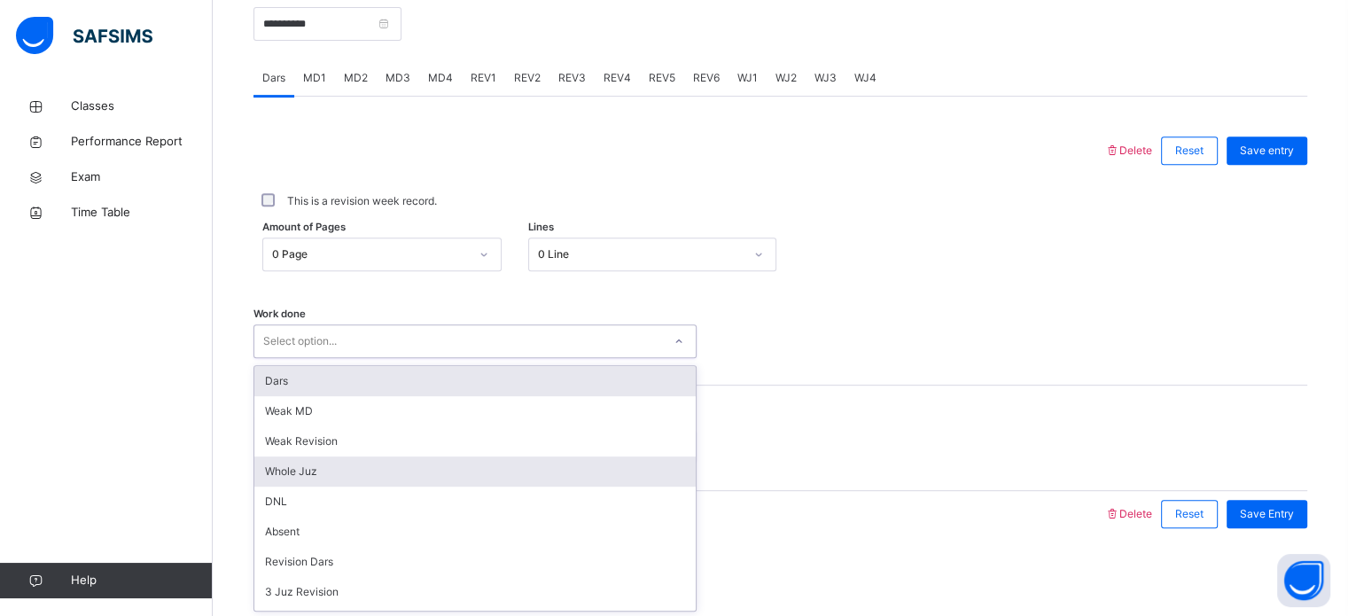
click at [270, 475] on div "Whole Juz" at bounding box center [475, 472] width 442 height 30
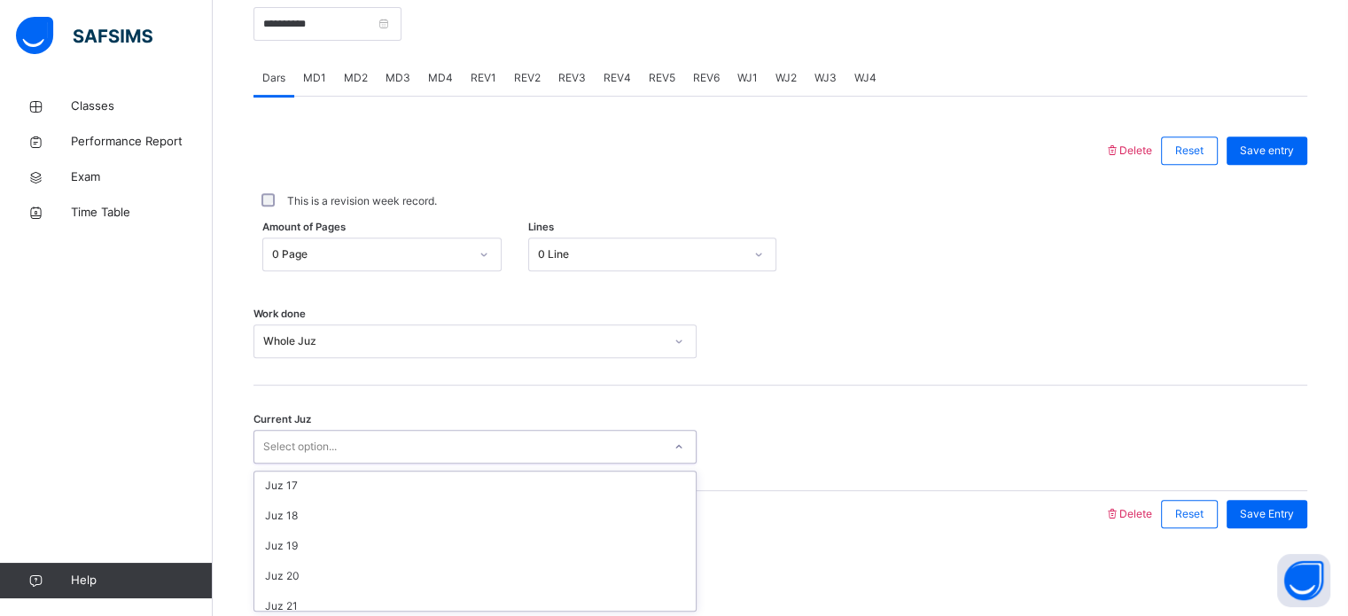
scroll to position [484, 0]
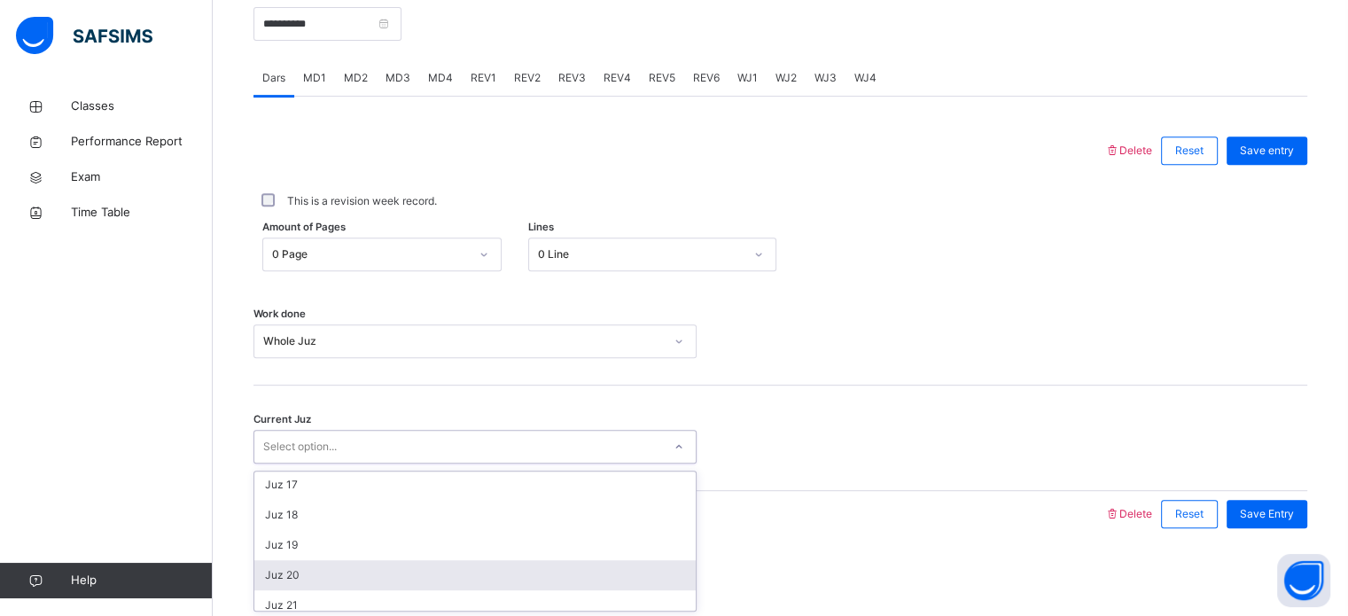
click at [264, 586] on div "Juz 20" at bounding box center [475, 575] width 442 height 30
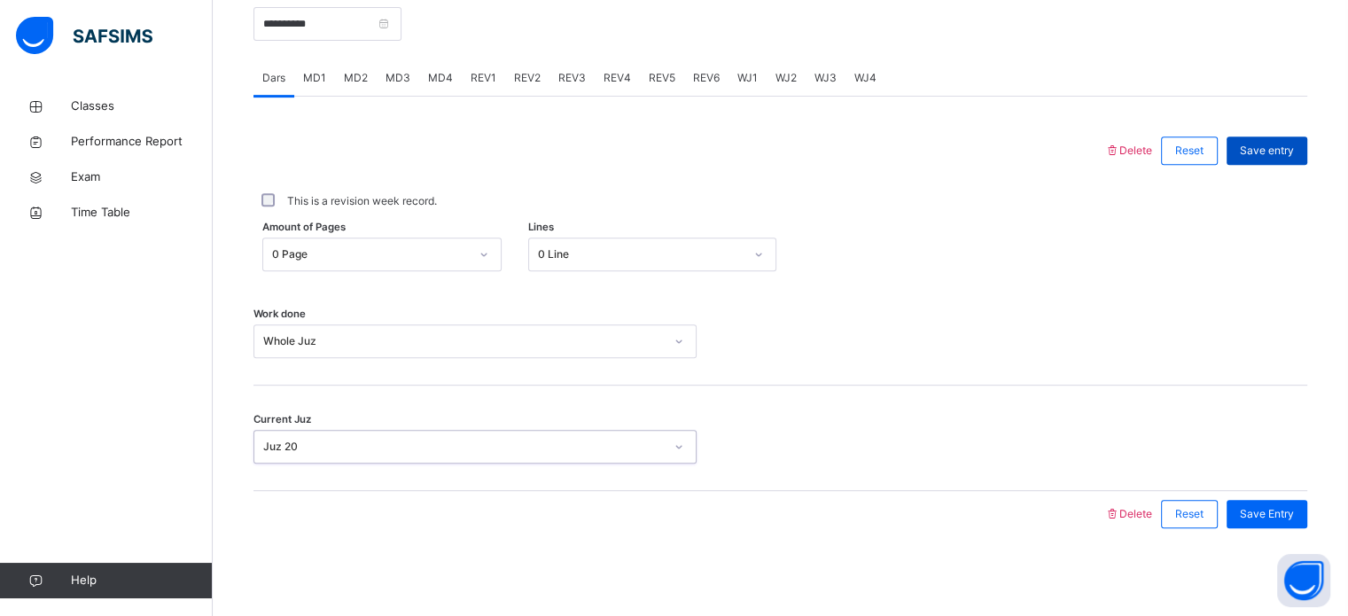
click at [1282, 146] on span "Save entry" at bounding box center [1267, 151] width 54 height 16
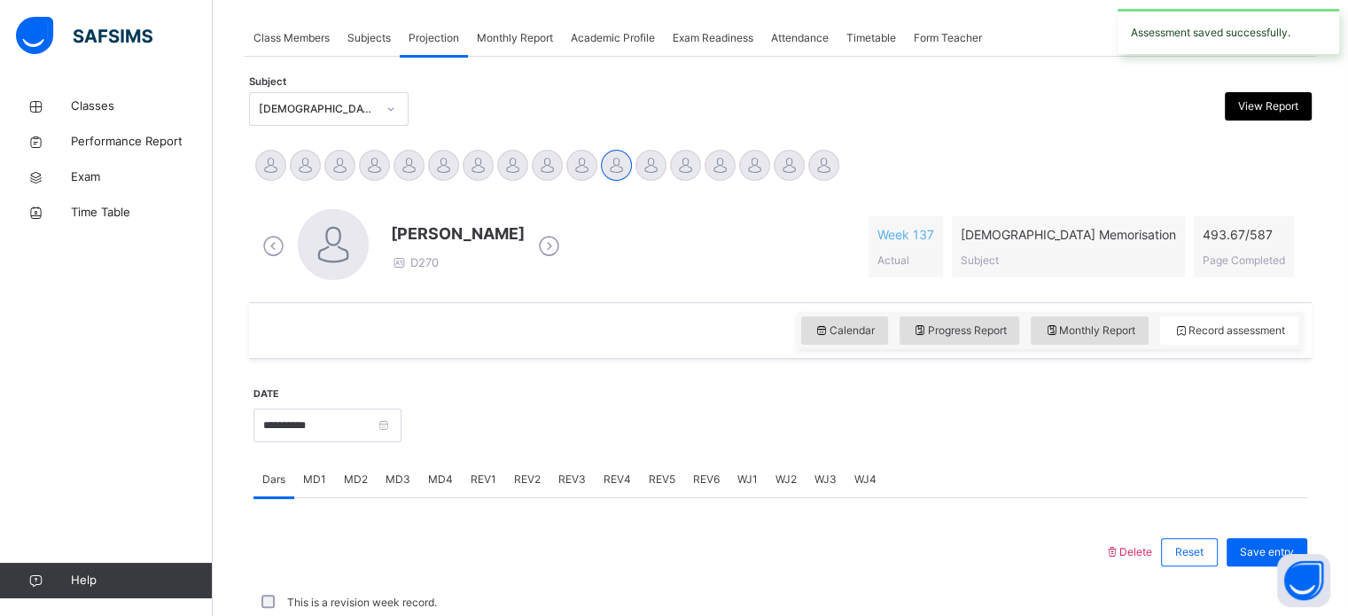
scroll to position [715, 0]
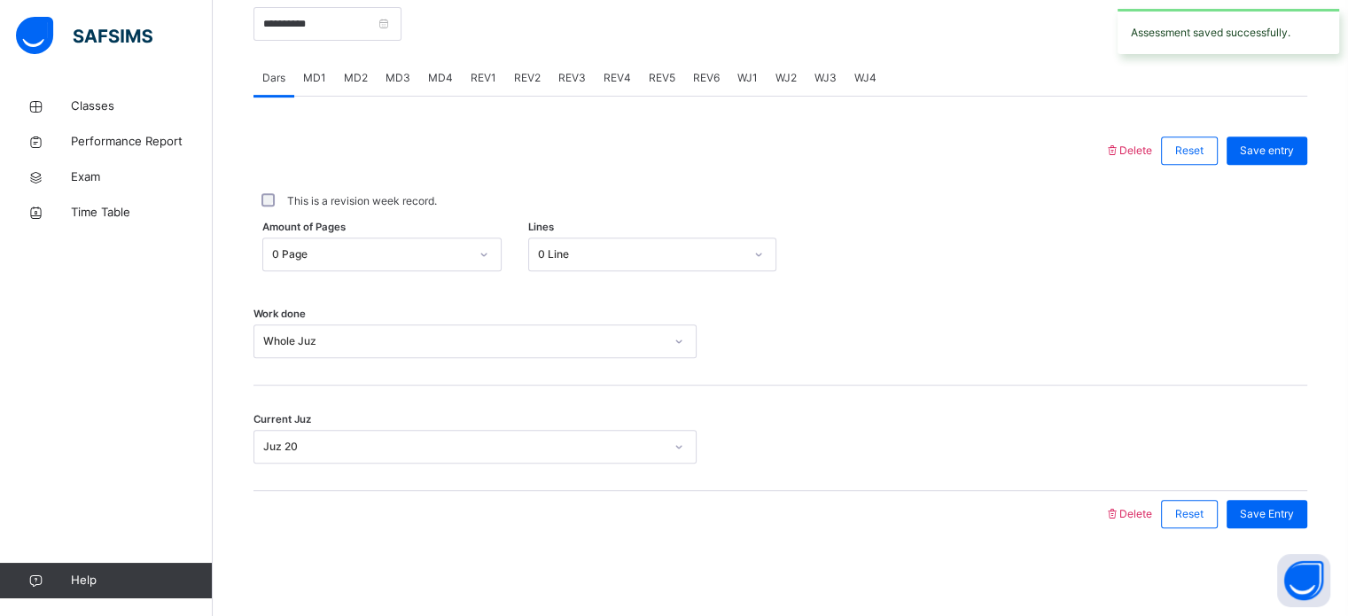
click at [846, 84] on div "WJ4" at bounding box center [866, 77] width 40 height 35
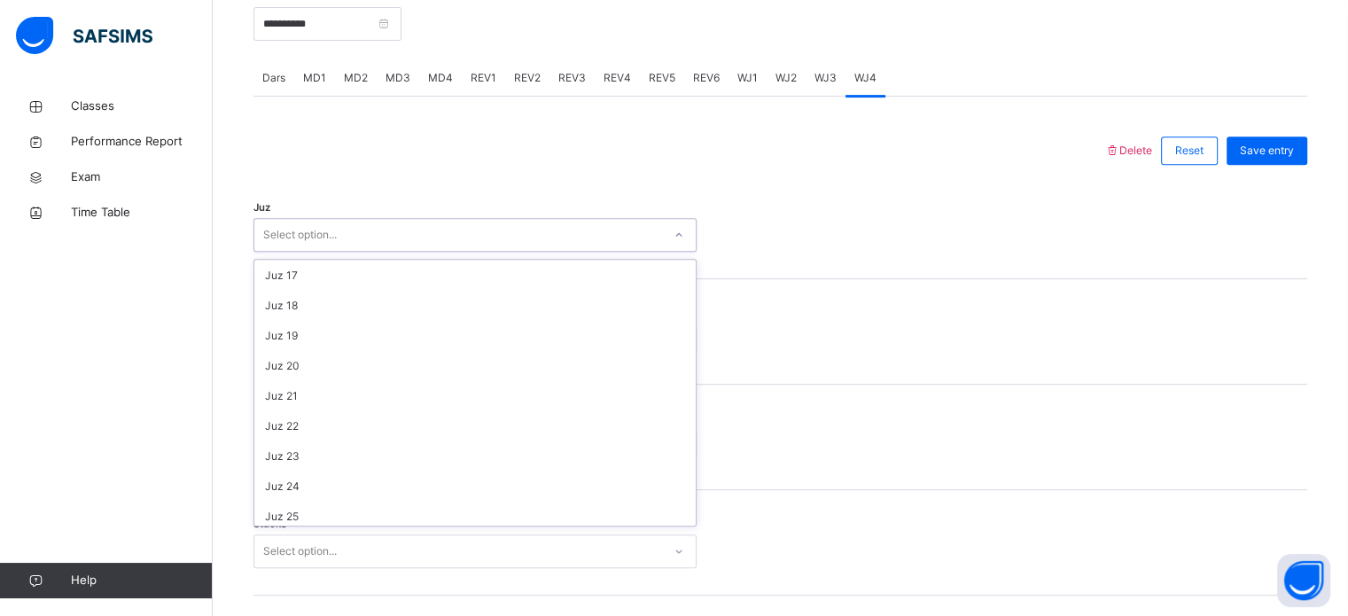
scroll to position [479, 0]
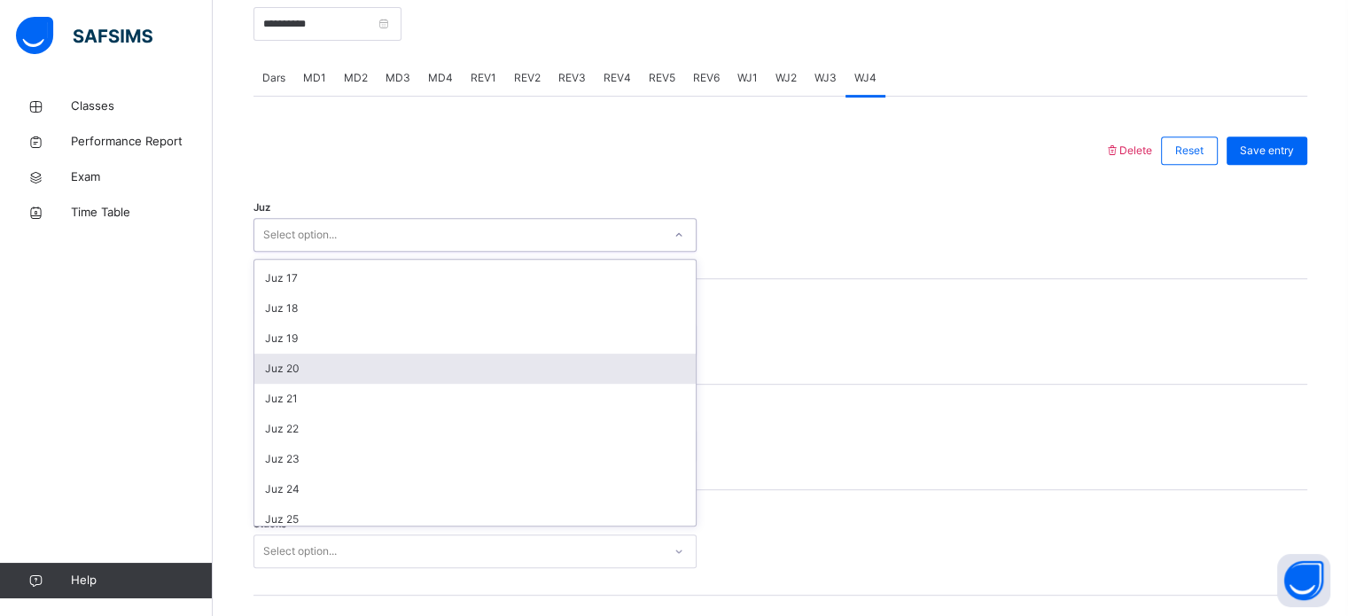
click at [321, 364] on div "Juz 20" at bounding box center [475, 369] width 442 height 30
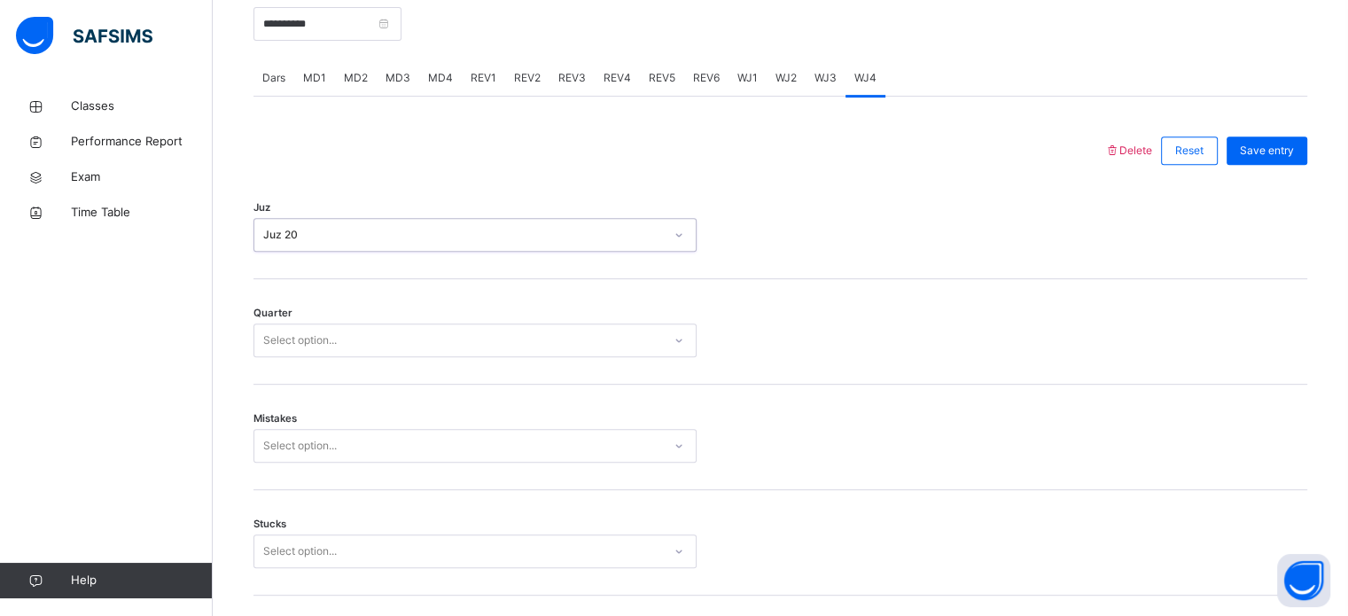
click at [358, 383] on div "Quarter Select option..." at bounding box center [781, 332] width 1054 height 106
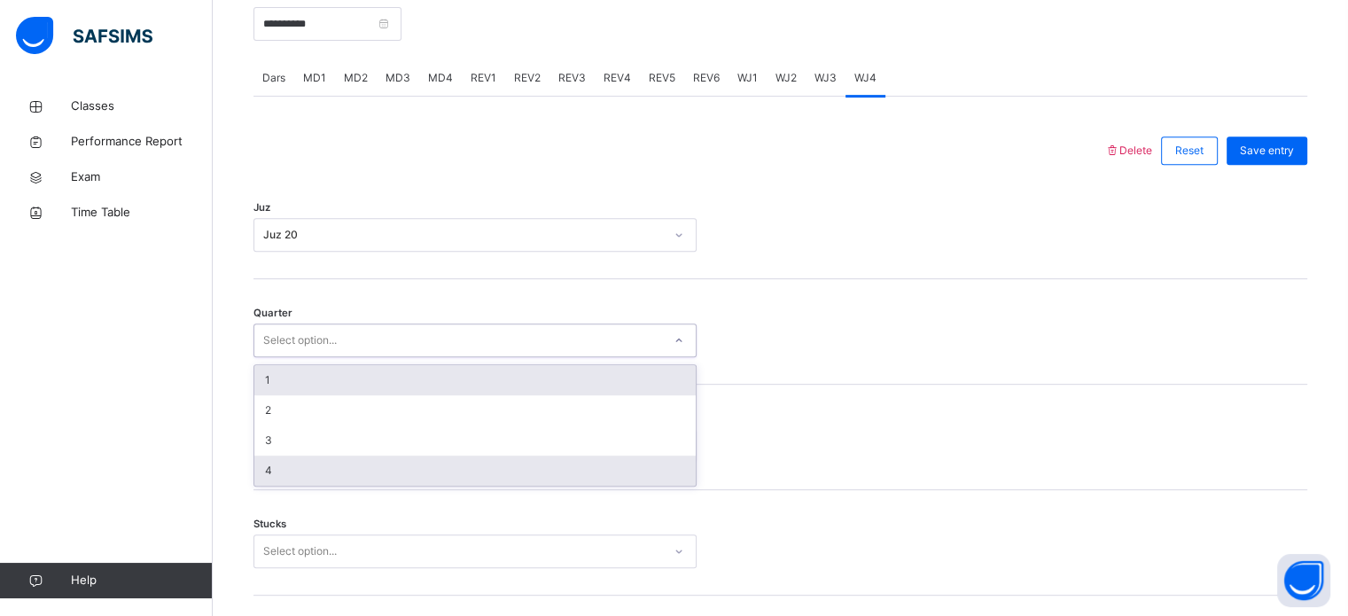
click at [318, 478] on div "4" at bounding box center [475, 471] width 442 height 30
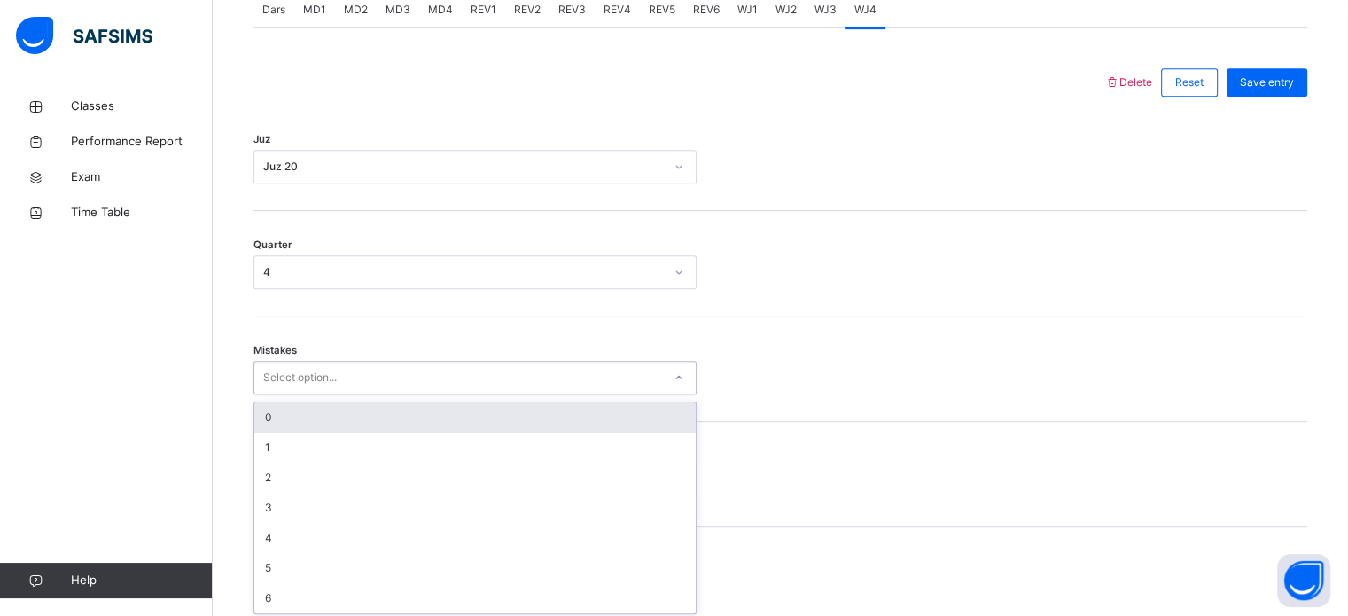
scroll to position [787, 0]
click at [352, 407] on div "0" at bounding box center [475, 413] width 442 height 30
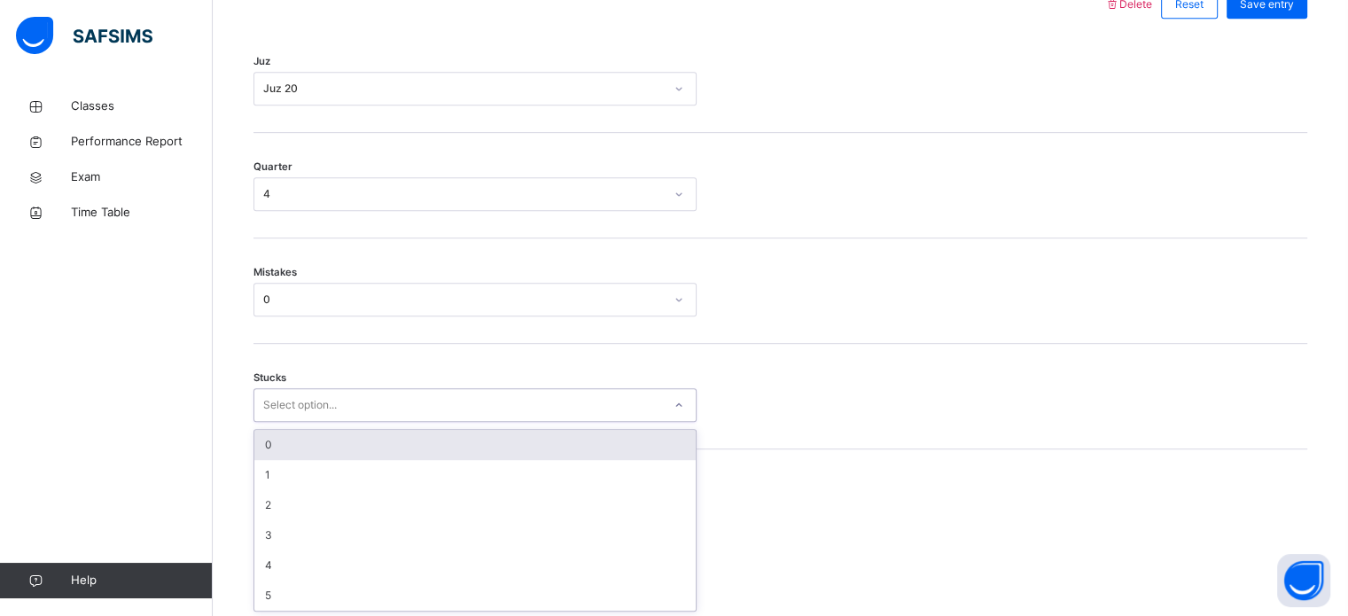
scroll to position [862, 0]
click at [337, 448] on div "0" at bounding box center [475, 444] width 442 height 30
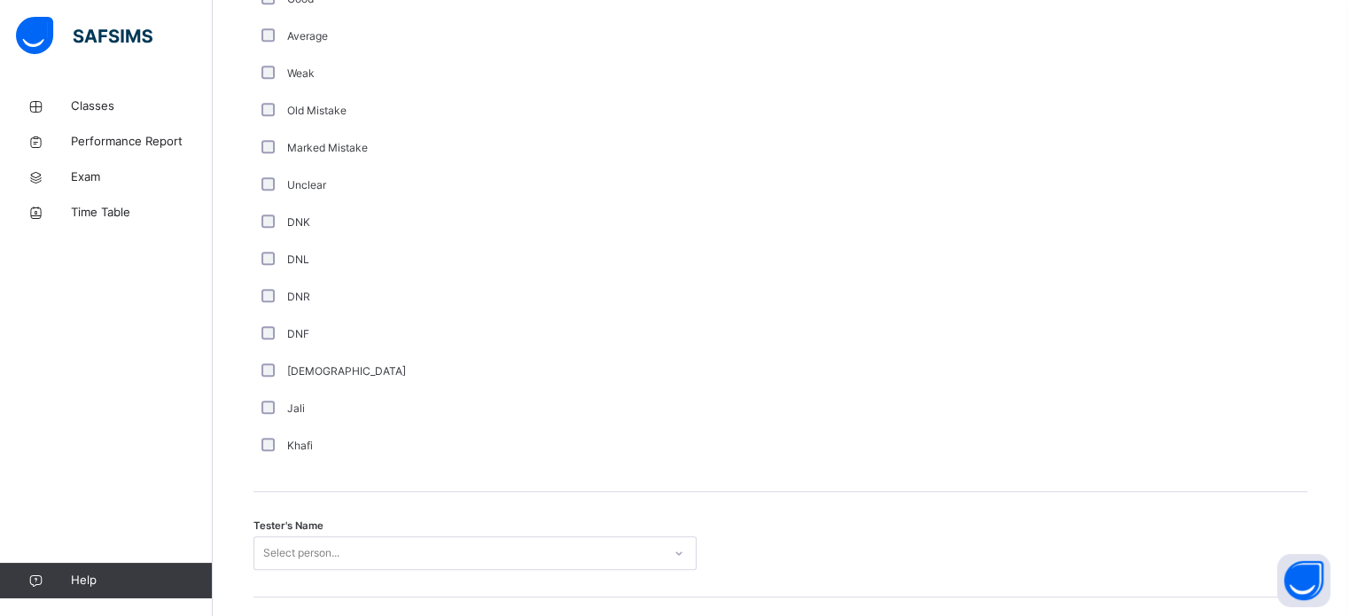
click at [386, 577] on div "Tester's Name Select person..." at bounding box center [781, 545] width 1054 height 106
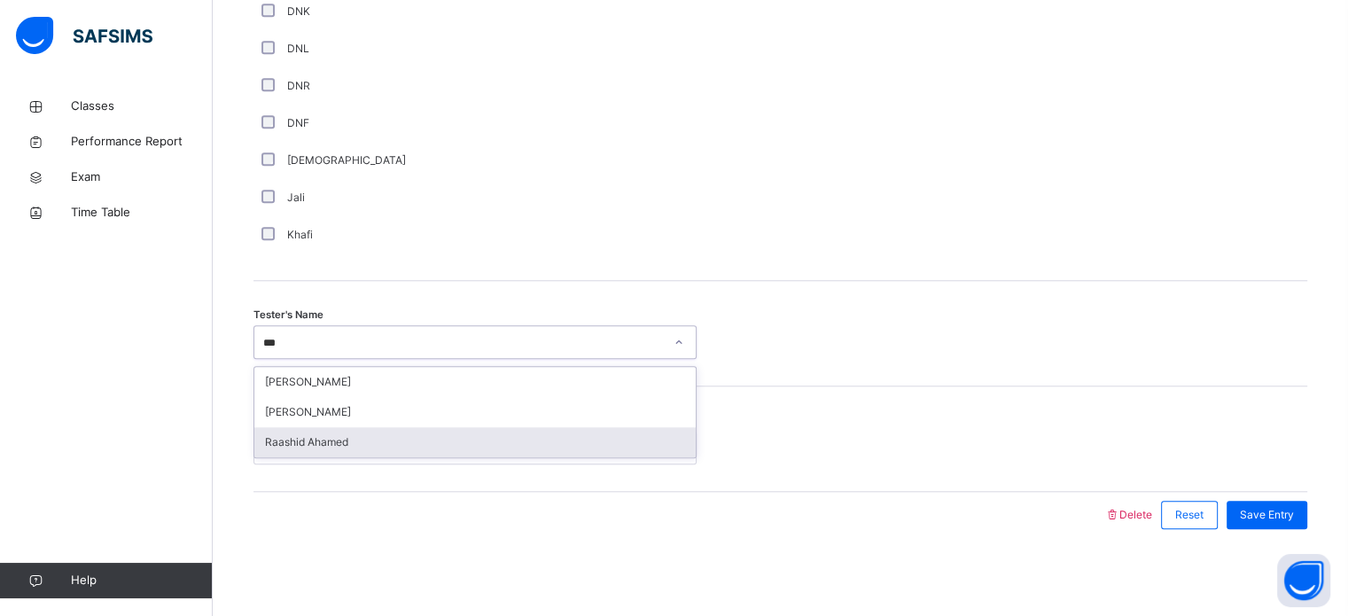
type input "****"
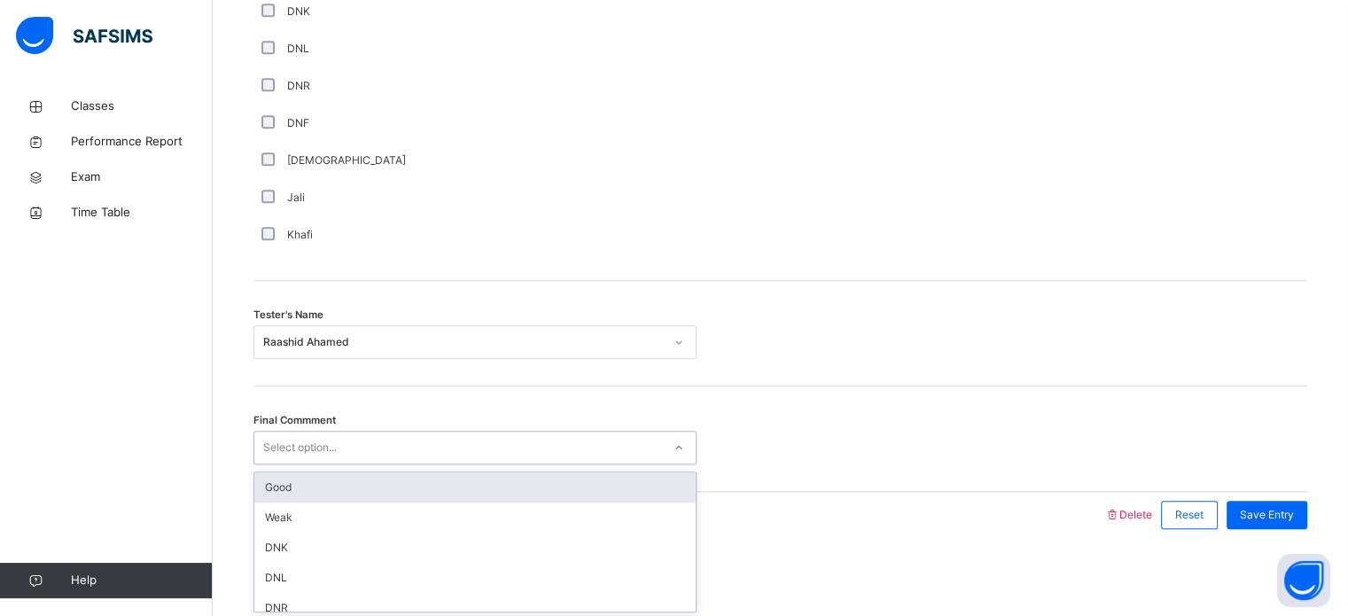
click at [536, 486] on div "Good" at bounding box center [475, 488] width 442 height 30
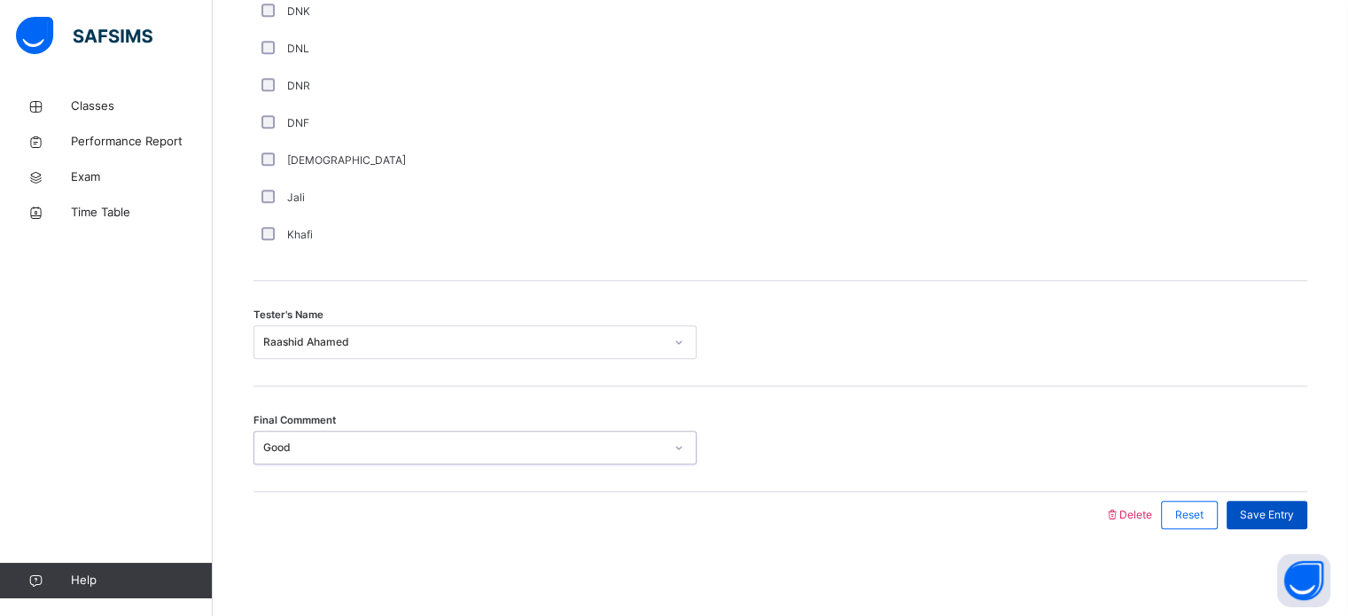
click at [1284, 521] on div "Save Entry" at bounding box center [1267, 515] width 81 height 28
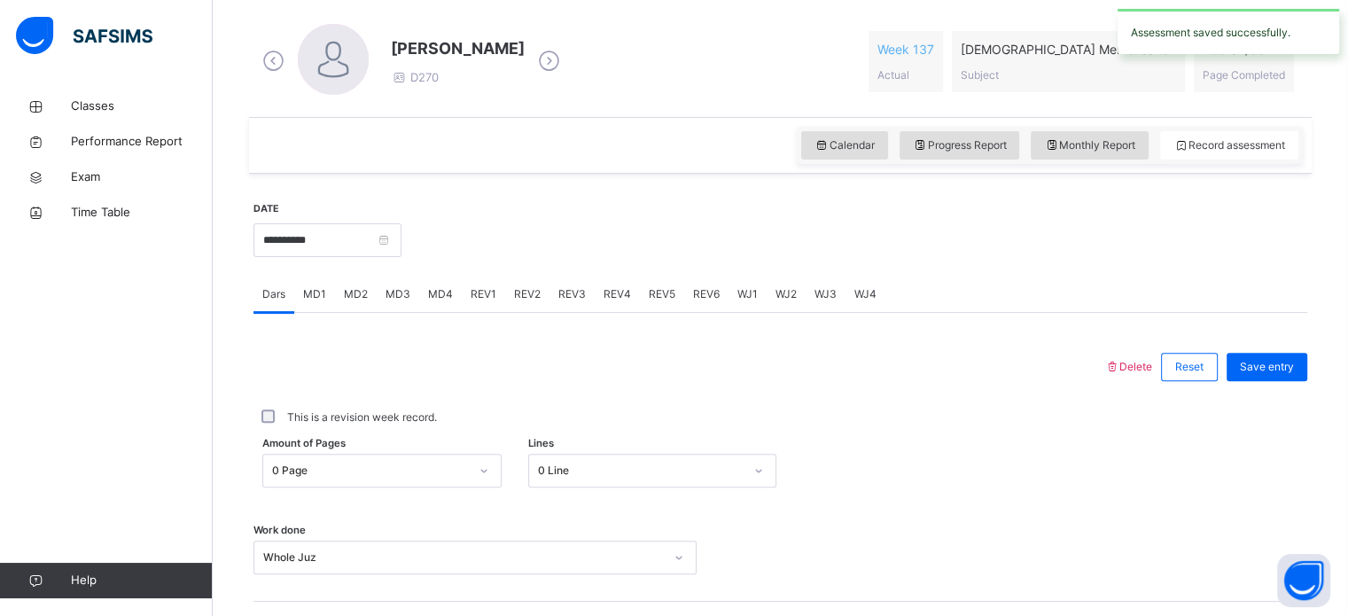
scroll to position [457, 0]
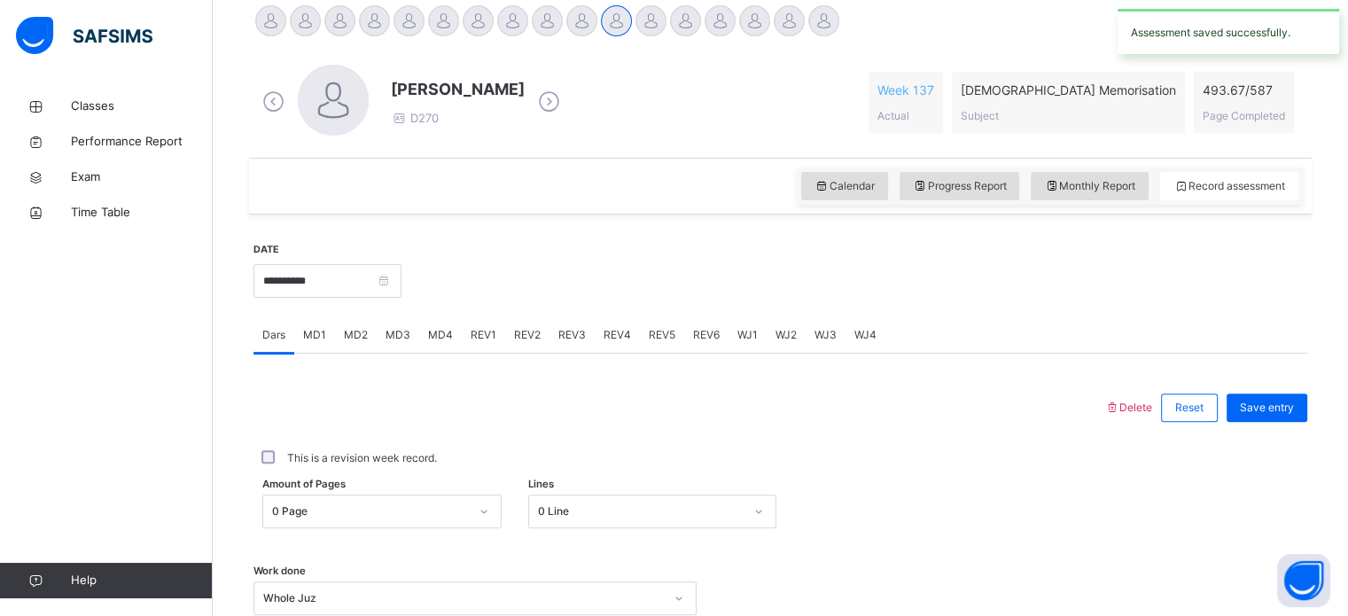
click at [472, 342] on span "REV1" at bounding box center [484, 335] width 26 height 16
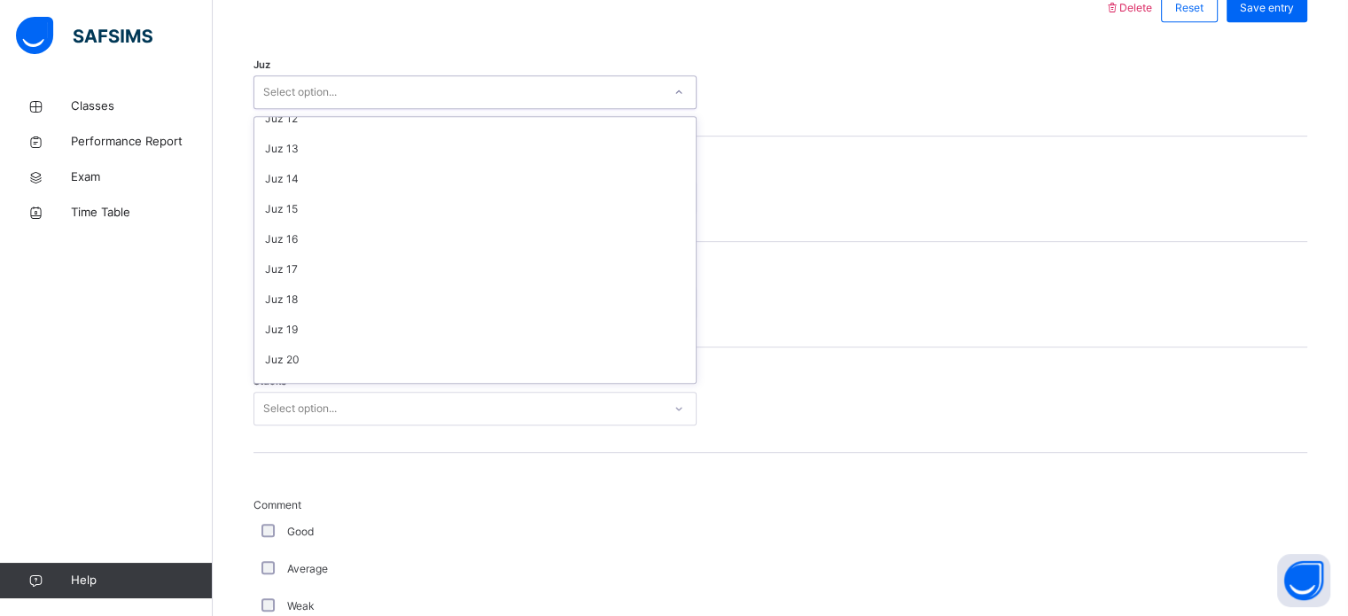
scroll to position [638, 0]
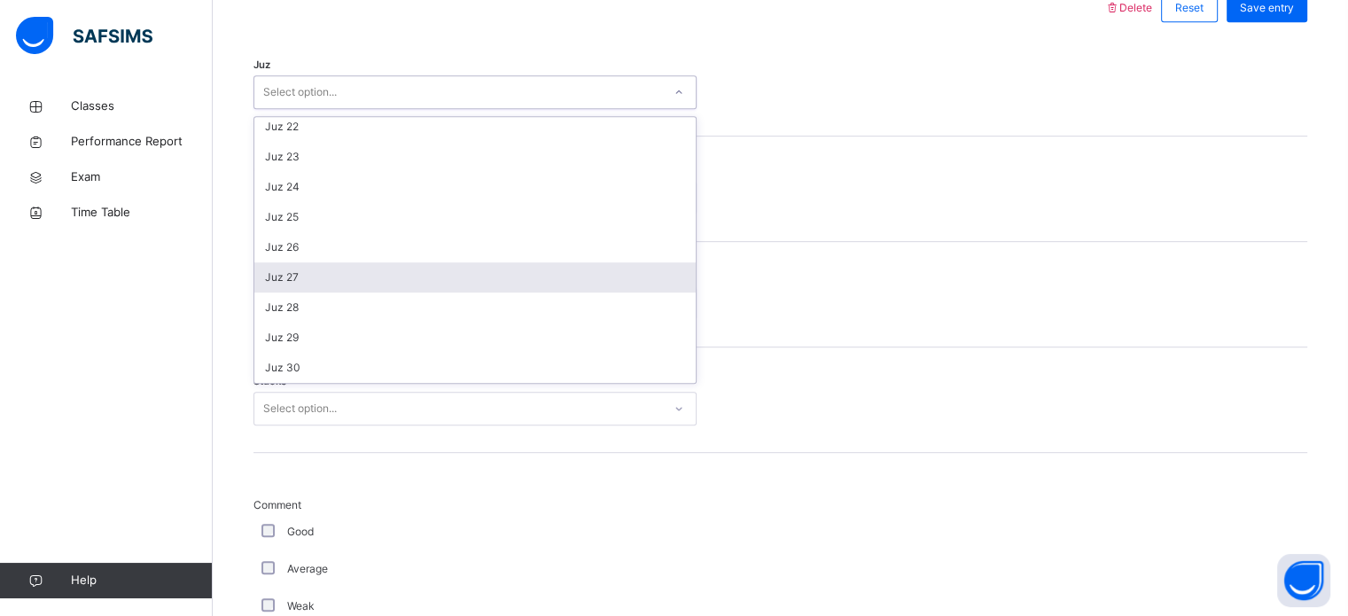
click at [301, 285] on div "Juz 27" at bounding box center [475, 277] width 442 height 30
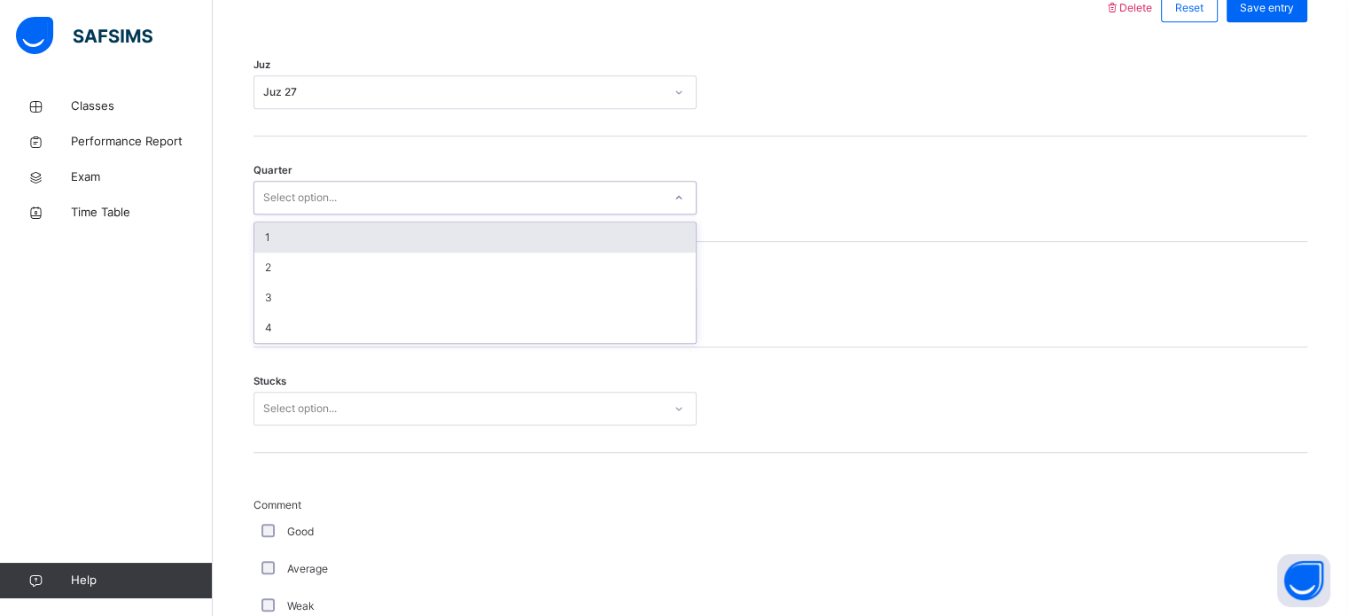
click at [362, 239] on div "1" at bounding box center [475, 238] width 442 height 30
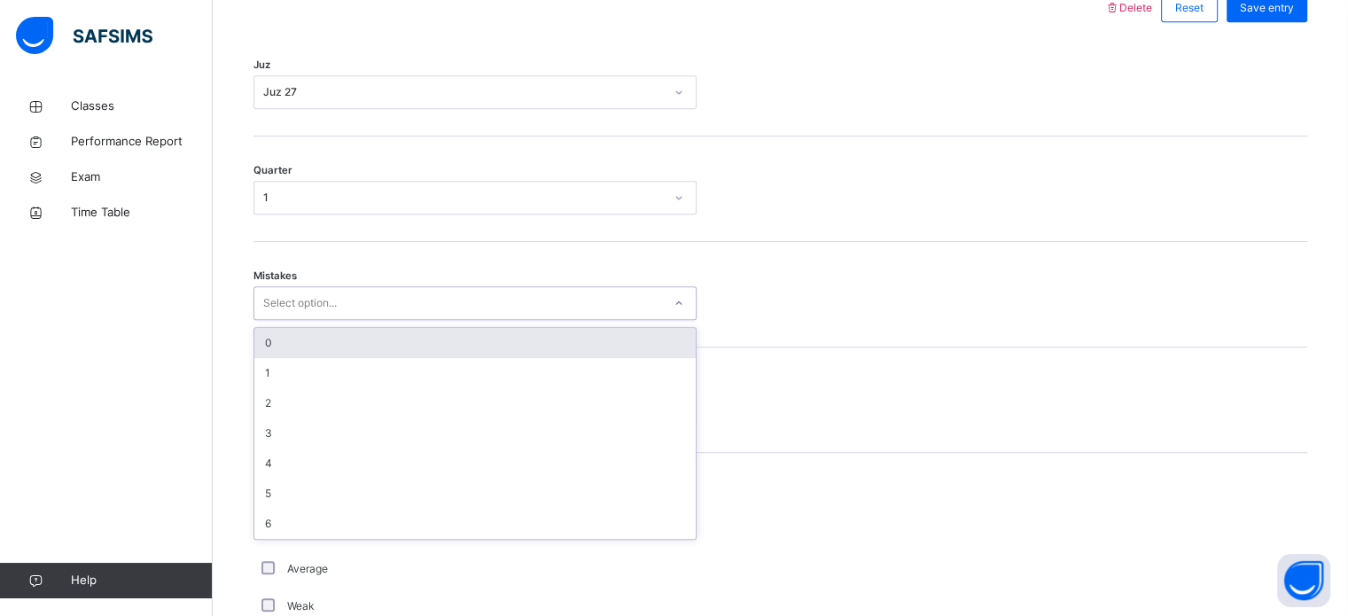
click at [340, 341] on div "0" at bounding box center [475, 343] width 442 height 30
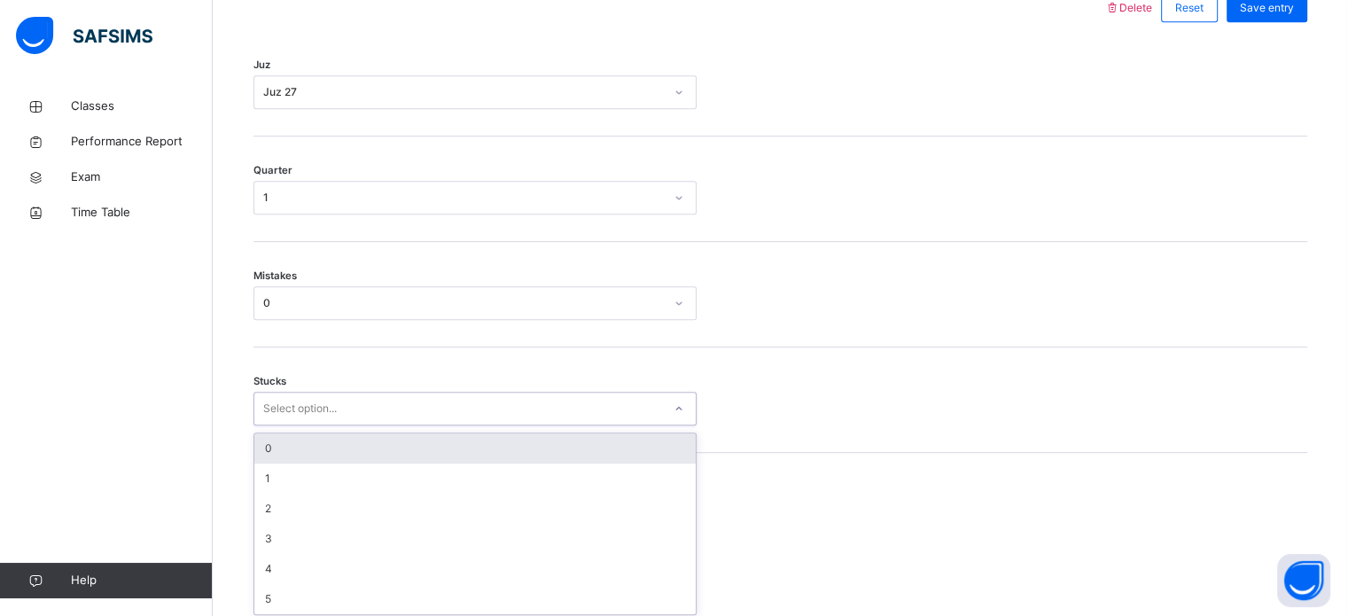
click at [355, 439] on div "0" at bounding box center [475, 449] width 442 height 30
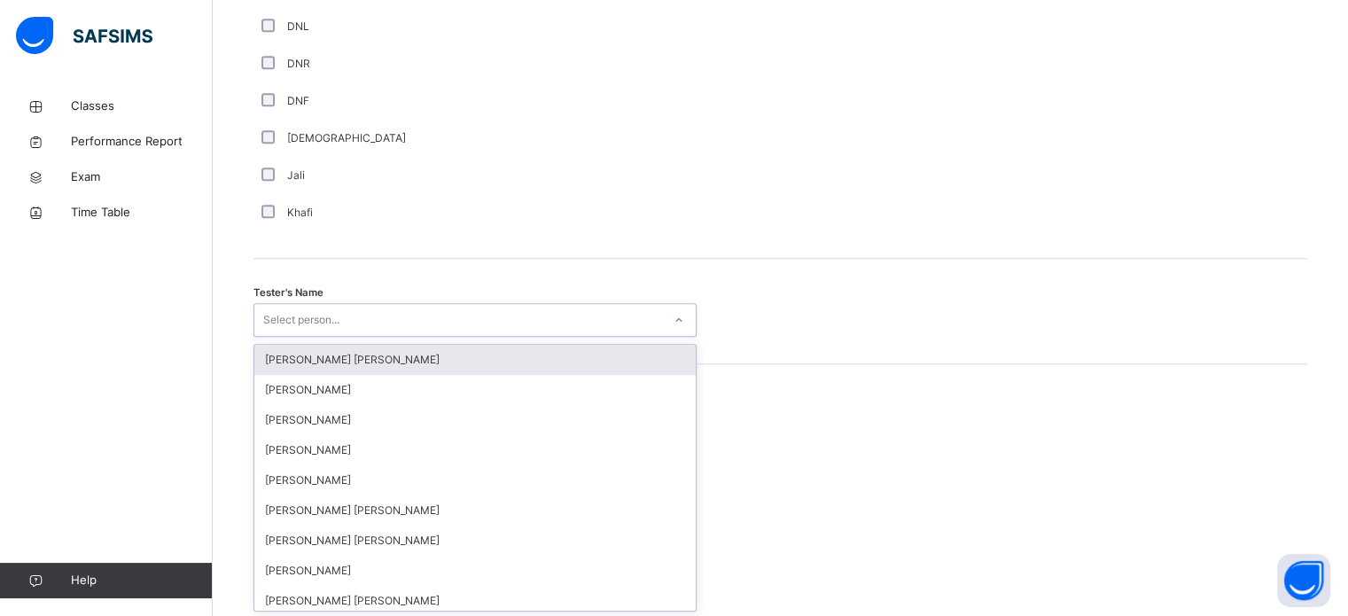
scroll to position [1624, 0]
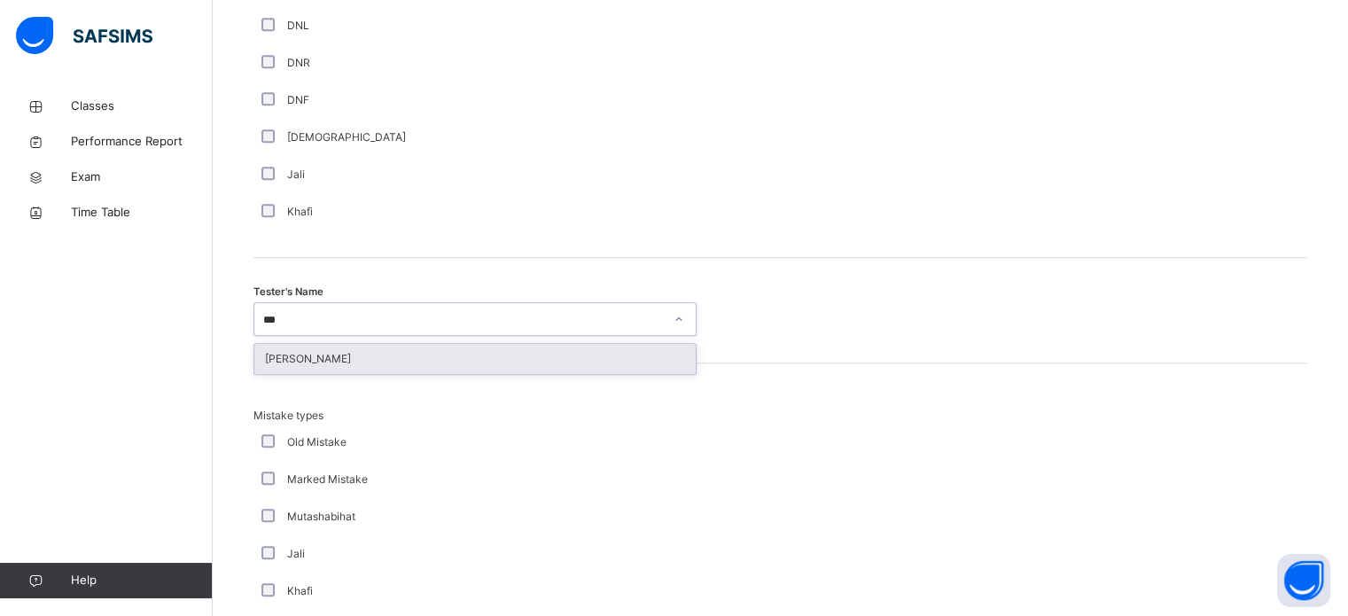
type input "****"
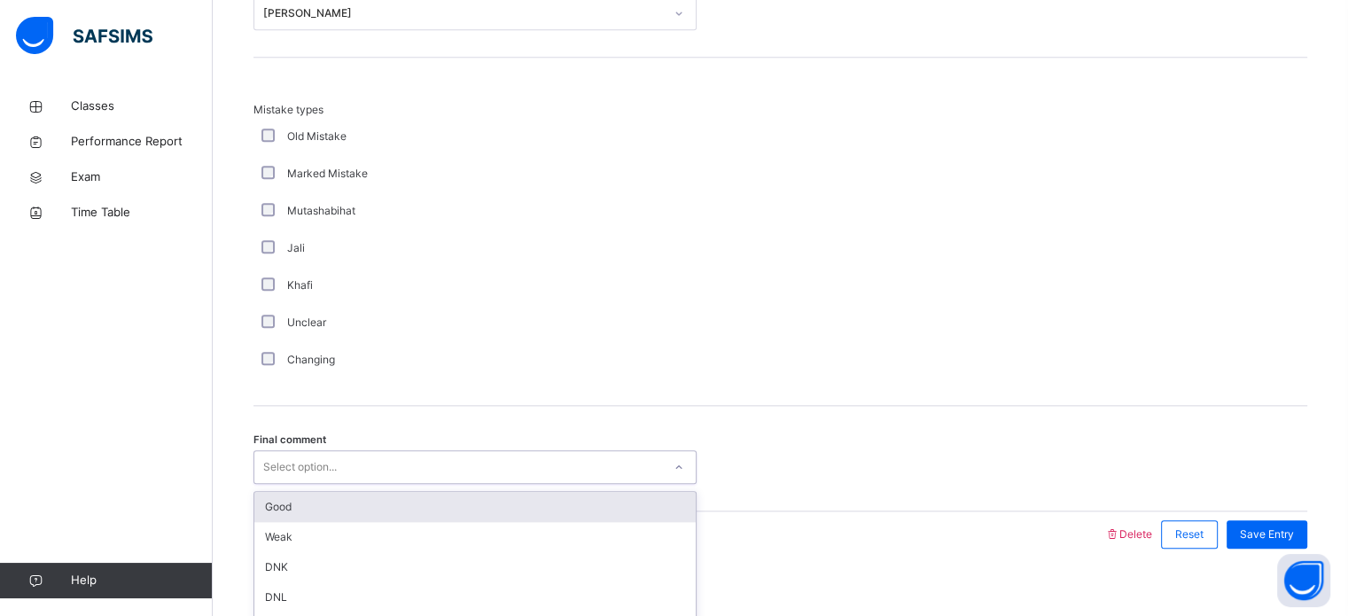
scroll to position [1950, 0]
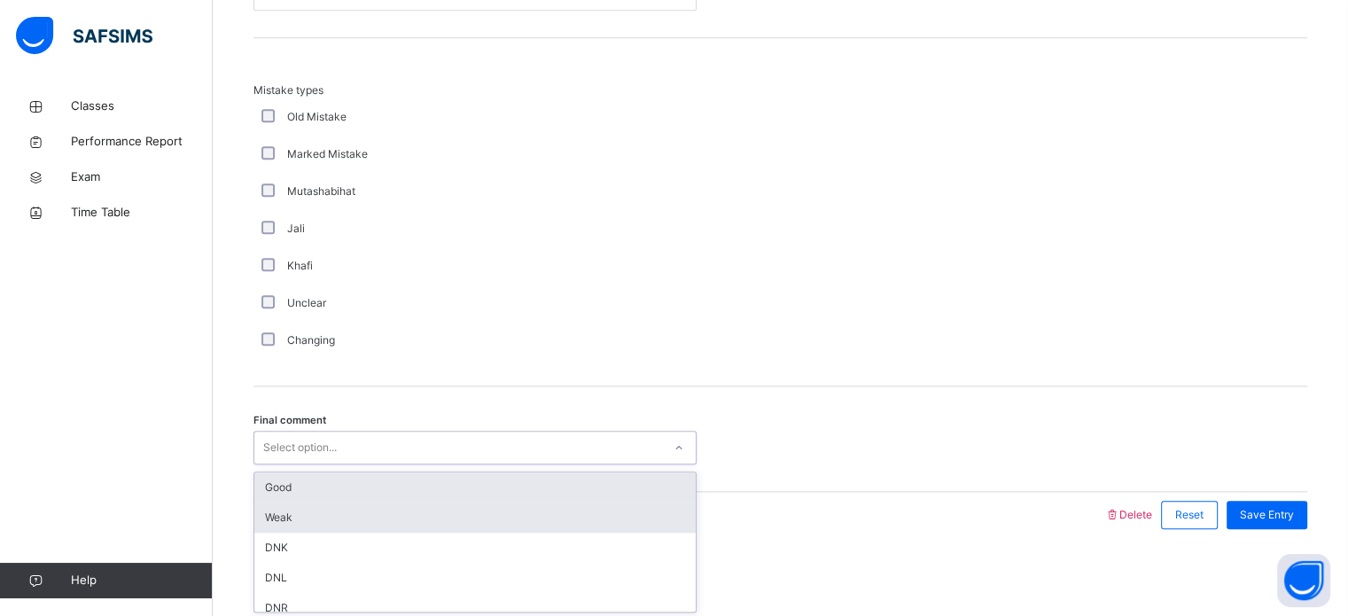
click at [564, 503] on div "Weak" at bounding box center [475, 518] width 442 height 30
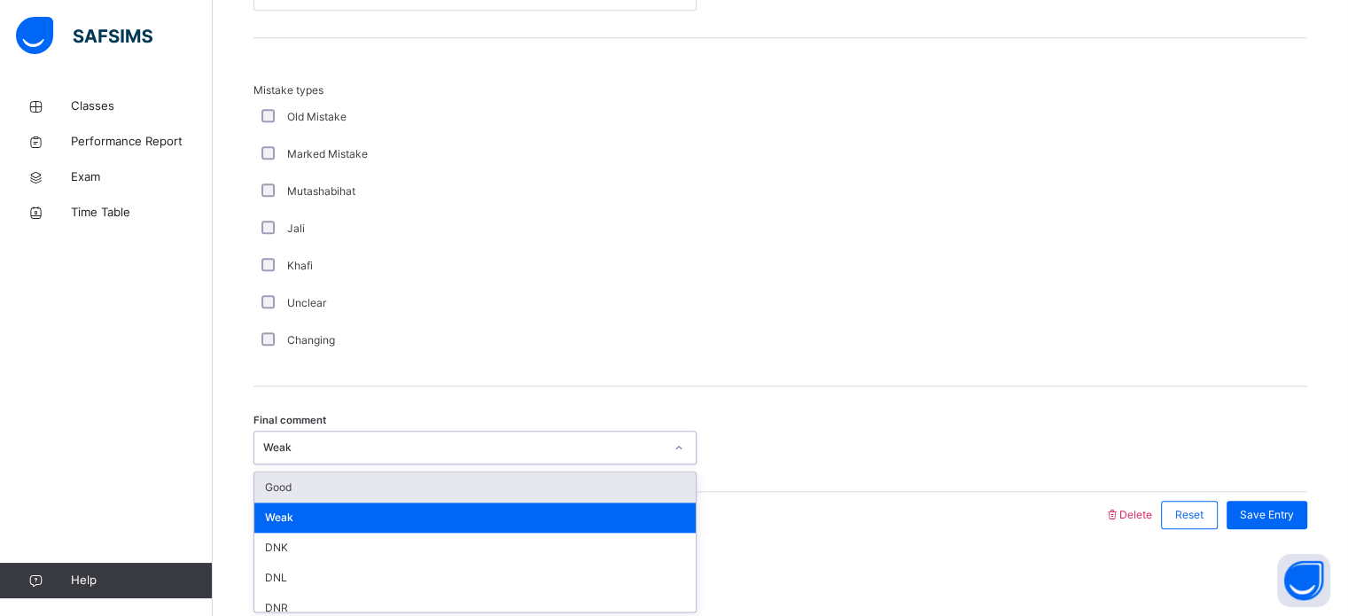
click at [672, 496] on div "Good" at bounding box center [475, 488] width 442 height 30
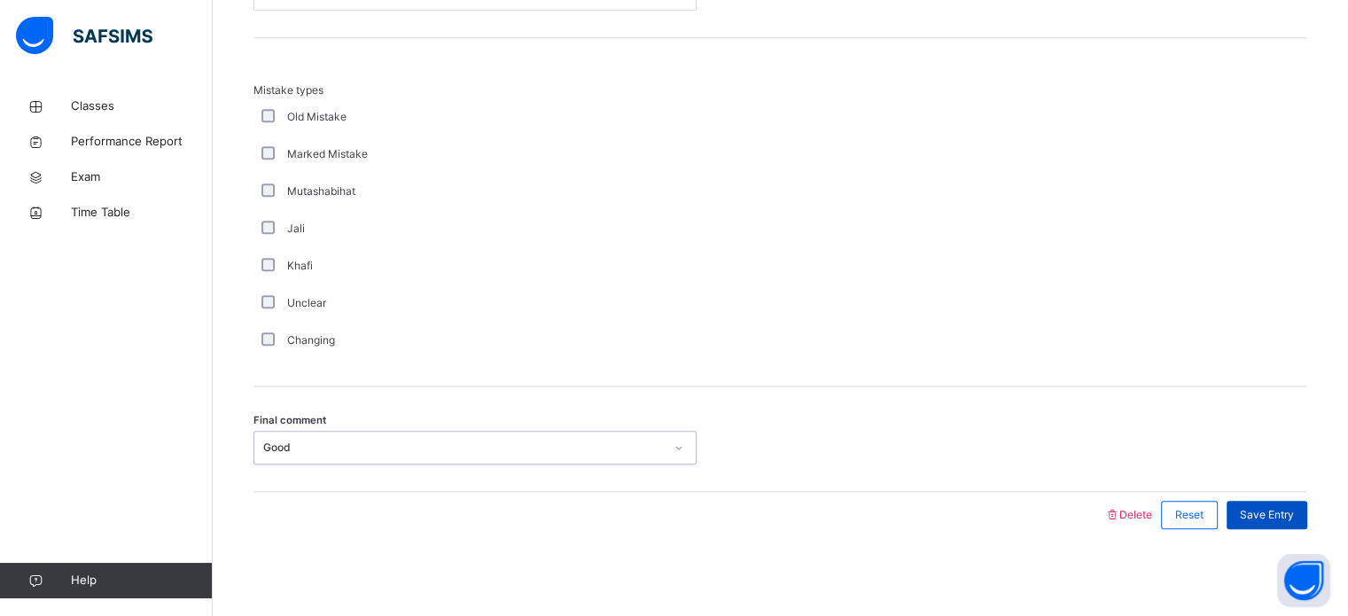
click at [1280, 514] on span "Save Entry" at bounding box center [1267, 515] width 54 height 16
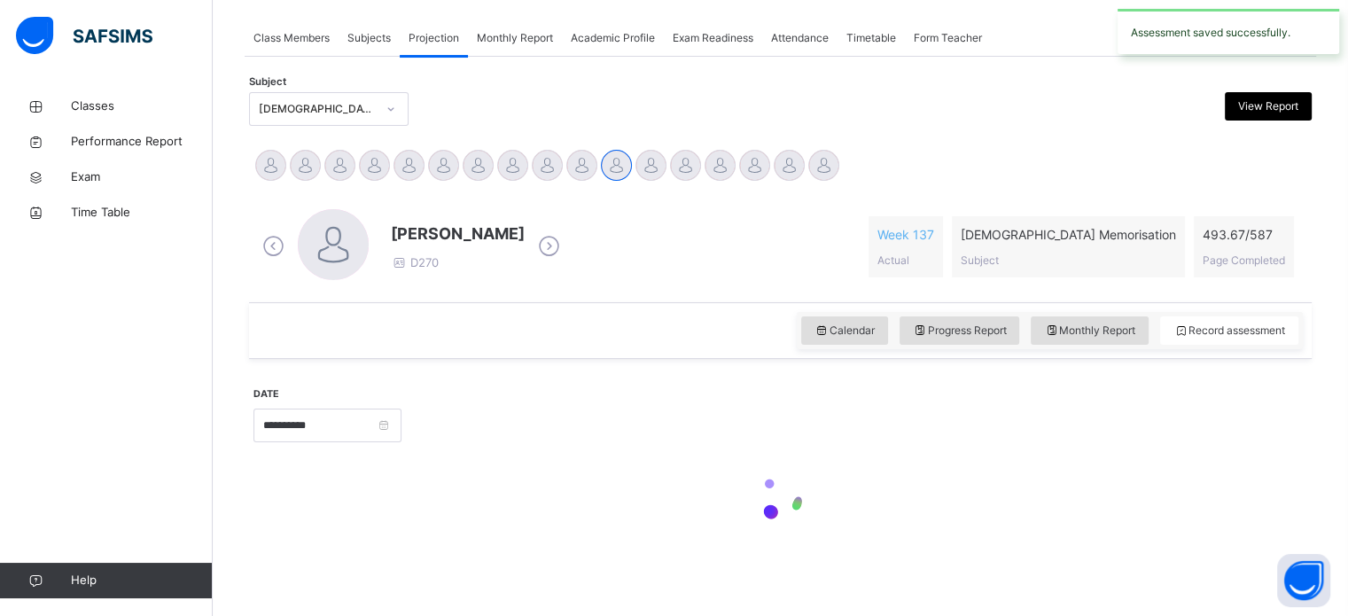
scroll to position [715, 0]
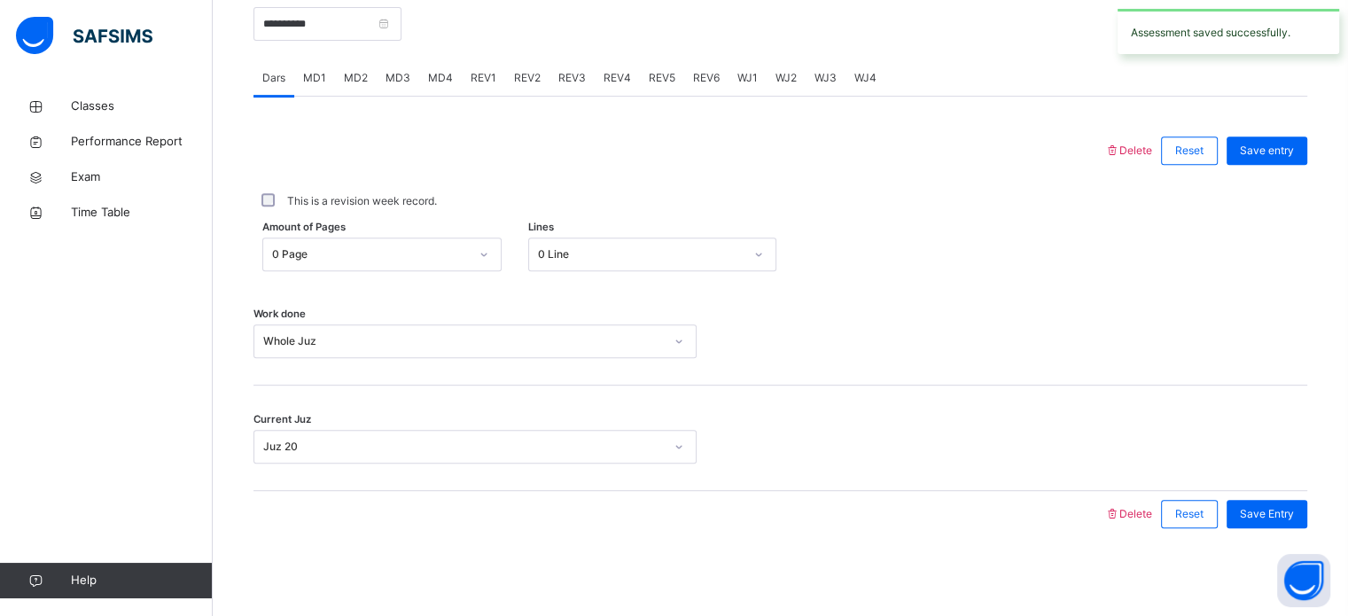
click at [519, 82] on span "REV2" at bounding box center [527, 78] width 27 height 16
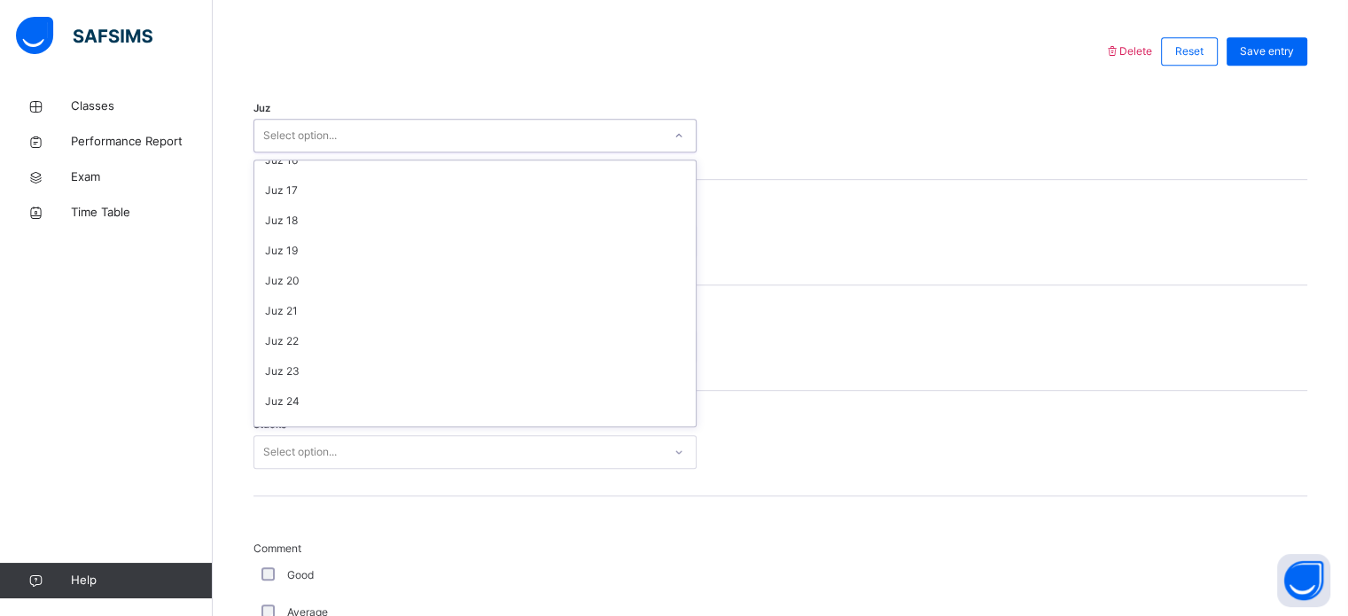
scroll to position [638, 0]
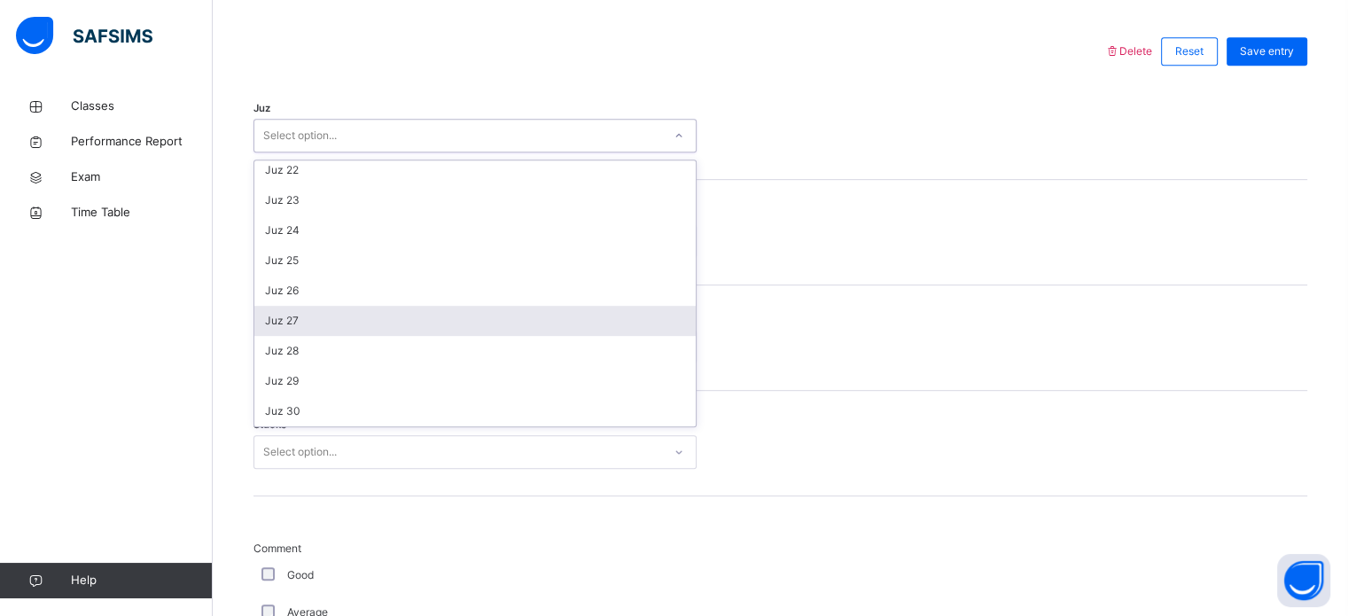
click at [319, 321] on div "Juz 27" at bounding box center [475, 321] width 442 height 30
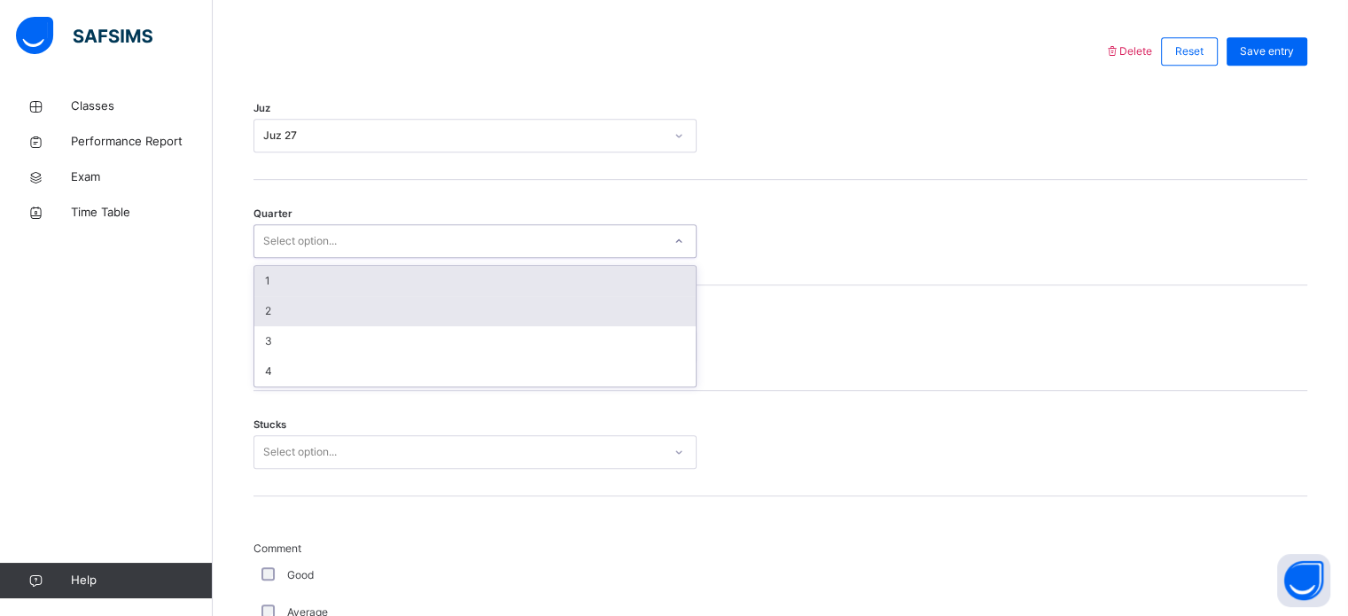
click at [355, 305] on div "2" at bounding box center [475, 311] width 442 height 30
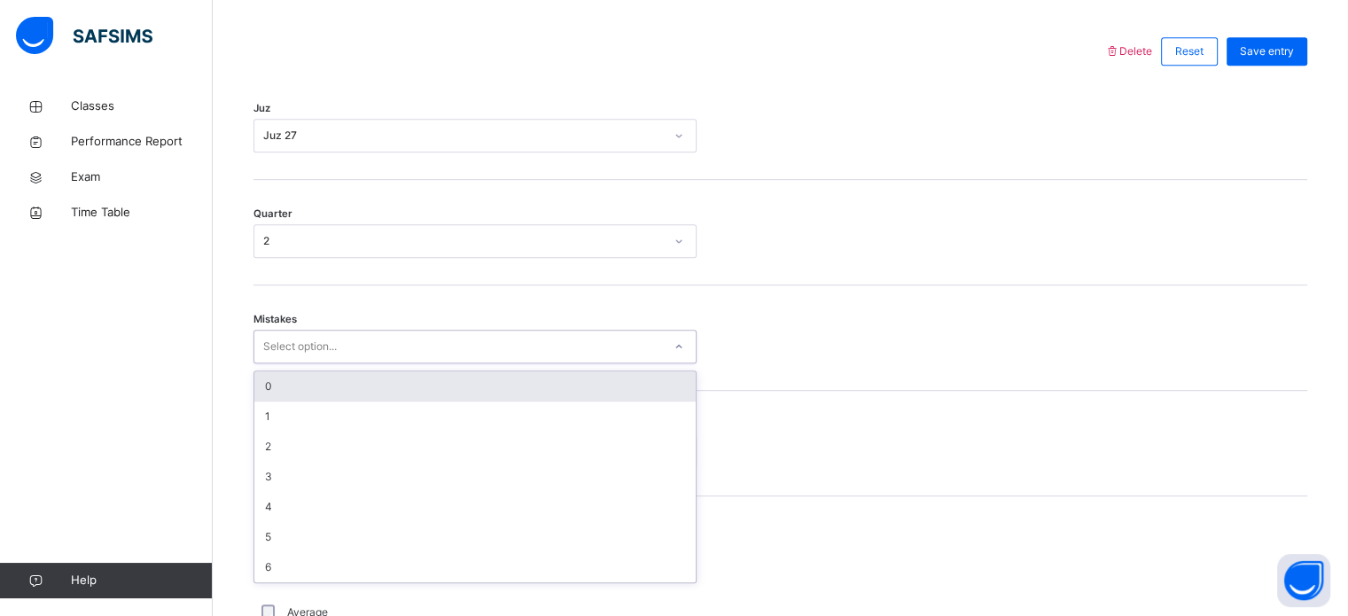
click at [369, 387] on div "0" at bounding box center [475, 386] width 442 height 30
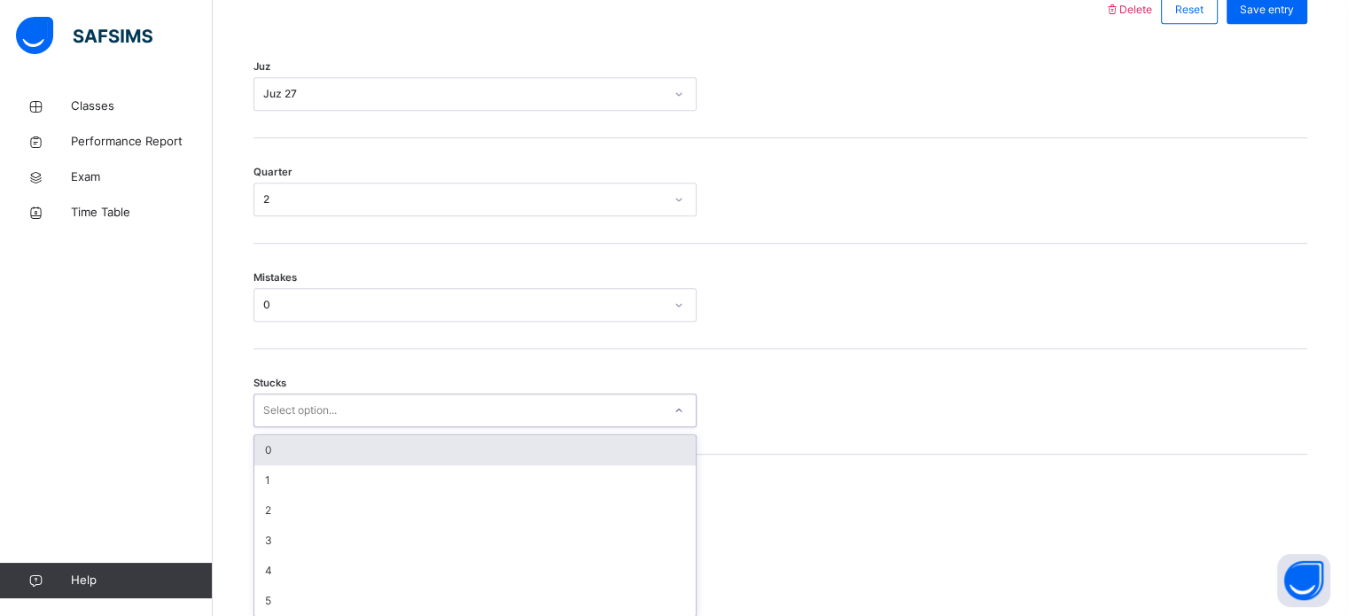
scroll to position [862, 0]
click at [340, 446] on div "0" at bounding box center [475, 444] width 442 height 30
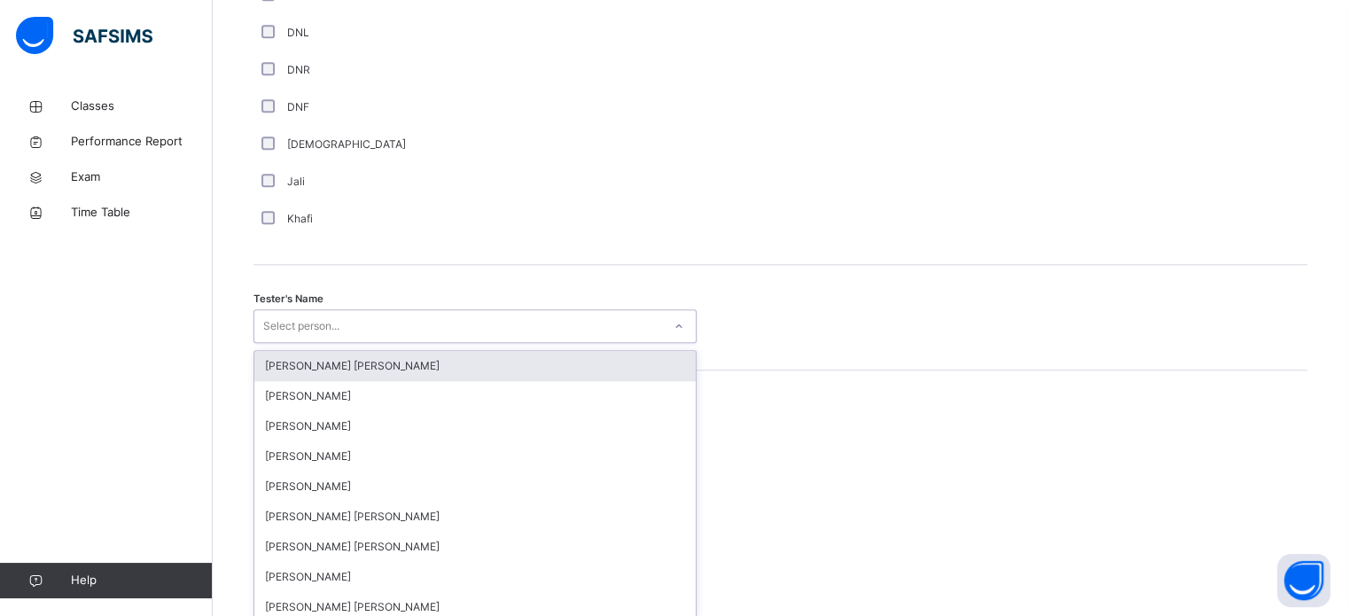
scroll to position [1624, 0]
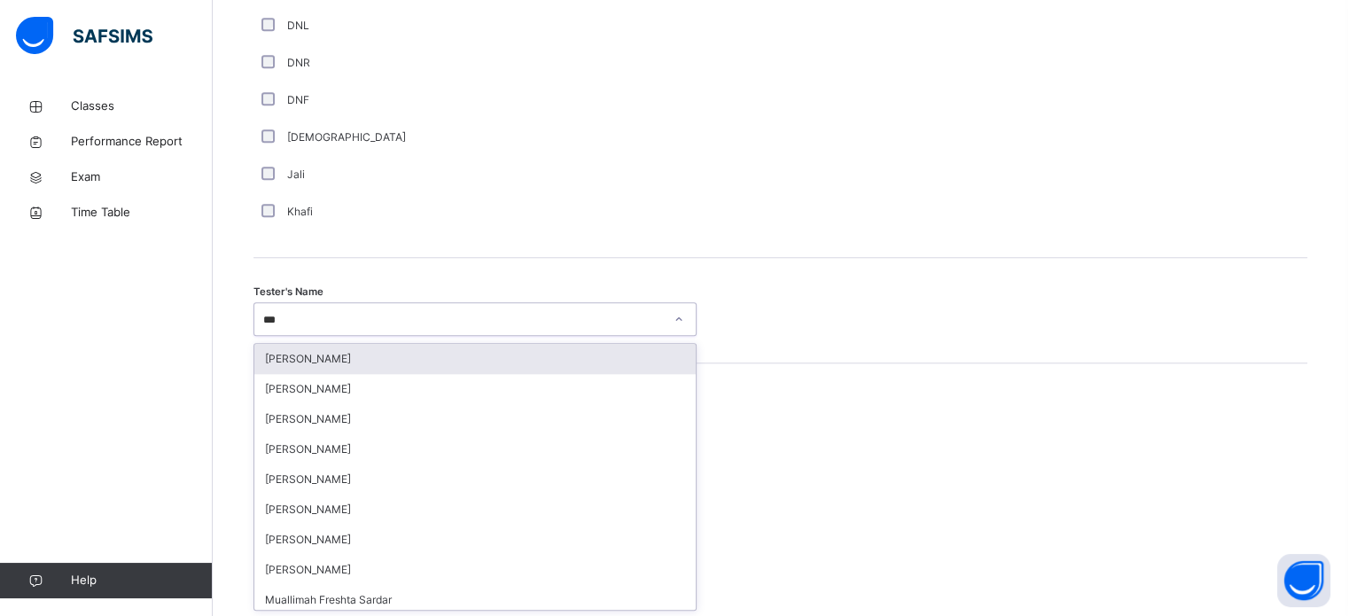
type input "****"
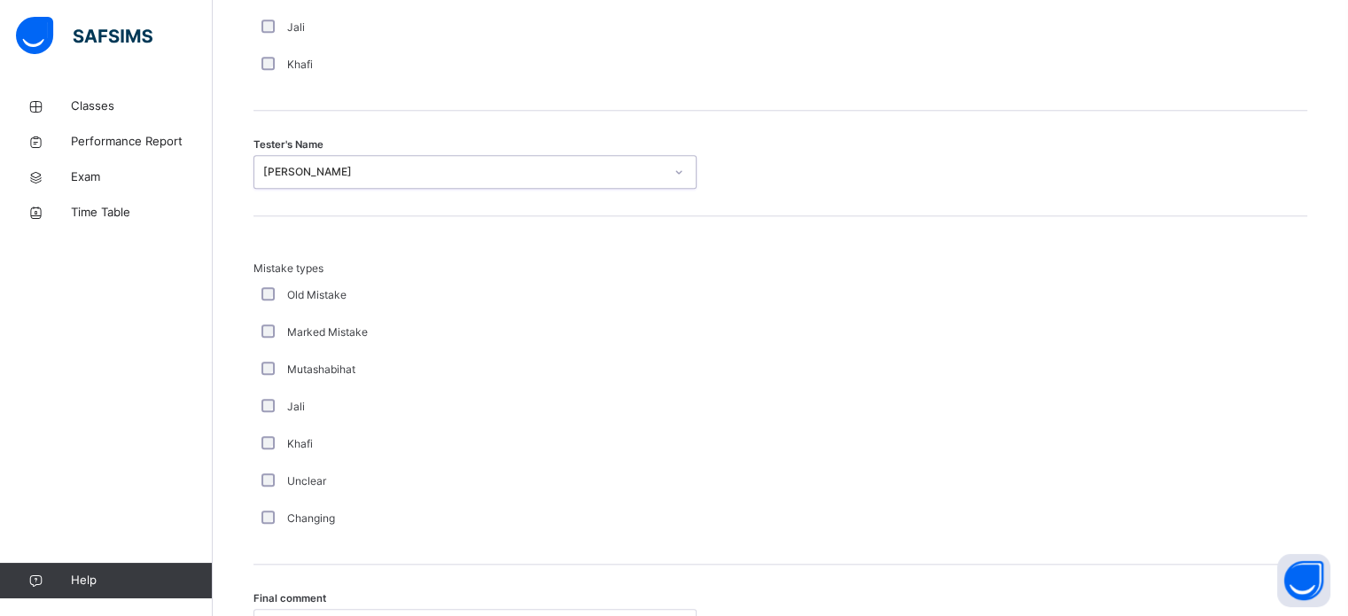
scroll to position [1950, 0]
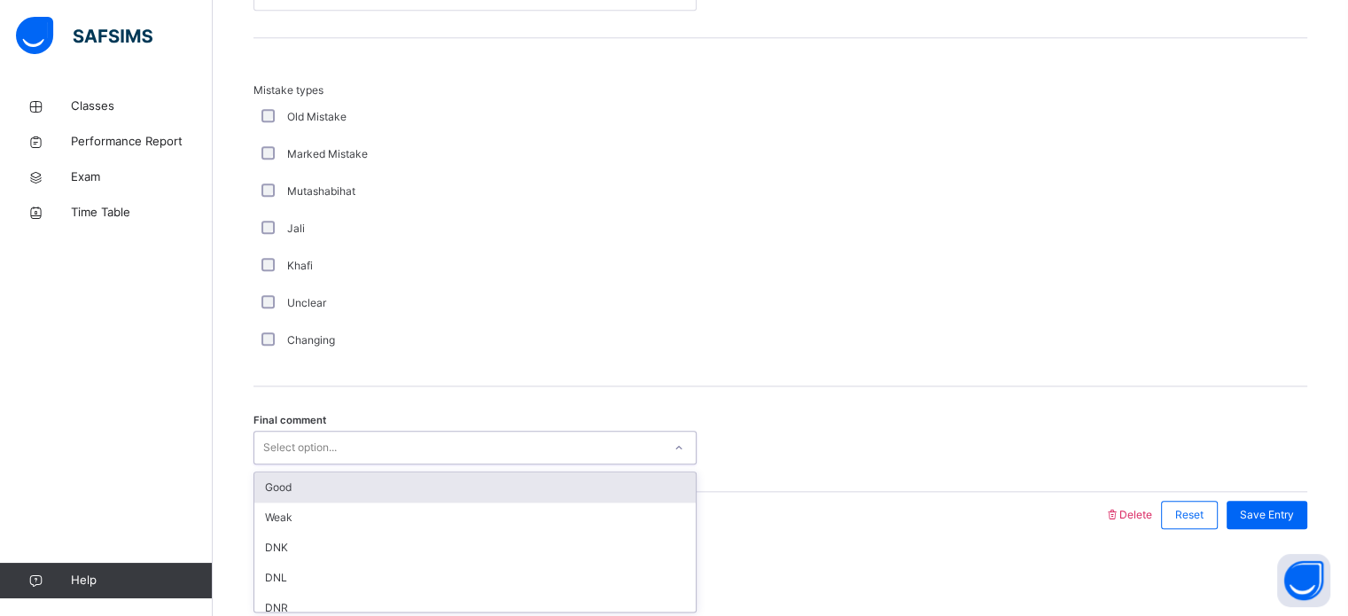
click at [485, 479] on div "Good" at bounding box center [475, 488] width 442 height 30
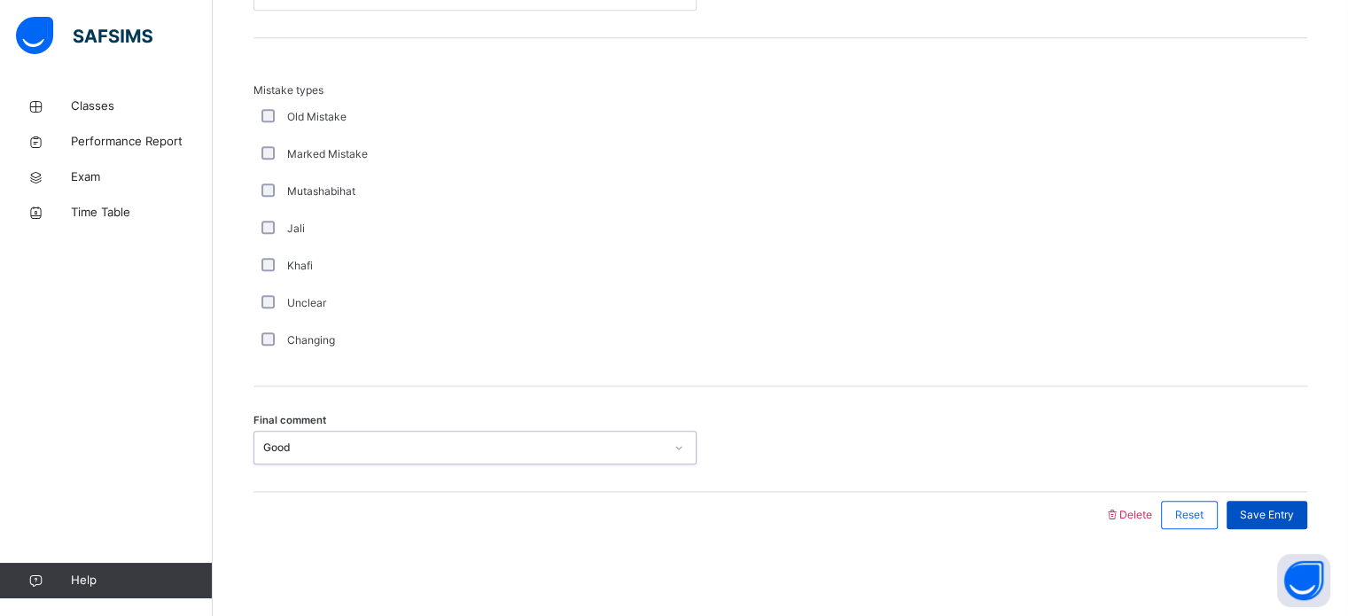
click at [1291, 520] on span "Save Entry" at bounding box center [1267, 515] width 54 height 16
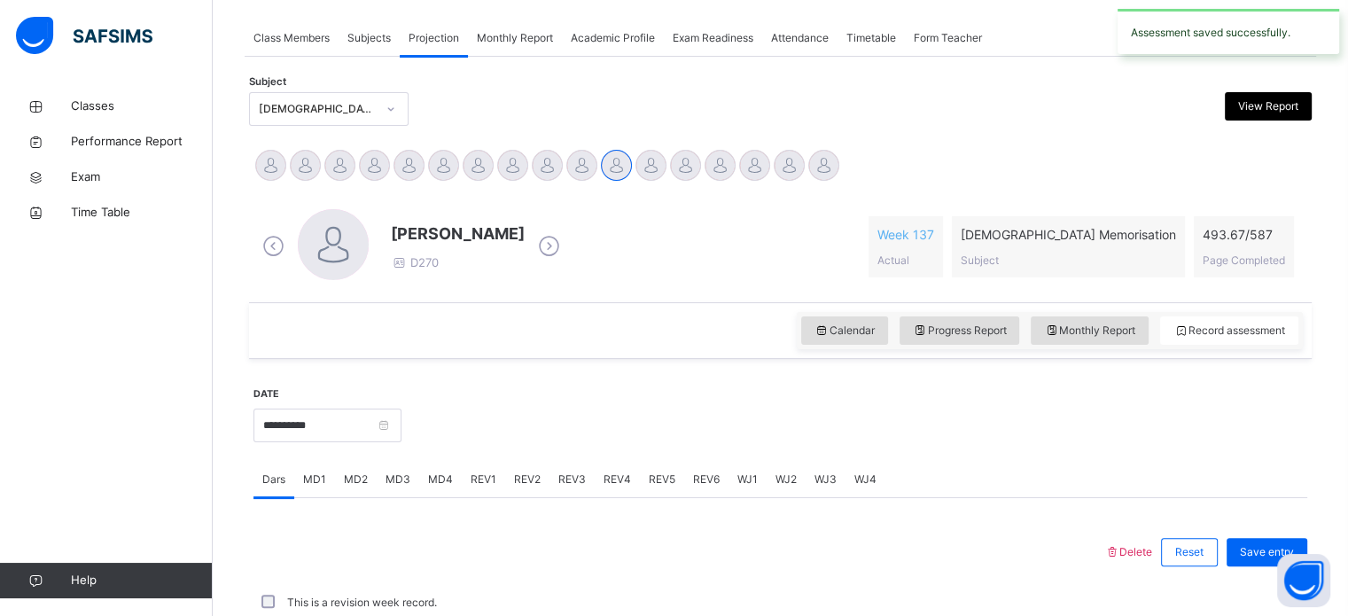
scroll to position [715, 0]
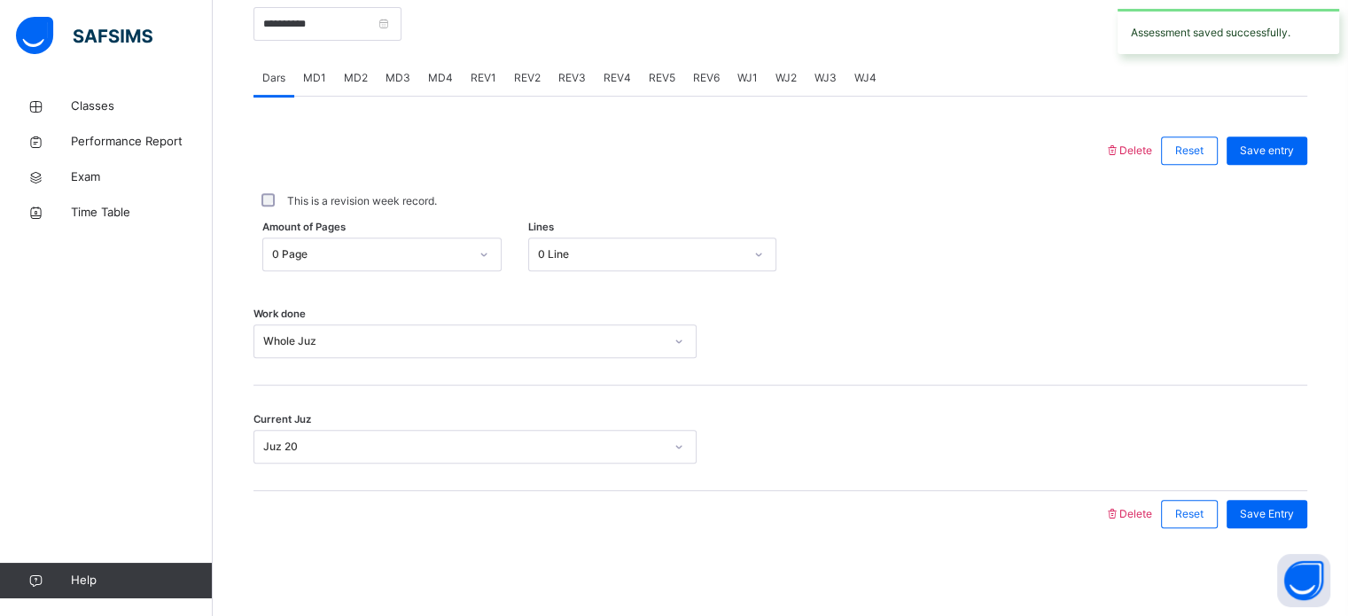
click at [580, 80] on span "REV3" at bounding box center [572, 78] width 27 height 16
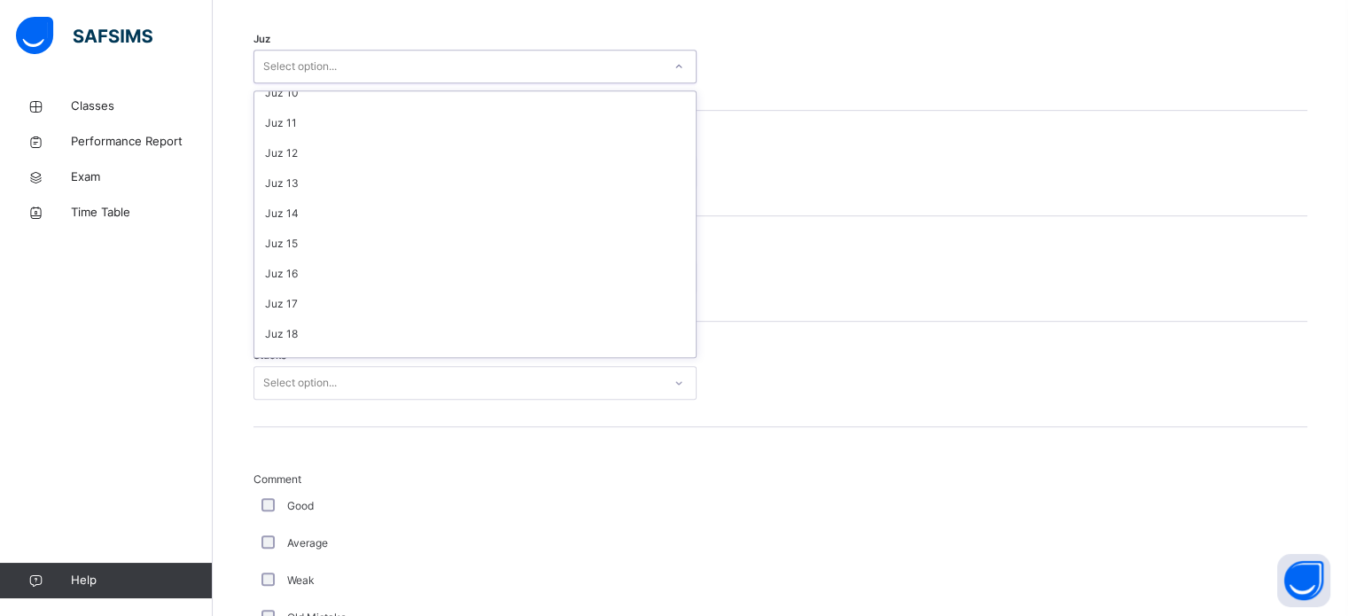
scroll to position [638, 0]
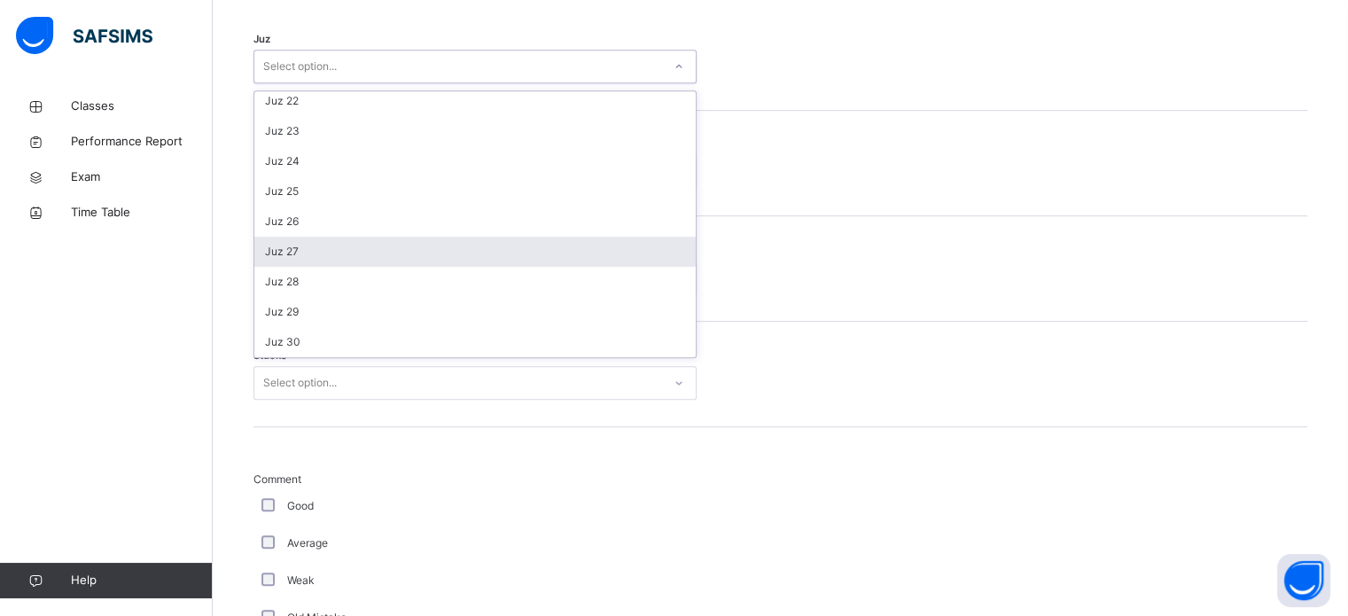
click at [319, 259] on div "Juz 27" at bounding box center [475, 252] width 442 height 30
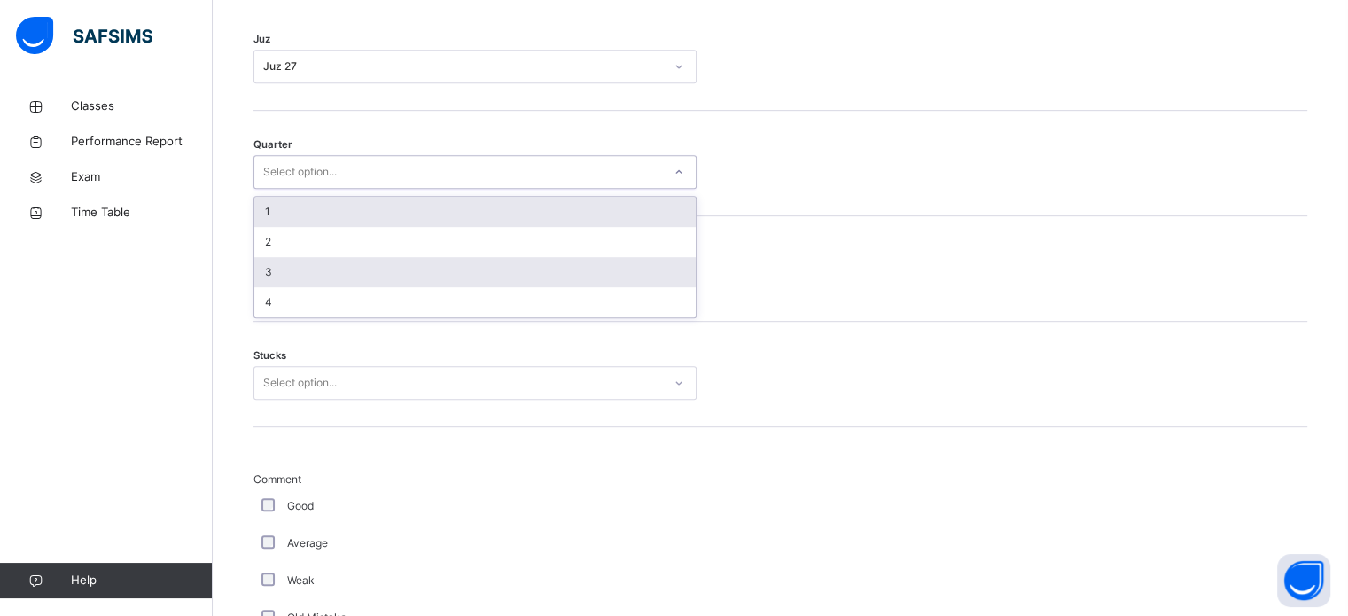
click at [324, 270] on div "3" at bounding box center [475, 272] width 442 height 30
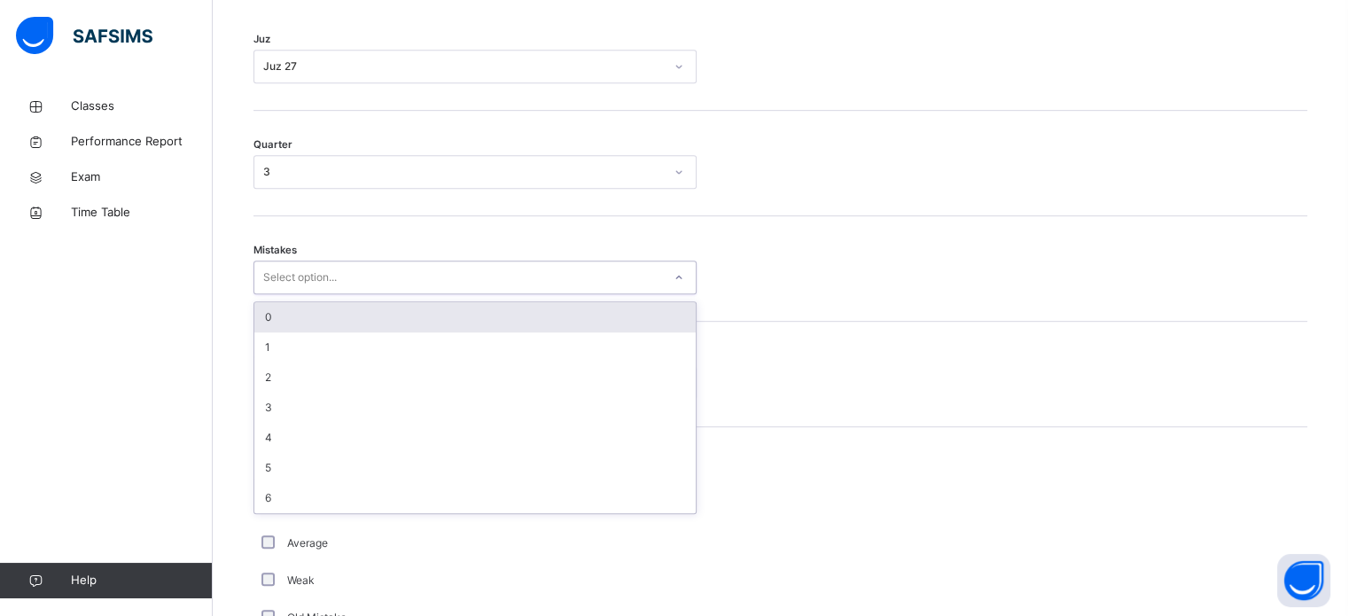
click at [323, 310] on div "0" at bounding box center [475, 317] width 442 height 30
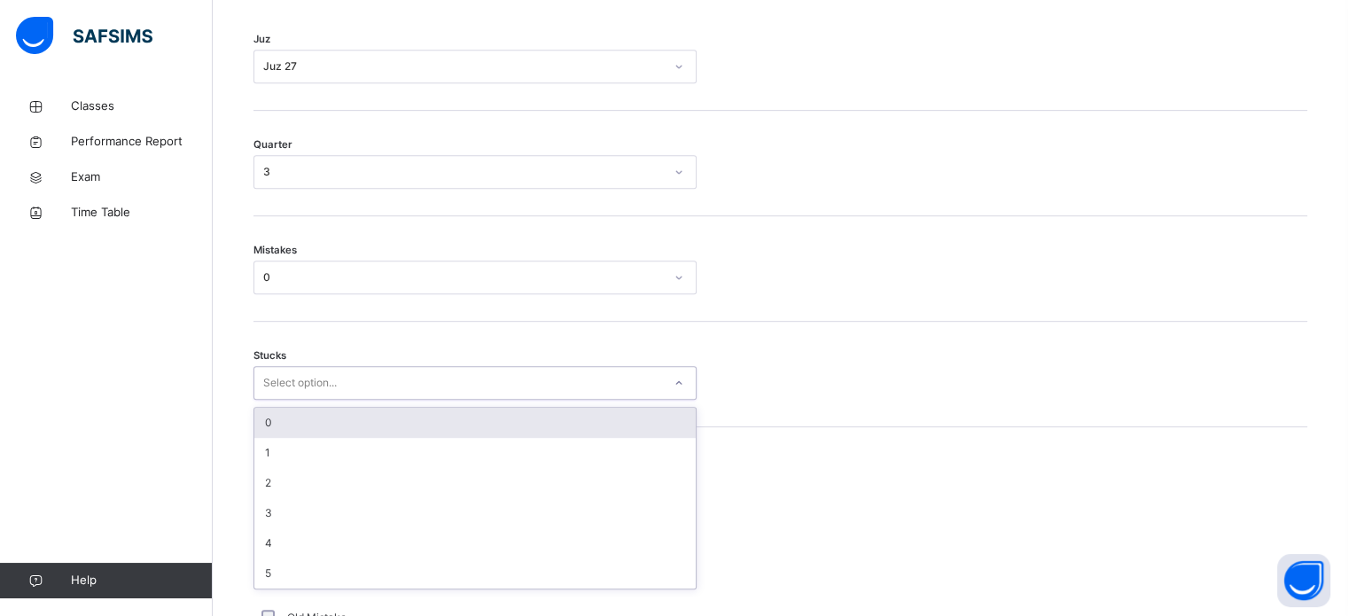
click at [322, 419] on div "0" at bounding box center [475, 423] width 442 height 30
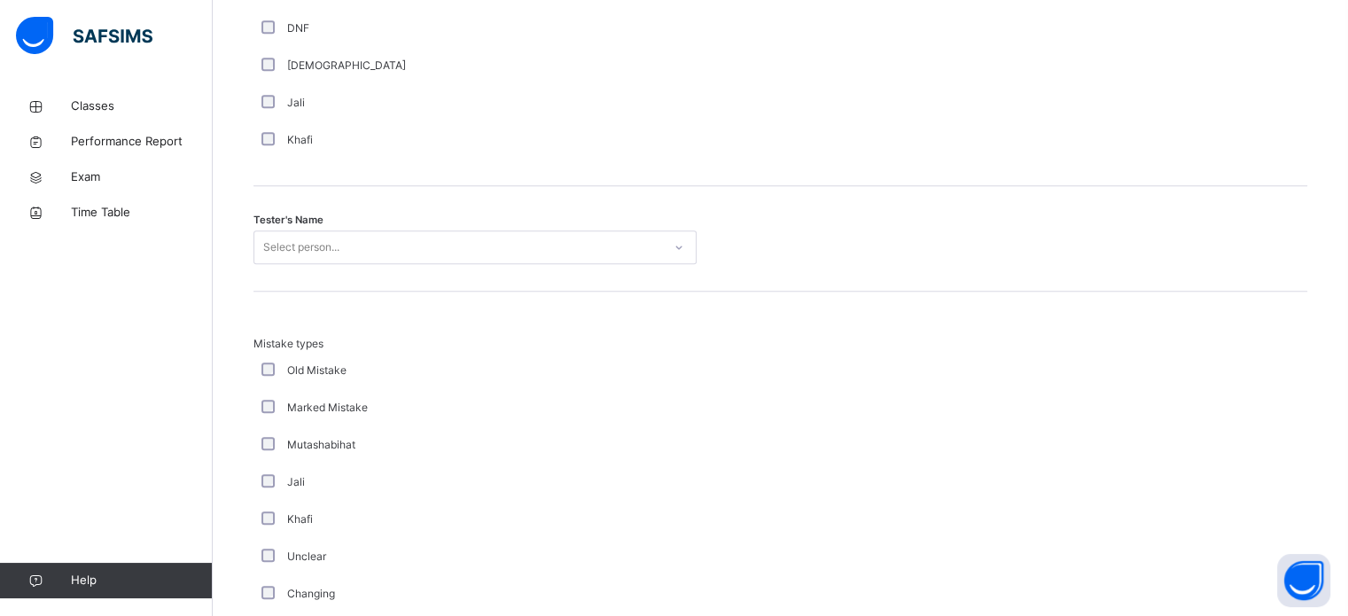
scroll to position [1770, 0]
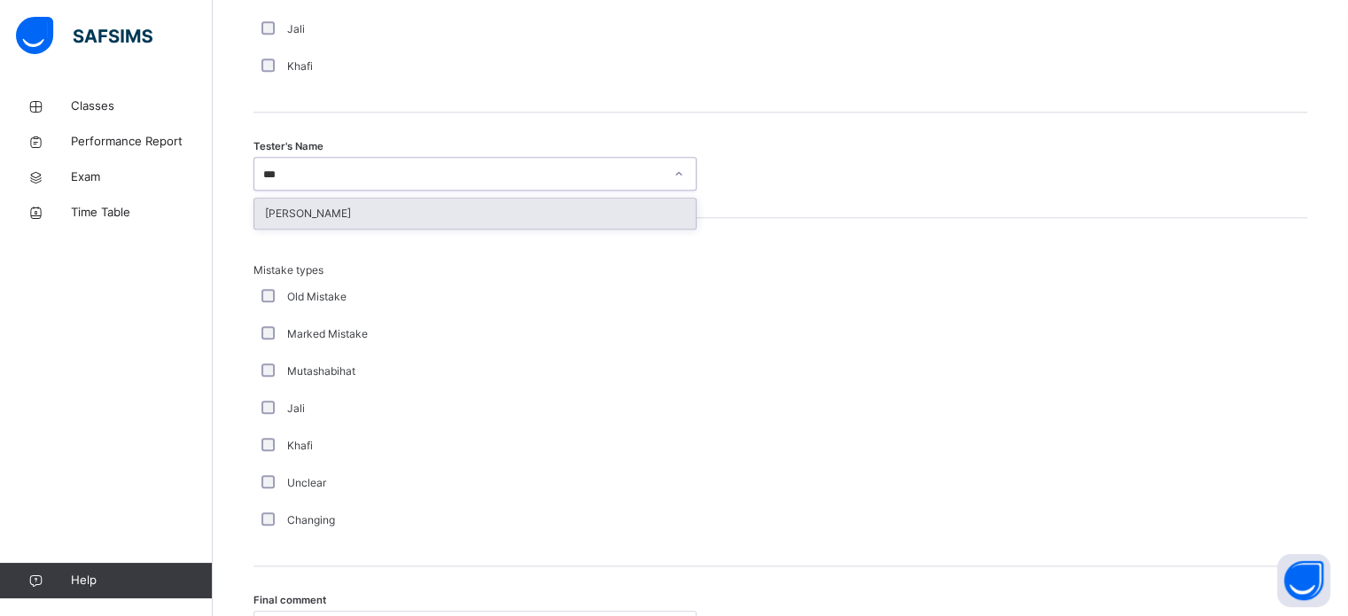
type input "****"
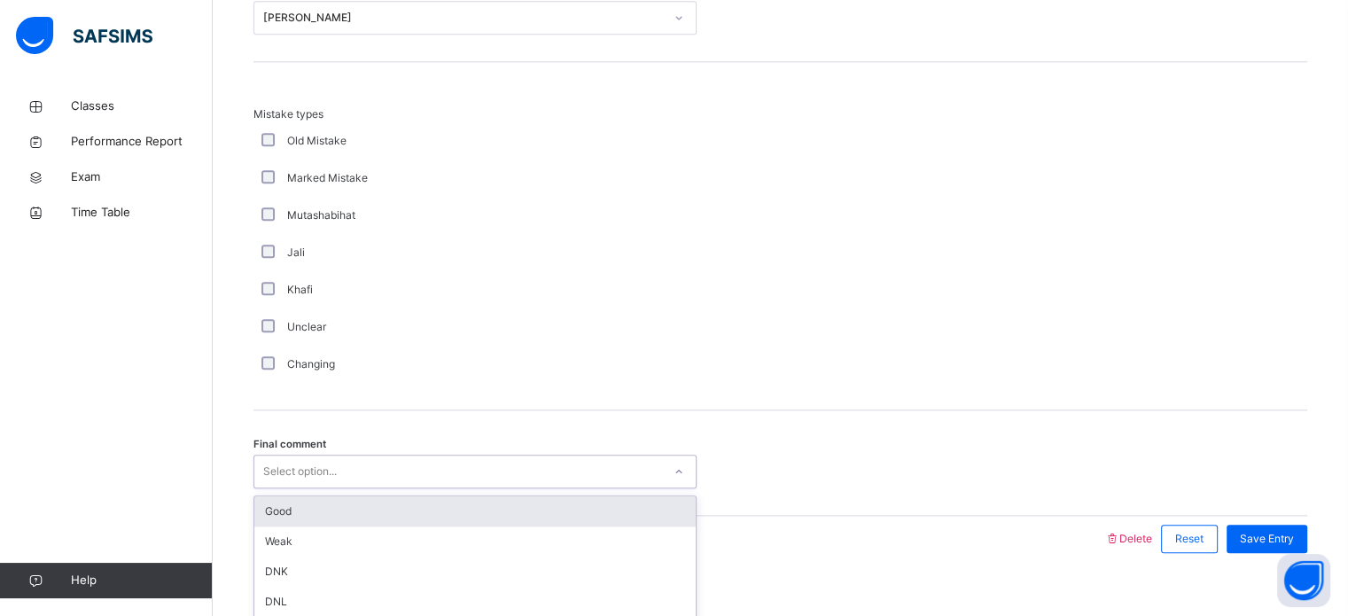
scroll to position [1950, 0]
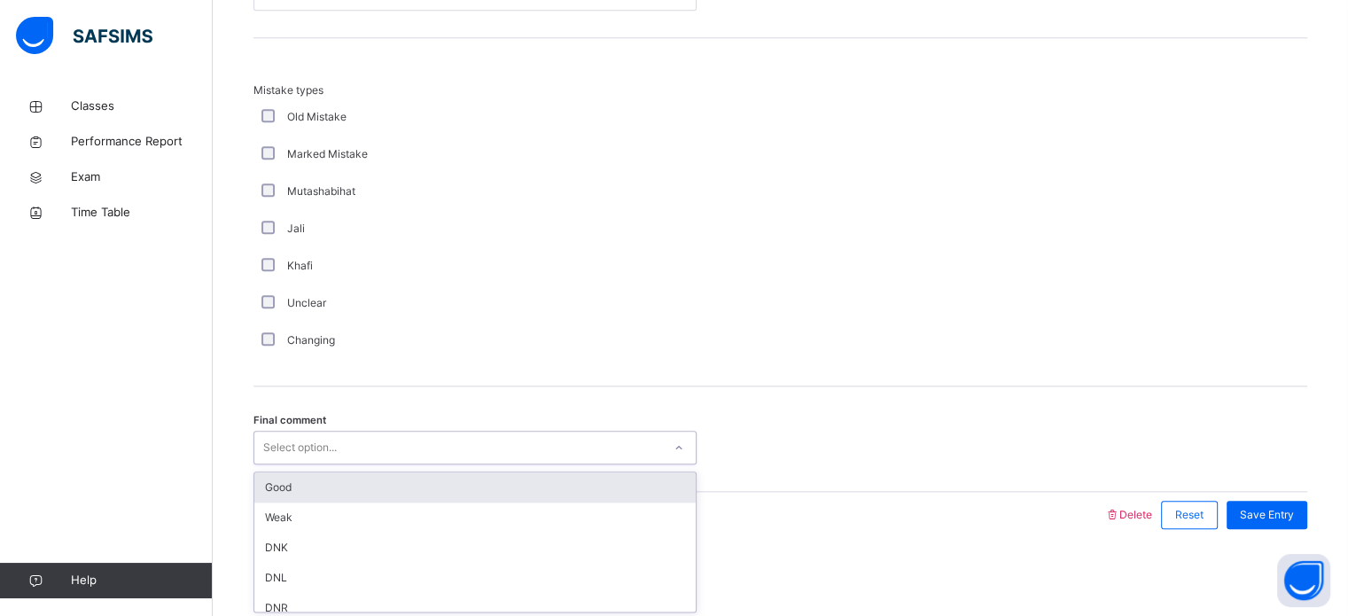
click at [625, 482] on div "Good" at bounding box center [475, 488] width 442 height 30
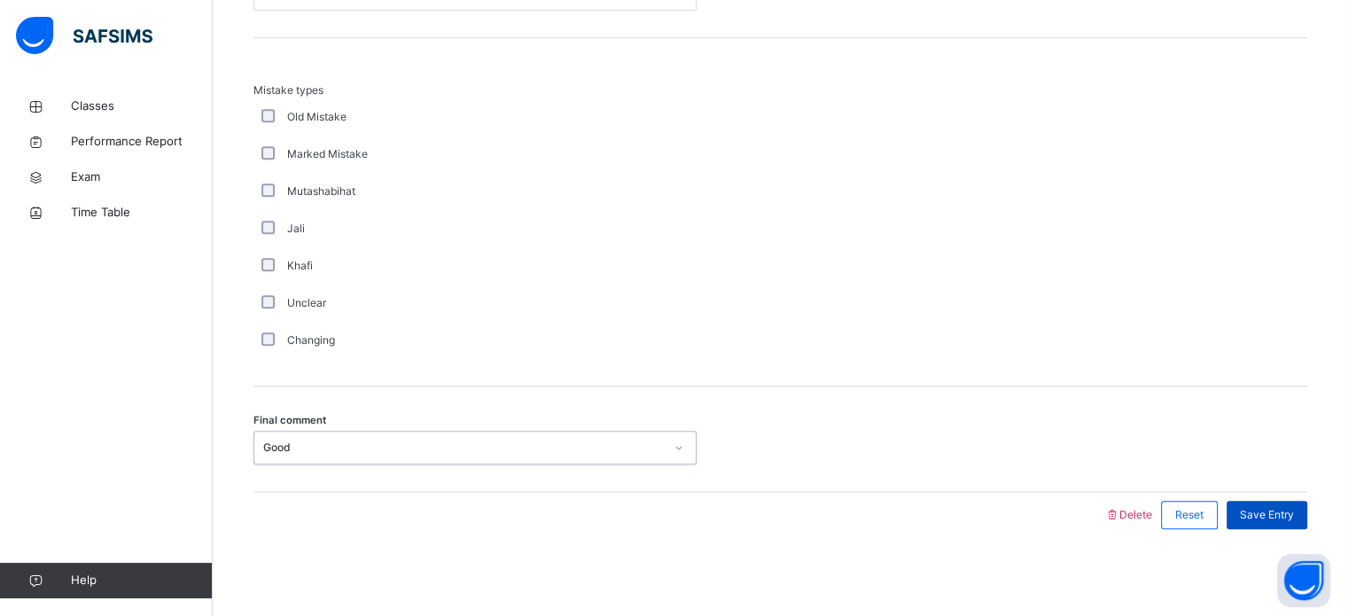
click at [1276, 513] on span "Save Entry" at bounding box center [1267, 515] width 54 height 16
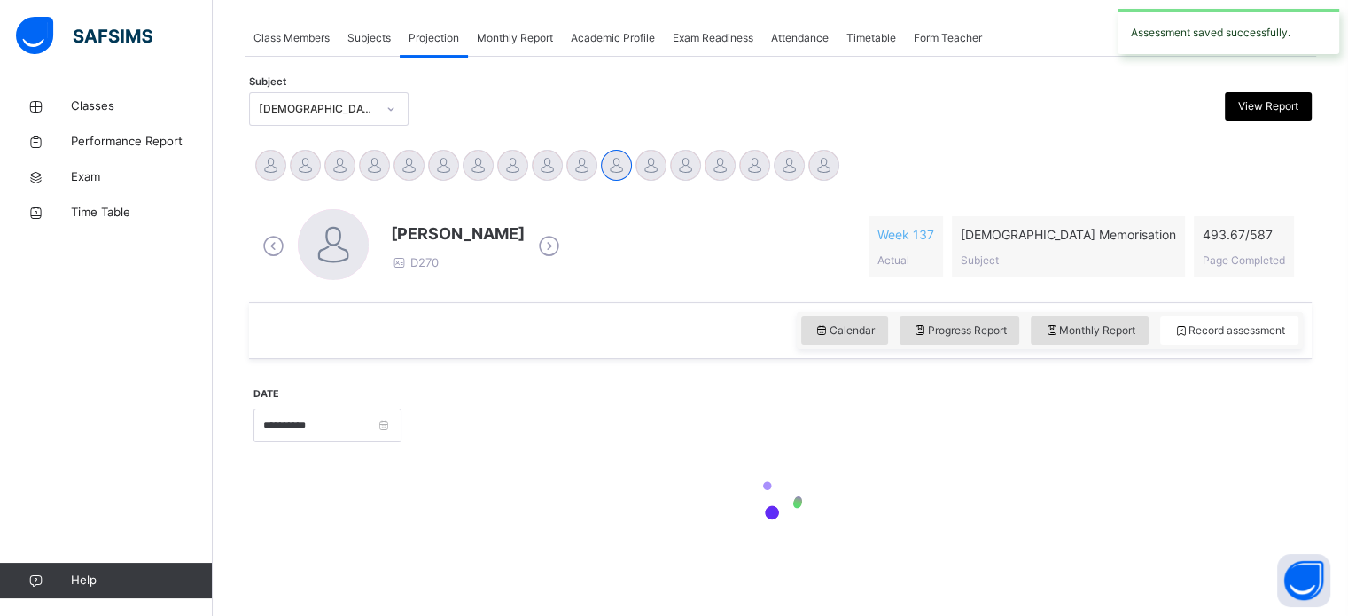
scroll to position [715, 0]
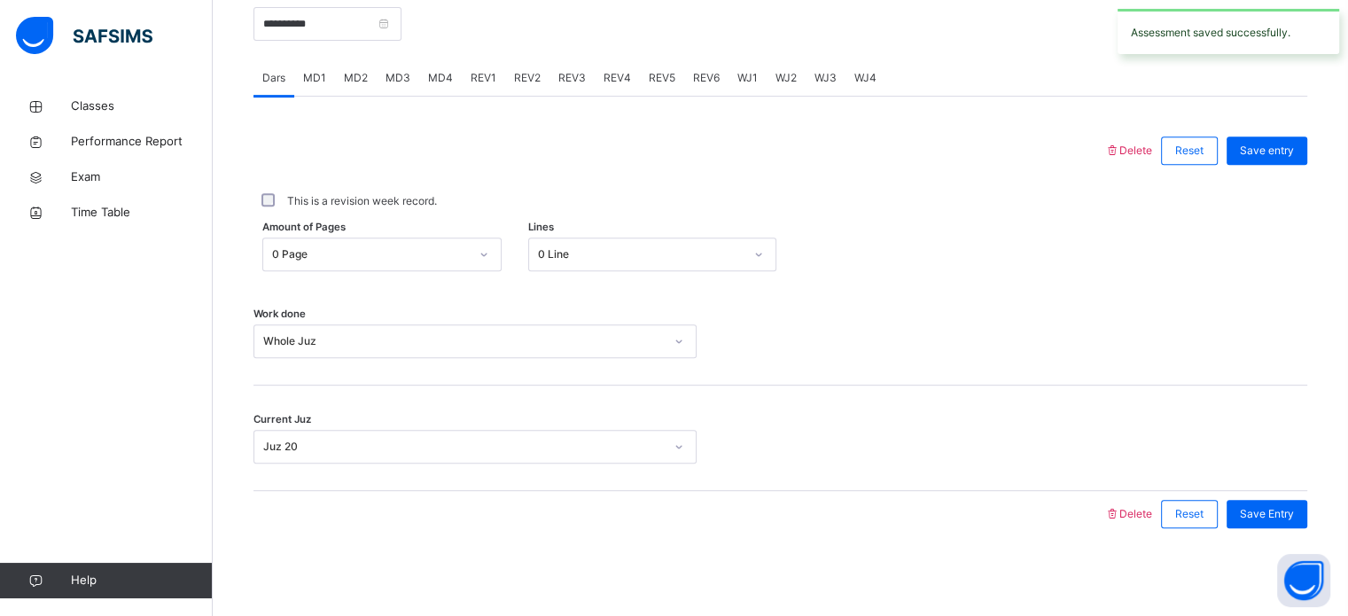
click at [612, 83] on span "REV4" at bounding box center [617, 78] width 27 height 16
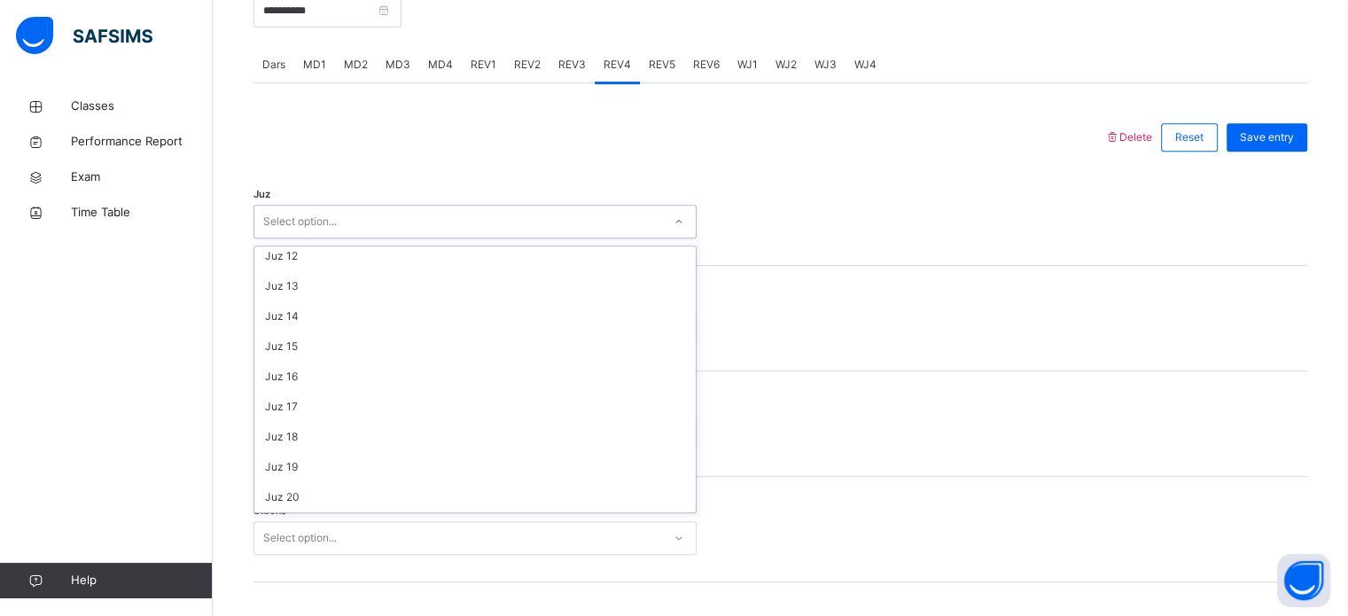
scroll to position [638, 0]
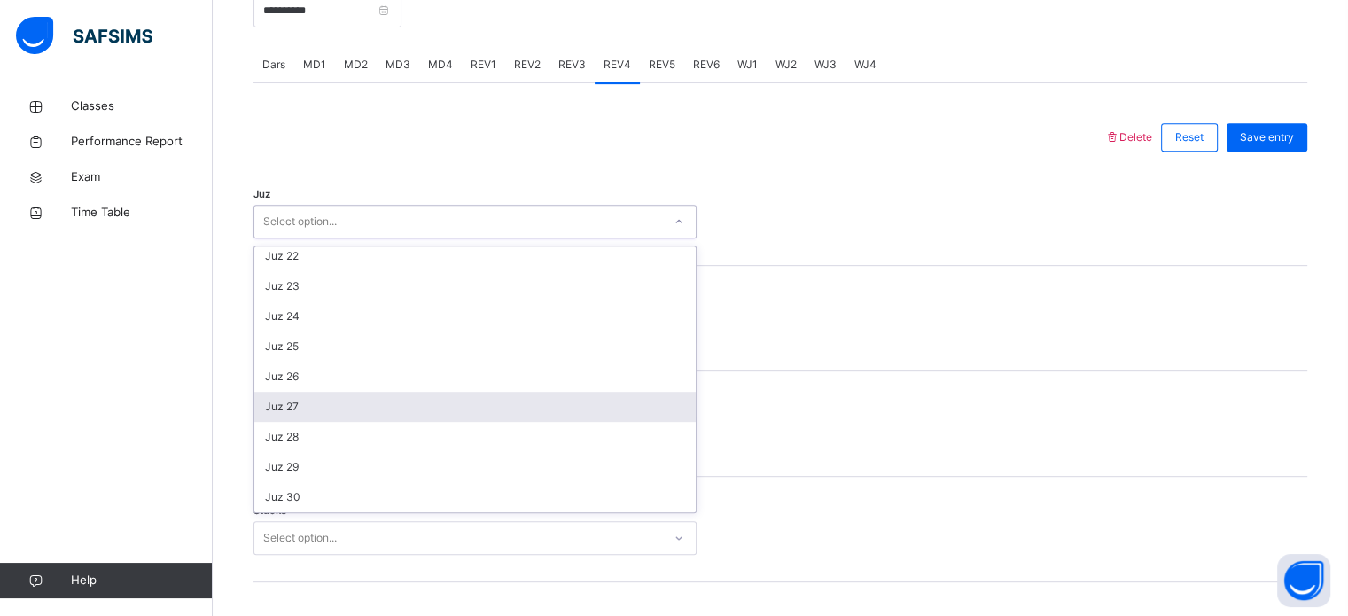
click at [316, 393] on div "Juz 27" at bounding box center [475, 407] width 442 height 30
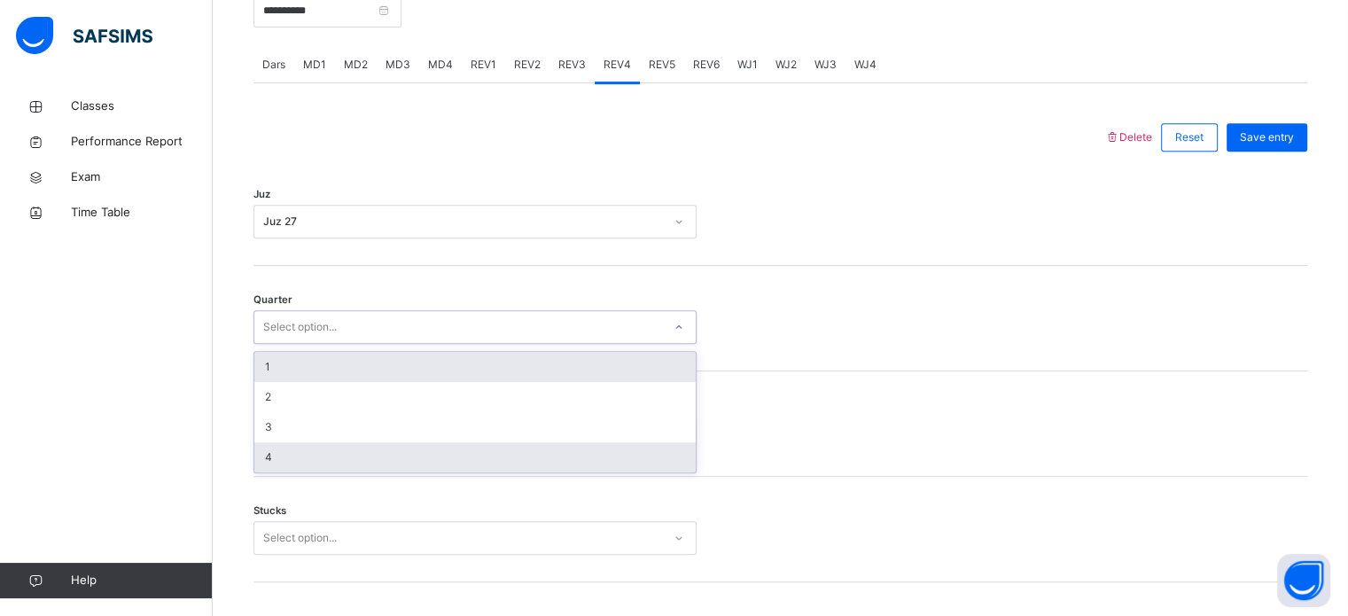
click at [301, 460] on div "4" at bounding box center [475, 457] width 442 height 30
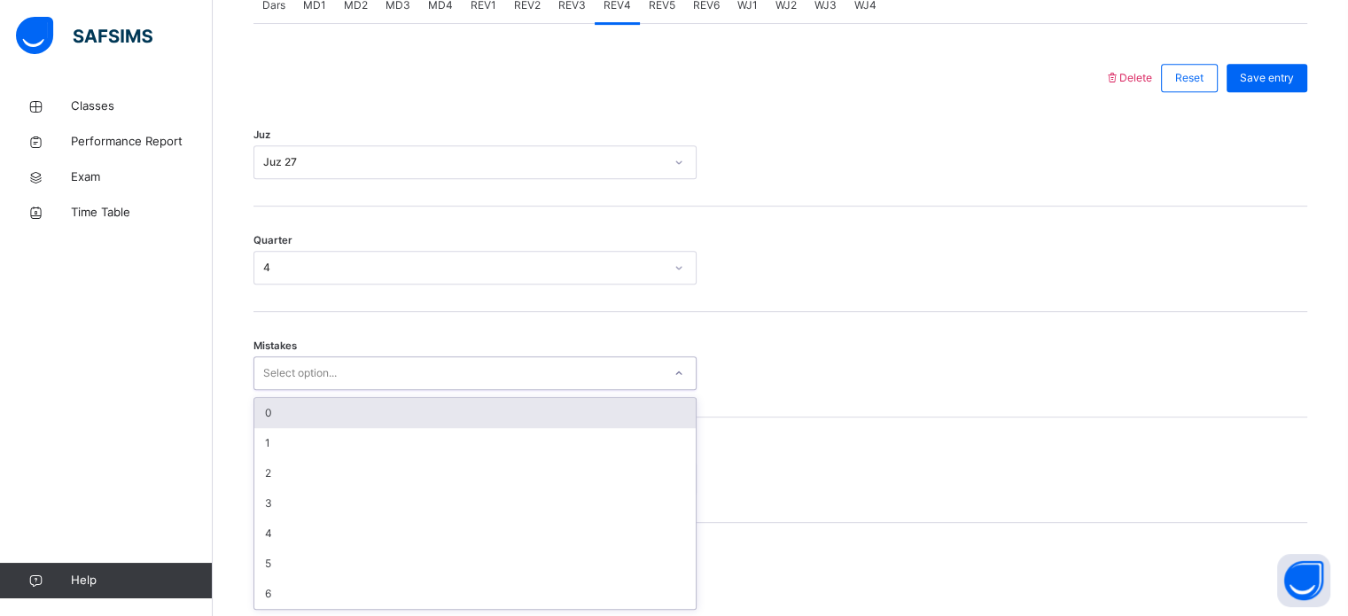
click at [329, 415] on div "0" at bounding box center [475, 413] width 442 height 30
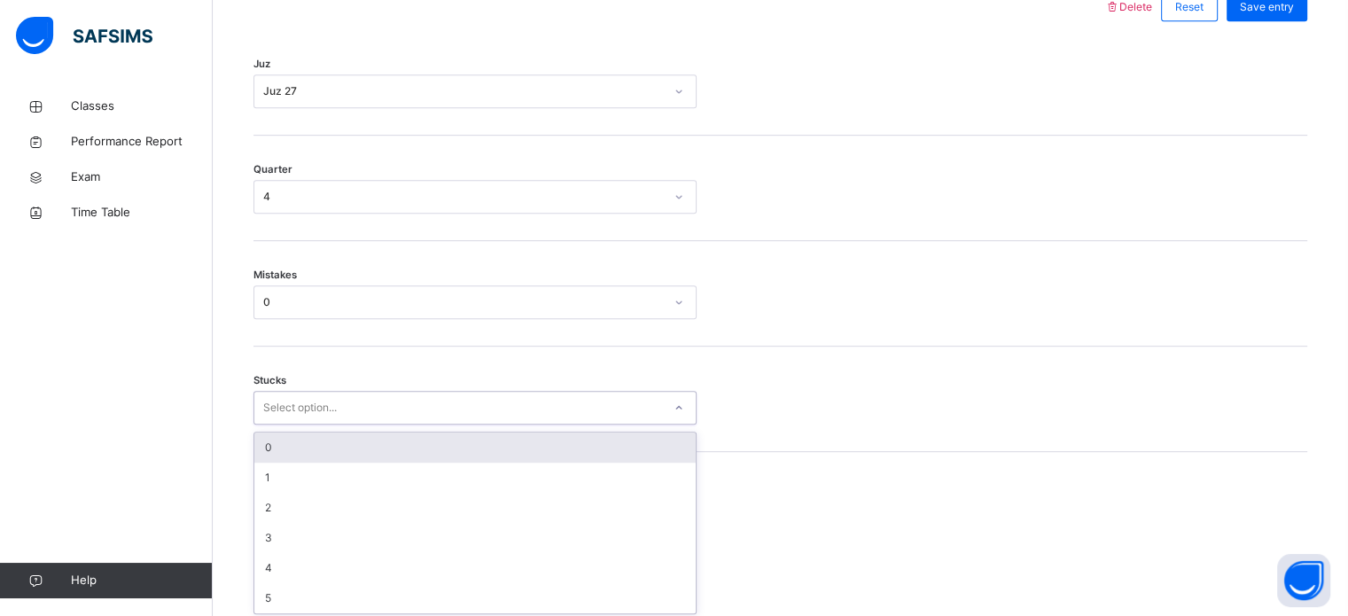
scroll to position [862, 0]
click at [361, 442] on div "0" at bounding box center [475, 444] width 442 height 30
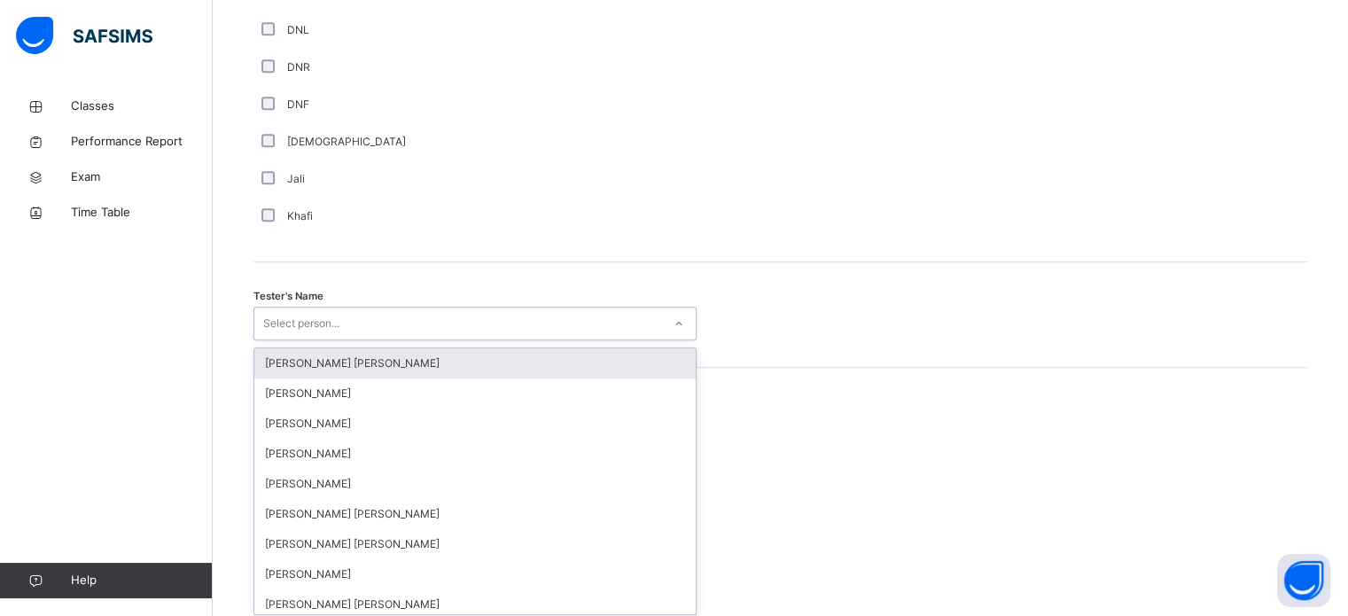
scroll to position [1624, 0]
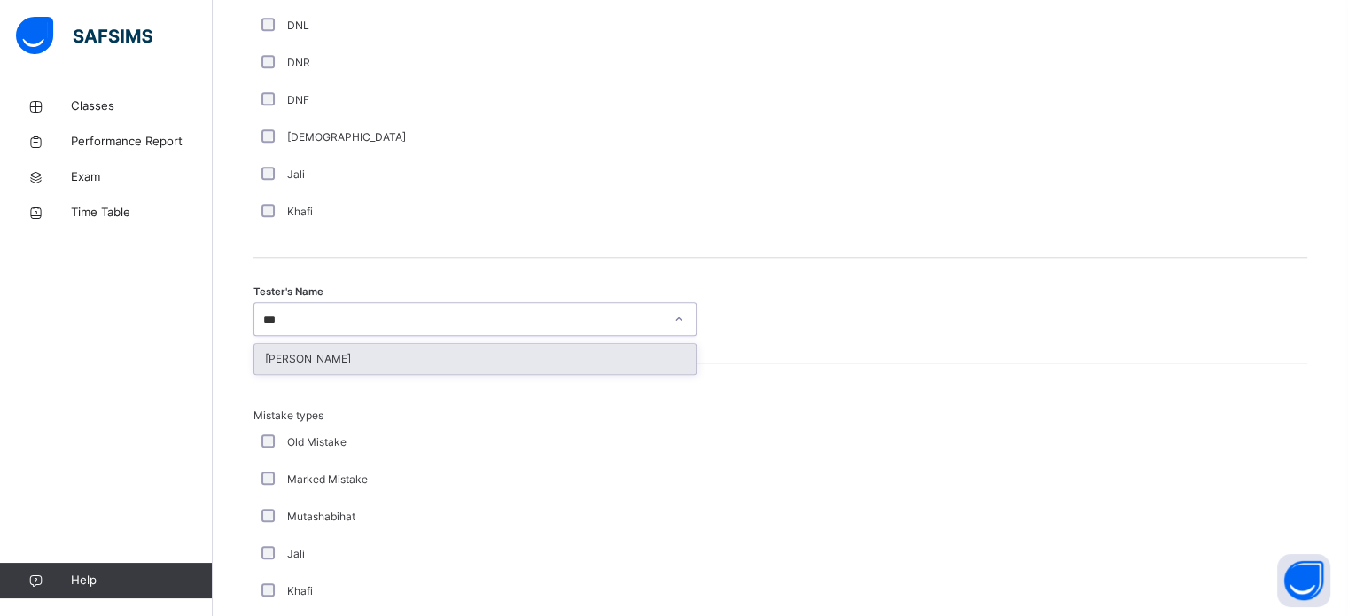
type input "****"
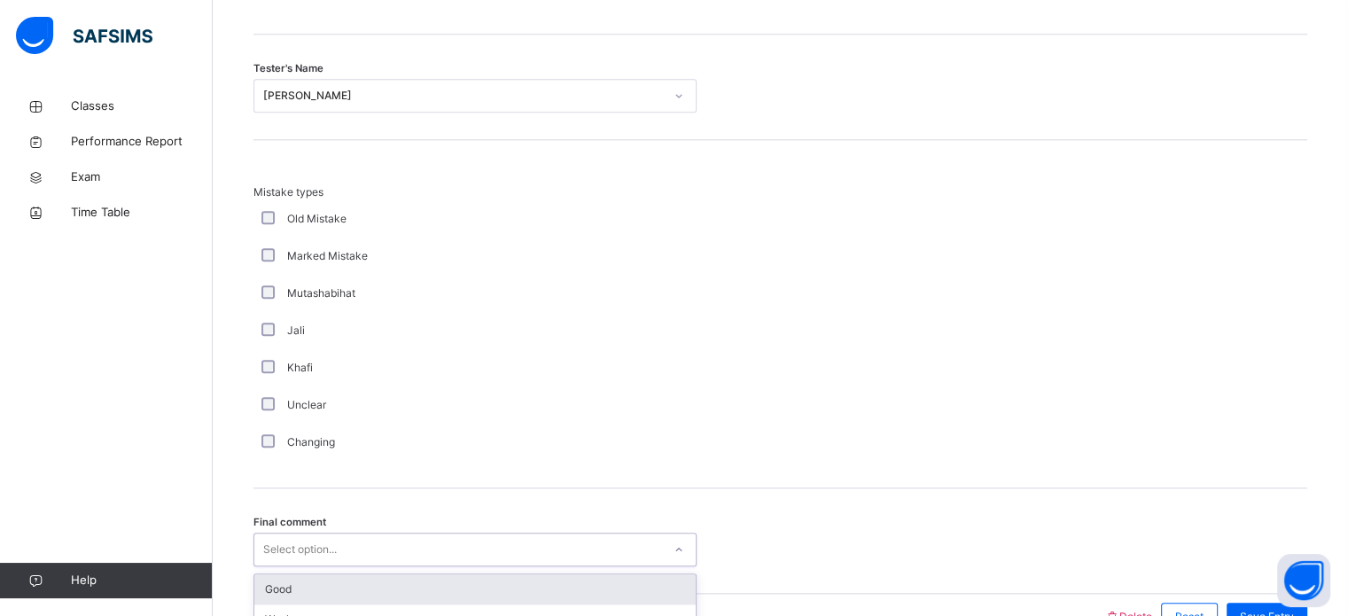
scroll to position [1950, 0]
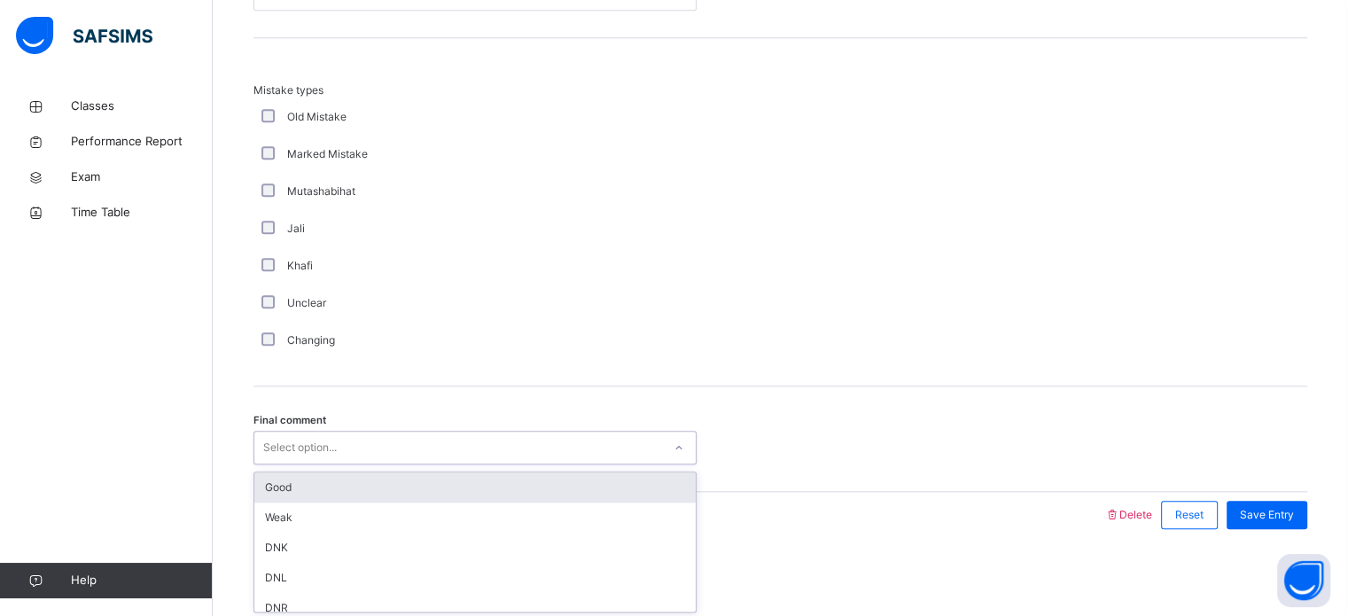
click at [550, 481] on div "Good" at bounding box center [475, 488] width 442 height 30
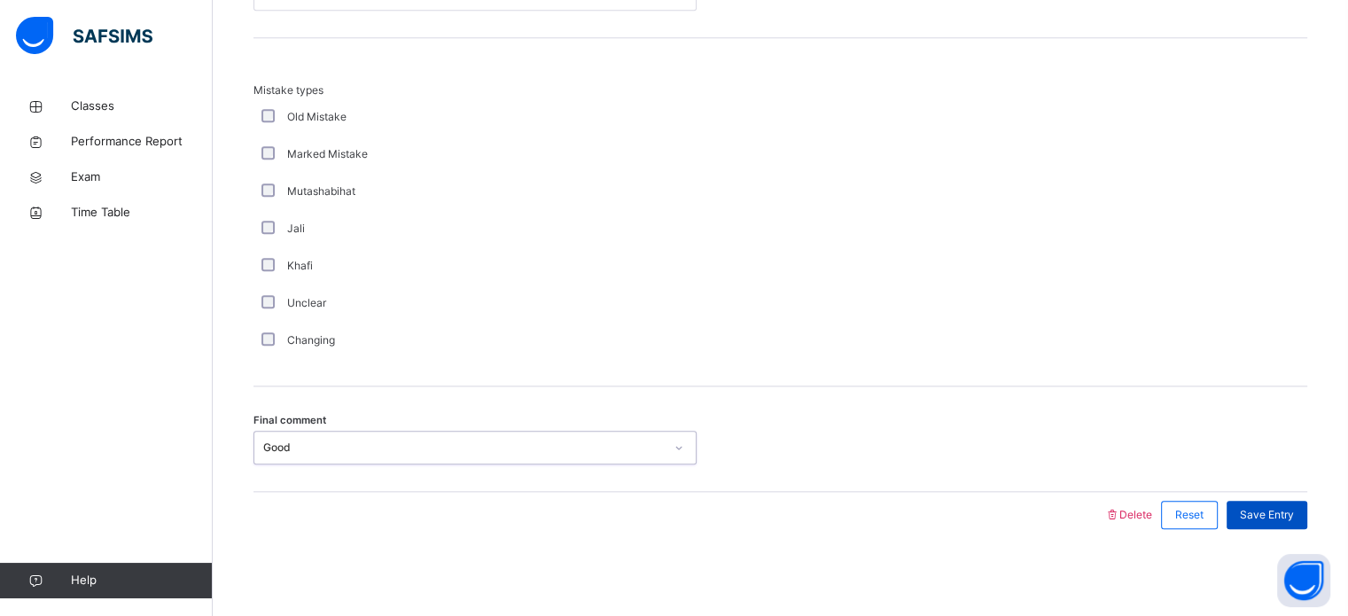
click at [1293, 504] on div "Save Entry" at bounding box center [1267, 515] width 81 height 28
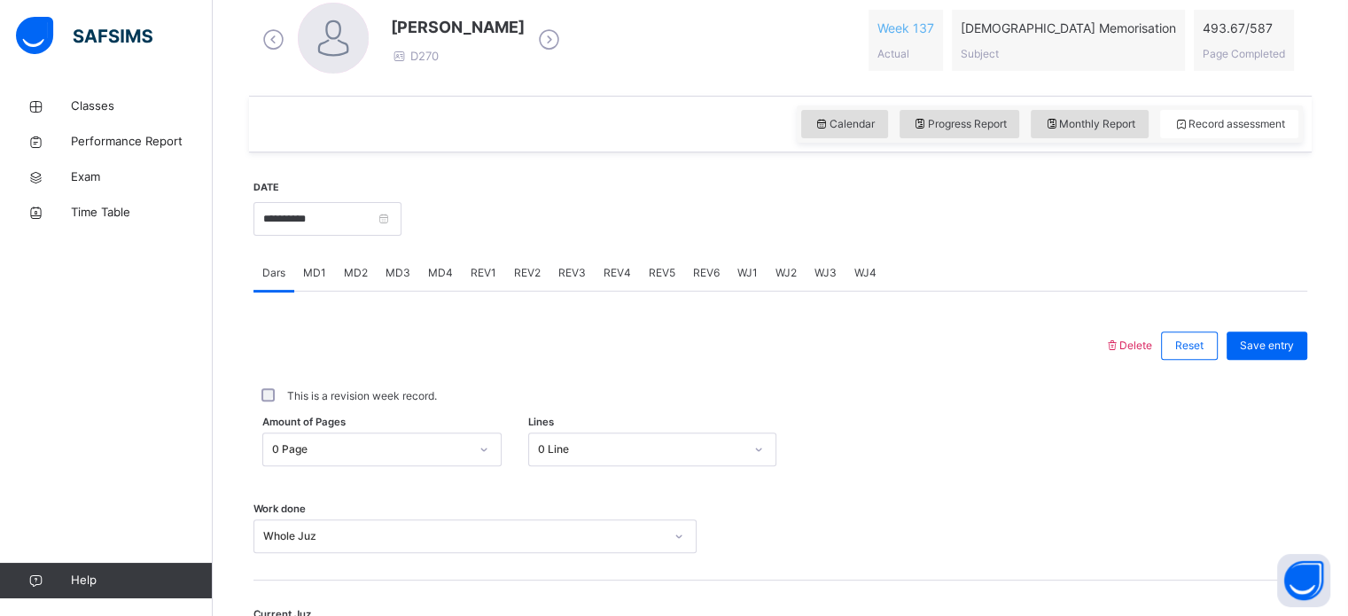
scroll to position [521, 0]
click at [333, 216] on input "**********" at bounding box center [328, 217] width 148 height 34
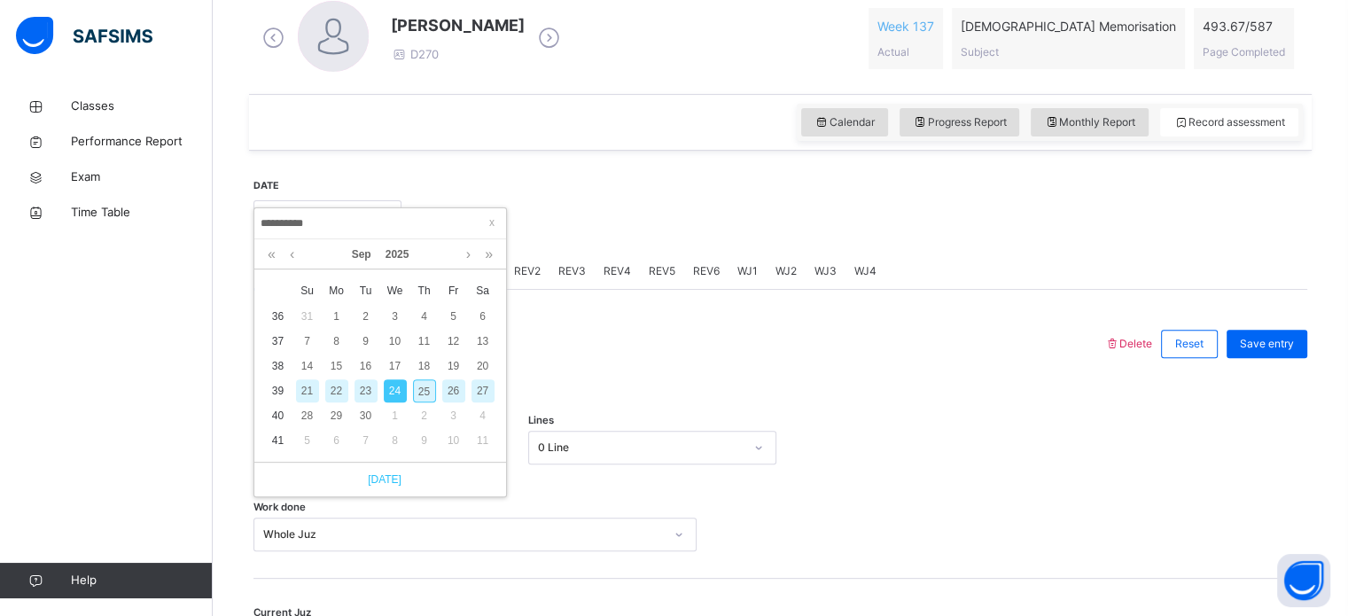
click at [389, 473] on link "[DATE]" at bounding box center [380, 480] width 43 height 16
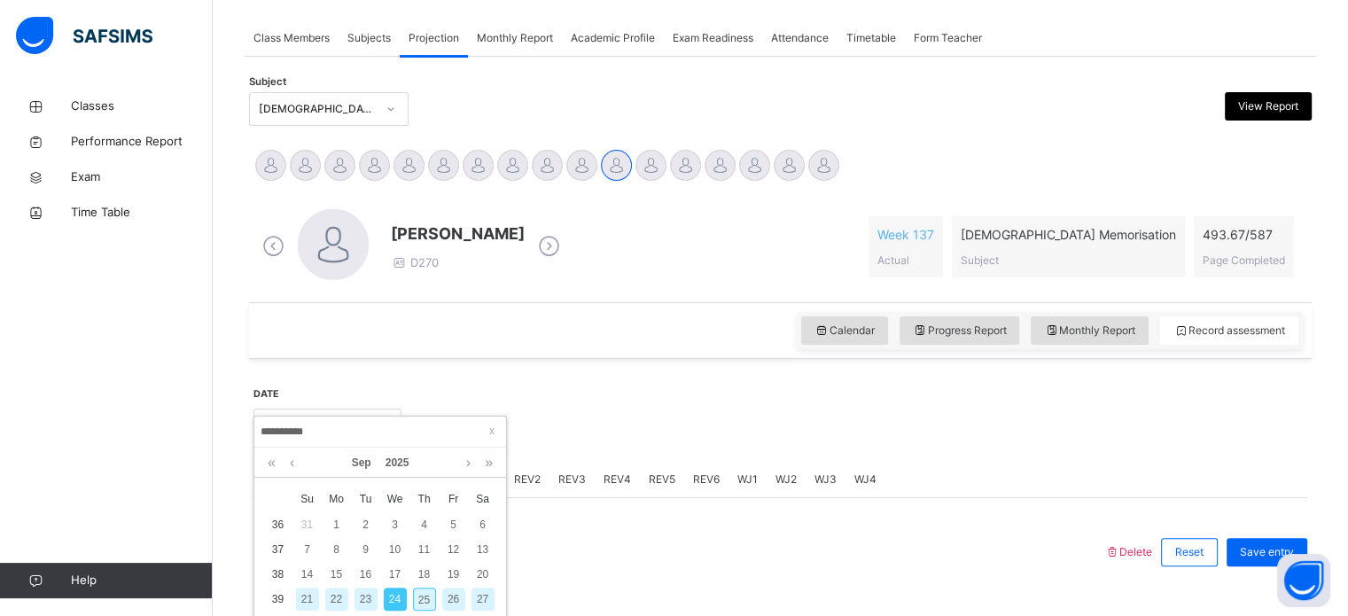
type input "**********"
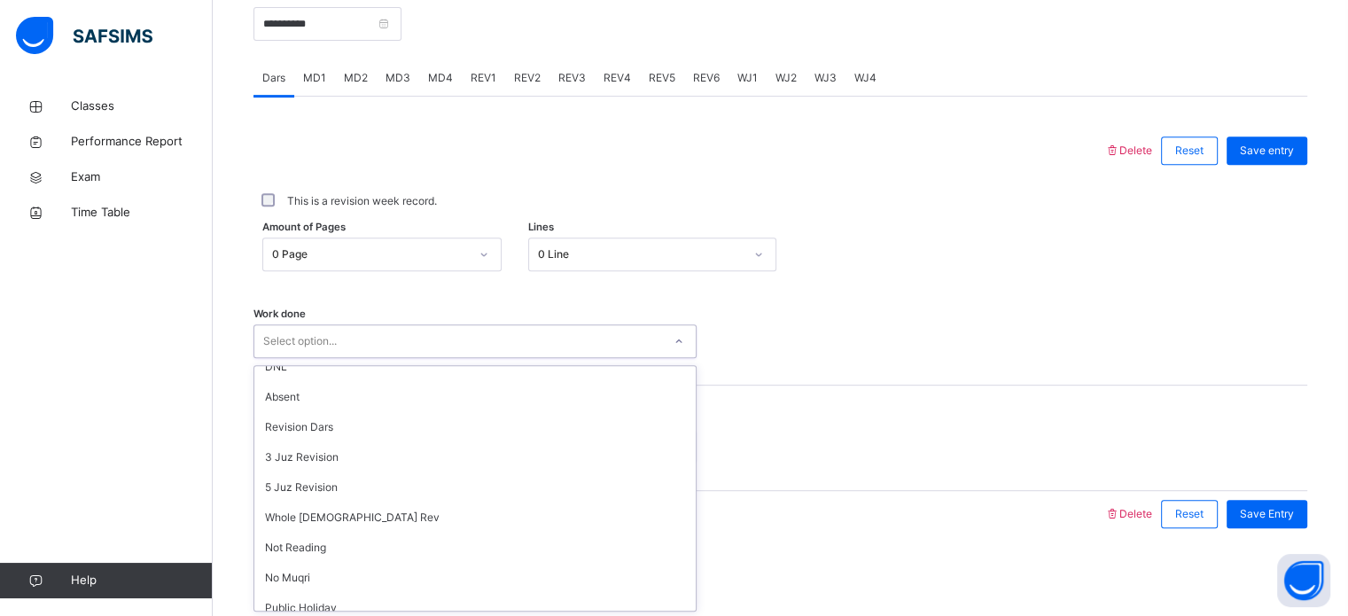
scroll to position [238, 0]
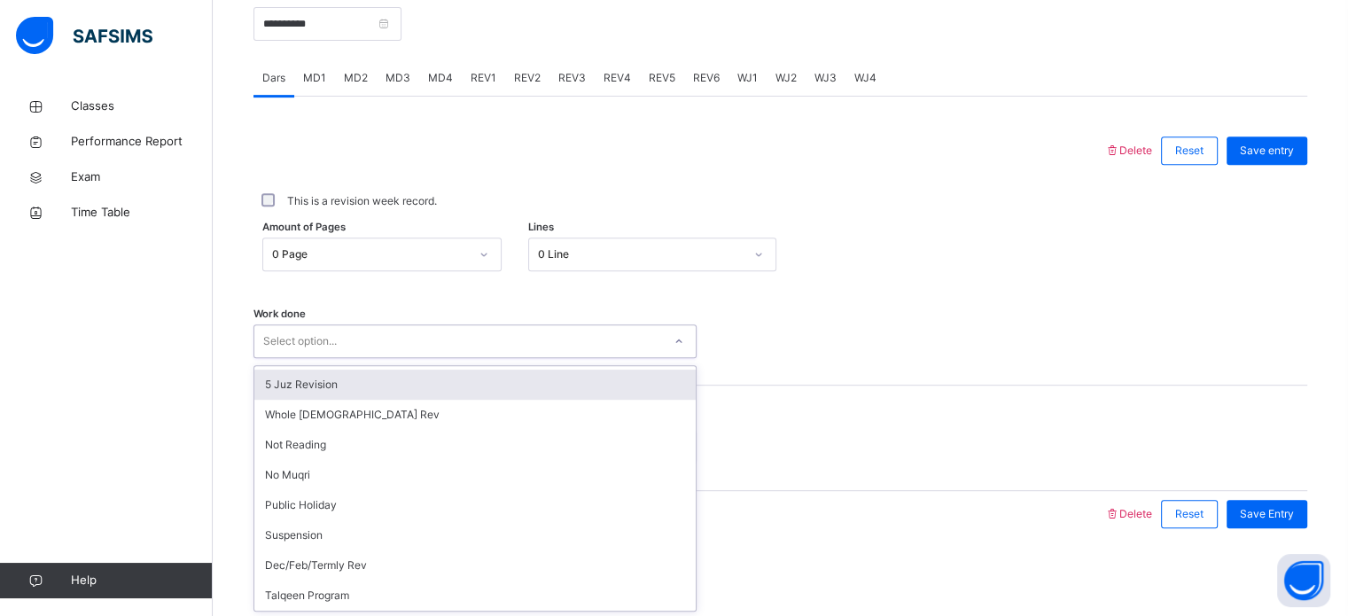
click at [324, 392] on div "5 Juz Revision" at bounding box center [475, 385] width 442 height 30
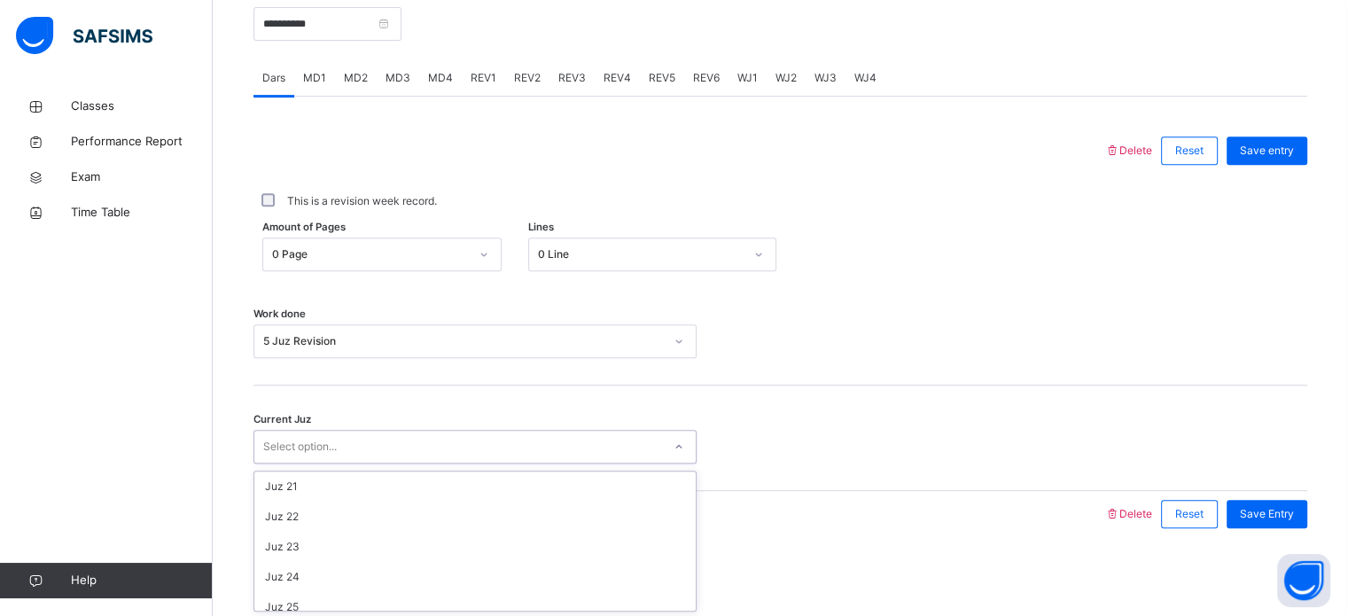
scroll to position [582, 0]
click at [310, 475] on div "Juz 20" at bounding box center [475, 478] width 442 height 30
click at [1288, 155] on span "Save entry" at bounding box center [1267, 151] width 54 height 16
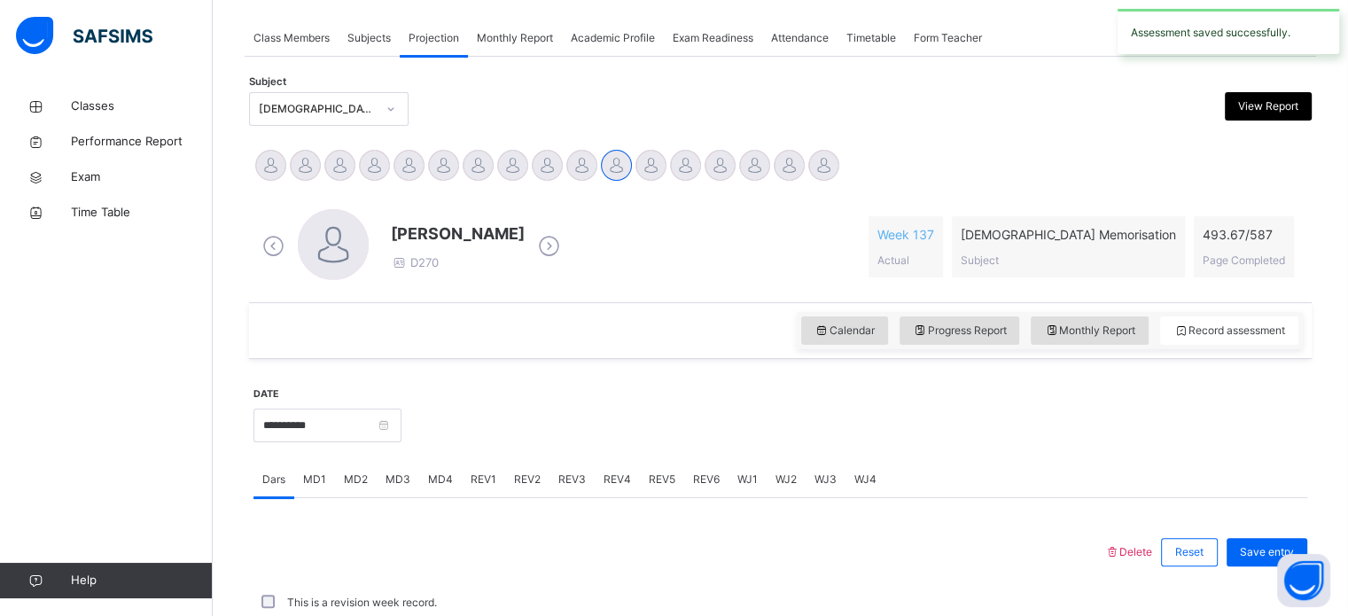
scroll to position [715, 0]
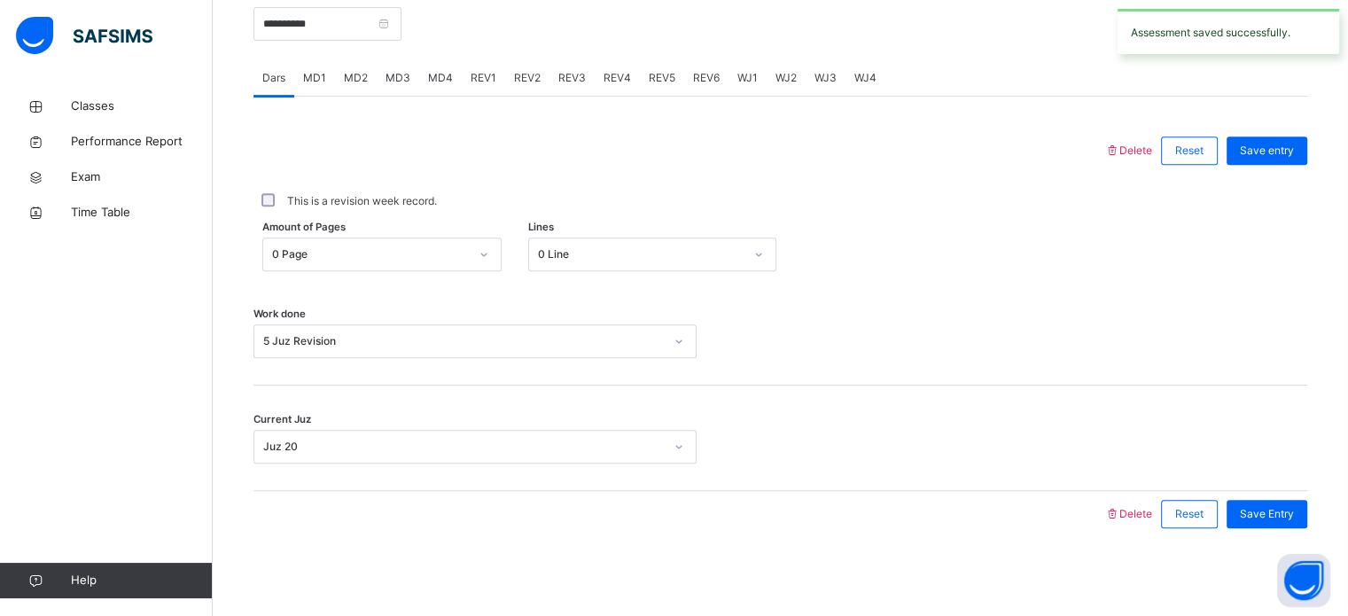
click at [485, 71] on span "REV1" at bounding box center [484, 78] width 26 height 16
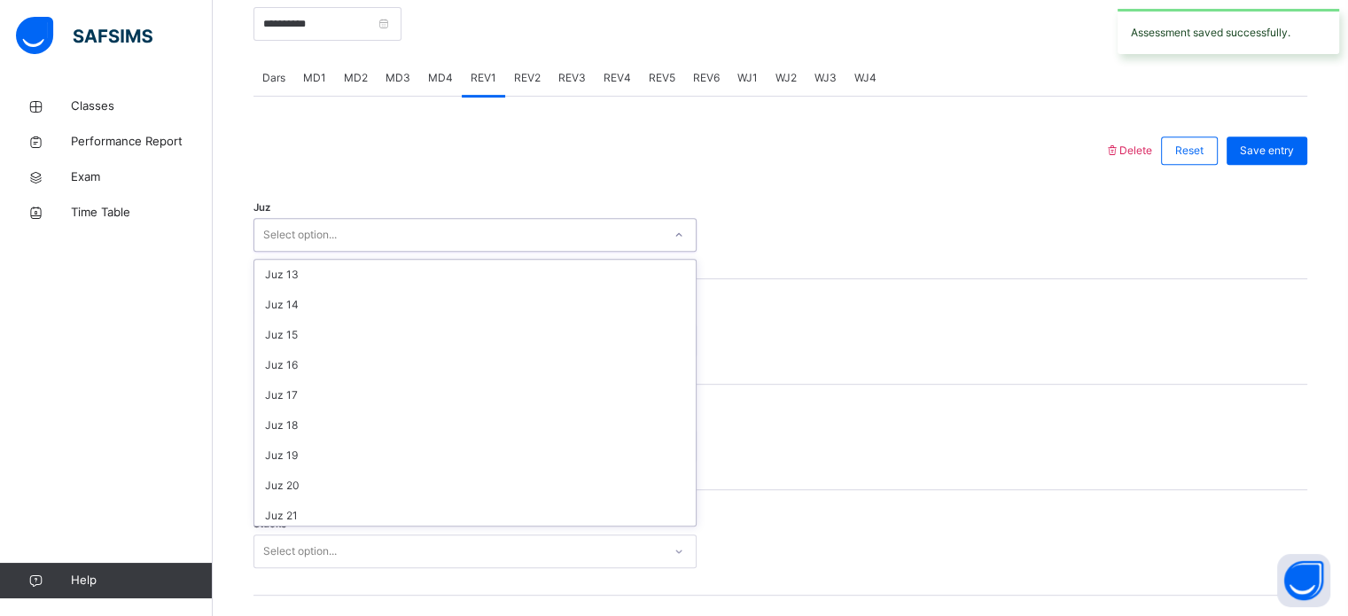
scroll to position [638, 0]
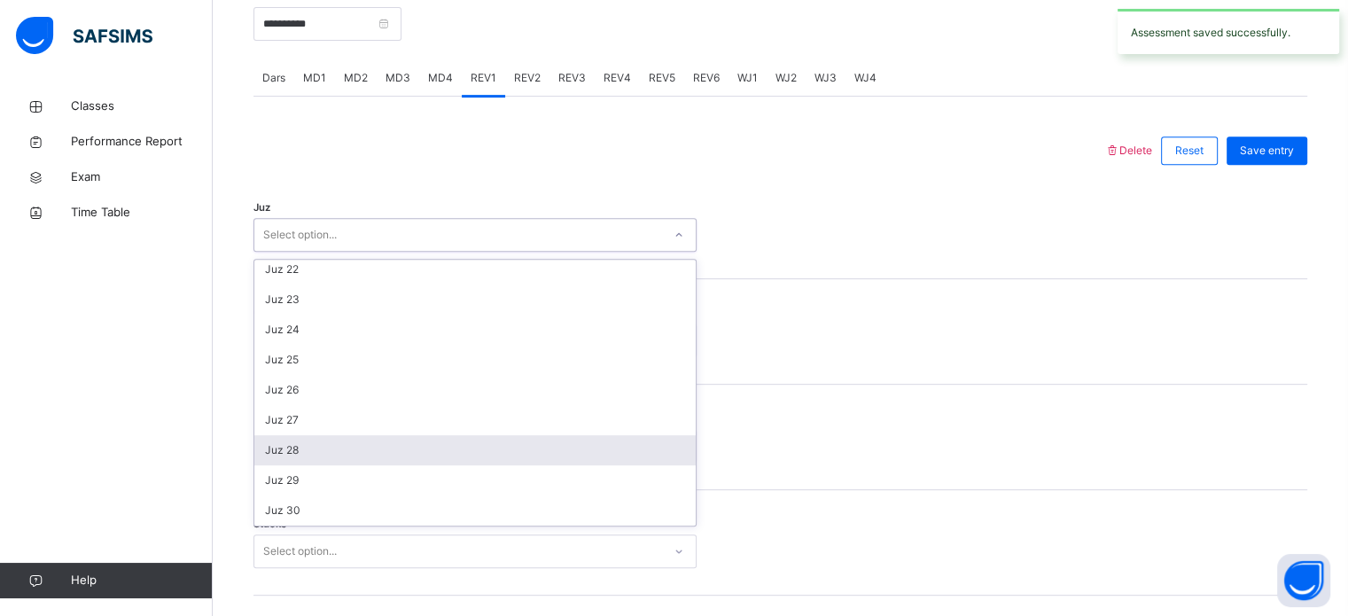
click at [286, 449] on div "Juz 28" at bounding box center [475, 450] width 442 height 30
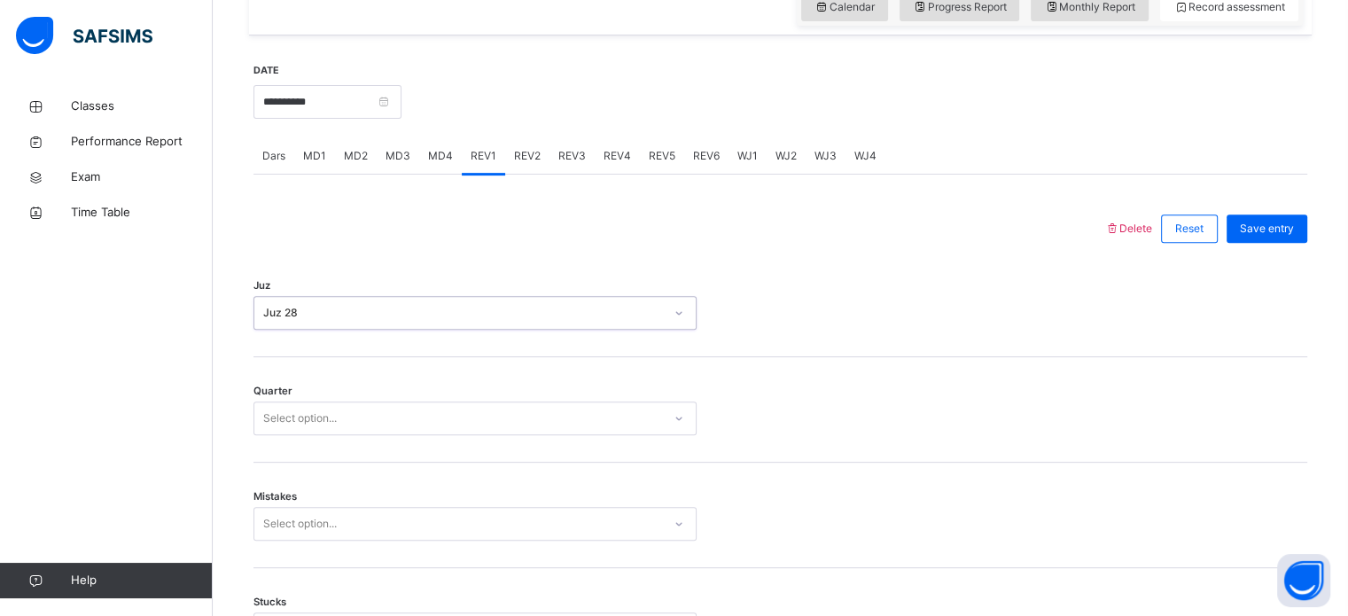
scroll to position [632, 0]
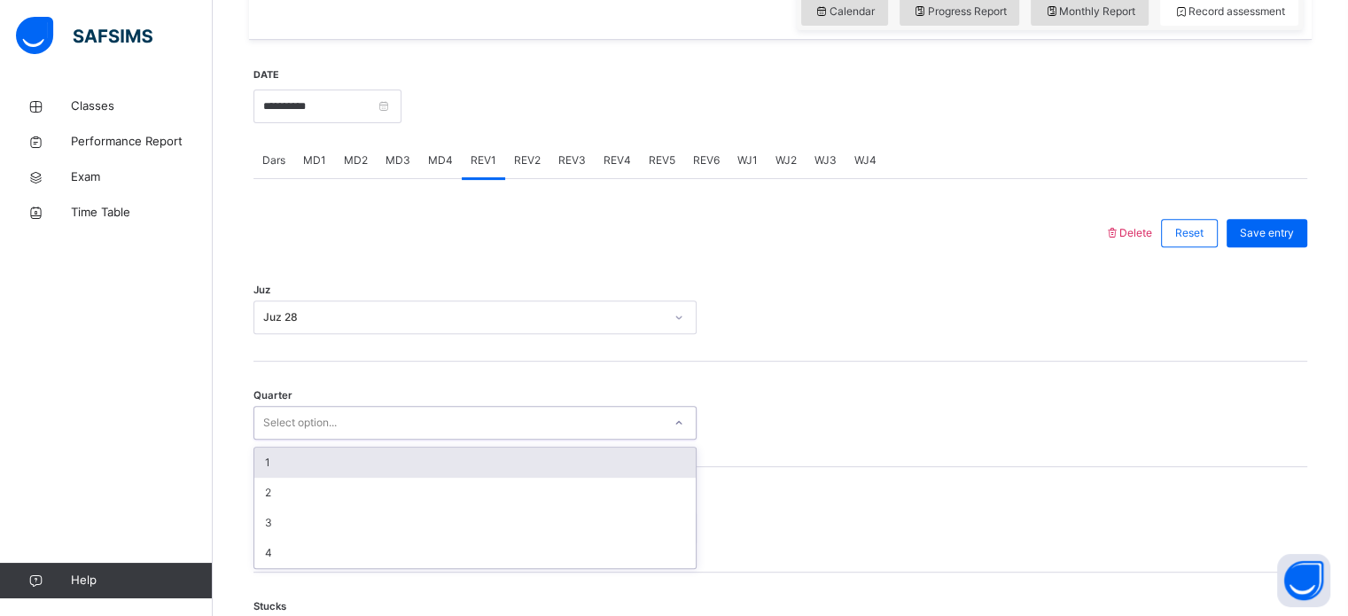
click at [305, 451] on div "1" at bounding box center [475, 463] width 442 height 30
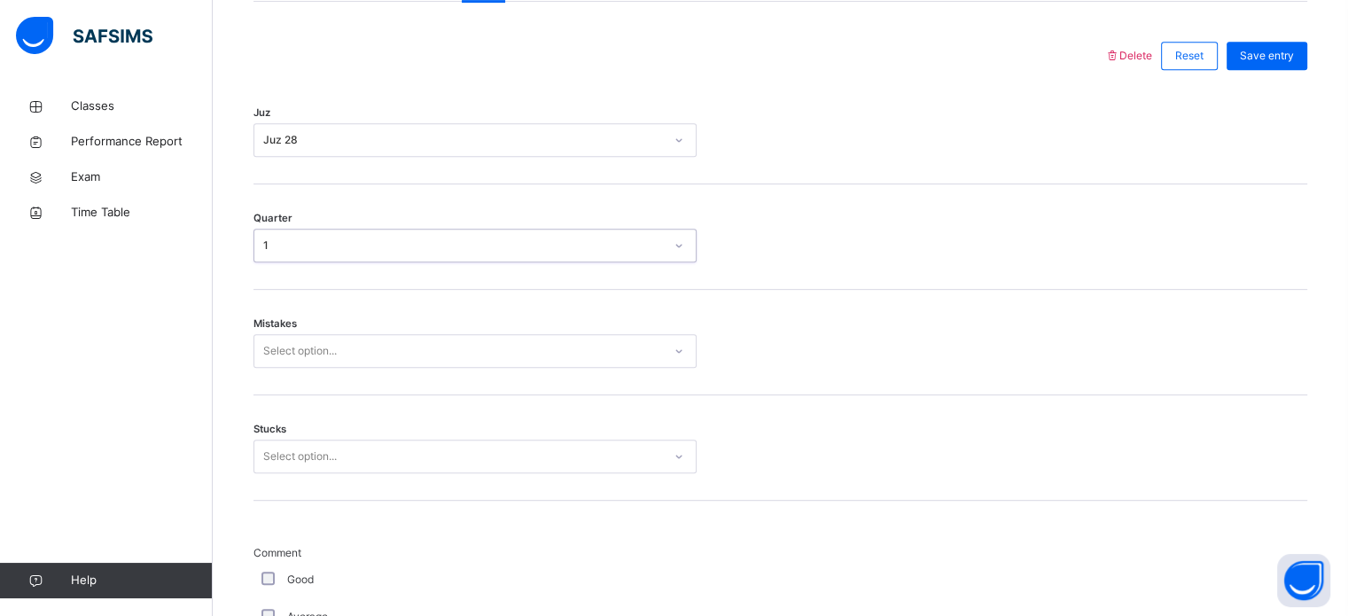
scroll to position [810, 0]
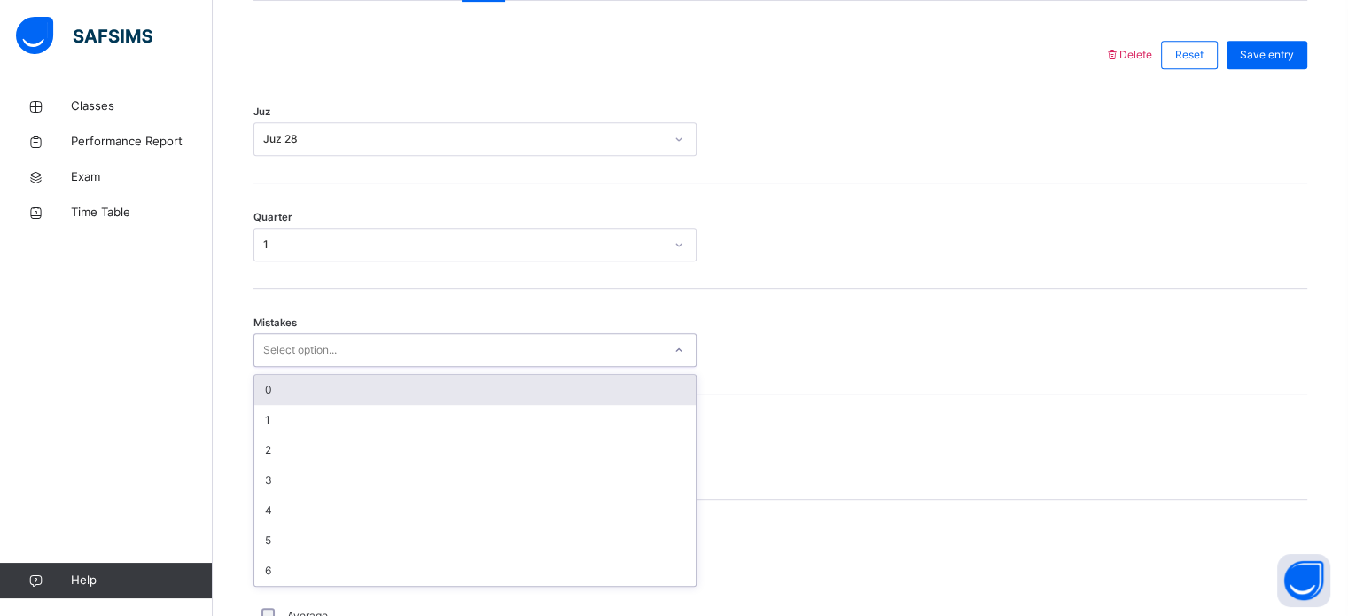
click at [296, 379] on div "0" at bounding box center [475, 390] width 442 height 30
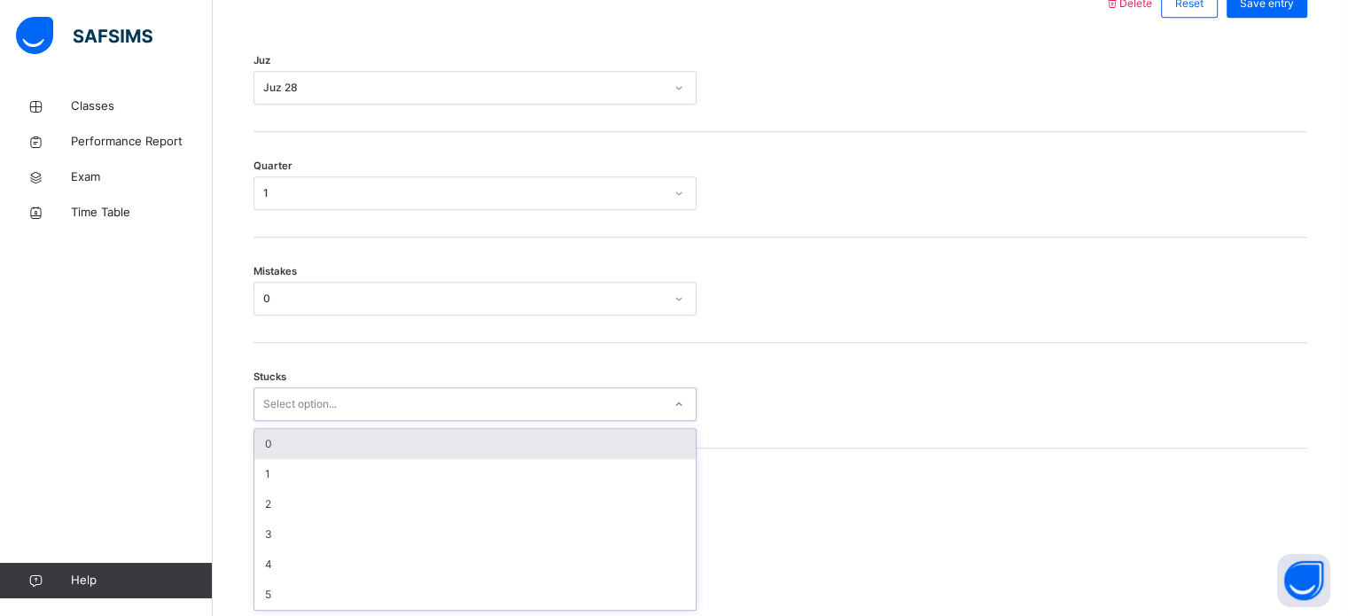
scroll to position [862, 0]
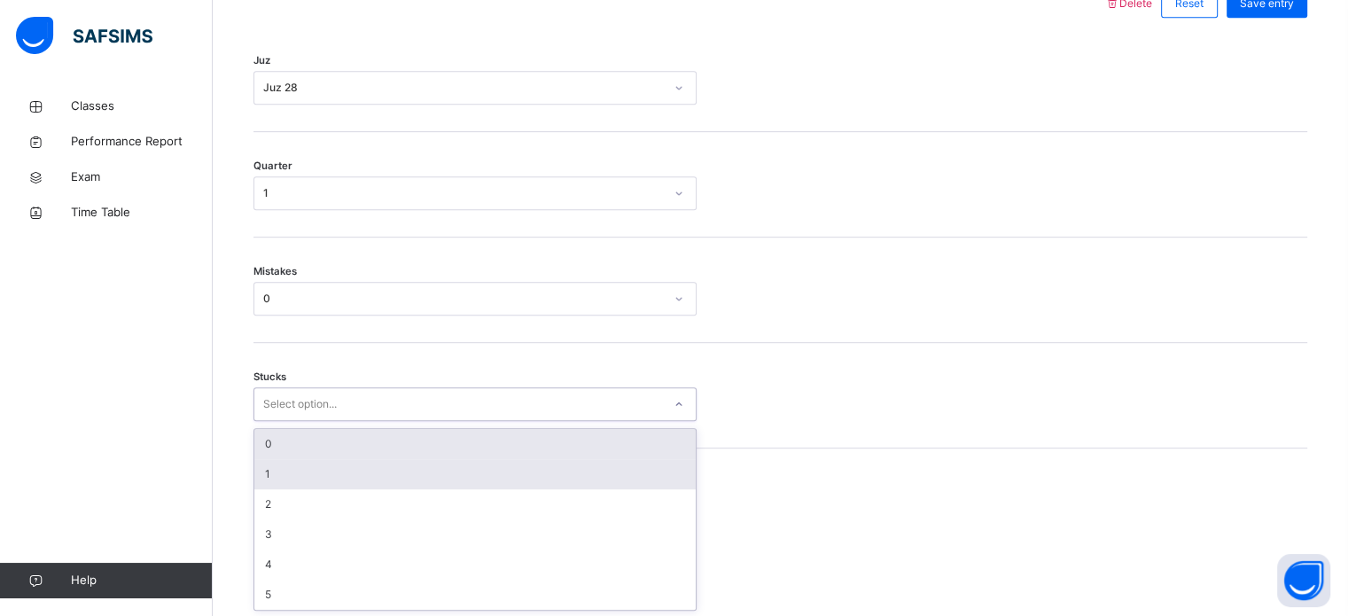
click at [274, 460] on div "1" at bounding box center [475, 474] width 442 height 30
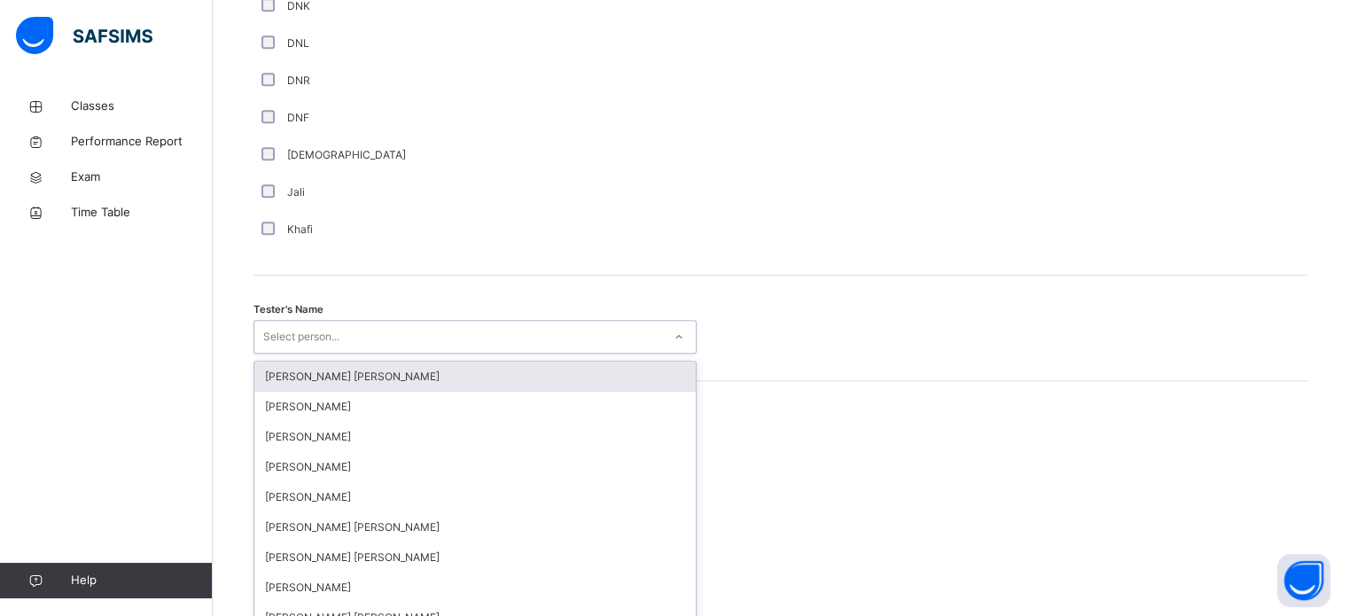
scroll to position [1624, 0]
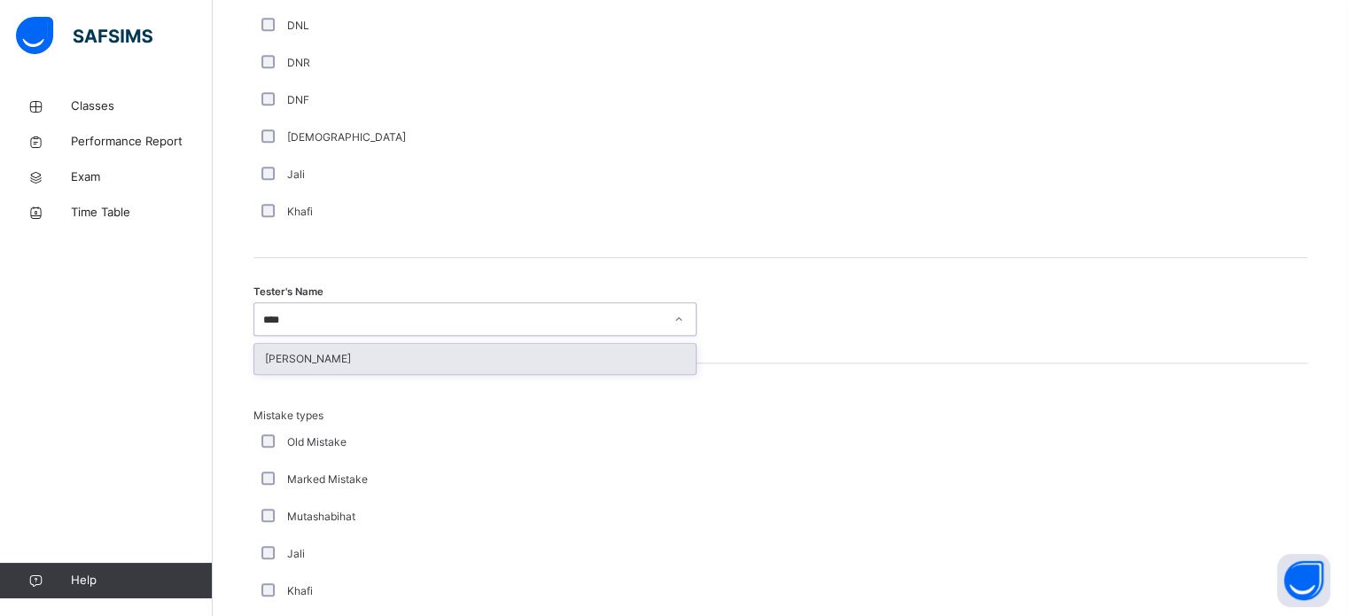
type input "*****"
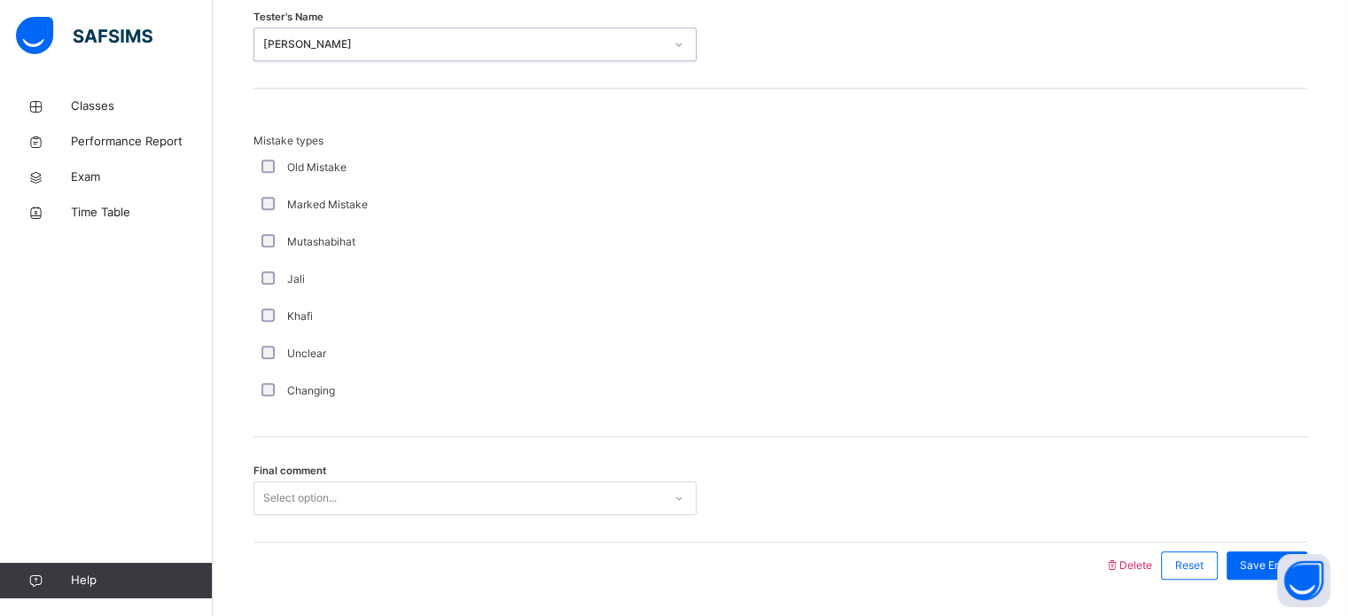
scroll to position [1950, 0]
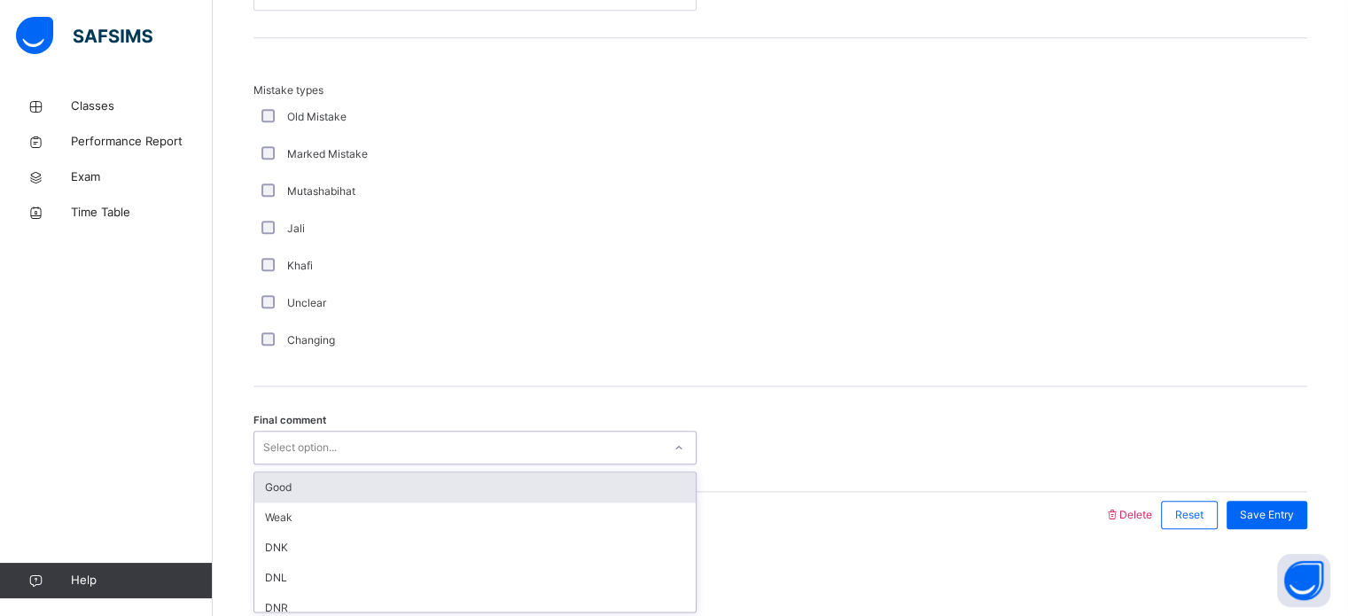
click at [263, 475] on div "Good" at bounding box center [475, 488] width 442 height 30
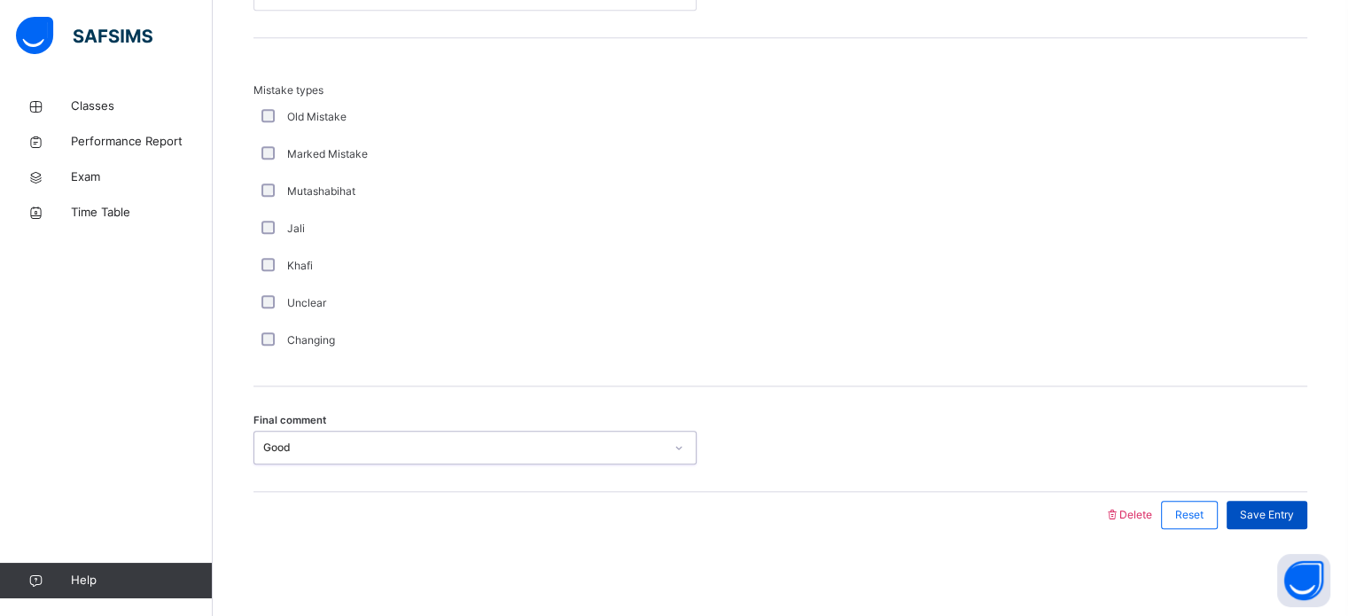
click at [1284, 519] on span "Save Entry" at bounding box center [1267, 515] width 54 height 16
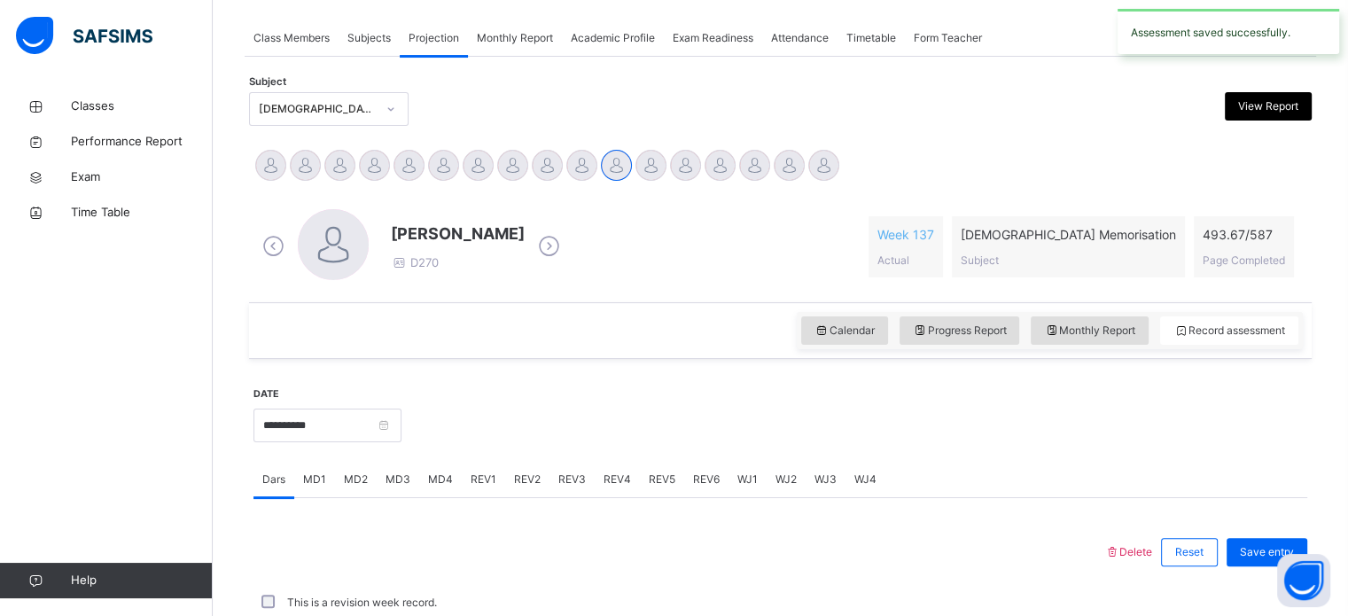
scroll to position [715, 0]
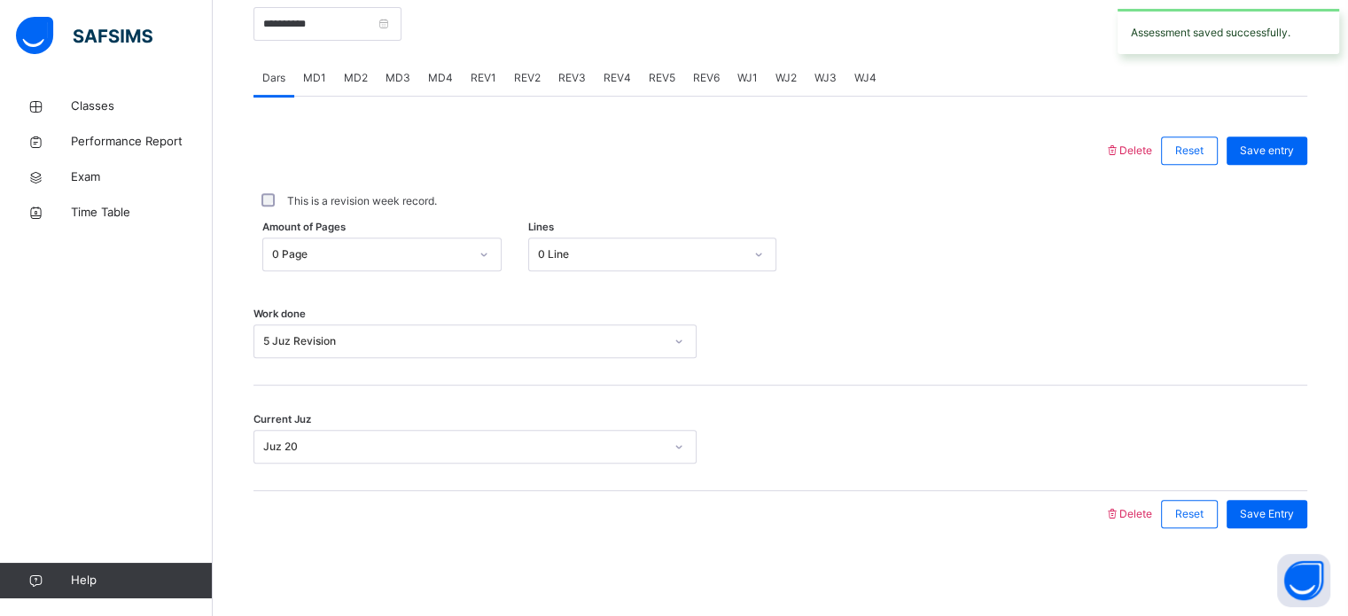
click at [526, 83] on span "REV2" at bounding box center [527, 78] width 27 height 16
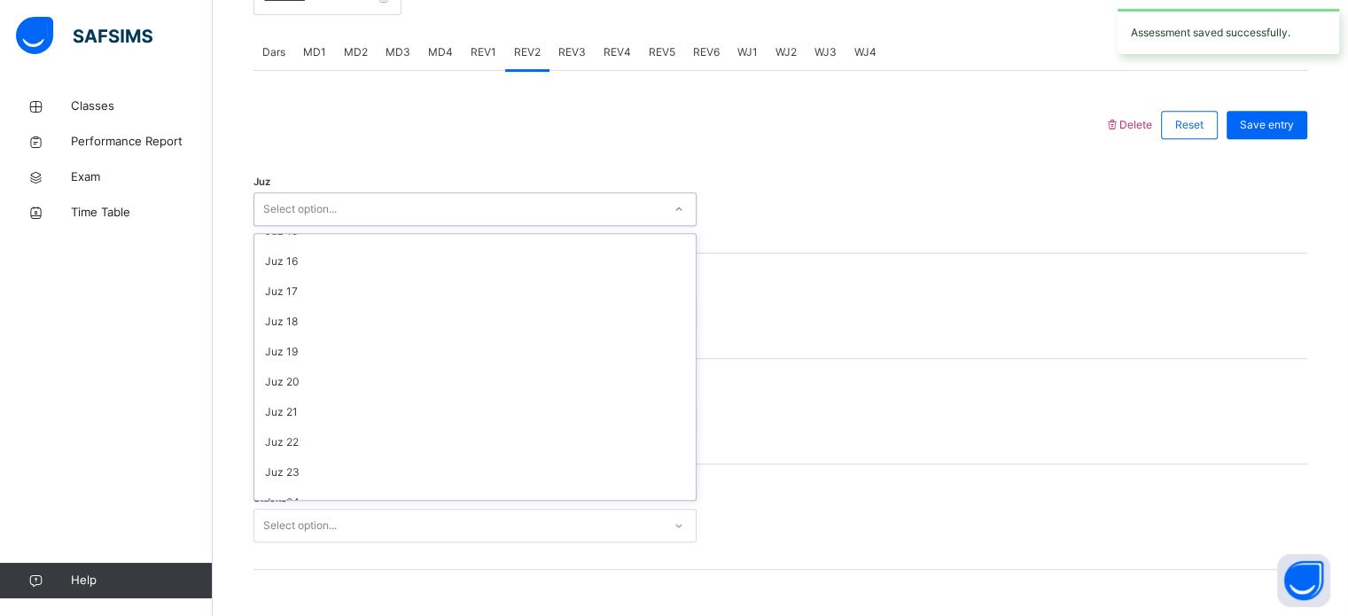
scroll to position [638, 0]
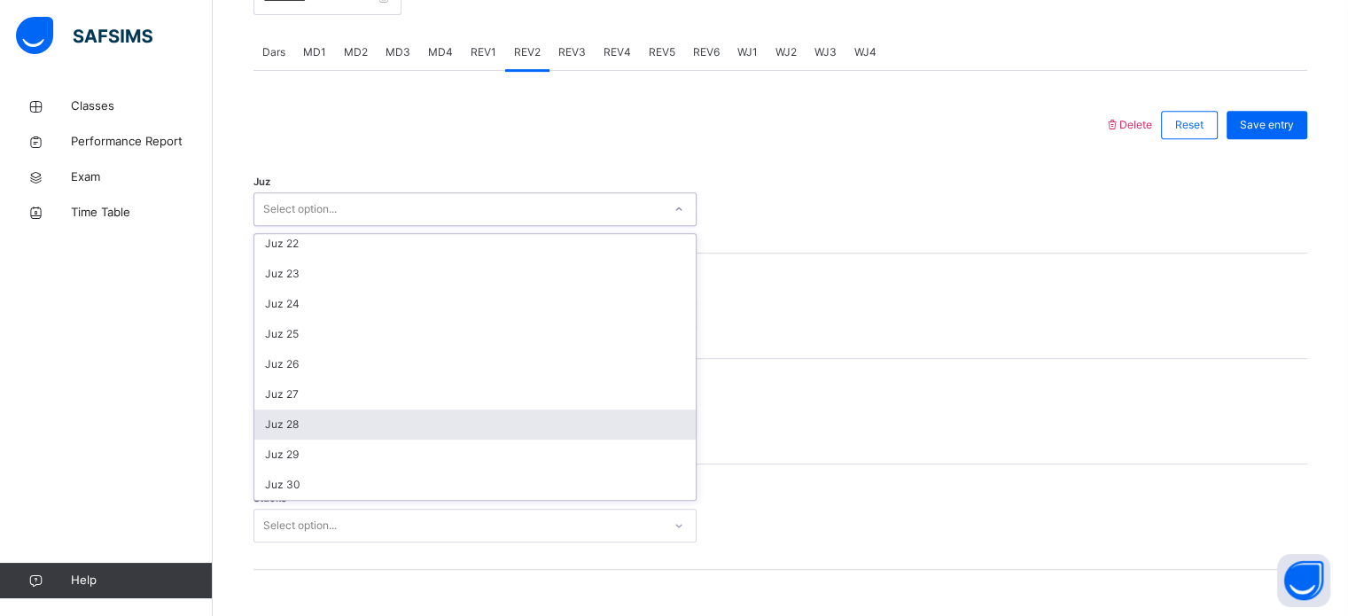
click at [325, 424] on div "Juz 28" at bounding box center [475, 425] width 442 height 30
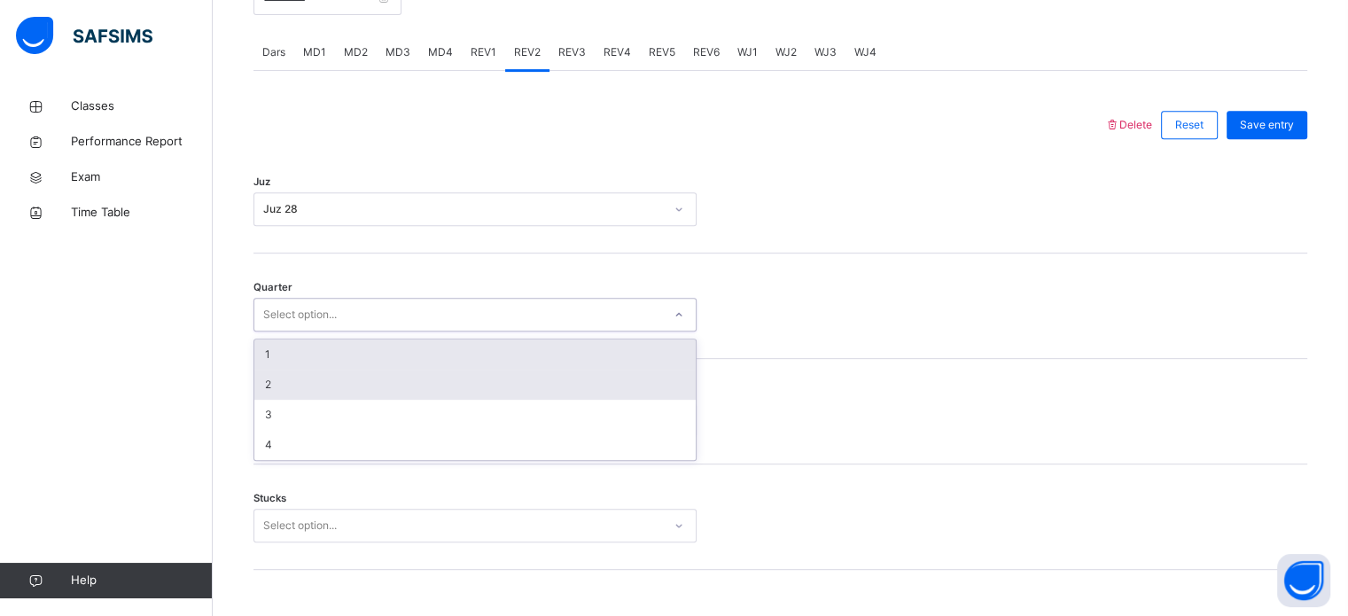
click at [299, 381] on div "2" at bounding box center [475, 385] width 442 height 30
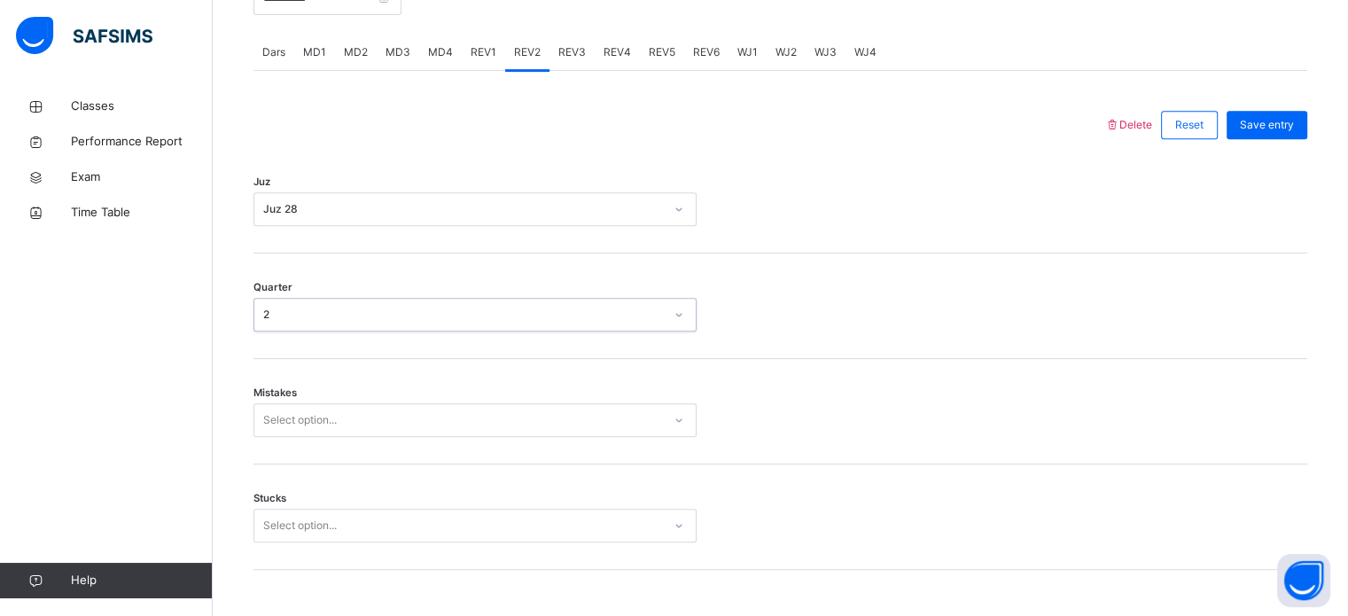
click at [324, 377] on div "Mistakes Select option..." at bounding box center [781, 412] width 1054 height 106
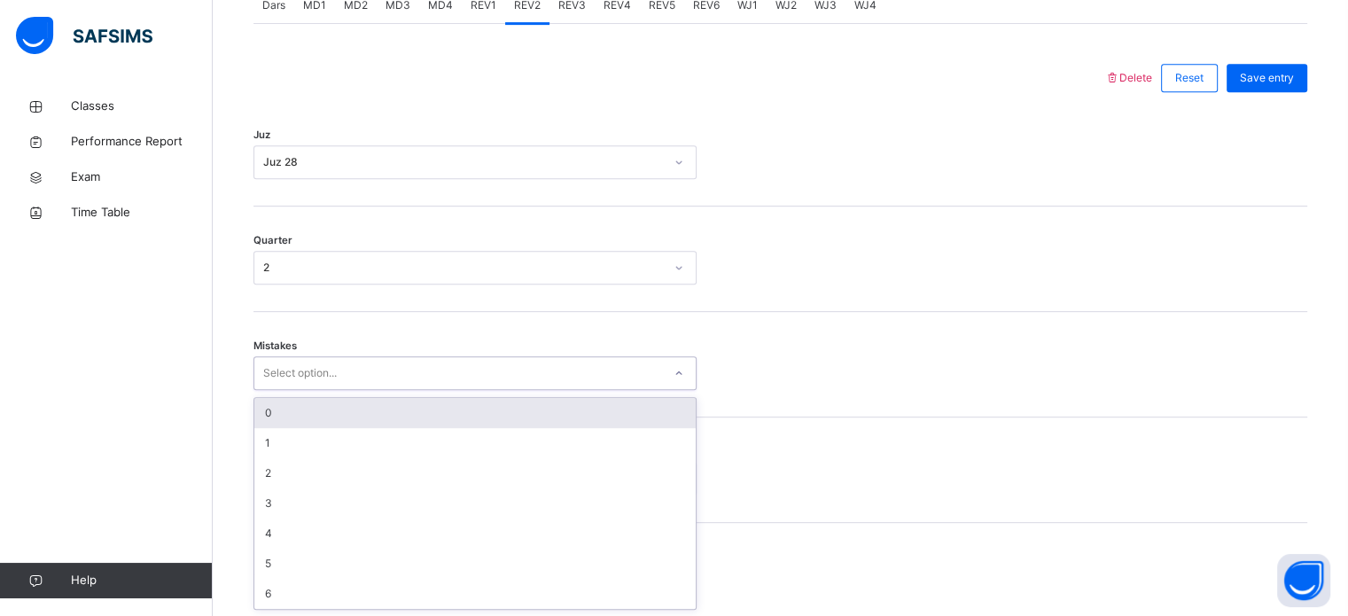
click at [310, 420] on div "0" at bounding box center [475, 413] width 442 height 30
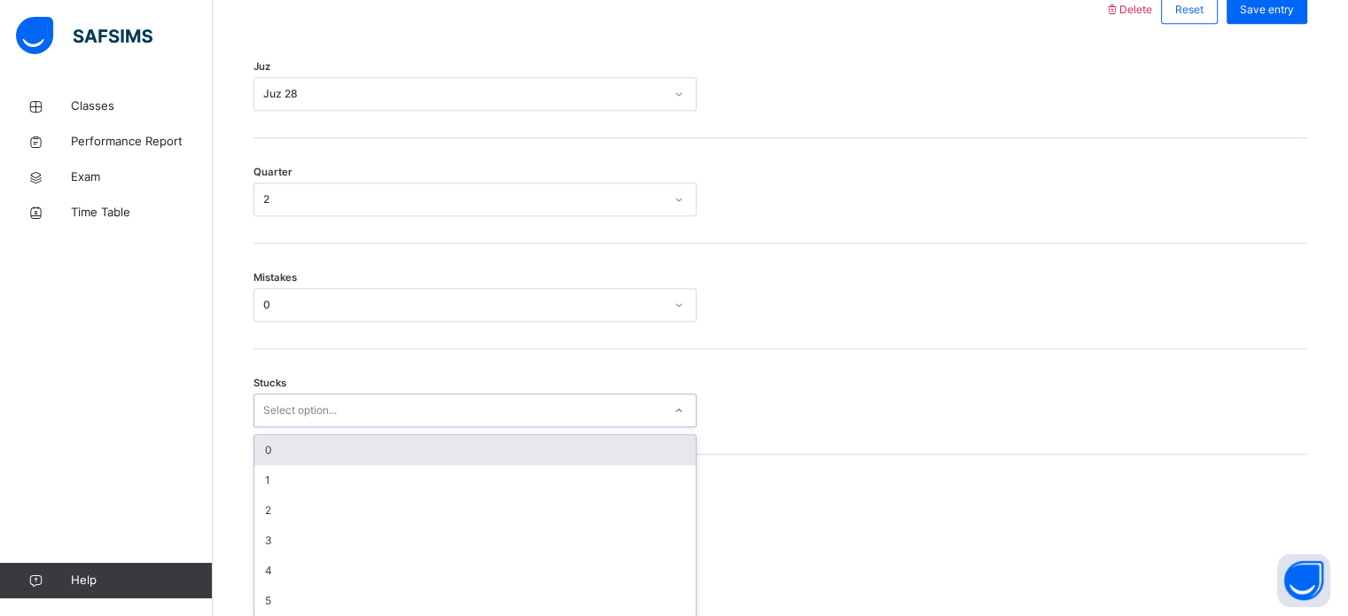
scroll to position [862, 0]
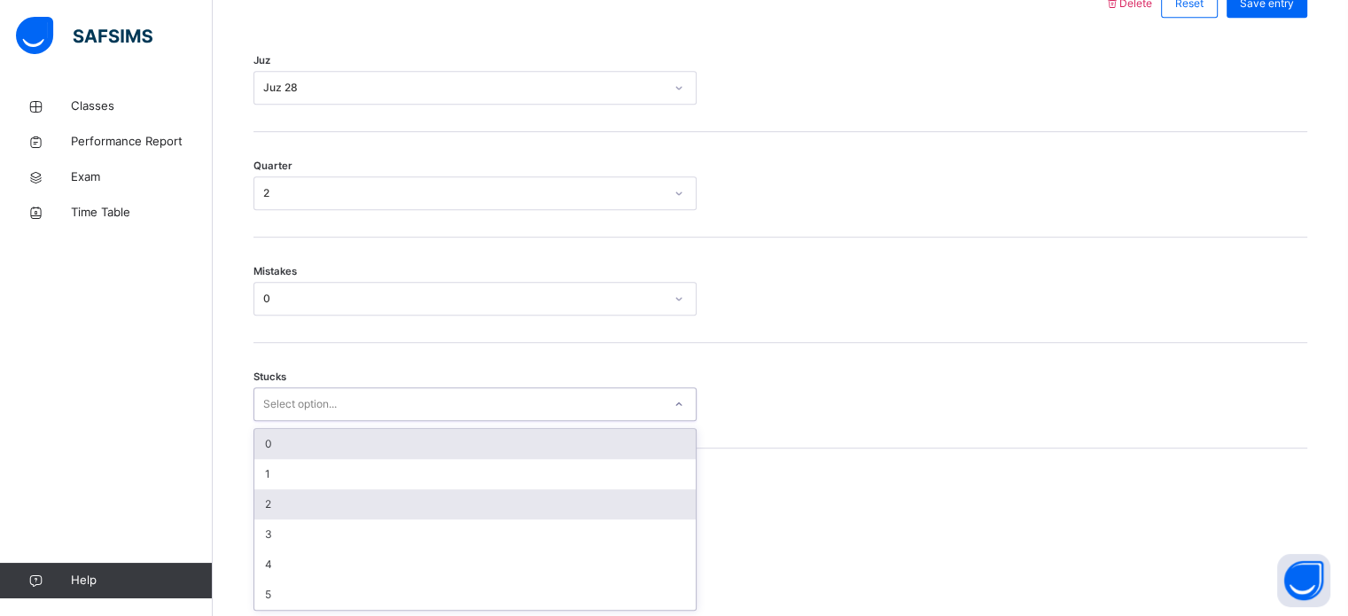
click at [287, 506] on div "2" at bounding box center [475, 504] width 442 height 30
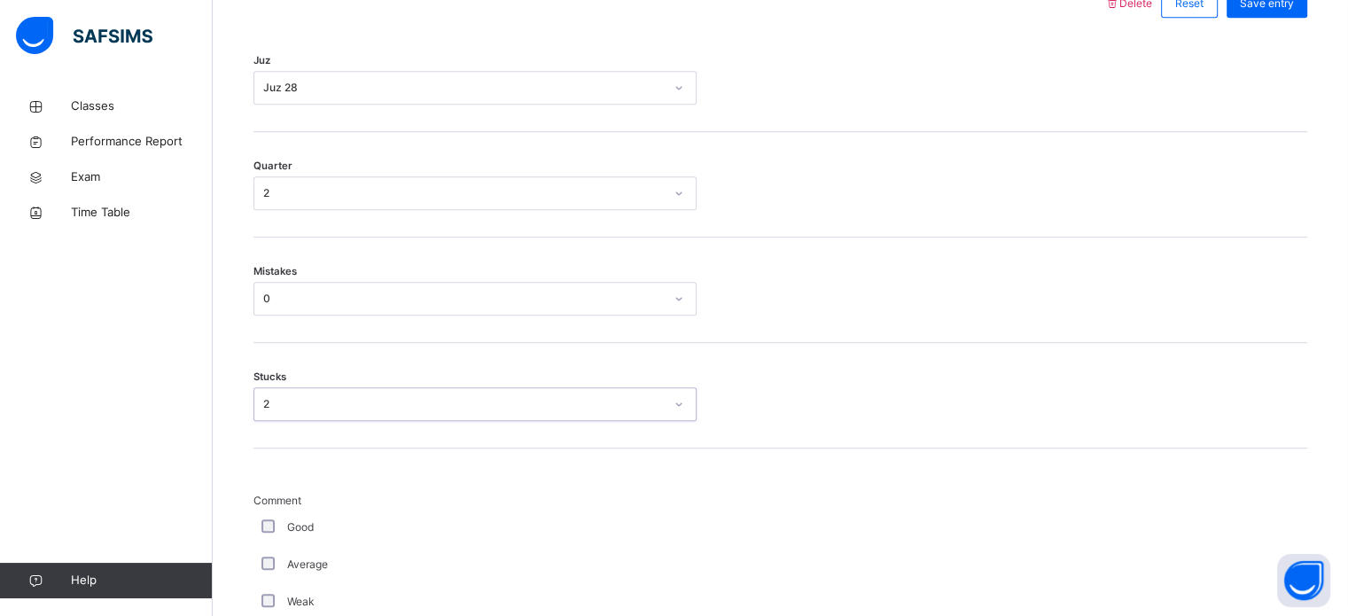
click at [277, 578] on div "Average" at bounding box center [475, 564] width 443 height 37
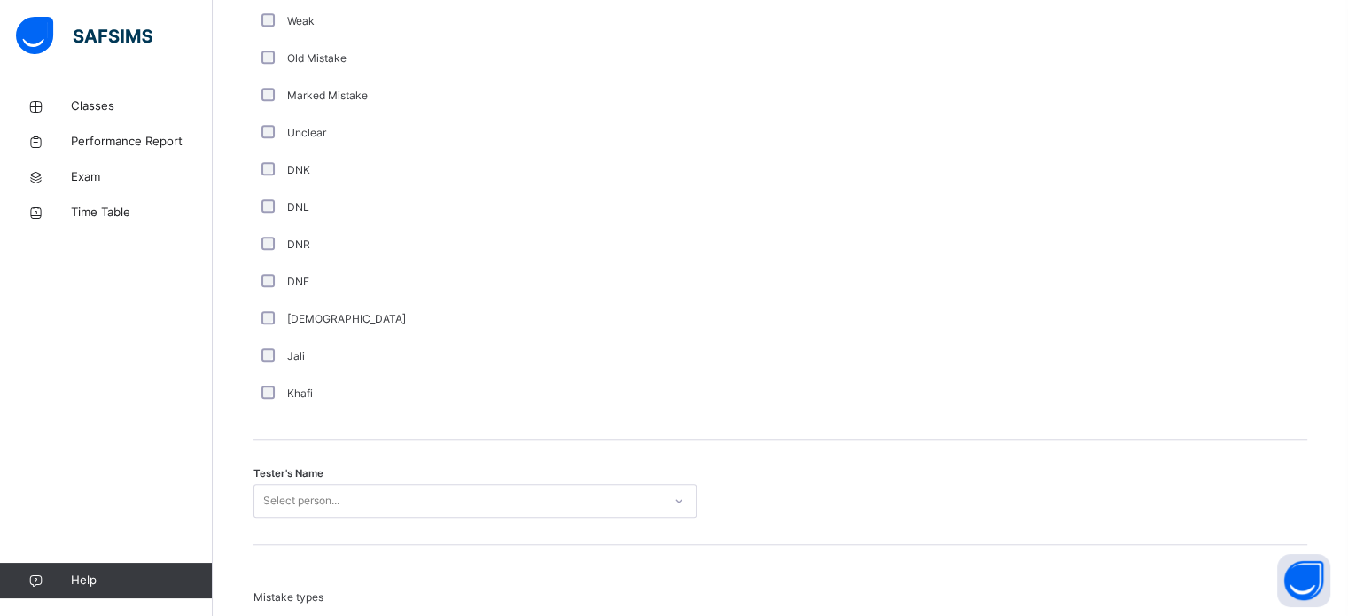
click at [402, 531] on div "Tester's Name Select person..." at bounding box center [781, 493] width 1054 height 106
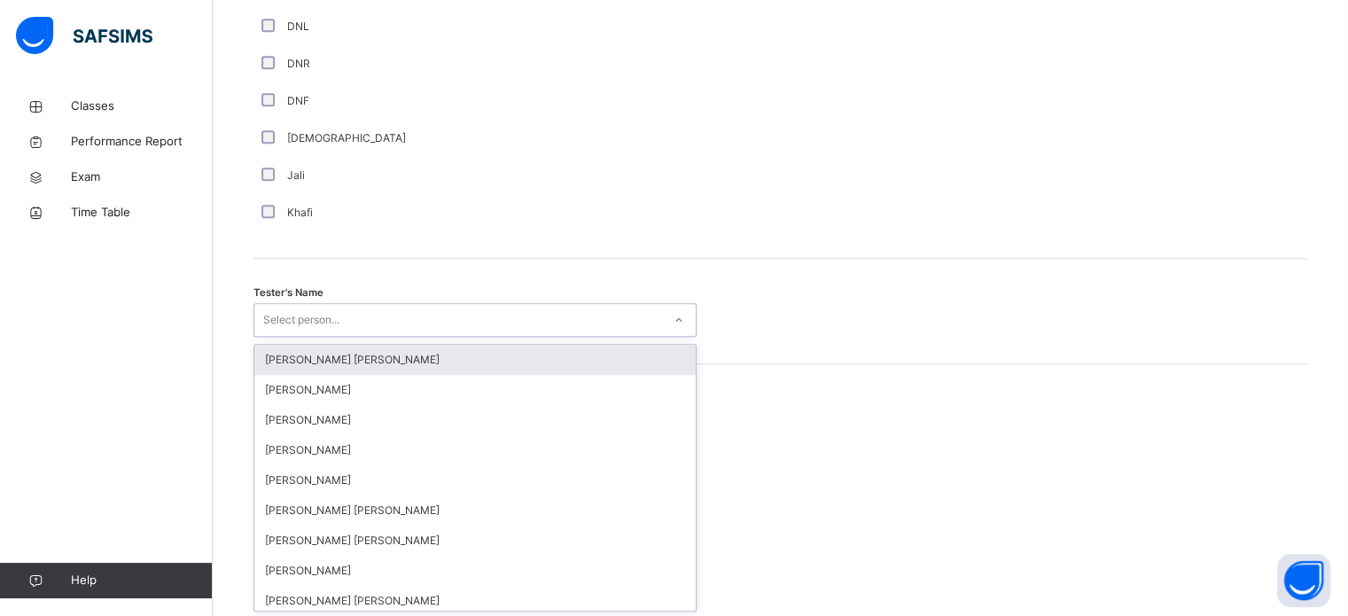
scroll to position [1624, 0]
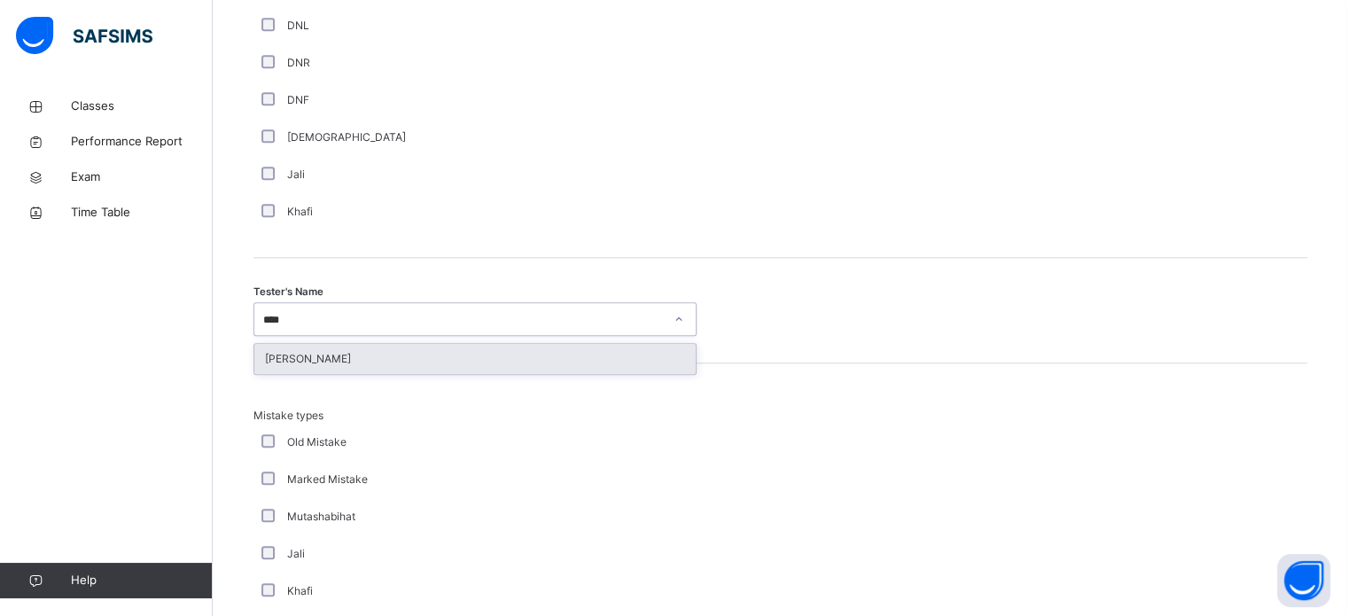
type input "*****"
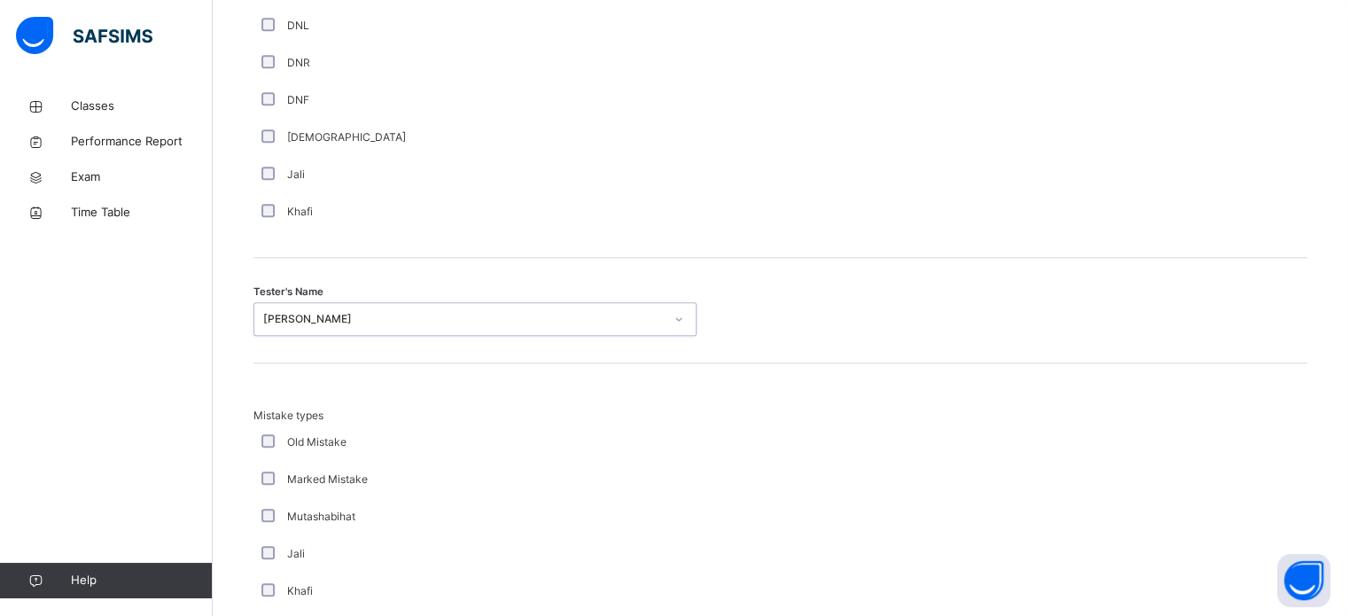
click at [832, 398] on div "Mistake types Old Mistake Marked Mistake Mutashabihat Jali Khafi Unclear Changi…" at bounding box center [781, 537] width 1054 height 348
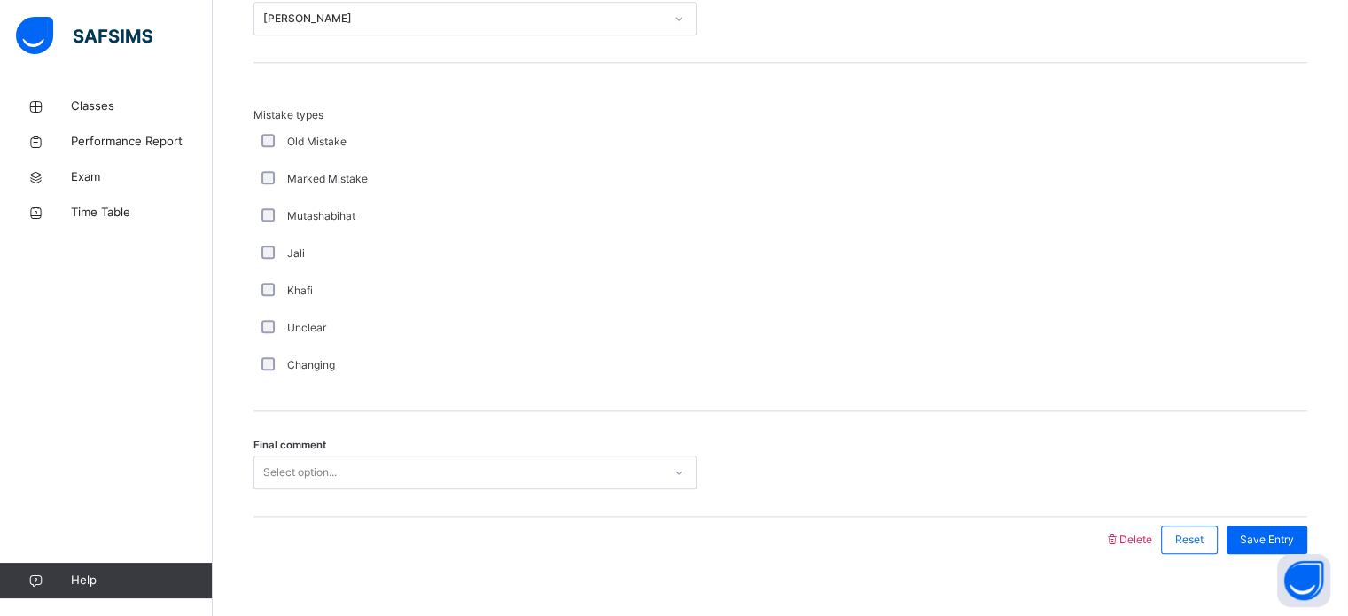
scroll to position [1950, 0]
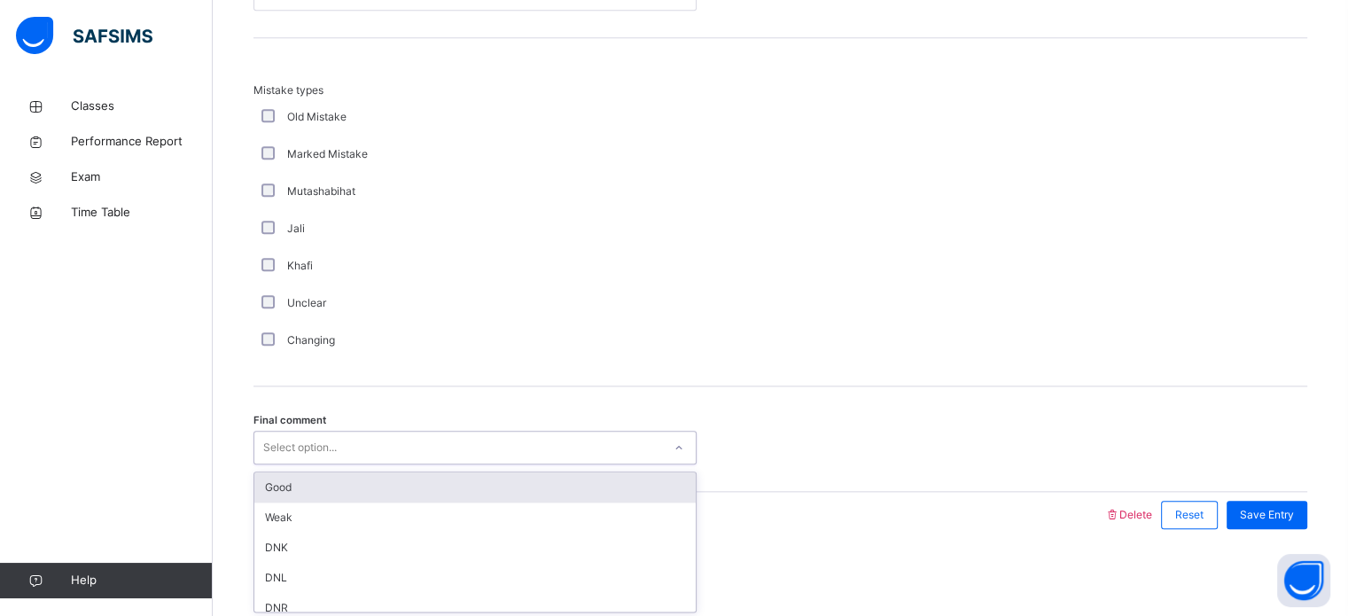
click at [401, 492] on div "Good" at bounding box center [475, 488] width 442 height 30
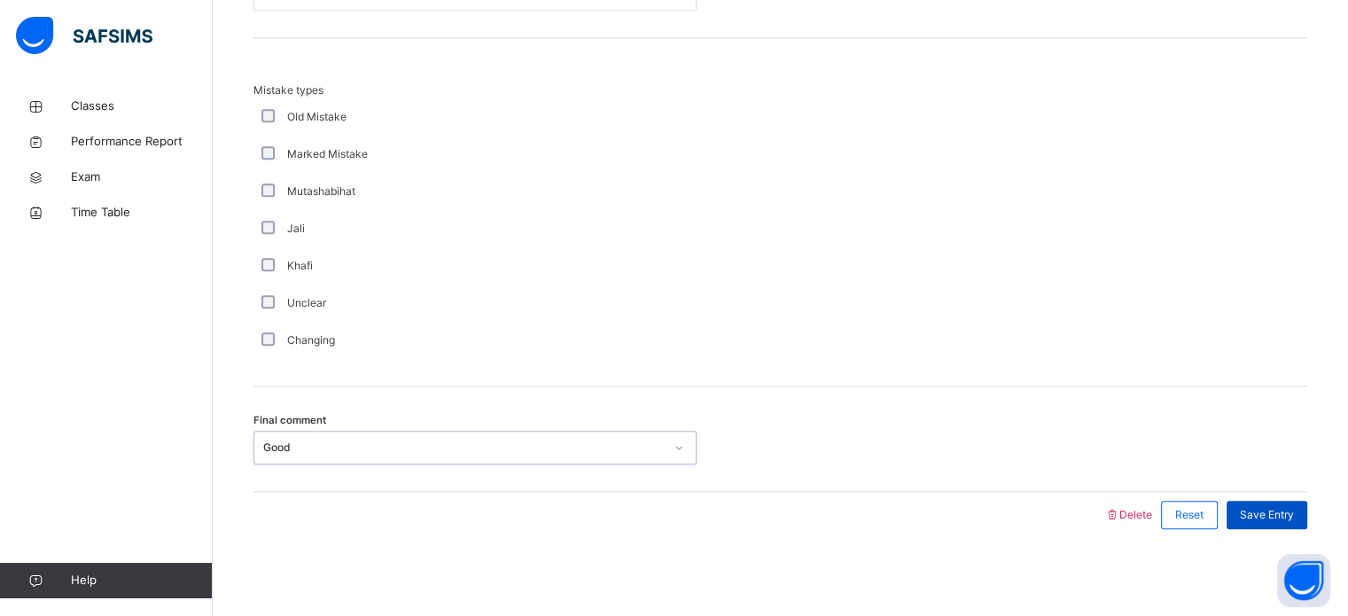
click at [1287, 525] on div "Save Entry" at bounding box center [1267, 515] width 81 height 28
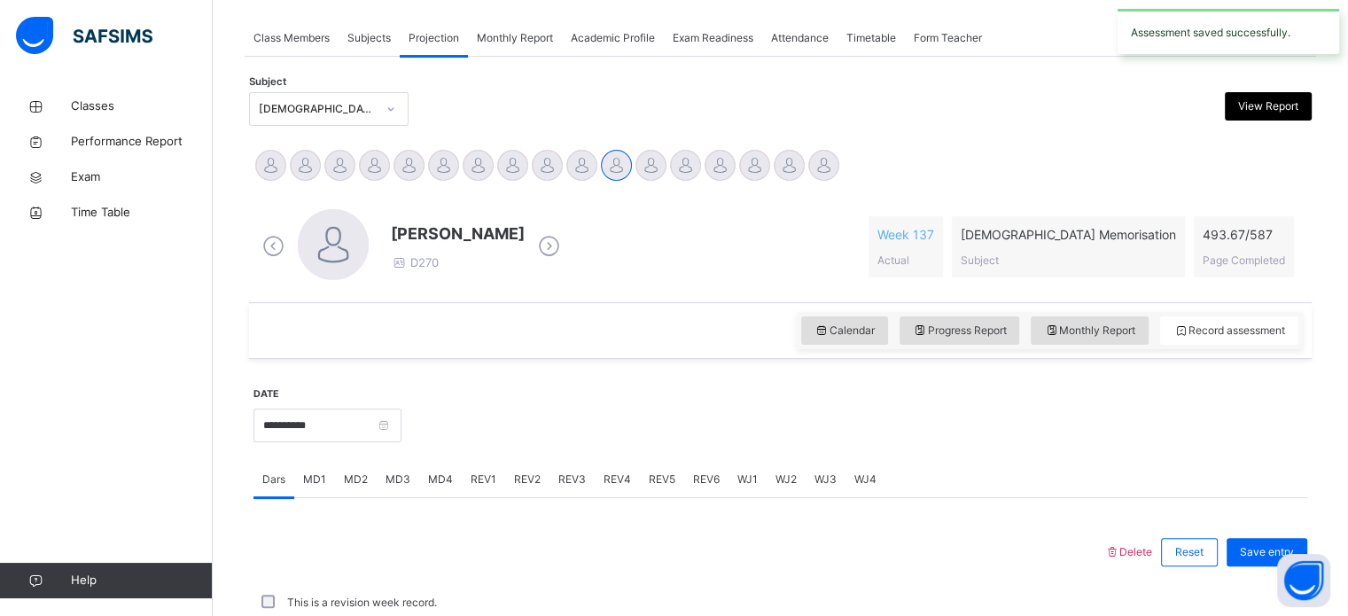
scroll to position [715, 0]
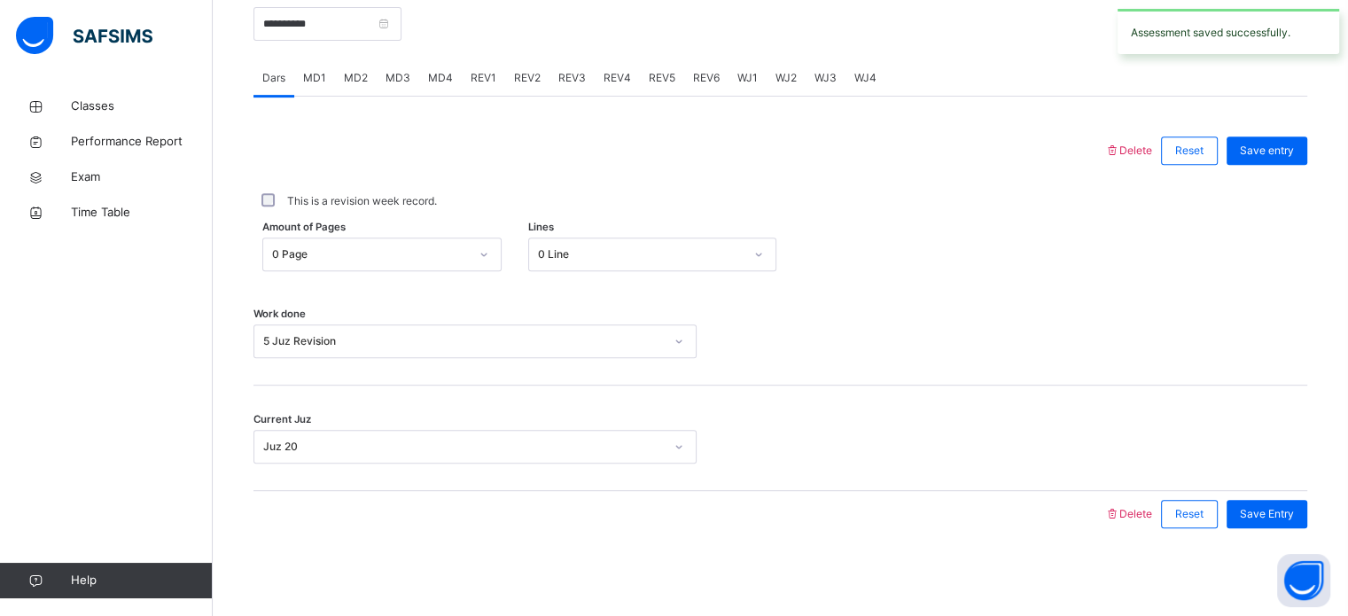
click at [567, 79] on span "REV3" at bounding box center [572, 78] width 27 height 16
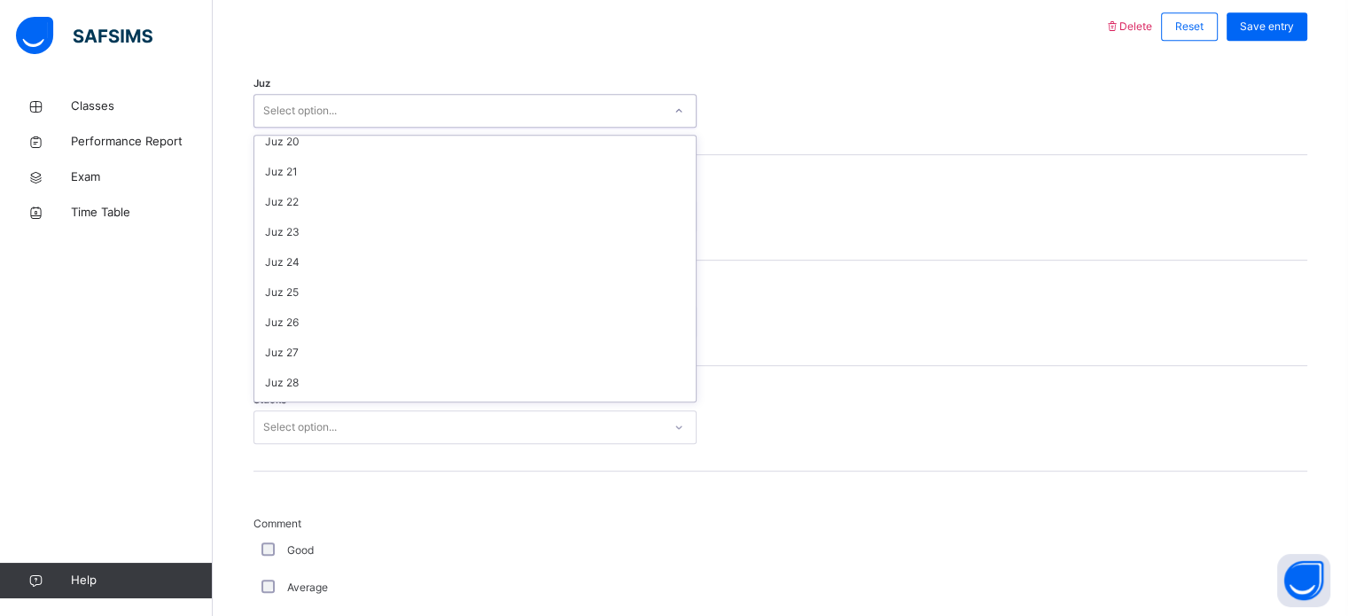
scroll to position [638, 0]
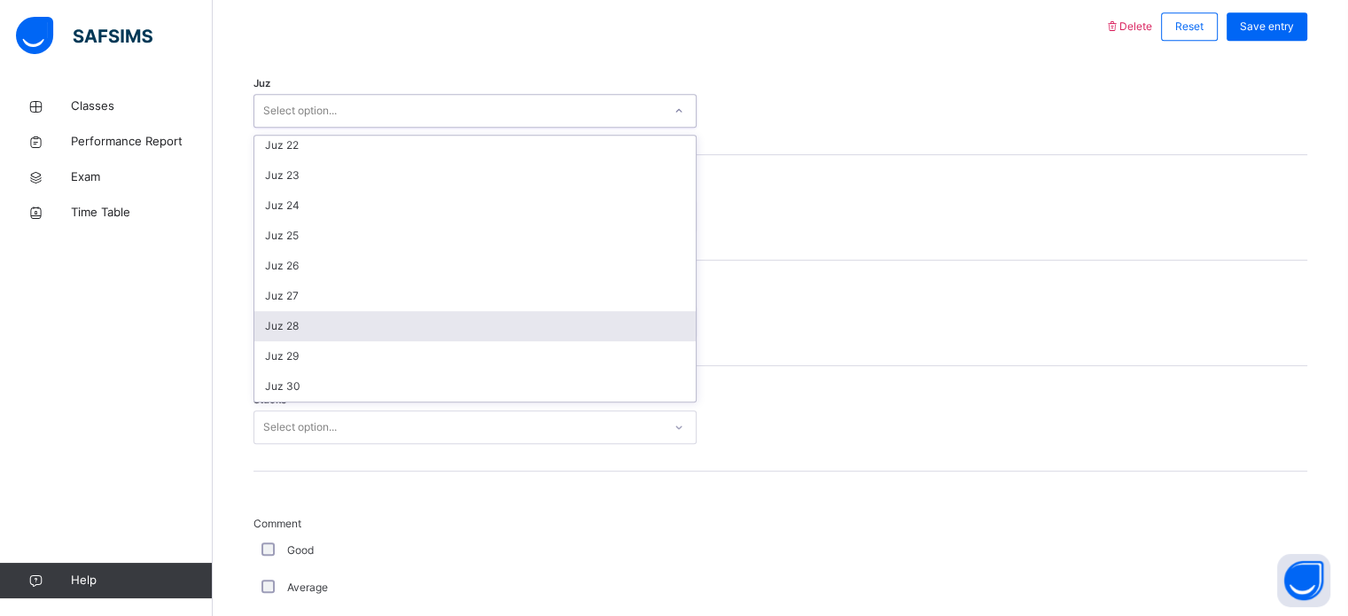
click at [327, 326] on div "Juz 28" at bounding box center [475, 326] width 442 height 30
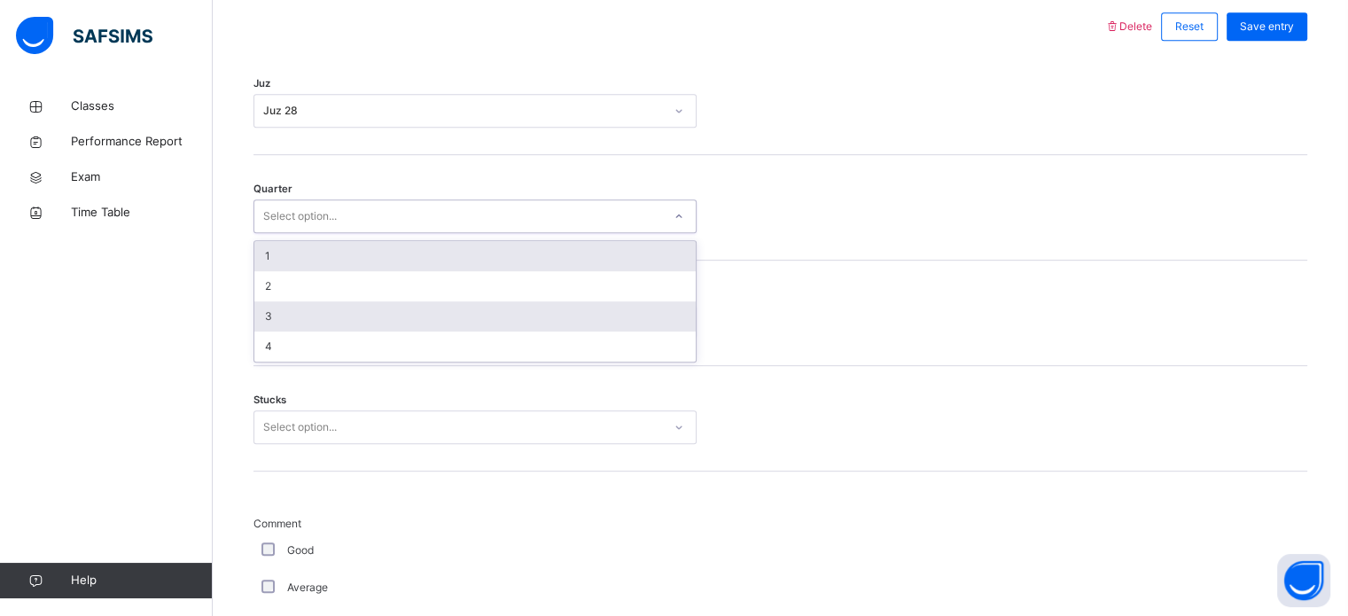
click at [301, 313] on div "3" at bounding box center [475, 316] width 442 height 30
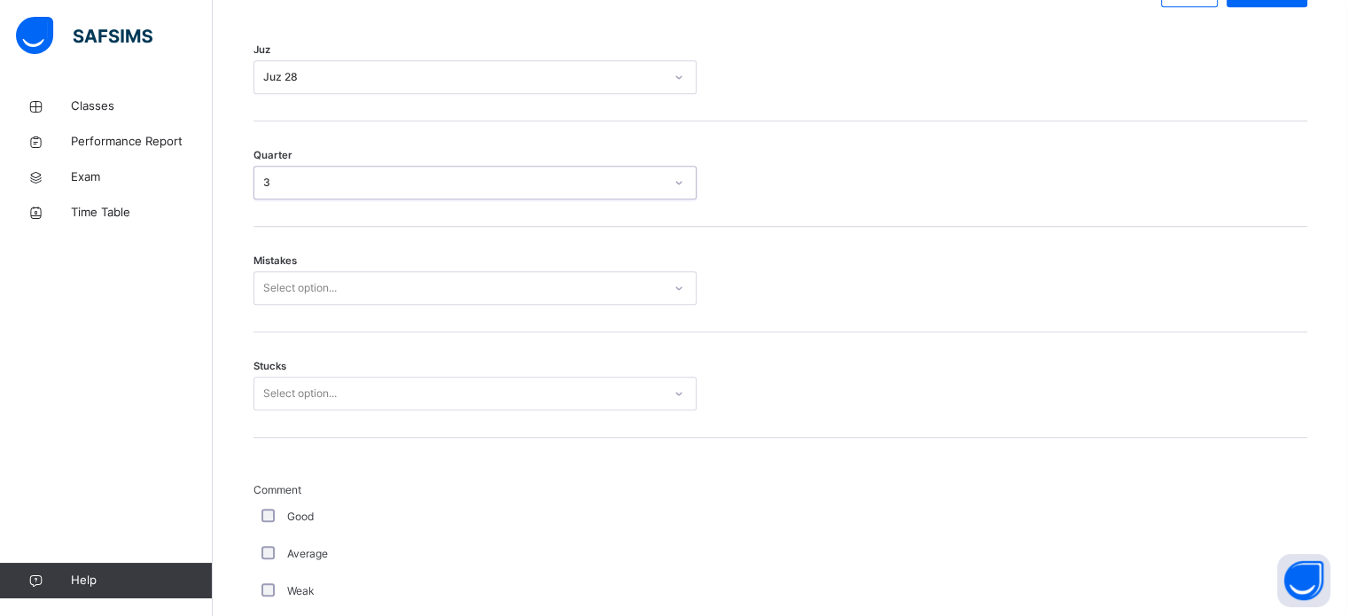
scroll to position [878, 0]
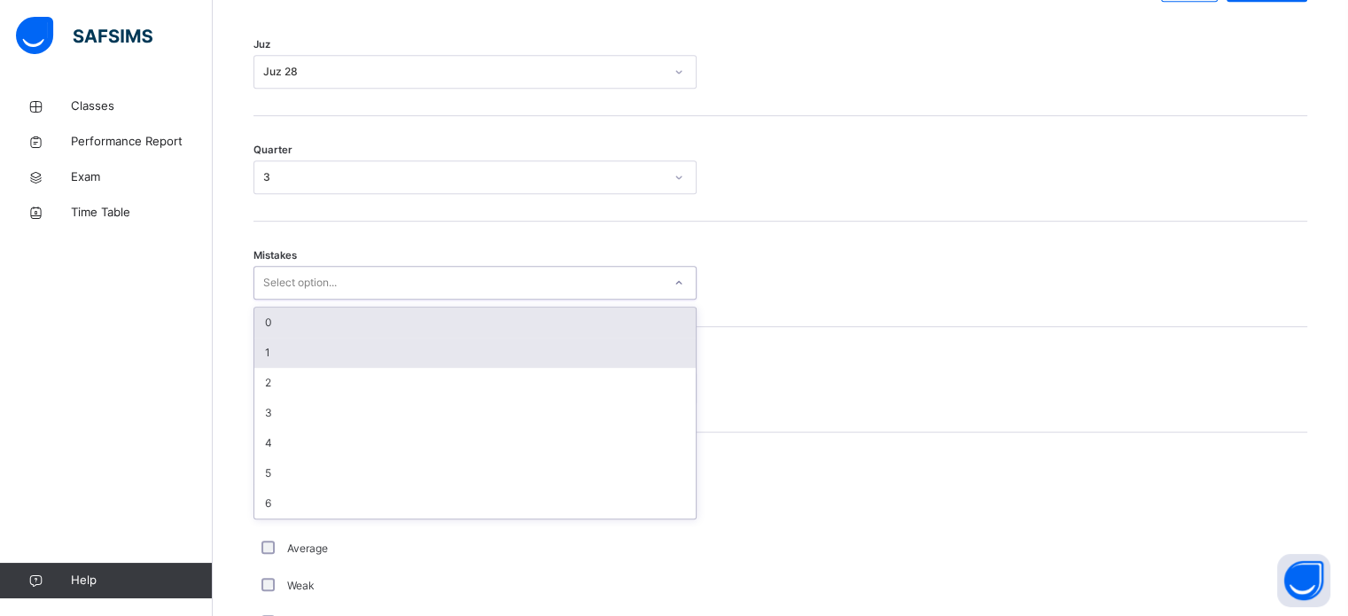
click at [293, 356] on div "1" at bounding box center [475, 353] width 442 height 30
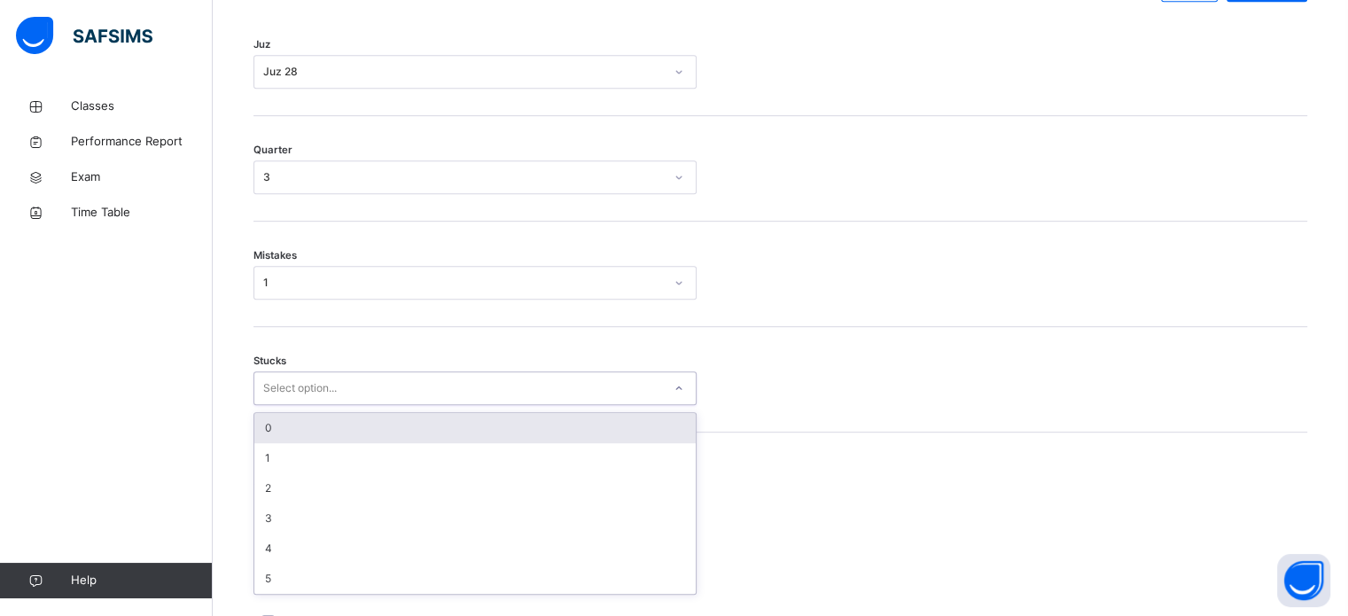
click at [311, 426] on div "0" at bounding box center [475, 428] width 442 height 30
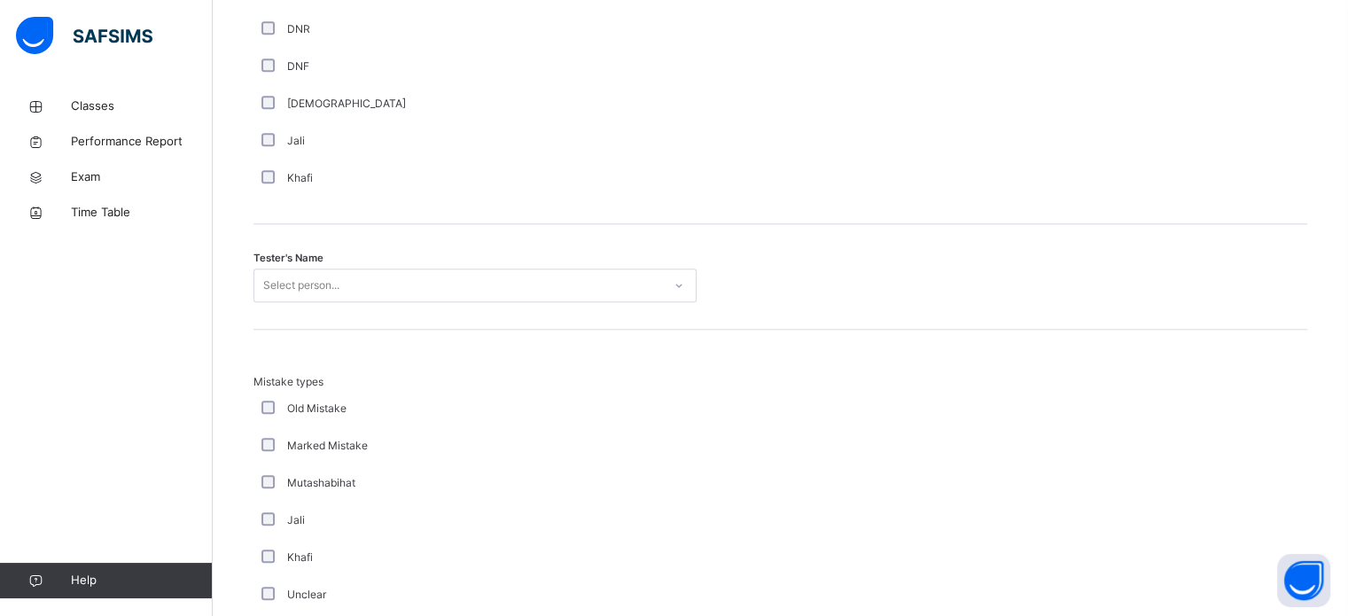
scroll to position [1660, 0]
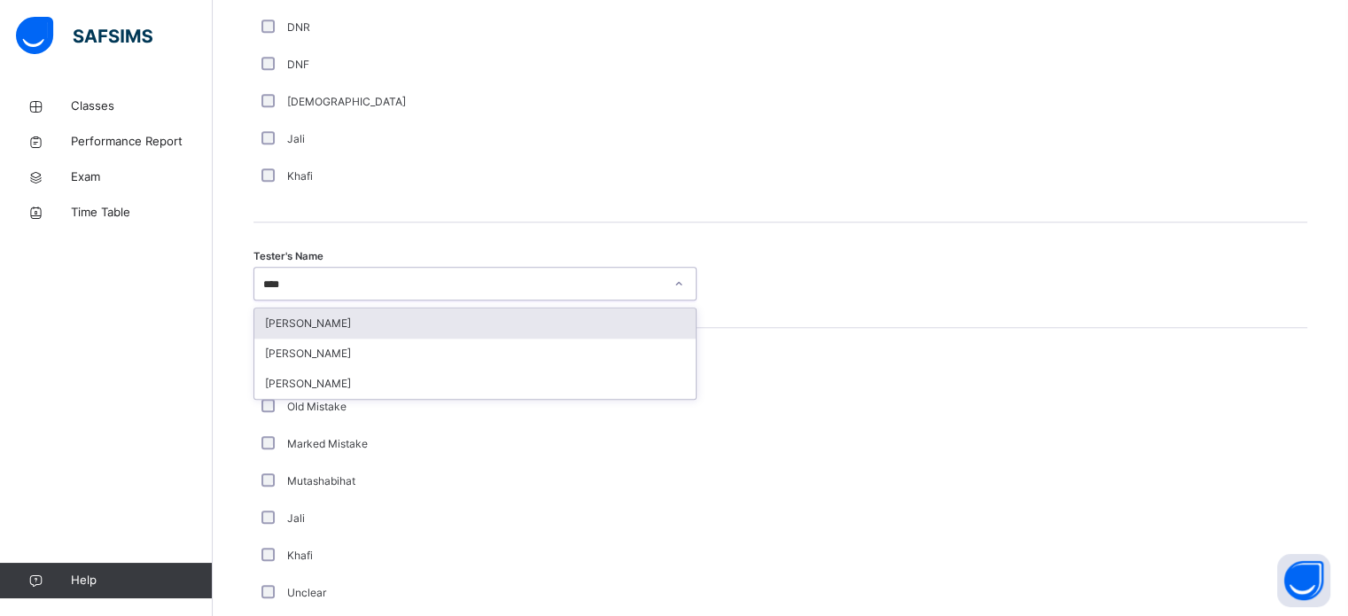
type input "*****"
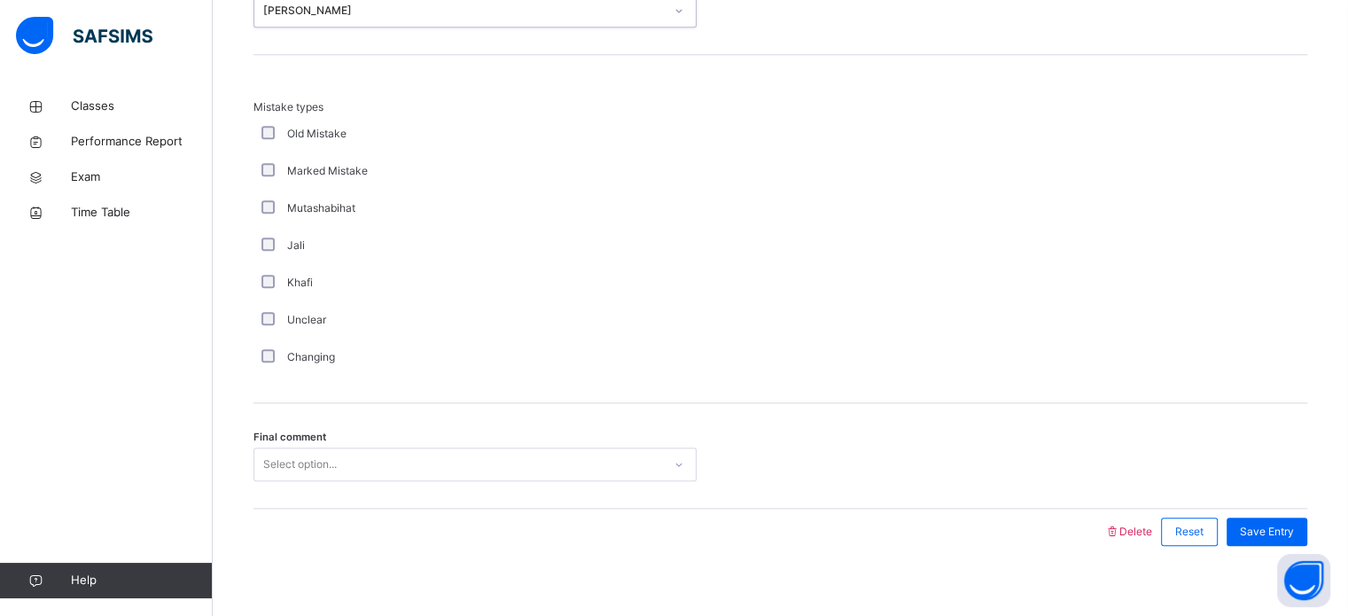
scroll to position [1950, 0]
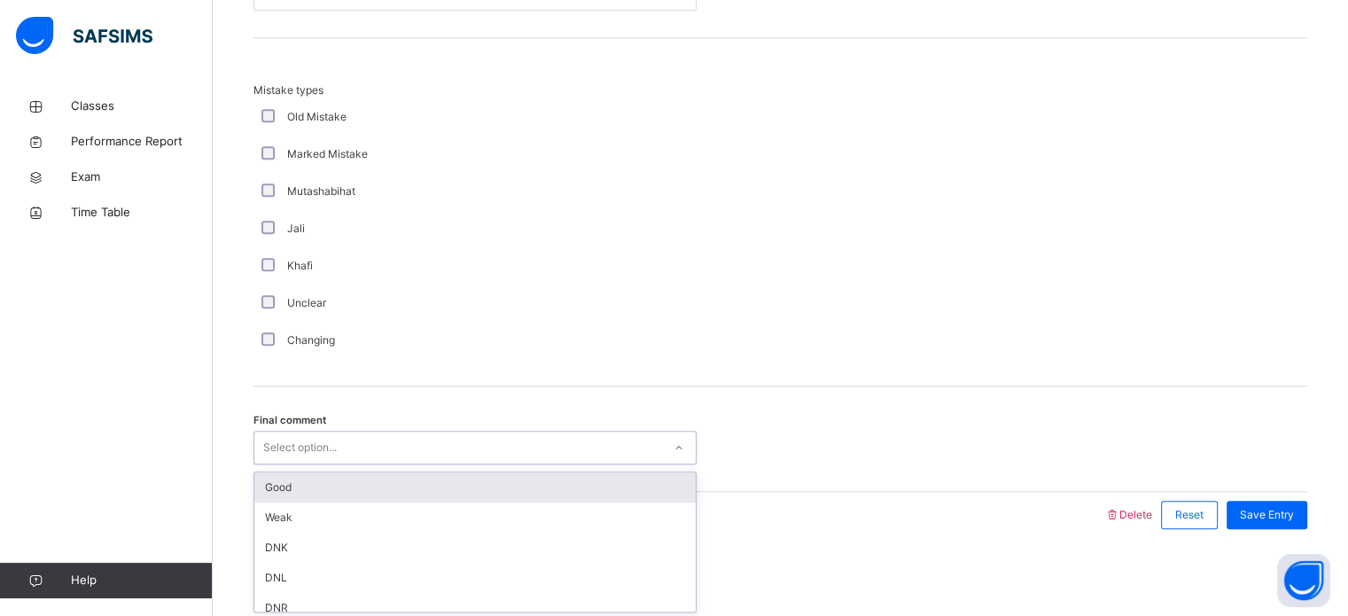
click at [355, 479] on div "Good" at bounding box center [475, 488] width 442 height 30
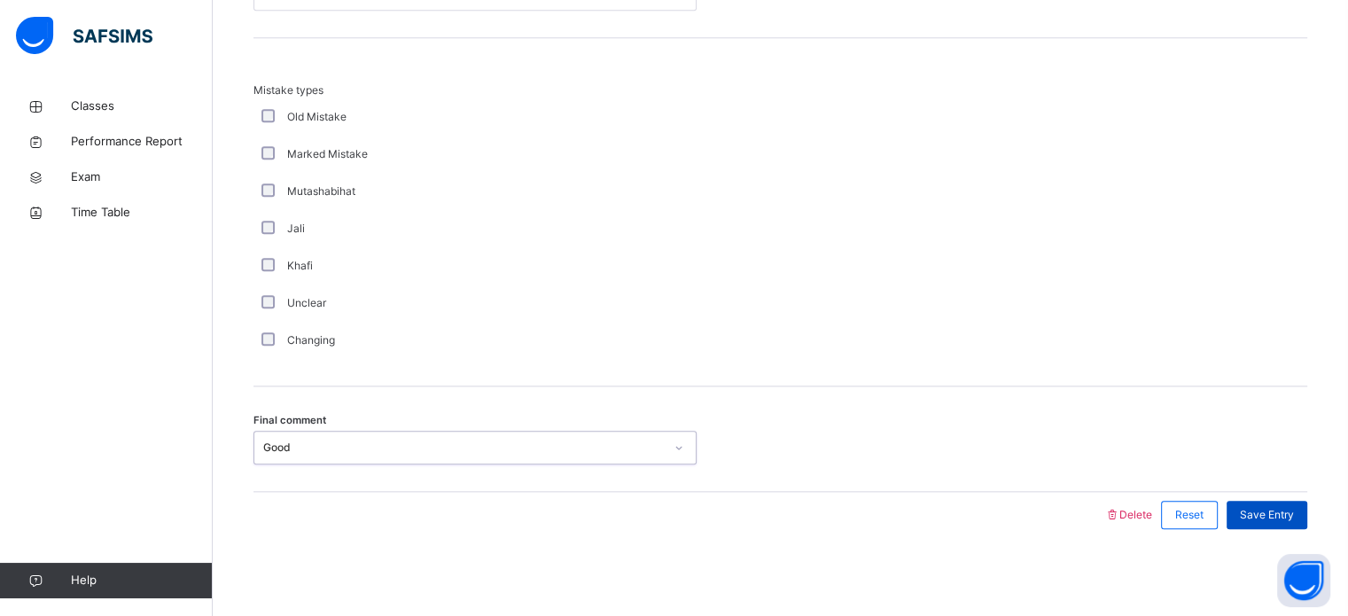
click at [1287, 525] on div "Save Entry" at bounding box center [1267, 515] width 81 height 28
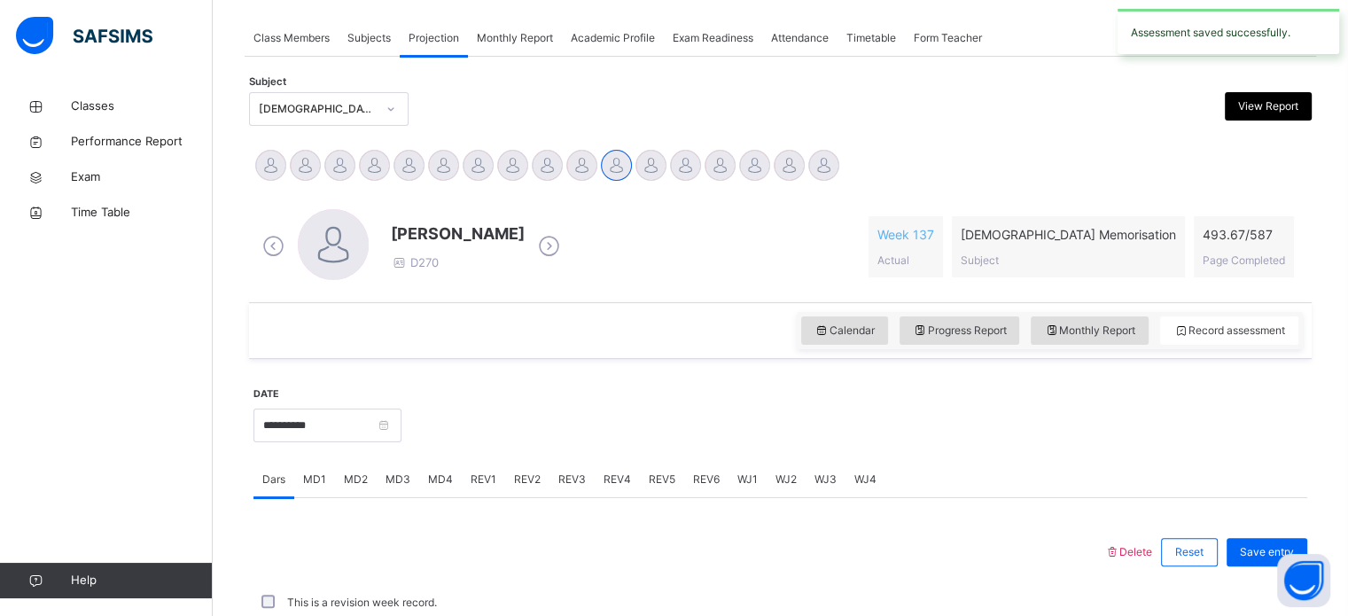
scroll to position [715, 0]
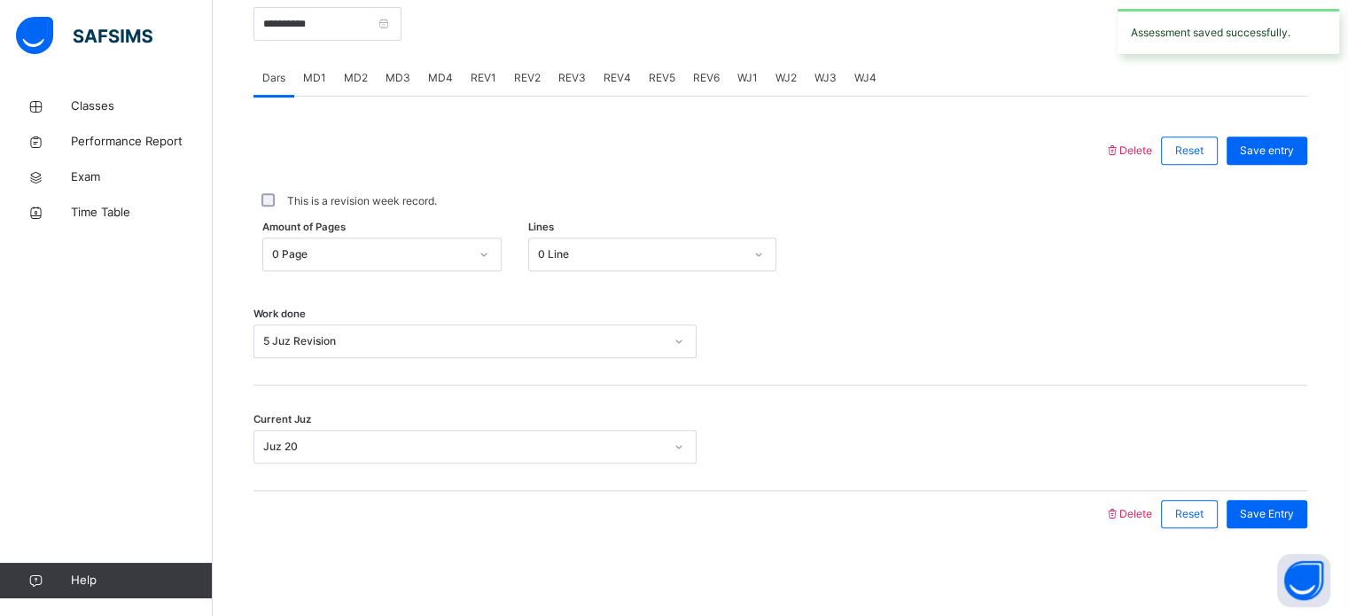
click at [607, 90] on div "REV4" at bounding box center [617, 77] width 45 height 35
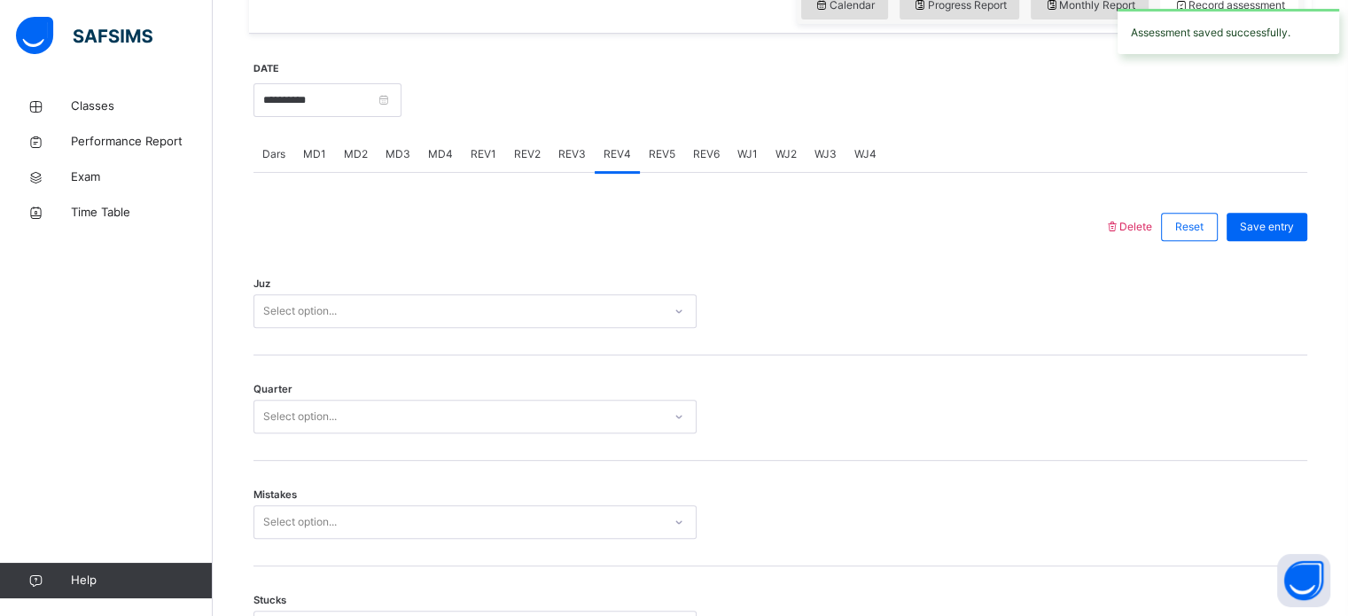
scroll to position [637, 0]
click at [645, 280] on div "Juz Select option..." at bounding box center [781, 304] width 1054 height 106
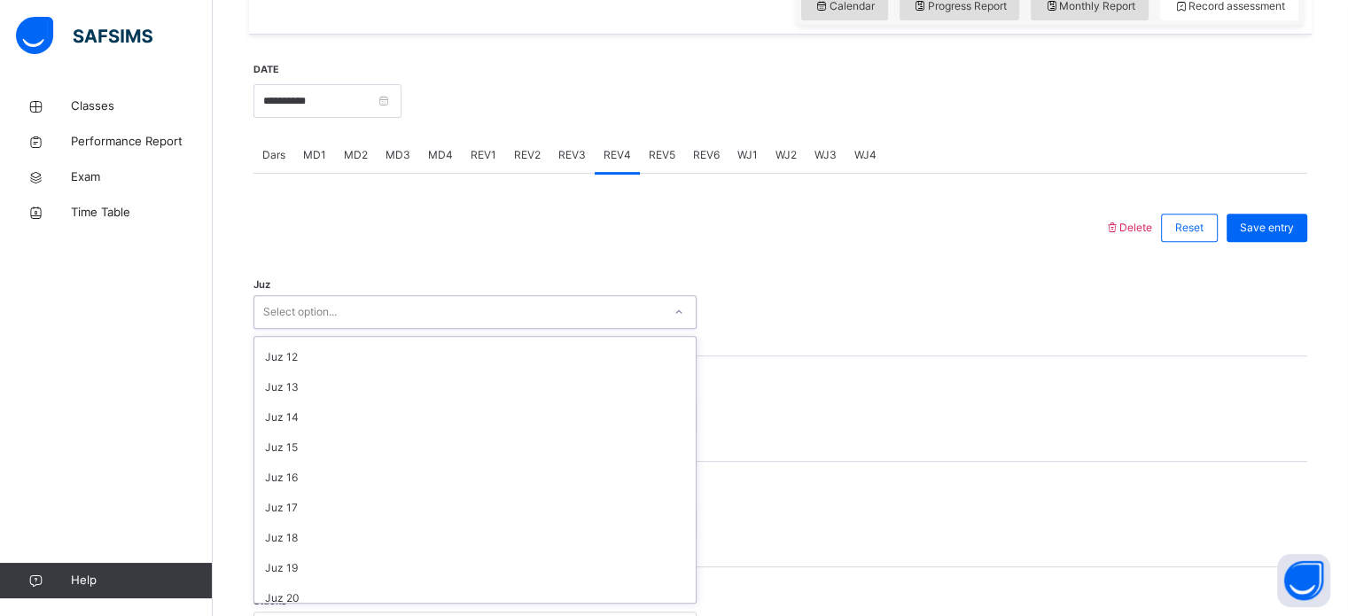
scroll to position [638, 0]
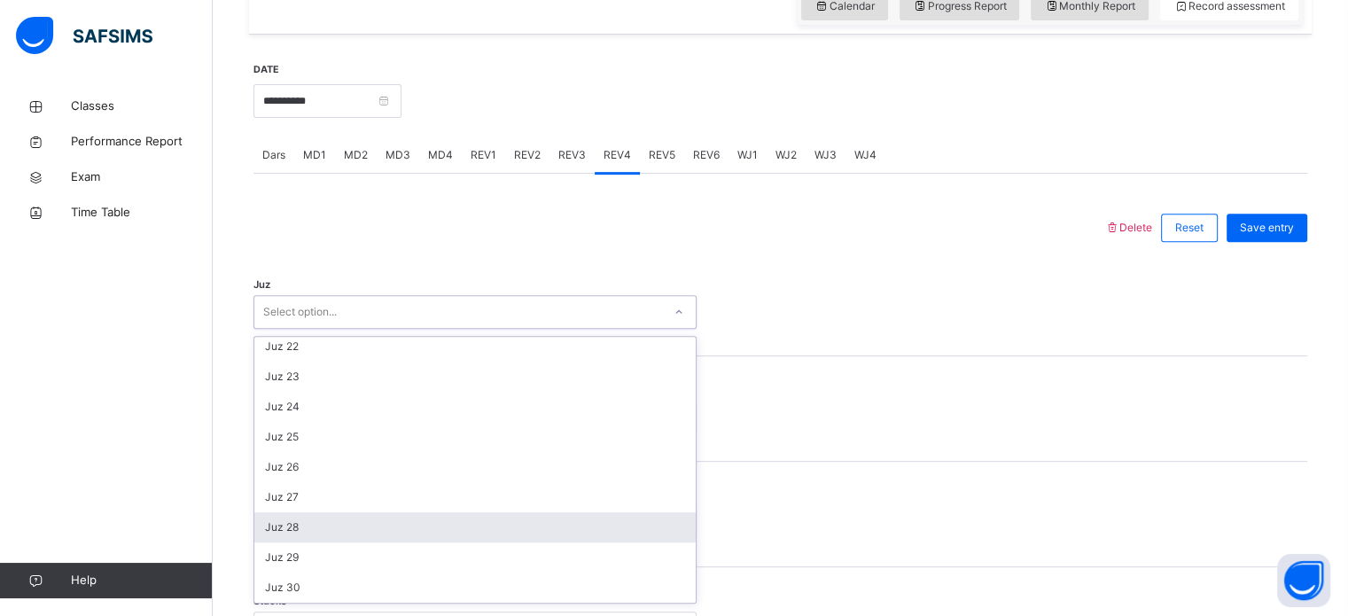
click at [320, 520] on div "Juz 28" at bounding box center [475, 527] width 442 height 30
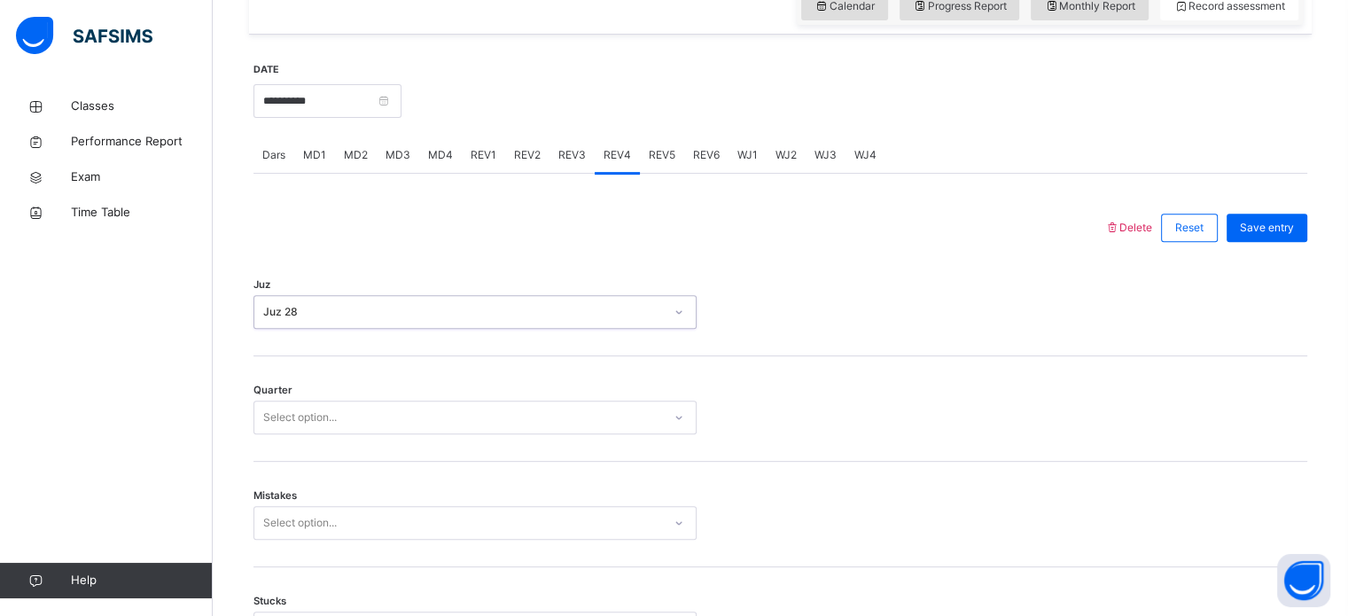
click at [348, 444] on div "Quarter Select option..." at bounding box center [781, 409] width 1054 height 106
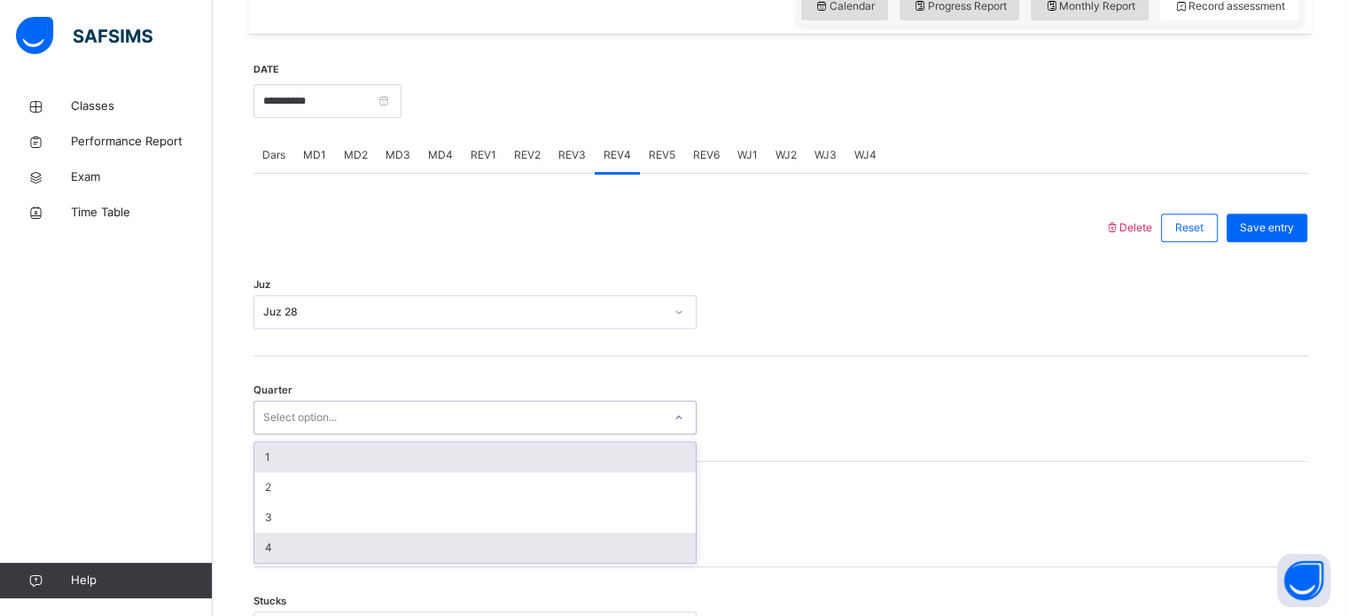
click at [305, 558] on div "4" at bounding box center [475, 548] width 442 height 30
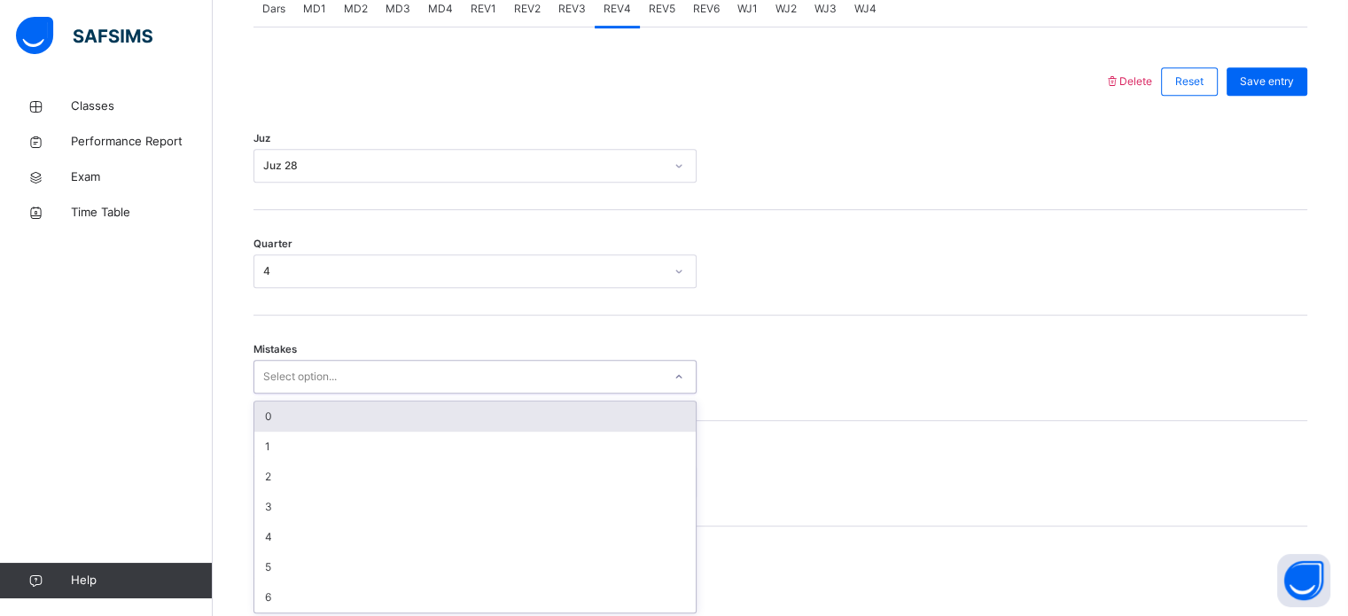
scroll to position [787, 0]
click at [243, 415] on div "Back / FT Boys Class 1 FT Boys Class 1 Full Time Boys Third Term 2024-2025 Clas…" at bounding box center [781, 540] width 1136 height 2479
click at [330, 405] on div "0" at bounding box center [475, 413] width 442 height 30
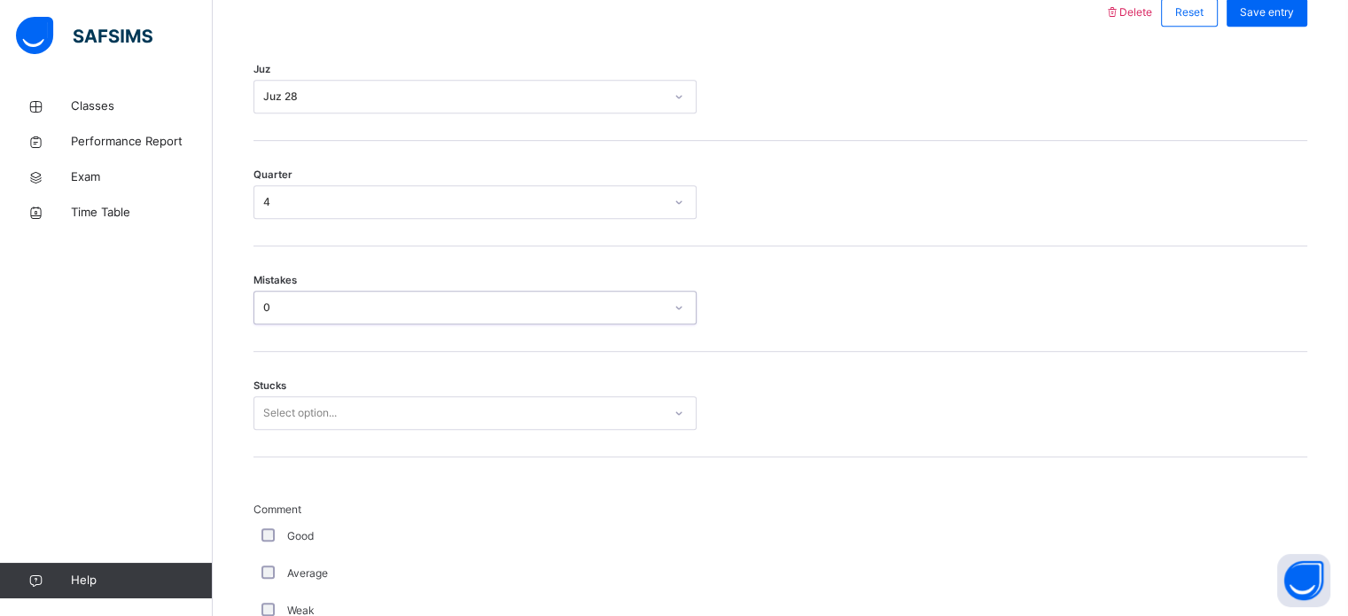
scroll to position [862, 0]
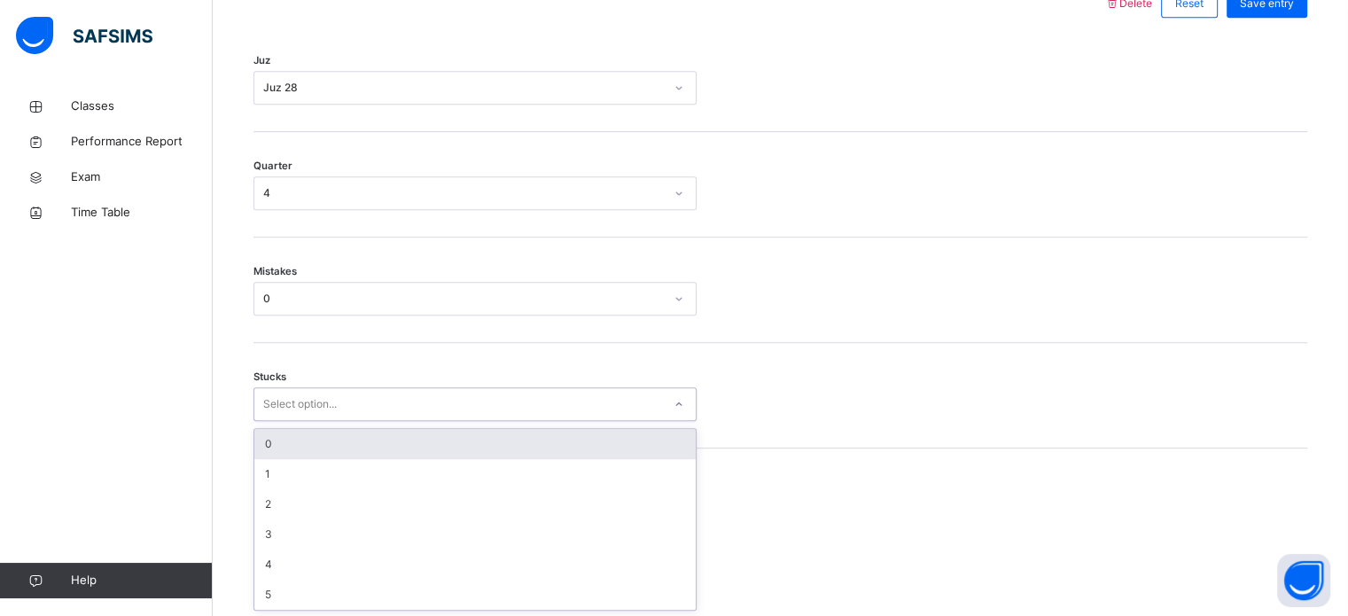
click at [307, 448] on div "0" at bounding box center [475, 444] width 442 height 30
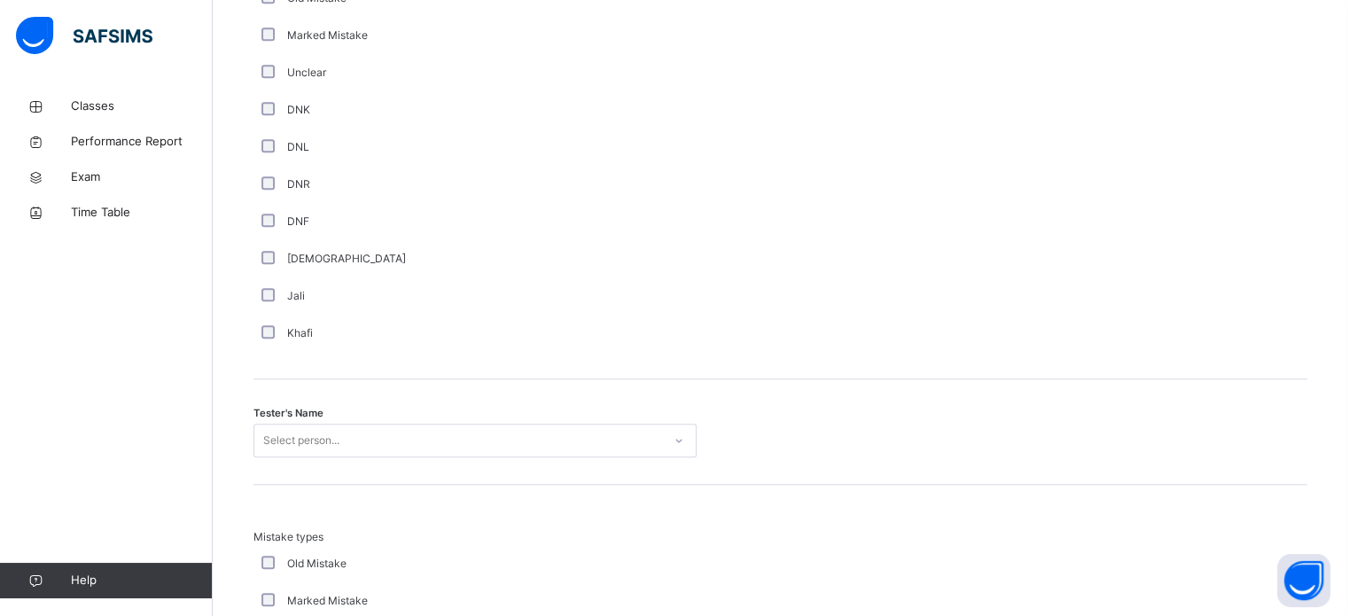
scroll to position [1504, 0]
click at [411, 409] on div "Tester's Name Select person..." at bounding box center [781, 432] width 1054 height 106
click at [494, 479] on div "Tester's Name Select person..." at bounding box center [781, 432] width 1054 height 106
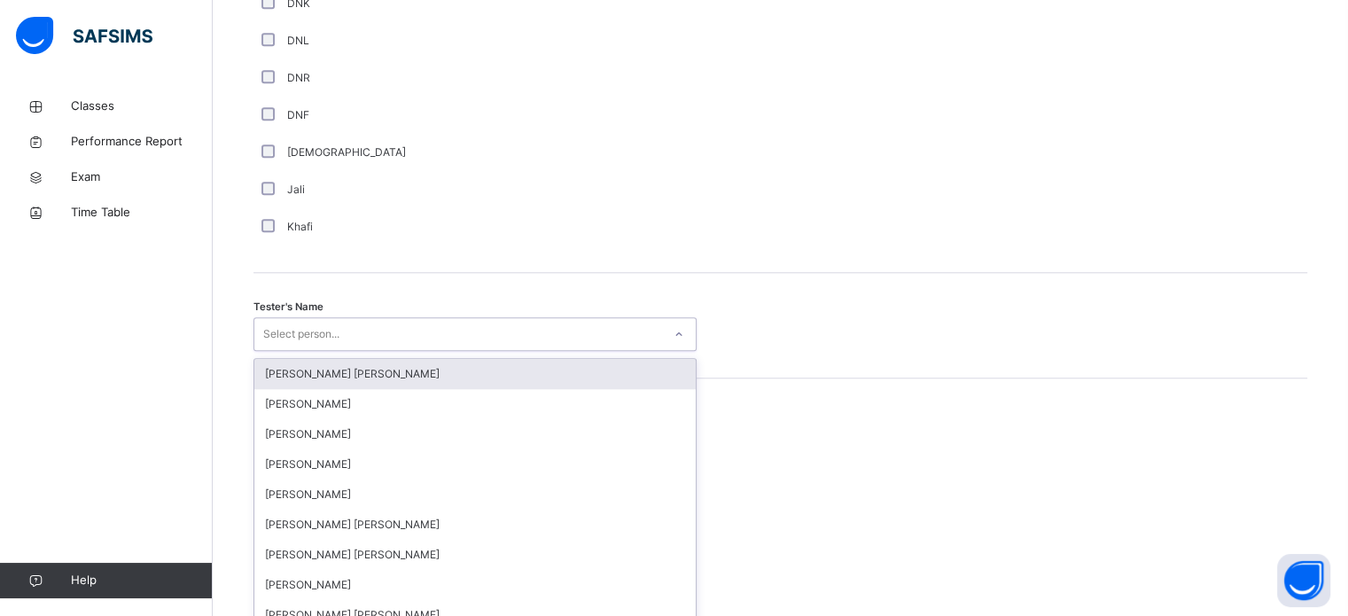
scroll to position [1624, 0]
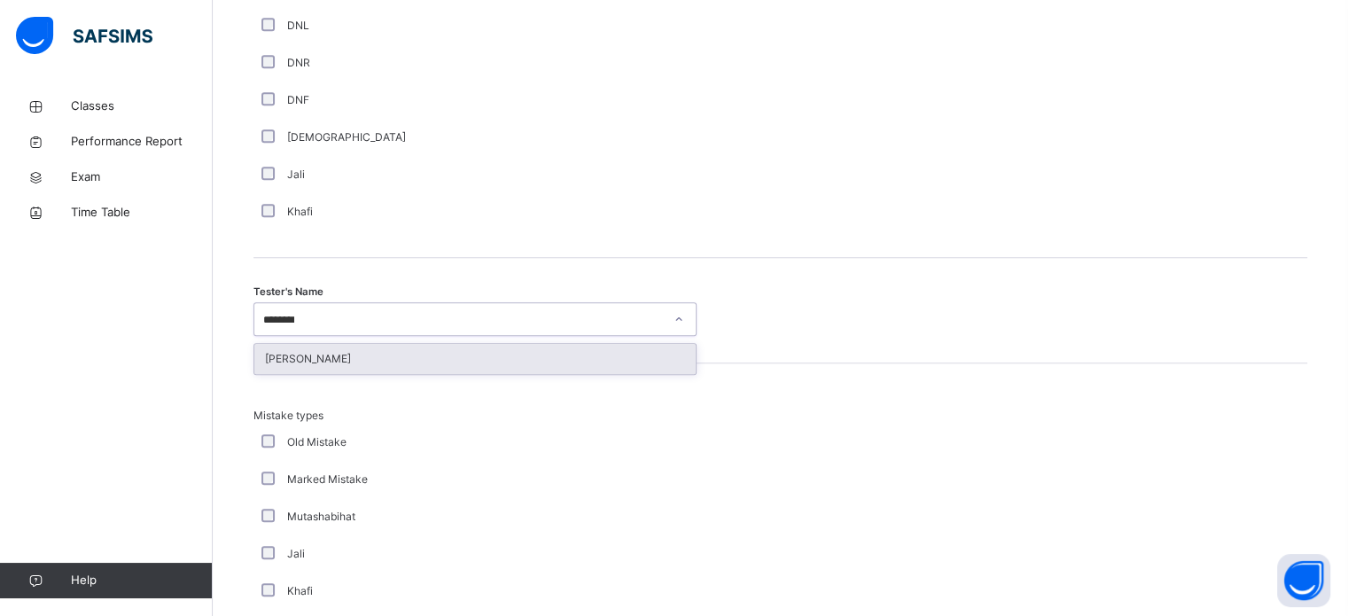
type input "*********"
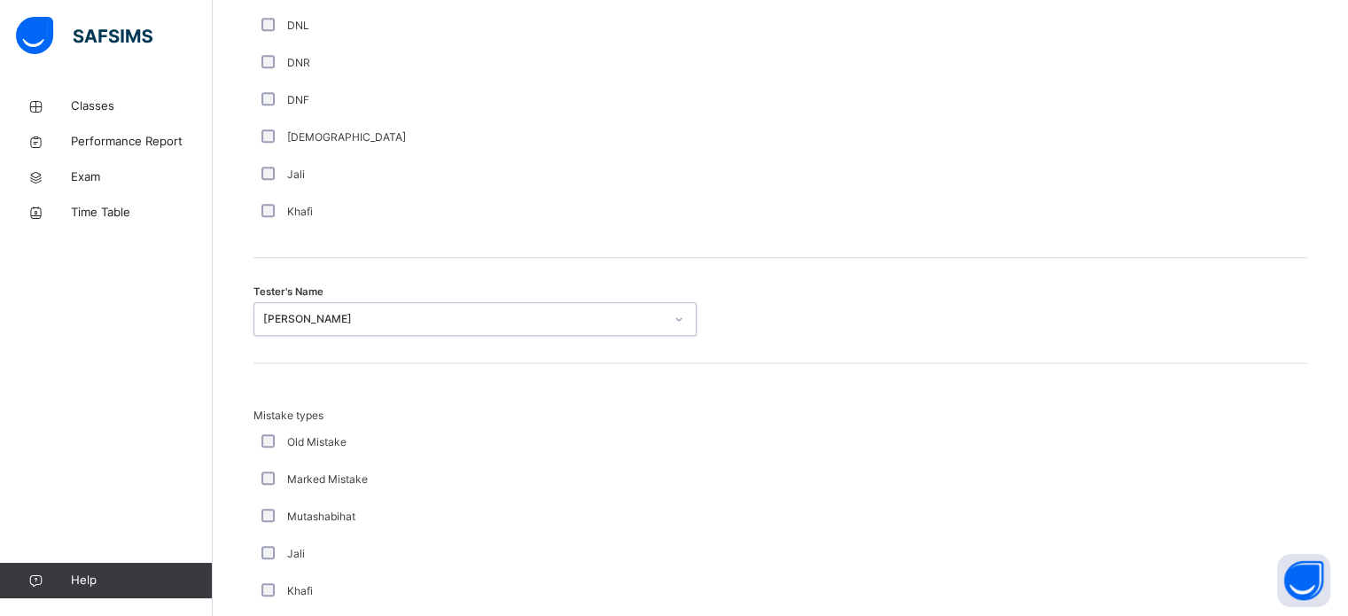
click at [836, 384] on div "Mistake types Old Mistake Marked Mistake Mutashabihat Jali Khafi Unclear Changi…" at bounding box center [781, 537] width 1054 height 348
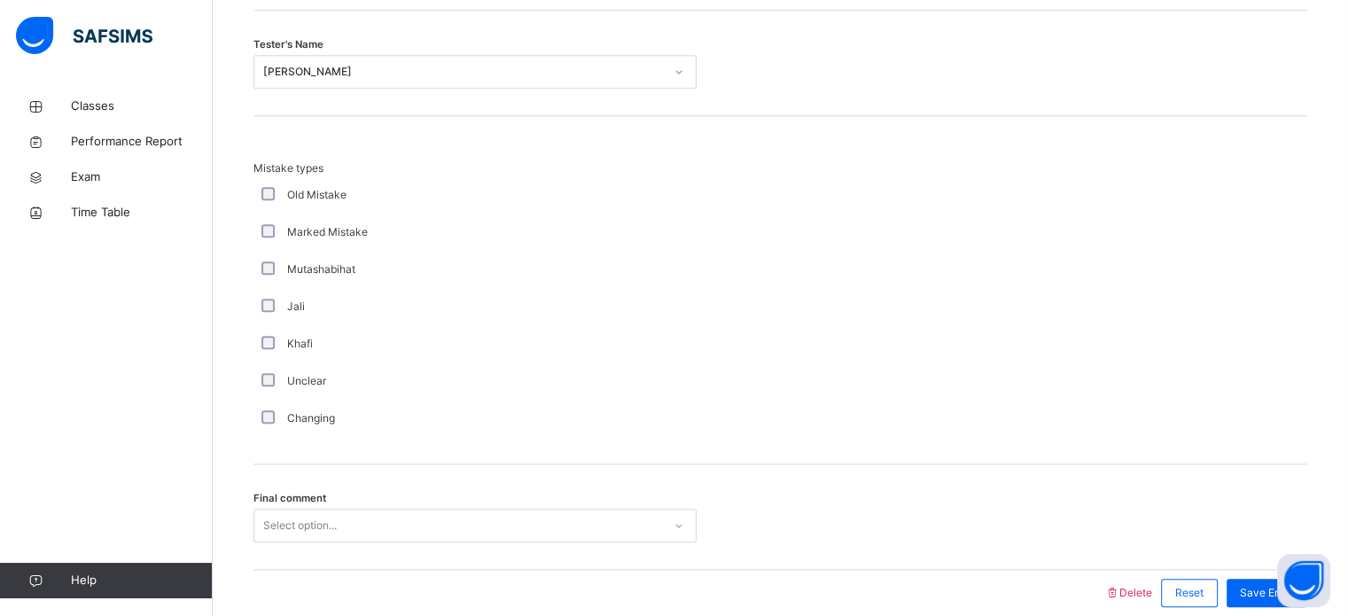
scroll to position [1950, 0]
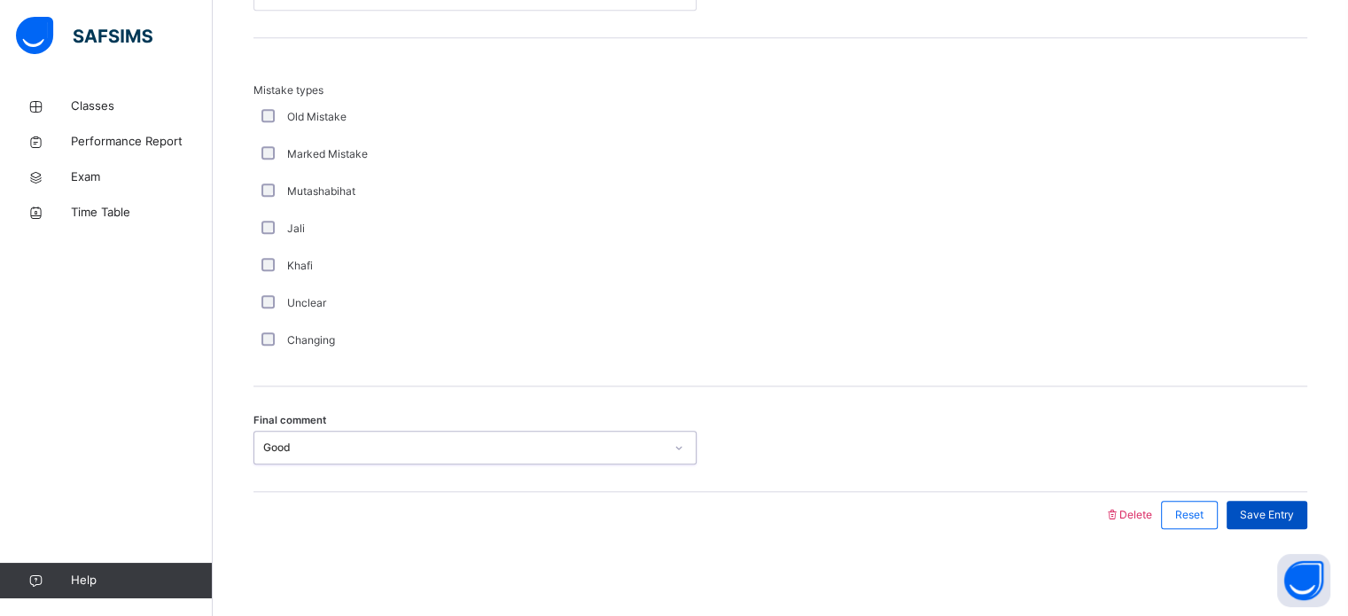
click at [1282, 501] on div "Save Entry" at bounding box center [1267, 515] width 81 height 28
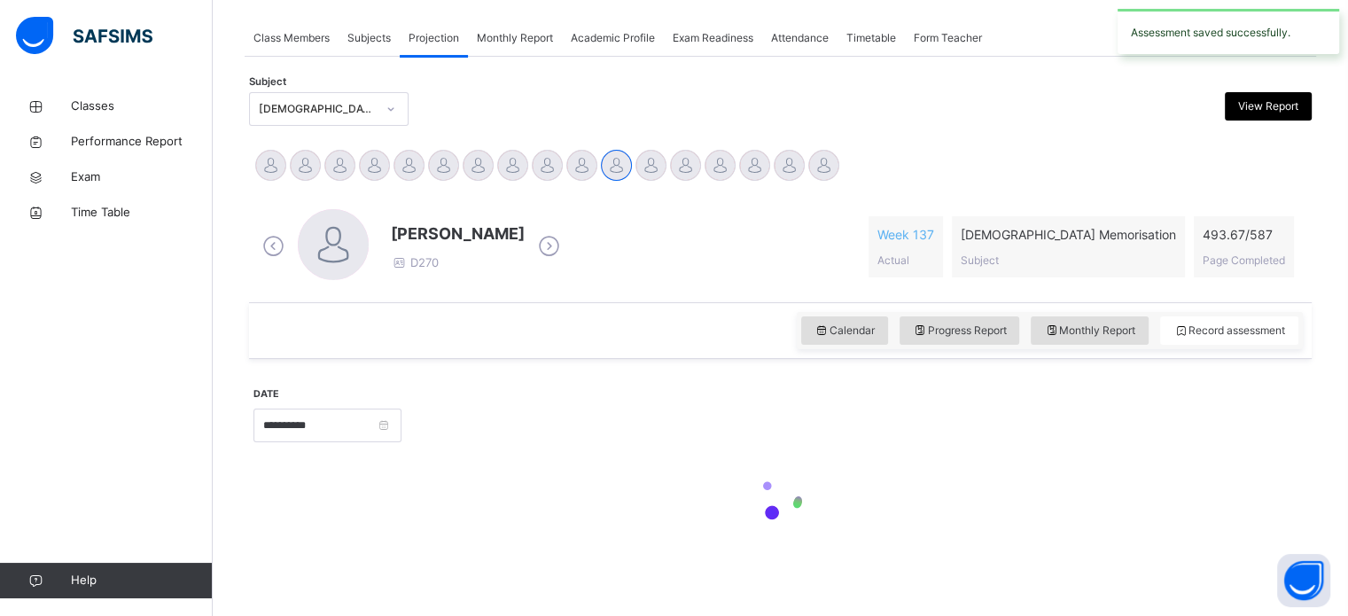
scroll to position [715, 0]
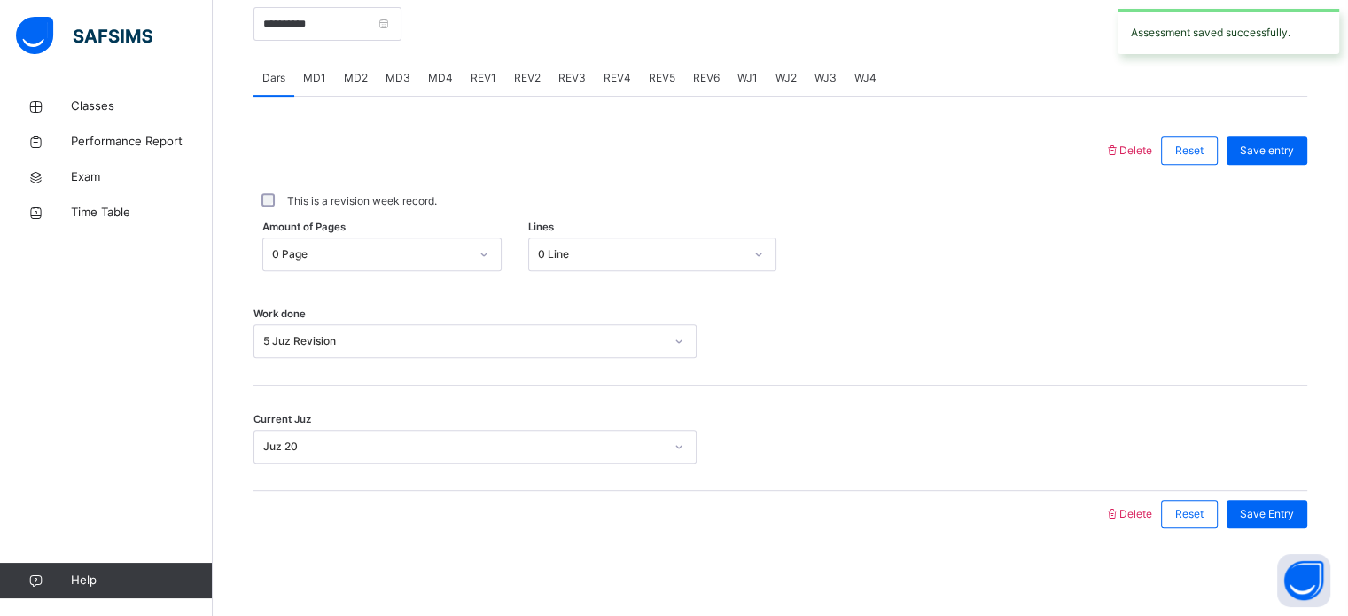
click at [668, 70] on span "REV5" at bounding box center [662, 78] width 27 height 16
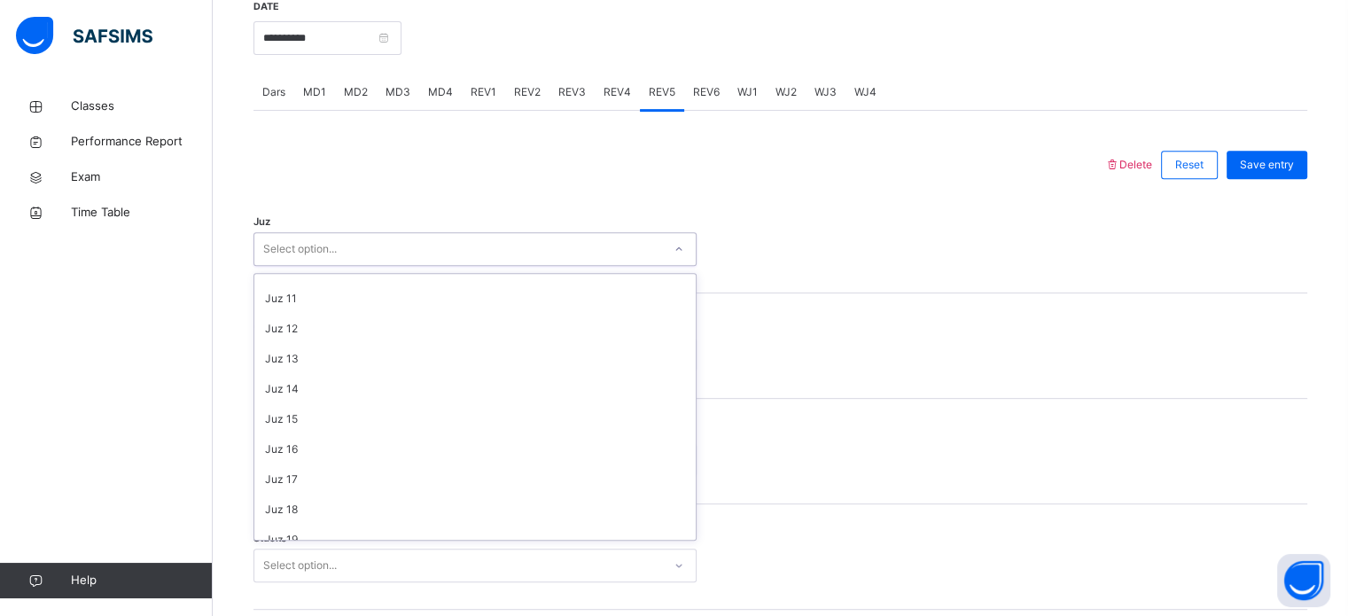
scroll to position [638, 0]
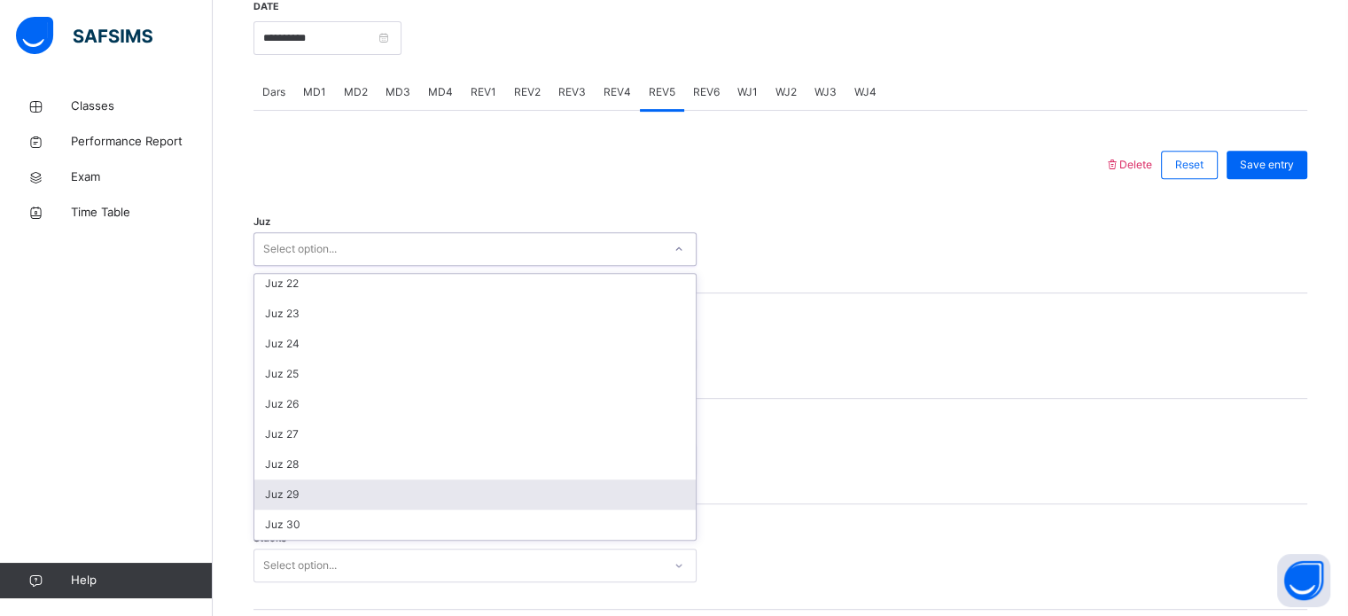
click at [320, 496] on div "Juz 29" at bounding box center [475, 495] width 442 height 30
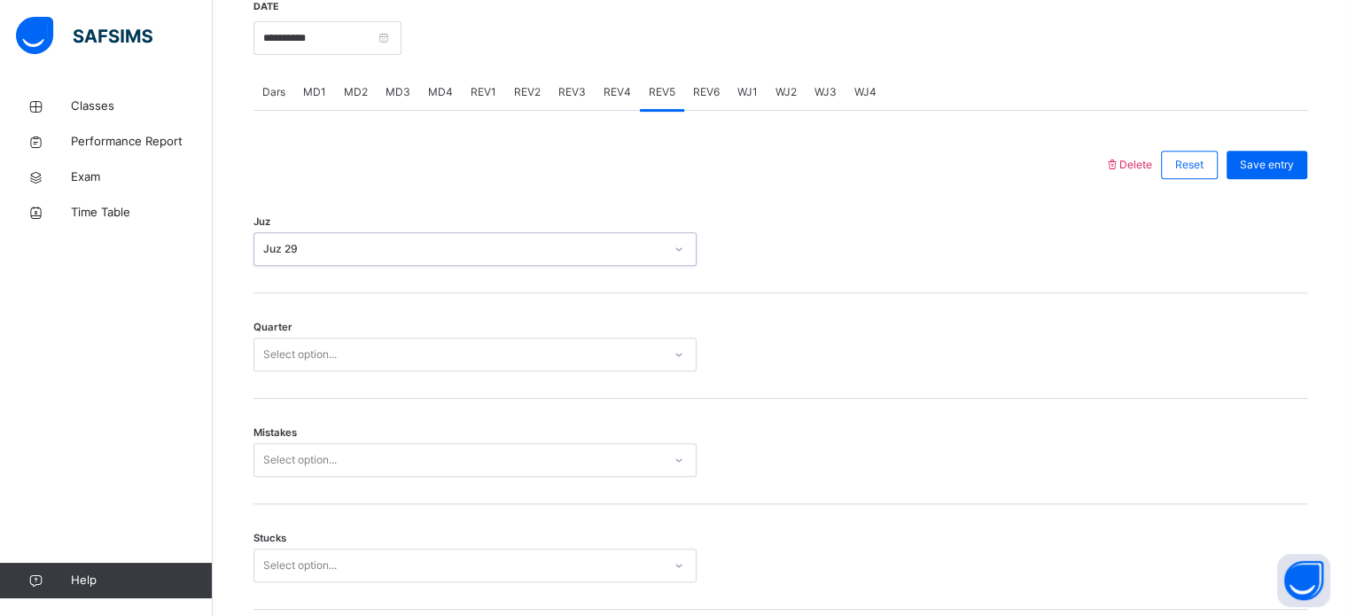
click at [370, 326] on div "Quarter Select option..." at bounding box center [781, 346] width 1054 height 106
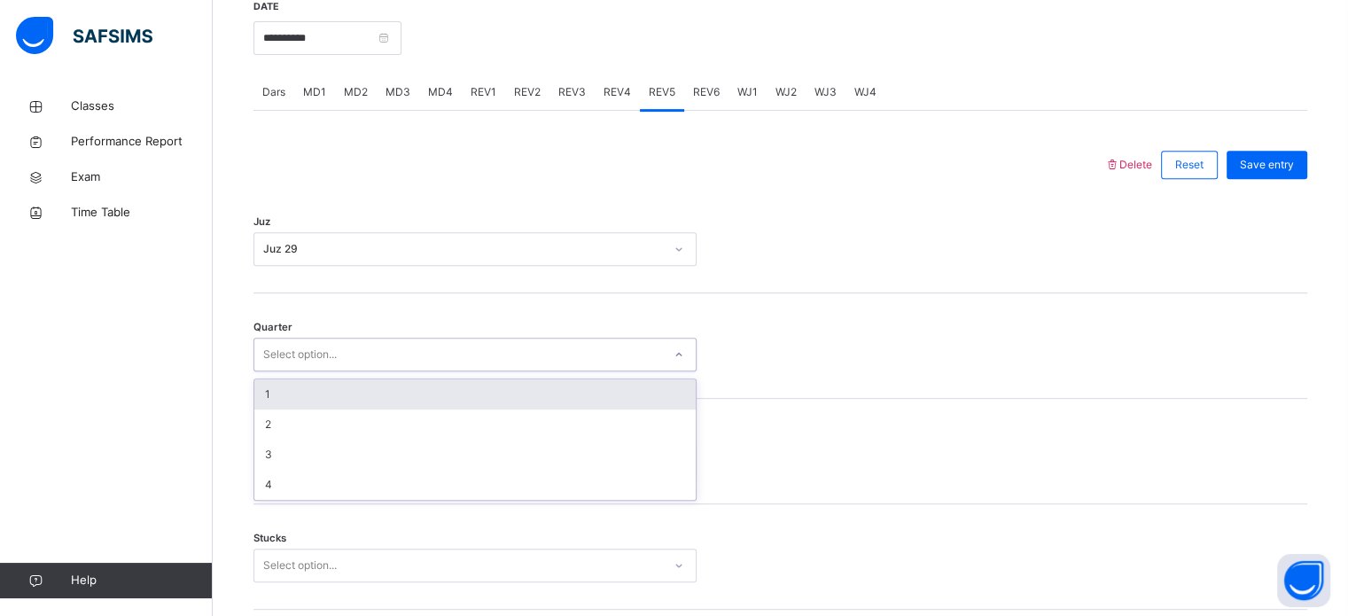
click at [334, 394] on div "1" at bounding box center [475, 394] width 442 height 30
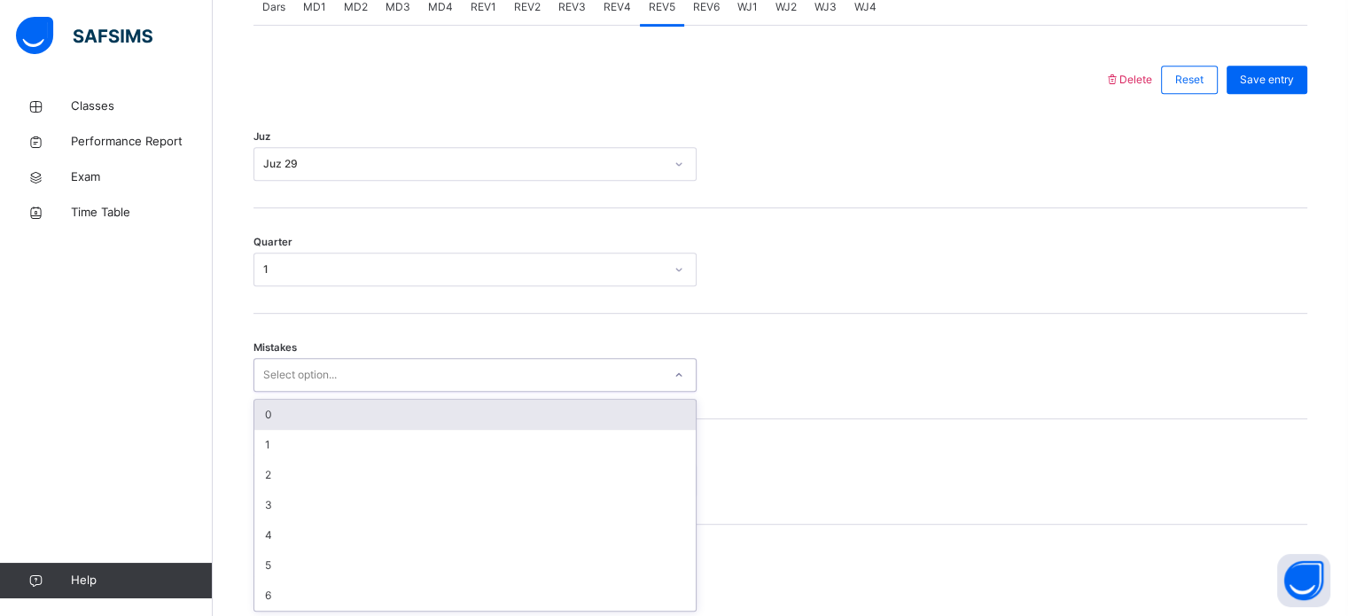
scroll to position [787, 0]
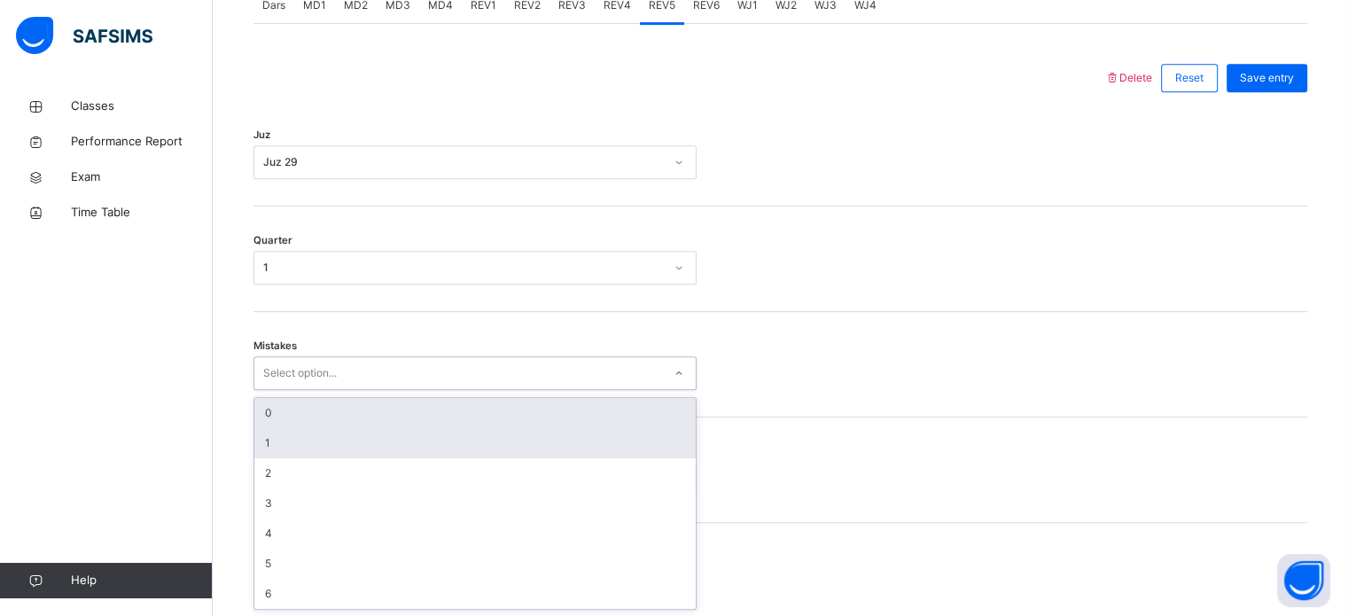
click at [295, 438] on div "1" at bounding box center [475, 443] width 442 height 30
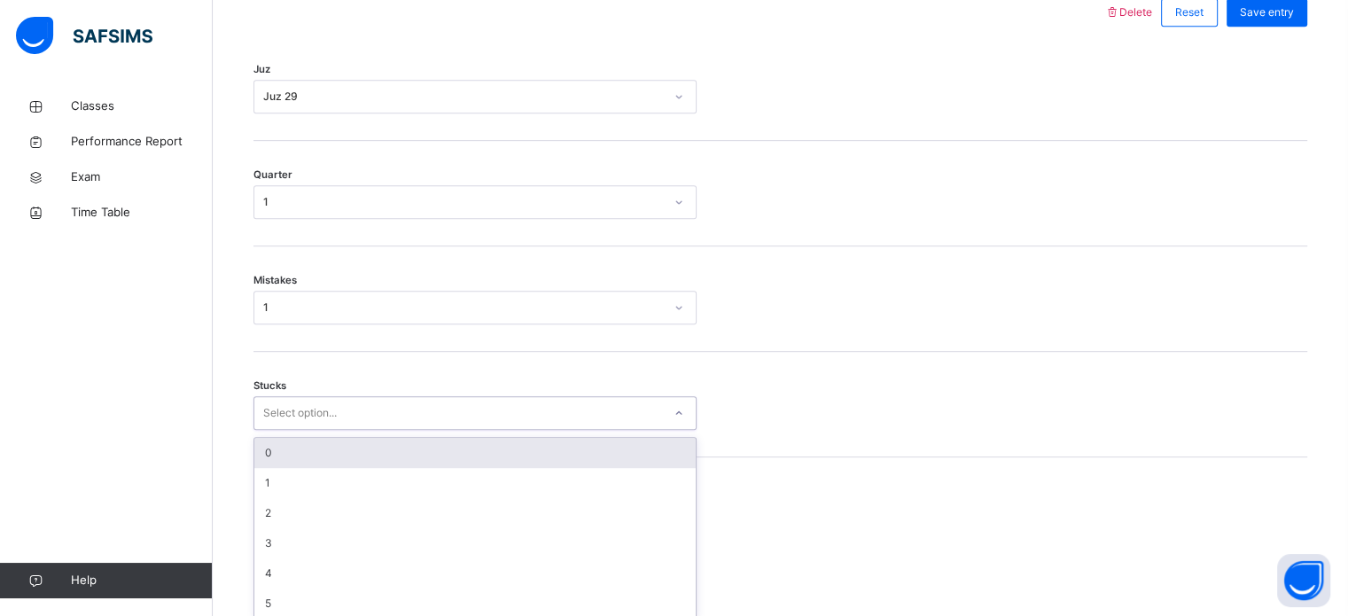
scroll to position [862, 0]
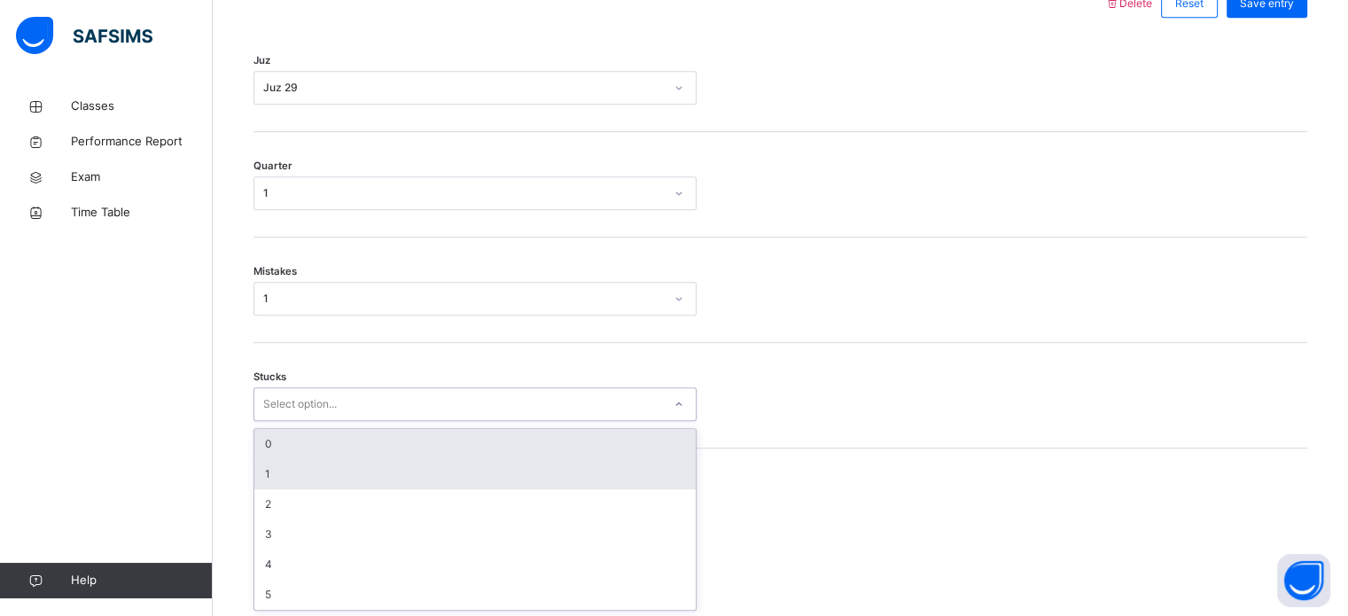
click at [291, 473] on div "1" at bounding box center [475, 474] width 442 height 30
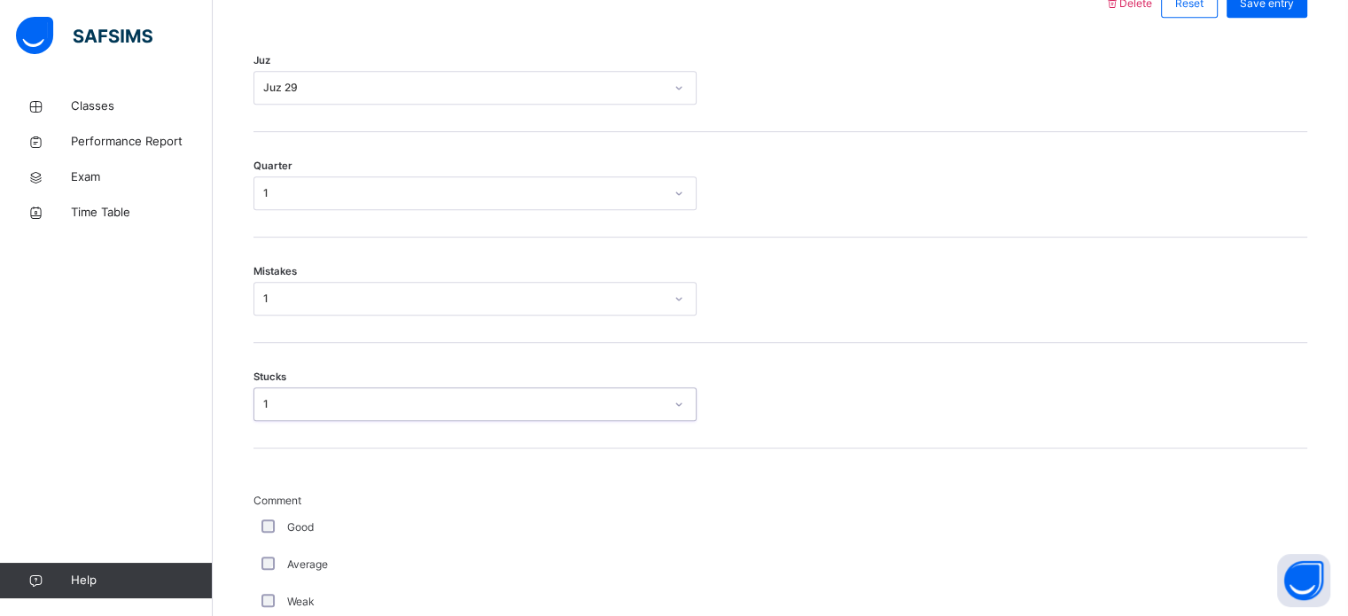
click at [272, 546] on div "Average" at bounding box center [475, 564] width 443 height 37
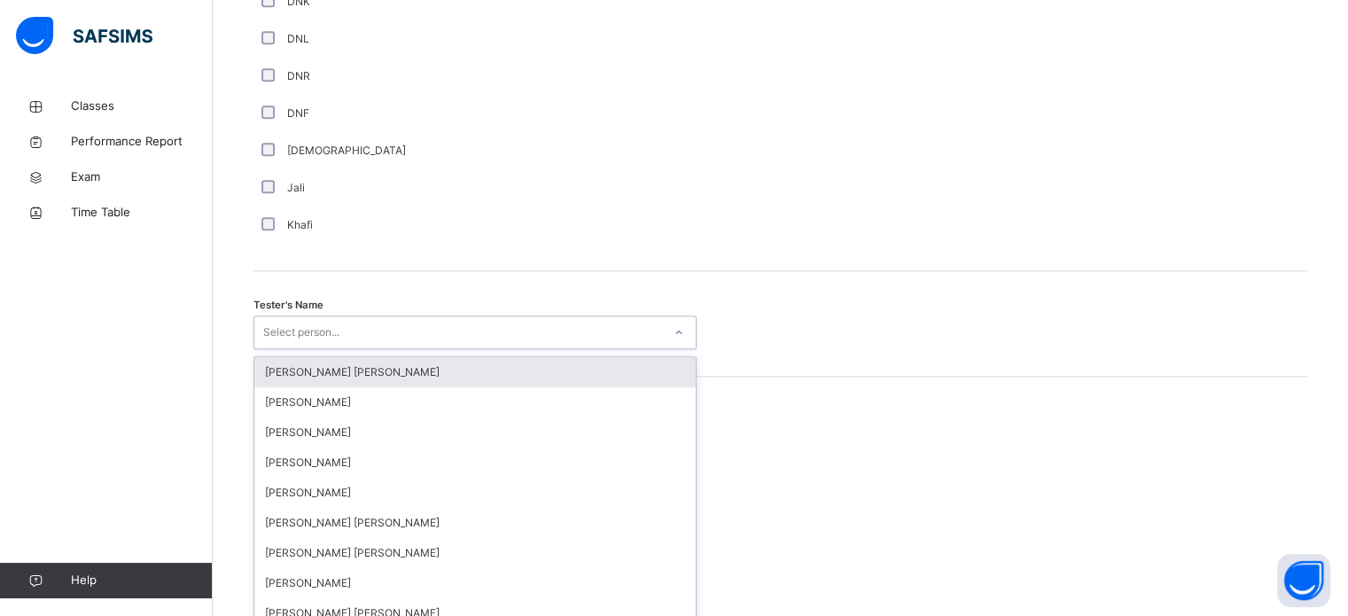
scroll to position [1624, 0]
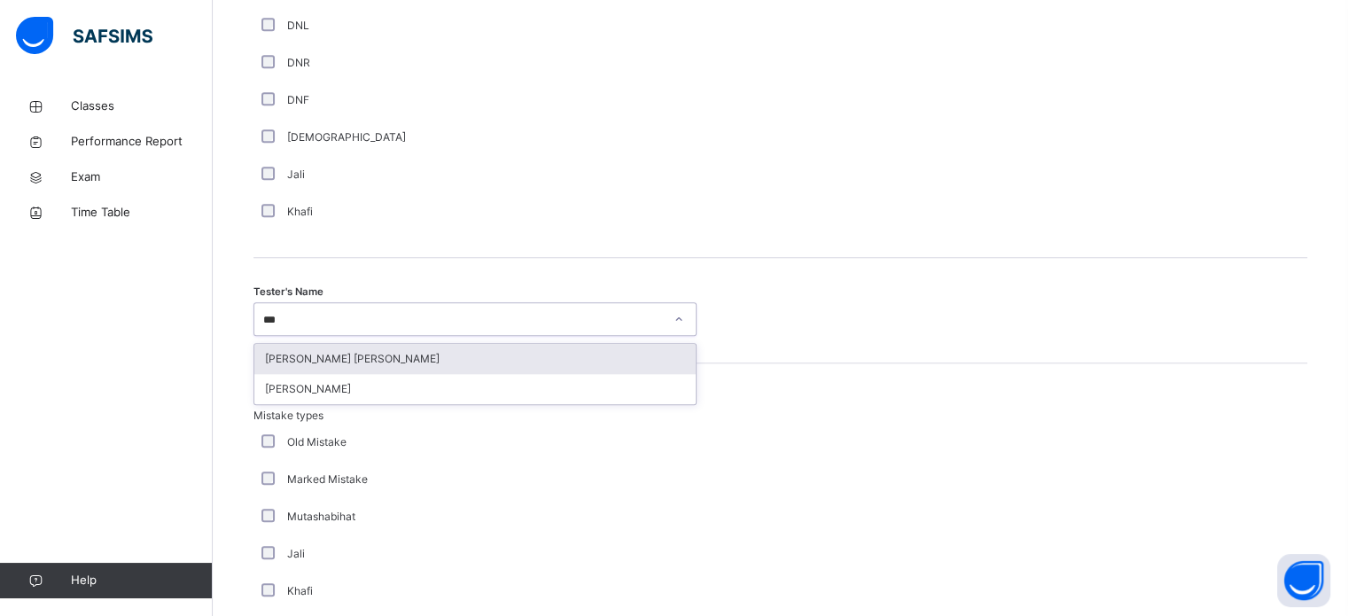
type input "****"
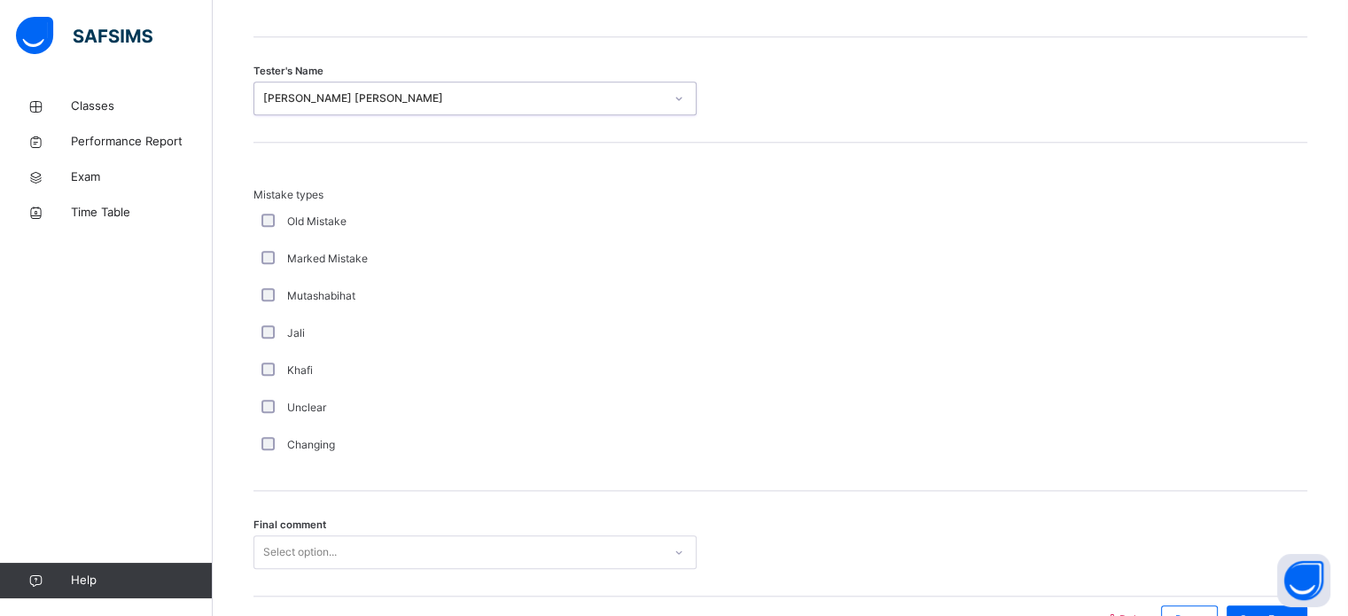
scroll to position [1950, 0]
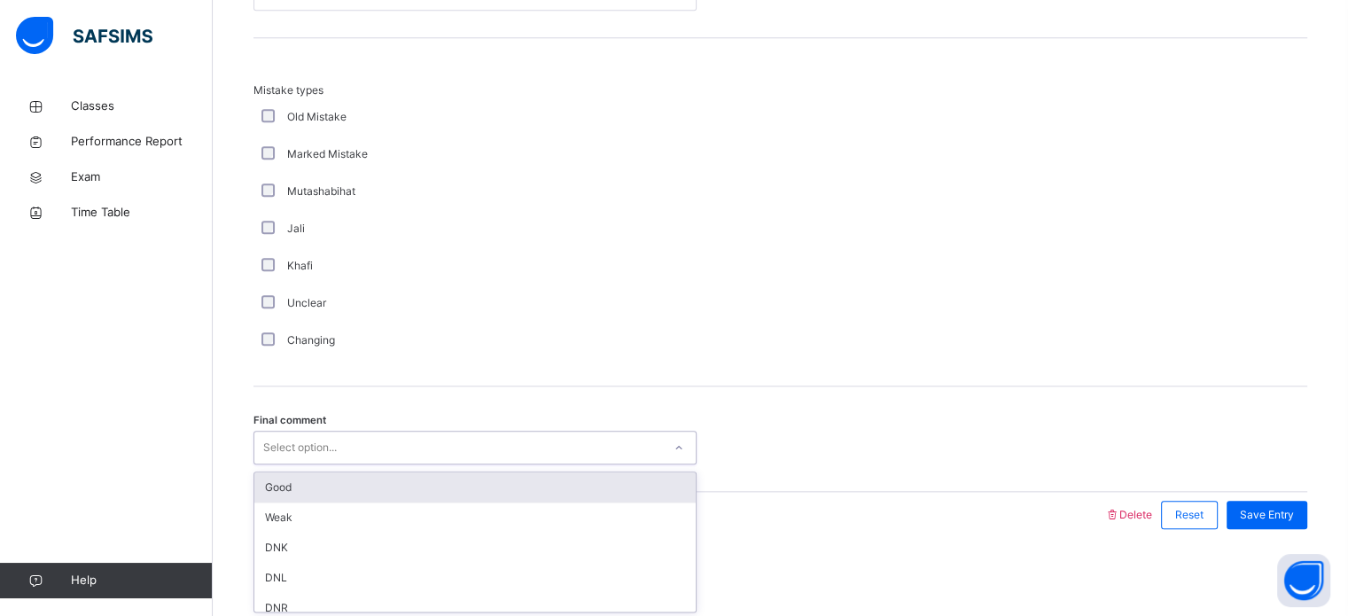
click at [482, 479] on div "Good" at bounding box center [475, 488] width 442 height 30
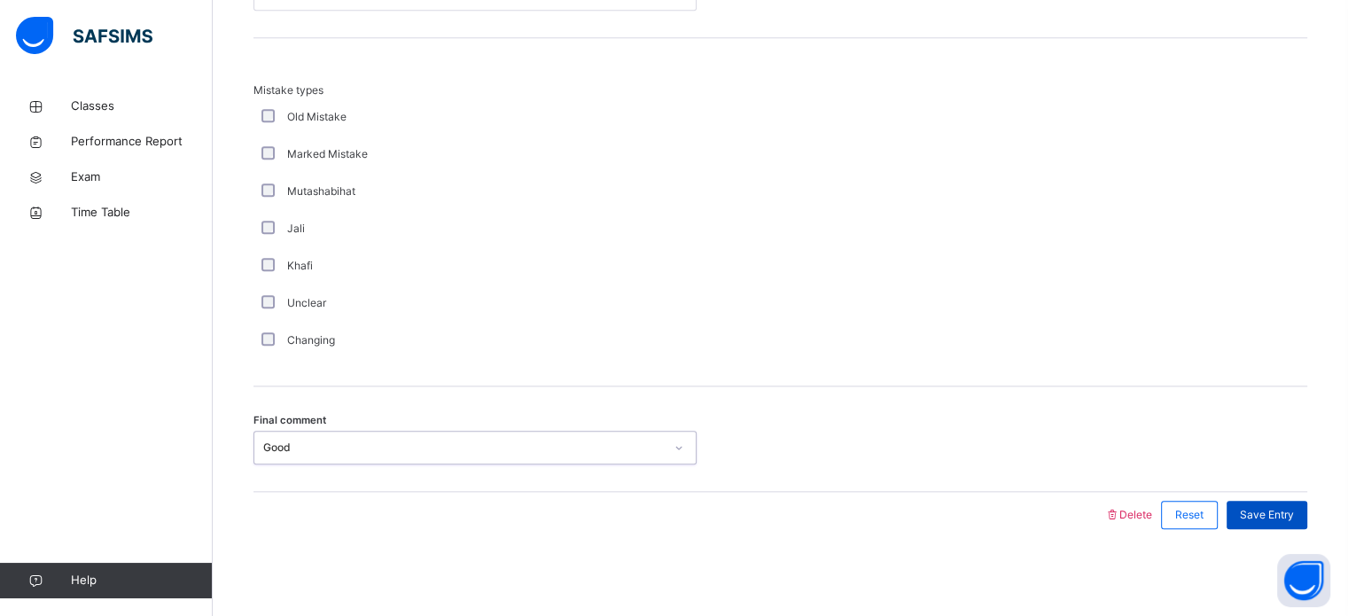
click at [1292, 507] on span "Save Entry" at bounding box center [1267, 515] width 54 height 16
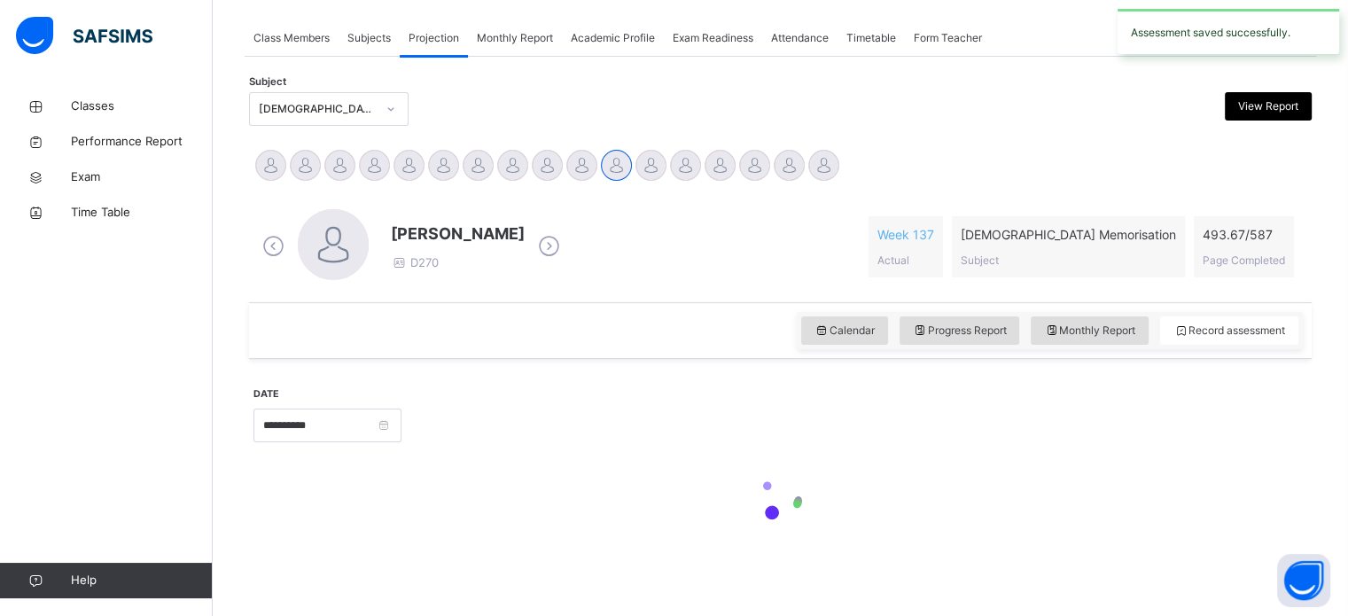
scroll to position [715, 0]
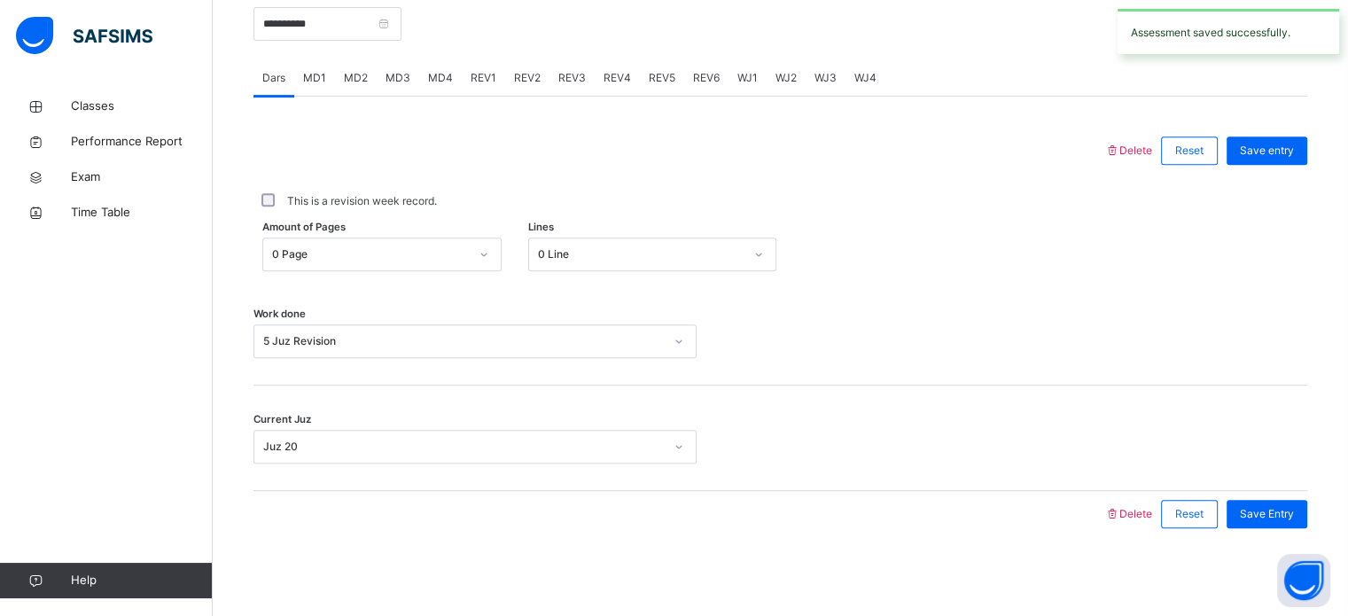
click at [699, 85] on span "REV6" at bounding box center [706, 78] width 27 height 16
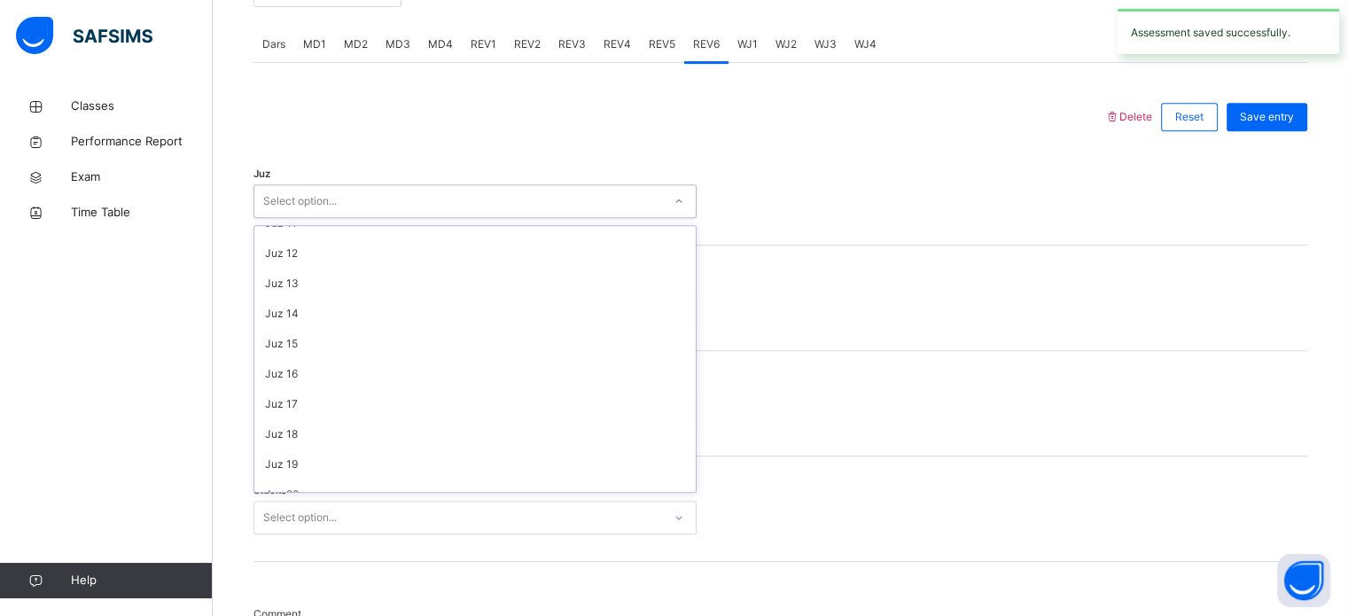
scroll to position [638, 0]
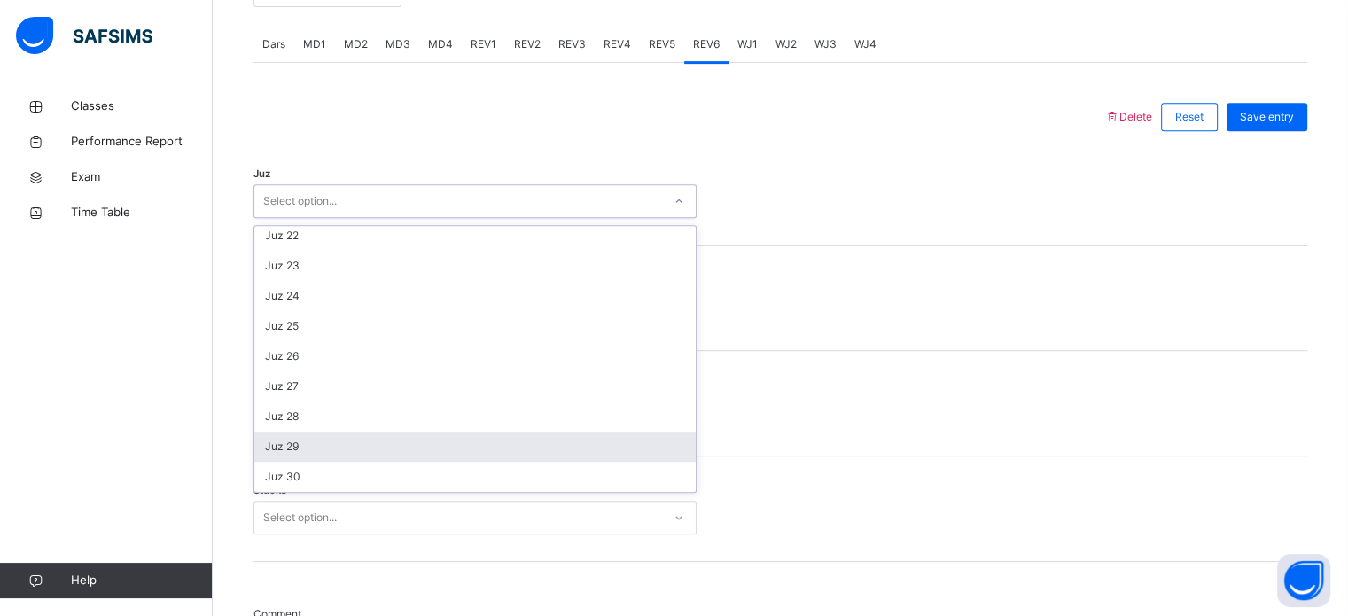
click at [312, 442] on div "Juz 29" at bounding box center [475, 447] width 442 height 30
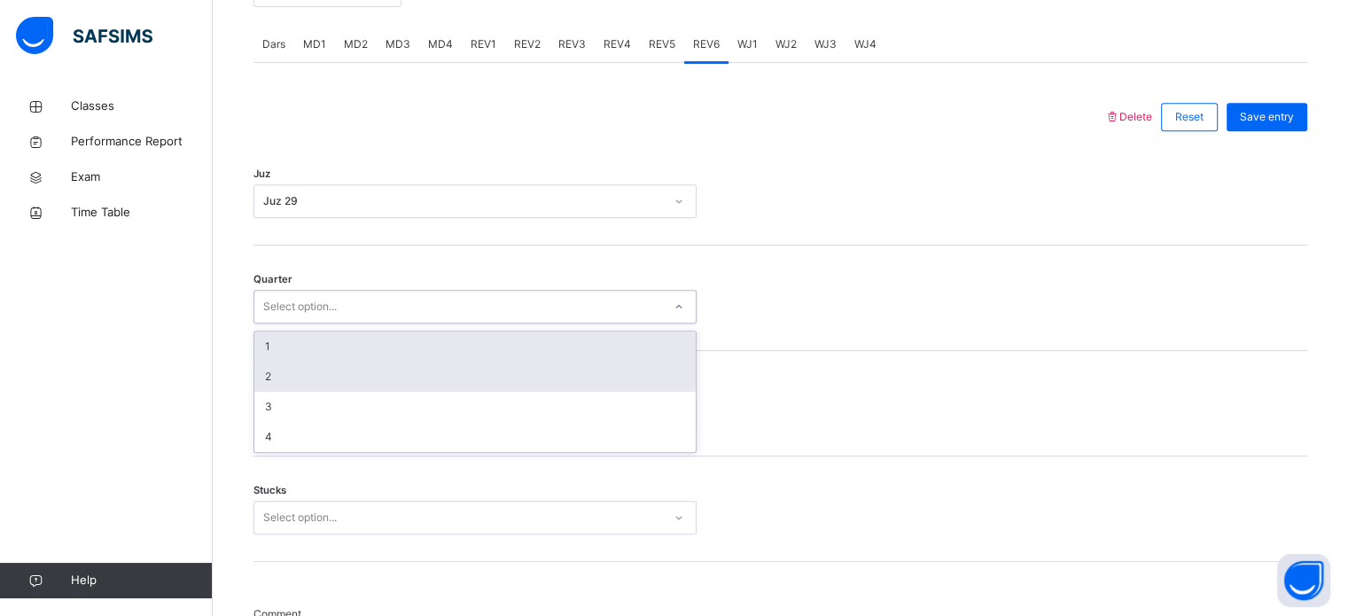
click at [304, 372] on div "2" at bounding box center [475, 377] width 442 height 30
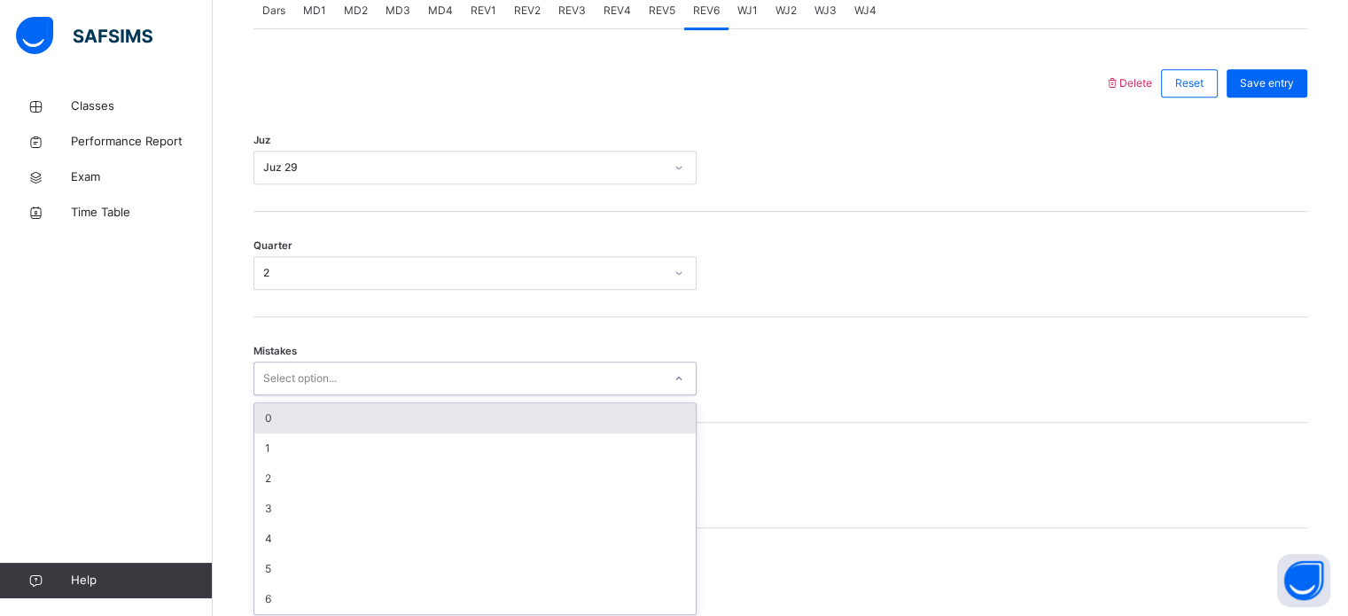
scroll to position [787, 0]
click at [344, 398] on div "0" at bounding box center [475, 413] width 442 height 30
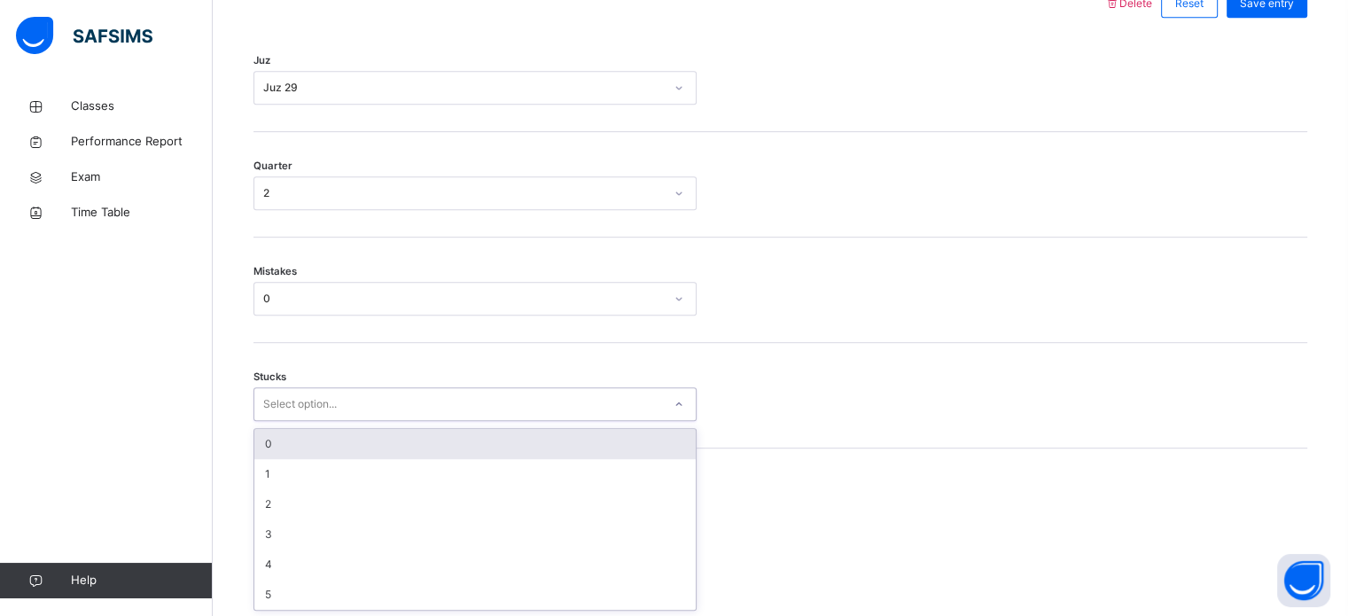
scroll to position [862, 0]
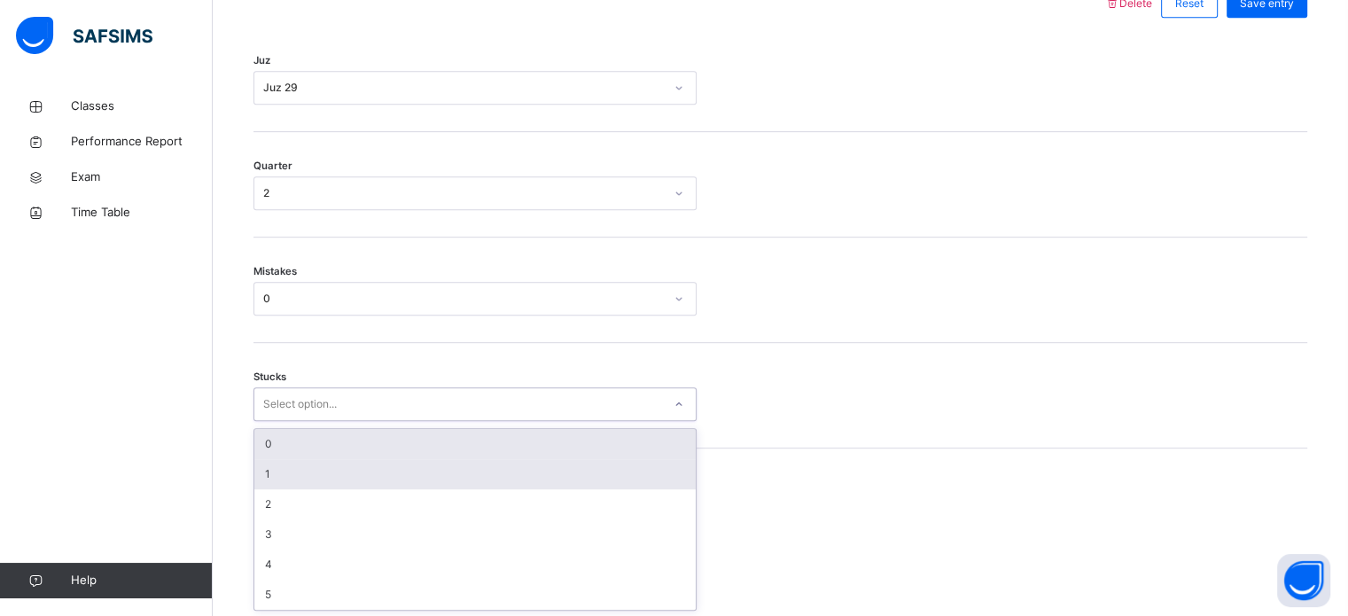
click at [283, 476] on div "1" at bounding box center [475, 474] width 442 height 30
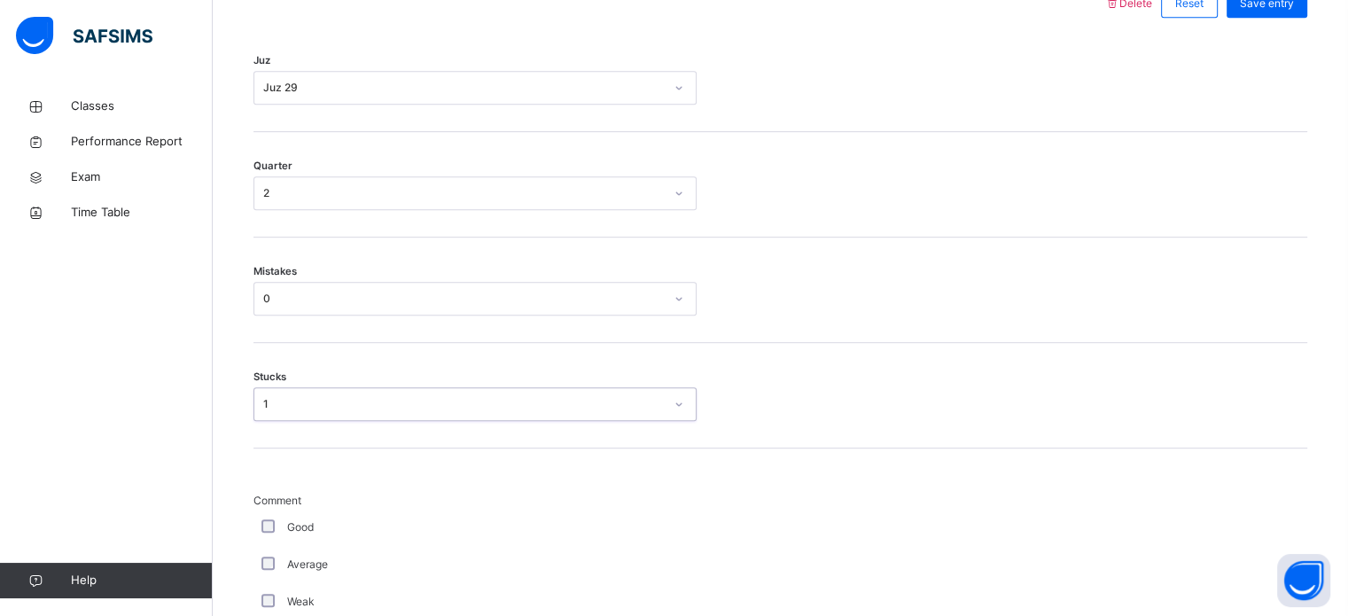
click at [270, 505] on span "Comment" at bounding box center [475, 501] width 443 height 16
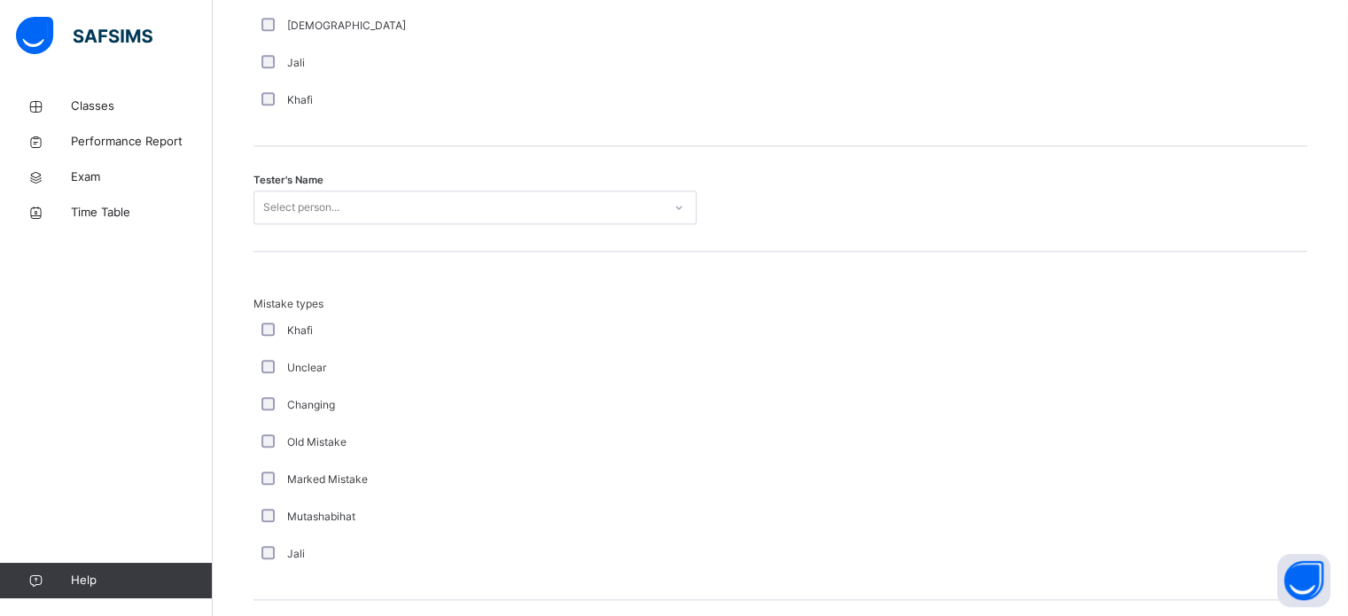
scroll to position [1811, 0]
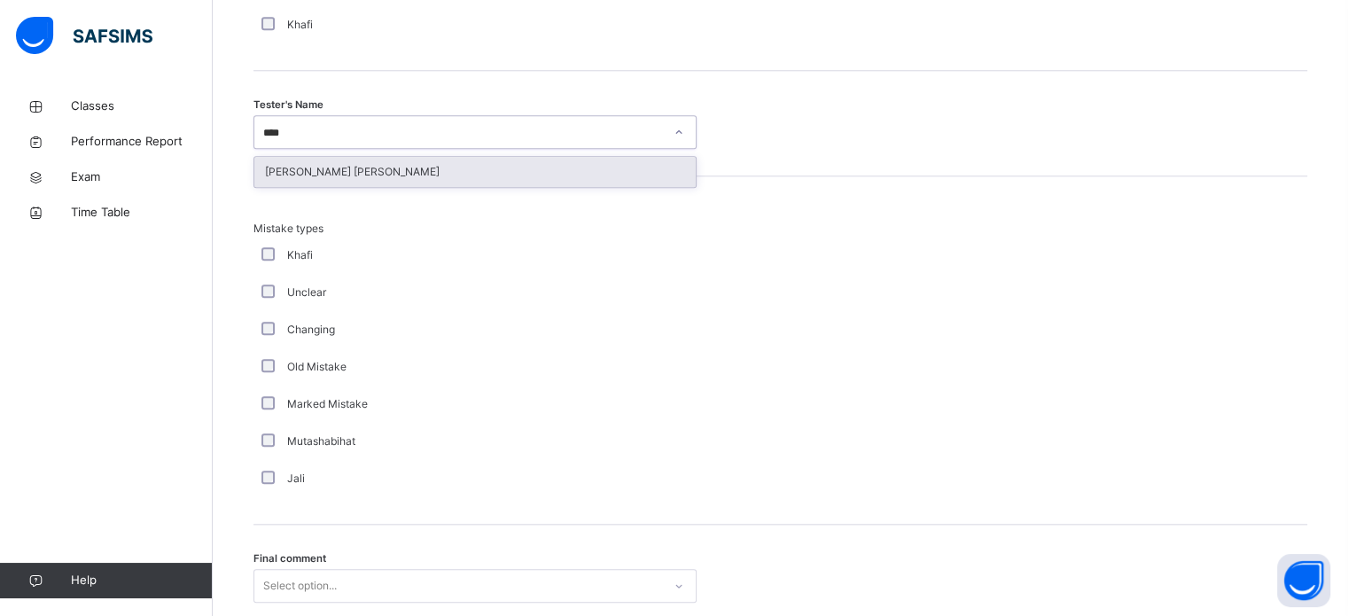
type input "*****"
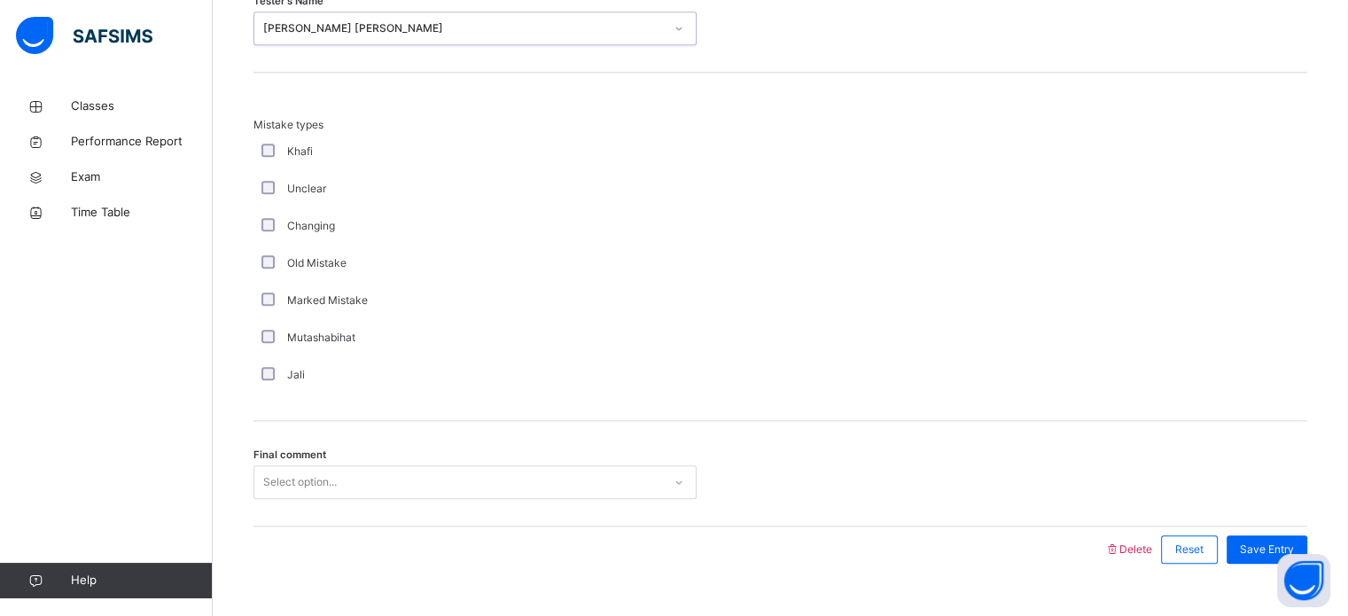
scroll to position [1950, 0]
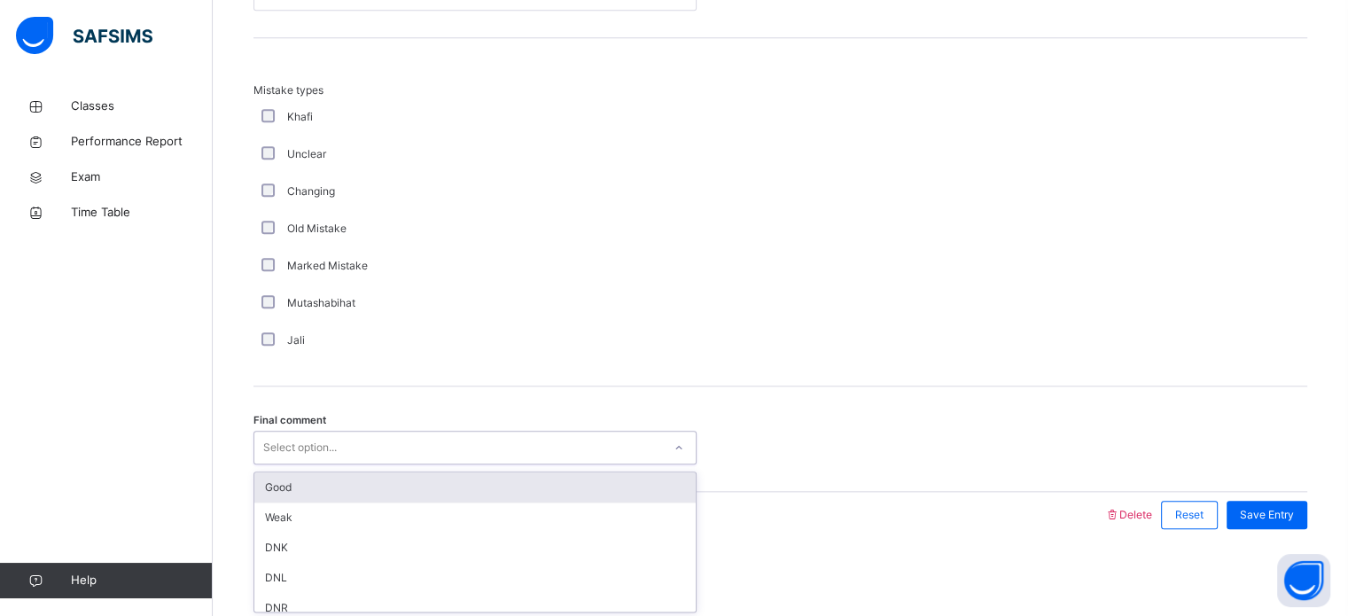
click at [674, 473] on div "Good" at bounding box center [475, 488] width 442 height 30
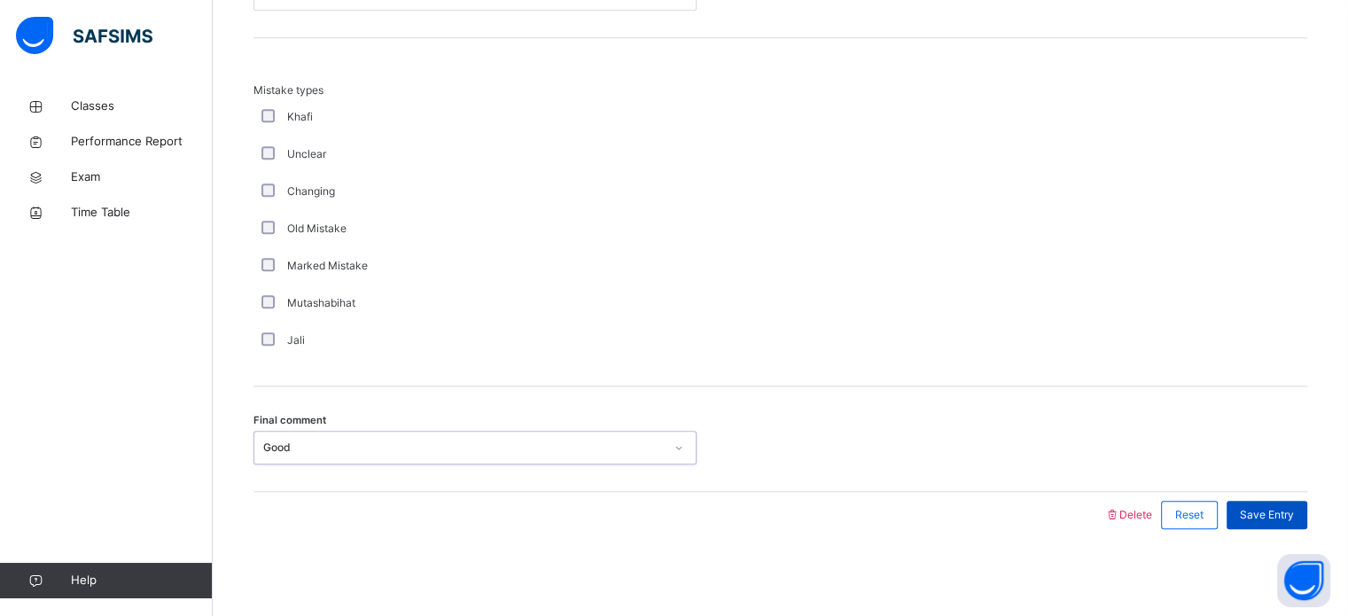
click at [1276, 508] on span "Save Entry" at bounding box center [1267, 515] width 54 height 16
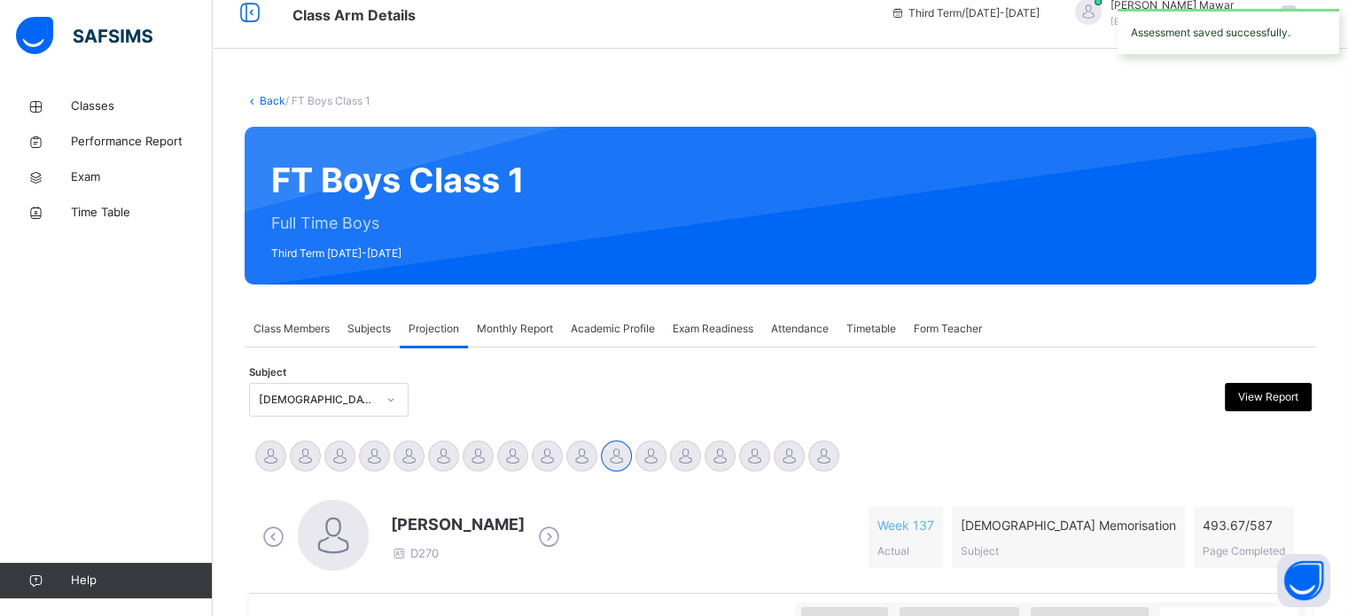
scroll to position [0, 0]
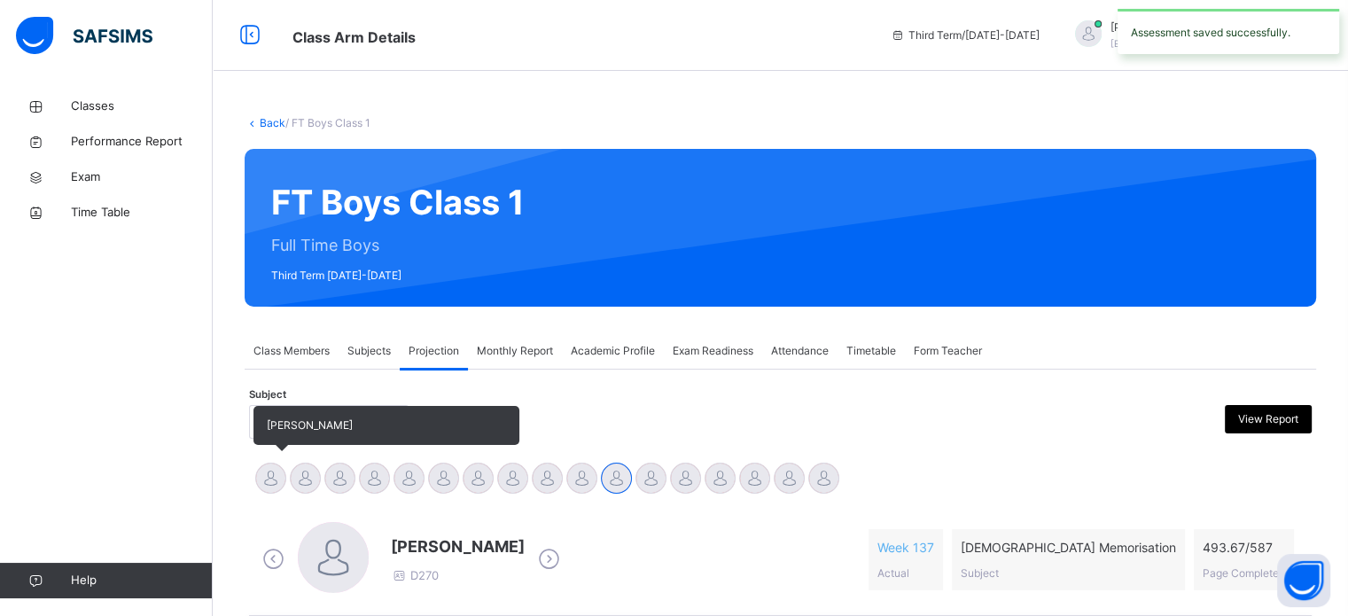
click at [281, 476] on div at bounding box center [270, 478] width 31 height 31
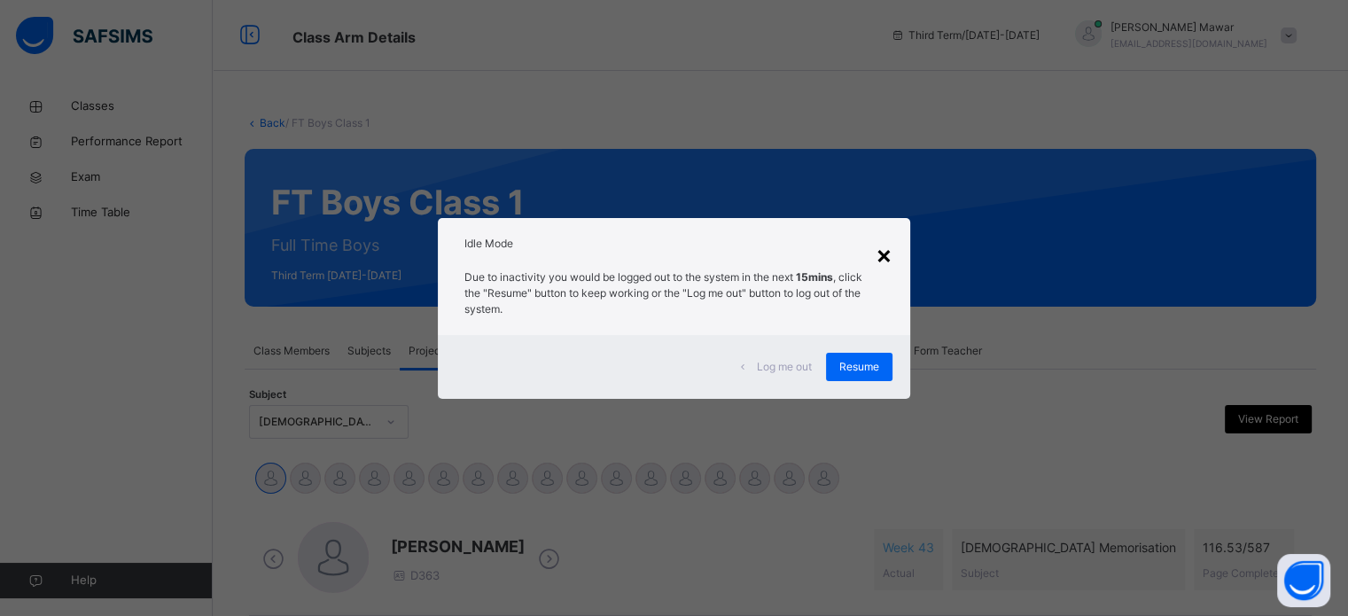
click at [891, 238] on div "×" at bounding box center [884, 254] width 17 height 37
click at [865, 366] on span "Resume" at bounding box center [860, 367] width 40 height 16
